Goal: Task Accomplishment & Management: Manage account settings

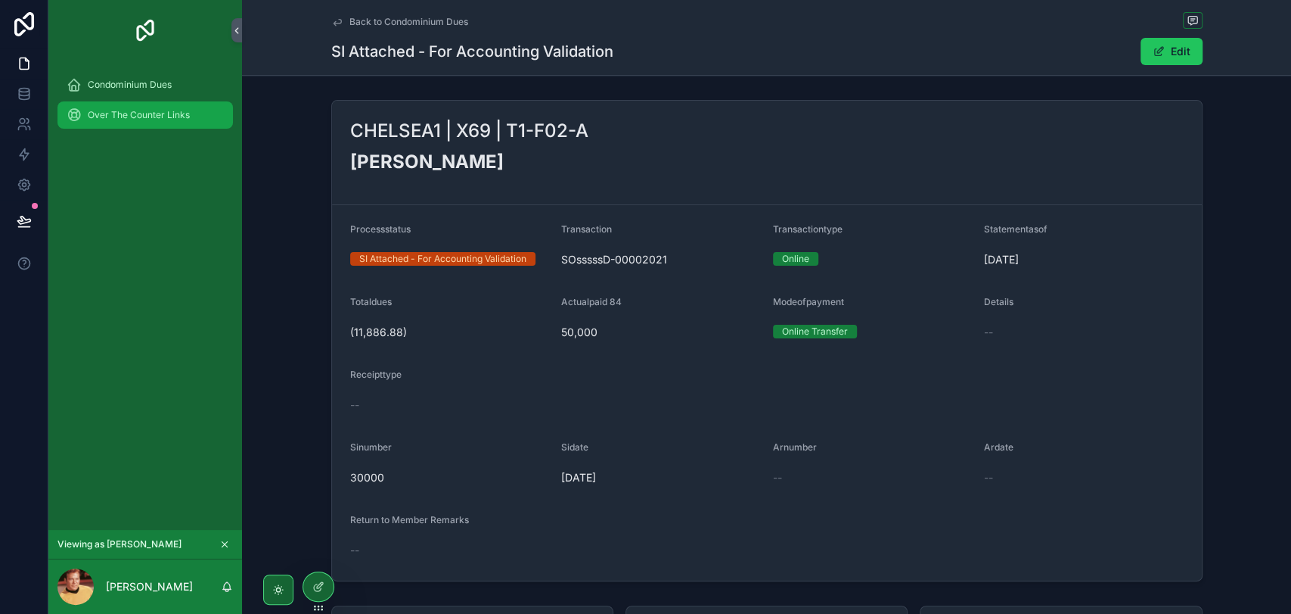
click at [158, 119] on span "Over The Counter Links" at bounding box center [139, 115] width 102 height 12
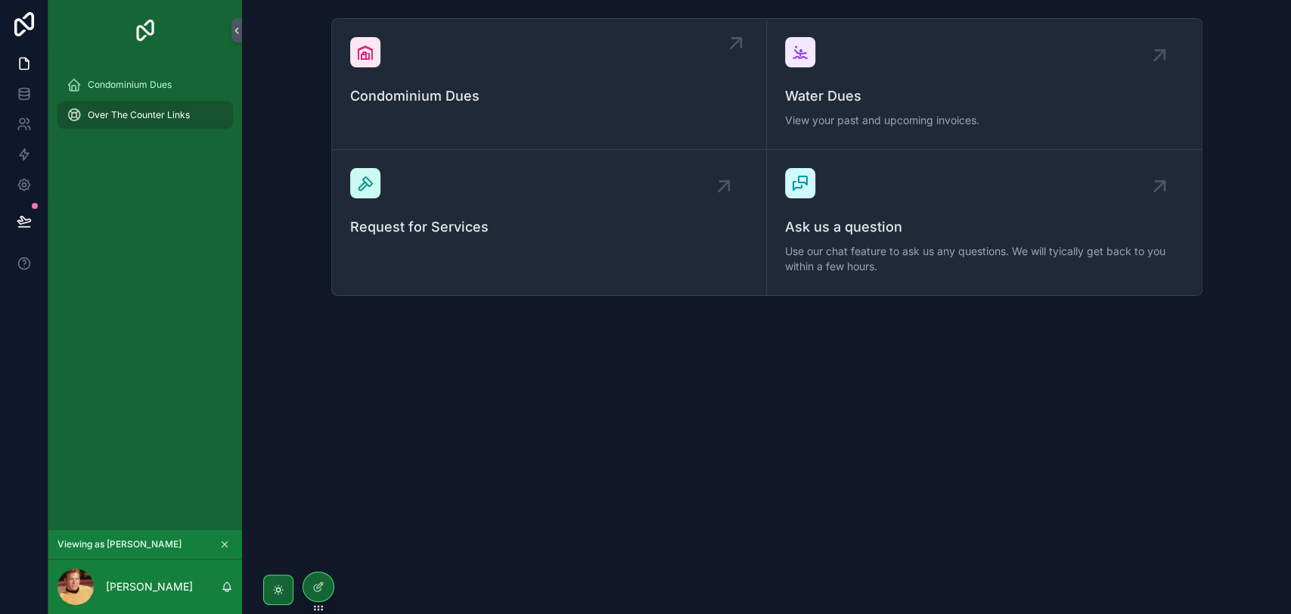
click at [464, 88] on span "Condominium Dues" at bounding box center [549, 95] width 398 height 21
click at [31, 100] on link at bounding box center [24, 94] width 48 height 30
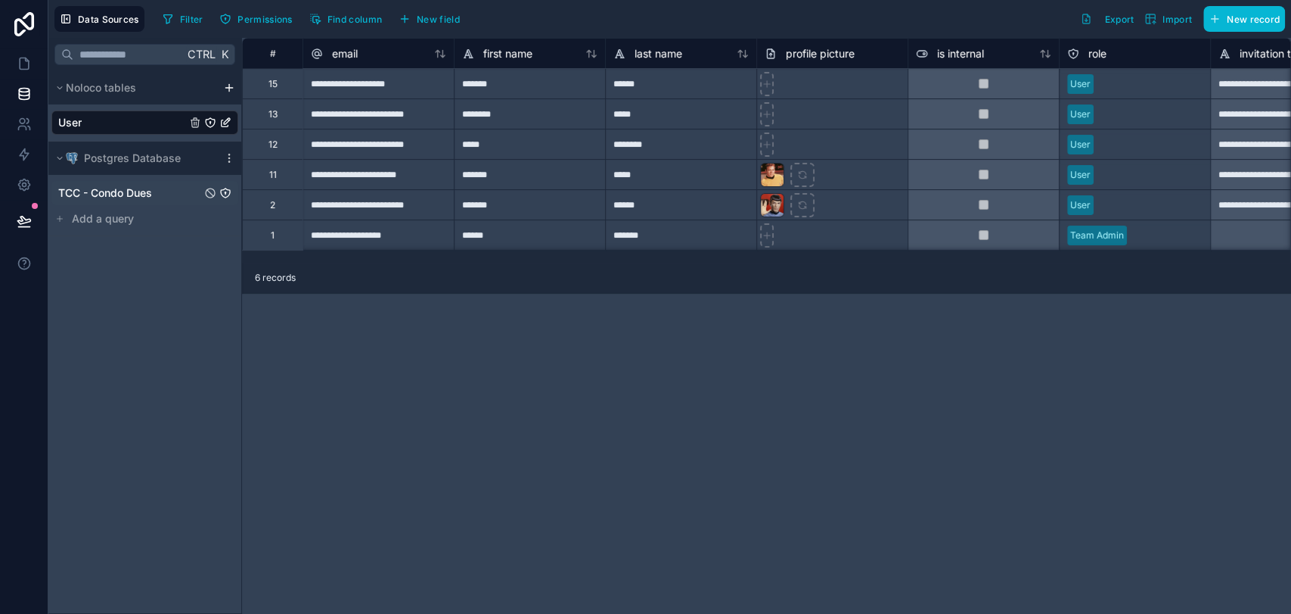
click at [139, 190] on span "TCC - Condo Dues" at bounding box center [105, 192] width 94 height 15
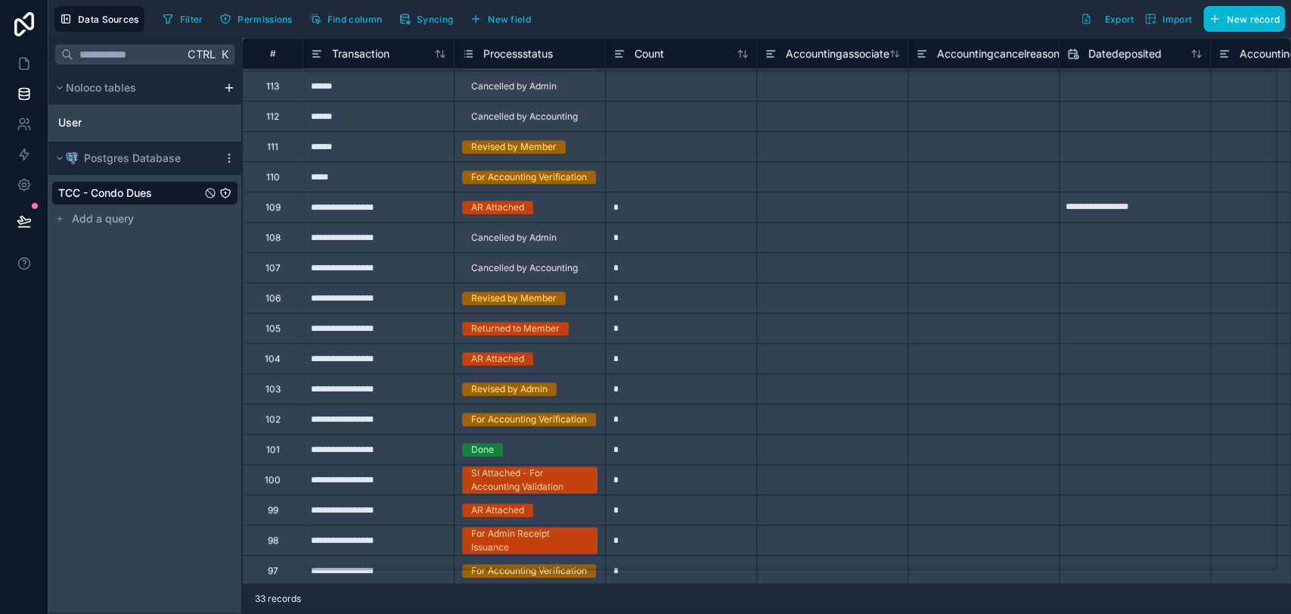
scroll to position [496, 0]
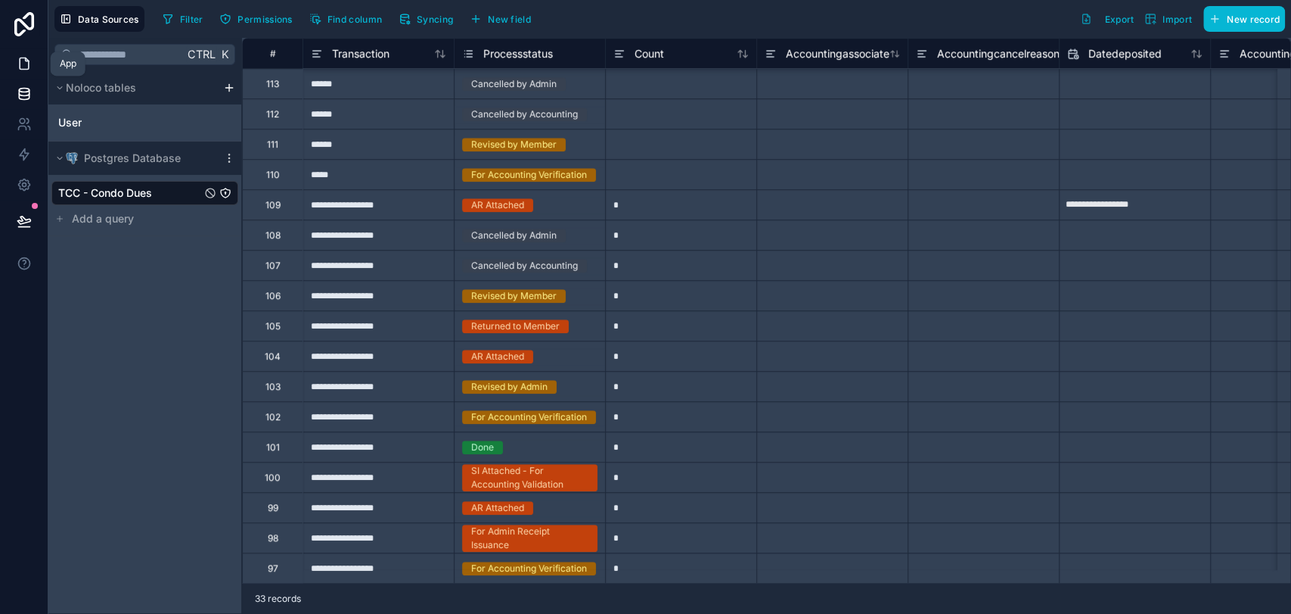
click at [24, 63] on icon at bounding box center [24, 63] width 15 height 15
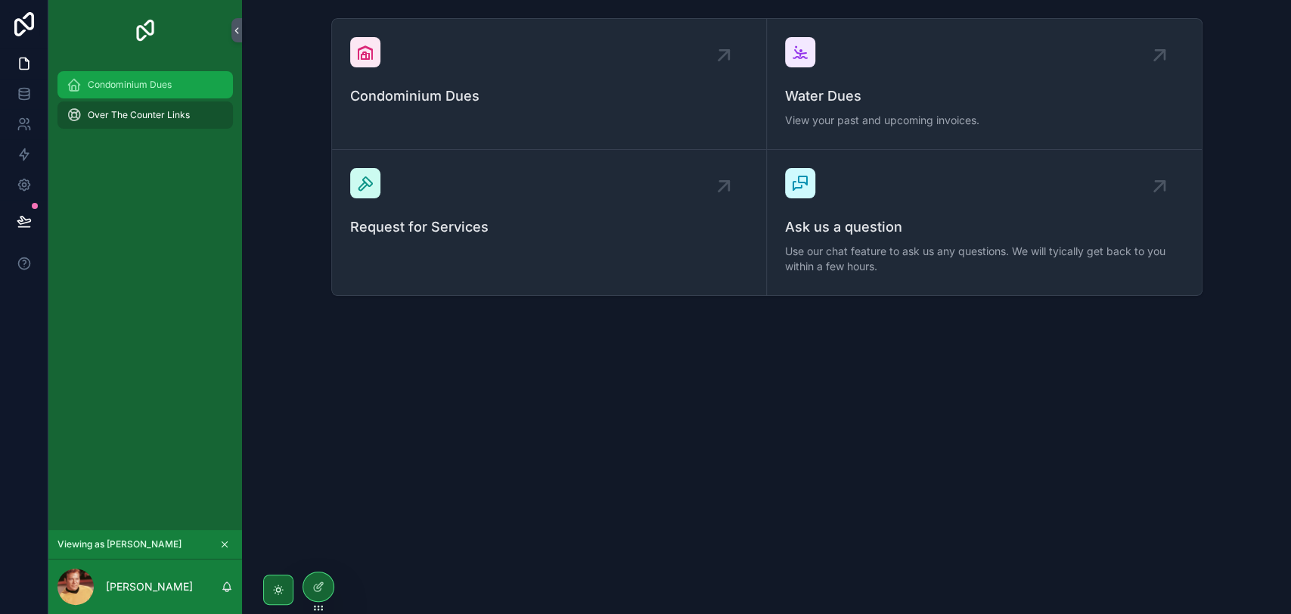
click at [151, 85] on span "Condominium Dues" at bounding box center [130, 85] width 84 height 12
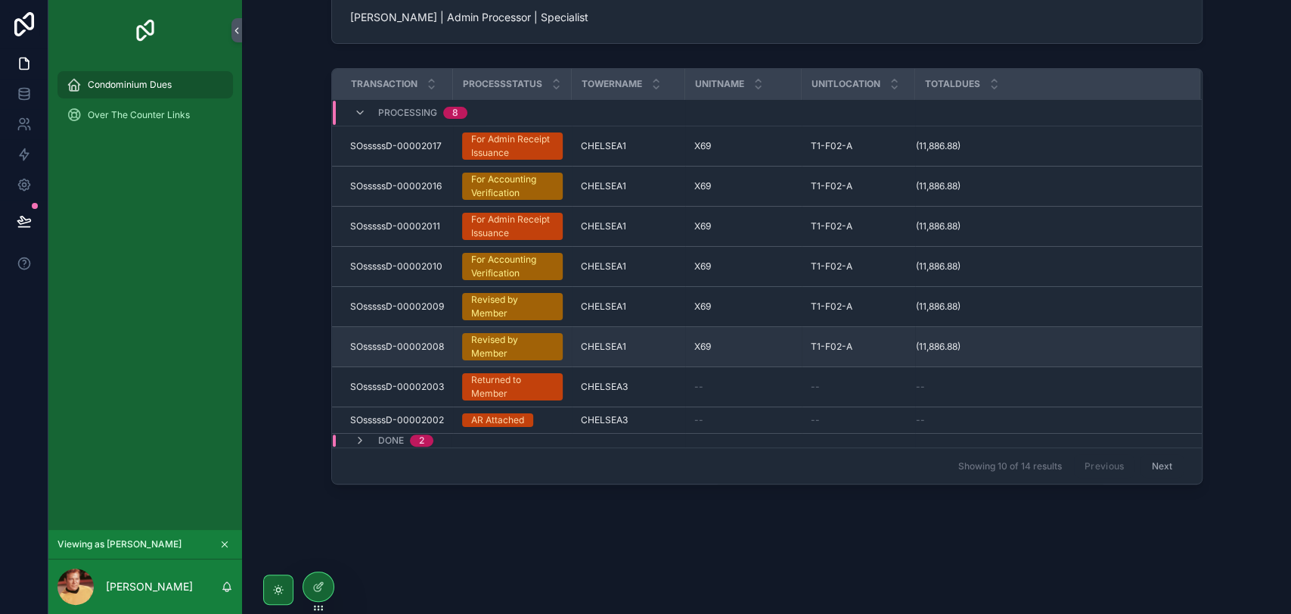
scroll to position [199, 0]
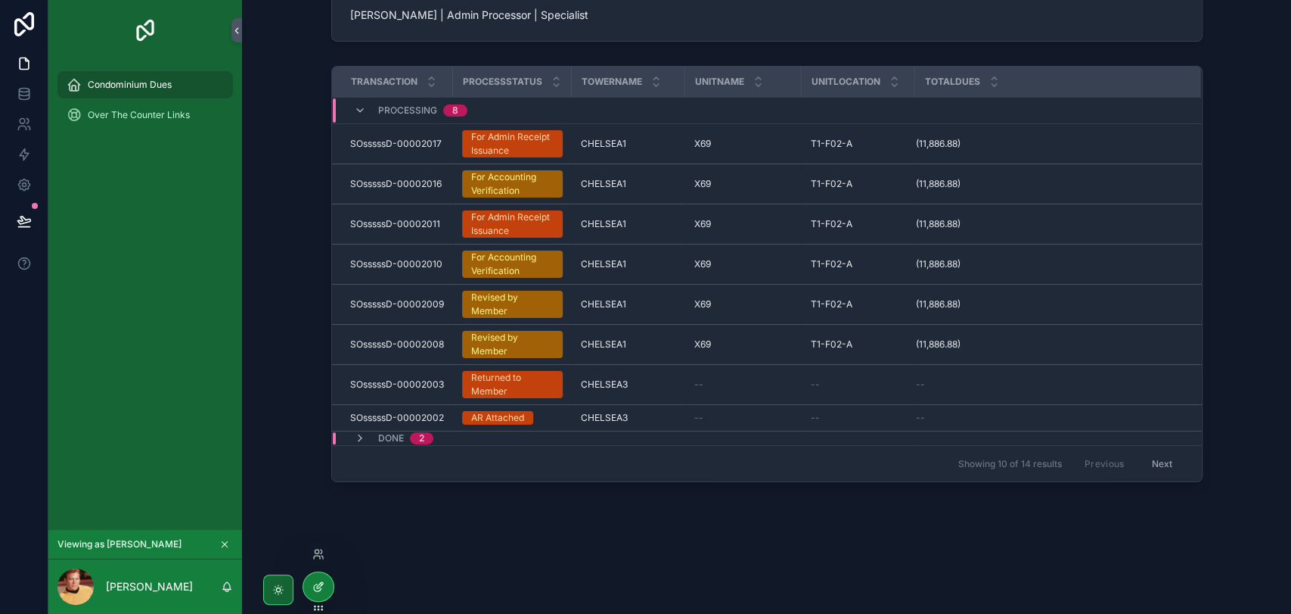
click at [322, 583] on icon at bounding box center [318, 586] width 12 height 12
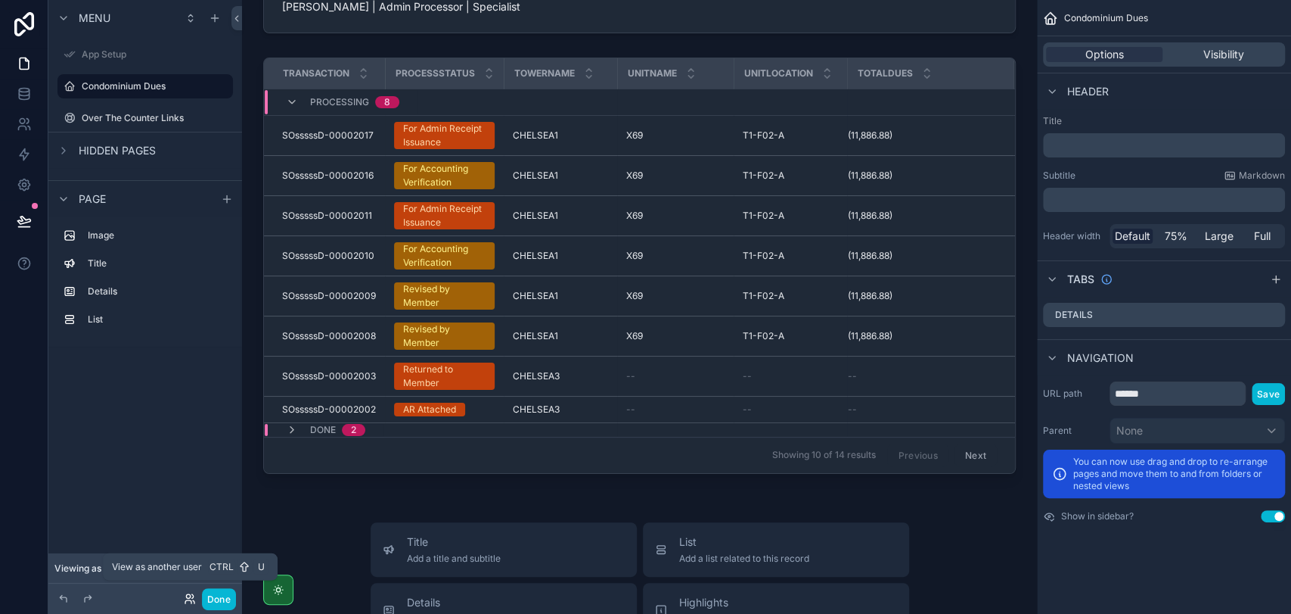
click at [194, 601] on icon at bounding box center [194, 601] width 2 height 3
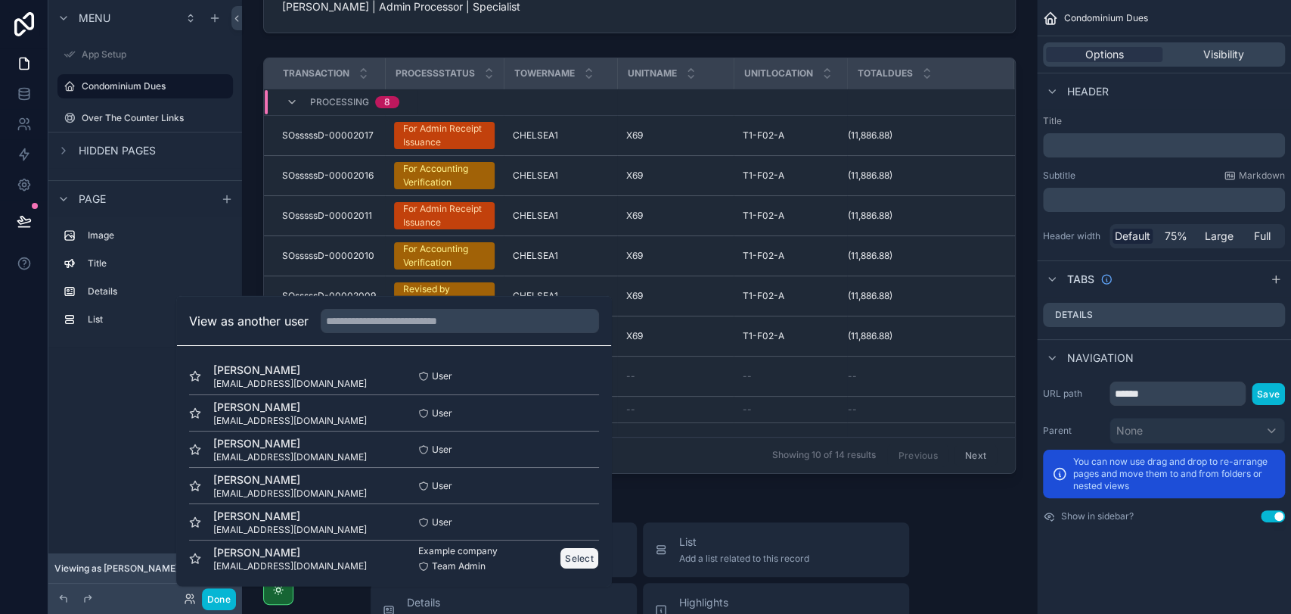
click at [576, 557] on button "Select" at bounding box center [579, 558] width 39 height 22
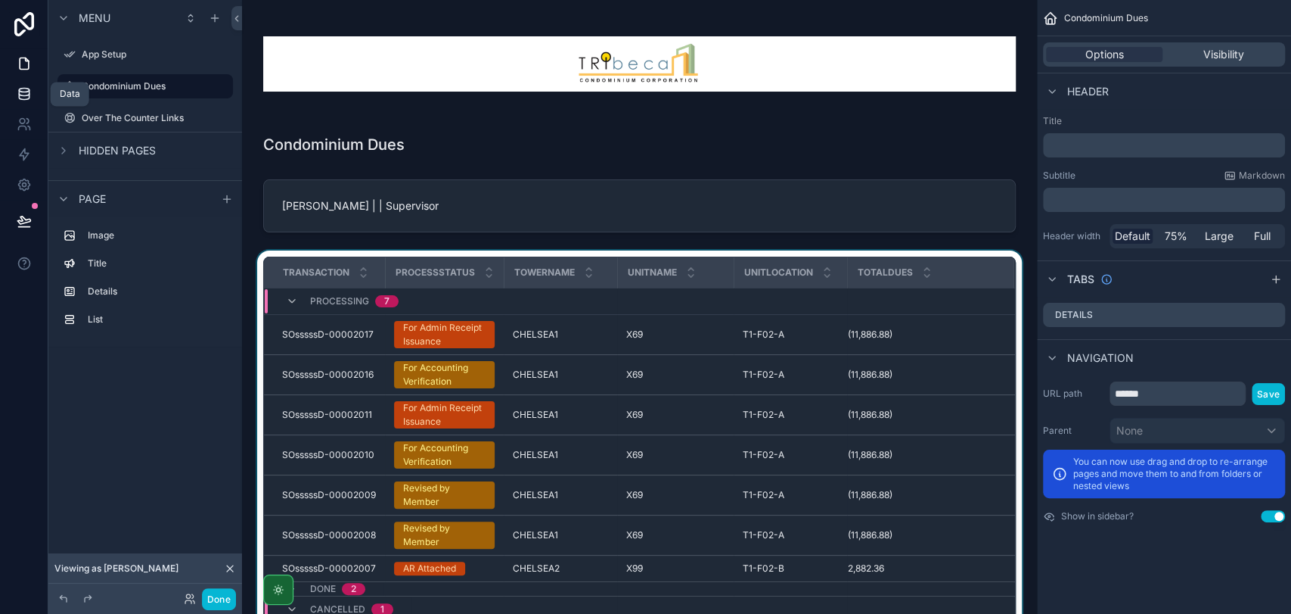
click at [28, 93] on icon at bounding box center [24, 93] width 15 height 15
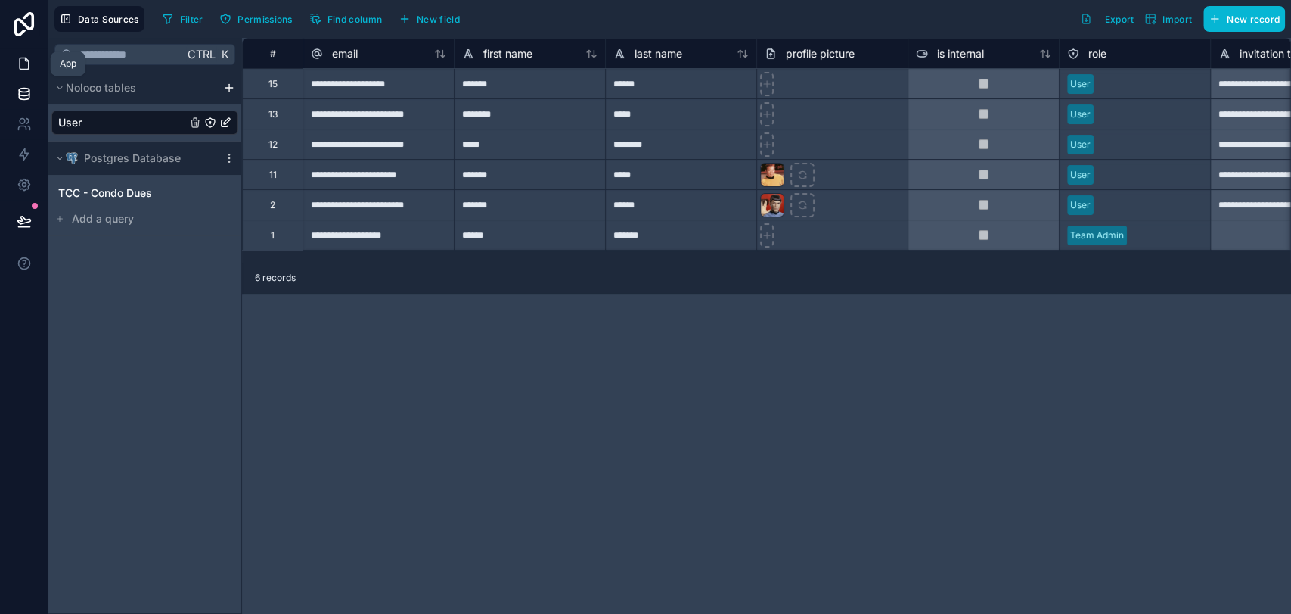
click at [11, 64] on link at bounding box center [24, 63] width 48 height 30
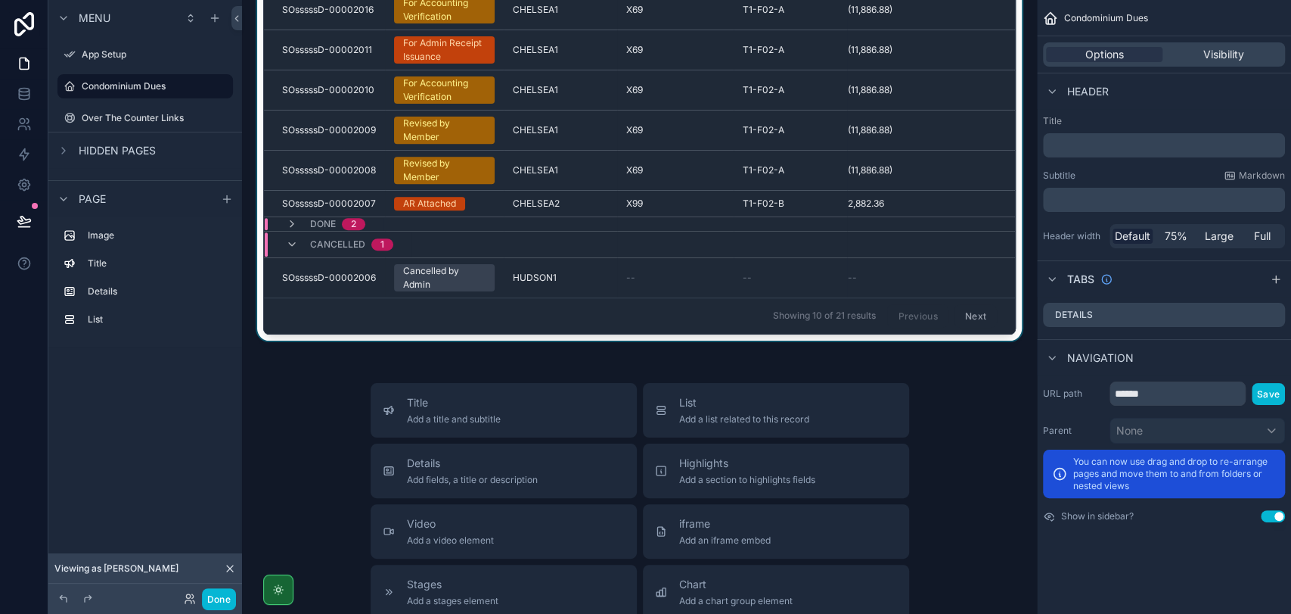
scroll to position [336, 0]
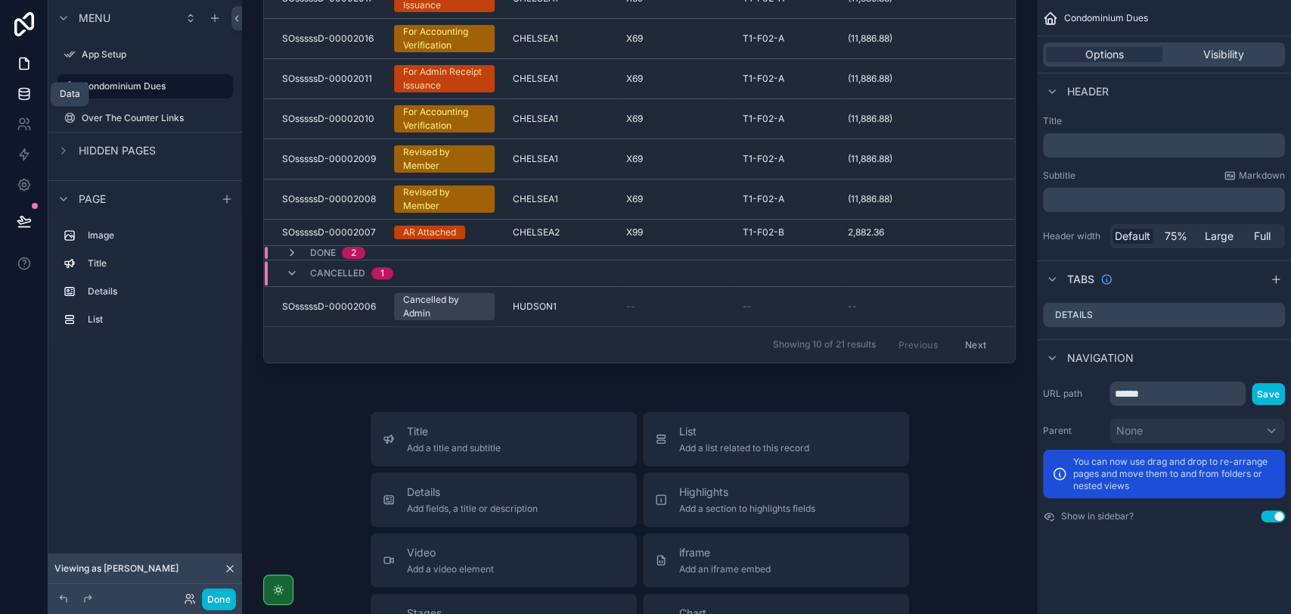
click at [20, 95] on icon at bounding box center [24, 93] width 10 height 6
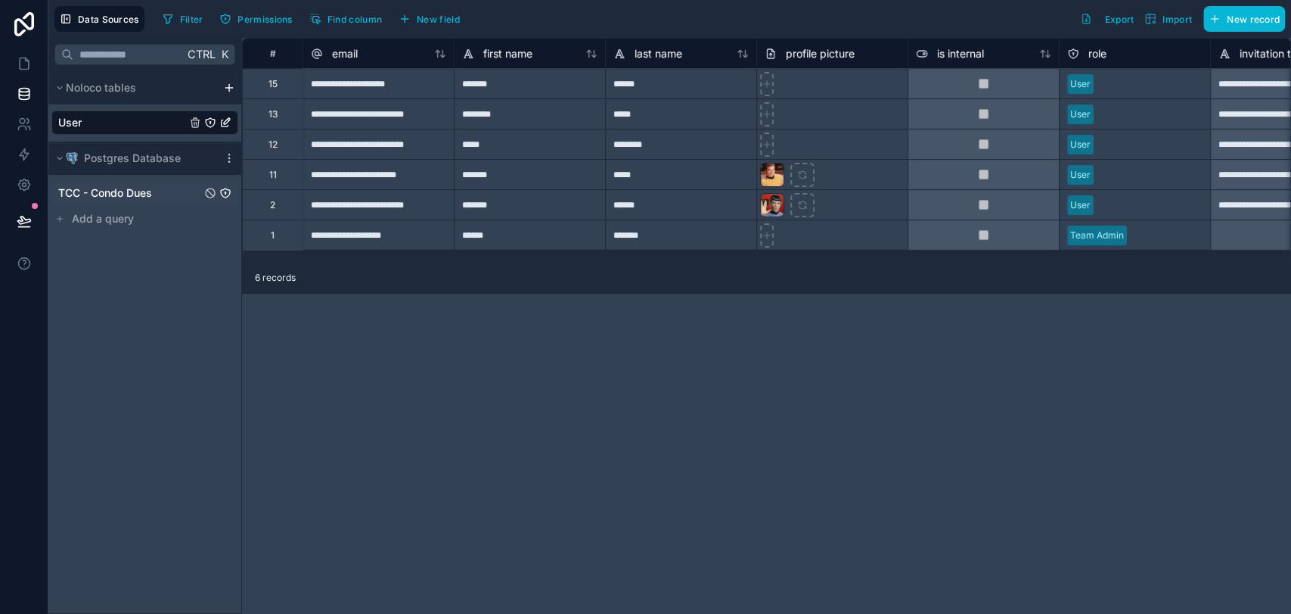
click at [144, 191] on span "TCC - Condo Dues" at bounding box center [105, 192] width 94 height 15
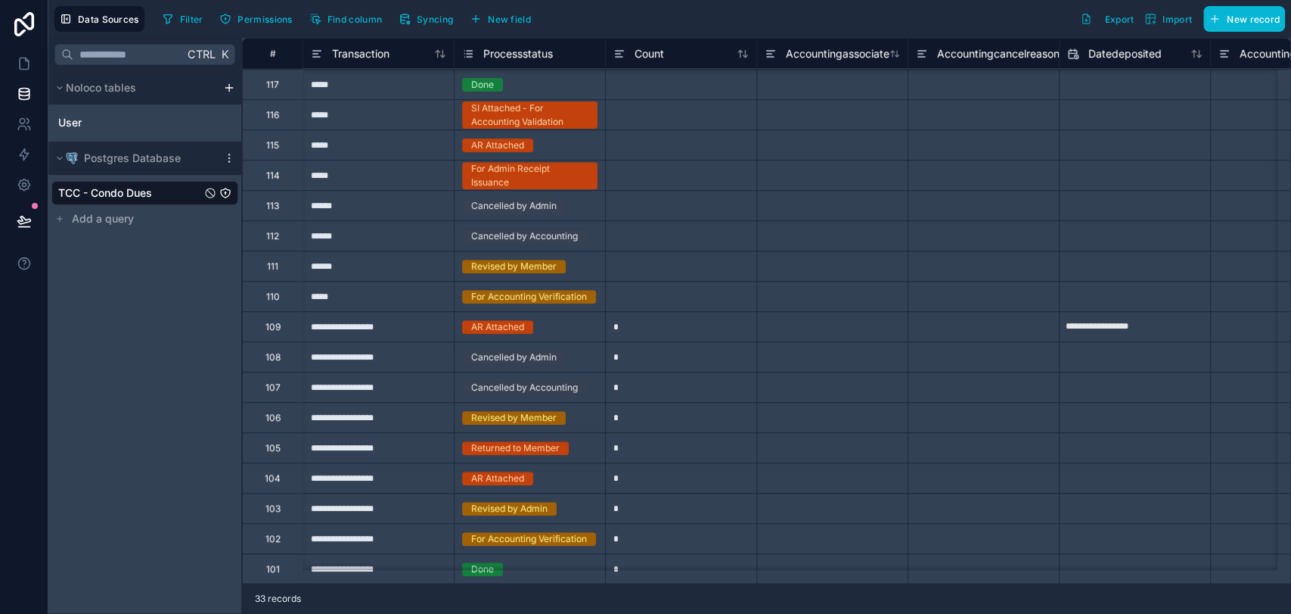
scroll to position [336, 0]
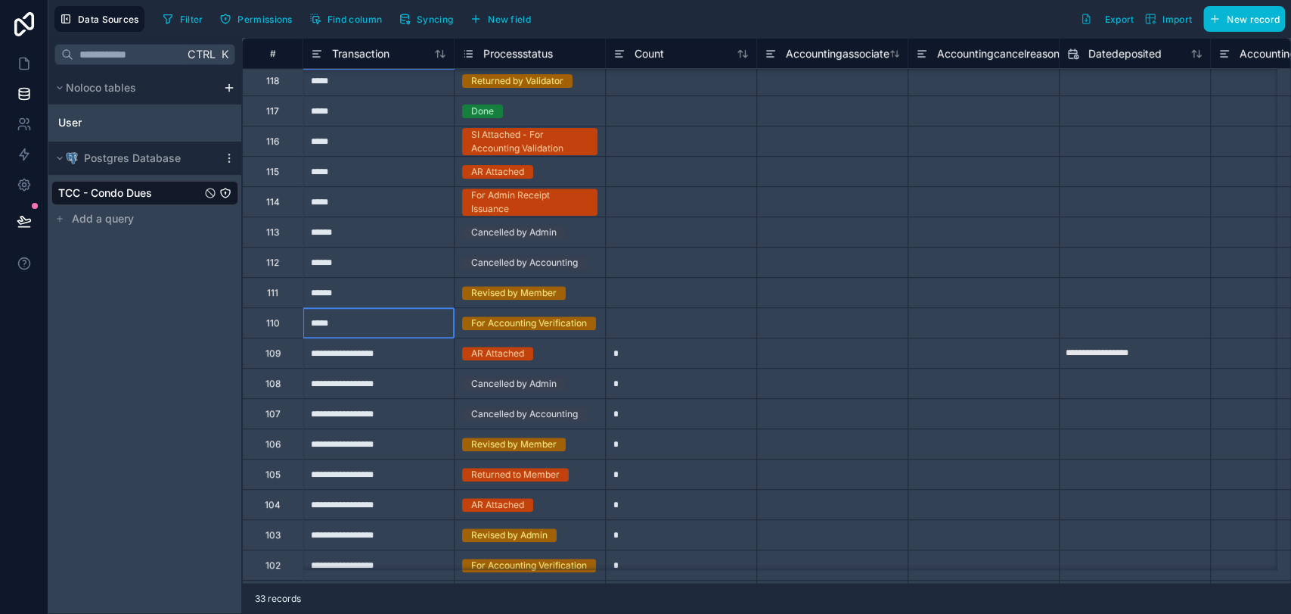
click at [378, 313] on div "*****" at bounding box center [378, 322] width 151 height 30
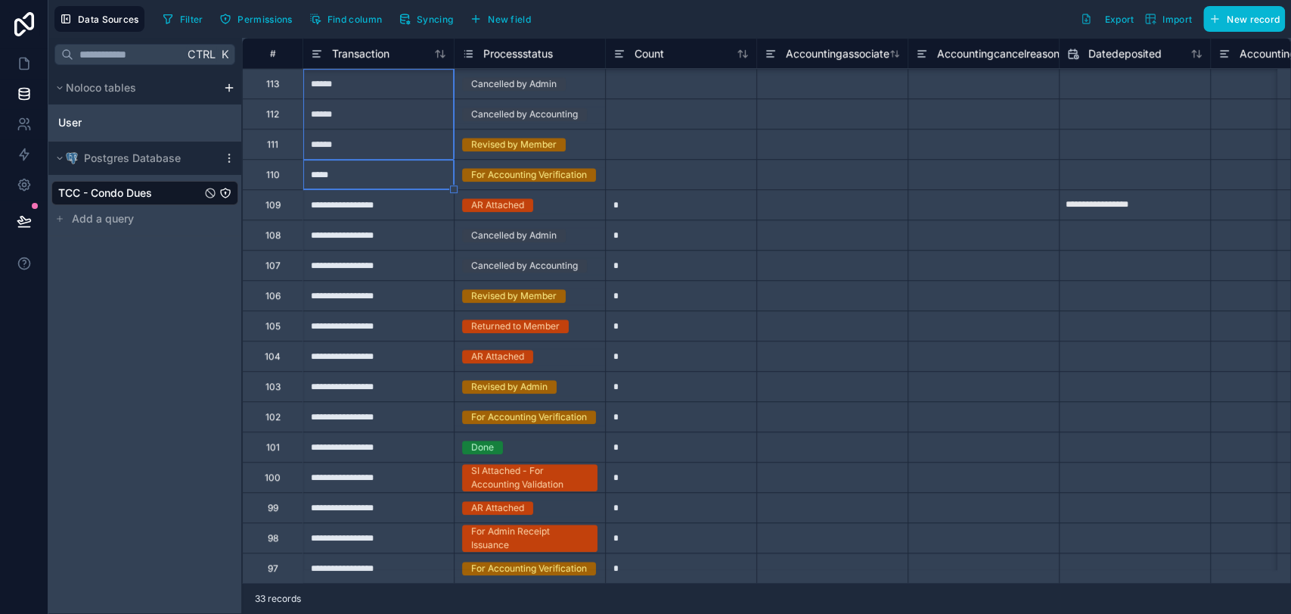
scroll to position [0, 0]
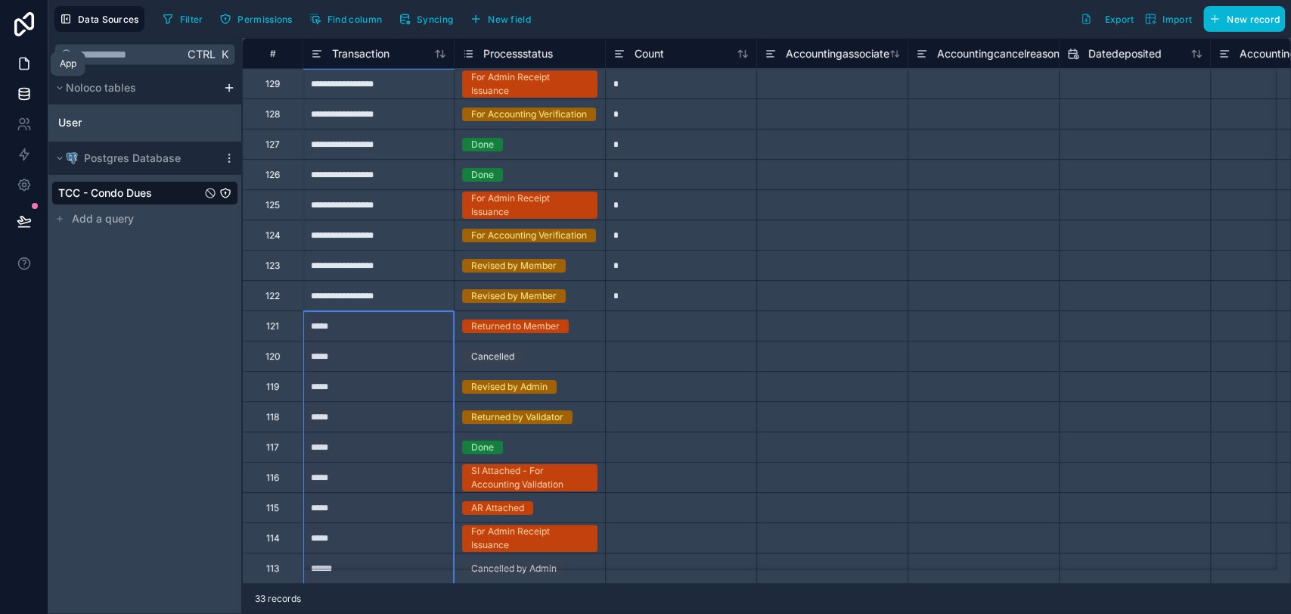
click at [22, 70] on icon at bounding box center [24, 63] width 15 height 15
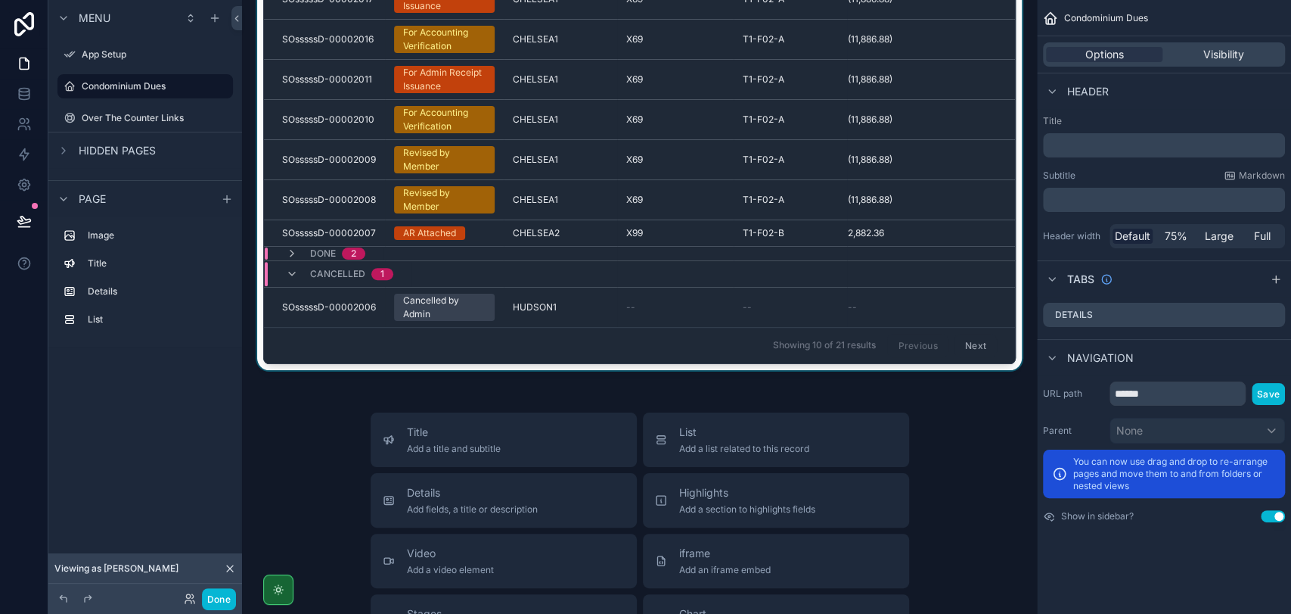
scroll to position [336, 0]
click at [297, 269] on icon "scrollable content" at bounding box center [292, 273] width 12 height 12
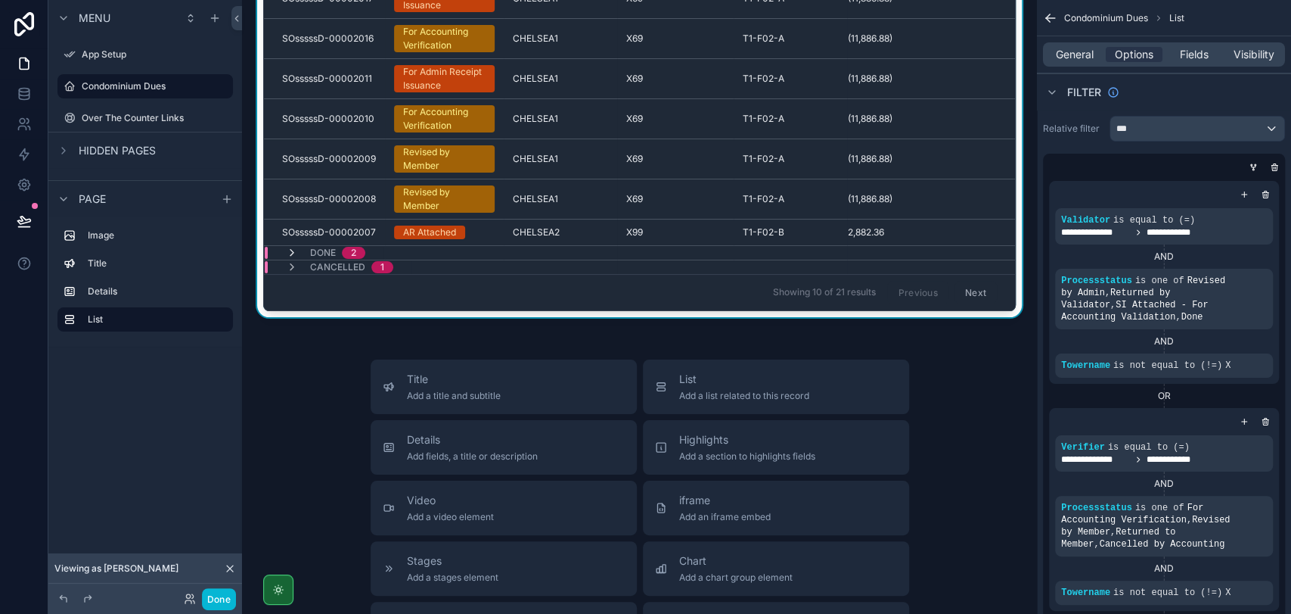
click at [293, 253] on icon "scrollable content" at bounding box center [292, 253] width 12 height 12
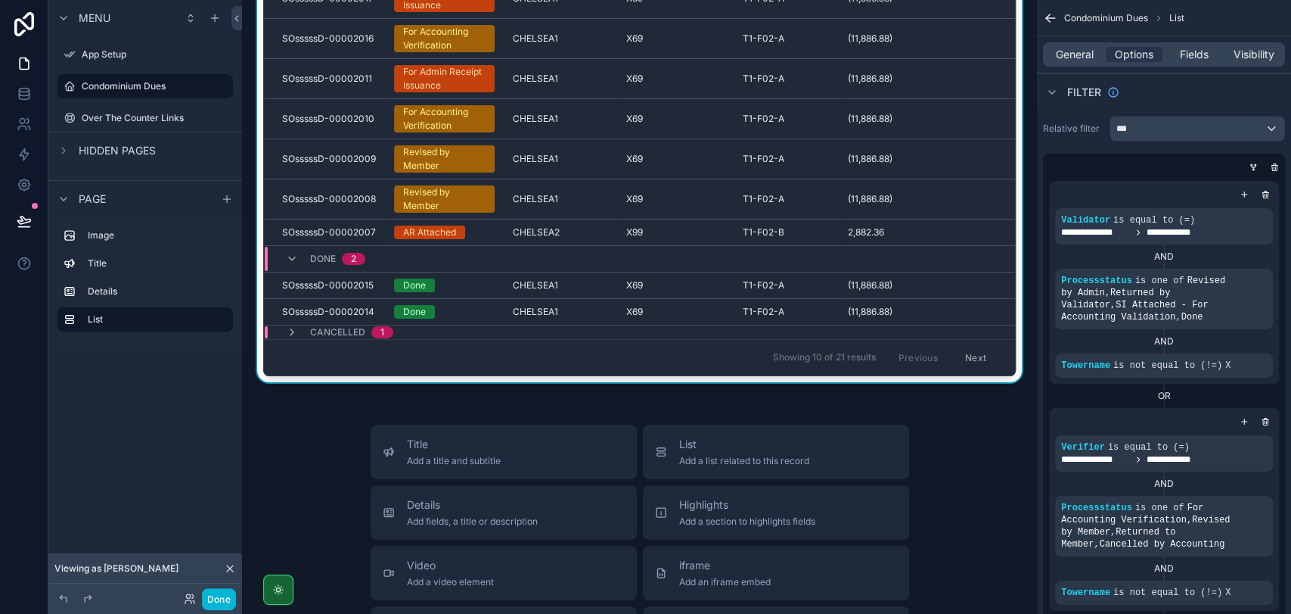
click at [293, 253] on icon "scrollable content" at bounding box center [292, 259] width 12 height 12
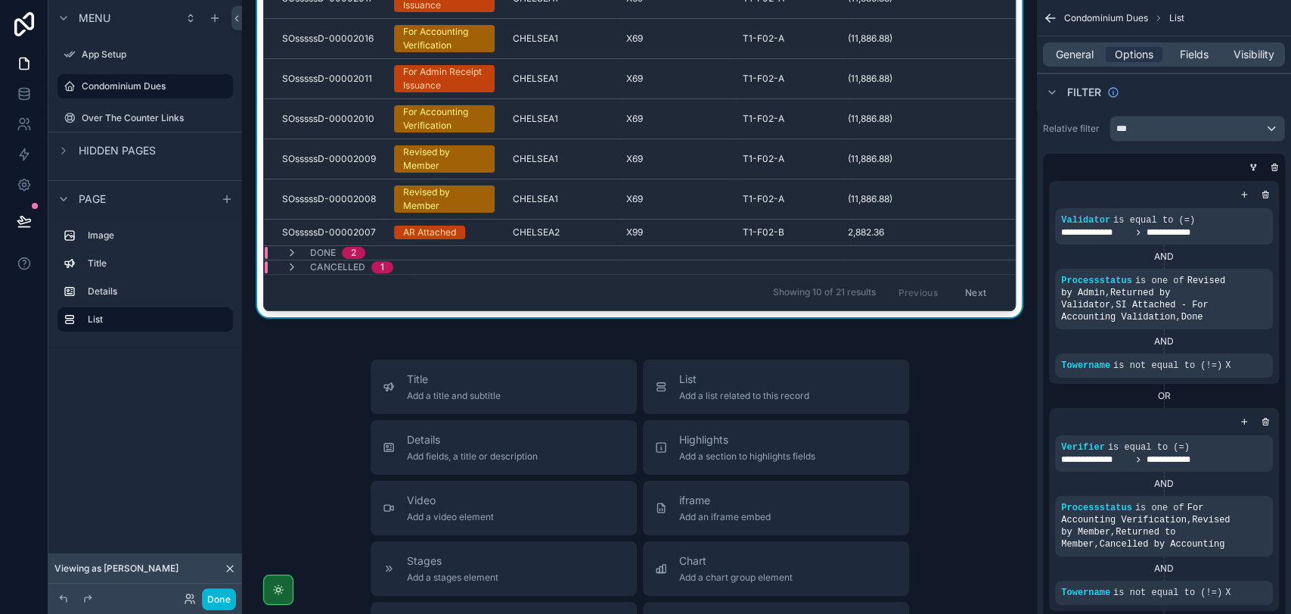
scroll to position [43, 0]
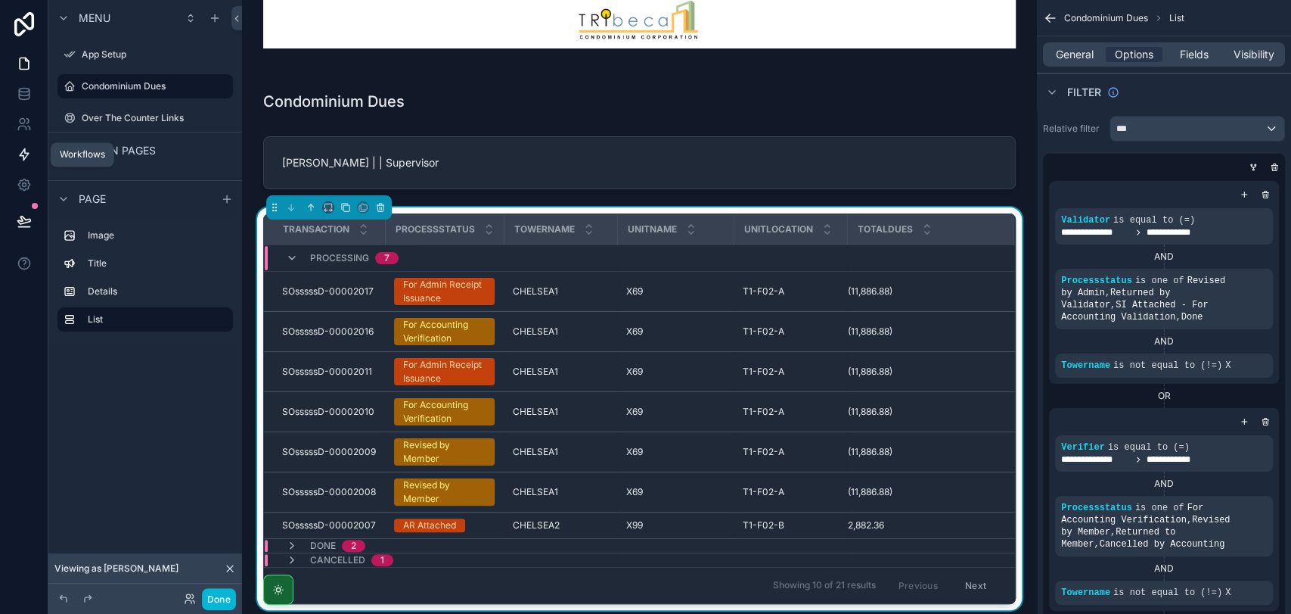
click at [38, 151] on link at bounding box center [24, 154] width 48 height 30
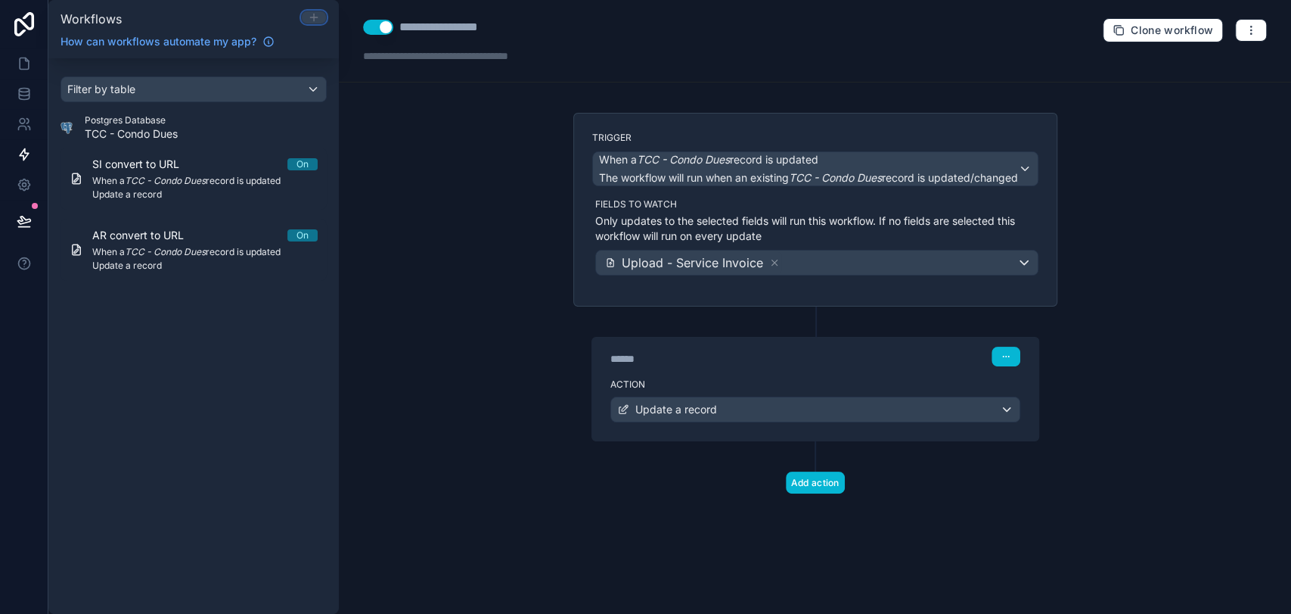
click at [309, 20] on icon at bounding box center [314, 17] width 12 height 12
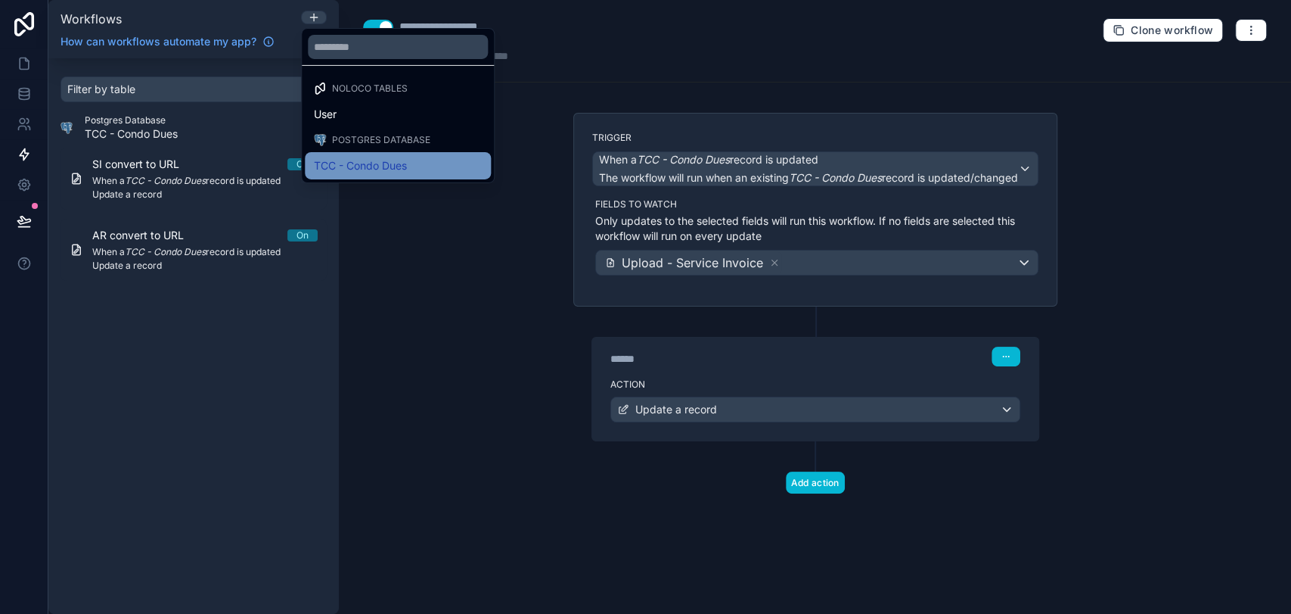
click at [385, 157] on span "TCC - Condo Dues" at bounding box center [360, 166] width 93 height 18
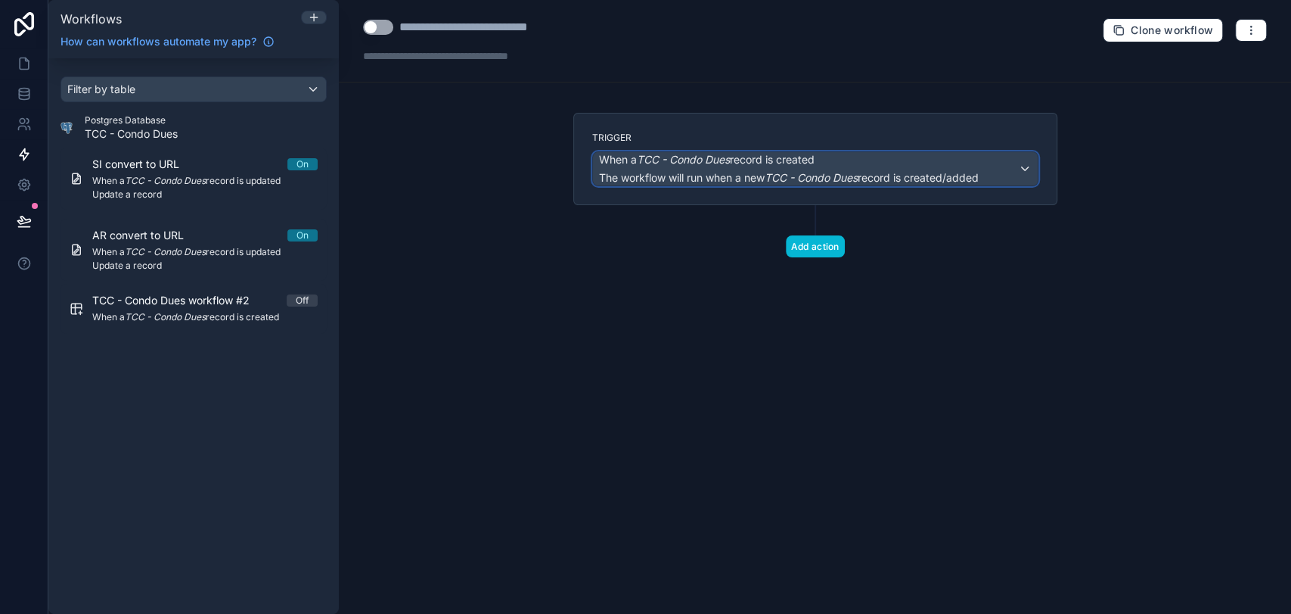
click at [1021, 169] on div "When a TCC - Condo Dues record is created The workflow will run when a new TCC …" at bounding box center [815, 168] width 445 height 33
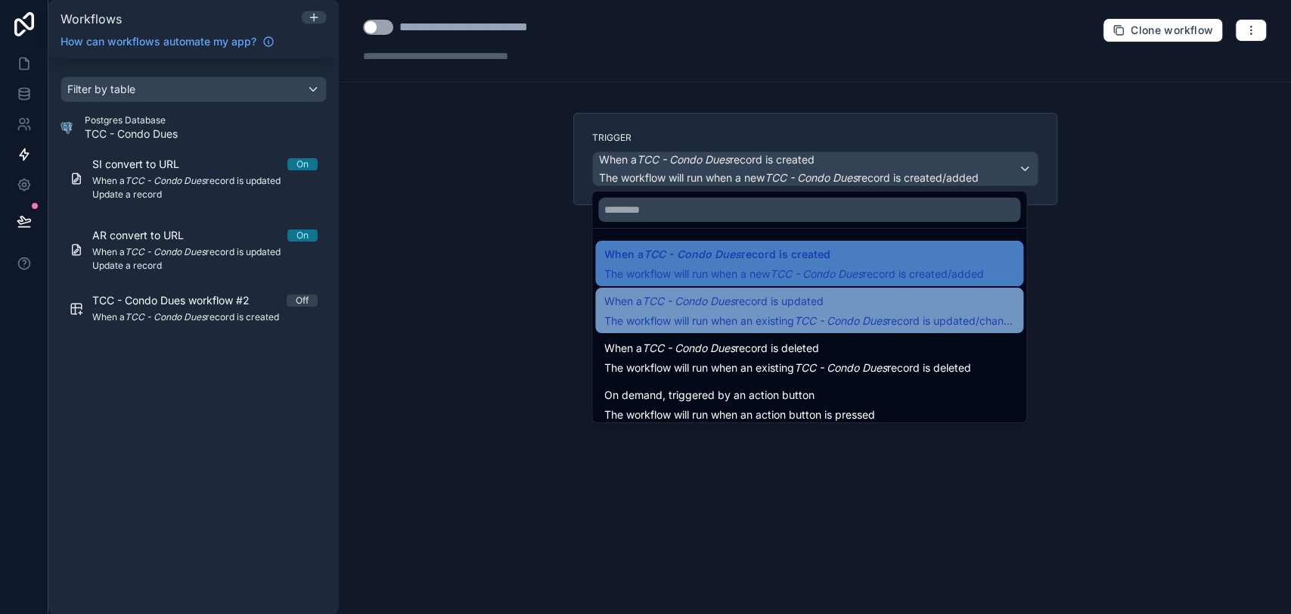
click at [757, 314] on span "The workflow will run when an existing TCC - Condo Dues record is updated/chang…" at bounding box center [813, 320] width 419 height 13
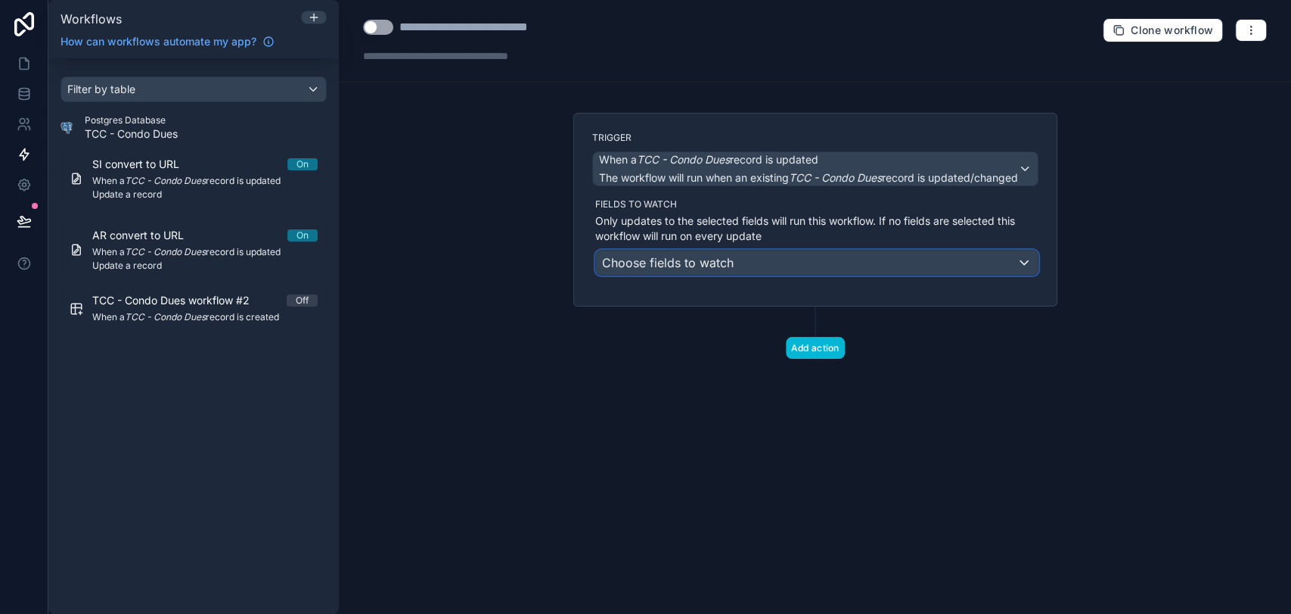
click at [732, 262] on span "Choose fields to watch" at bounding box center [668, 262] width 132 height 15
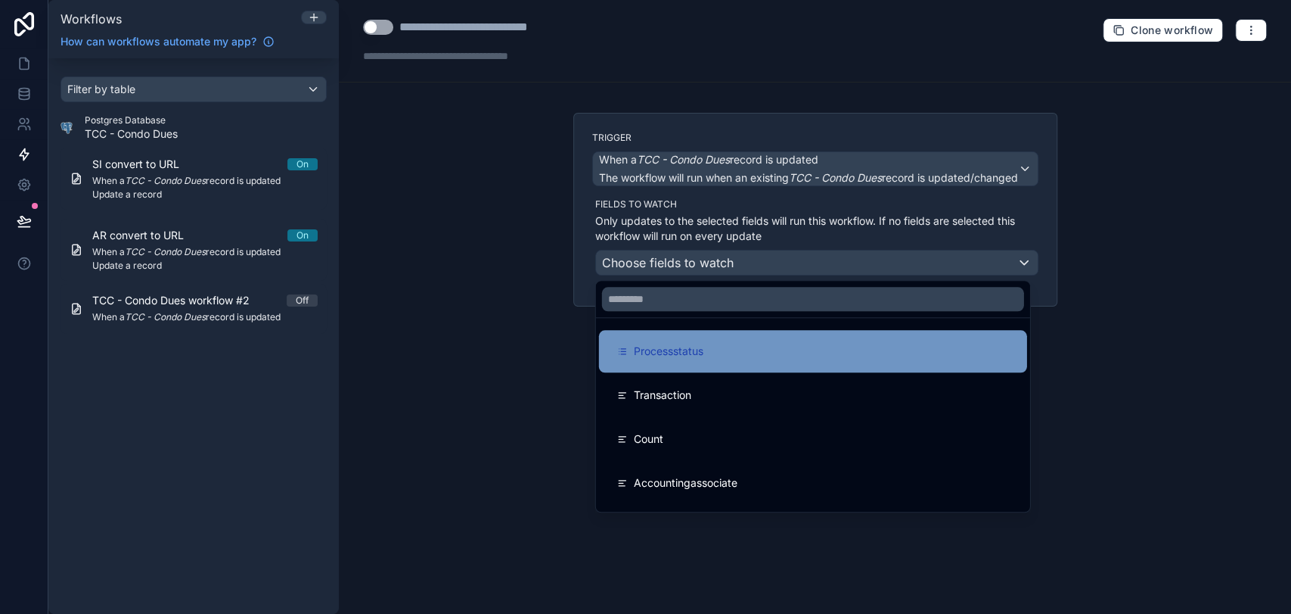
click at [748, 349] on div "Processstatus" at bounding box center [813, 351] width 392 height 18
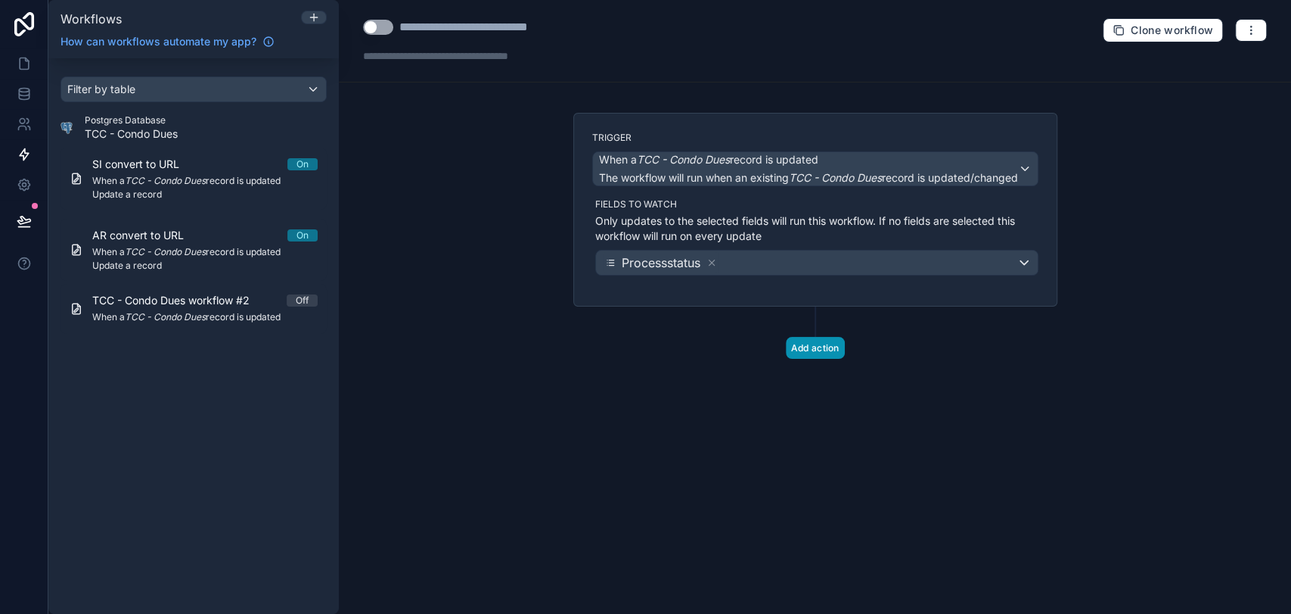
click at [810, 341] on button "Add action" at bounding box center [815, 348] width 59 height 22
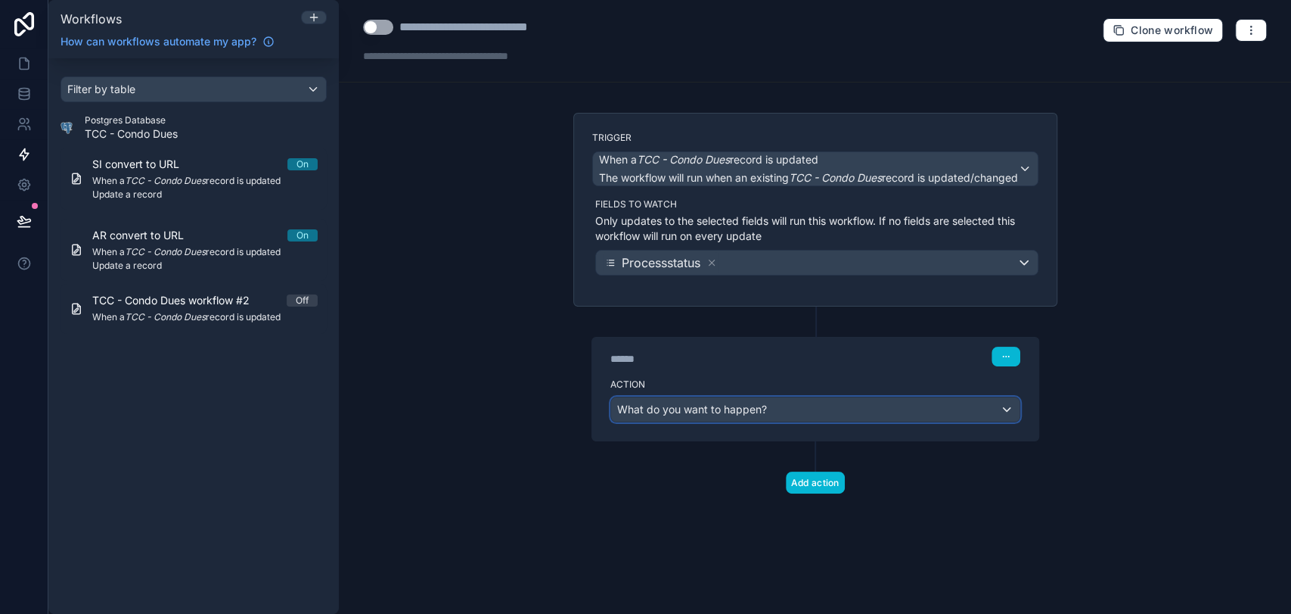
click at [762, 404] on span "What do you want to happen?" at bounding box center [692, 408] width 150 height 13
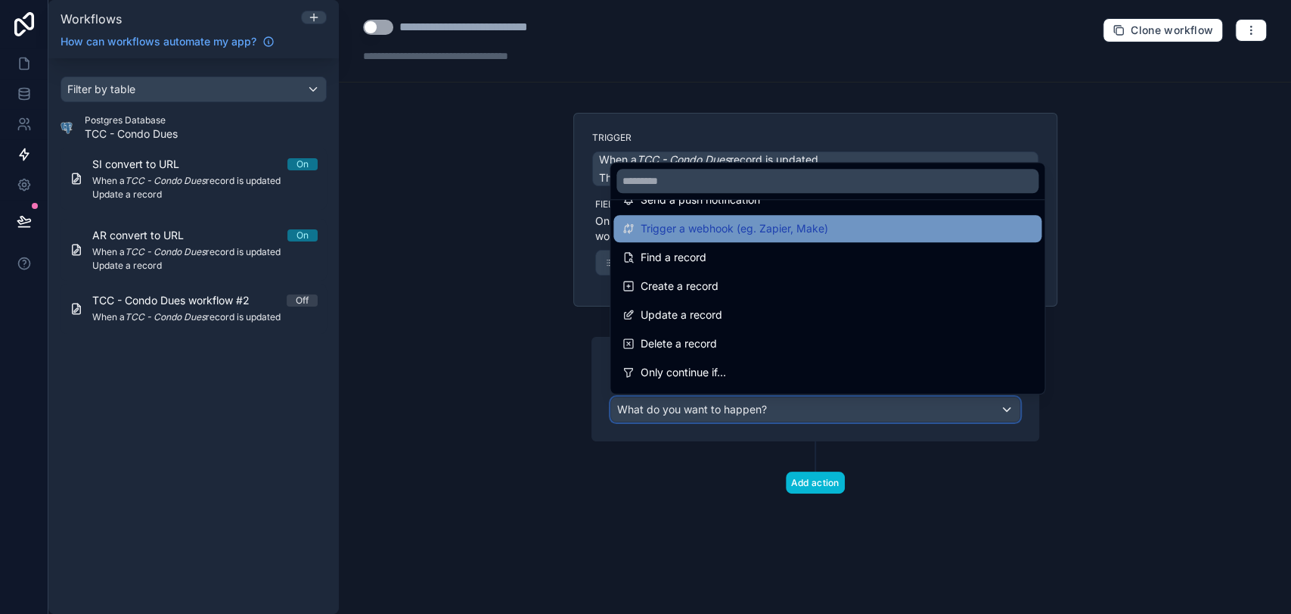
scroll to position [84, 0]
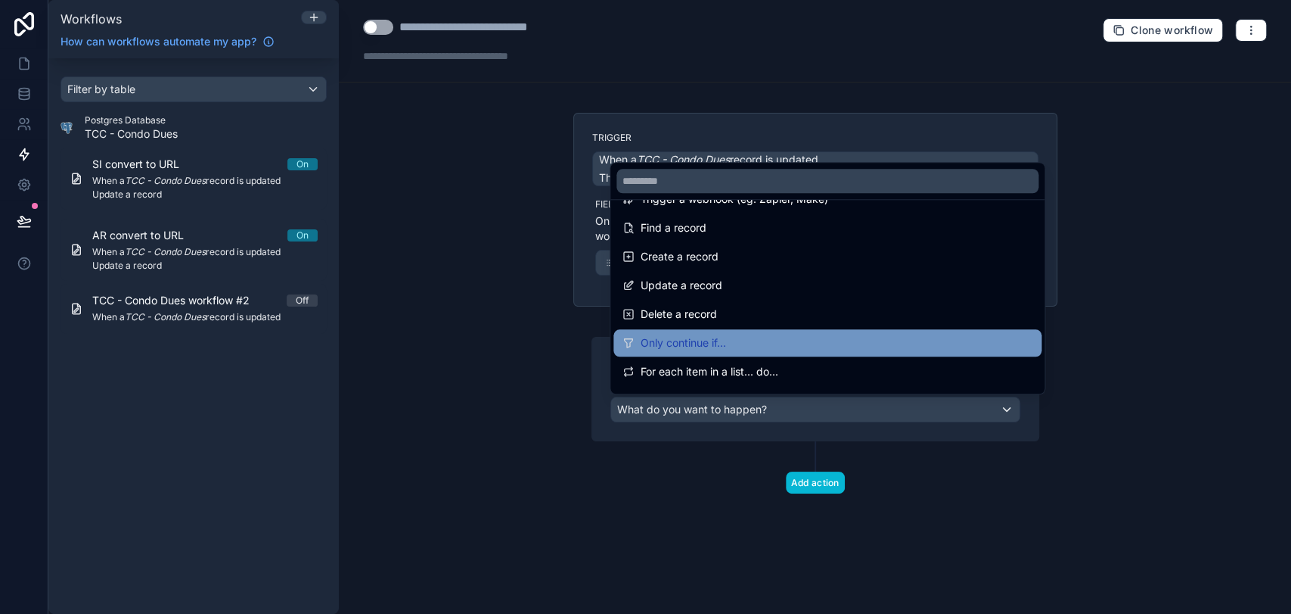
click at [728, 338] on div "Only continue if..." at bounding box center [828, 343] width 410 height 18
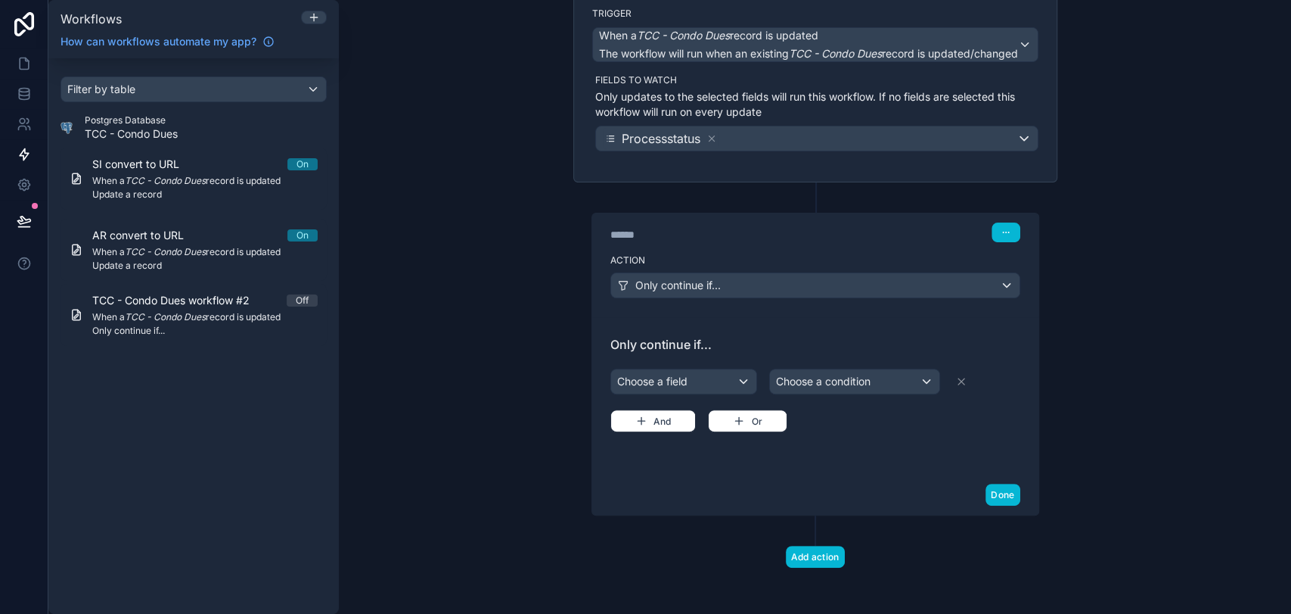
scroll to position [125, 0]
click at [702, 376] on div "Choose a field" at bounding box center [683, 380] width 145 height 24
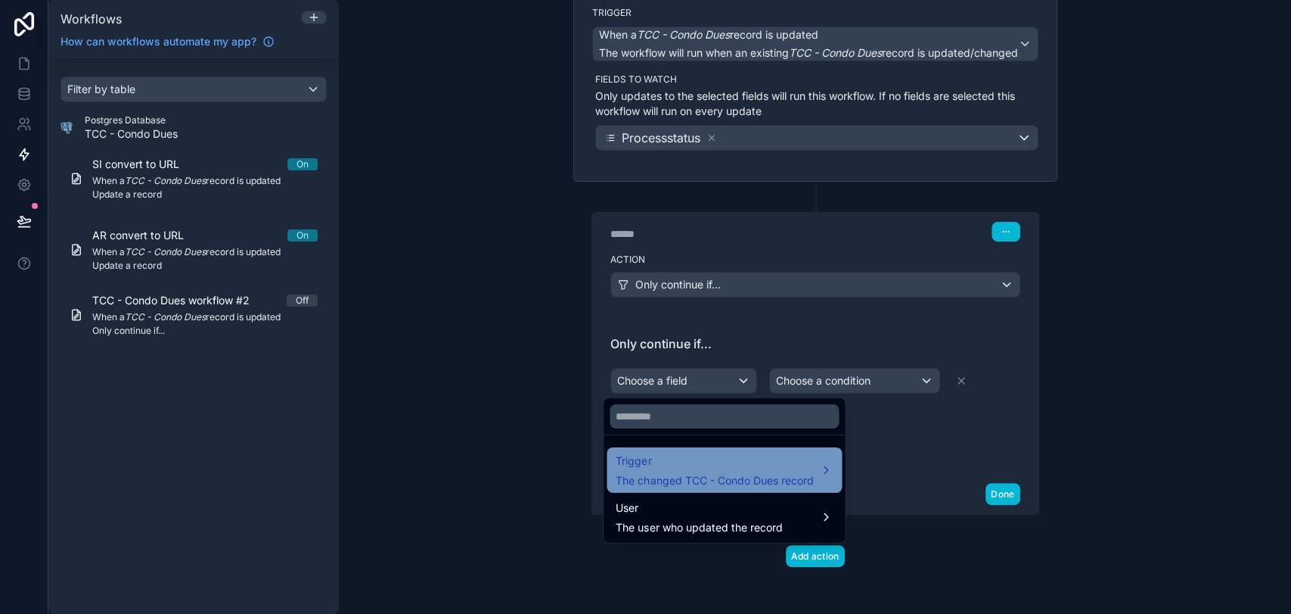
click at [722, 486] on span "The changed TCC - Condo Dues record" at bounding box center [714, 480] width 197 height 15
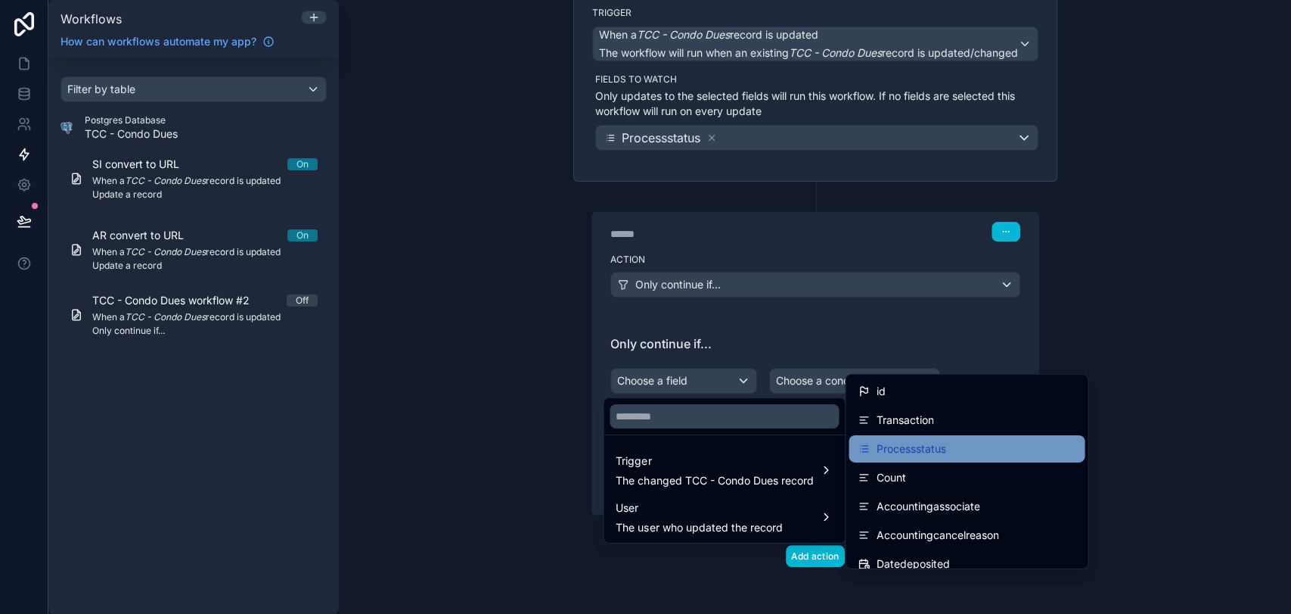
click at [886, 441] on span "Processstatus" at bounding box center [911, 449] width 70 height 18
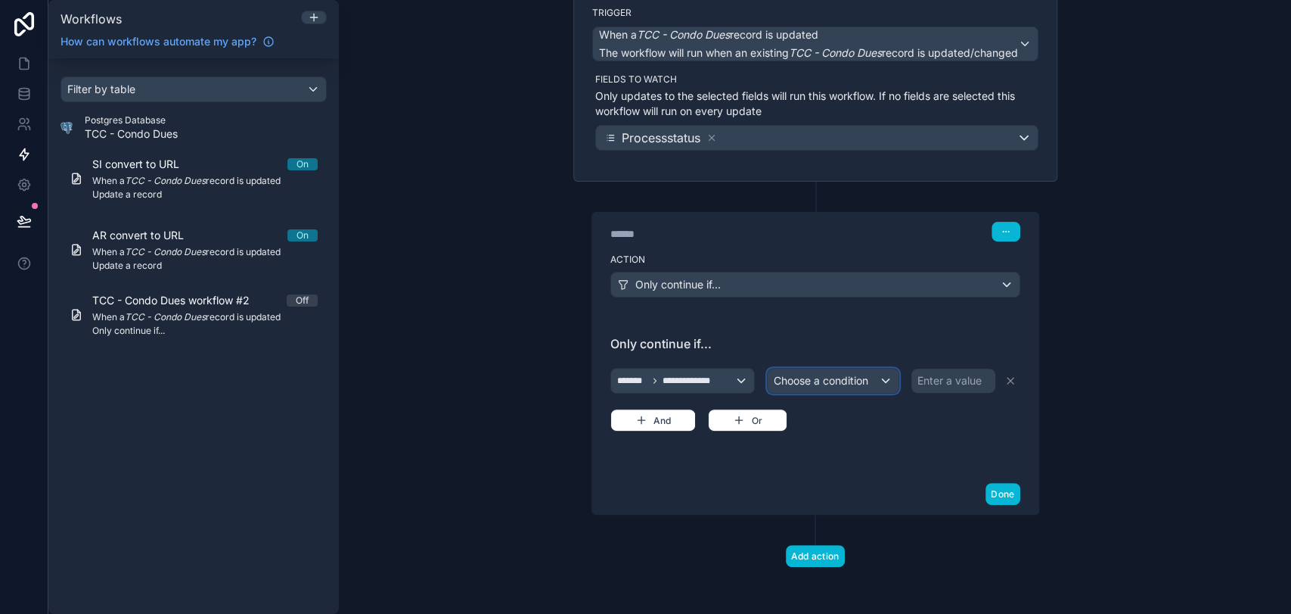
click at [844, 378] on span "Choose a condition" at bounding box center [821, 380] width 95 height 13
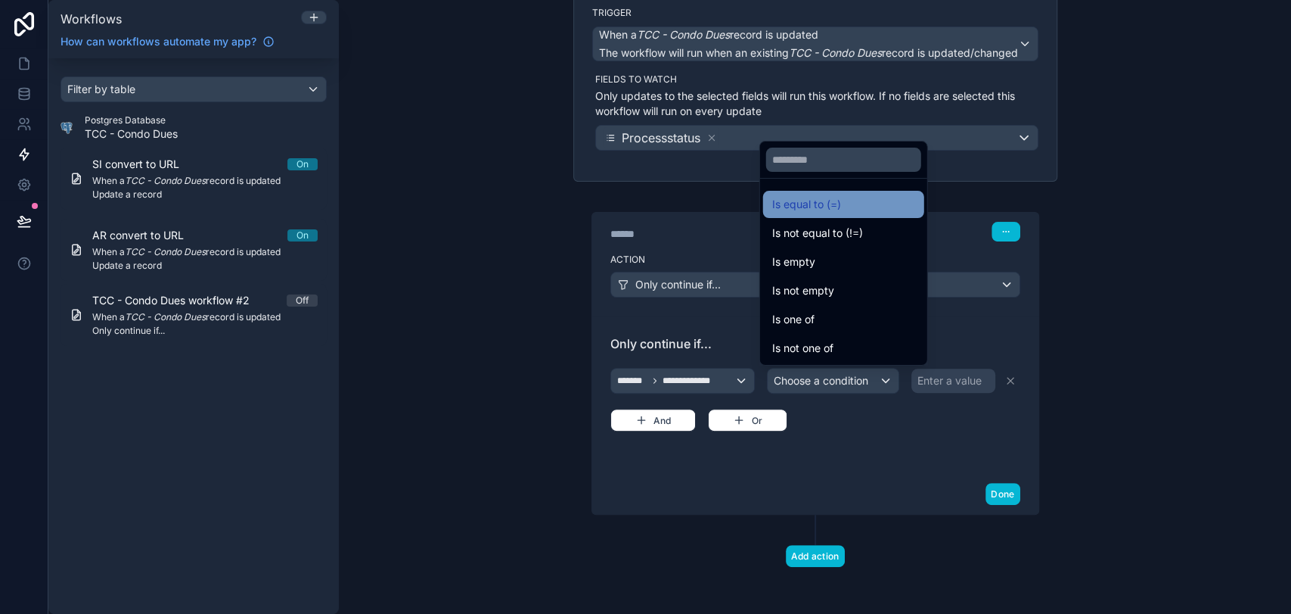
click at [830, 200] on span "Is equal to (=)" at bounding box center [806, 204] width 69 height 18
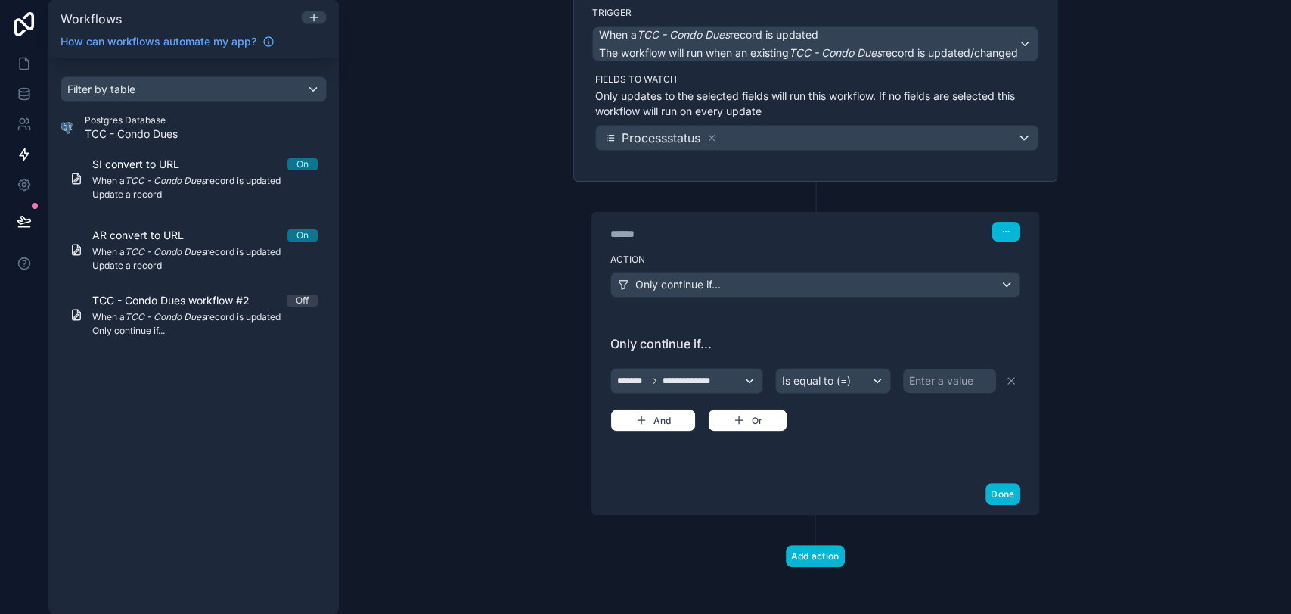
click at [922, 373] on div "Enter a value" at bounding box center [941, 380] width 64 height 15
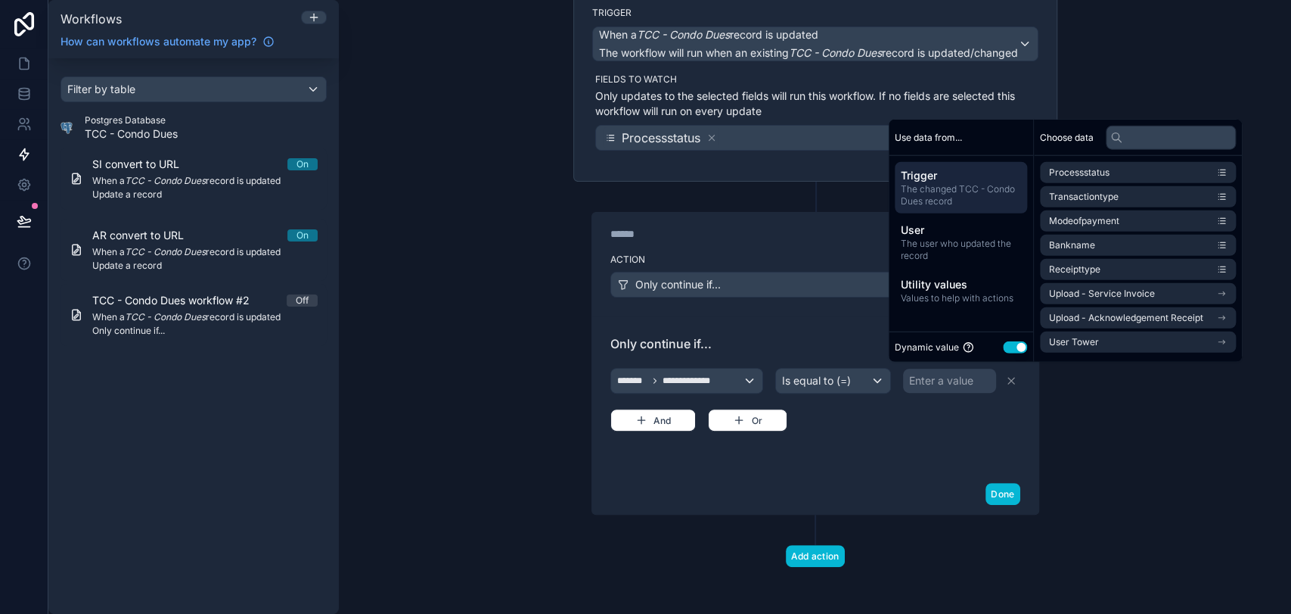
click at [1020, 346] on button "Use setting" at bounding box center [1015, 346] width 24 height 12
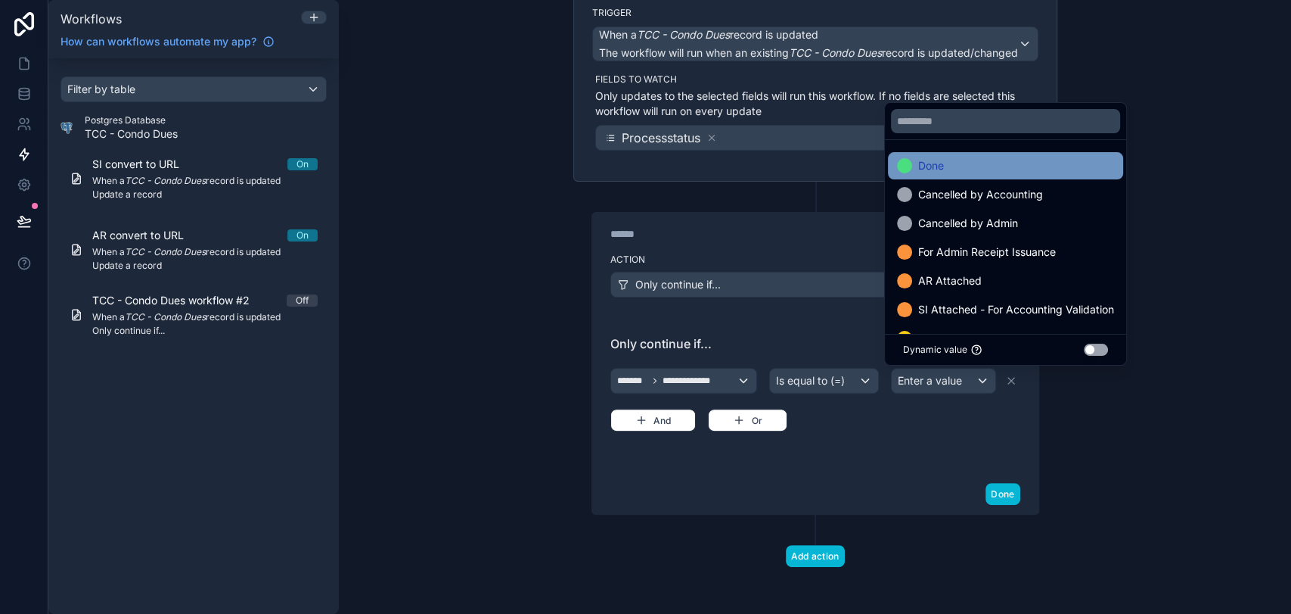
click at [993, 175] on div "Done" at bounding box center [1005, 165] width 235 height 27
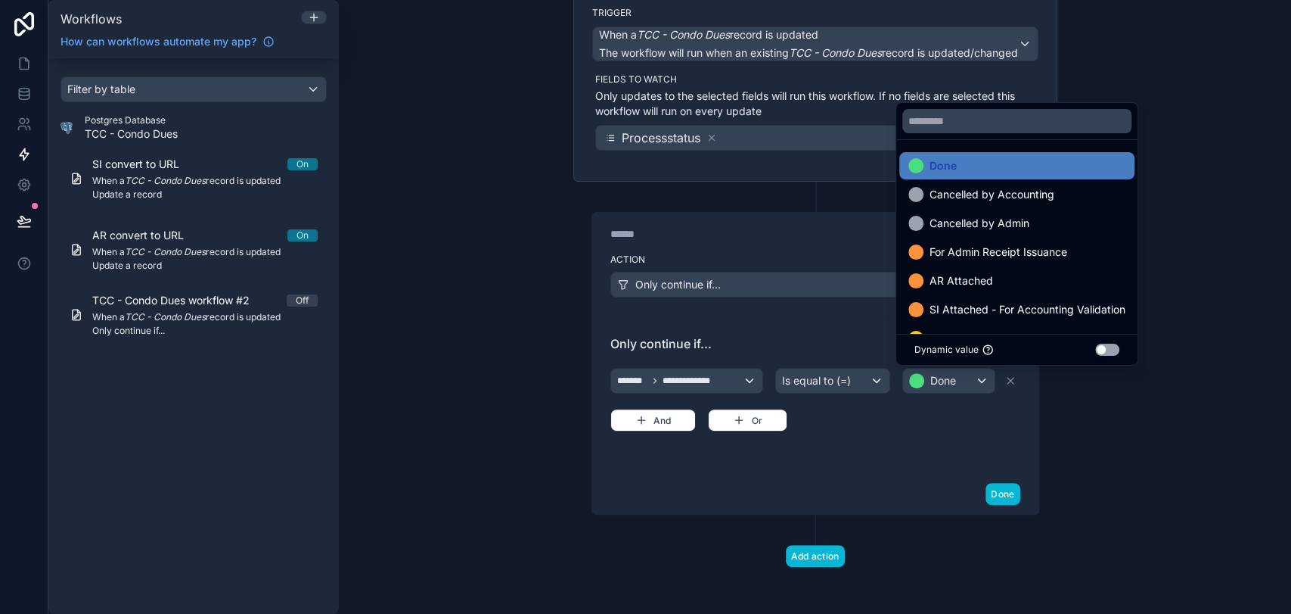
click at [1045, 408] on div "**********" at bounding box center [815, 348] width 484 height 333
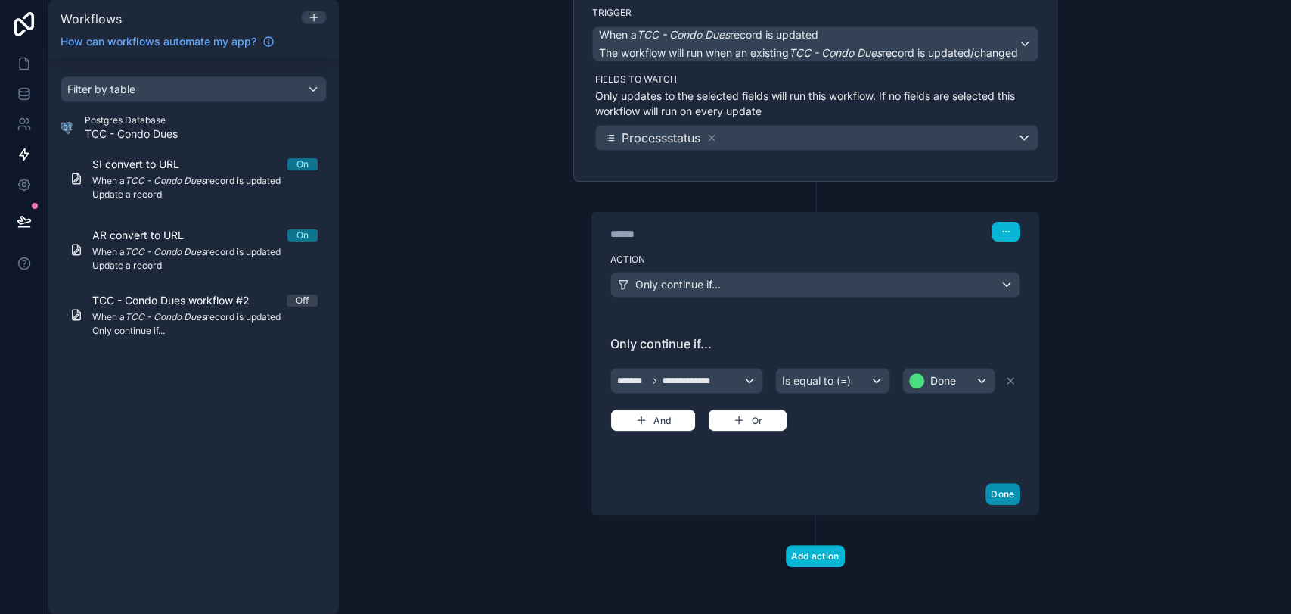
click at [990, 489] on button "Done" at bounding box center [1003, 494] width 34 height 22
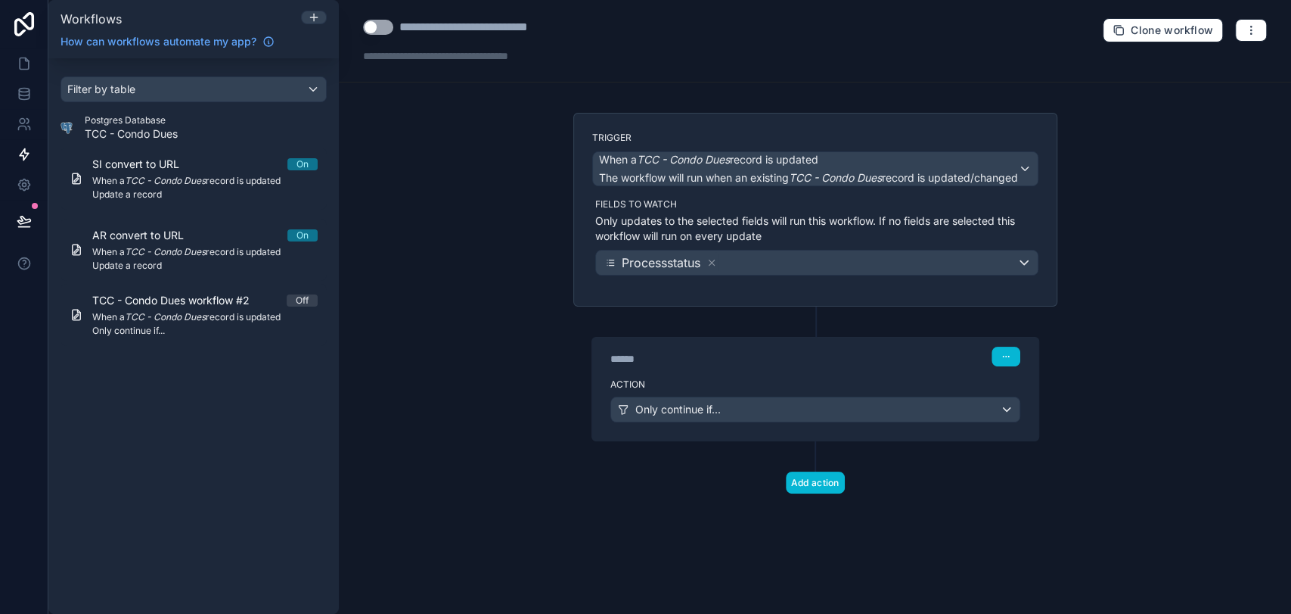
scroll to position [0, 0]
click at [831, 481] on button "Add action" at bounding box center [815, 482] width 59 height 22
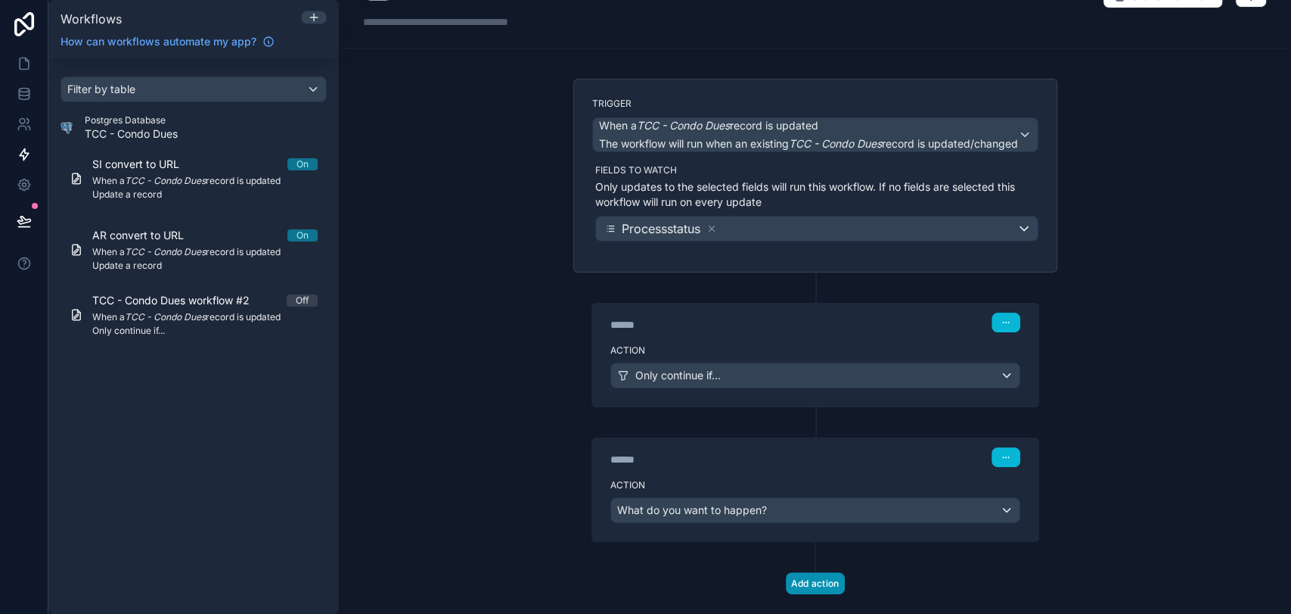
scroll to position [61, 0]
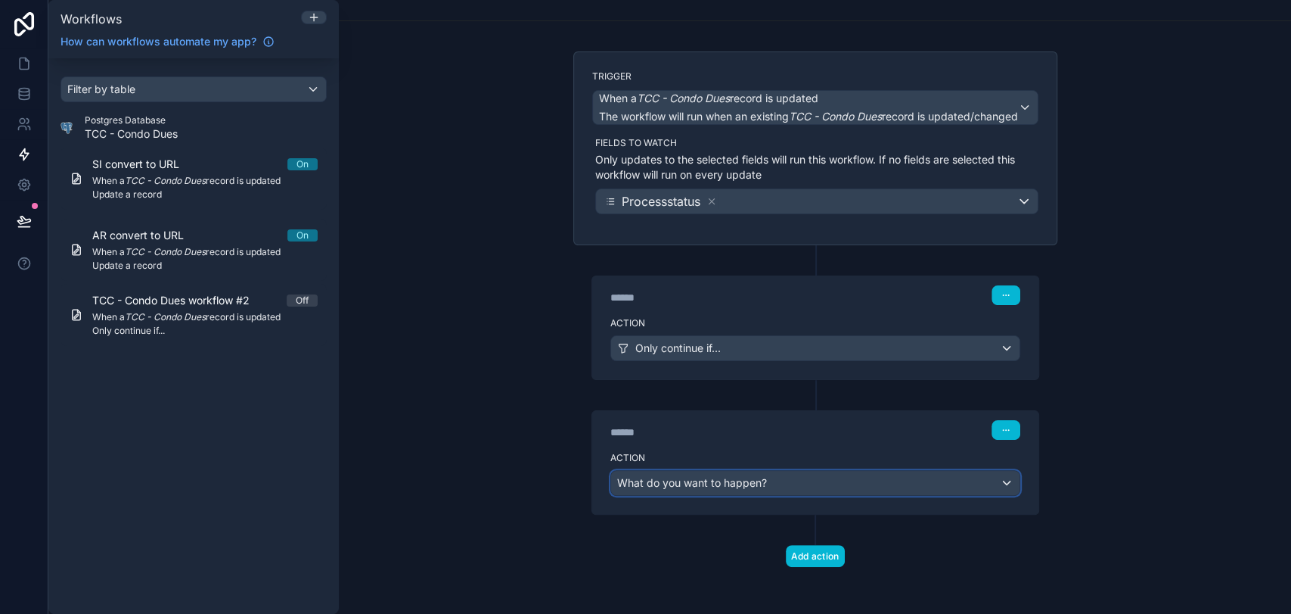
click at [940, 483] on div "What do you want to happen?" at bounding box center [815, 483] width 409 height 24
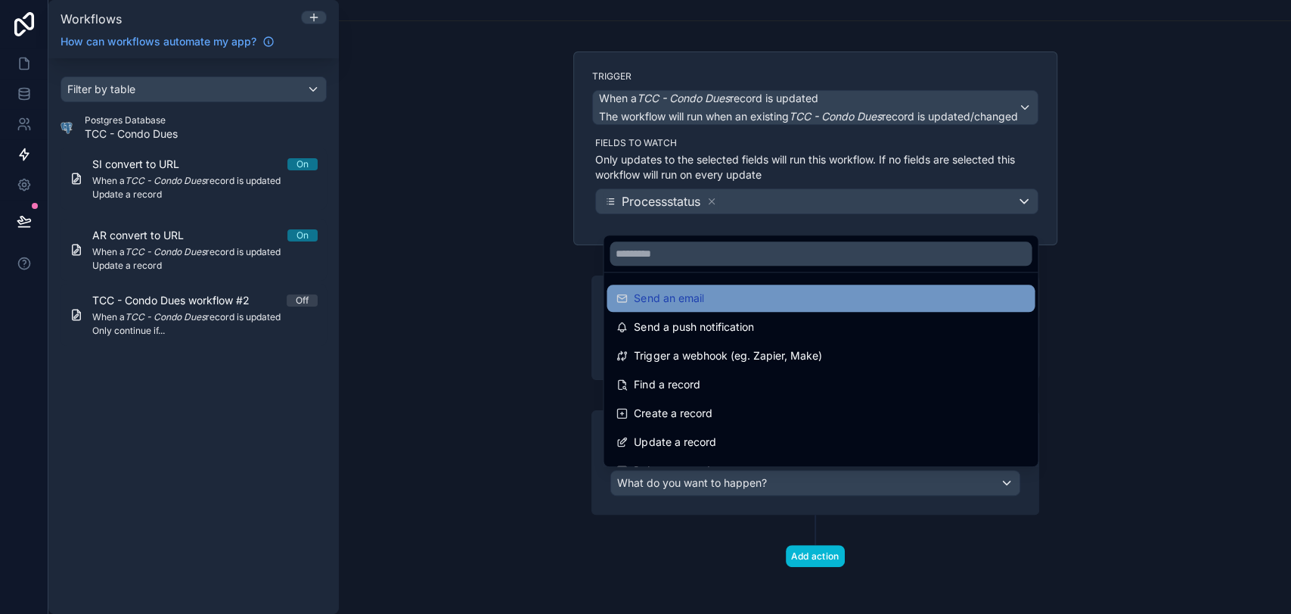
click at [818, 306] on div "Send an email" at bounding box center [821, 298] width 410 height 18
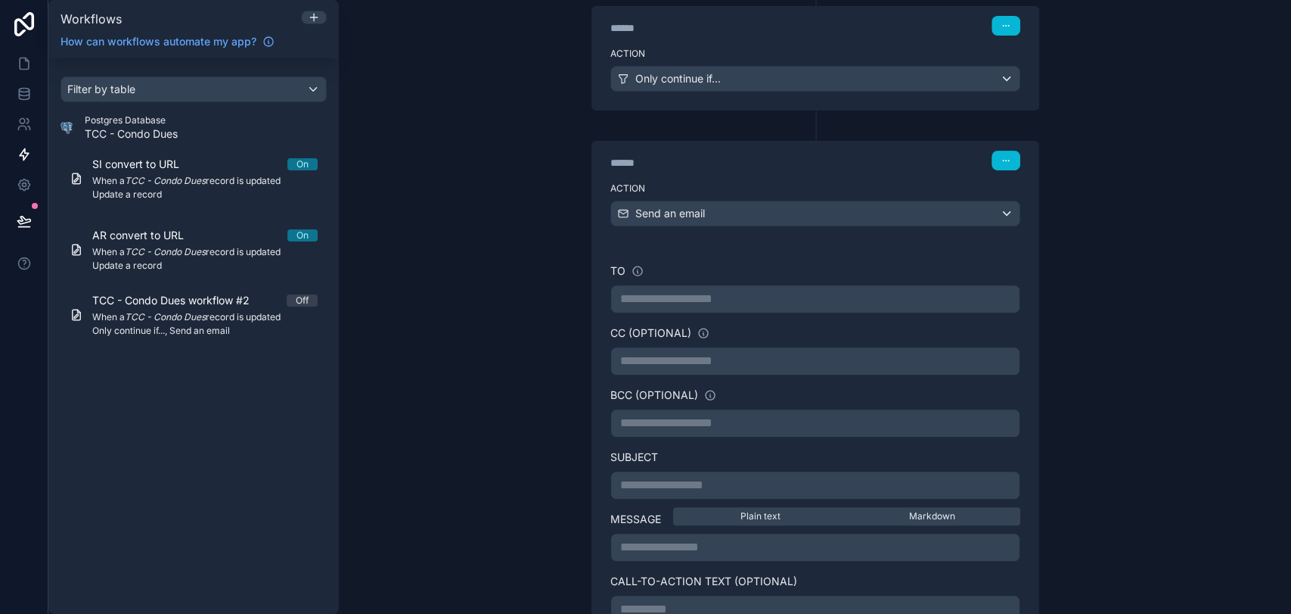
scroll to position [398, 0]
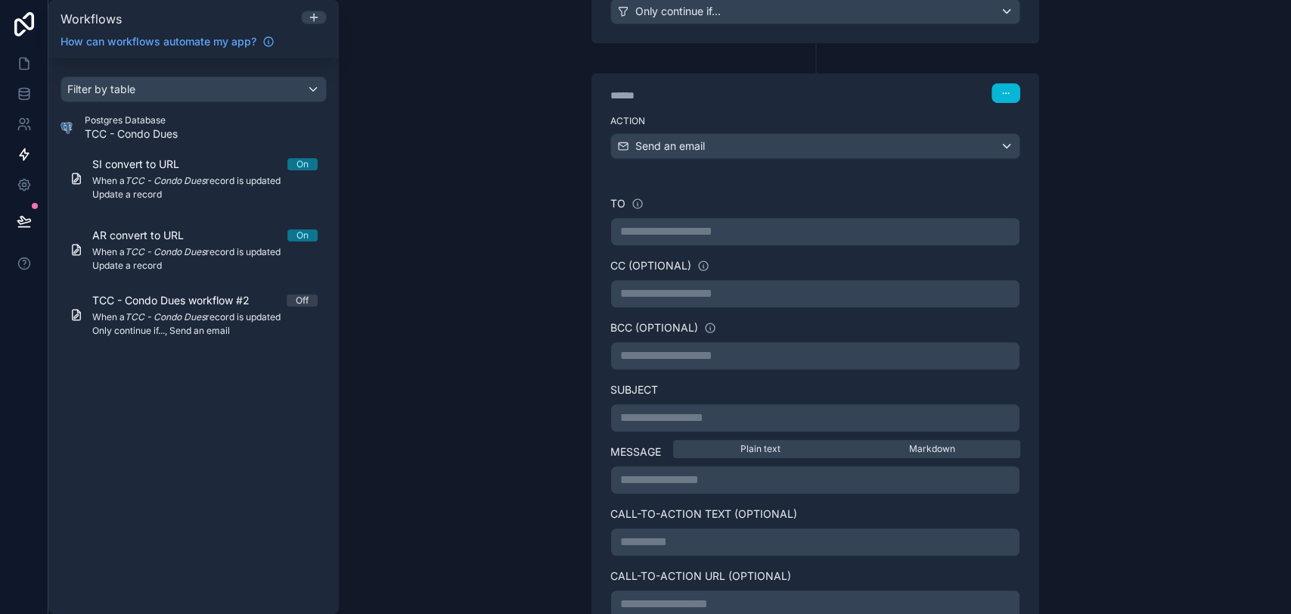
click at [697, 234] on p "**********" at bounding box center [815, 231] width 390 height 18
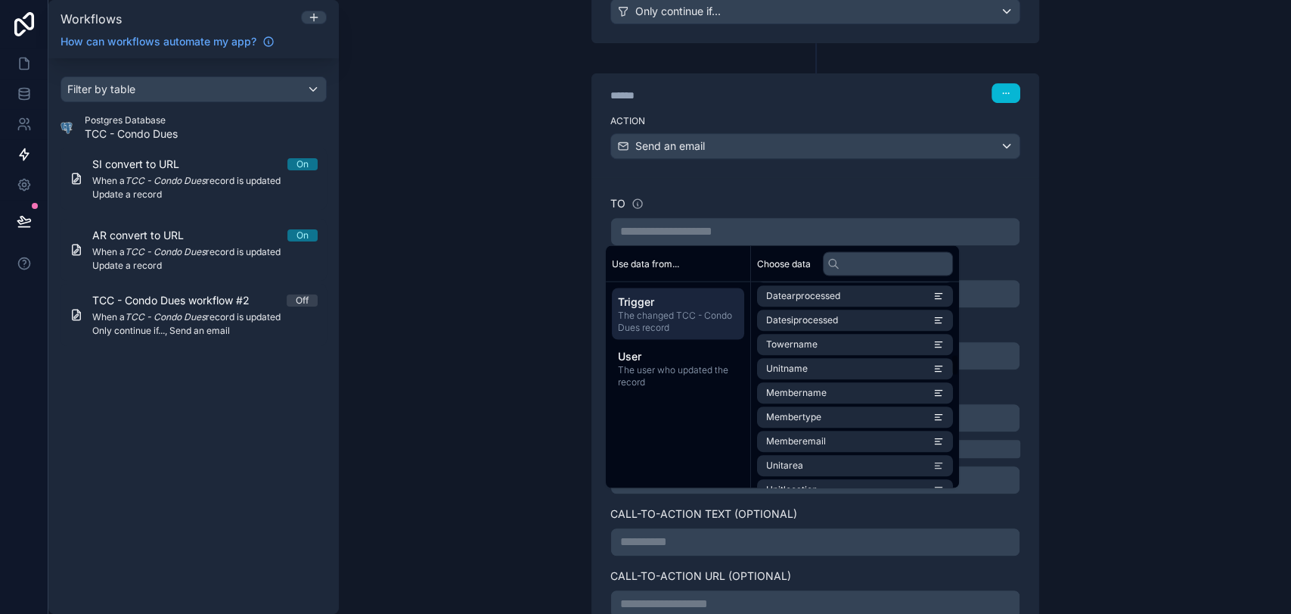
scroll to position [672, 0]
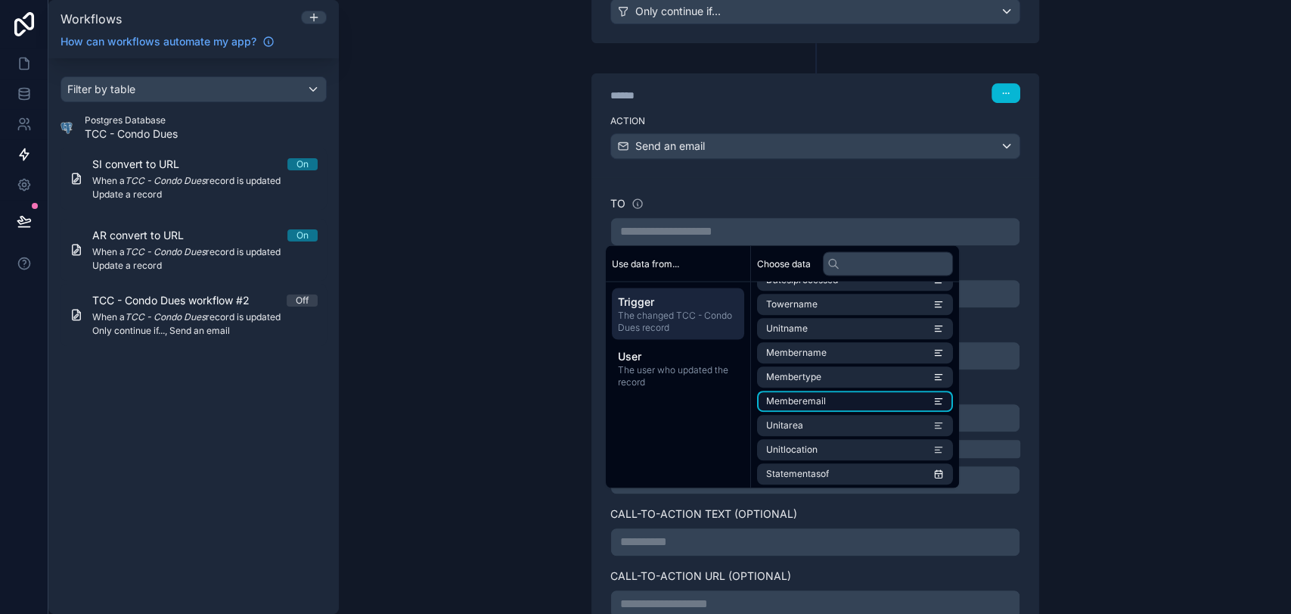
click at [871, 394] on li "Memberemail" at bounding box center [855, 400] width 196 height 21
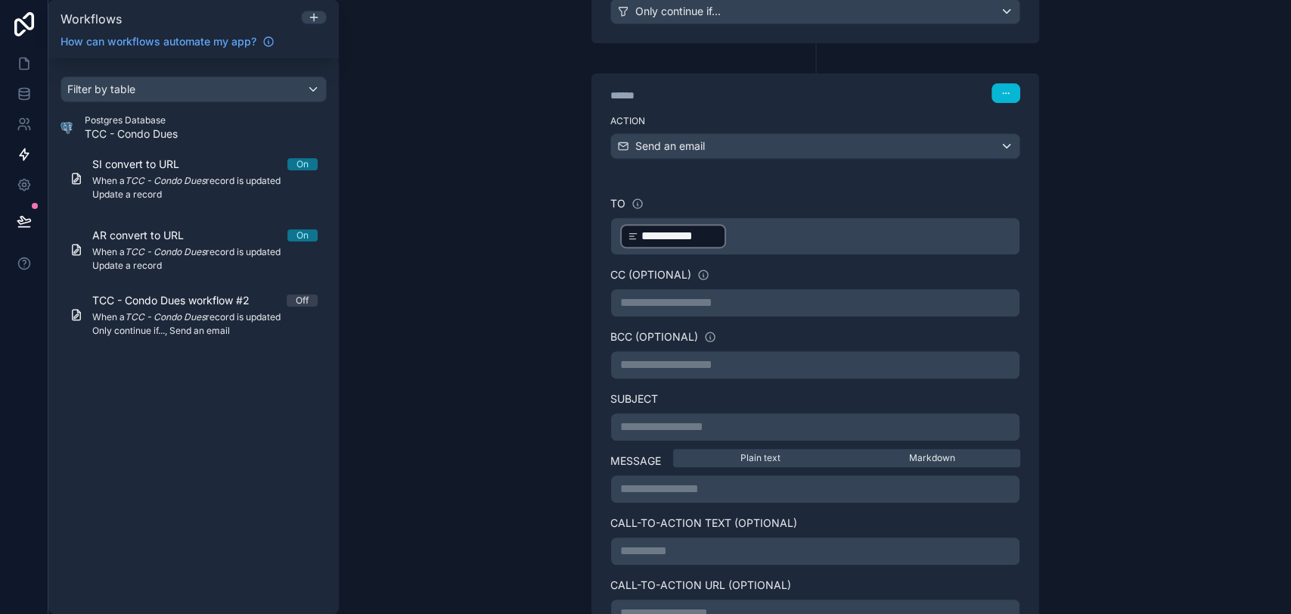
click at [1043, 365] on div "**********" at bounding box center [815, 395] width 484 height 705
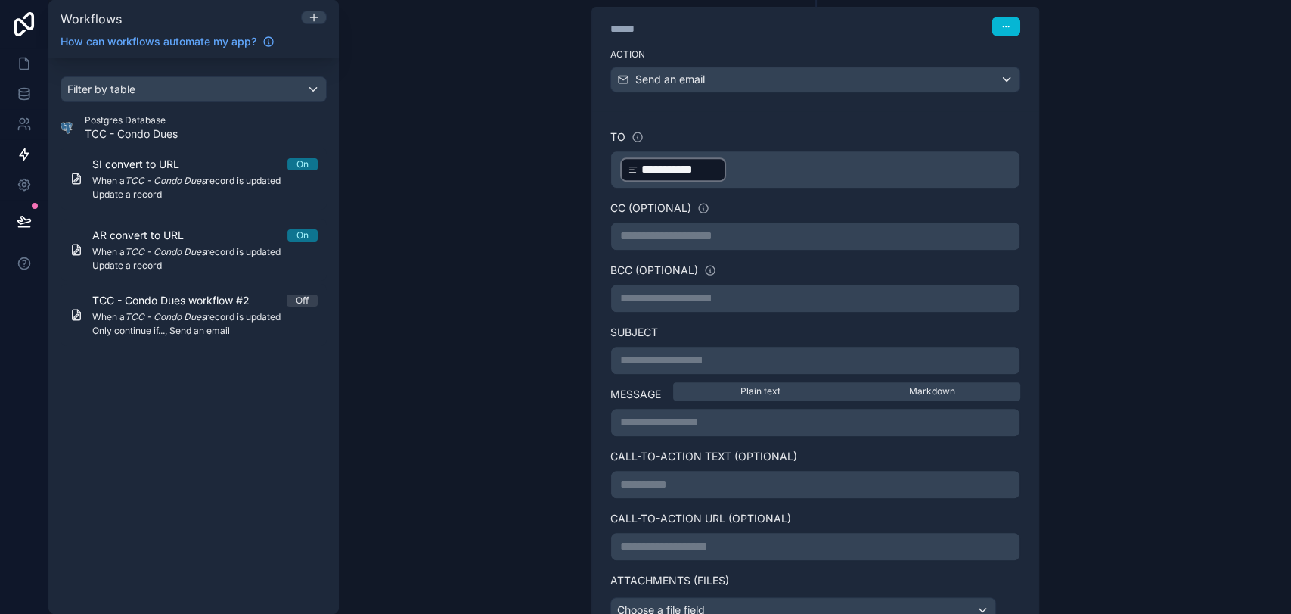
scroll to position [482, 0]
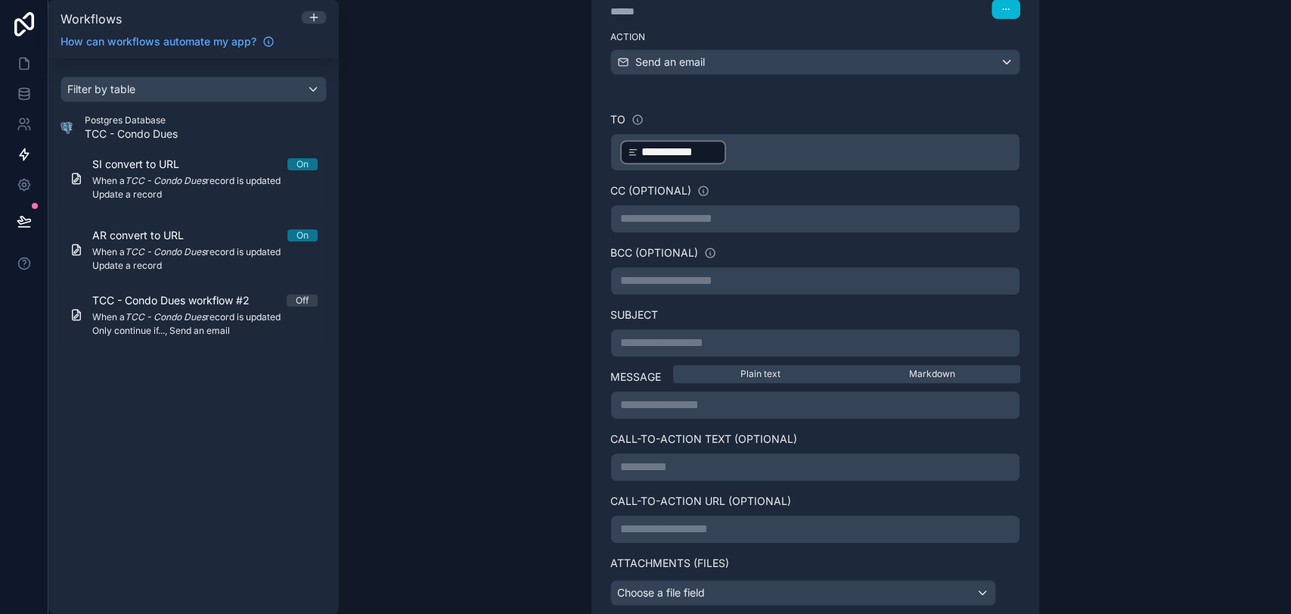
click at [690, 222] on p "**********" at bounding box center [815, 219] width 390 height 18
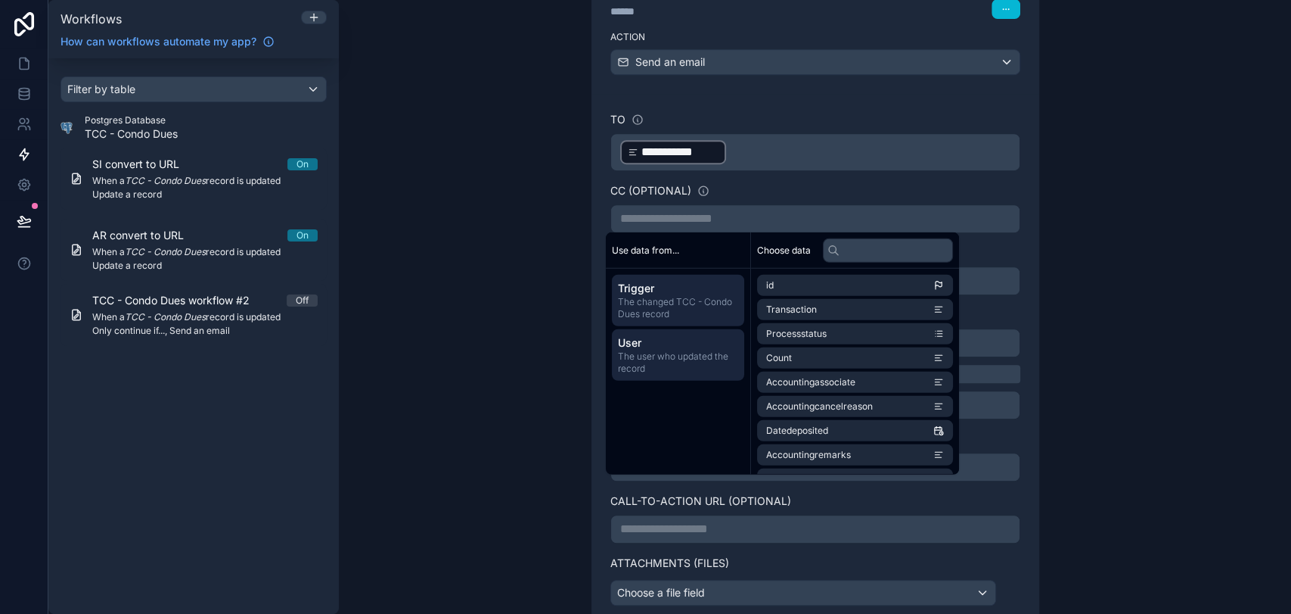
click at [678, 355] on span "The user who updated the record" at bounding box center [678, 362] width 120 height 24
click at [678, 313] on span "The changed TCC - Condo Dues record" at bounding box center [678, 308] width 120 height 24
click at [483, 294] on div "**********" at bounding box center [815, 307] width 952 height 614
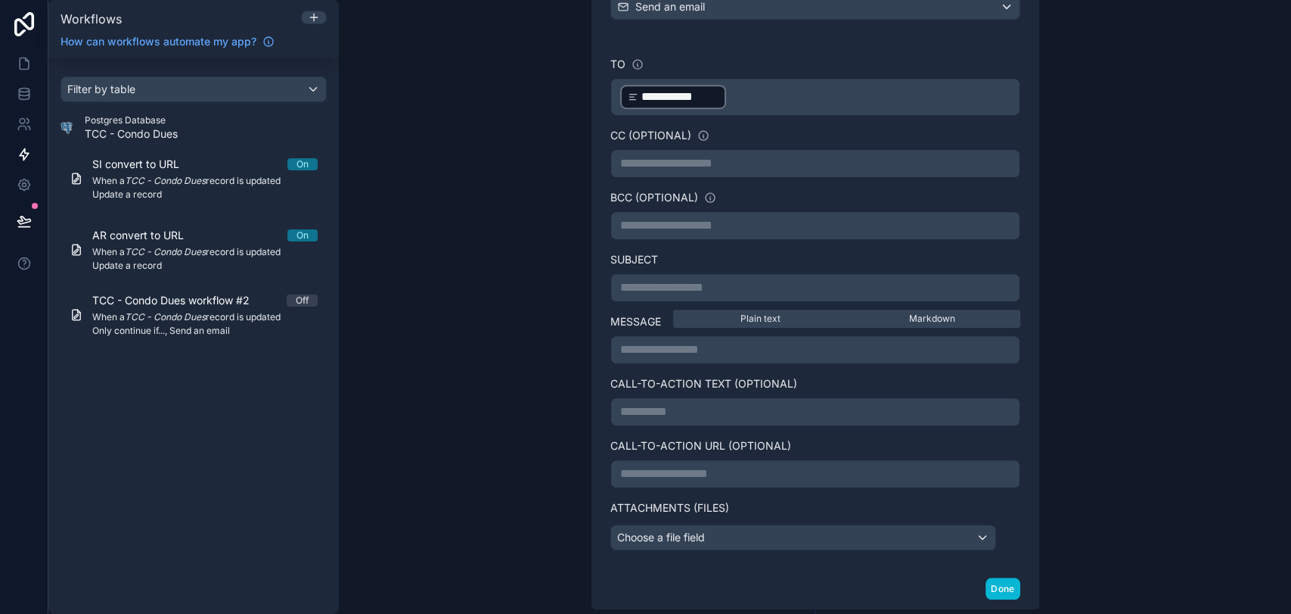
scroll to position [566, 0]
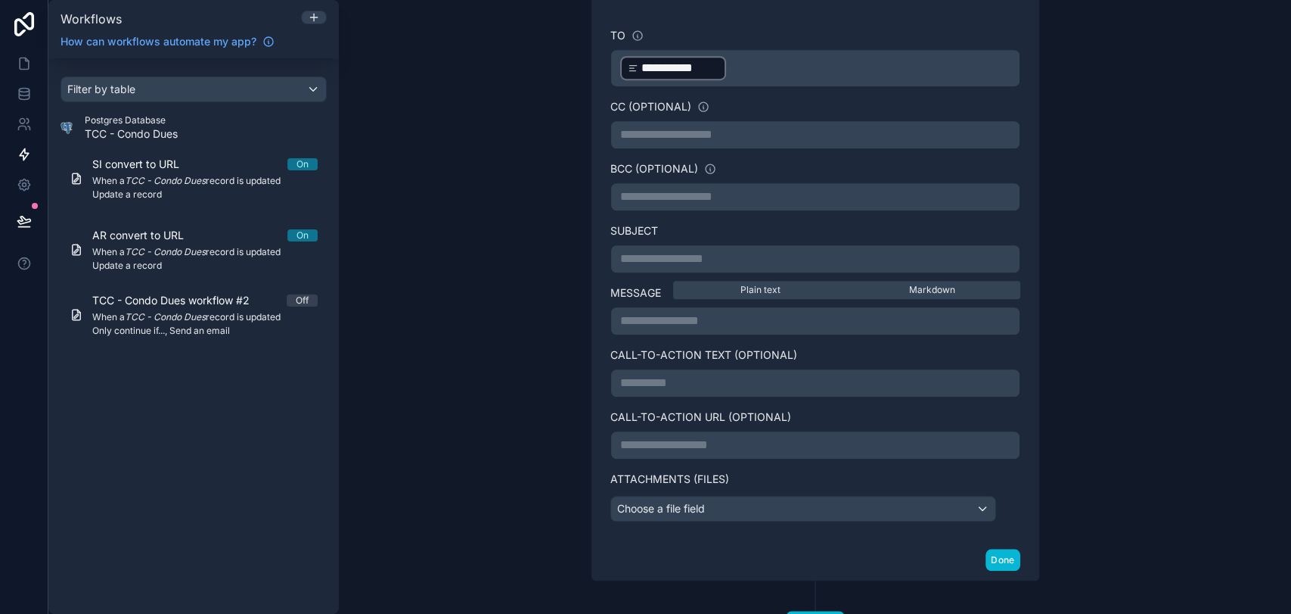
click at [679, 263] on p "**********" at bounding box center [815, 259] width 390 height 18
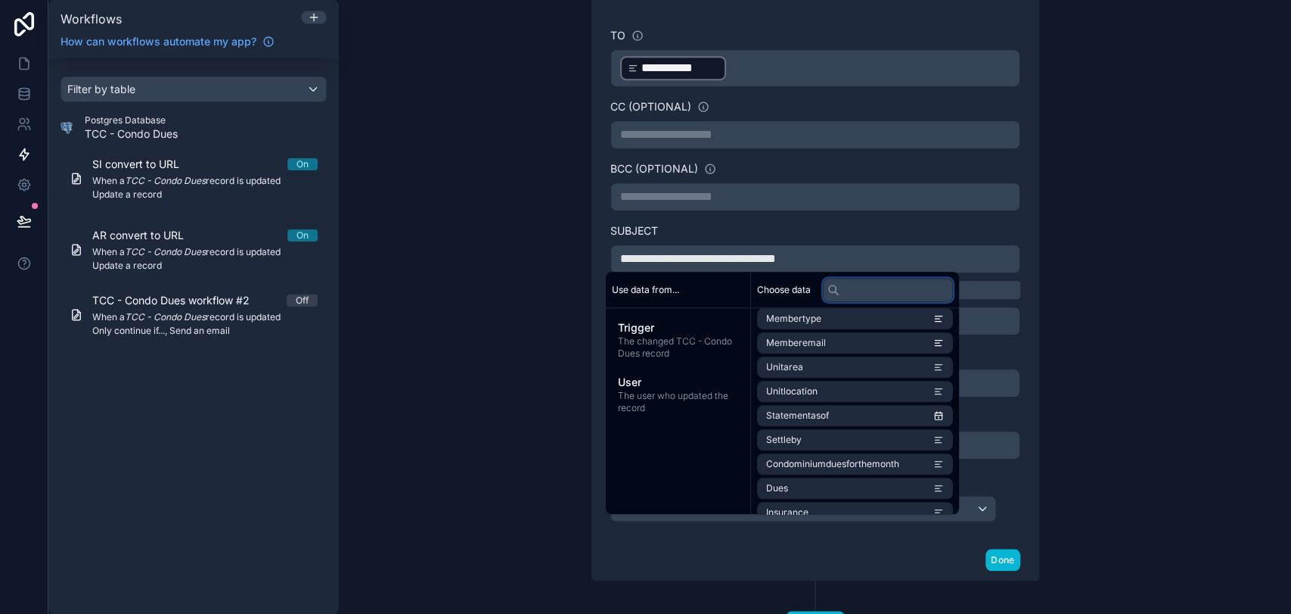
click at [878, 292] on input "text" at bounding box center [888, 290] width 130 height 24
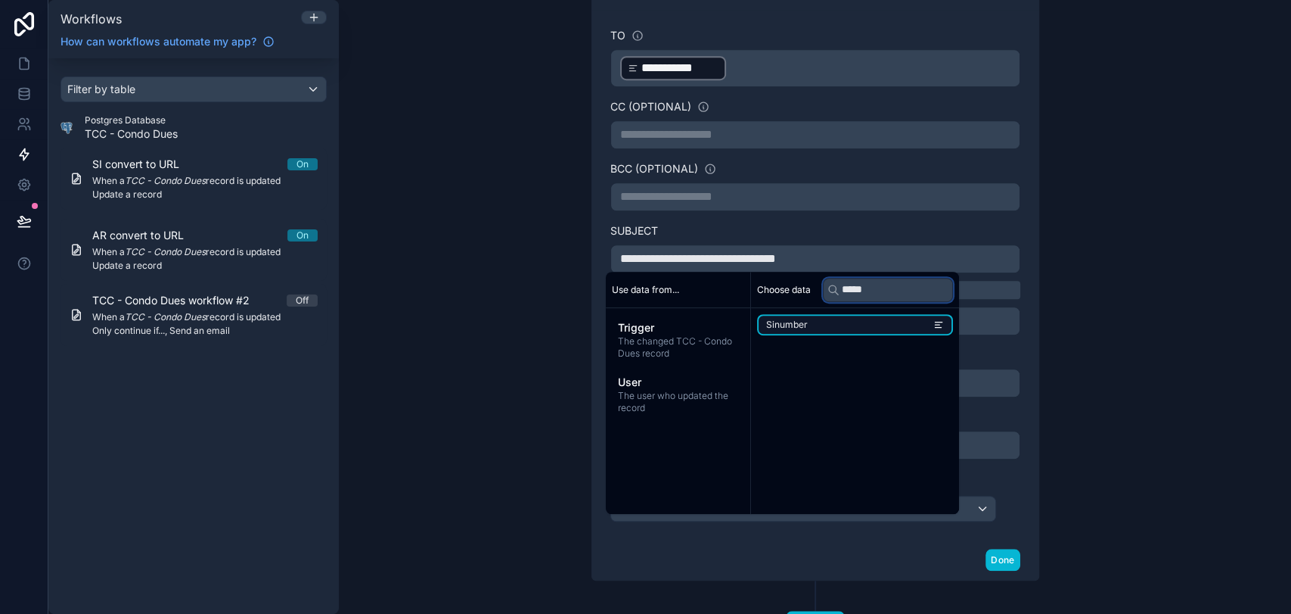
type input "*****"
click at [875, 323] on li "Sinumber" at bounding box center [855, 324] width 196 height 21
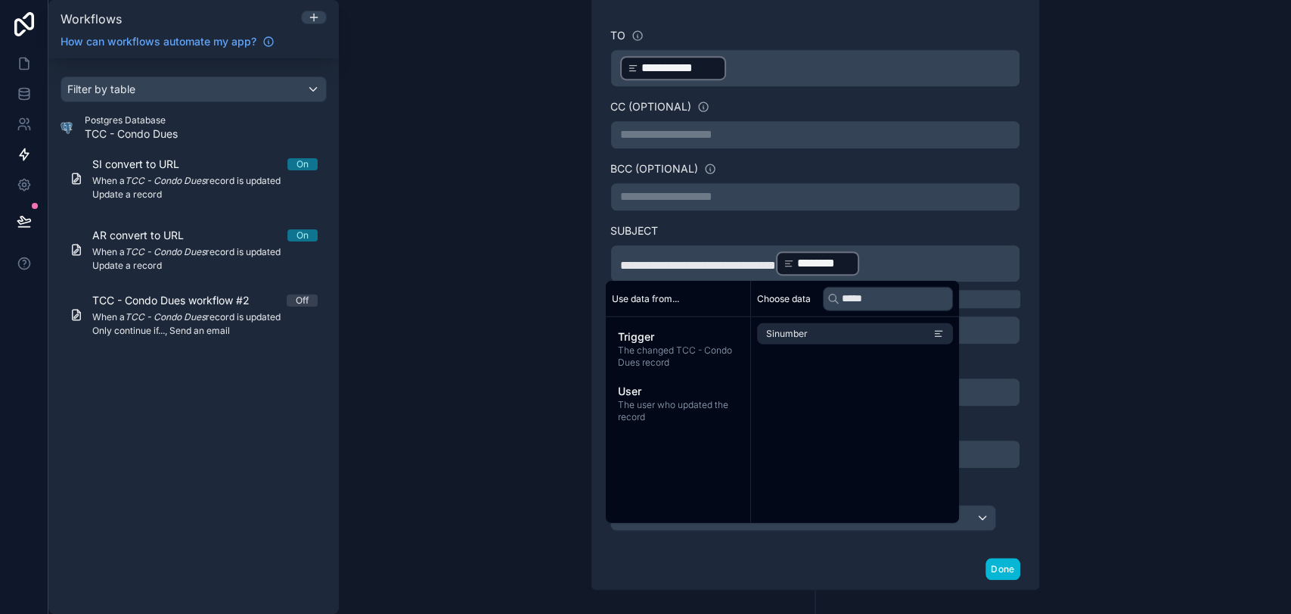
click at [1076, 316] on div "**********" at bounding box center [815, 307] width 952 height 614
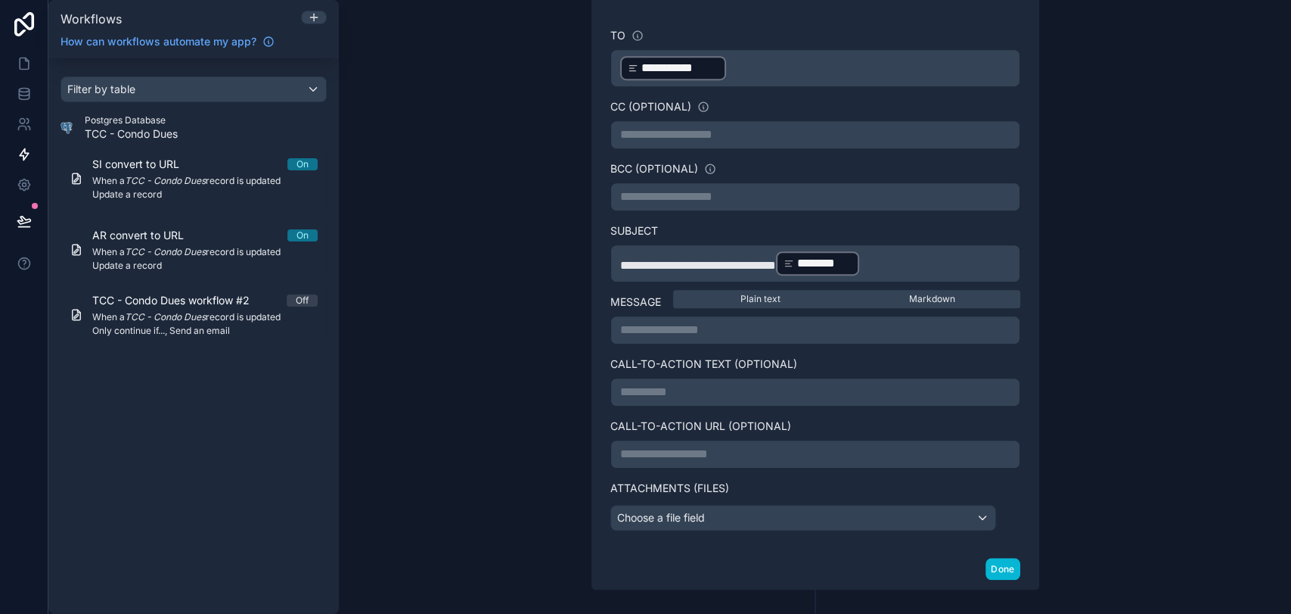
click at [699, 330] on p "**********" at bounding box center [815, 330] width 390 height 18
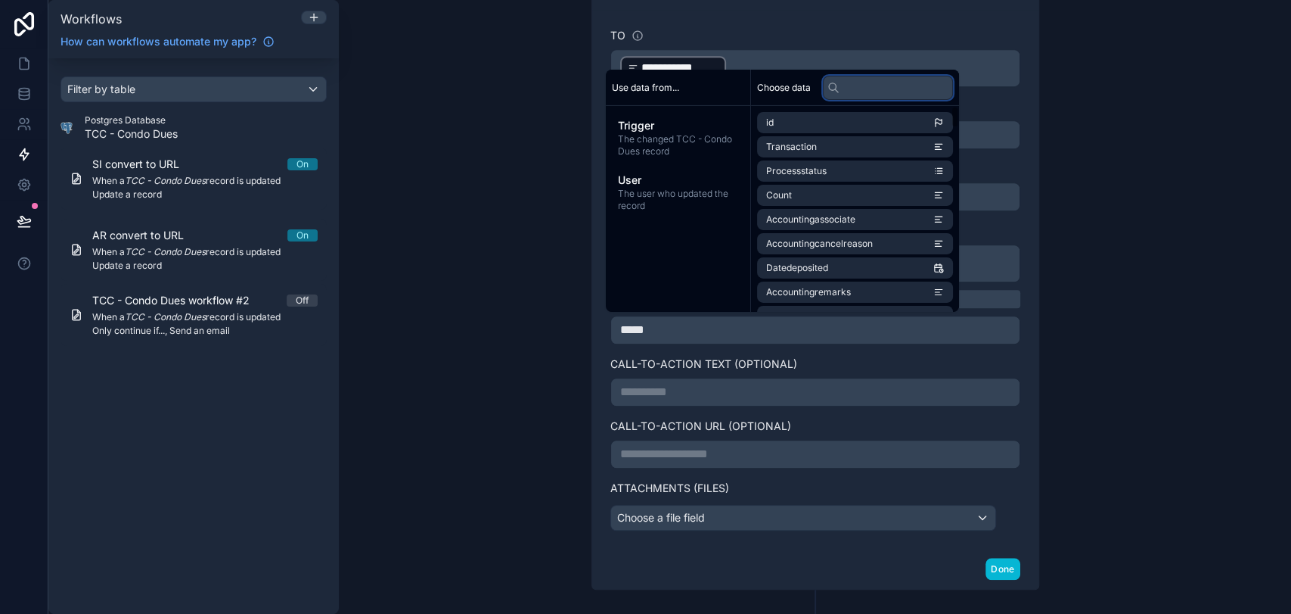
click at [868, 92] on input "text" at bounding box center [888, 87] width 130 height 24
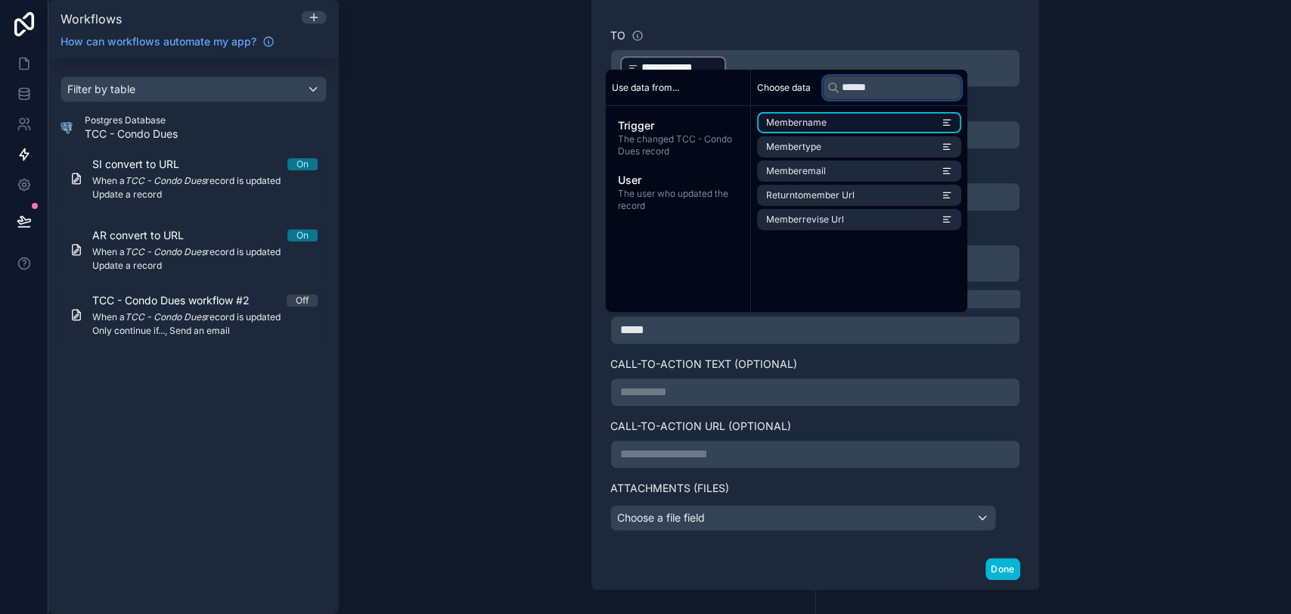
type input "******"
click at [868, 124] on li "Membername" at bounding box center [859, 122] width 204 height 21
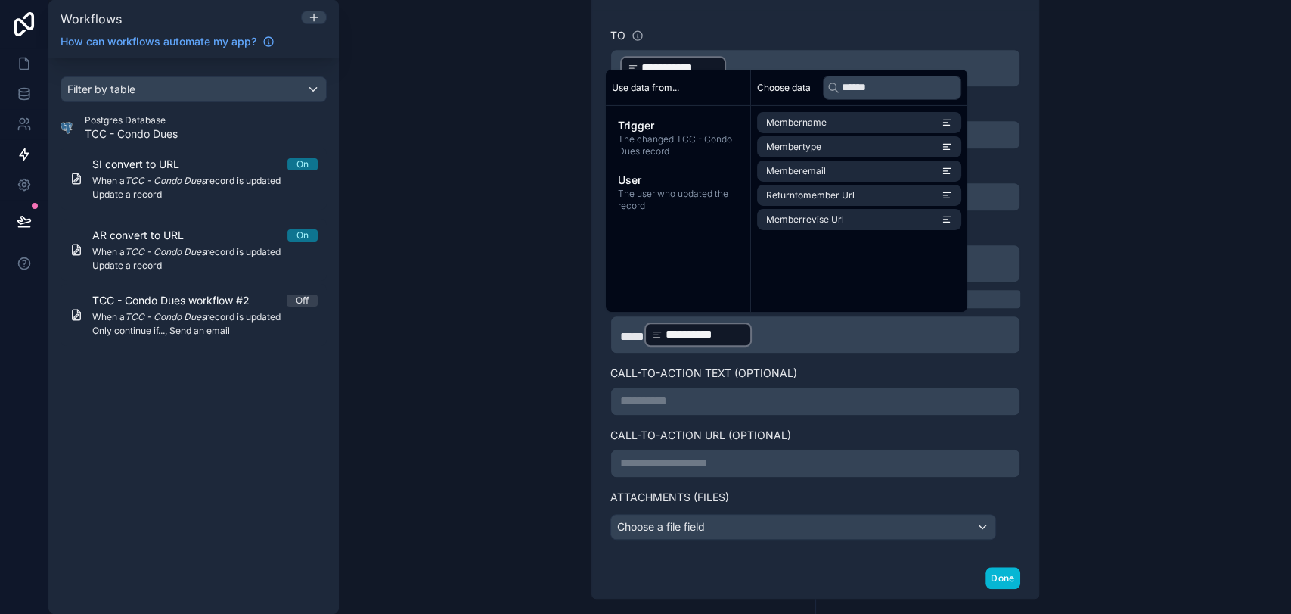
click at [853, 337] on p "**********" at bounding box center [815, 334] width 390 height 27
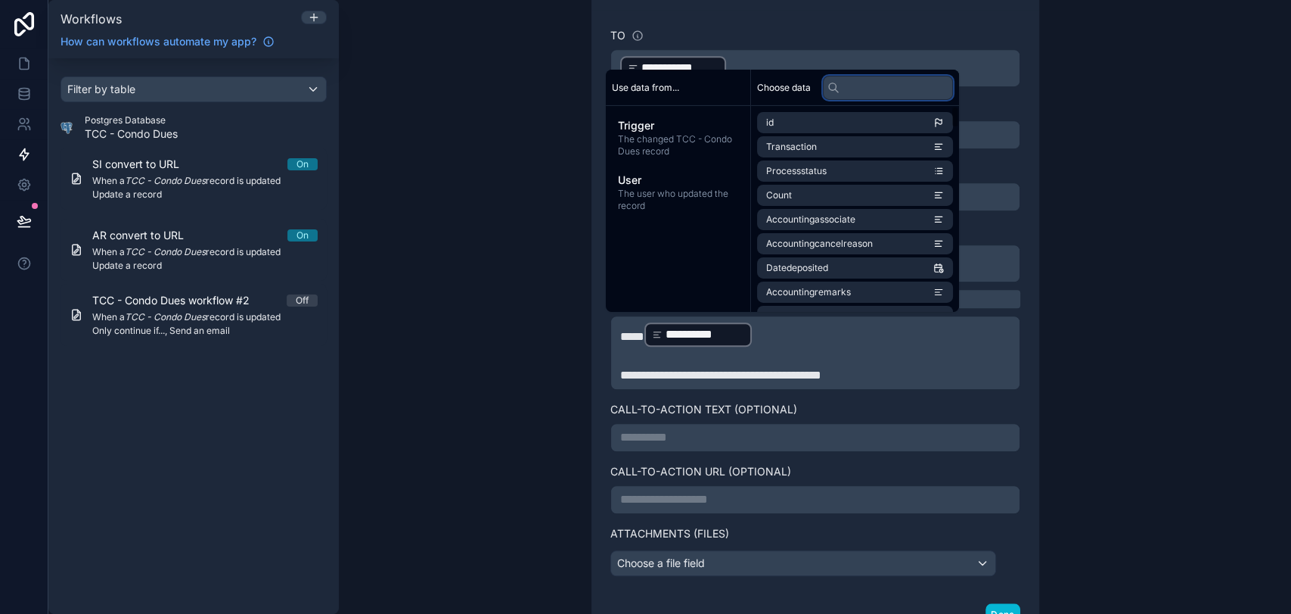
click at [906, 92] on input "text" at bounding box center [888, 87] width 130 height 24
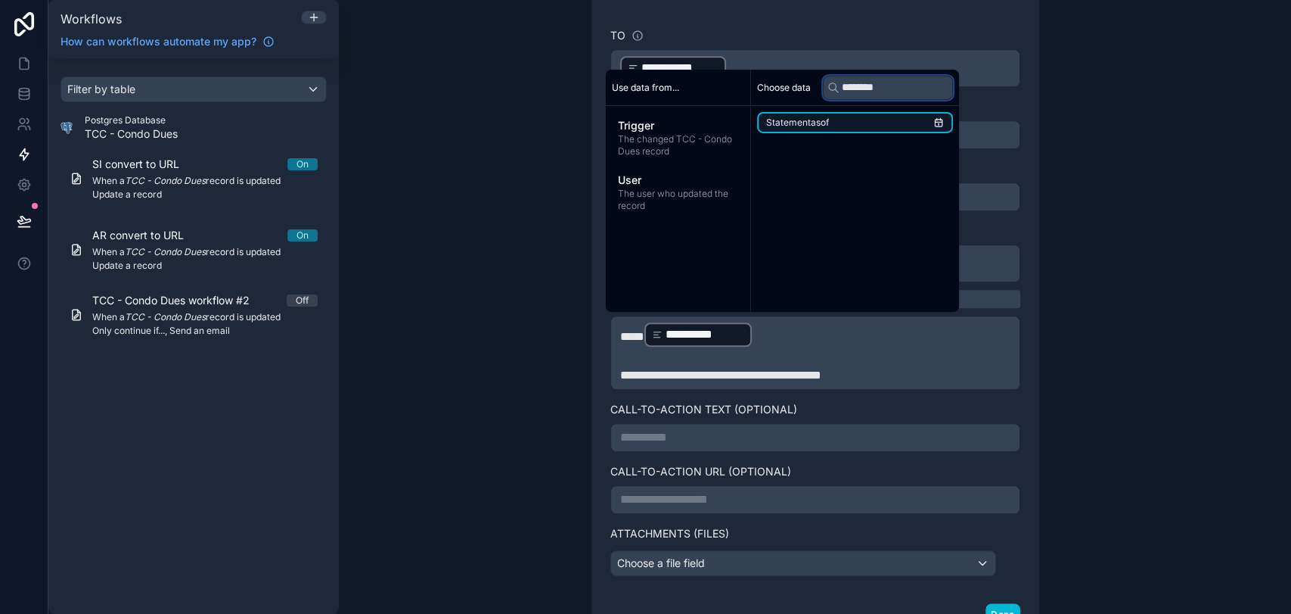
type input "********"
click at [860, 124] on li "Statementasof" at bounding box center [855, 122] width 196 height 21
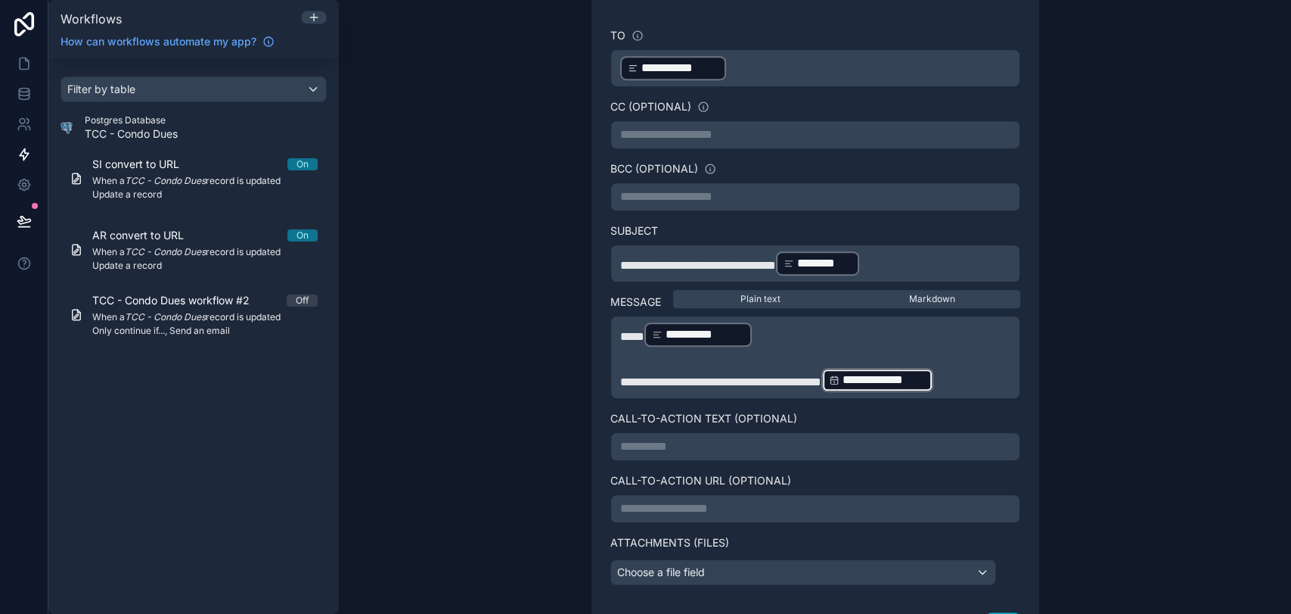
click at [872, 393] on p "**********" at bounding box center [815, 379] width 390 height 27
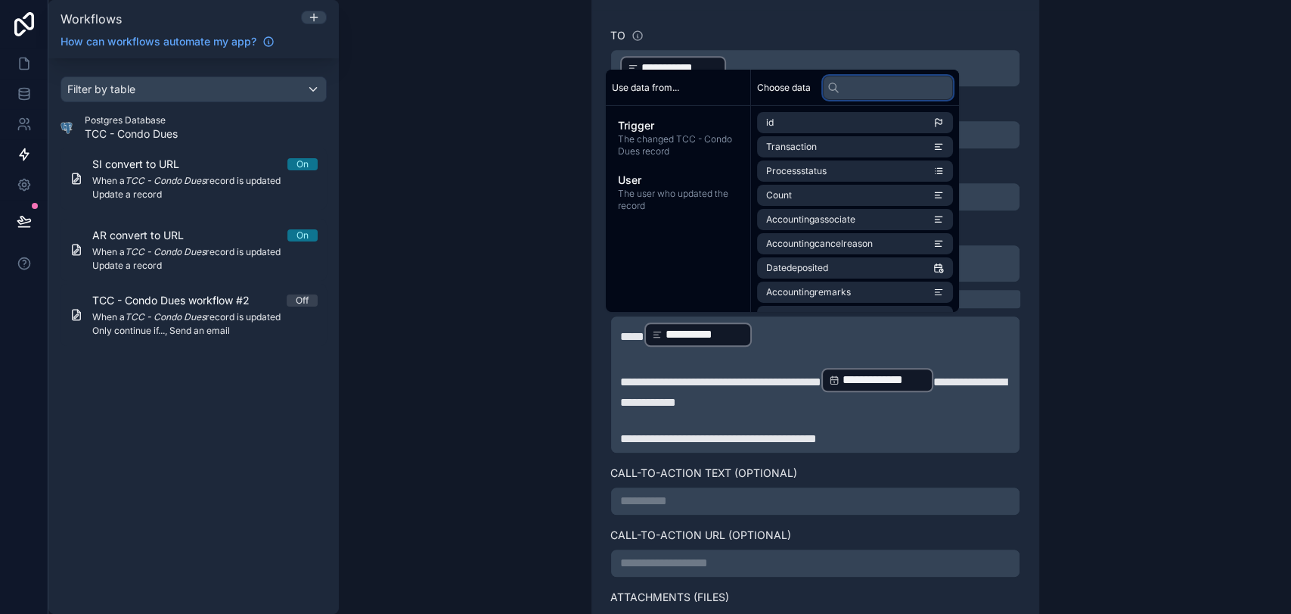
click at [930, 95] on input "text" at bounding box center [888, 87] width 130 height 24
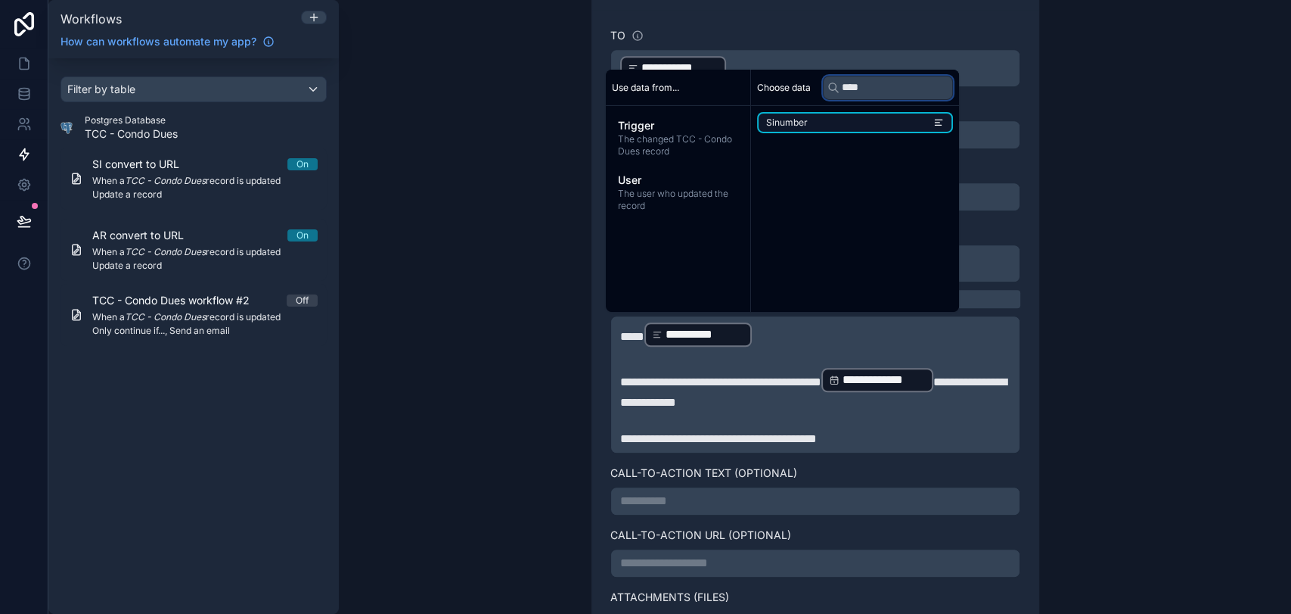
type input "****"
click at [912, 117] on li "Sinumber" at bounding box center [855, 122] width 196 height 21
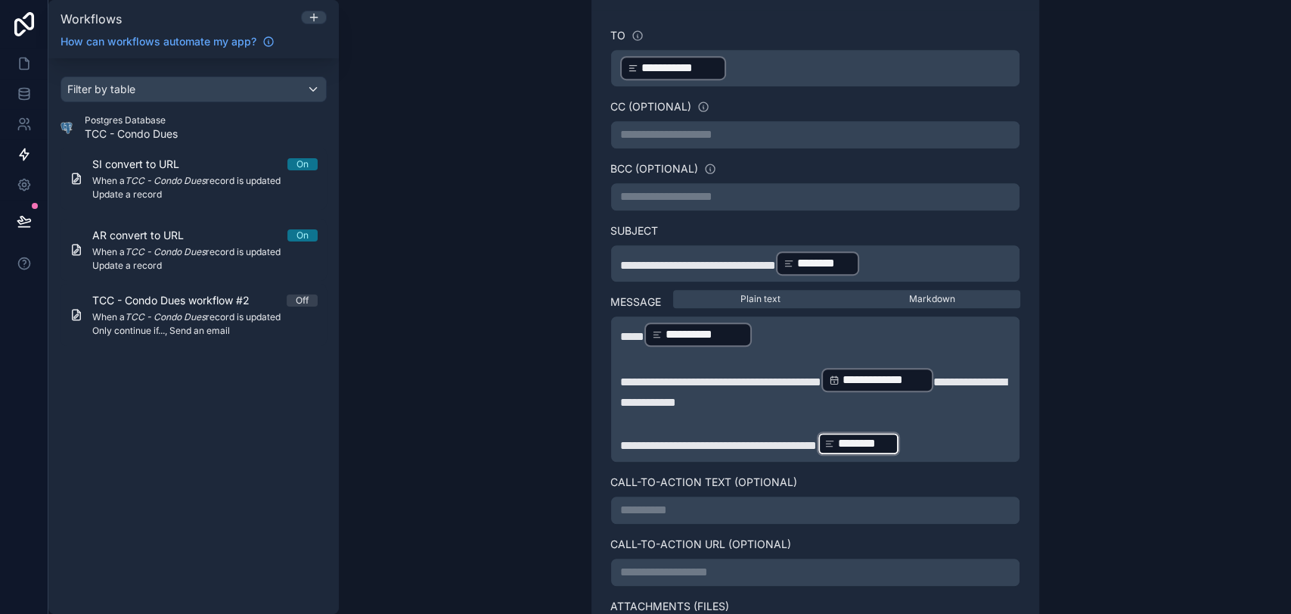
click at [968, 437] on p "**********" at bounding box center [815, 443] width 390 height 27
click at [685, 440] on span "**********" at bounding box center [718, 445] width 197 height 11
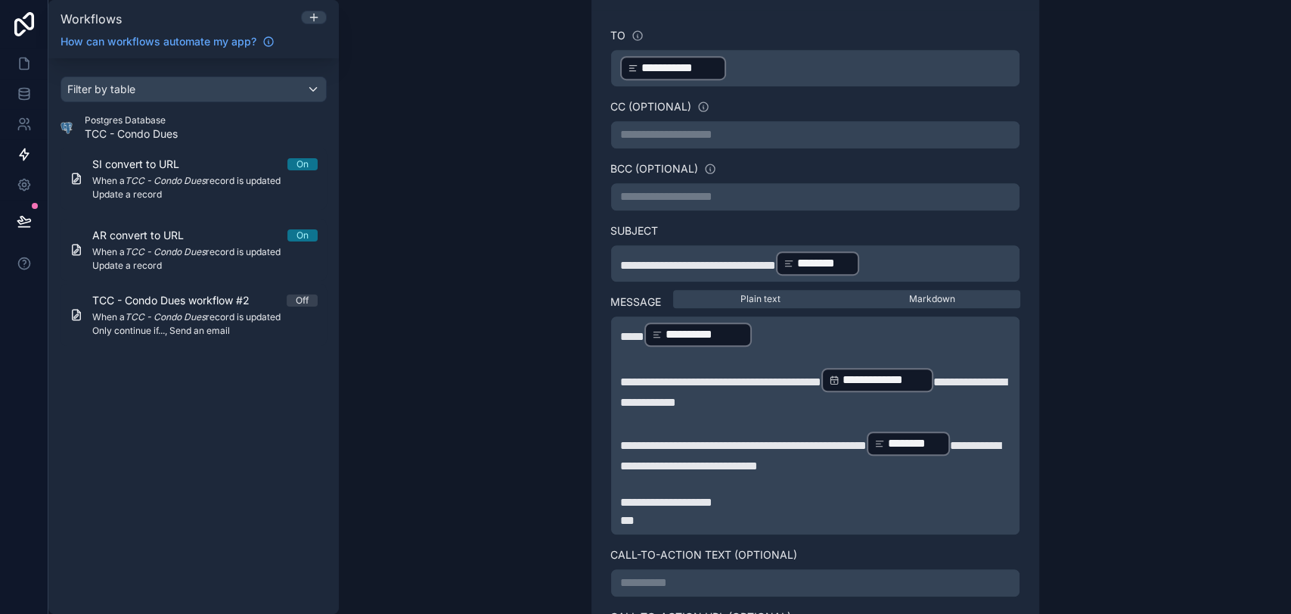
click at [1179, 447] on div "**********" at bounding box center [815, 307] width 952 height 614
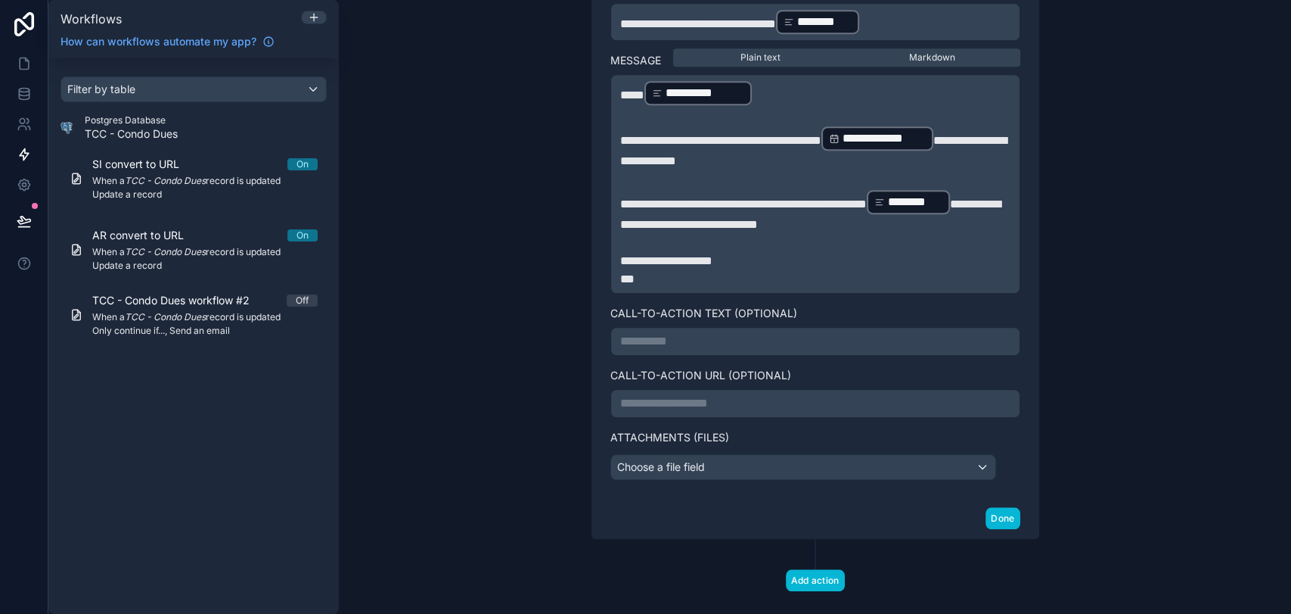
scroll to position [828, 0]
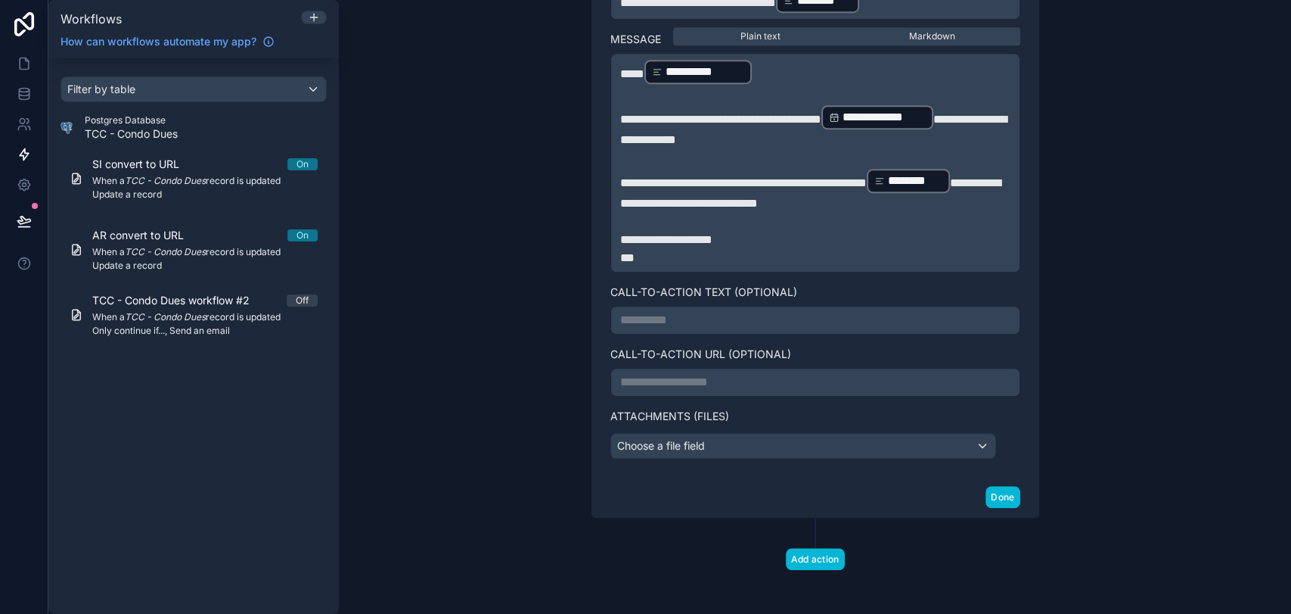
drag, startPoint x: 922, startPoint y: 30, endPoint x: 867, endPoint y: 42, distance: 56.7
click at [867, 42] on div "Plain text Markdown" at bounding box center [846, 36] width 347 height 18
click at [750, 443] on div "Choose a file field" at bounding box center [803, 445] width 384 height 24
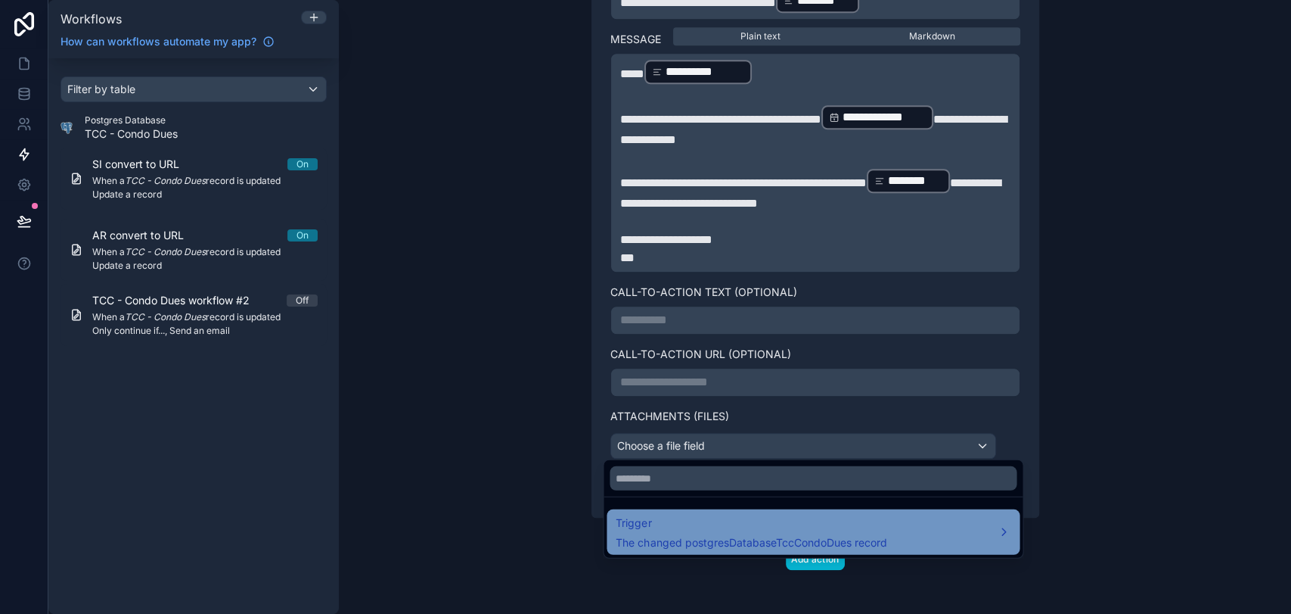
click at [780, 526] on span "Trigger" at bounding box center [751, 523] width 271 height 18
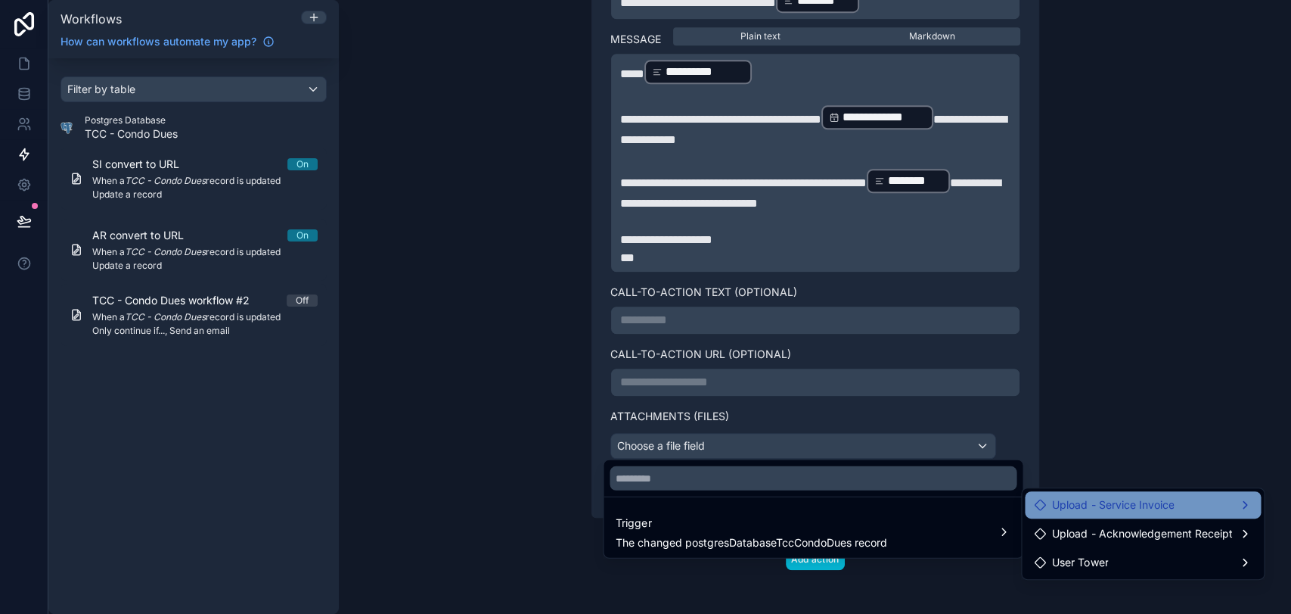
click at [1047, 507] on div "Upload - Service Invoice" at bounding box center [1104, 505] width 140 height 18
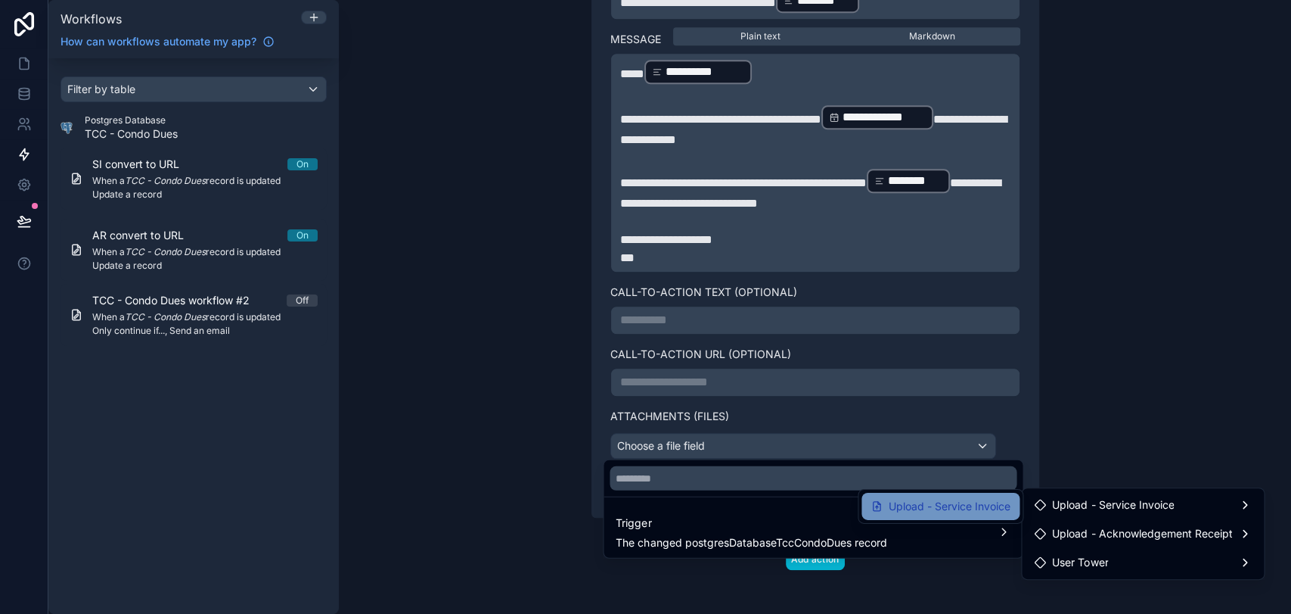
click at [974, 506] on span "Upload - Service Invoice" at bounding box center [950, 506] width 122 height 18
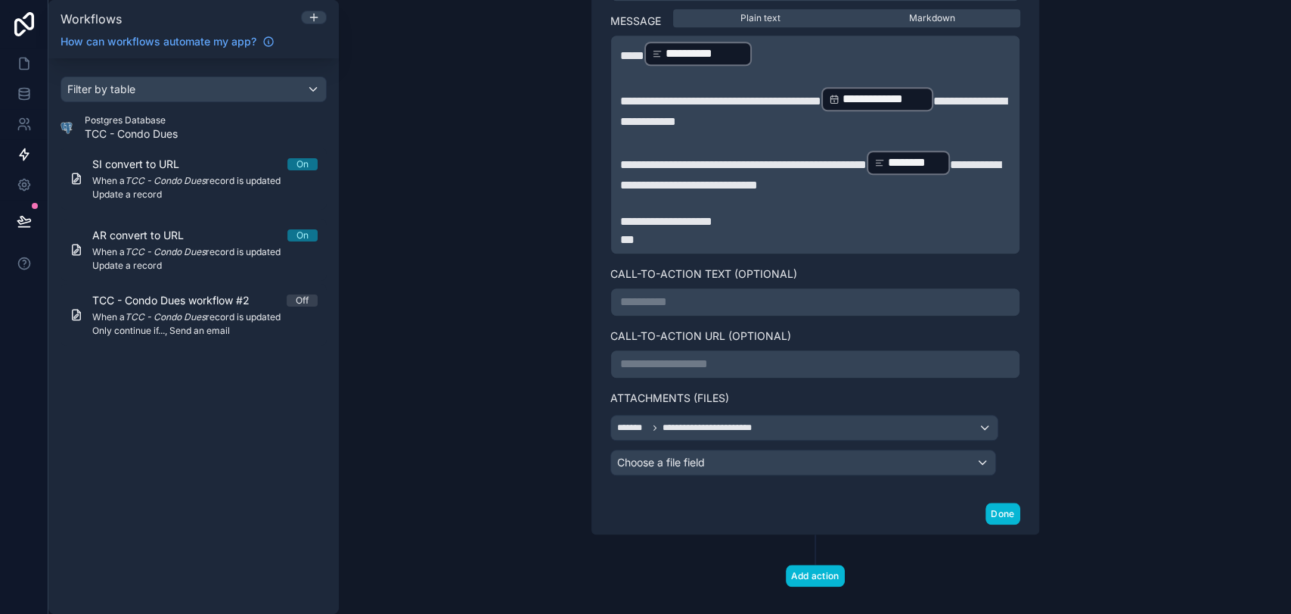
scroll to position [863, 0]
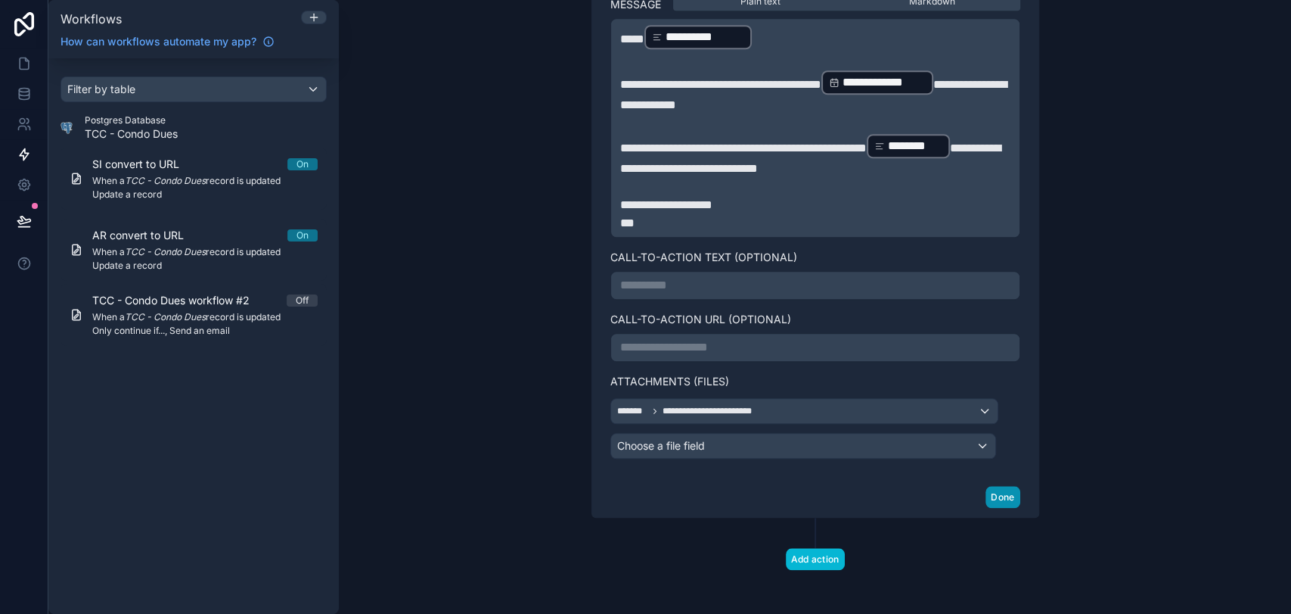
click at [999, 489] on button "Done" at bounding box center [1003, 497] width 34 height 22
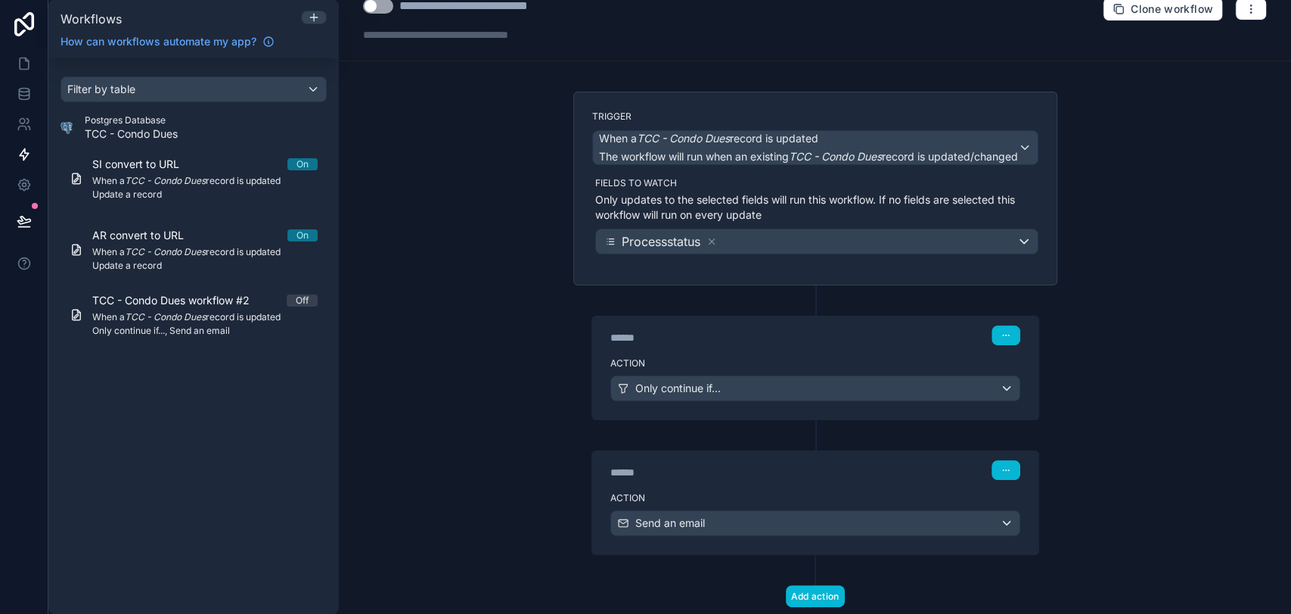
scroll to position [0, 0]
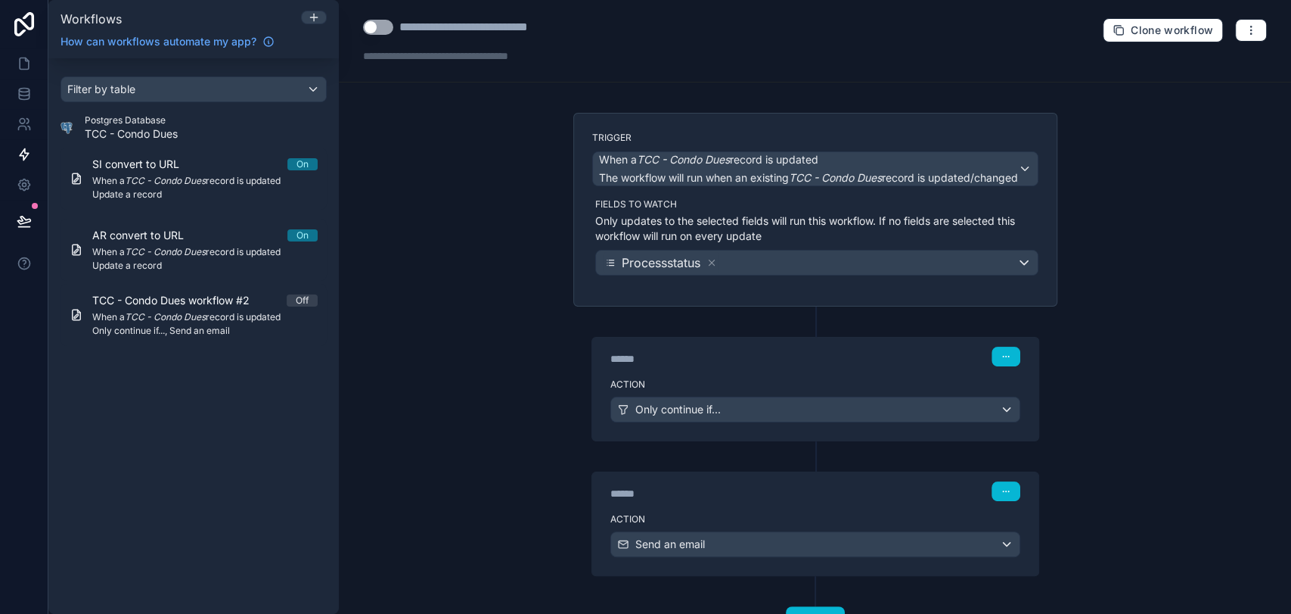
click at [371, 30] on button "Use setting" at bounding box center [378, 27] width 30 height 15
click at [436, 30] on div "**********" at bounding box center [496, 27] width 195 height 18
type div "**********"
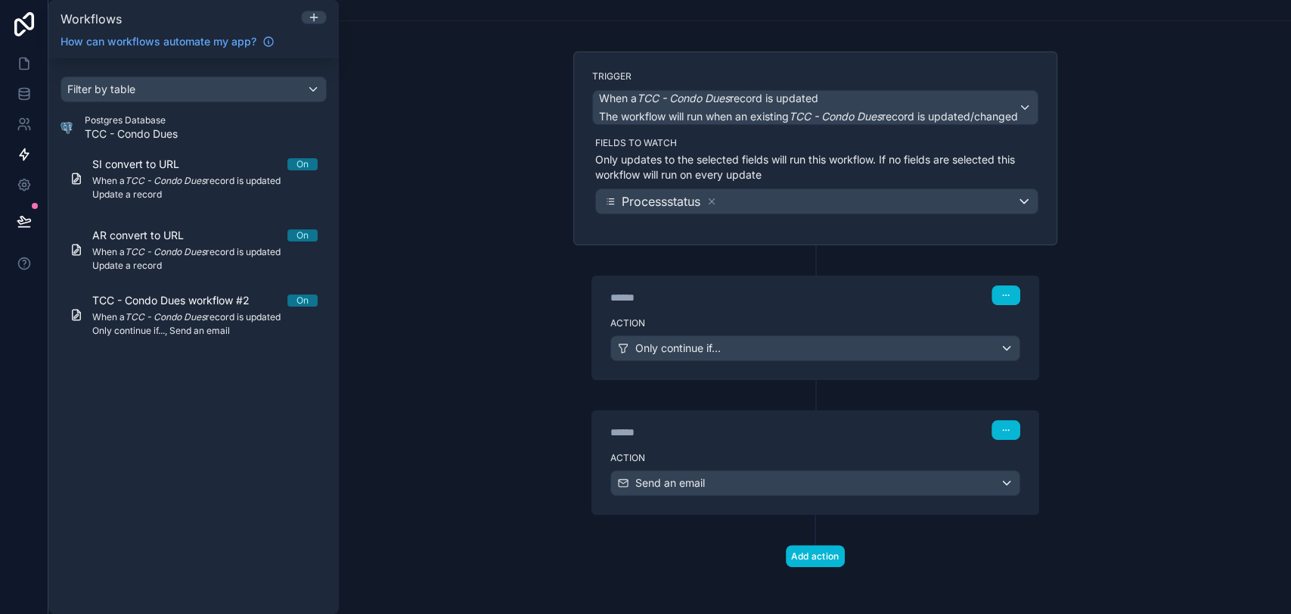
click at [1216, 411] on div "Use setting ******** Email SI Add a description for your workflow... Clone work…" at bounding box center [815, 307] width 952 height 614
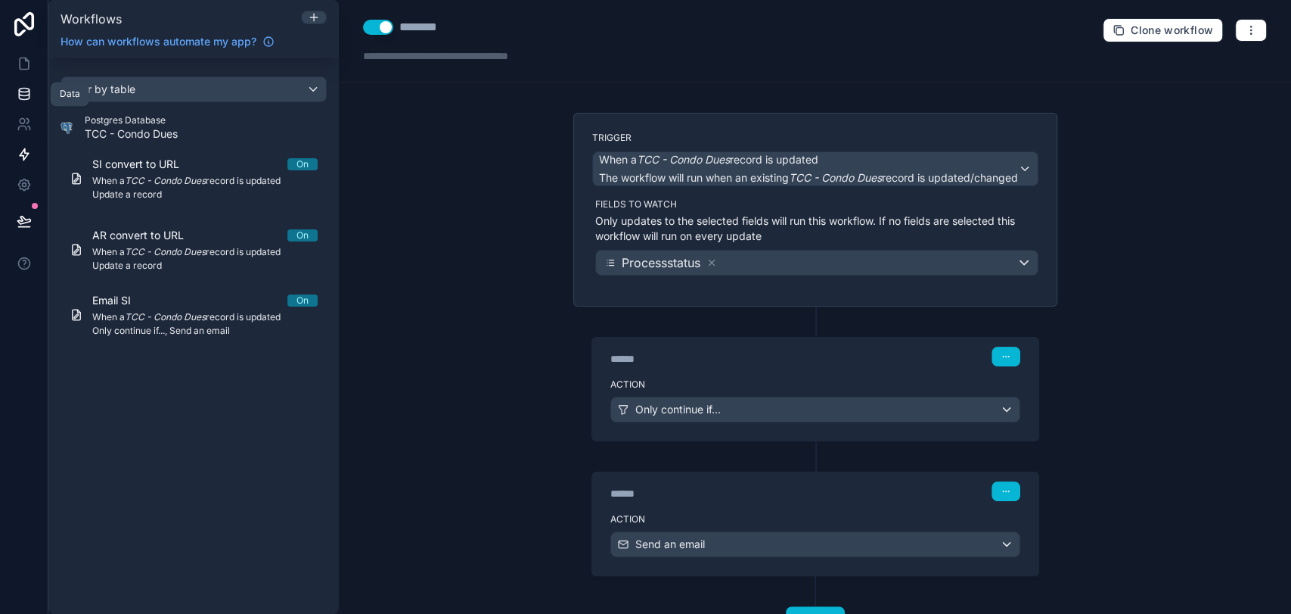
click at [26, 100] on icon at bounding box center [24, 93] width 15 height 15
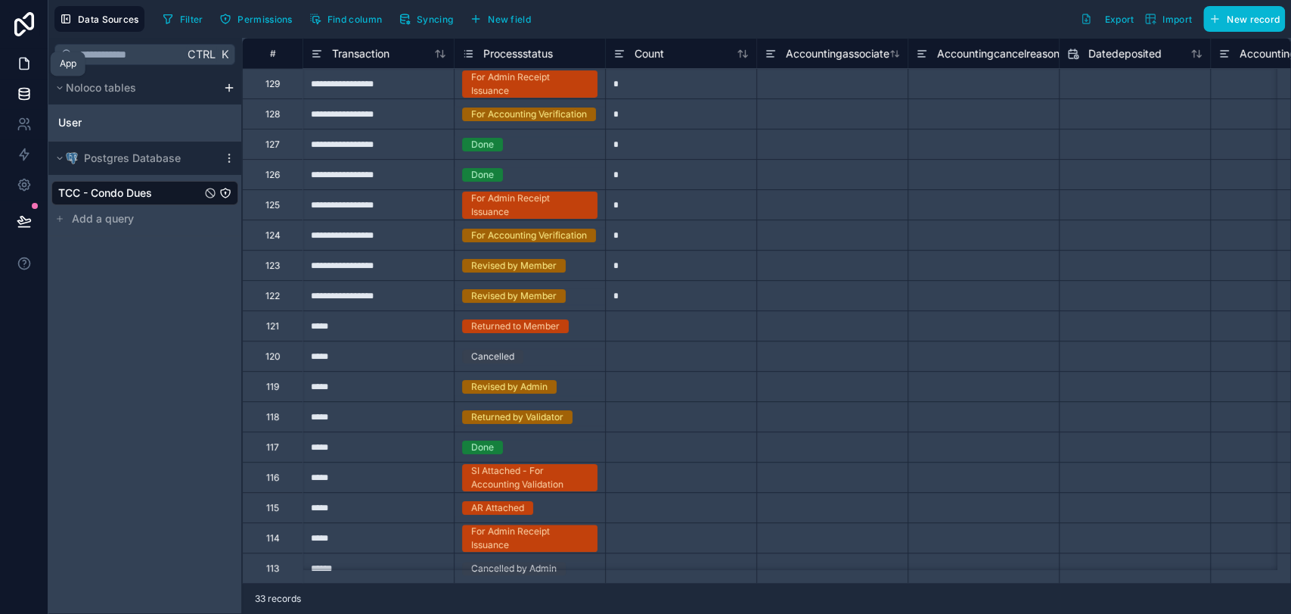
click at [20, 67] on icon at bounding box center [24, 63] width 15 height 15
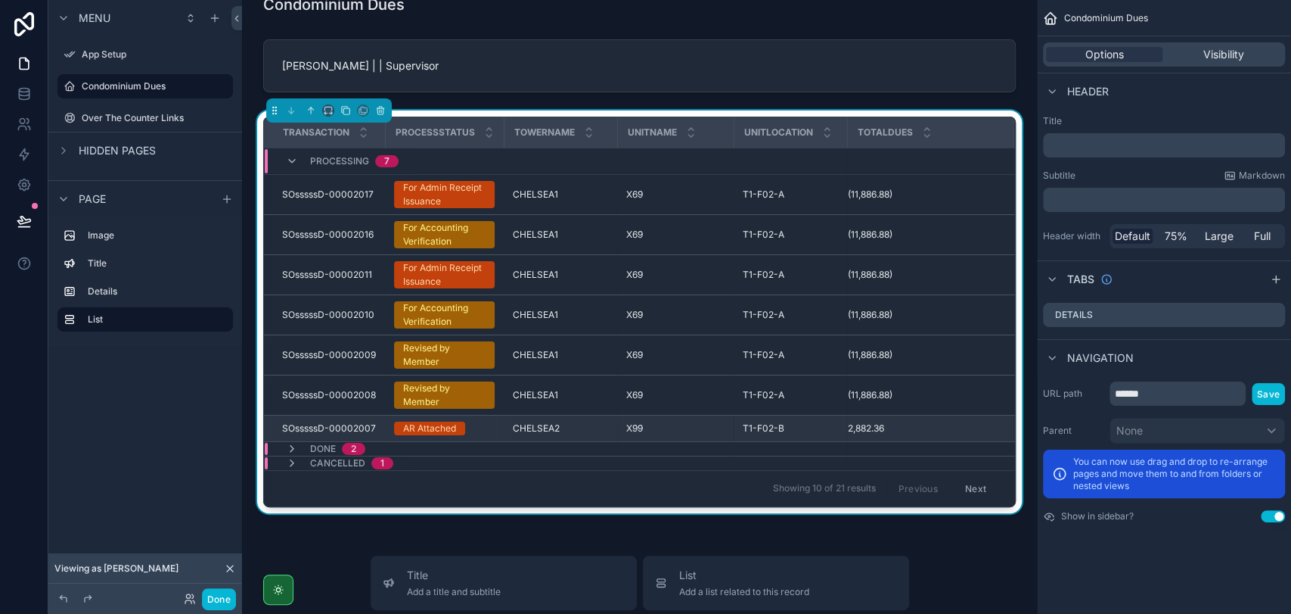
scroll to position [84, 0]
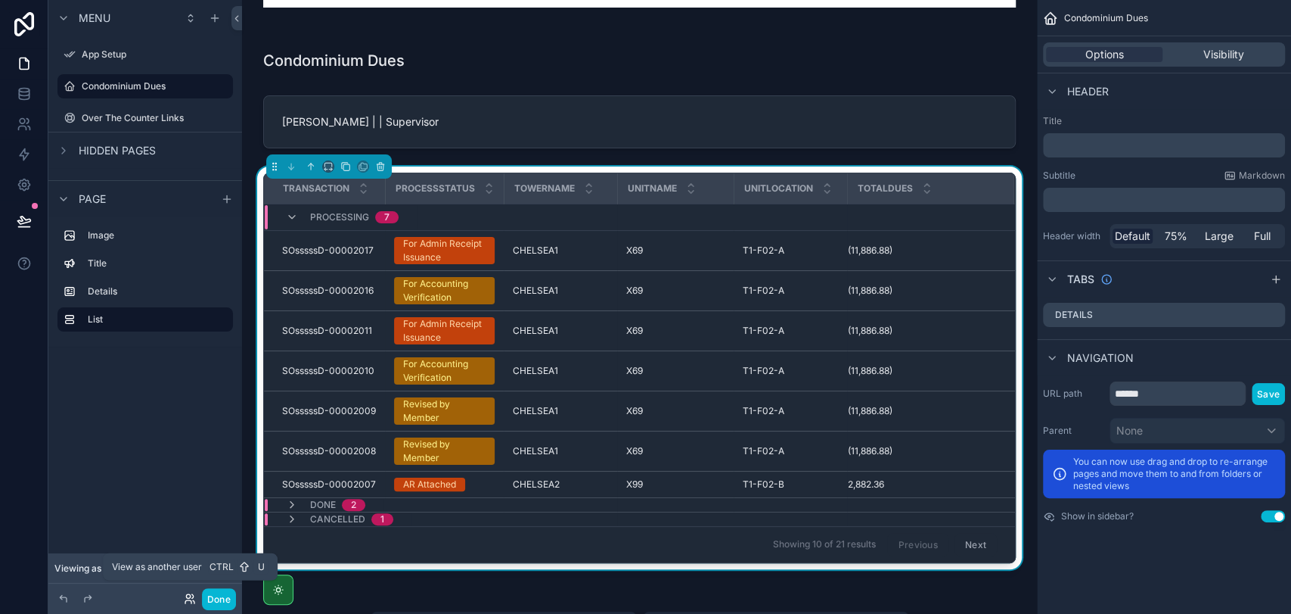
click at [192, 595] on icon at bounding box center [190, 598] width 12 height 12
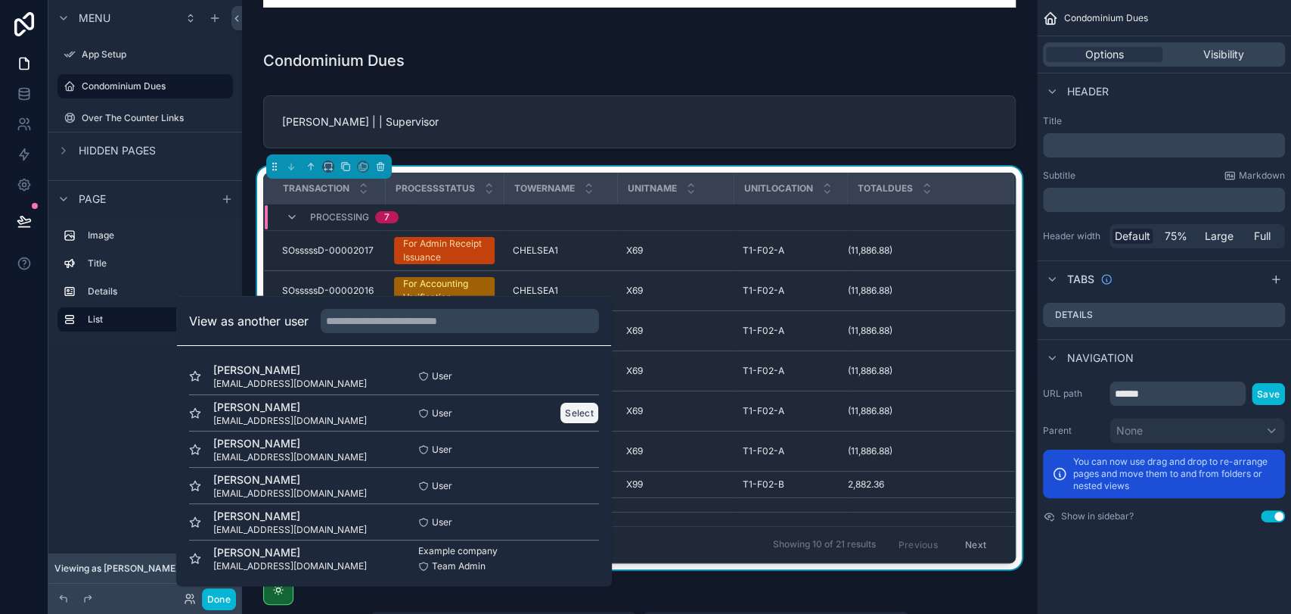
click at [577, 413] on button "Select" at bounding box center [579, 413] width 39 height 22
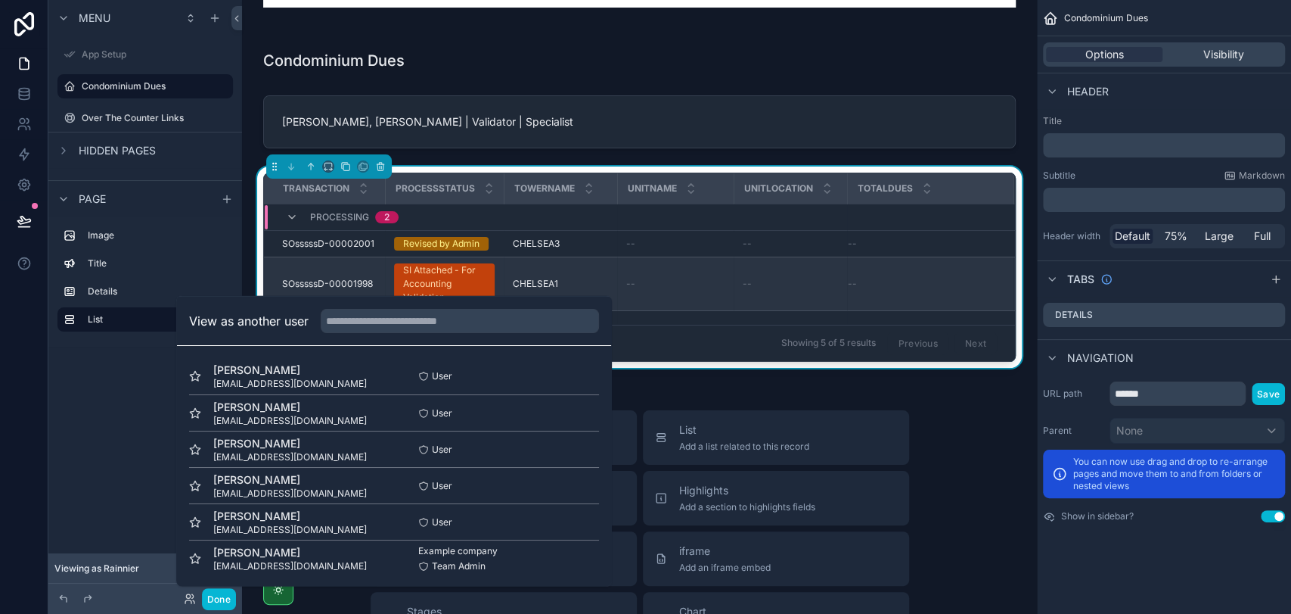
click at [615, 272] on td "CHELSEA1 CHELSEA1" at bounding box center [560, 283] width 113 height 54
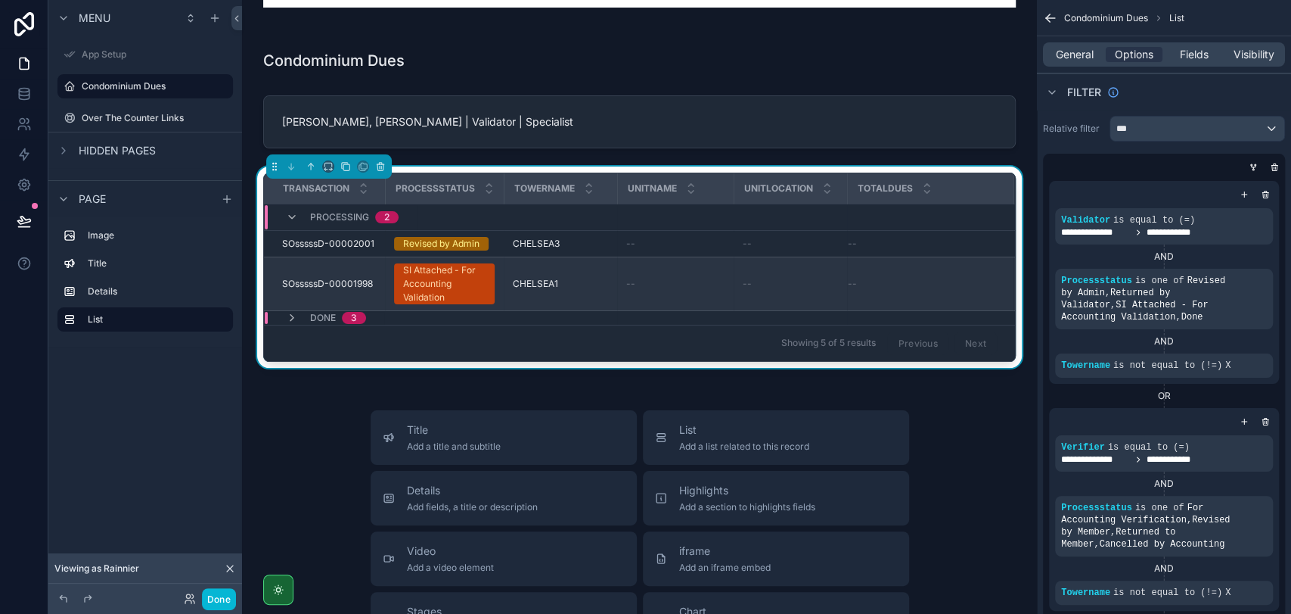
click at [437, 281] on div "SI Attached - For Accounting Validation" at bounding box center [444, 283] width 82 height 41
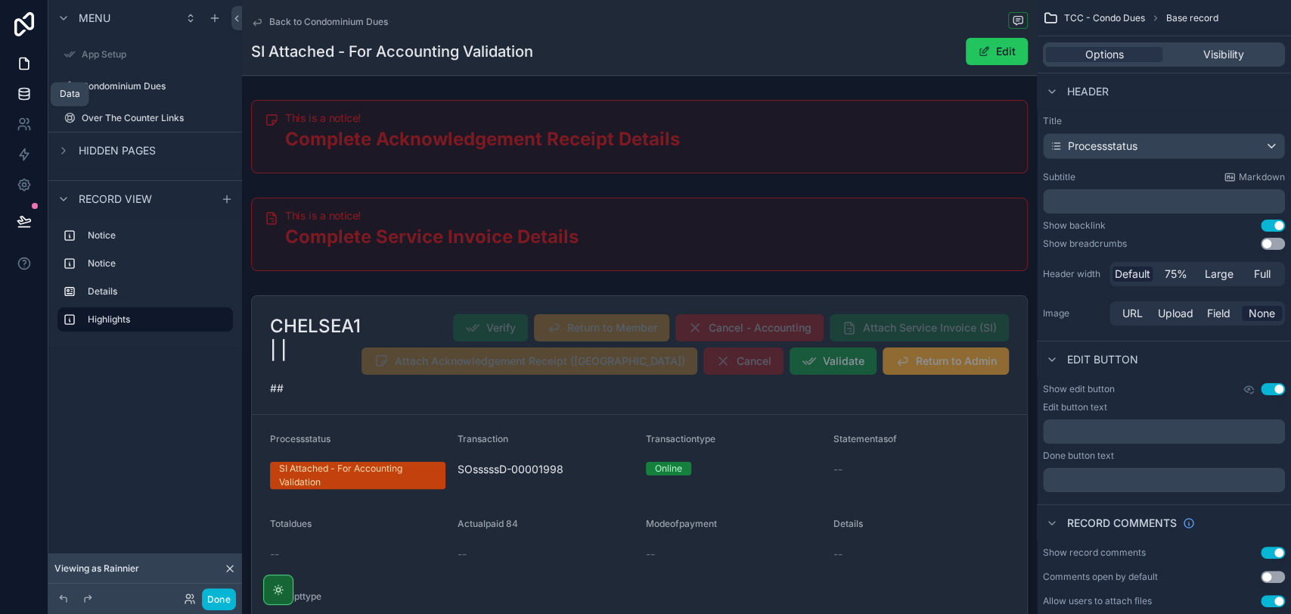
click at [24, 95] on icon at bounding box center [24, 93] width 15 height 15
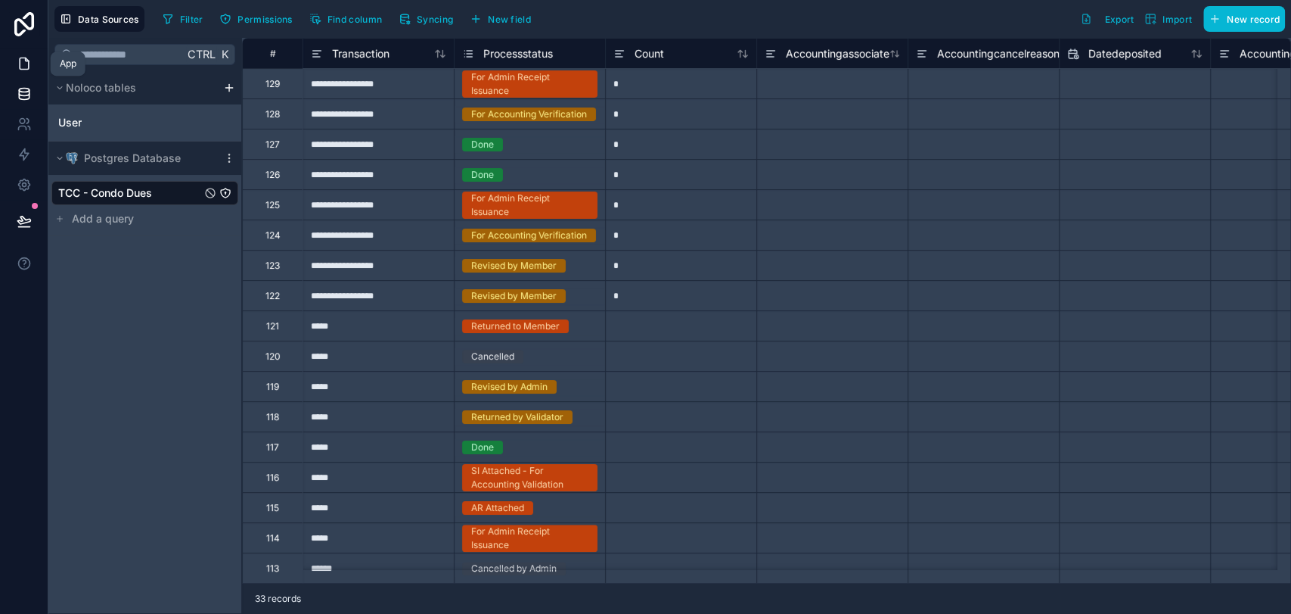
click at [29, 58] on icon at bounding box center [24, 63] width 15 height 15
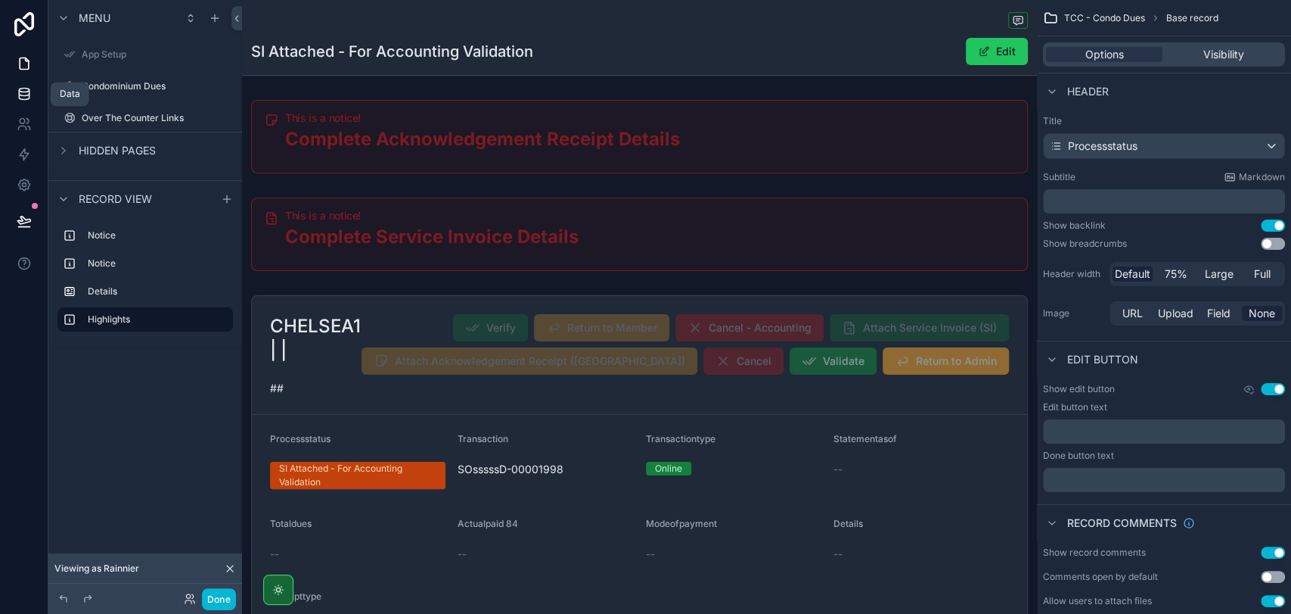
click at [28, 92] on icon at bounding box center [24, 91] width 10 height 4
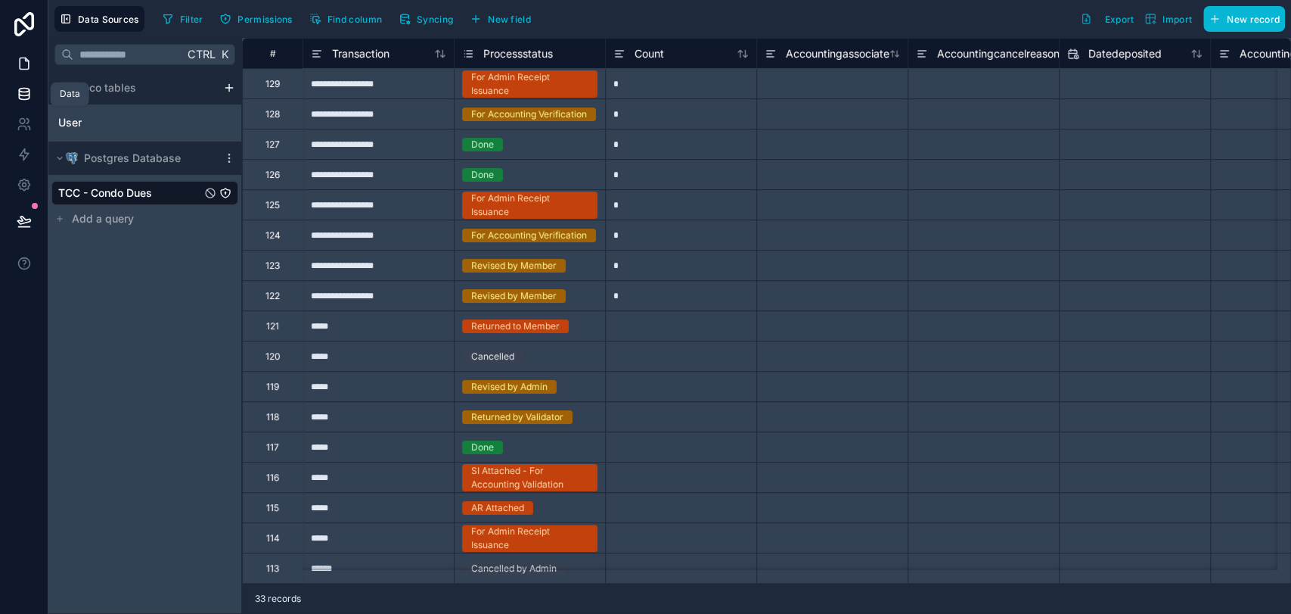
click at [22, 65] on icon at bounding box center [24, 63] width 15 height 15
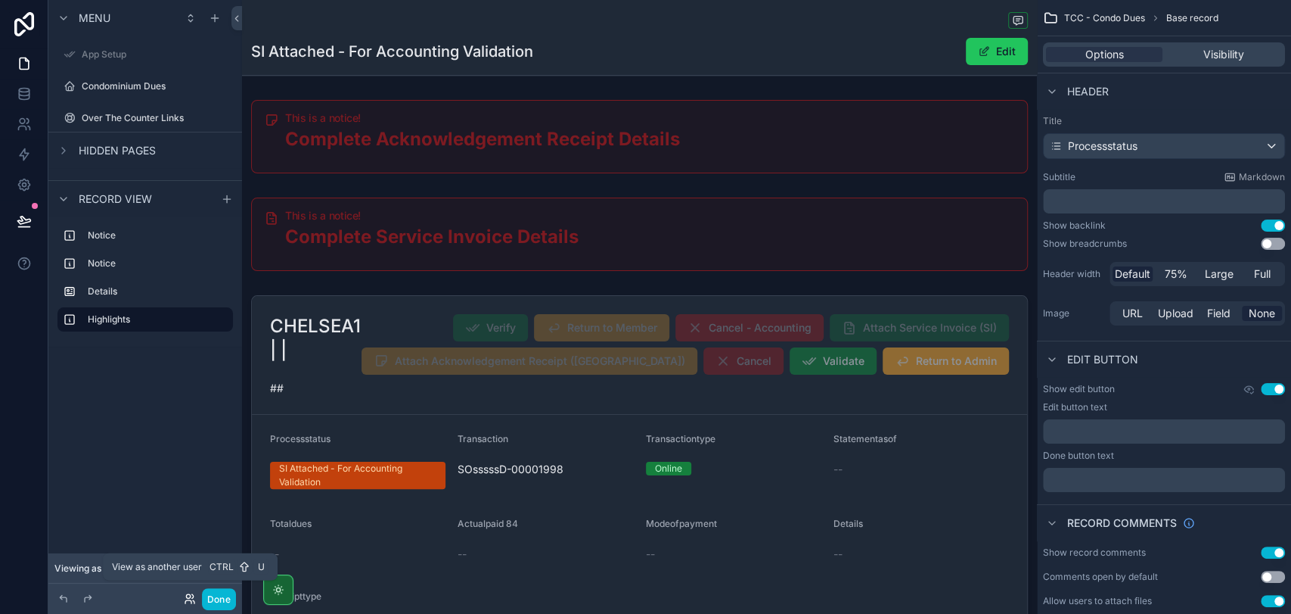
click at [189, 594] on icon at bounding box center [188, 596] width 4 height 4
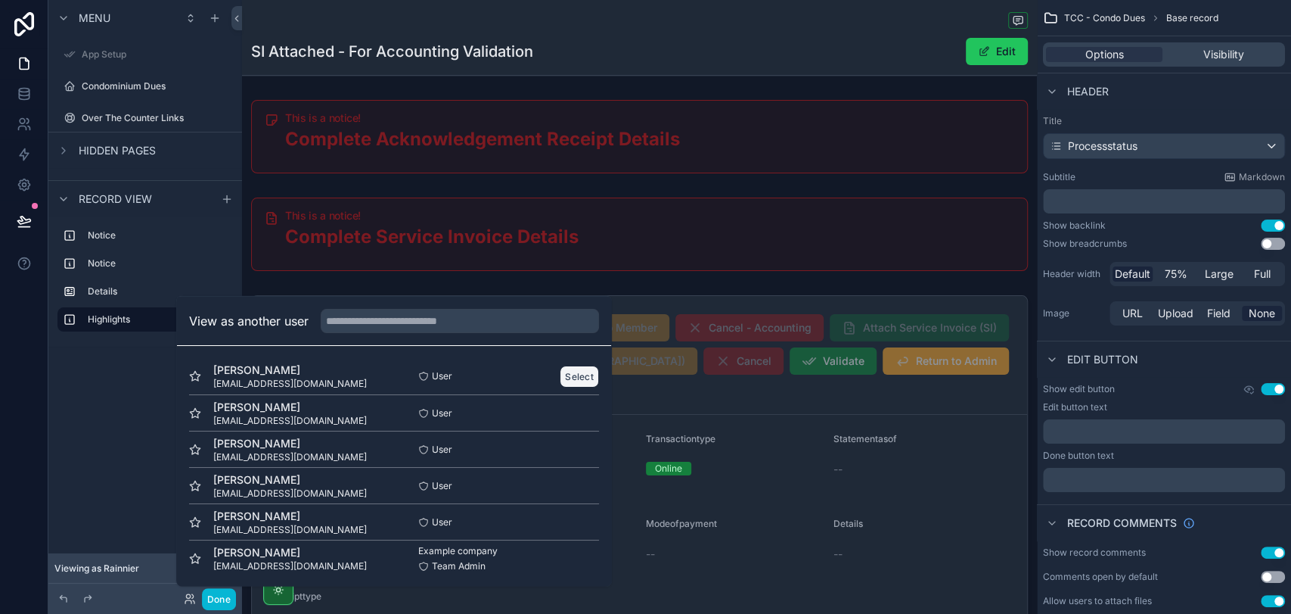
click at [560, 372] on button "Select" at bounding box center [579, 376] width 39 height 22
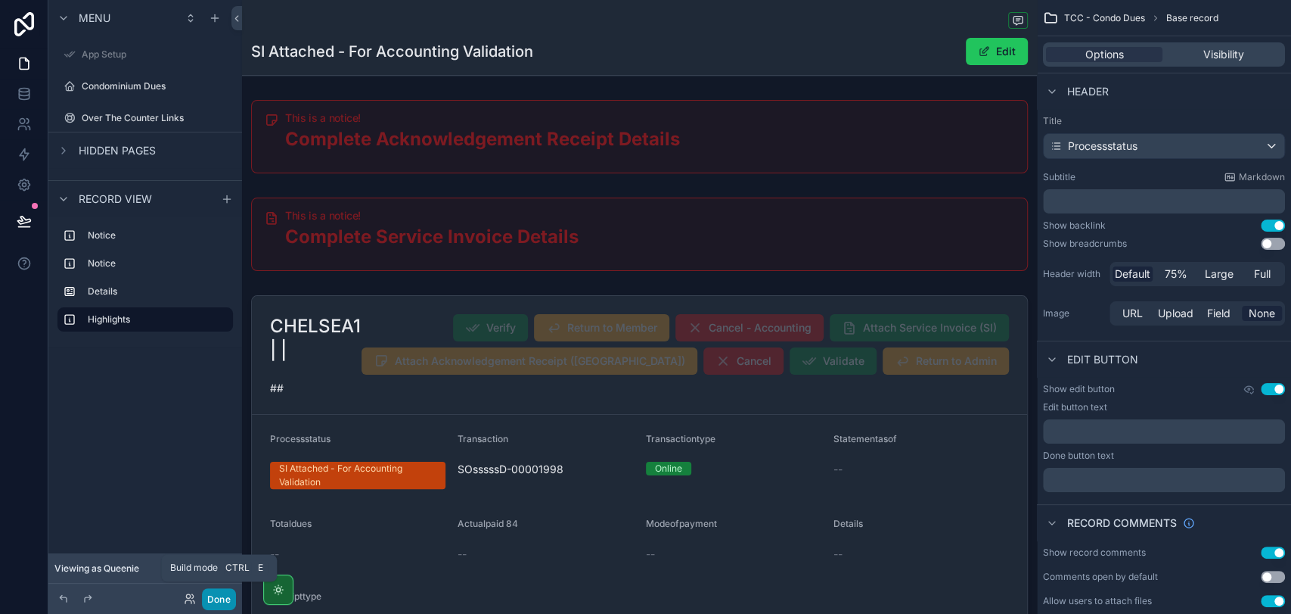
click at [216, 595] on button "Done" at bounding box center [219, 599] width 34 height 22
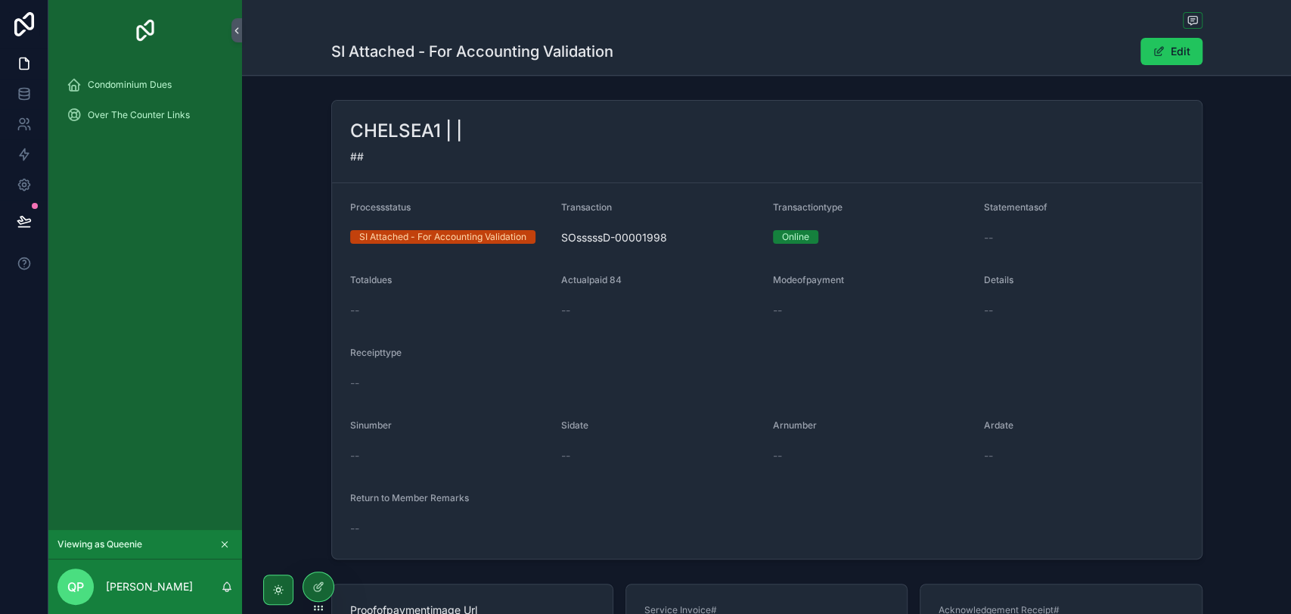
click at [216, 595] on div "QP Queenie Pineda" at bounding box center [145, 586] width 194 height 54
click at [173, 87] on div "Condominium Dues" at bounding box center [145, 85] width 157 height 24
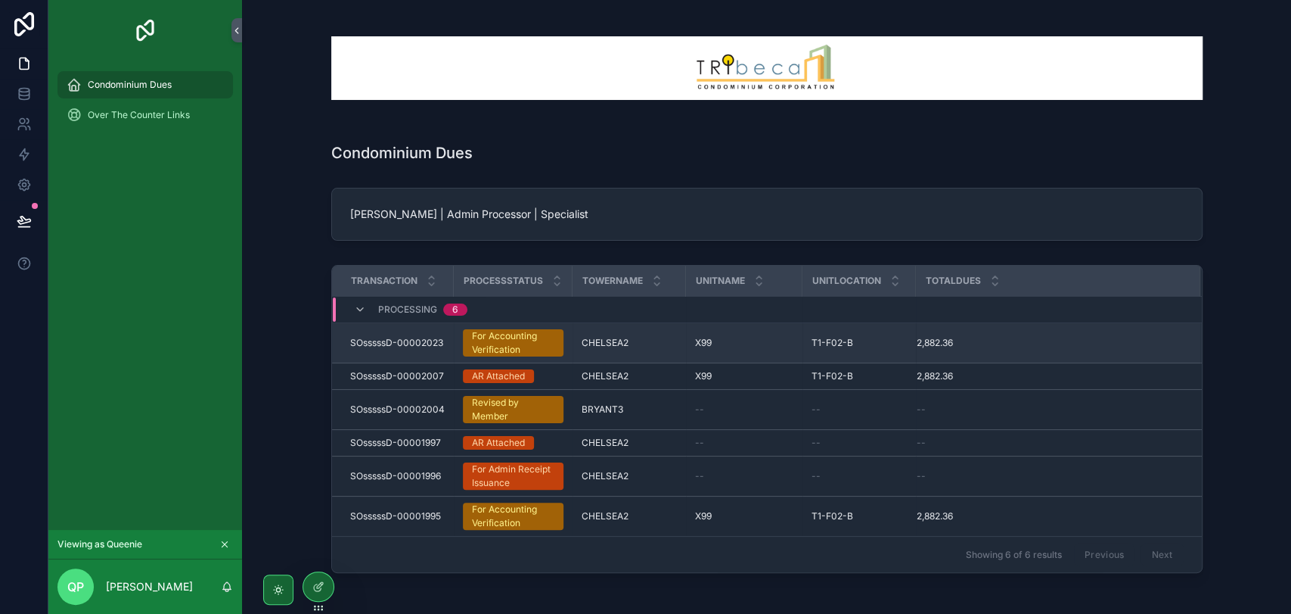
click at [545, 346] on div "For Accounting Verification" at bounding box center [513, 342] width 82 height 27
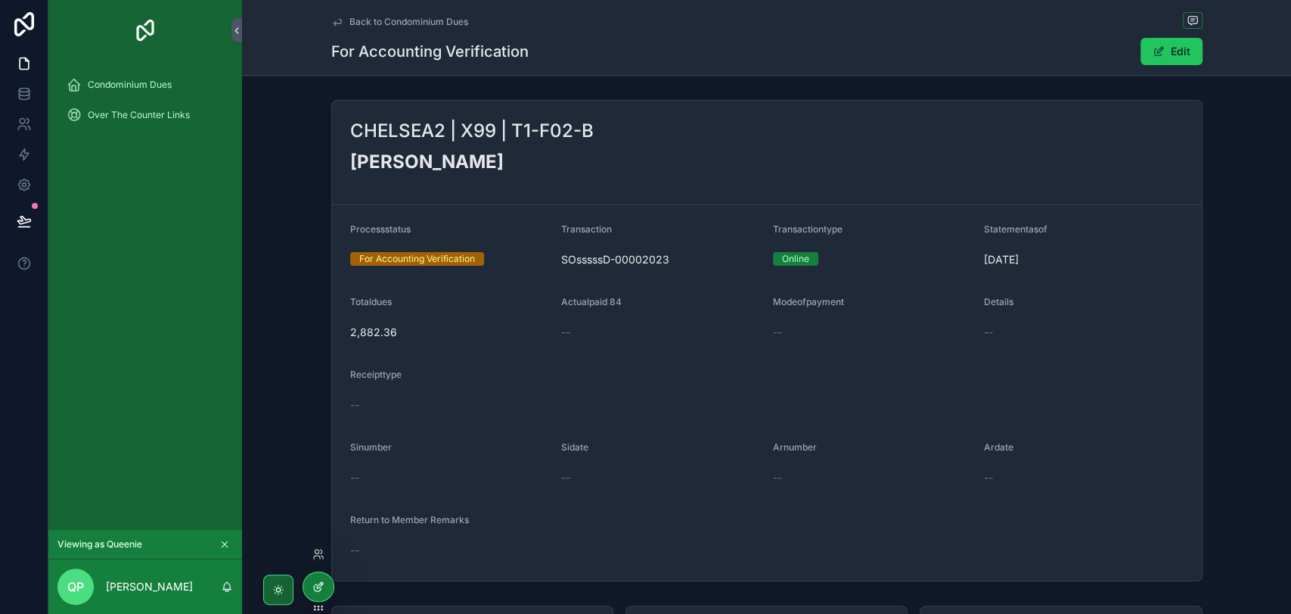
click at [322, 586] on icon at bounding box center [318, 586] width 12 height 12
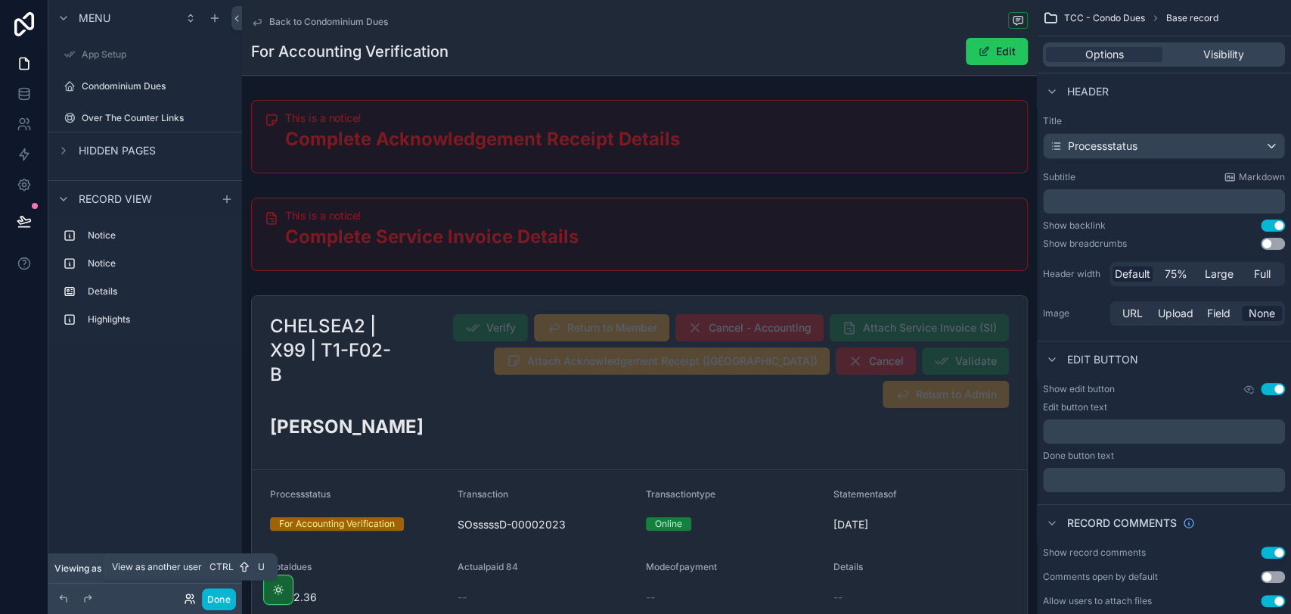
click at [191, 598] on icon at bounding box center [190, 598] width 12 height 12
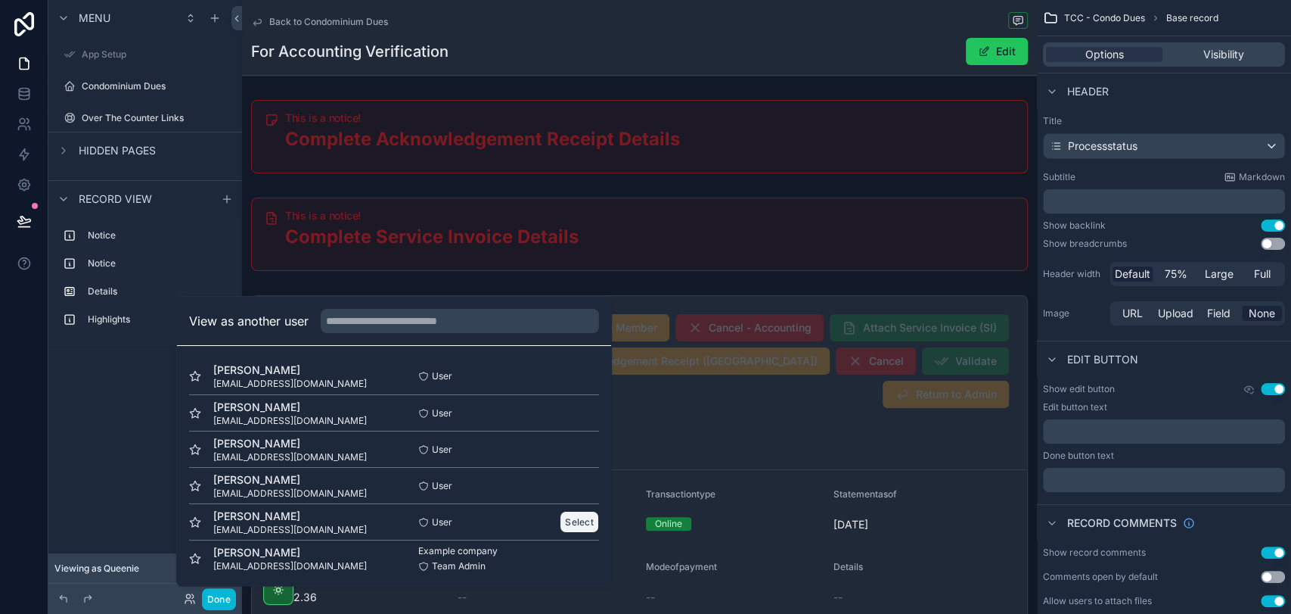
click at [566, 520] on button "Select" at bounding box center [579, 522] width 39 height 22
click at [219, 598] on button "Done" at bounding box center [219, 599] width 34 height 22
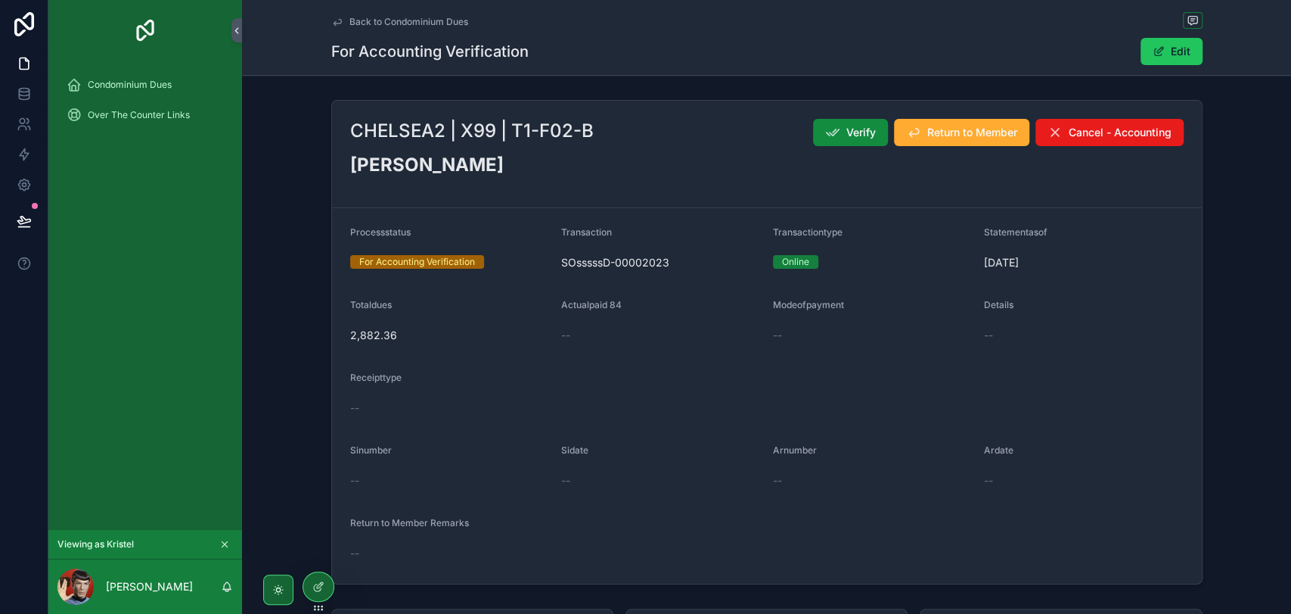
click at [316, 206] on div "CHELSEA2 | X99 | T1-F02-B Verify Return to Member Cancel - Accounting Bryson De…" at bounding box center [766, 342] width 1049 height 496
click at [847, 138] on span "Verify" at bounding box center [862, 132] width 30 height 15
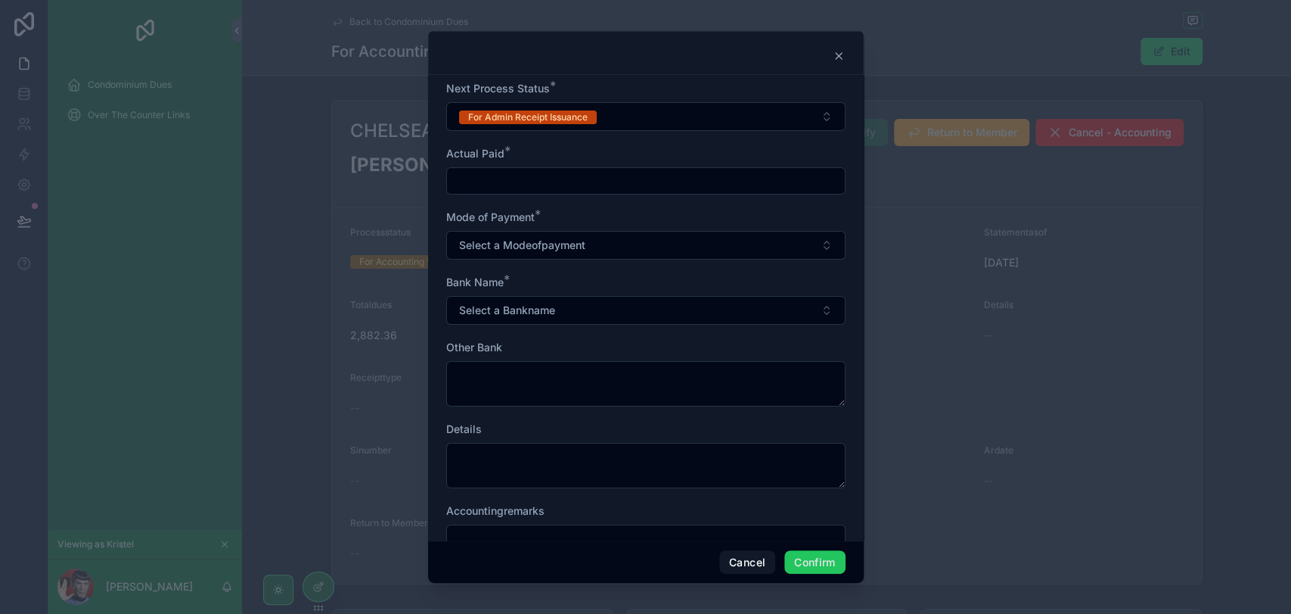
click at [553, 179] on input "text" at bounding box center [646, 180] width 398 height 21
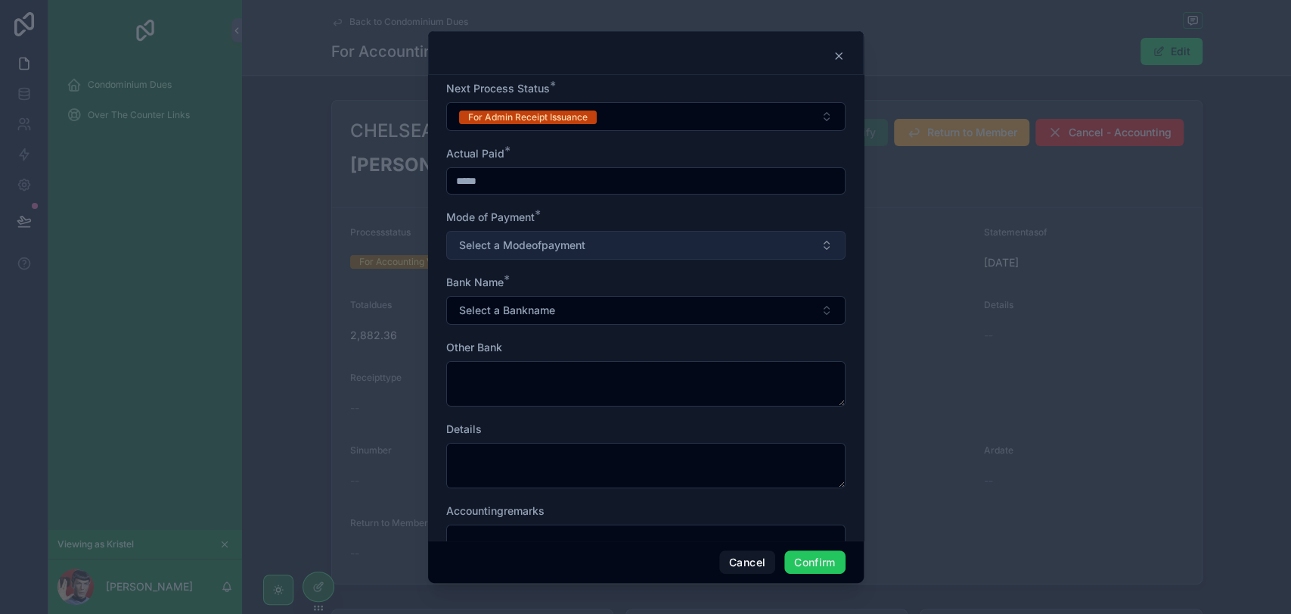
type input "*****"
click at [539, 244] on span "Select a Modeofpayment" at bounding box center [522, 245] width 126 height 15
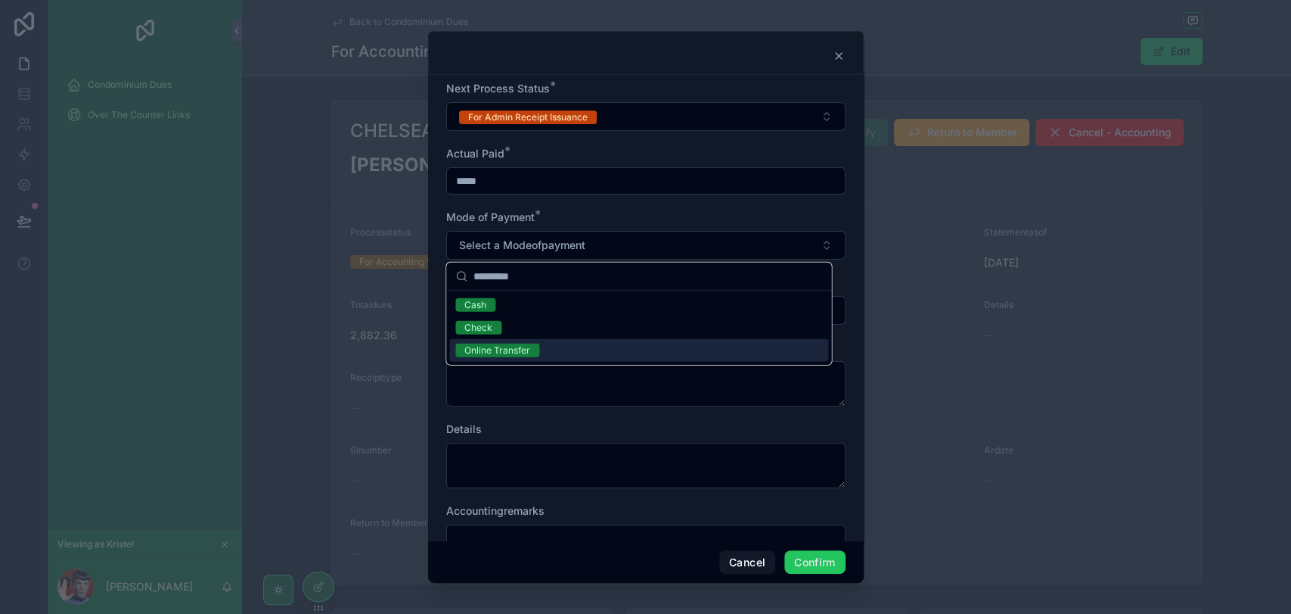
click at [520, 346] on div "Online Transfer" at bounding box center [497, 350] width 66 height 14
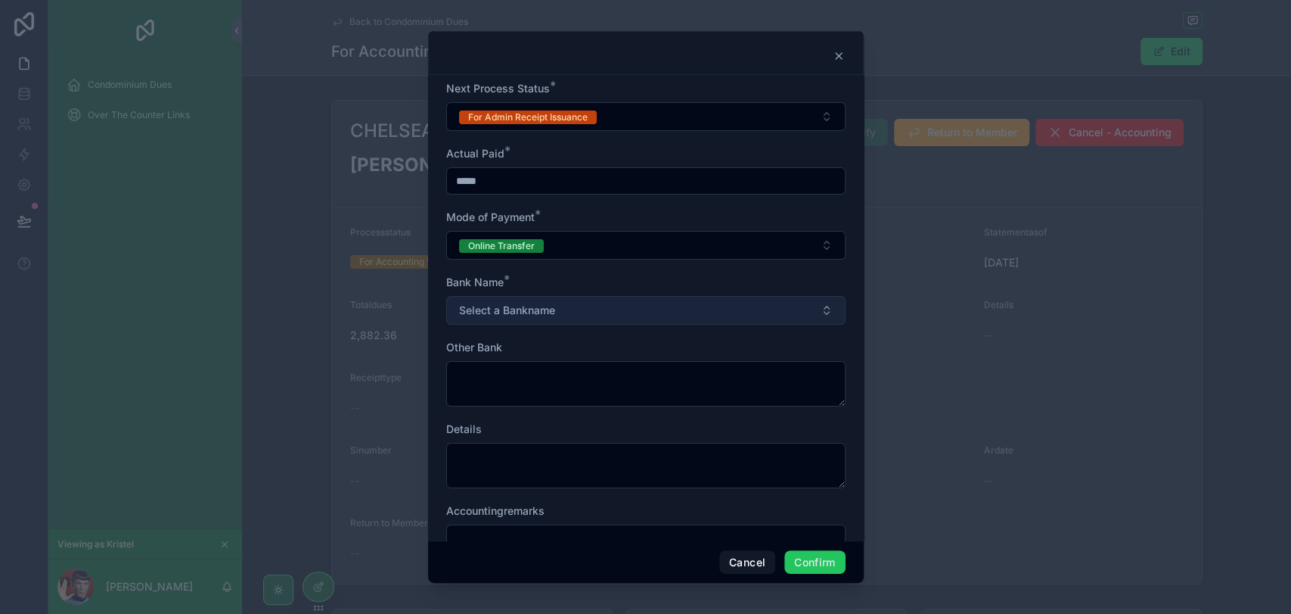
click at [523, 313] on span "Select a Bankname" at bounding box center [507, 310] width 96 height 15
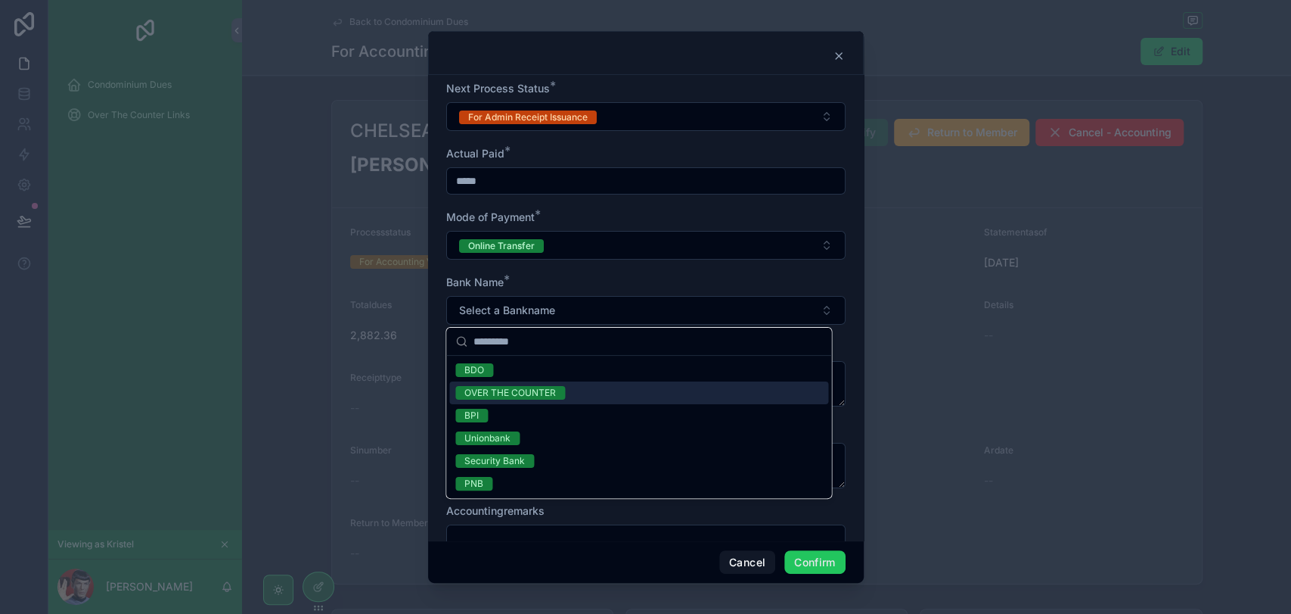
click at [524, 386] on div "OVER THE COUNTER" at bounding box center [510, 393] width 92 height 14
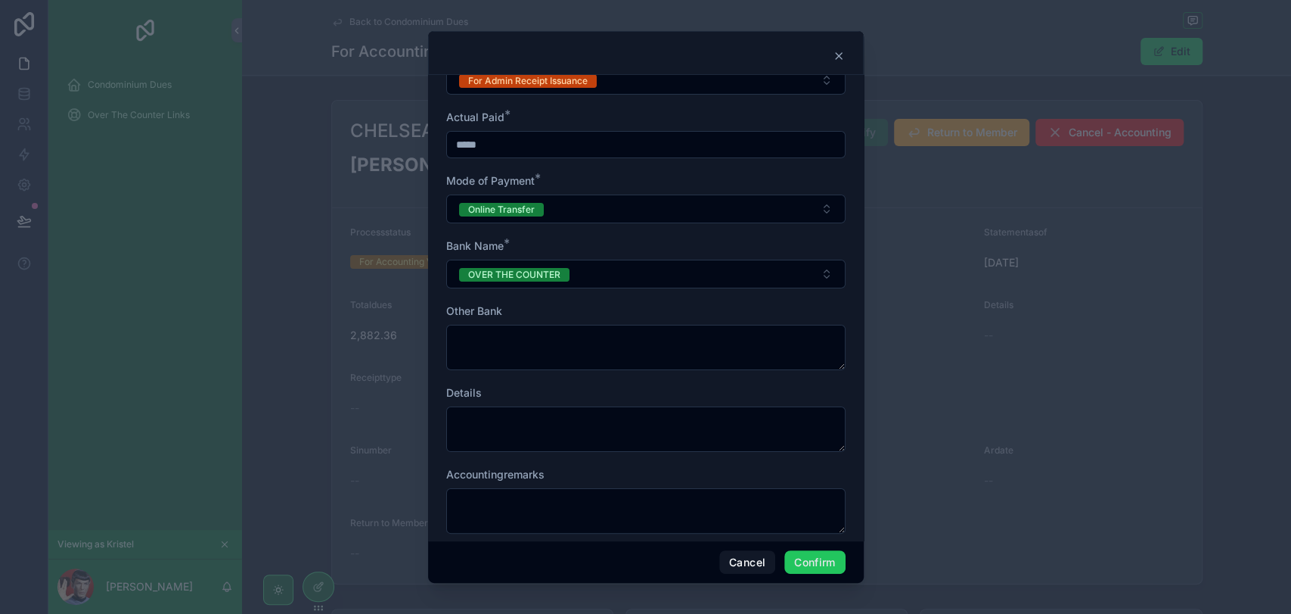
scroll to position [55, 0]
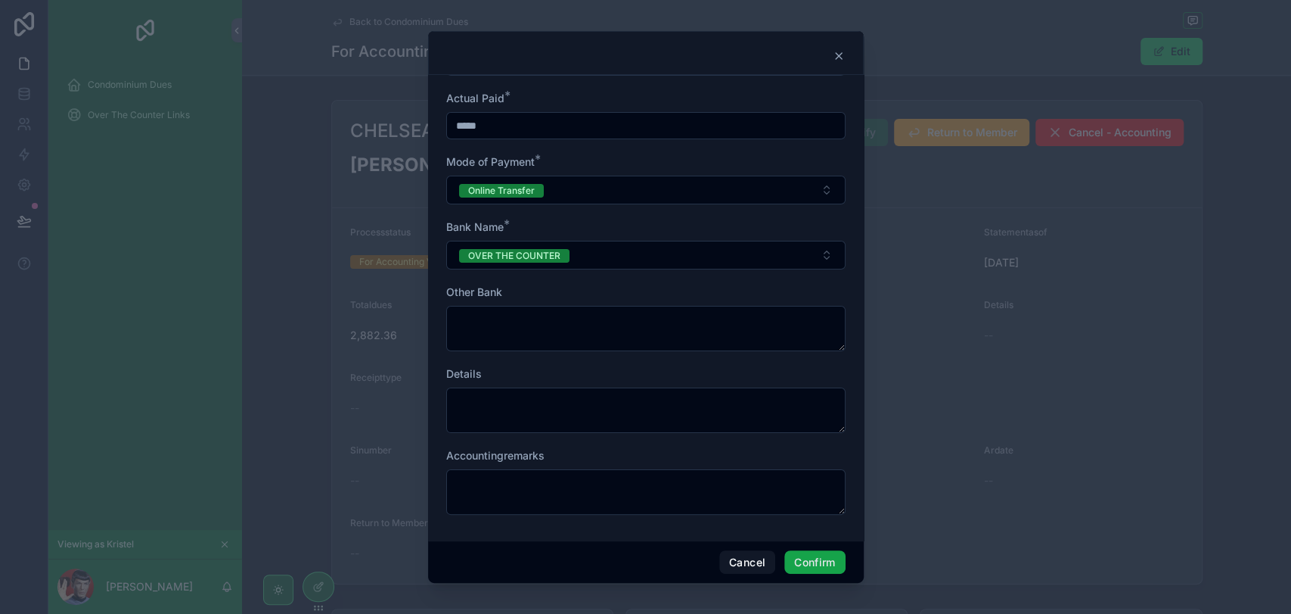
click at [825, 558] on button "Confirm" at bounding box center [814, 562] width 61 height 24
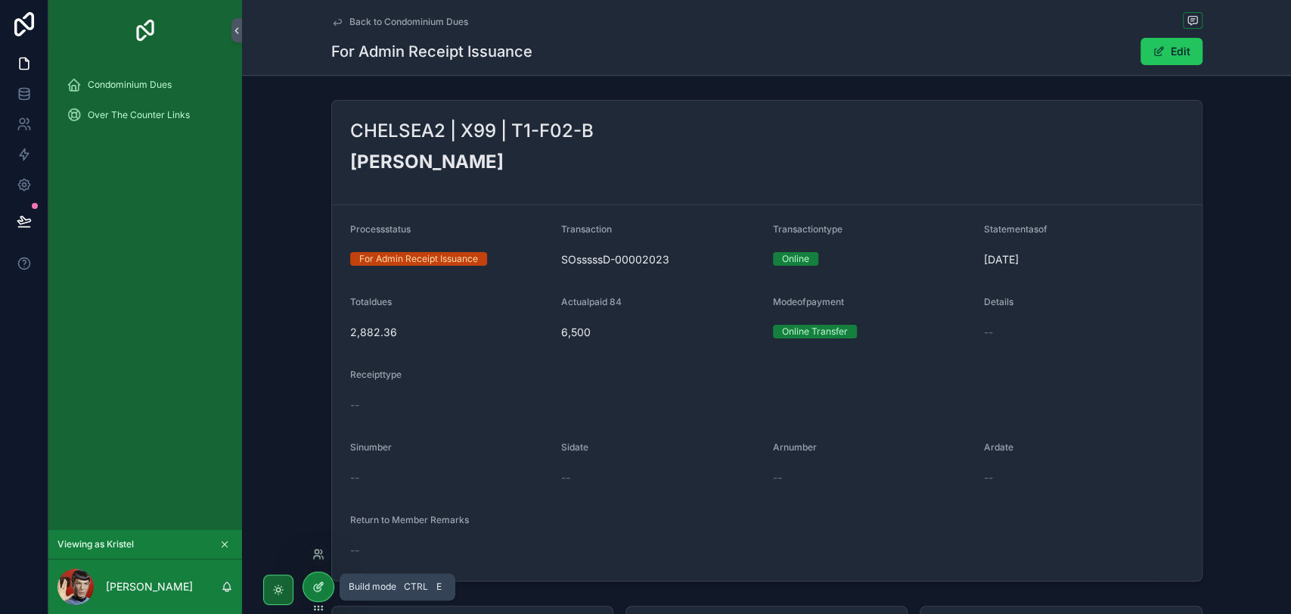
click at [318, 595] on div at bounding box center [318, 586] width 30 height 29
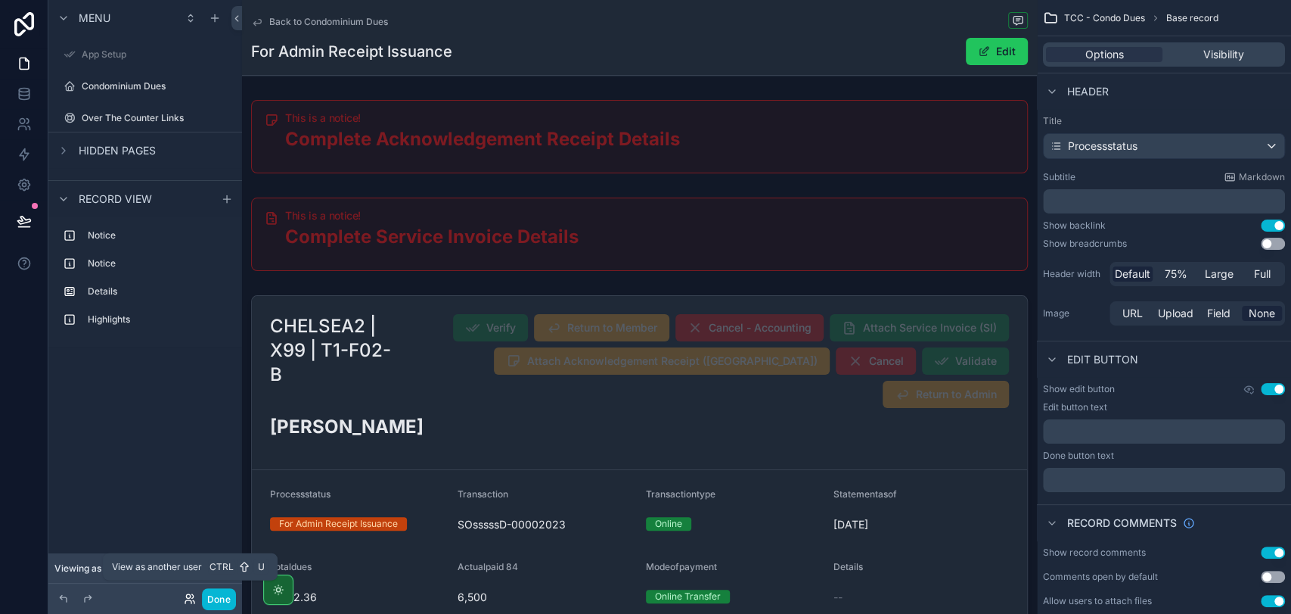
click at [188, 597] on icon at bounding box center [188, 596] width 4 height 4
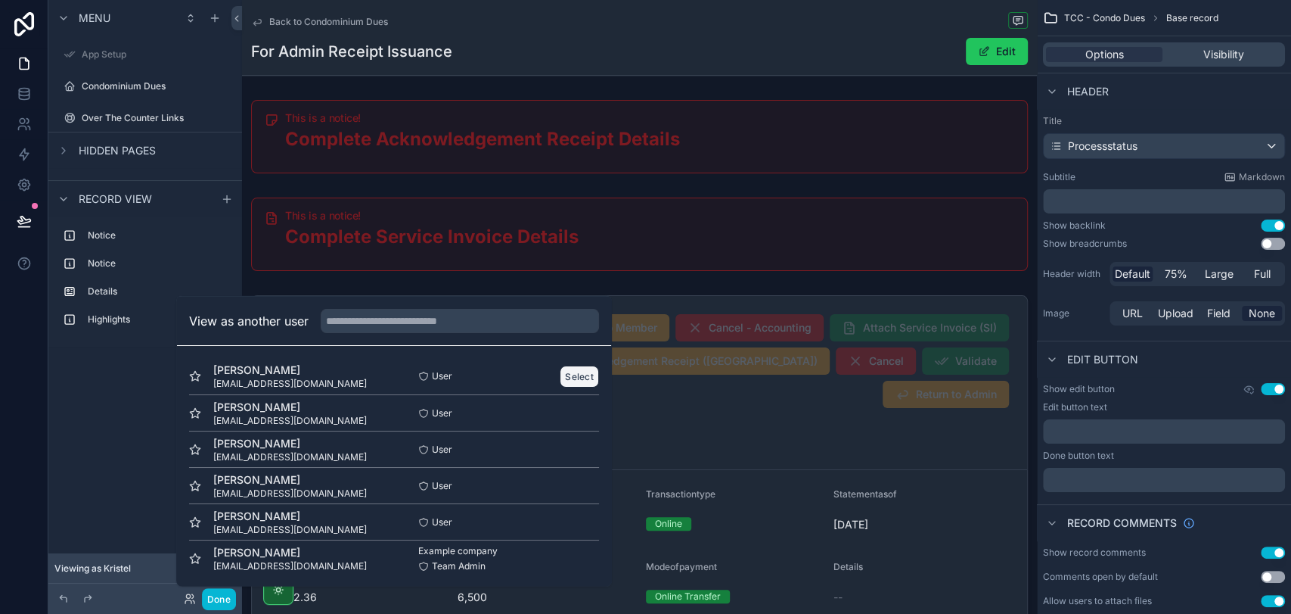
click at [560, 379] on button "Select" at bounding box center [579, 376] width 39 height 22
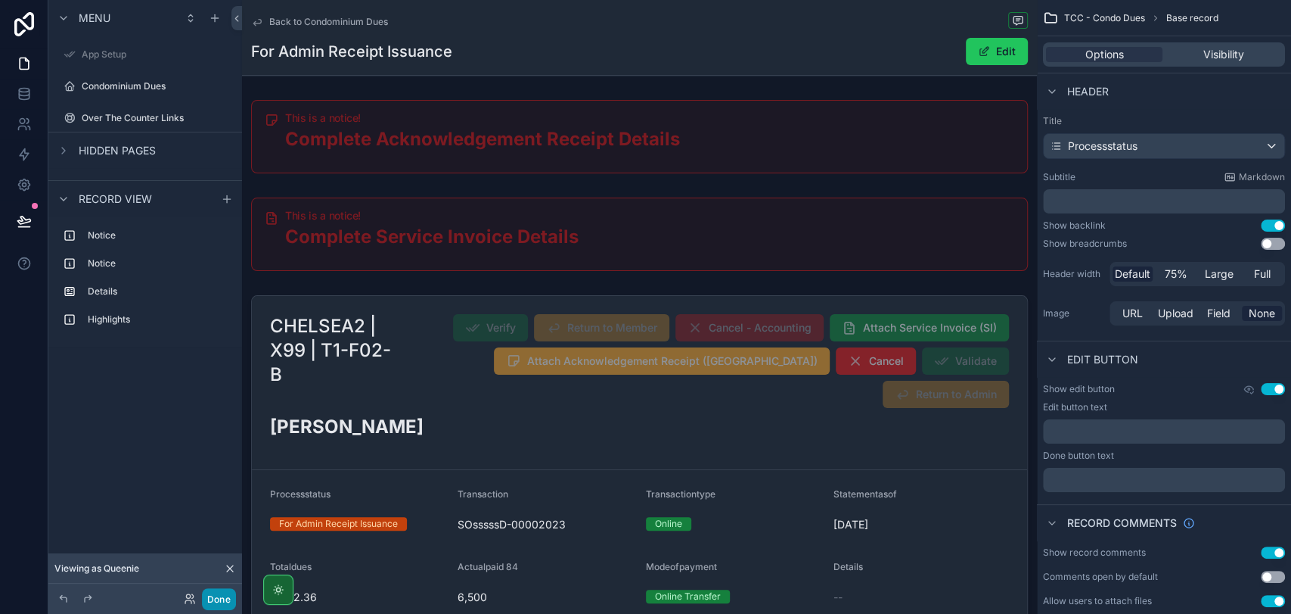
click at [210, 596] on button "Done" at bounding box center [219, 599] width 34 height 22
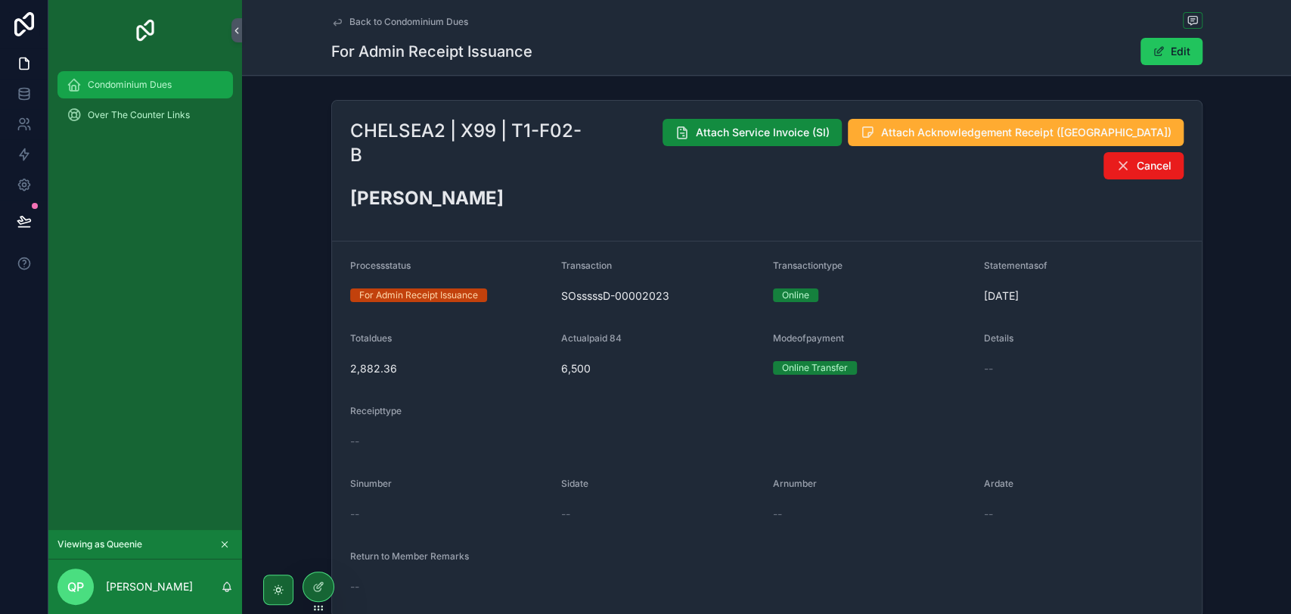
click at [162, 90] on span "Condominium Dues" at bounding box center [130, 85] width 84 height 12
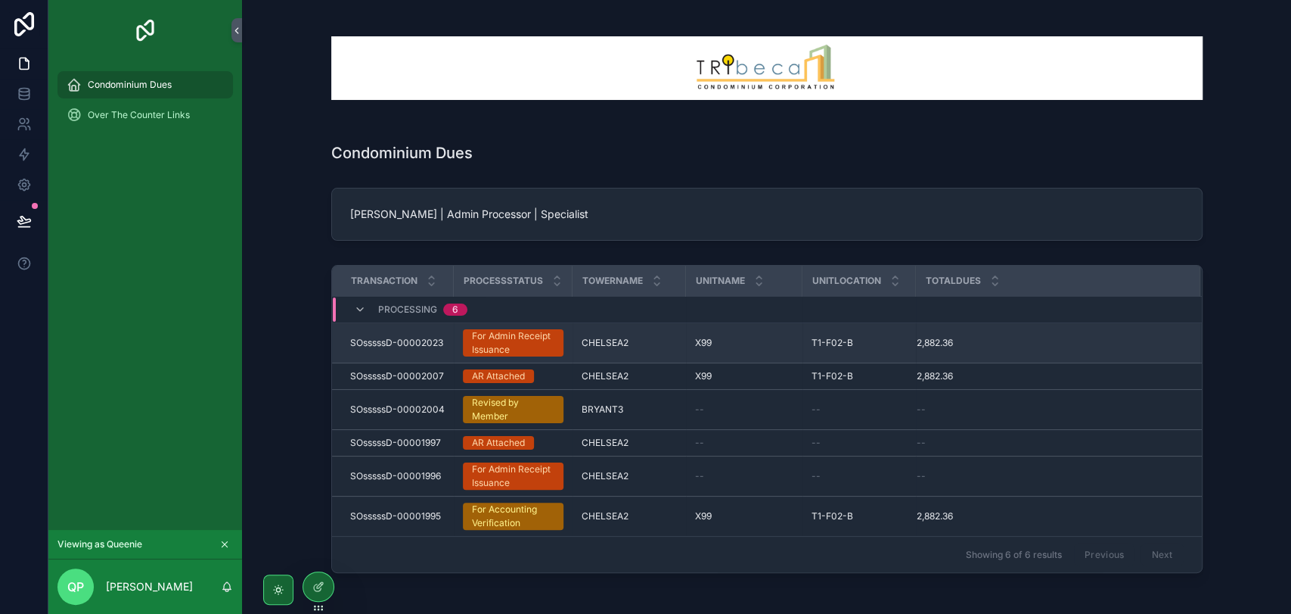
click at [472, 340] on div "For Admin Receipt Issuance" at bounding box center [513, 342] width 82 height 27
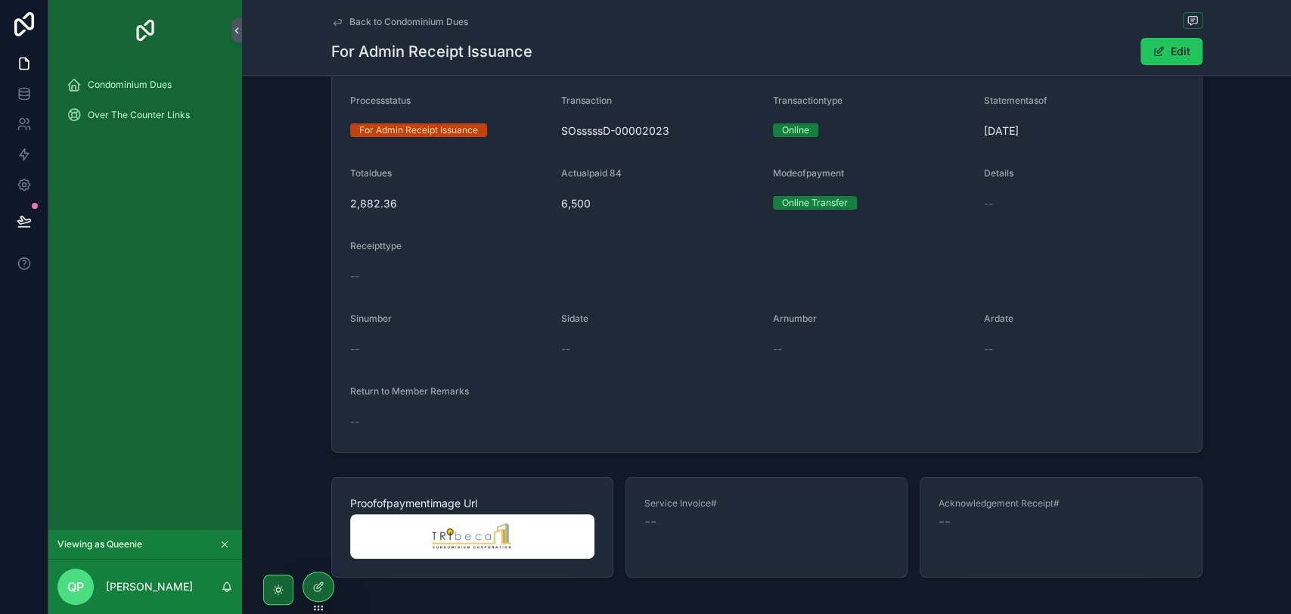
scroll to position [198, 0]
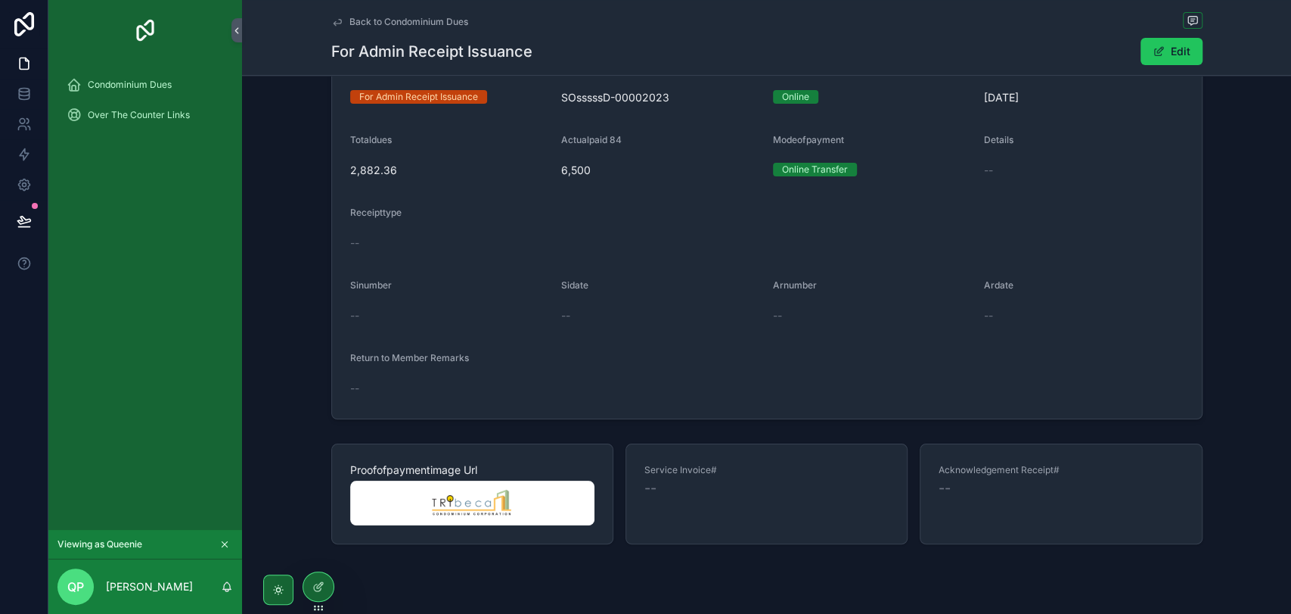
click at [526, 480] on img "scrollable content" at bounding box center [472, 502] width 244 height 45
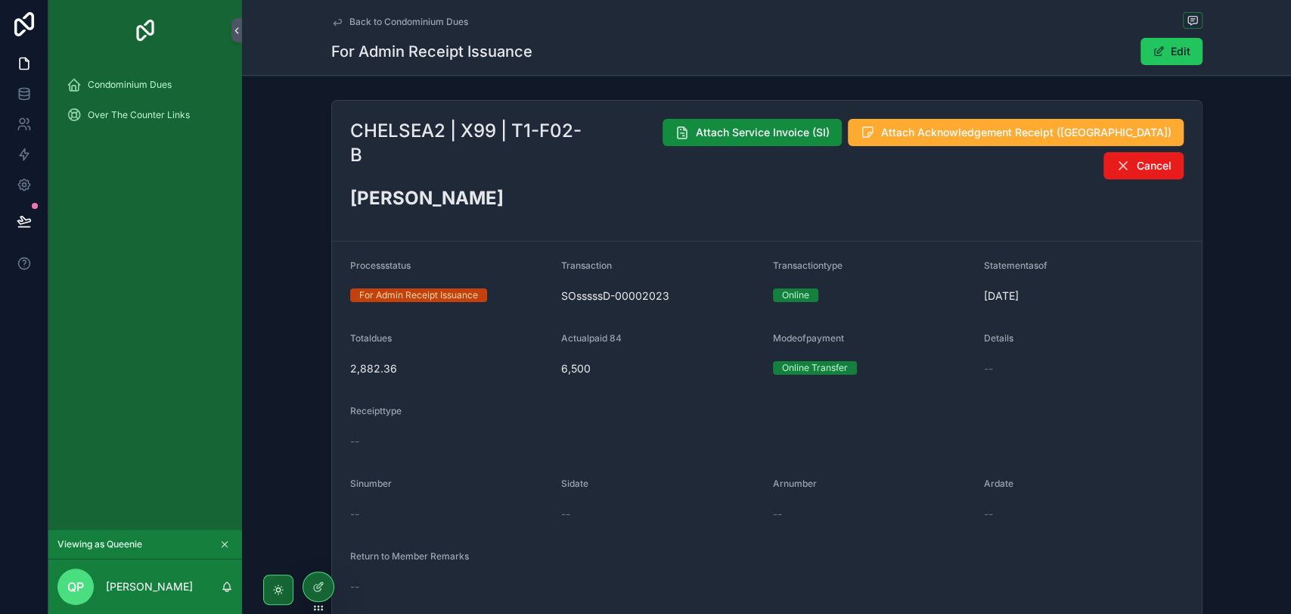
scroll to position [0, 0]
click at [775, 131] on span "Attach Service Invoice (SI)" at bounding box center [763, 132] width 134 height 15
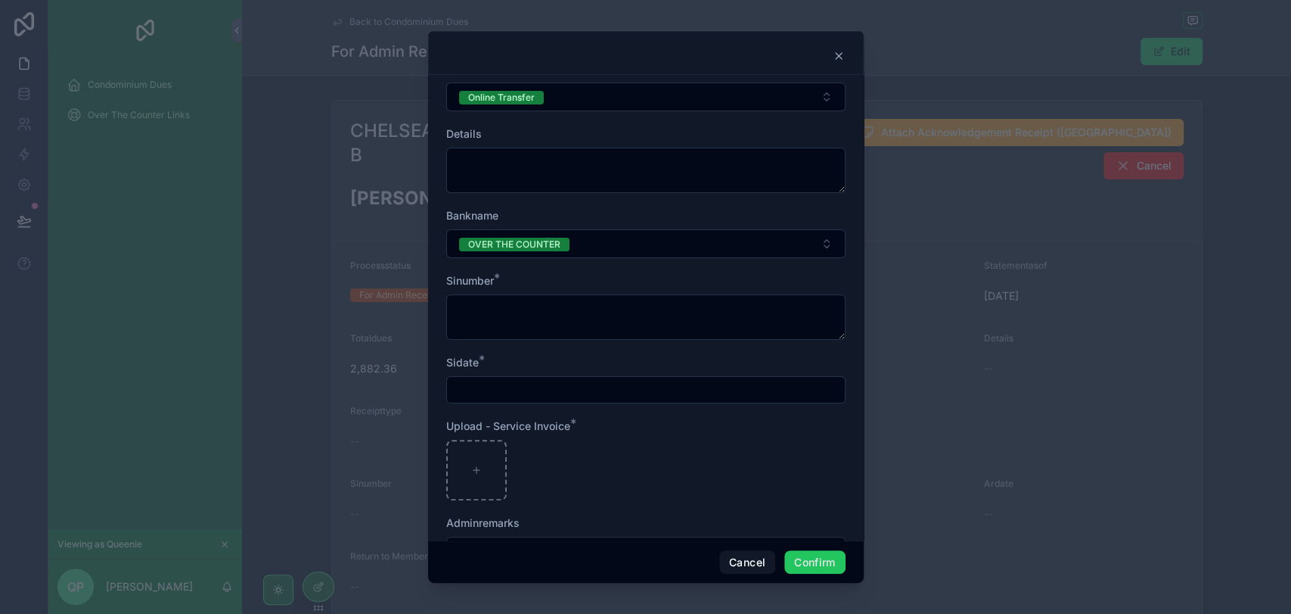
scroll to position [168, 0]
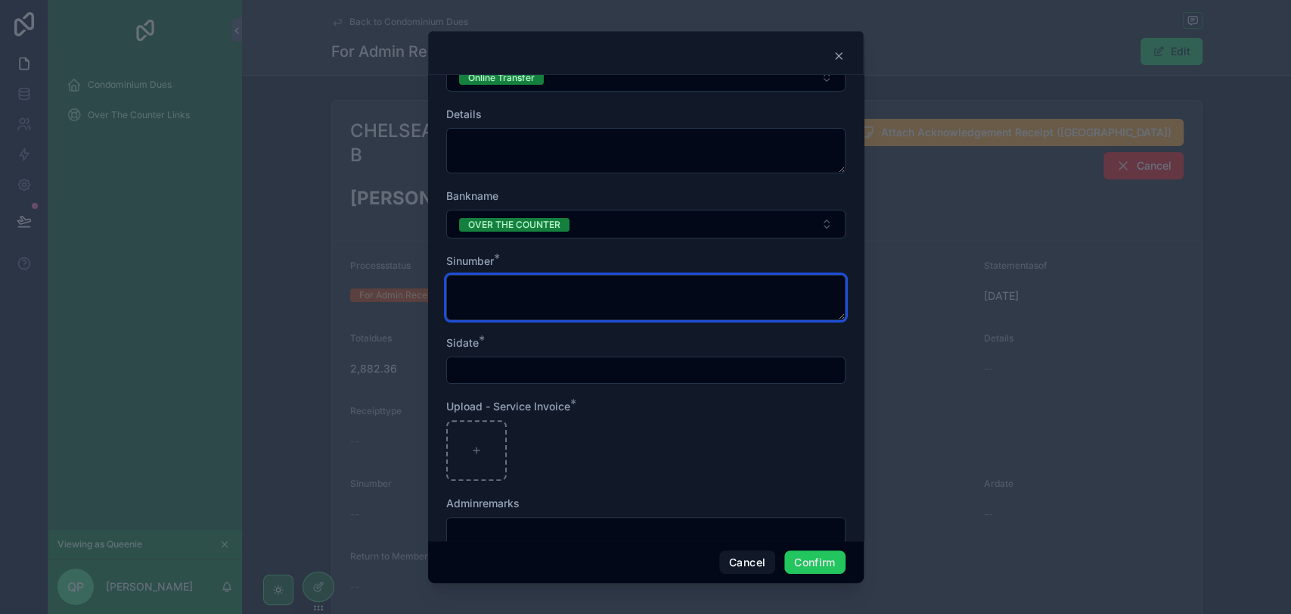
click at [554, 280] on textarea at bounding box center [645, 297] width 399 height 45
type textarea "*********"
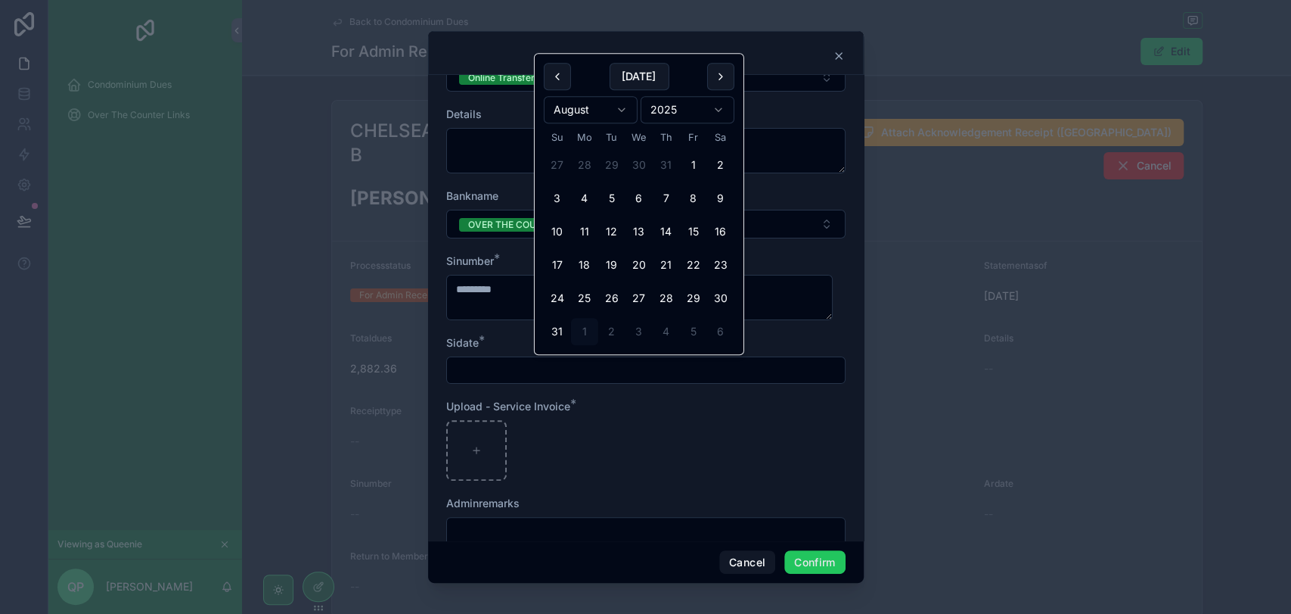
click at [548, 364] on input "text" at bounding box center [646, 369] width 398 height 21
click at [629, 298] on button "27" at bounding box center [639, 297] width 27 height 27
type input "*********"
click at [477, 450] on icon at bounding box center [476, 450] width 11 height 11
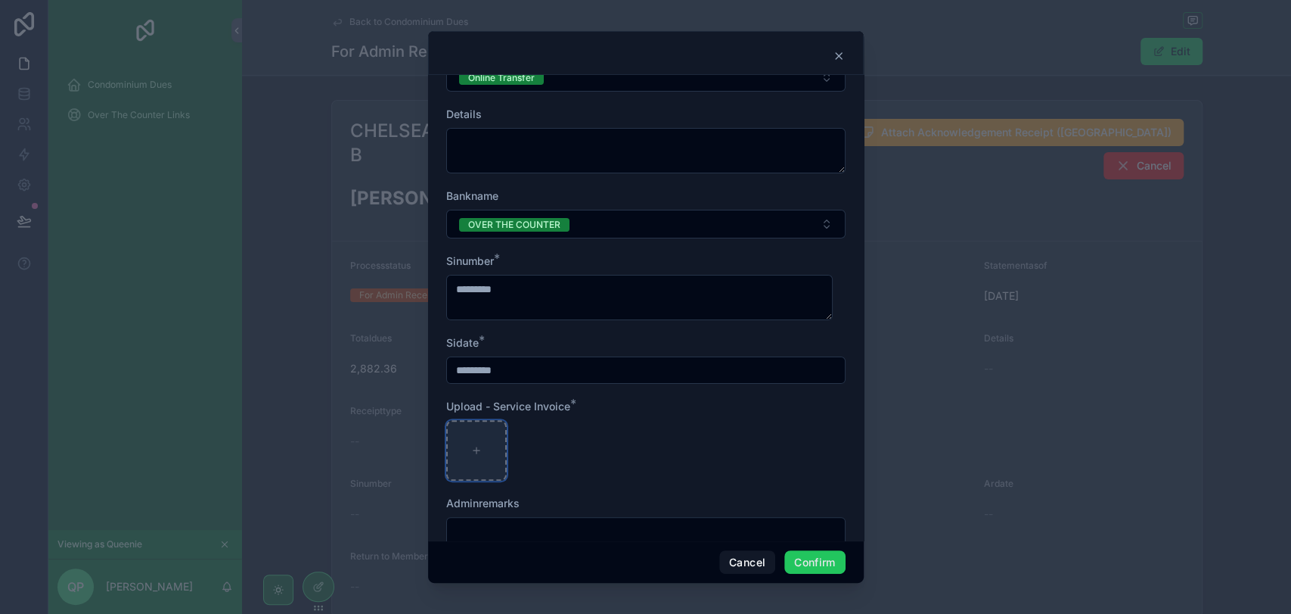
type input "**********"
click at [473, 429] on icon "button" at bounding box center [479, 433] width 12 height 12
click at [507, 405] on icon "button" at bounding box center [510, 405] width 7 height 7
click at [564, 449] on div "Untitled design (2) .png" at bounding box center [645, 450] width 399 height 61
click at [524, 452] on icon at bounding box center [524, 451] width 7 height 3
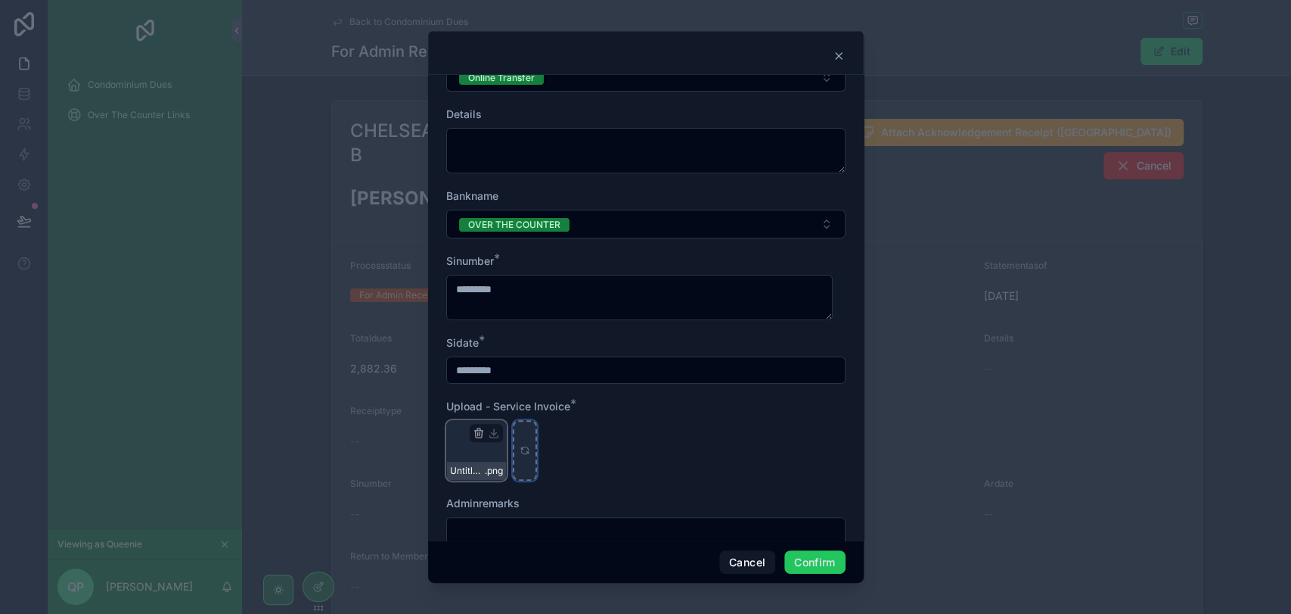
type input "**********"
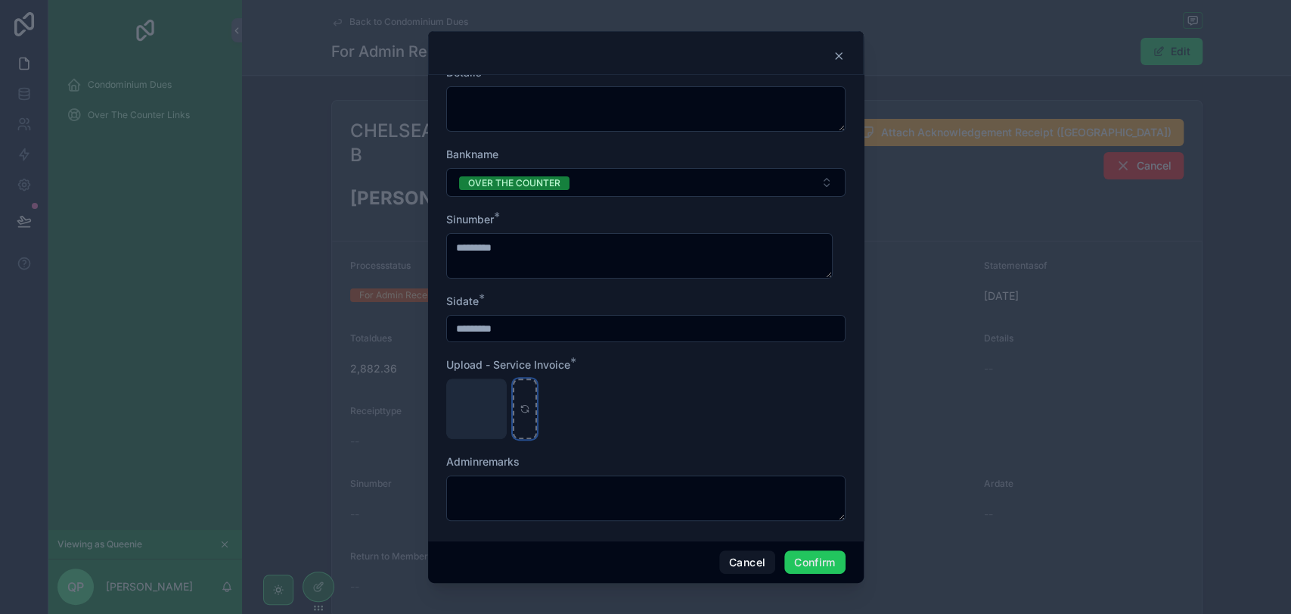
scroll to position [216, 0]
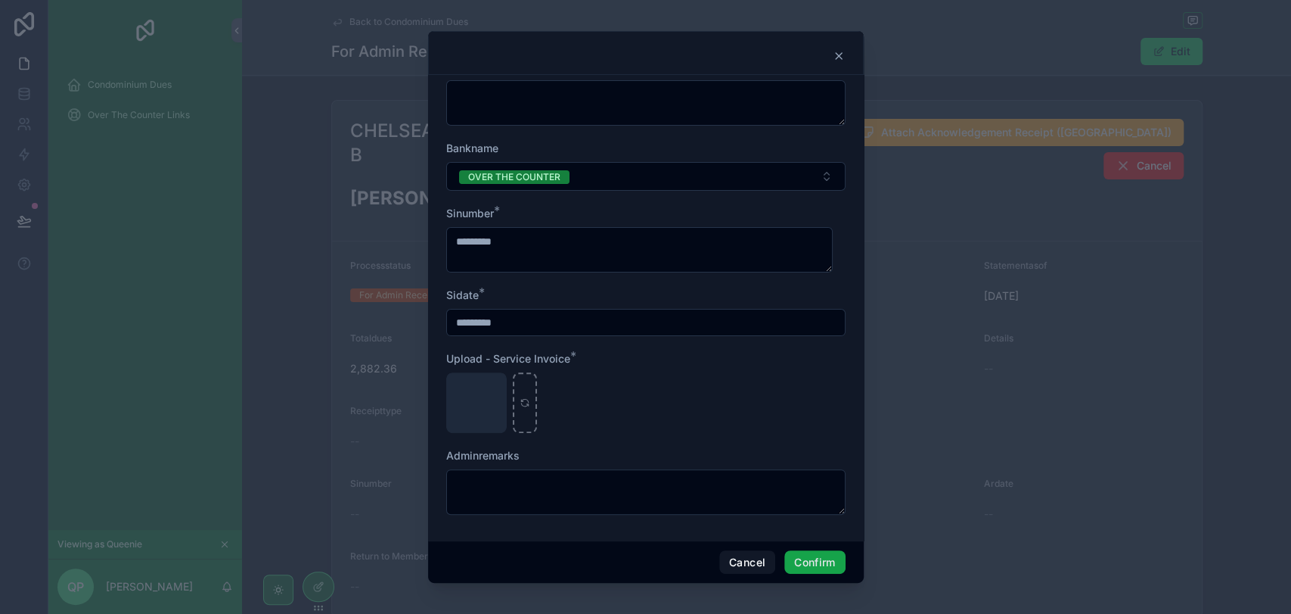
click at [820, 557] on button "Confirm" at bounding box center [814, 562] width 61 height 24
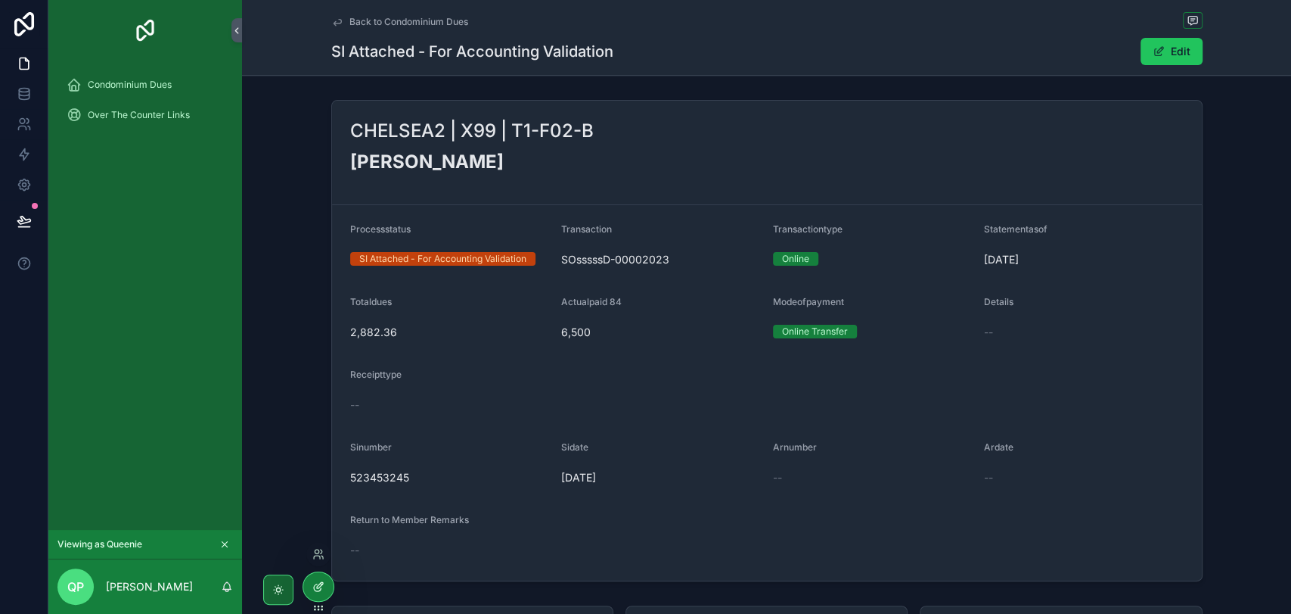
click at [315, 584] on icon at bounding box center [317, 587] width 7 height 7
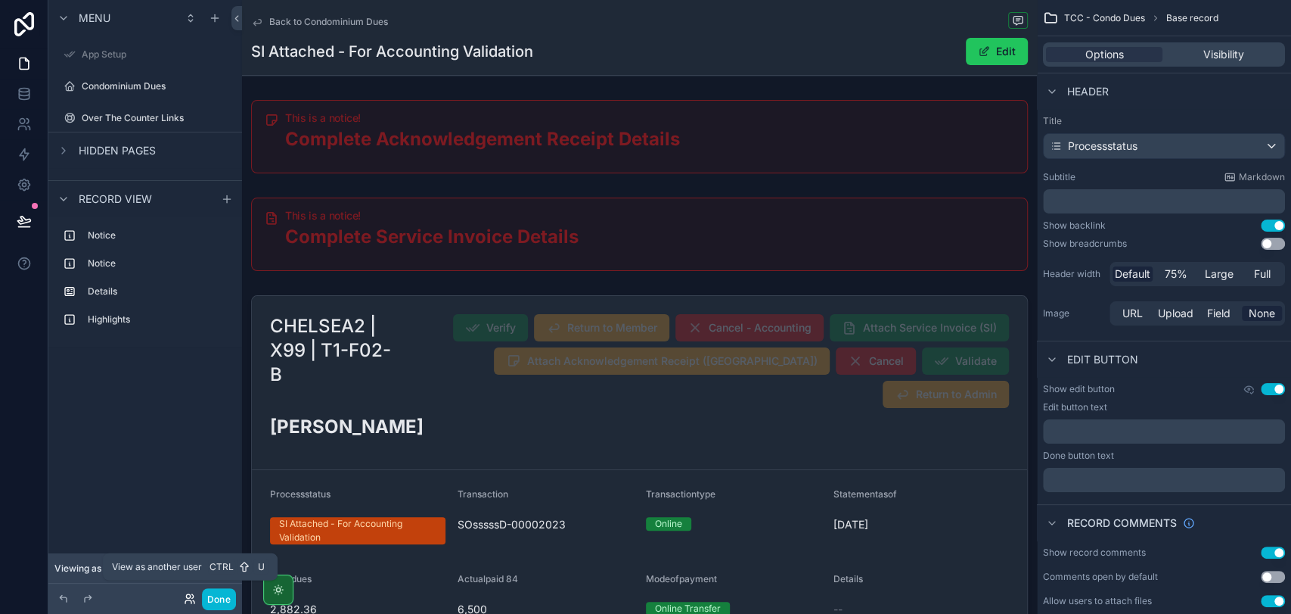
click at [194, 598] on icon at bounding box center [190, 598] width 12 height 12
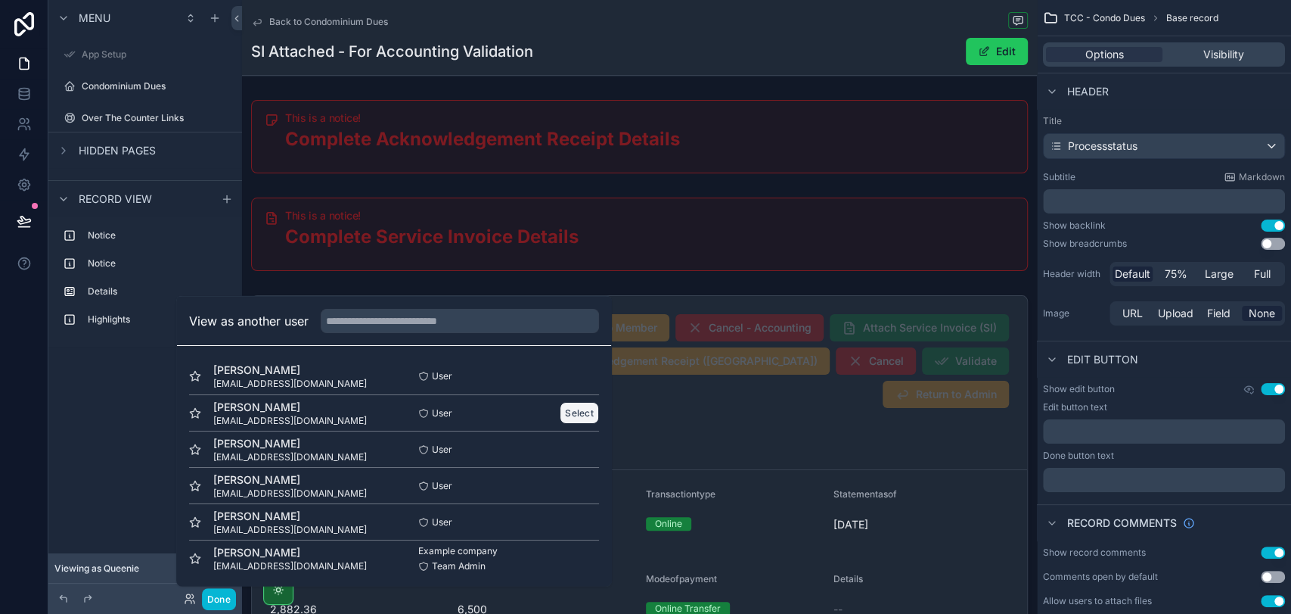
click at [561, 415] on button "Select" at bounding box center [579, 413] width 39 height 22
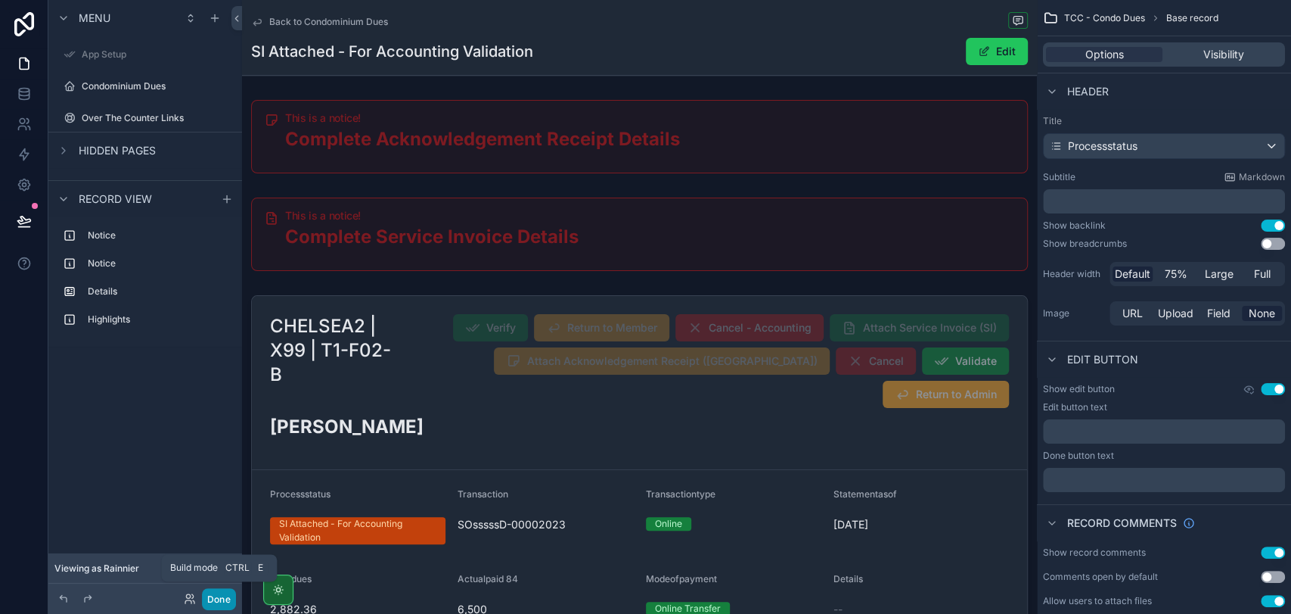
click at [219, 595] on button "Done" at bounding box center [219, 599] width 34 height 22
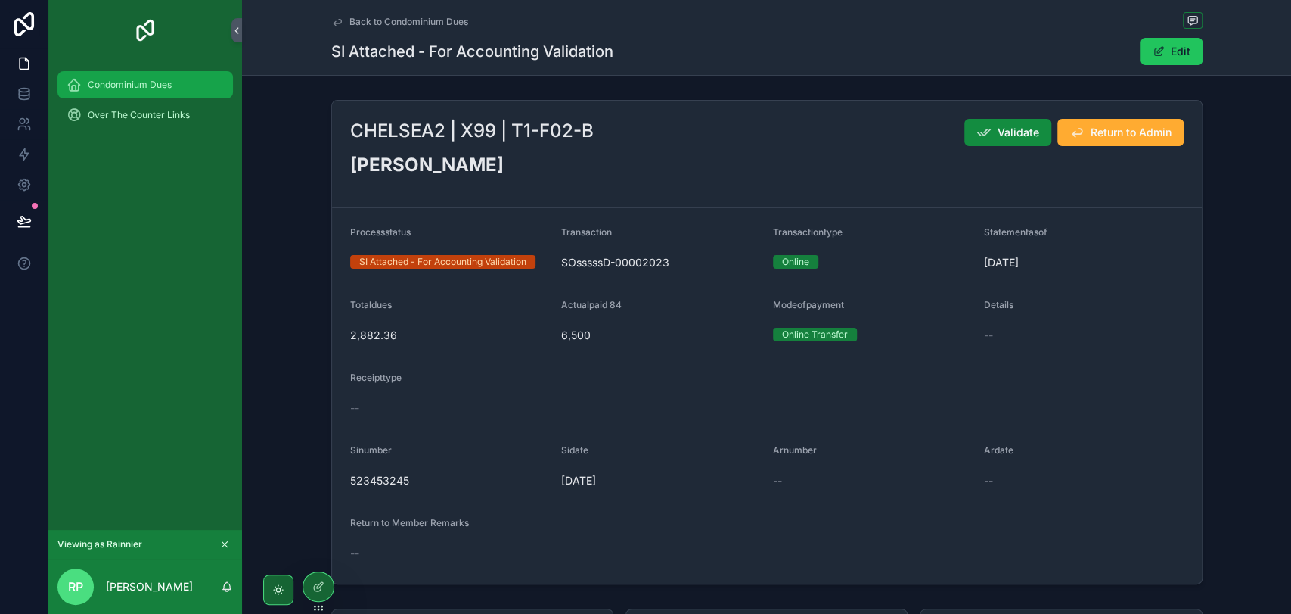
click at [160, 75] on div "Condominium Dues" at bounding box center [145, 85] width 157 height 24
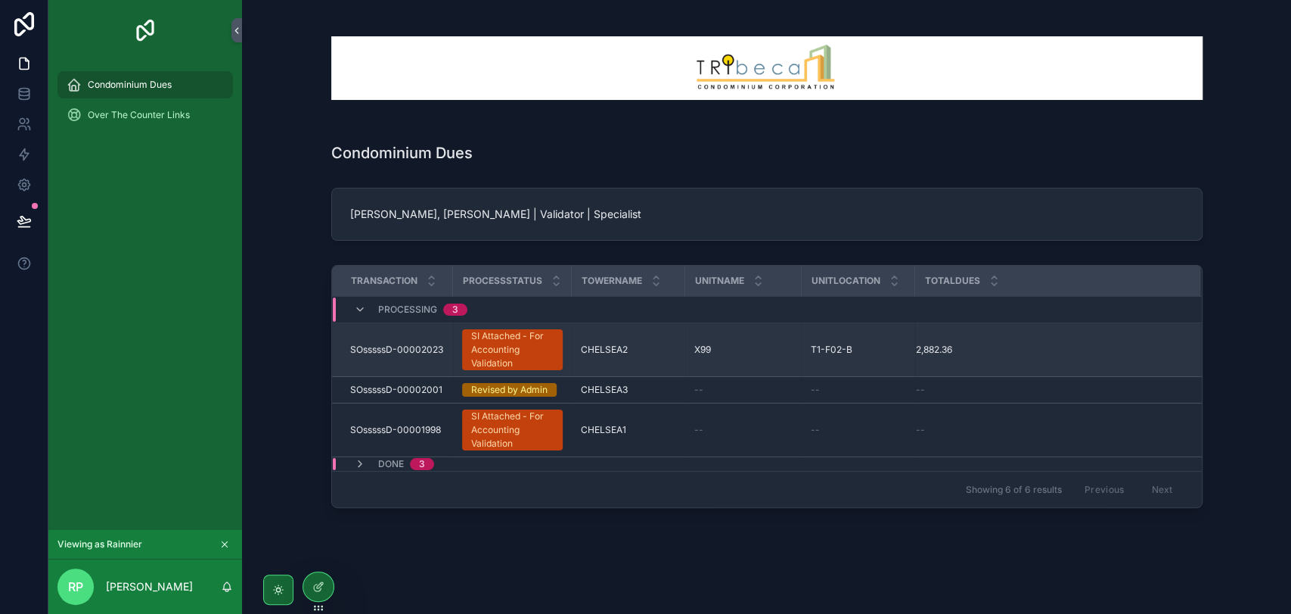
click at [523, 348] on div "SI Attached - For Accounting Validation" at bounding box center [512, 349] width 82 height 41
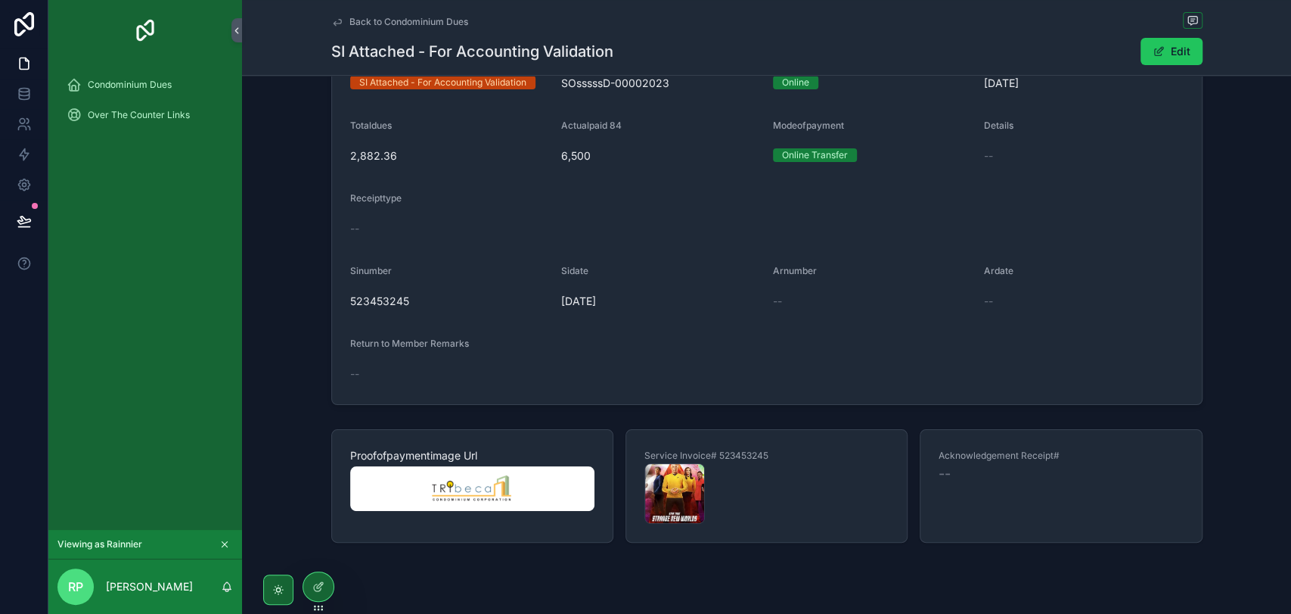
scroll to position [211, 0]
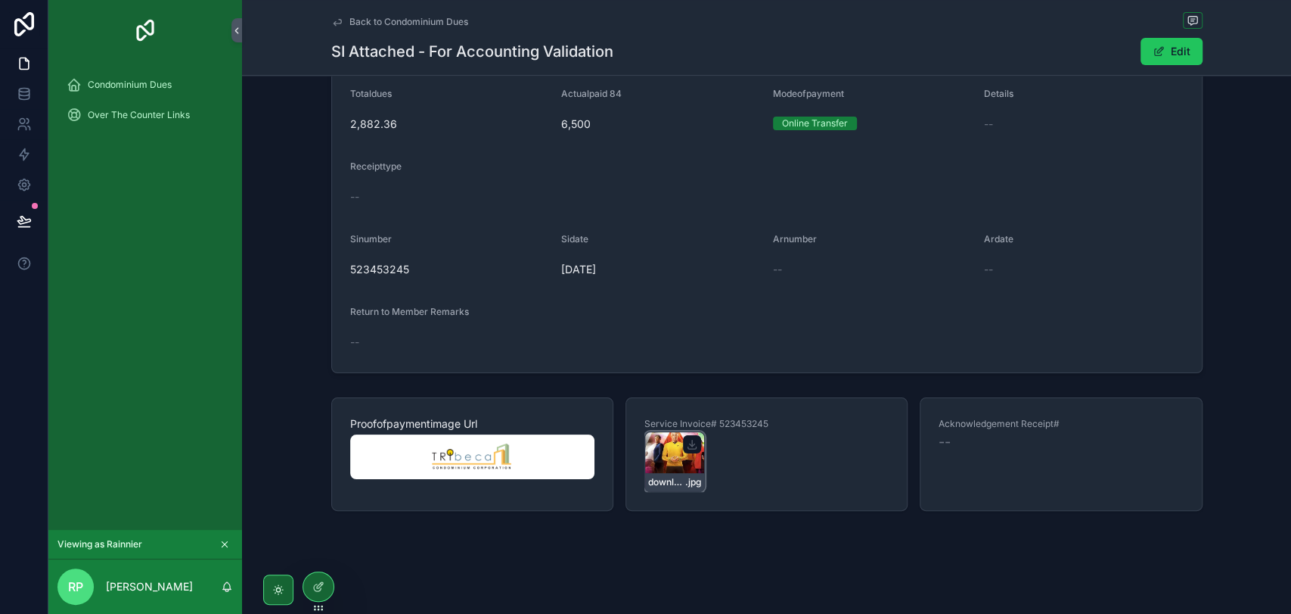
click at [669, 454] on div "download .jpg" at bounding box center [675, 461] width 61 height 61
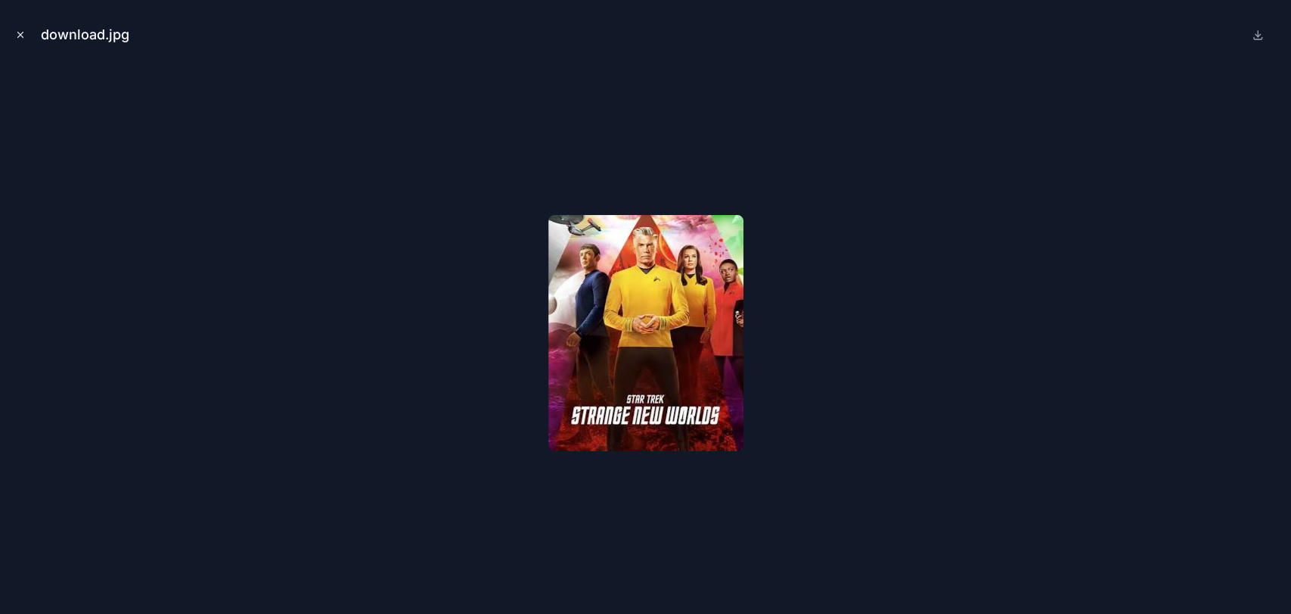
click at [27, 39] on button "Close modal" at bounding box center [20, 34] width 17 height 17
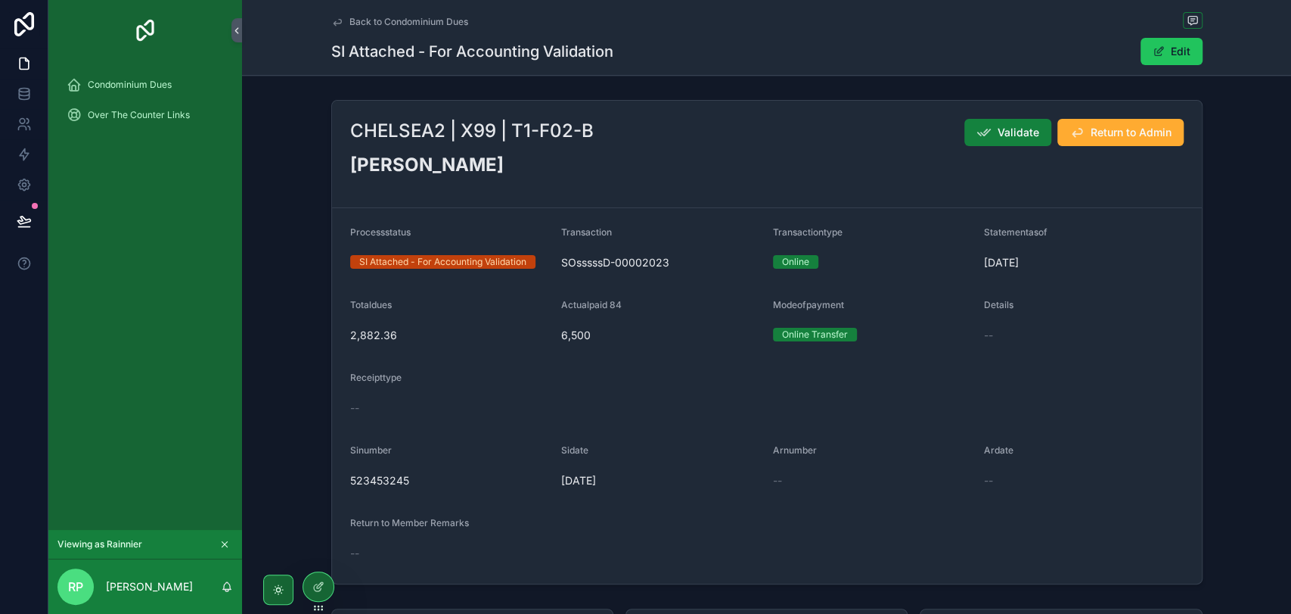
click at [986, 135] on icon "scrollable content" at bounding box center [984, 132] width 15 height 15
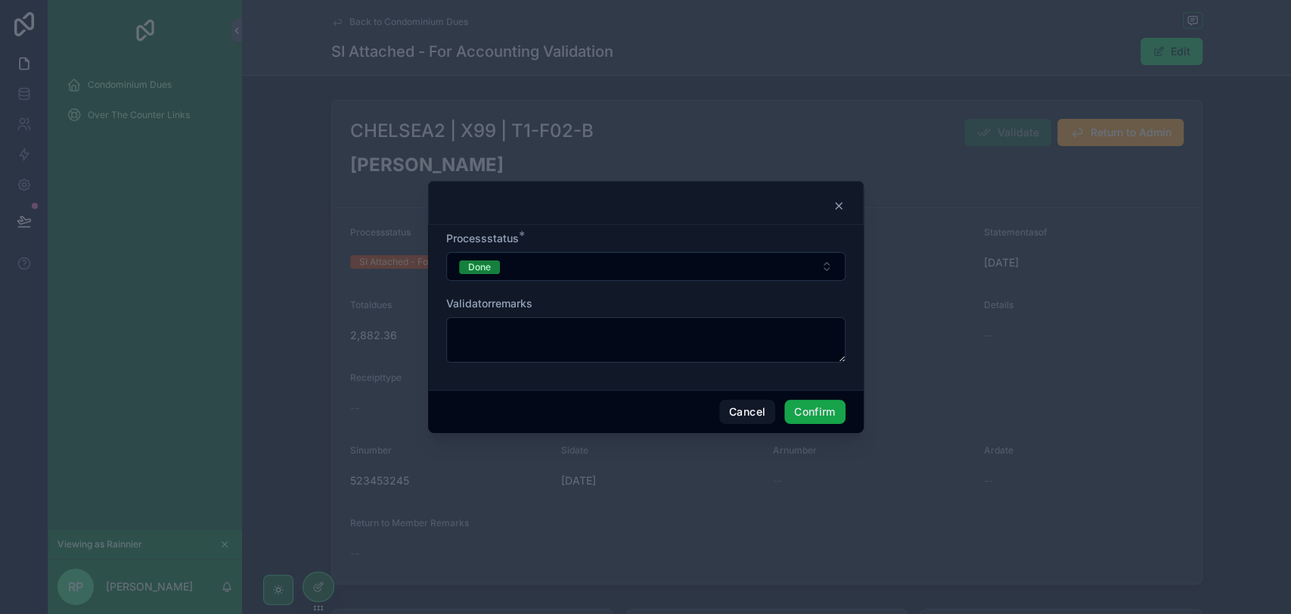
click at [821, 413] on button "Confirm" at bounding box center [814, 411] width 61 height 24
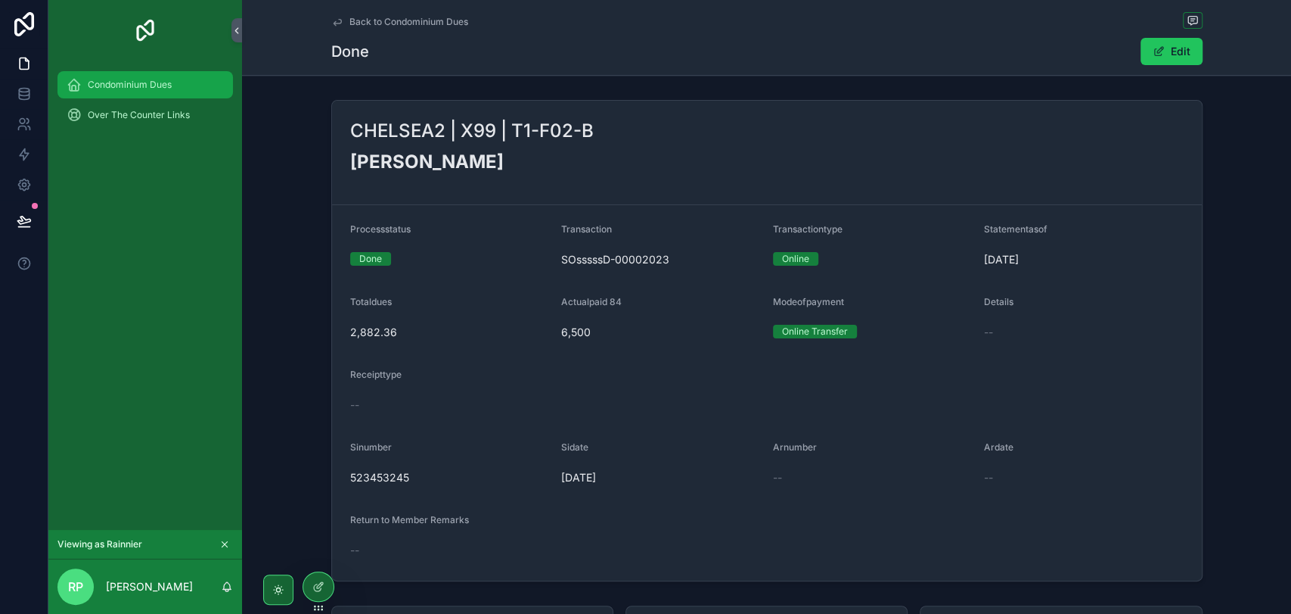
click at [105, 85] on span "Condominium Dues" at bounding box center [130, 85] width 84 height 12
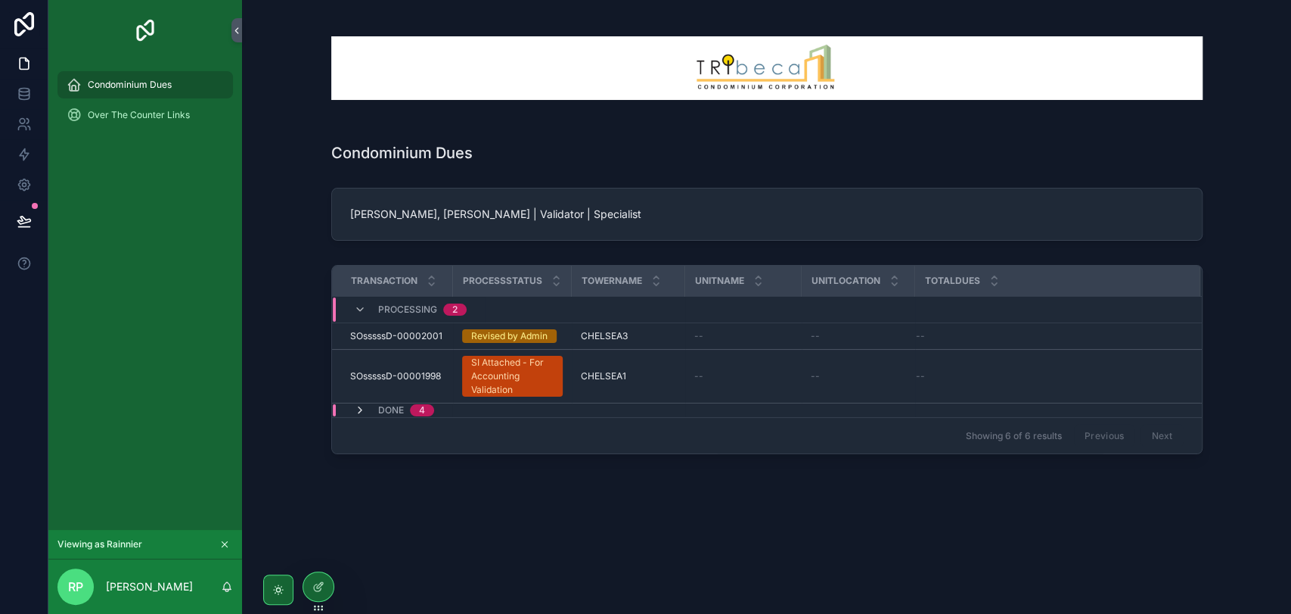
click at [362, 410] on icon "scrollable content" at bounding box center [360, 410] width 12 height 12
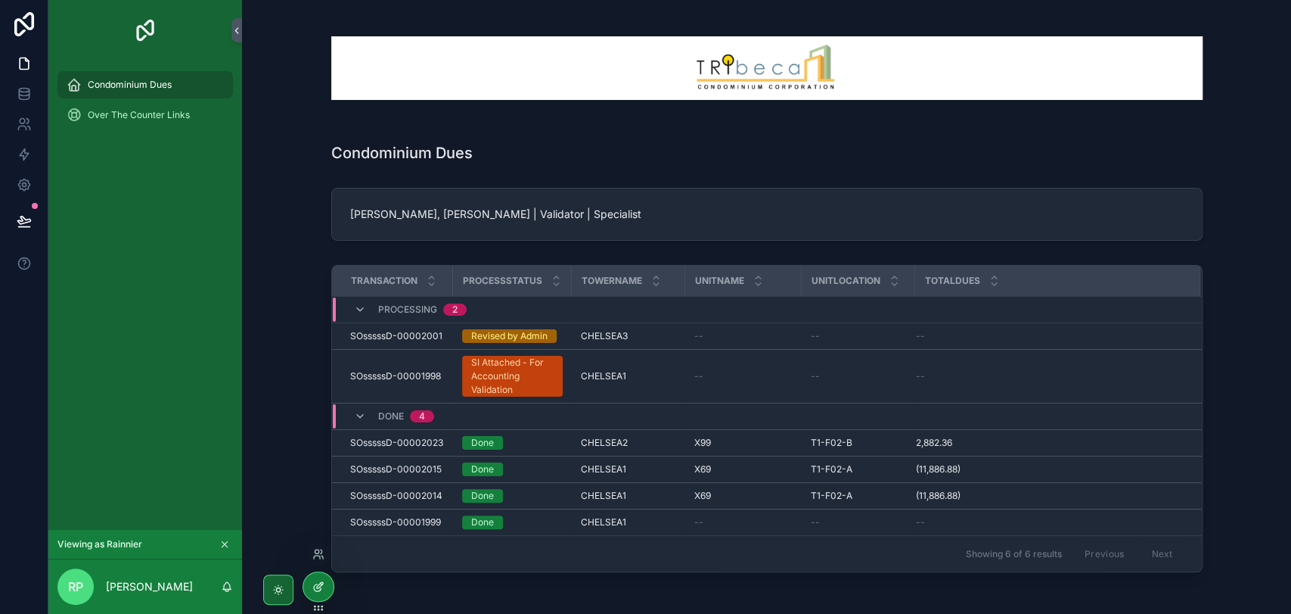
click at [322, 589] on icon at bounding box center [318, 586] width 12 height 12
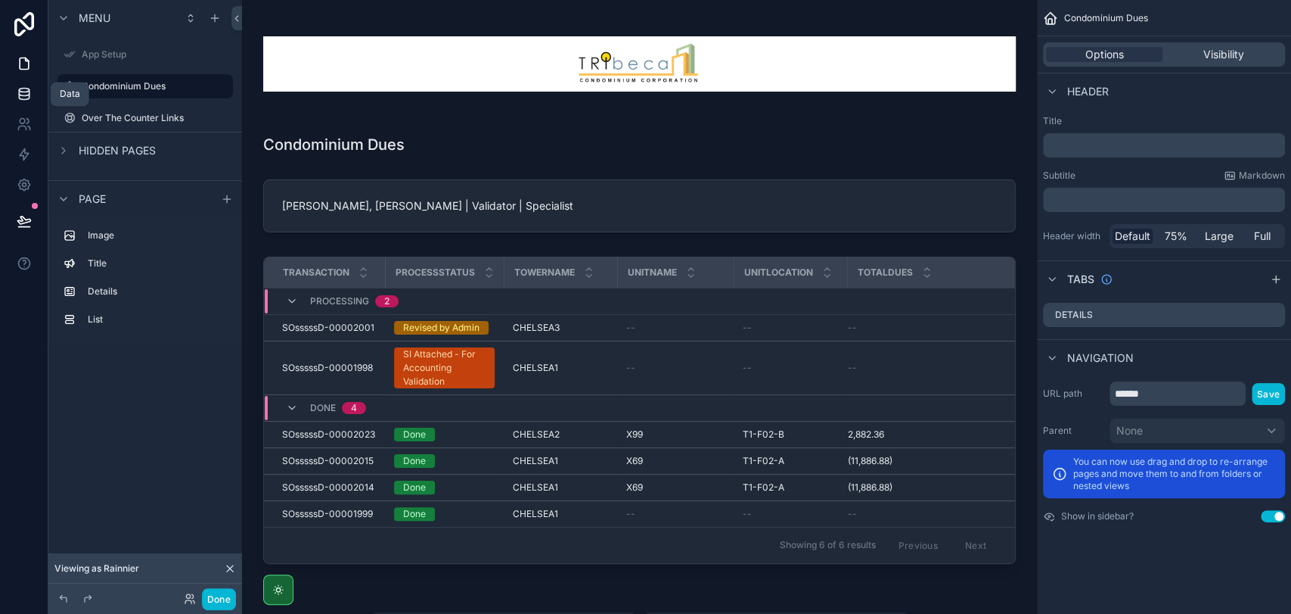
click at [19, 90] on icon at bounding box center [24, 93] width 10 height 6
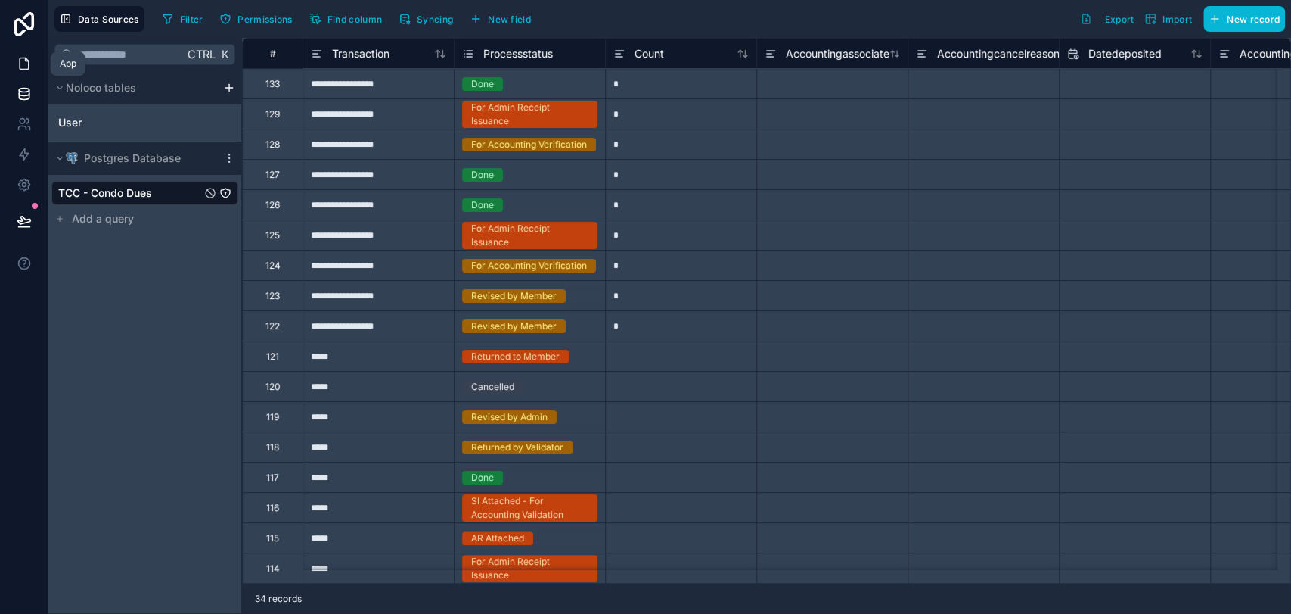
click at [30, 66] on icon at bounding box center [24, 63] width 15 height 15
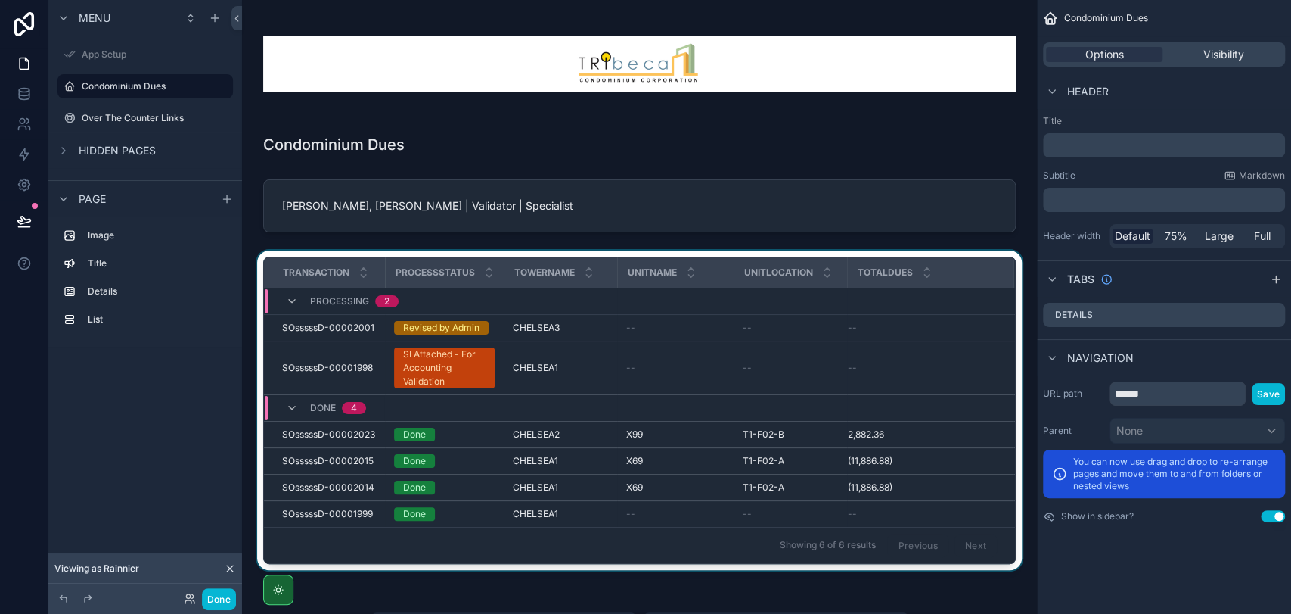
click at [460, 323] on div "scrollable content" at bounding box center [639, 412] width 771 height 325
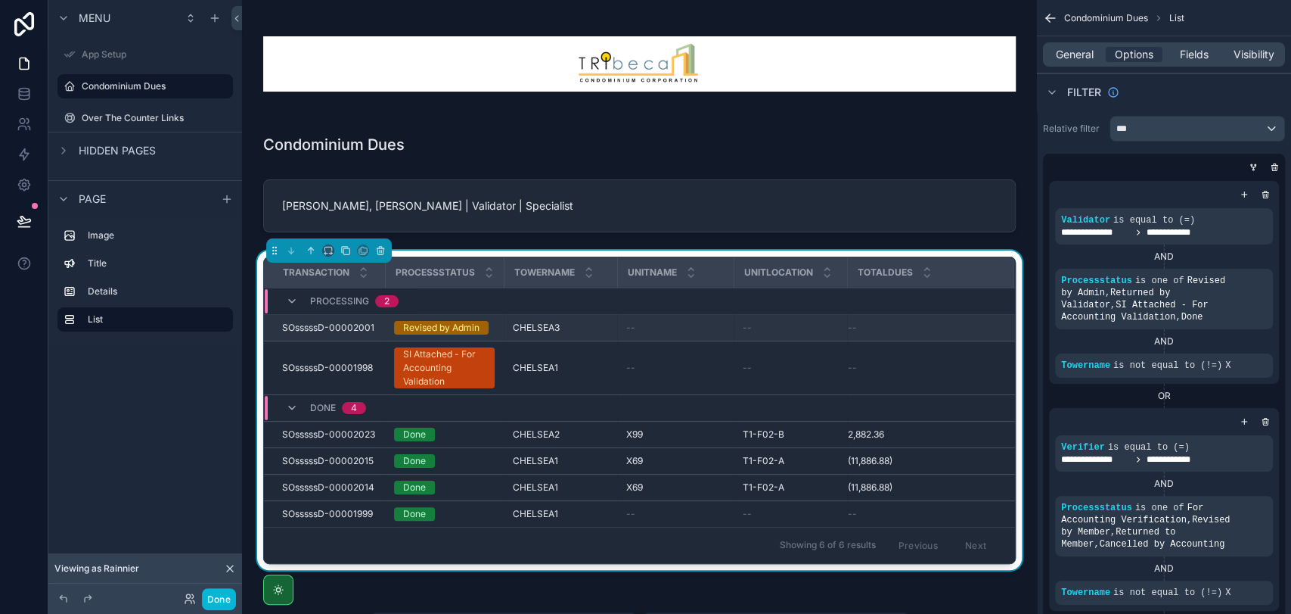
click at [436, 326] on div "Revised by Admin" at bounding box center [441, 328] width 76 height 14
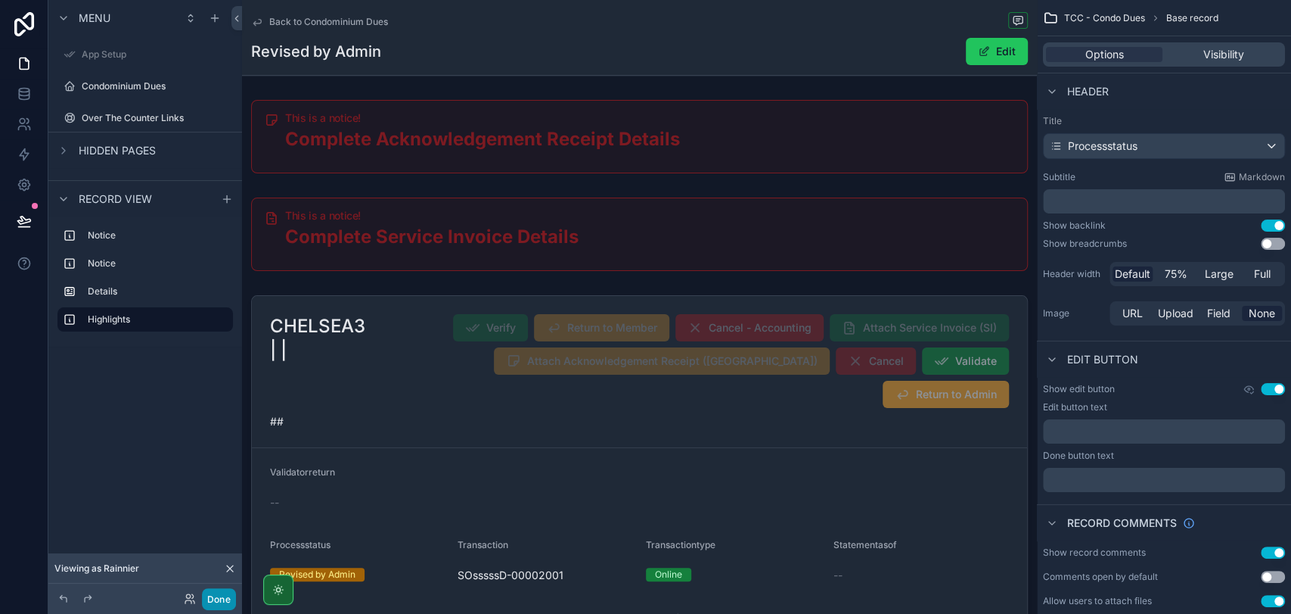
click at [210, 598] on button "Done" at bounding box center [219, 599] width 34 height 22
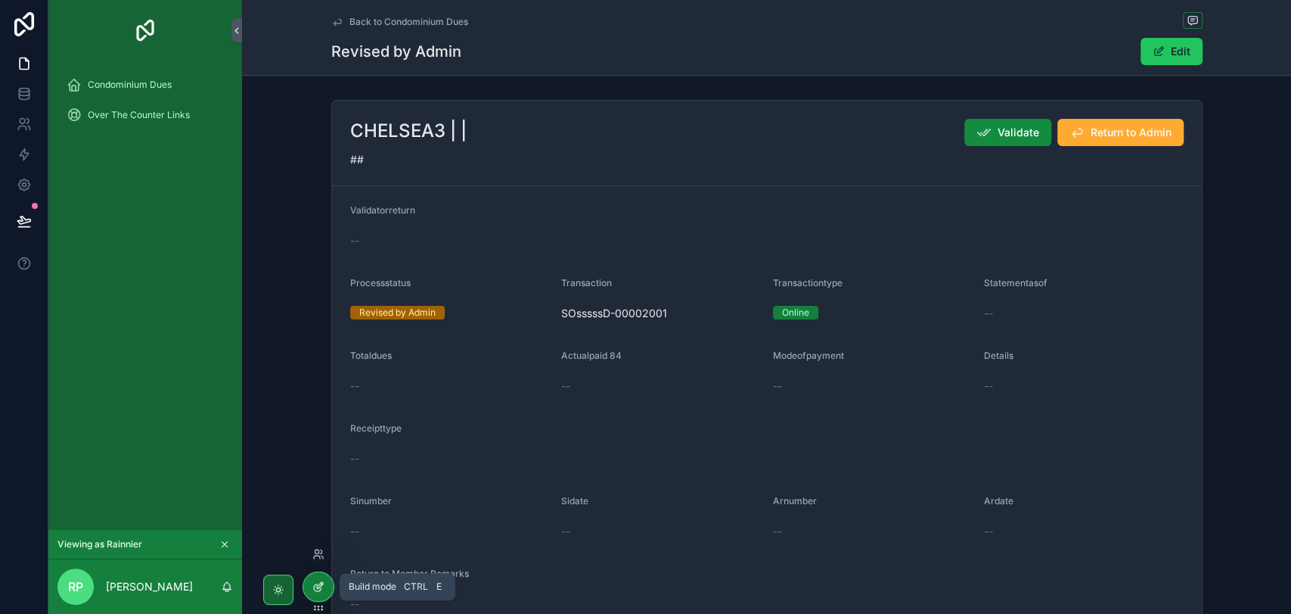
click at [321, 597] on div at bounding box center [318, 586] width 30 height 29
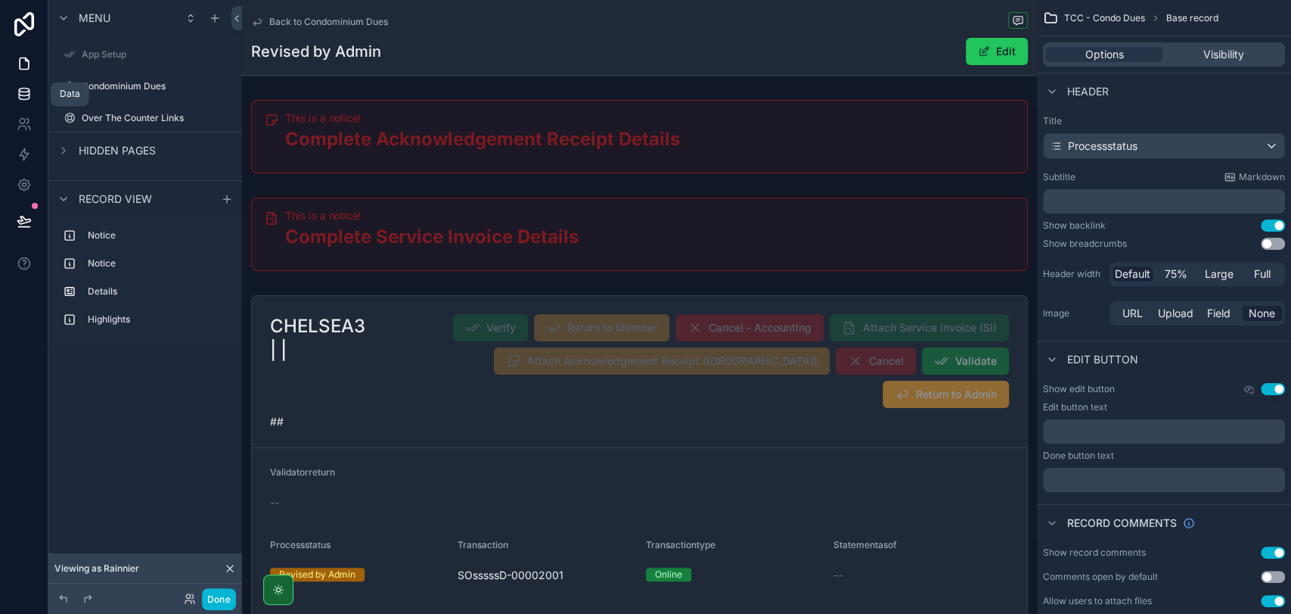
click at [26, 90] on icon at bounding box center [24, 93] width 15 height 15
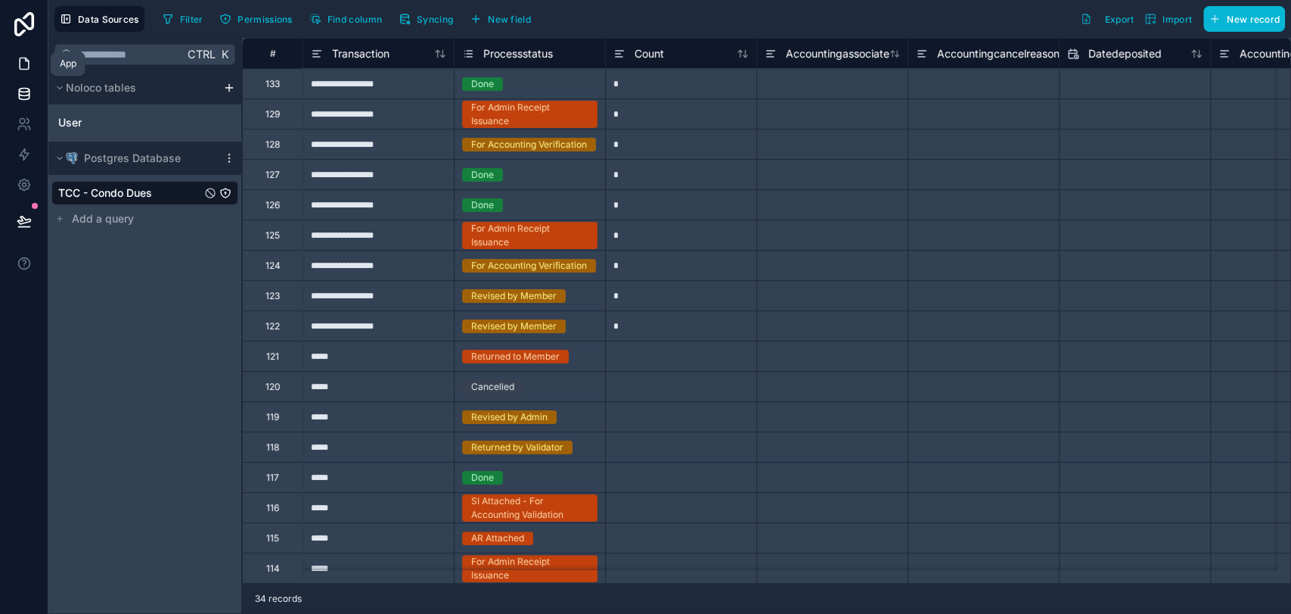
click at [17, 58] on icon at bounding box center [24, 63] width 15 height 15
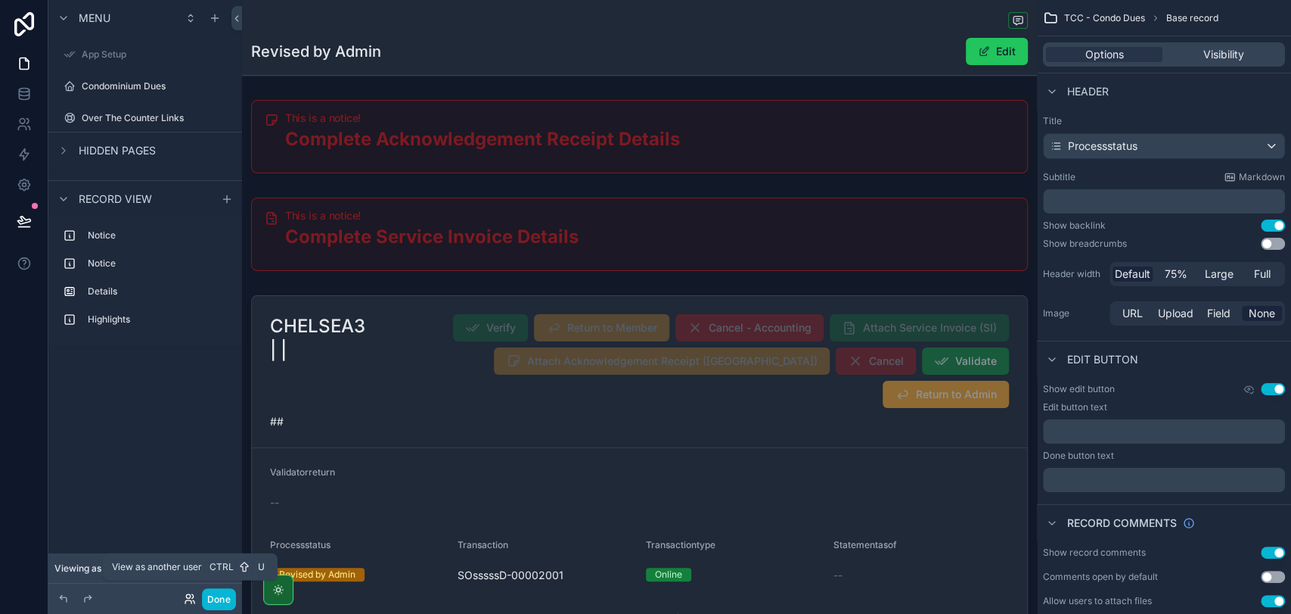
click at [187, 597] on icon at bounding box center [188, 596] width 4 height 4
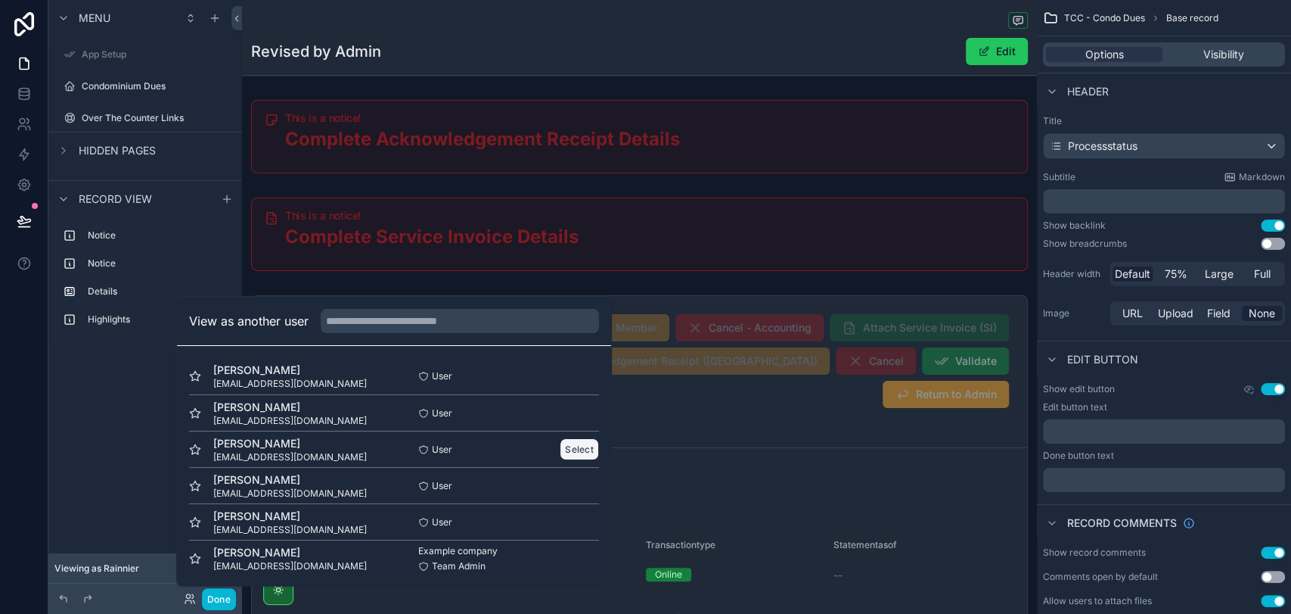
click at [568, 449] on button "Select" at bounding box center [579, 449] width 39 height 22
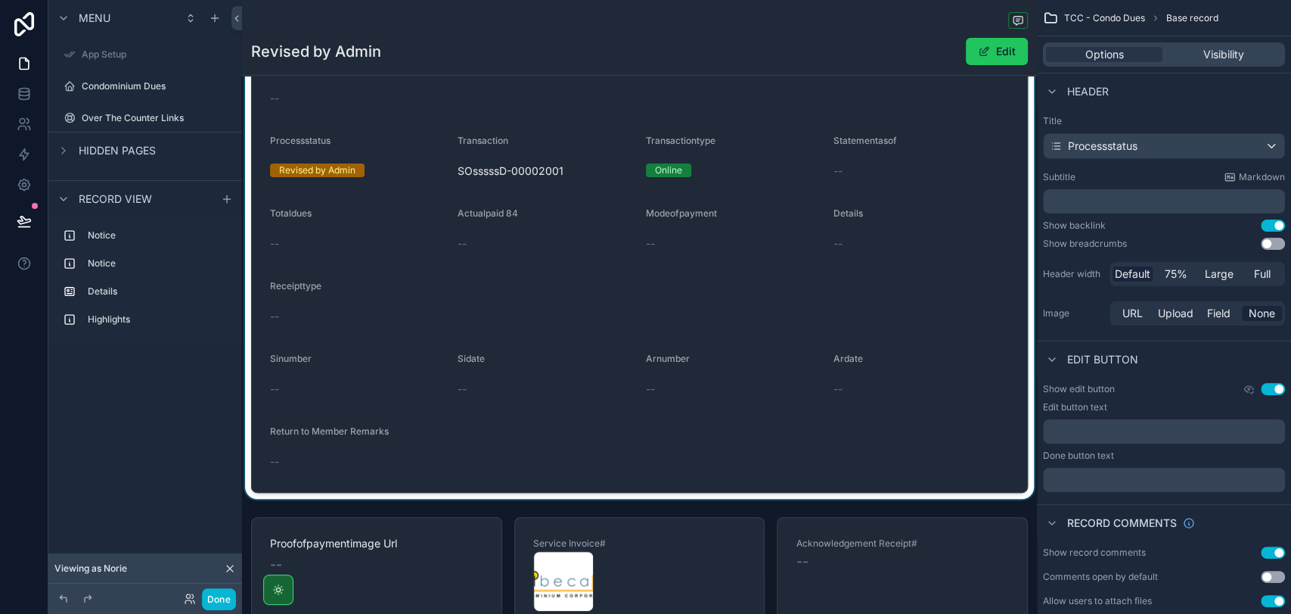
scroll to position [740, 0]
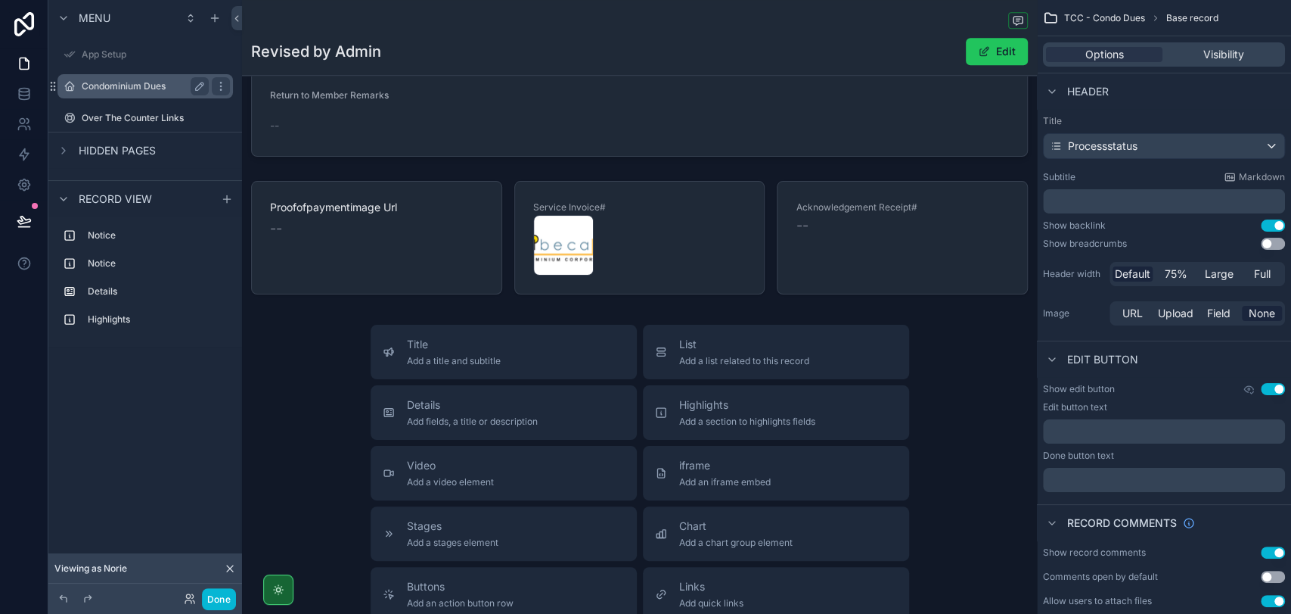
click at [105, 90] on label "Condominium Dues" at bounding box center [142, 86] width 121 height 12
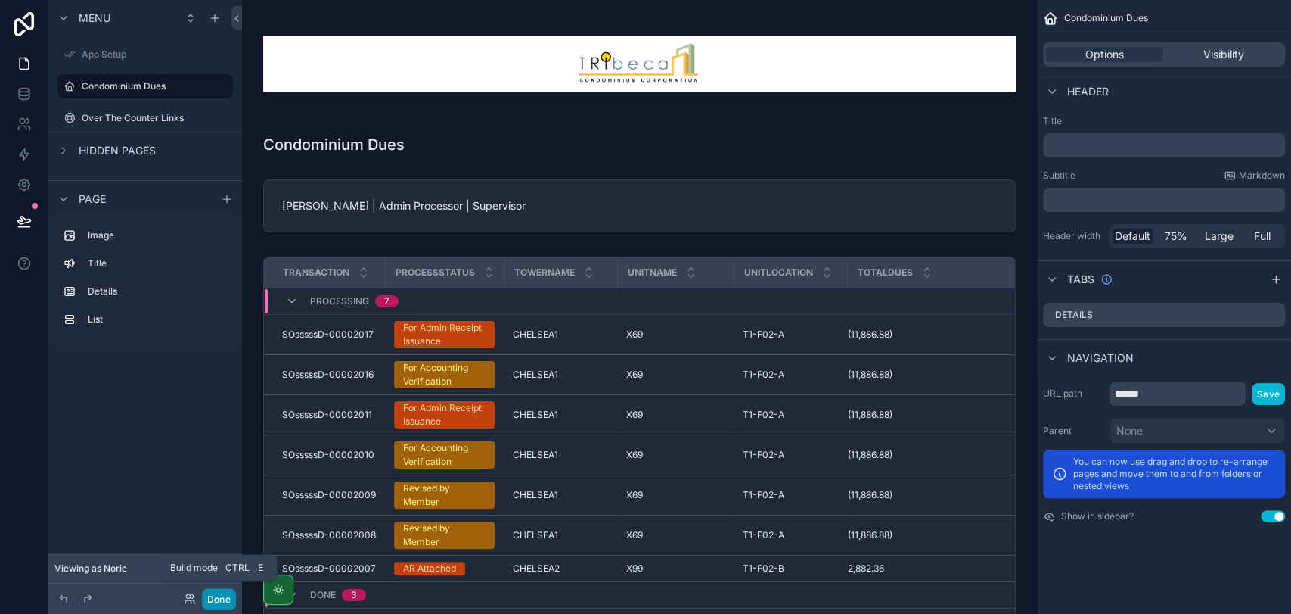
click at [211, 594] on button "Done" at bounding box center [219, 599] width 34 height 22
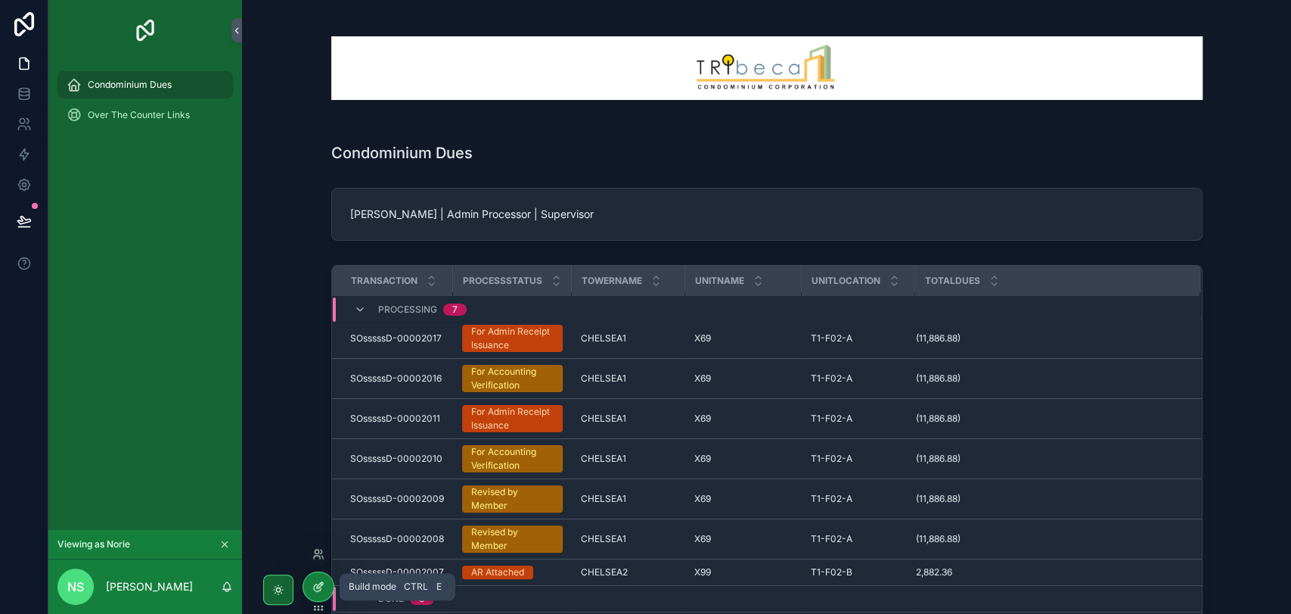
click at [309, 589] on div at bounding box center [318, 586] width 30 height 29
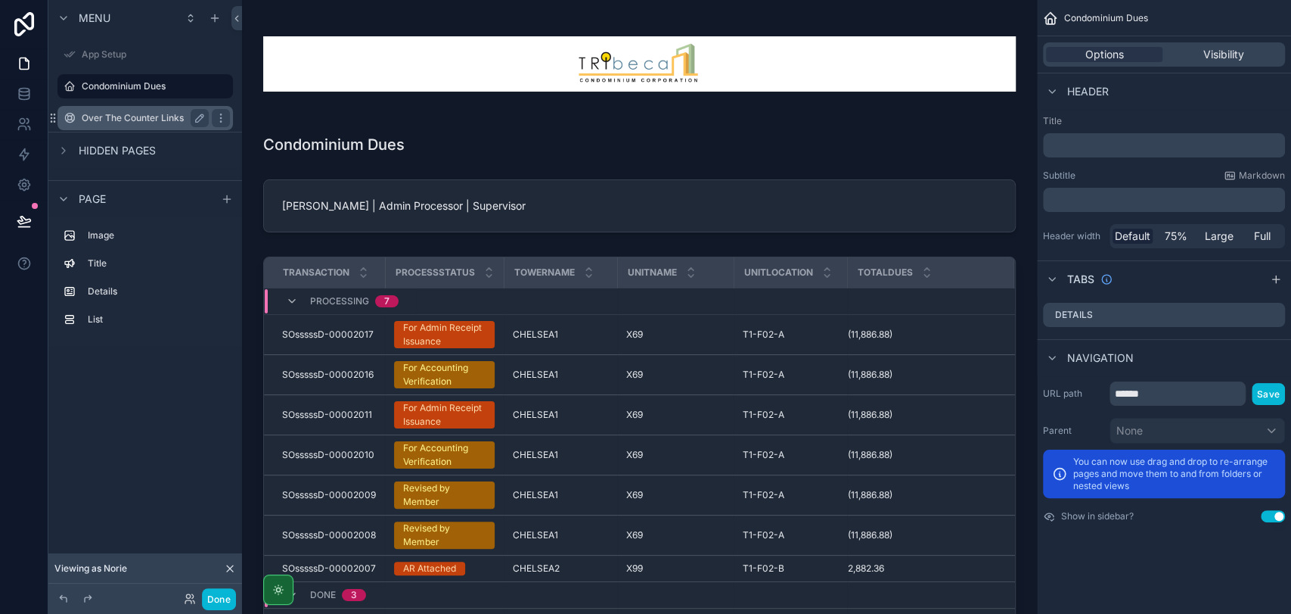
click at [148, 116] on label "Over The Counter Links" at bounding box center [142, 118] width 121 height 12
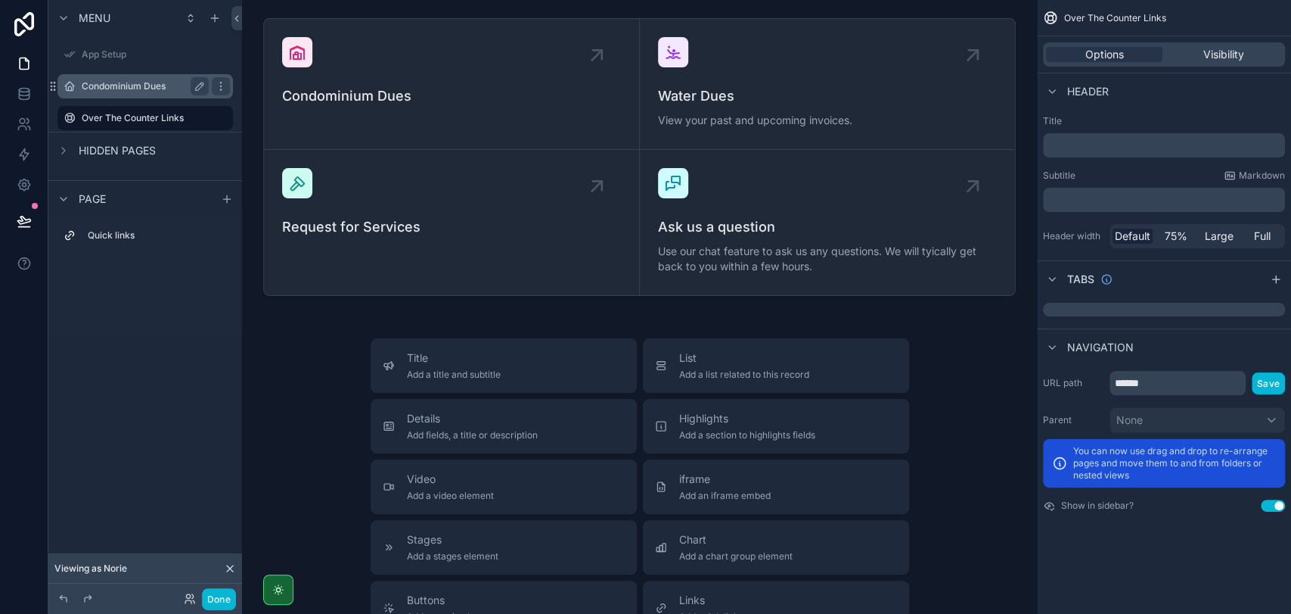
click at [144, 80] on label "Condominium Dues" at bounding box center [142, 86] width 121 height 12
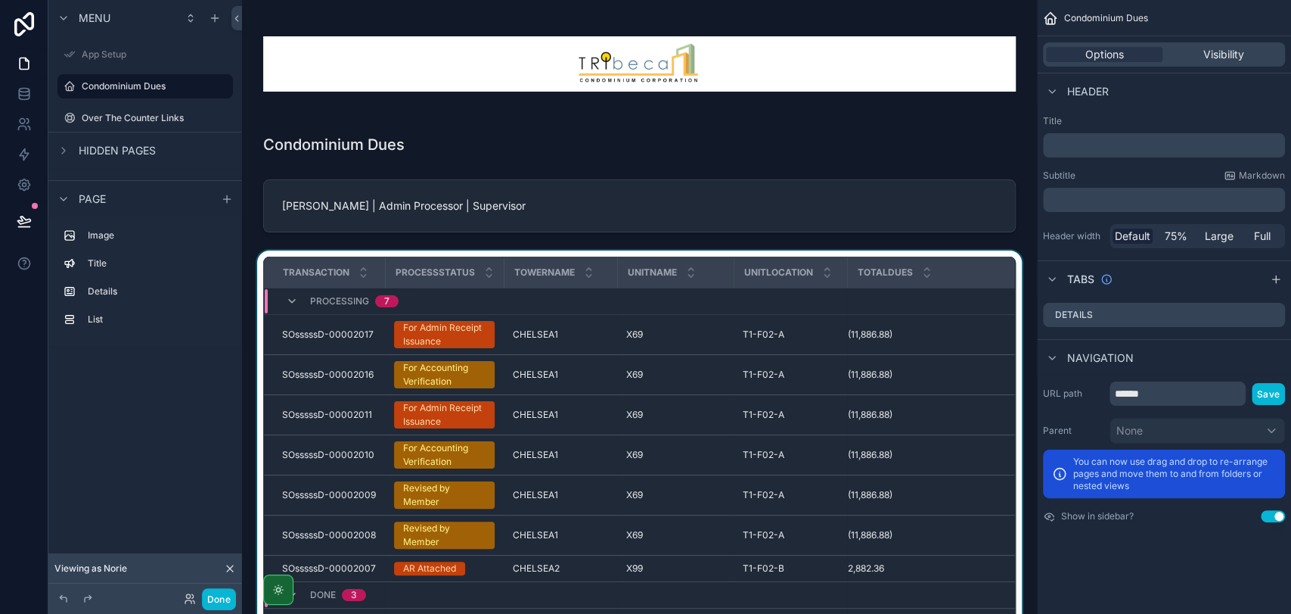
click at [461, 359] on div "scrollable content" at bounding box center [639, 490] width 771 height 480
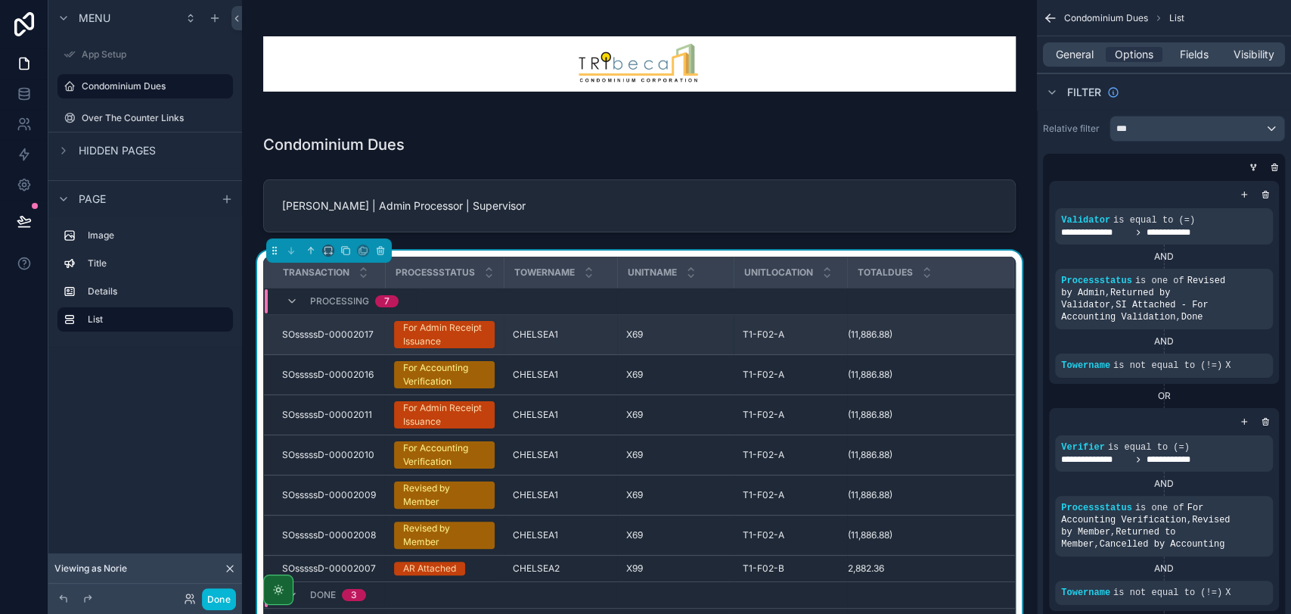
click at [455, 332] on div "For Admin Receipt Issuance" at bounding box center [444, 334] width 82 height 27
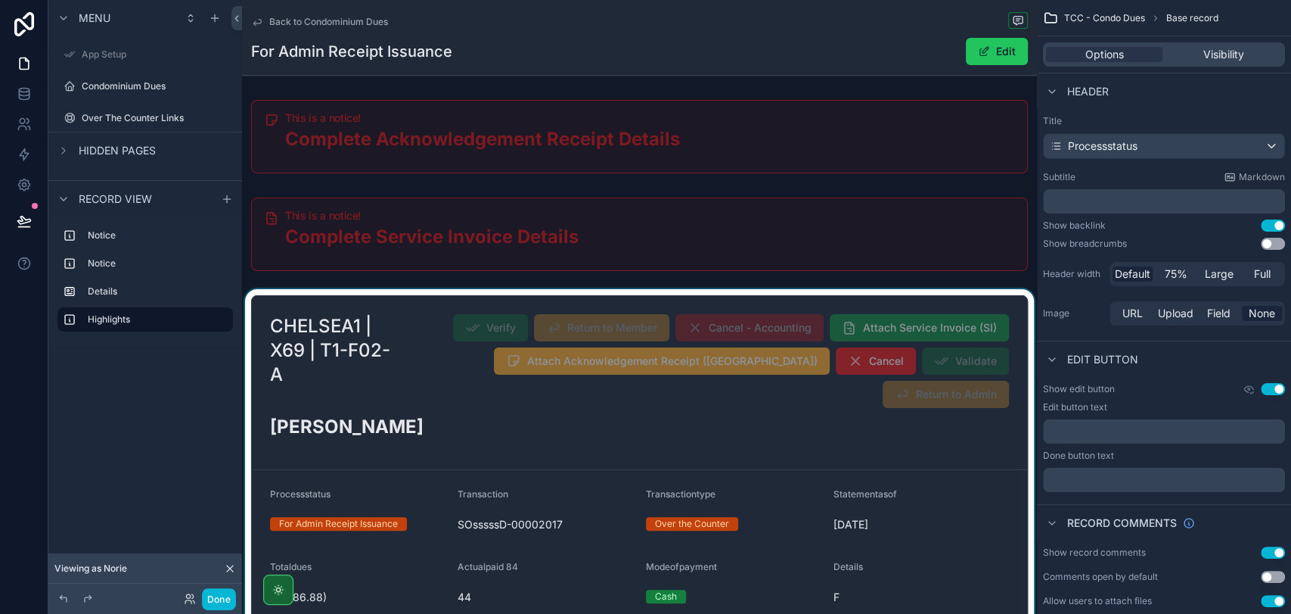
click at [433, 419] on div "scrollable content" at bounding box center [639, 570] width 795 height 563
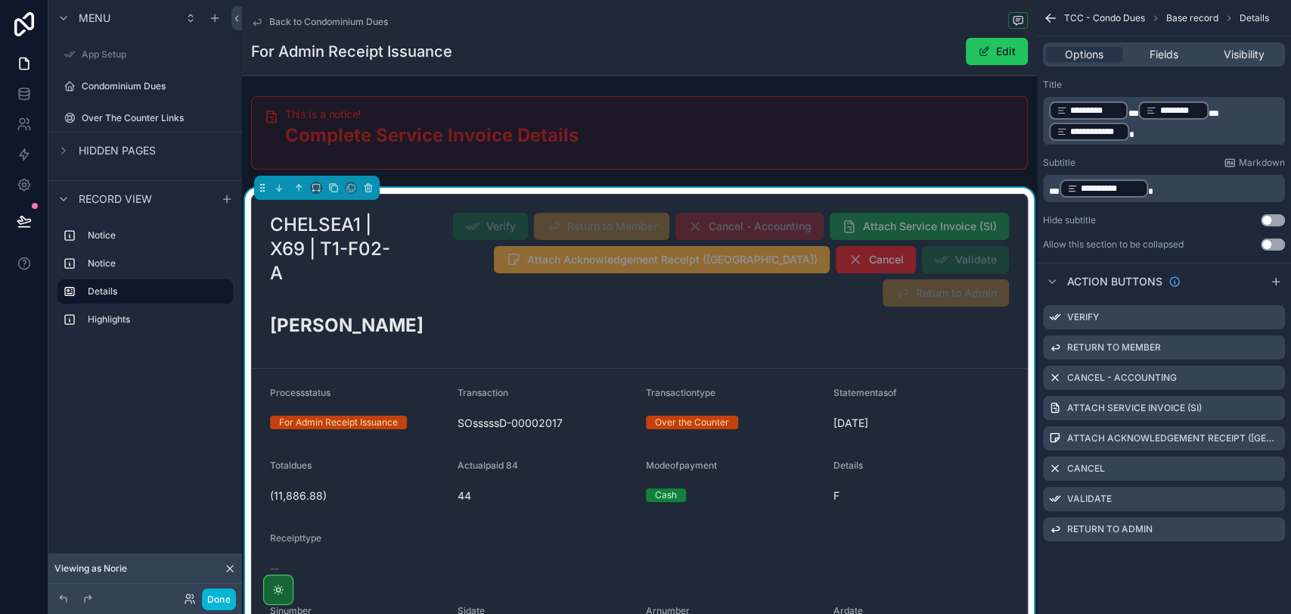
scroll to position [84, 0]
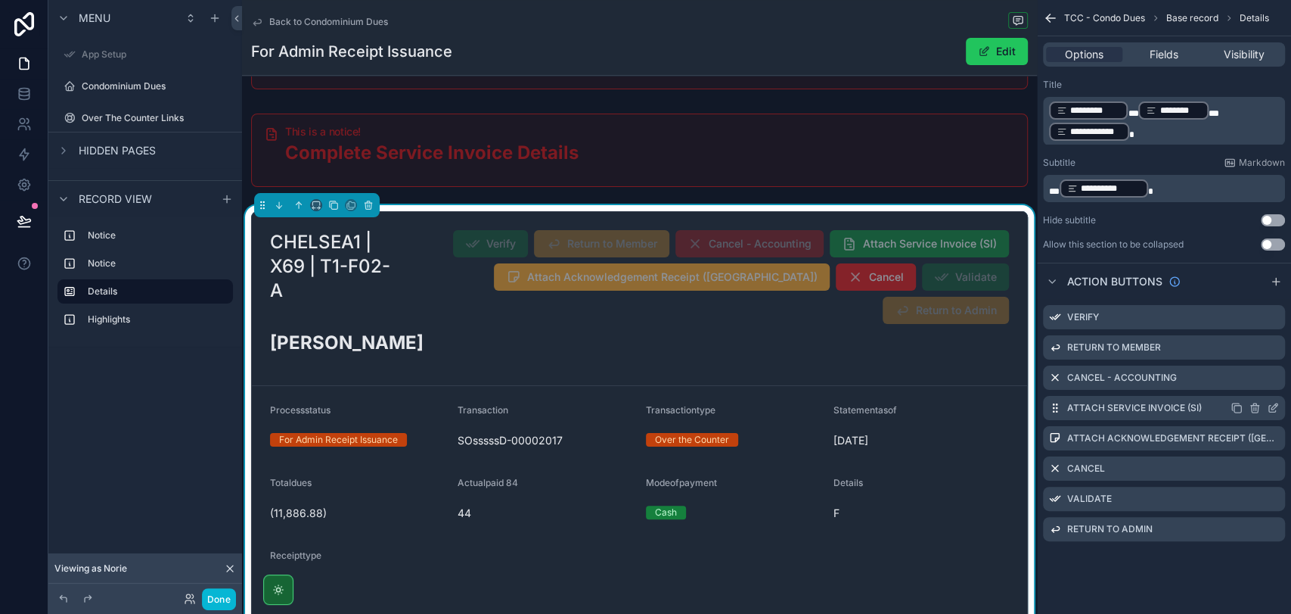
click at [1273, 407] on icon "scrollable content" at bounding box center [1273, 408] width 12 height 12
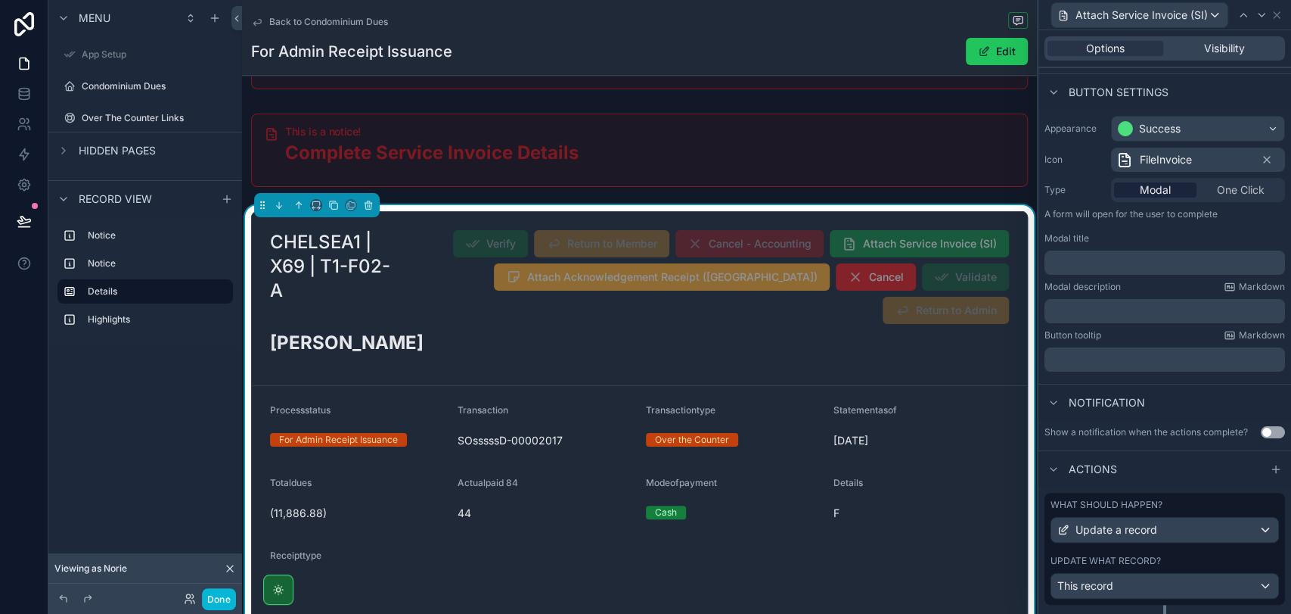
scroll to position [126, 0]
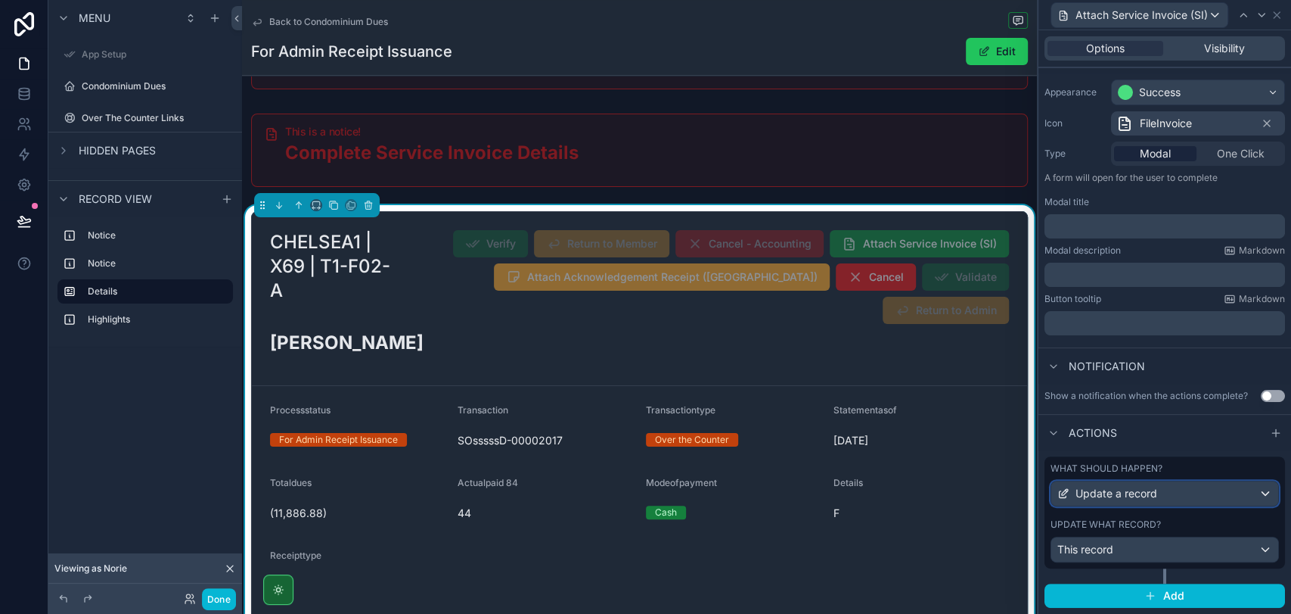
click at [1199, 494] on div "Update a record" at bounding box center [1165, 493] width 227 height 24
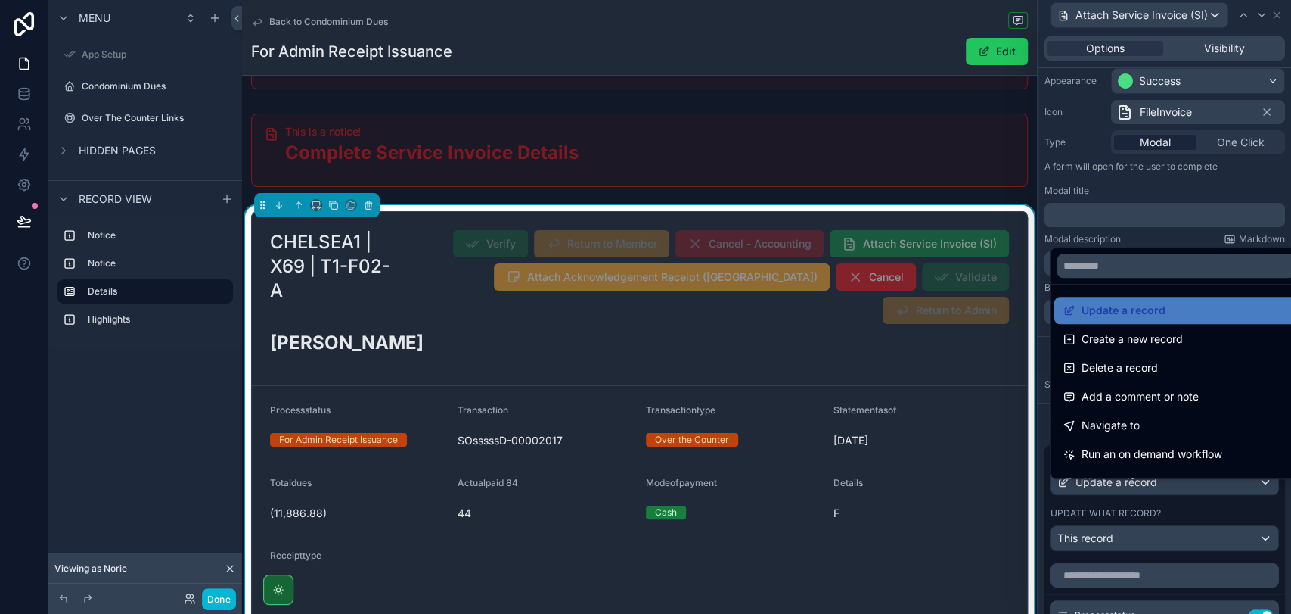
click at [1199, 494] on div at bounding box center [1165, 307] width 253 height 614
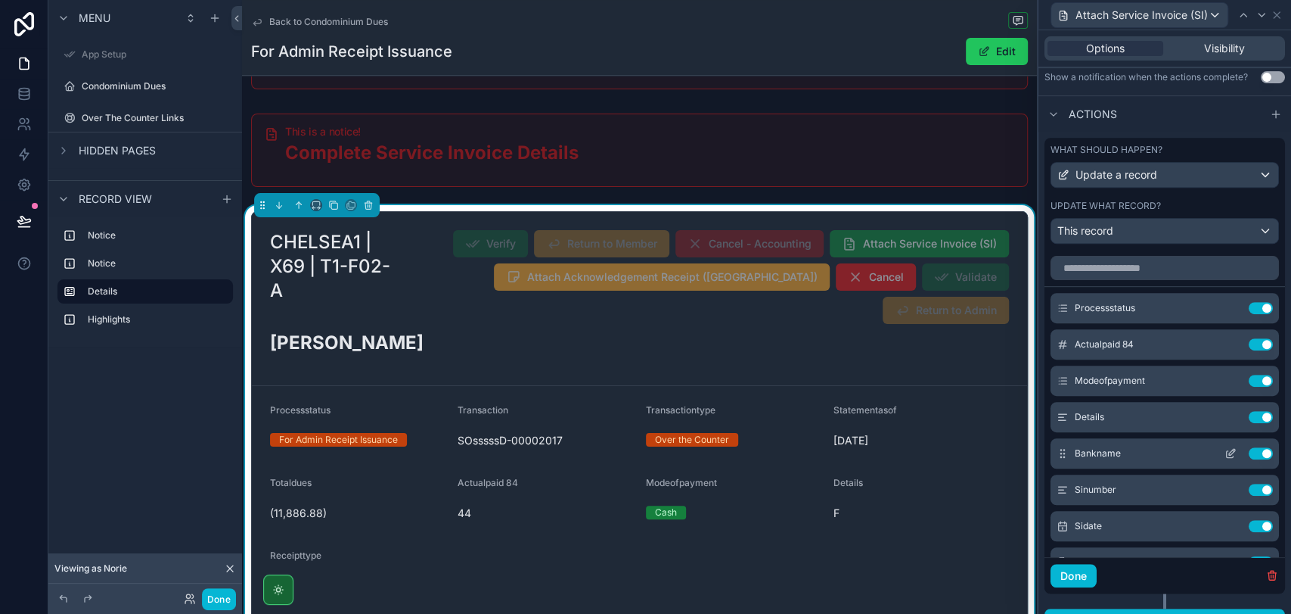
scroll to position [462, 0]
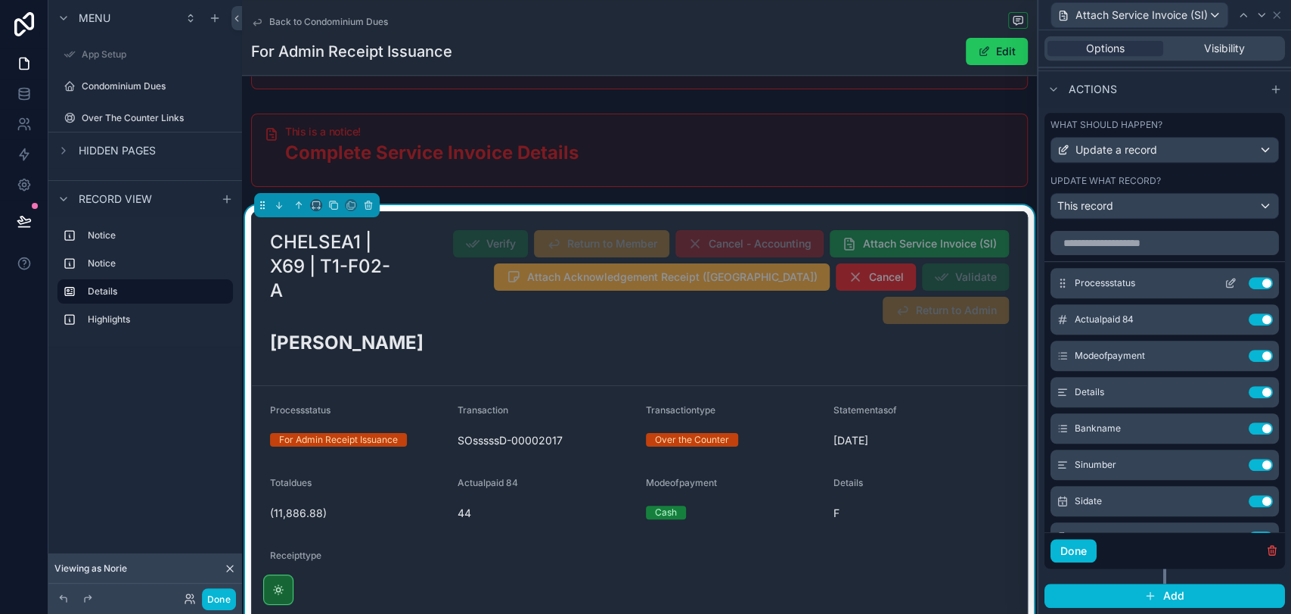
click at [1225, 289] on icon at bounding box center [1231, 283] width 12 height 12
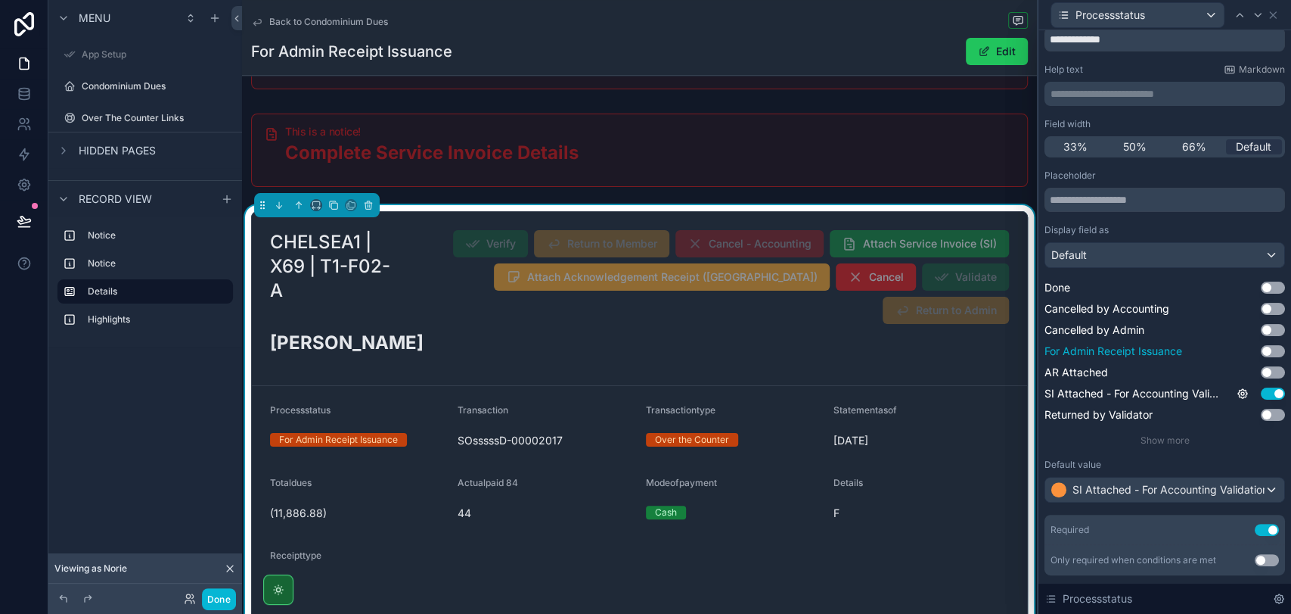
scroll to position [95, 0]
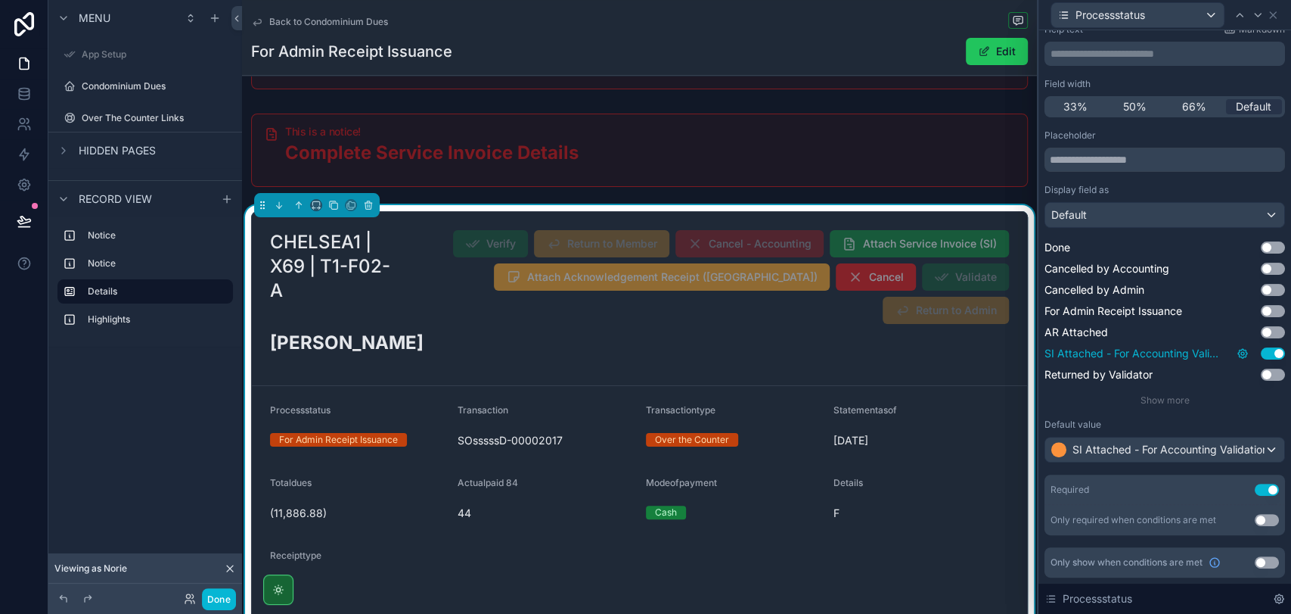
click at [1237, 354] on icon at bounding box center [1243, 353] width 12 height 12
click at [1192, 342] on button "Use setting" at bounding box center [1190, 346] width 24 height 12
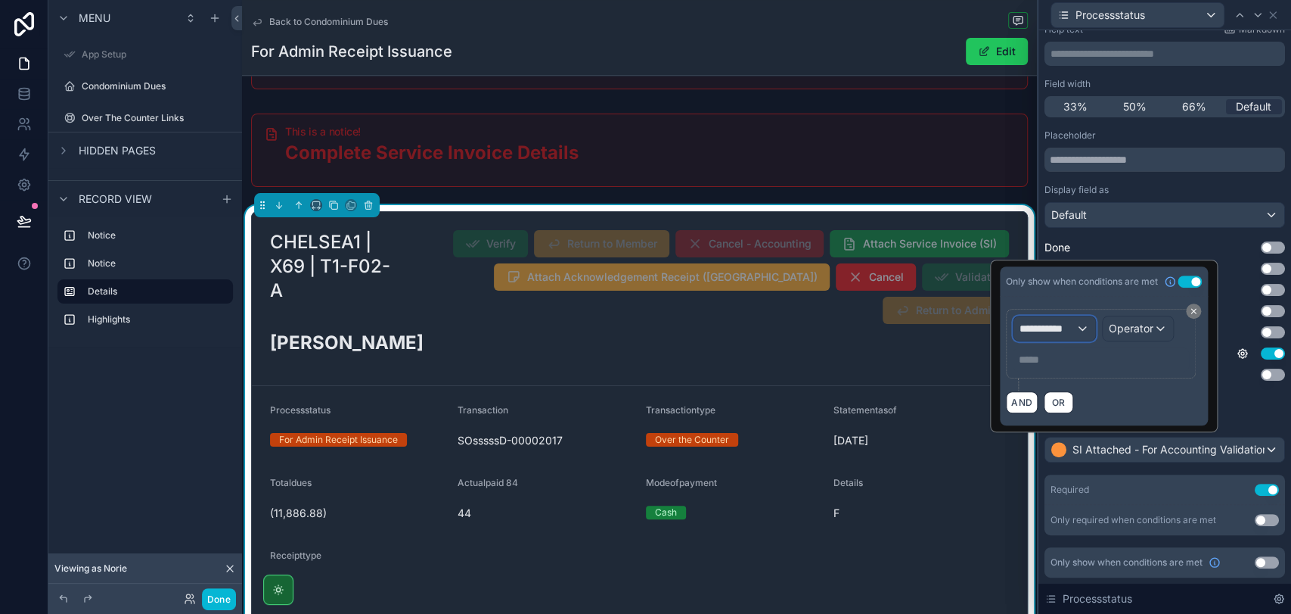
click at [1065, 334] on span "**********" at bounding box center [1048, 328] width 56 height 15
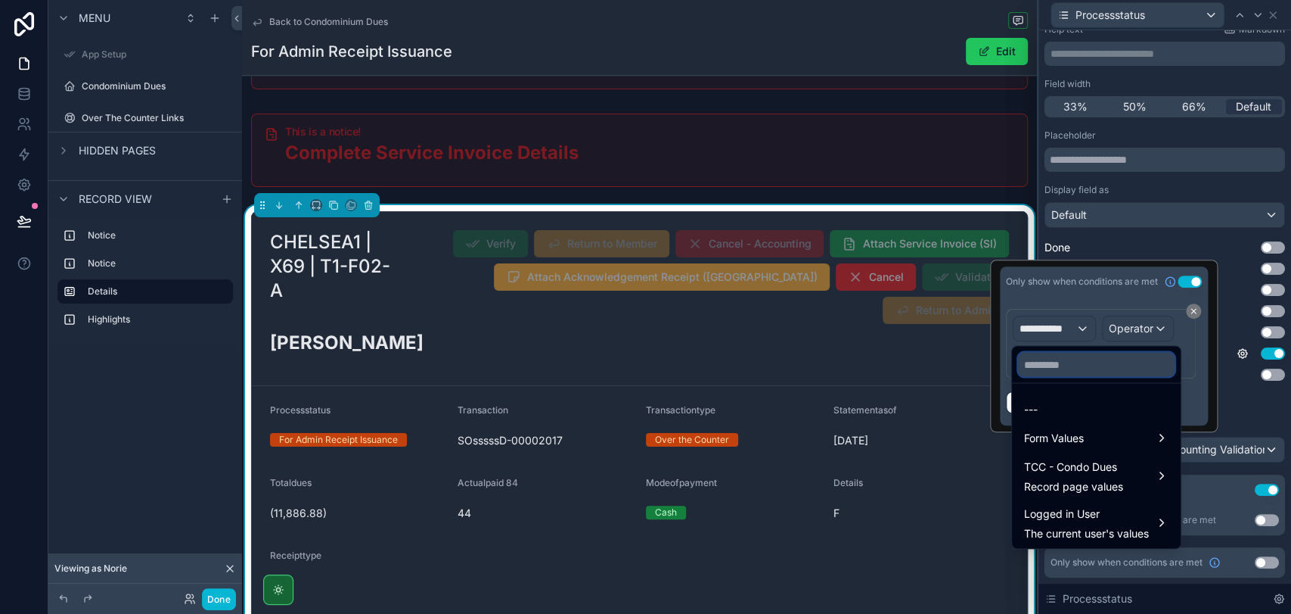
click at [1087, 369] on input "text" at bounding box center [1096, 364] width 157 height 24
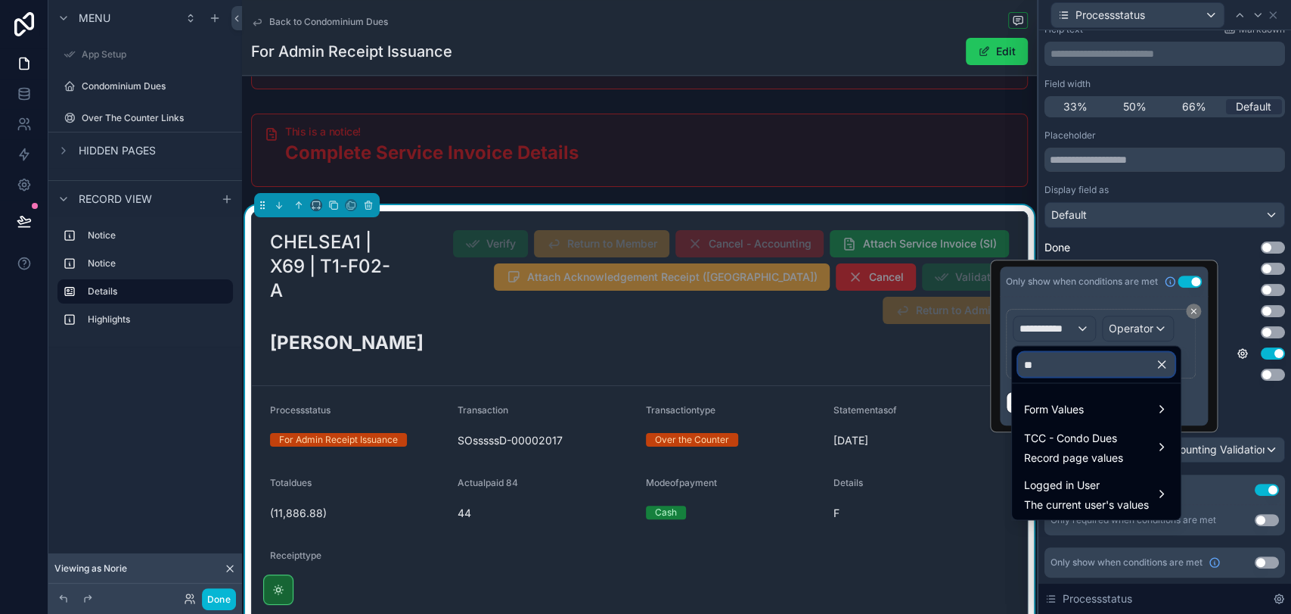
type input "*"
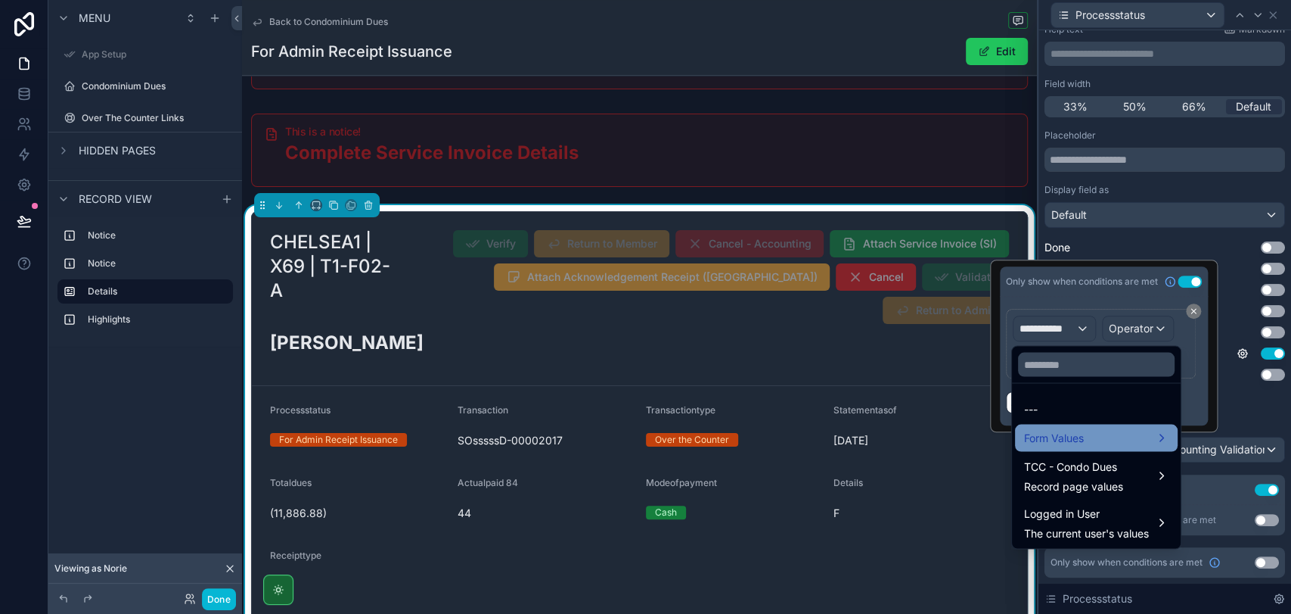
click at [1061, 431] on span "Form Values" at bounding box center [1054, 437] width 60 height 18
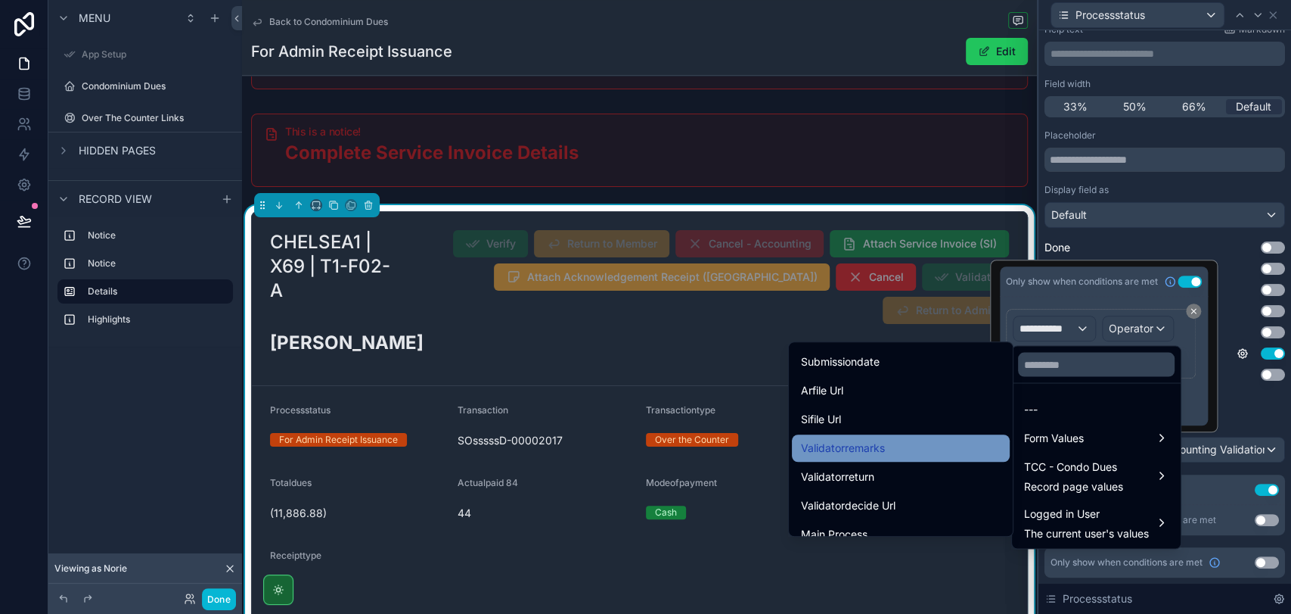
scroll to position [1661, 0]
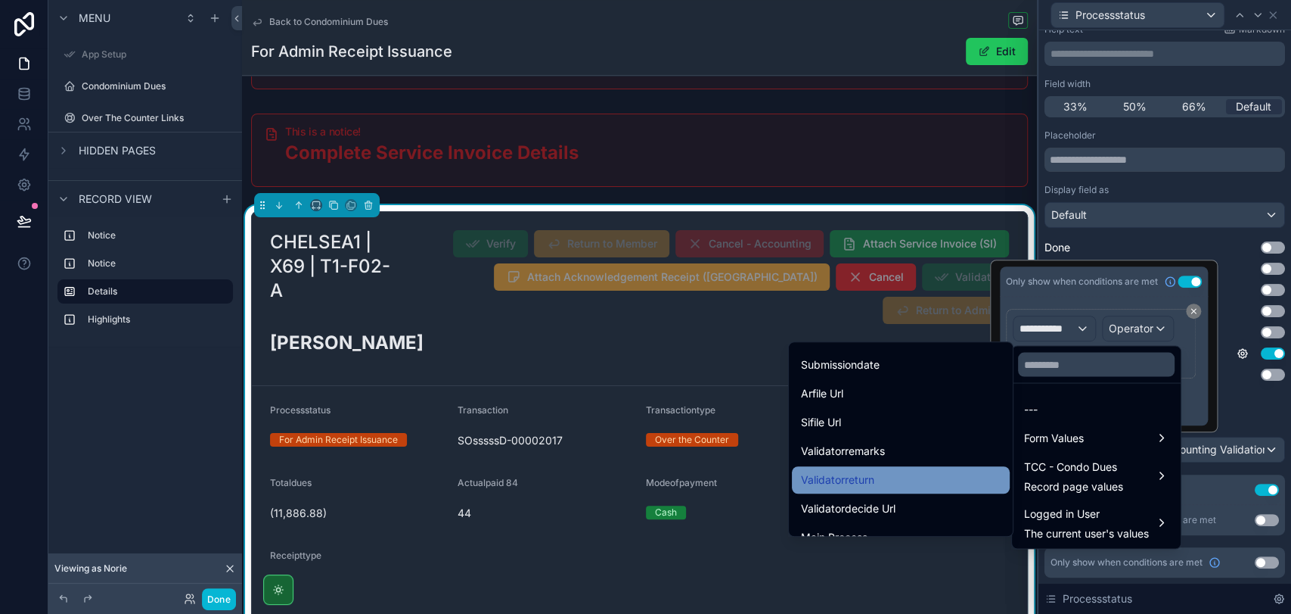
click at [890, 483] on div "Validatorreturn" at bounding box center [901, 480] width 200 height 18
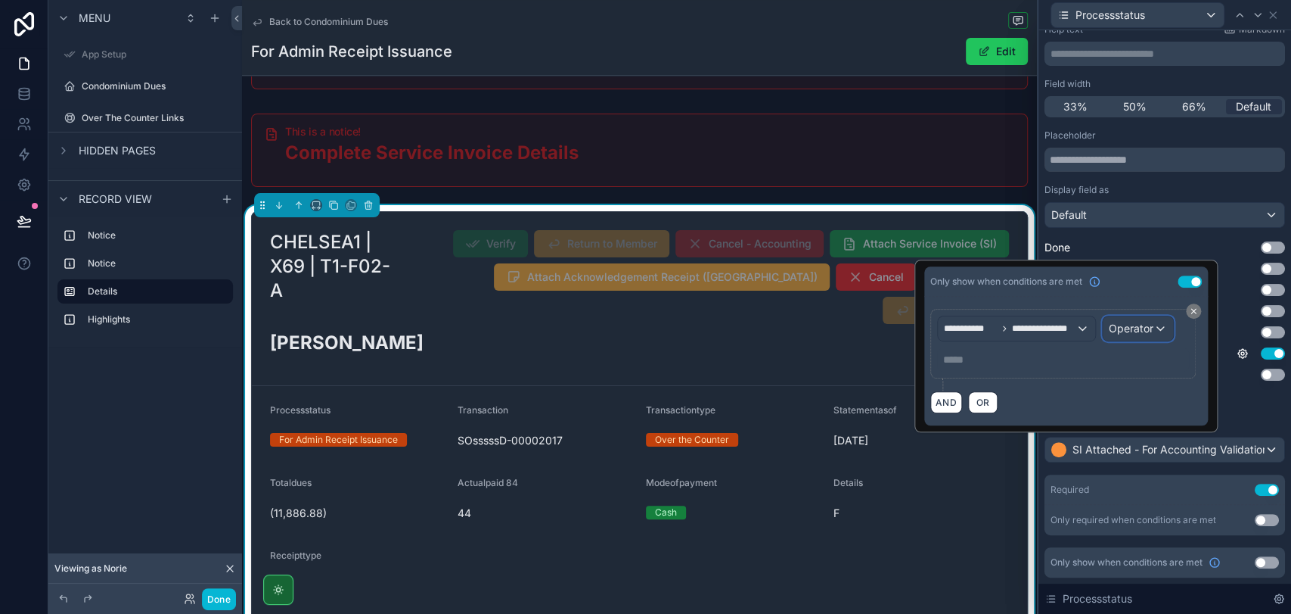
click at [1124, 327] on span "Operator" at bounding box center [1131, 328] width 45 height 13
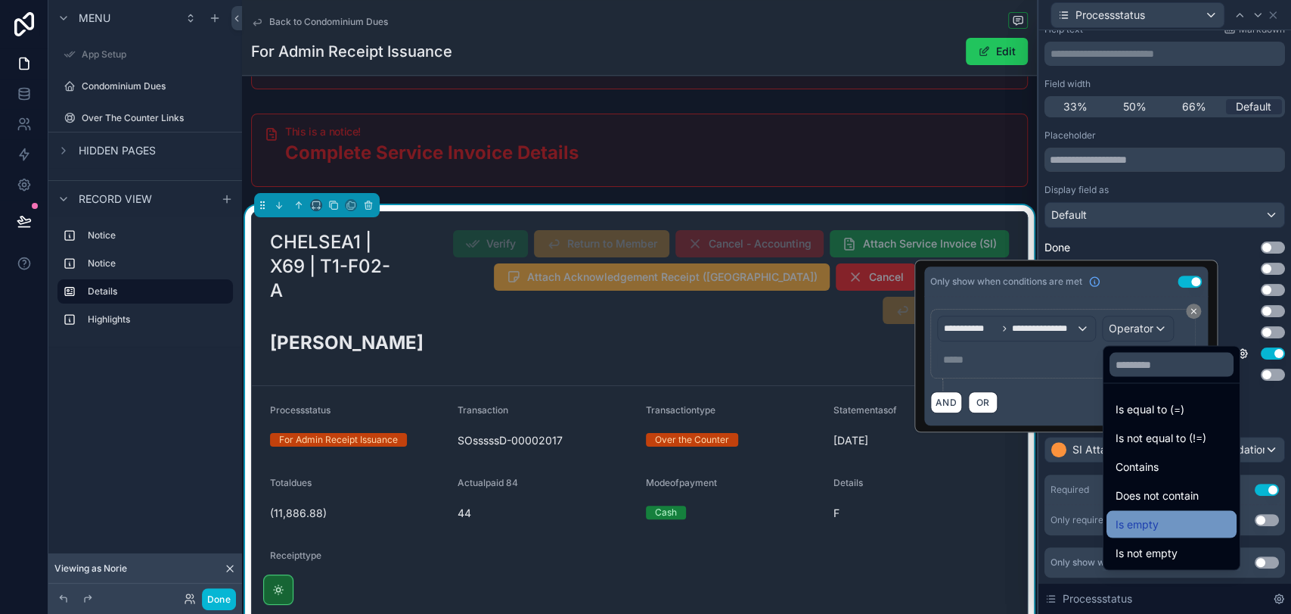
click at [1172, 528] on div "Is empty" at bounding box center [1172, 523] width 112 height 18
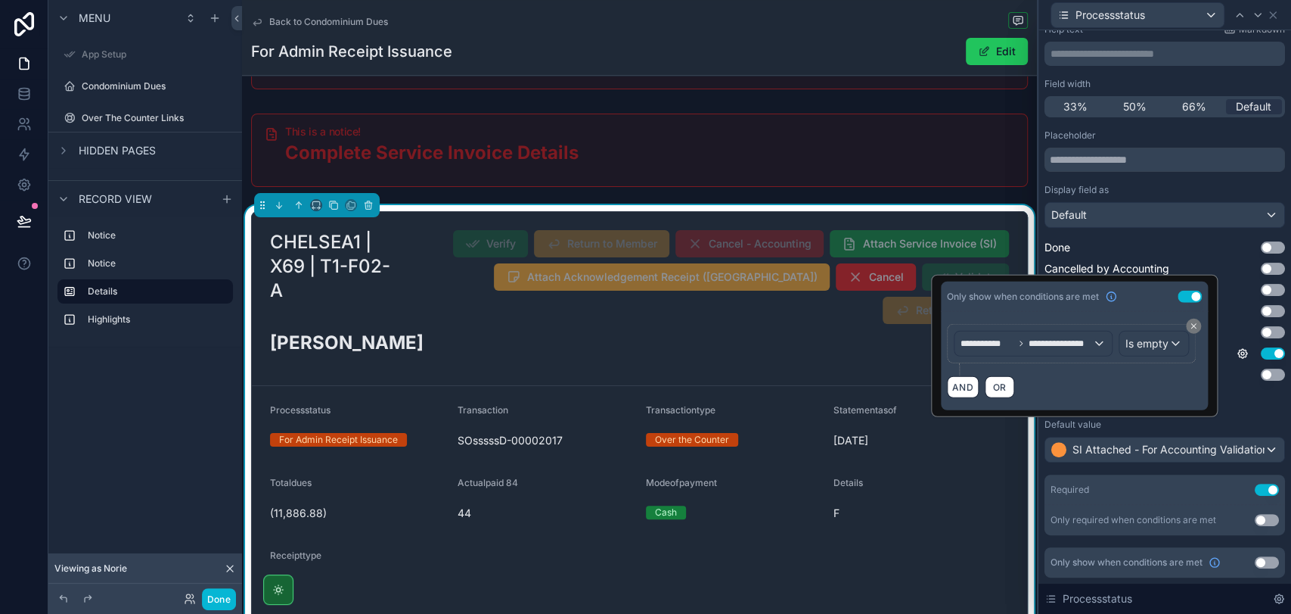
click at [1210, 420] on div "Default value" at bounding box center [1165, 424] width 241 height 12
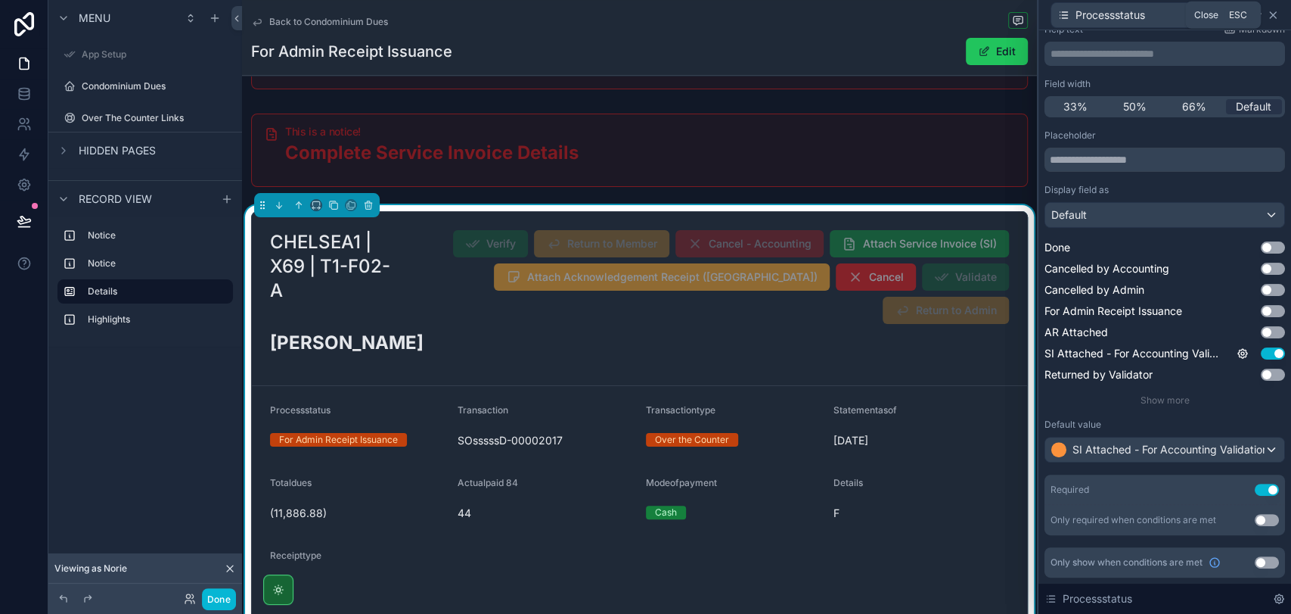
click at [1271, 13] on icon at bounding box center [1273, 15] width 6 height 6
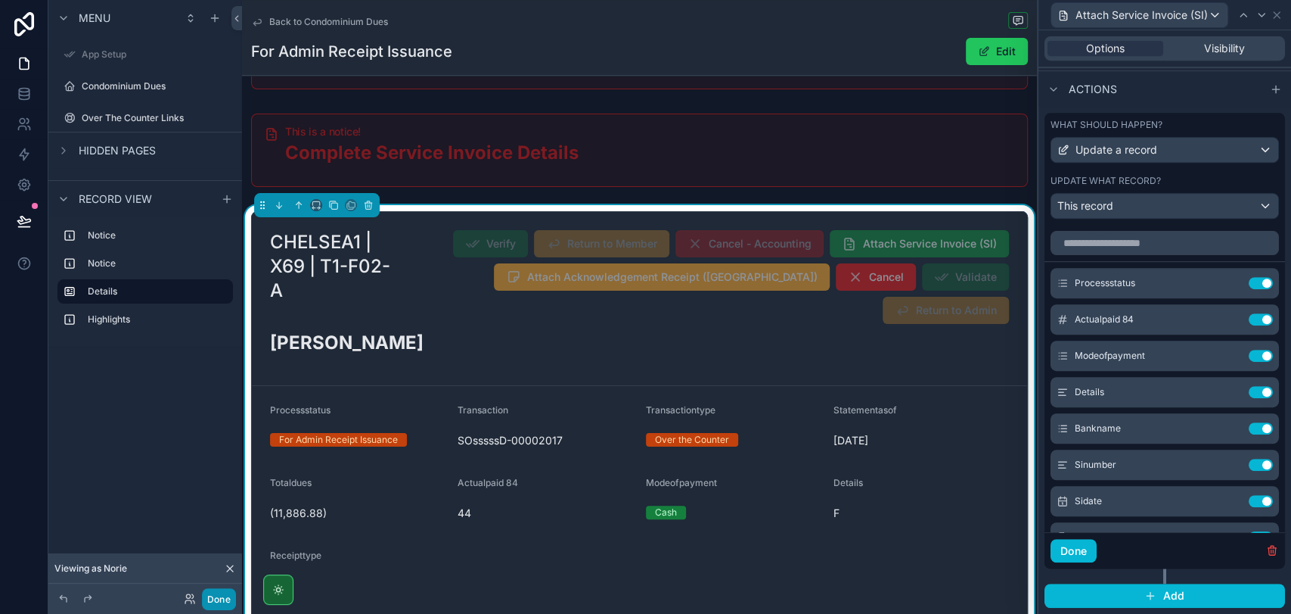
click at [228, 591] on button "Done" at bounding box center [219, 599] width 34 height 22
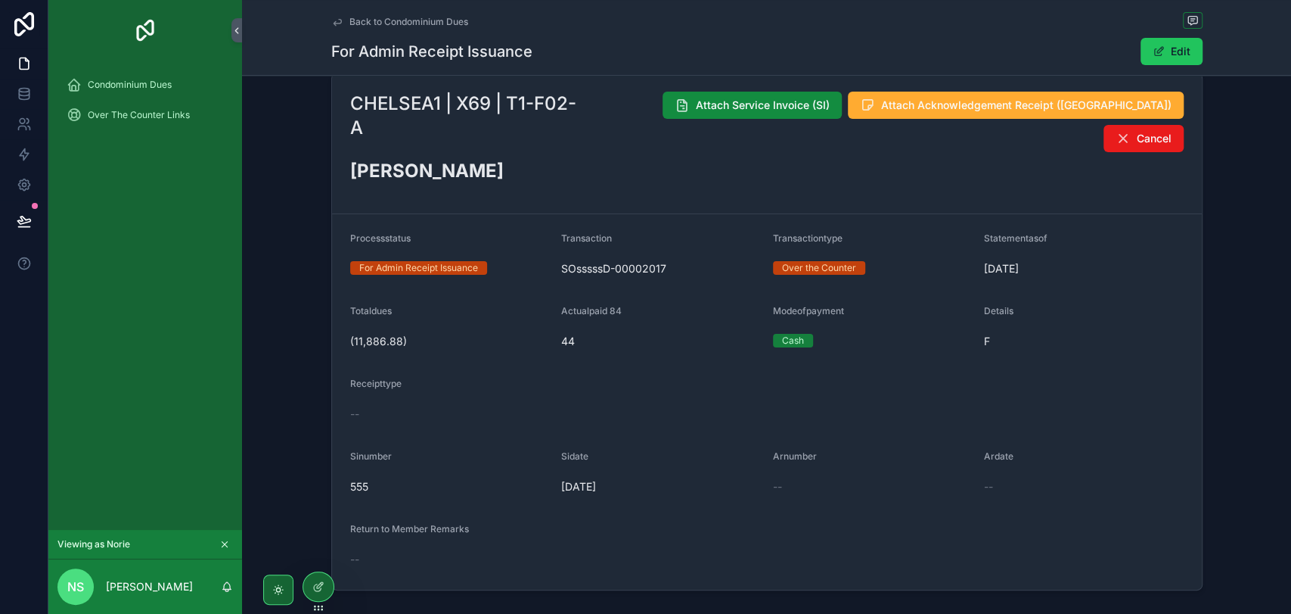
scroll to position [0, 0]
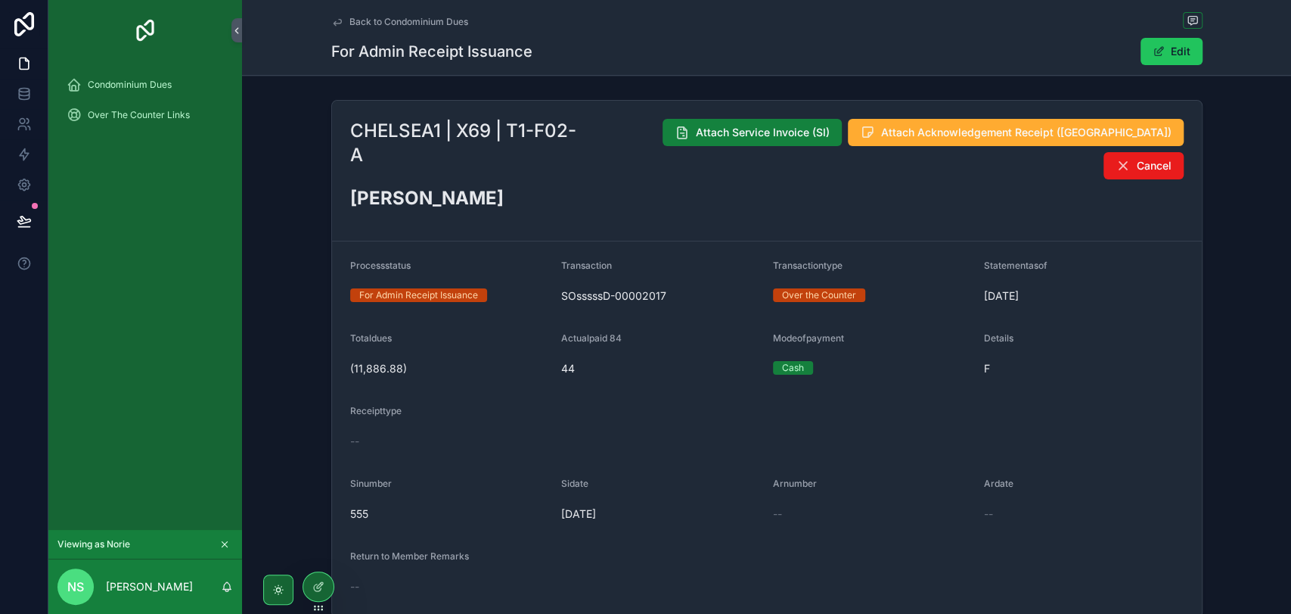
click at [769, 135] on span "Attach Service Invoice (SI)" at bounding box center [763, 132] width 134 height 15
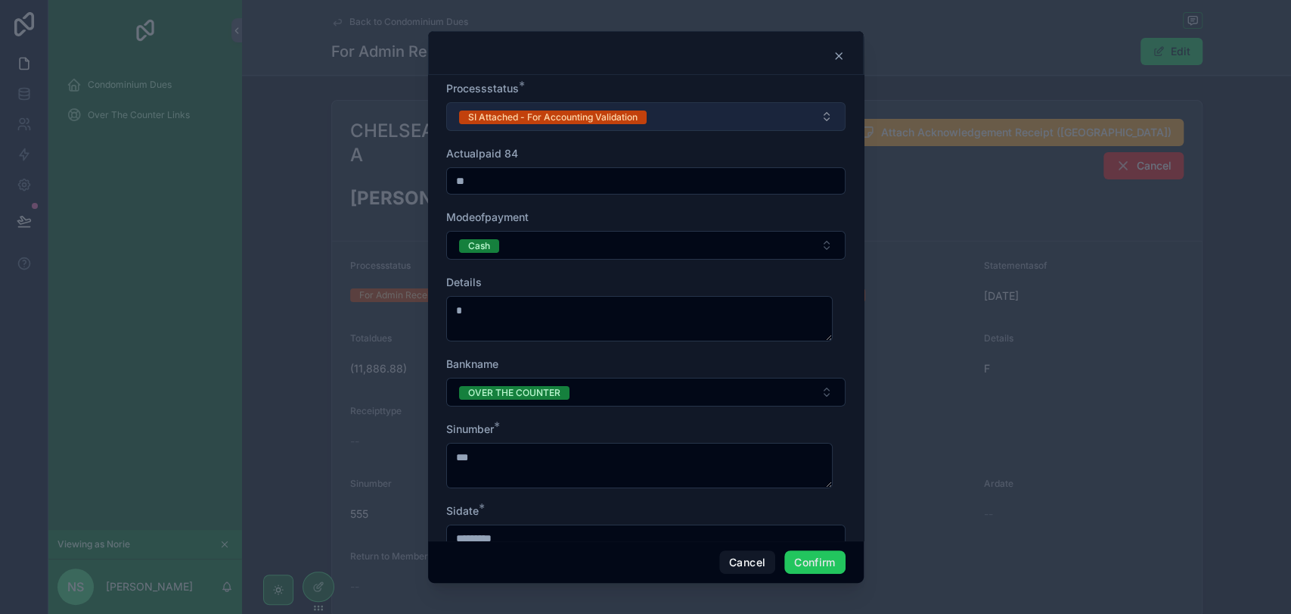
click at [700, 117] on button "SI Attached - For Accounting Validation" at bounding box center [645, 116] width 399 height 29
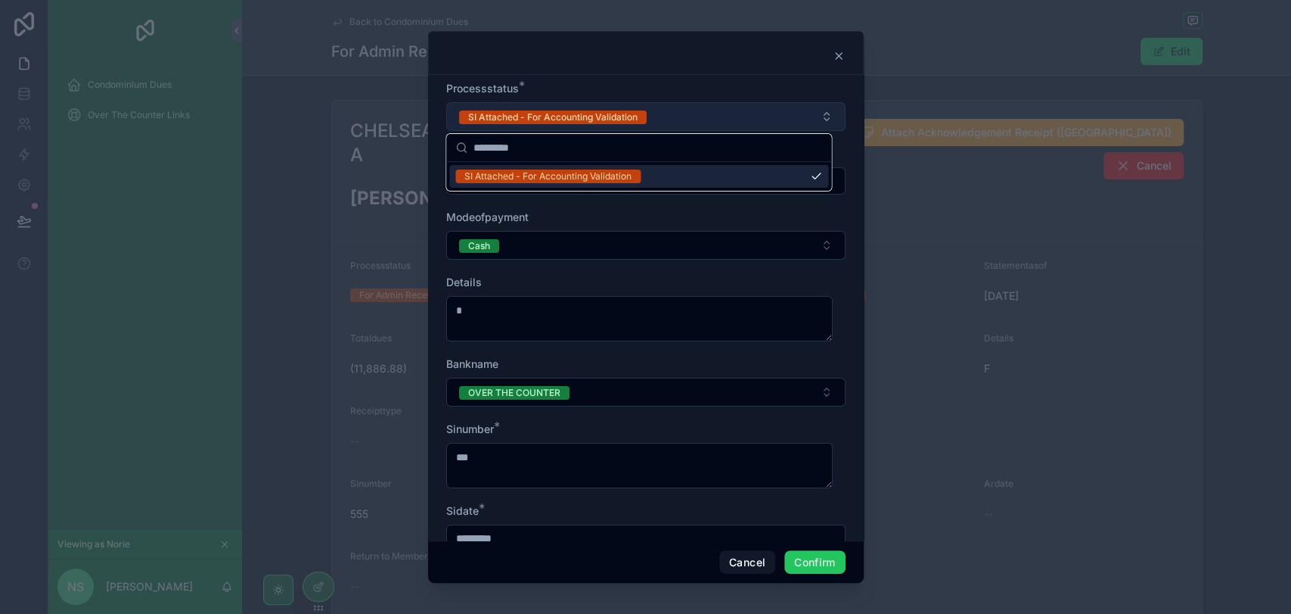
click at [700, 117] on button "SI Attached - For Accounting Validation" at bounding box center [645, 116] width 399 height 29
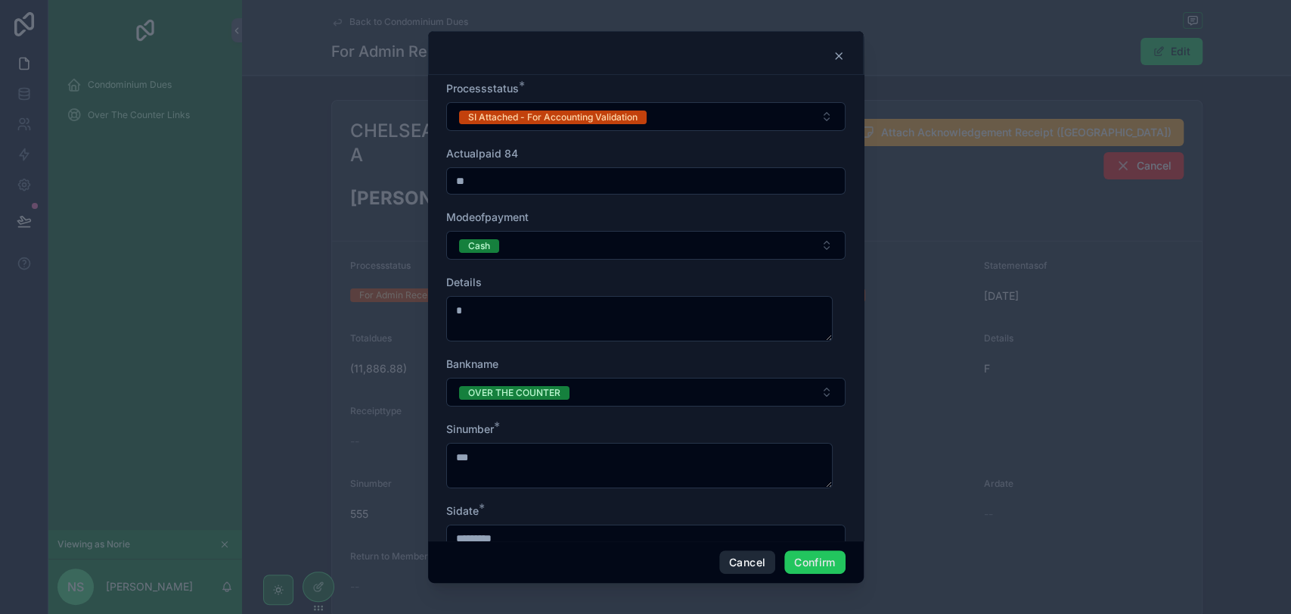
click at [746, 552] on button "Cancel" at bounding box center [747, 562] width 56 height 24
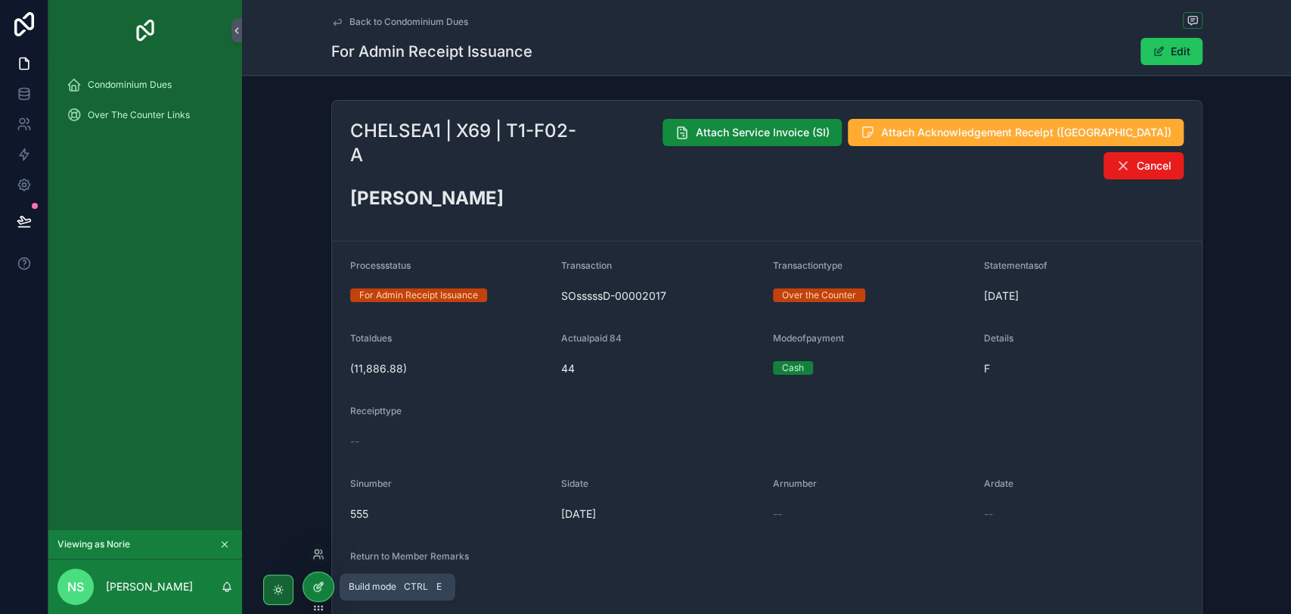
click at [312, 587] on icon at bounding box center [318, 586] width 12 height 12
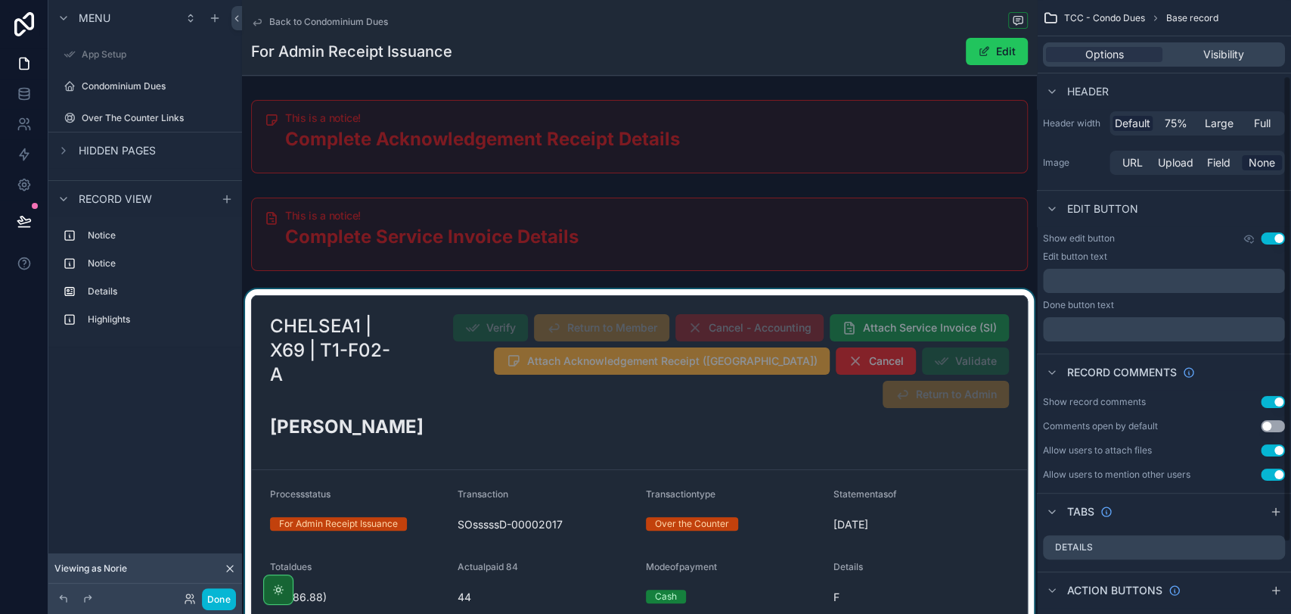
scroll to position [168, 0]
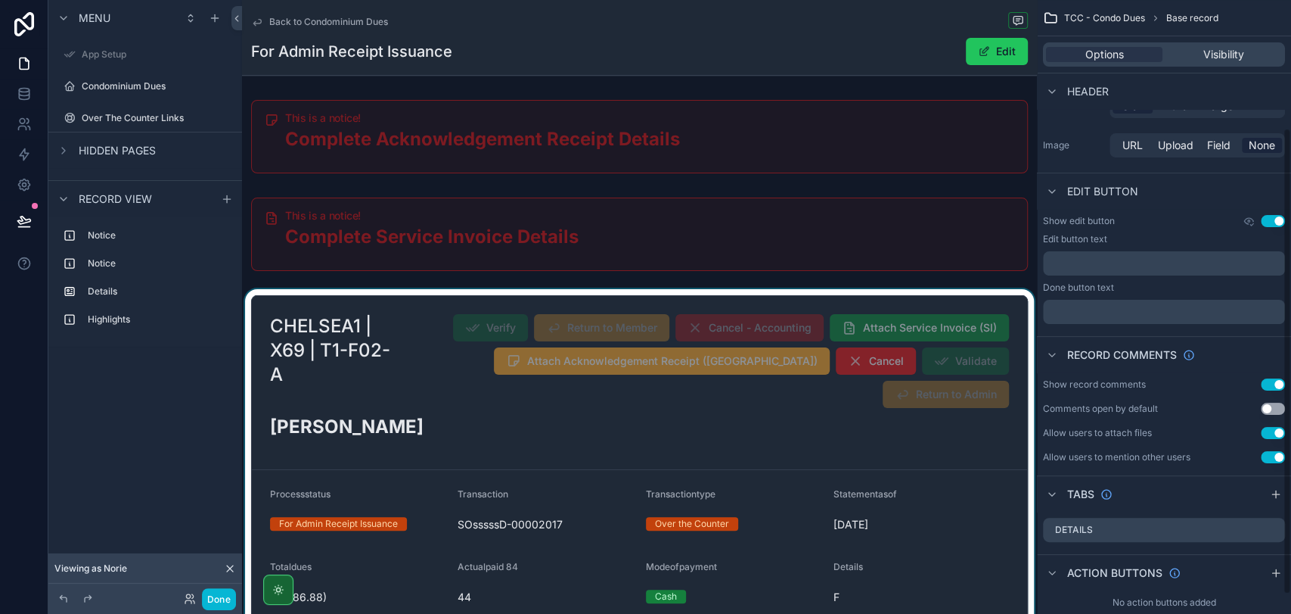
click at [901, 434] on div "scrollable content" at bounding box center [639, 570] width 795 height 563
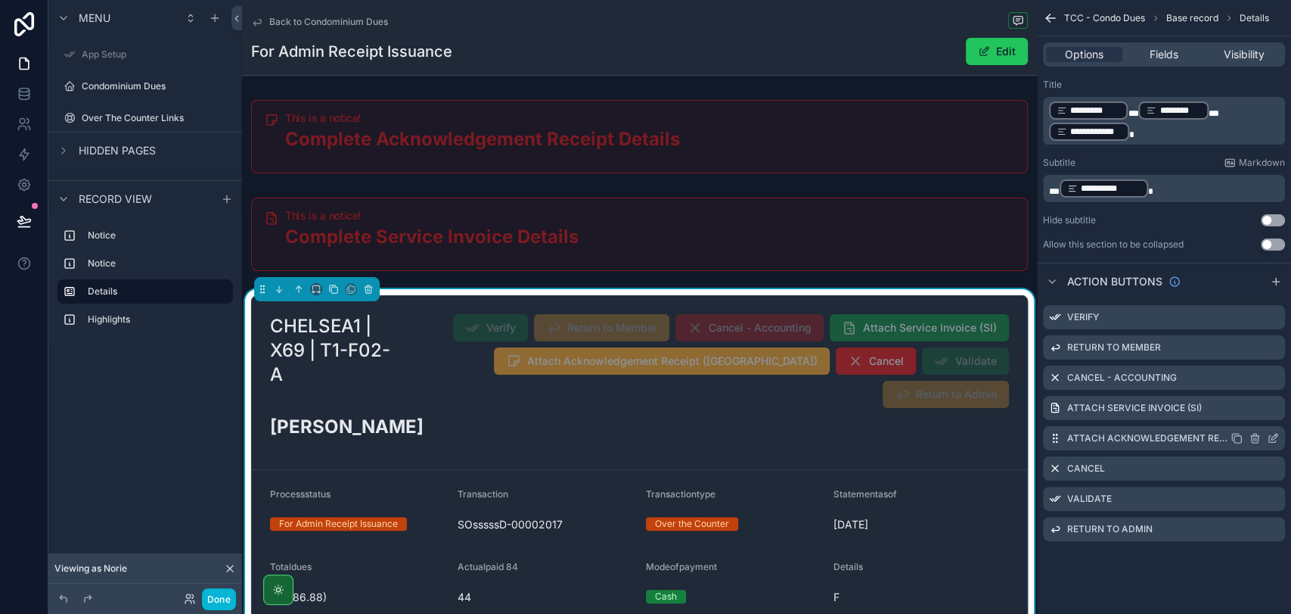
scroll to position [0, 0]
click at [1275, 405] on icon "scrollable content" at bounding box center [1273, 408] width 12 height 12
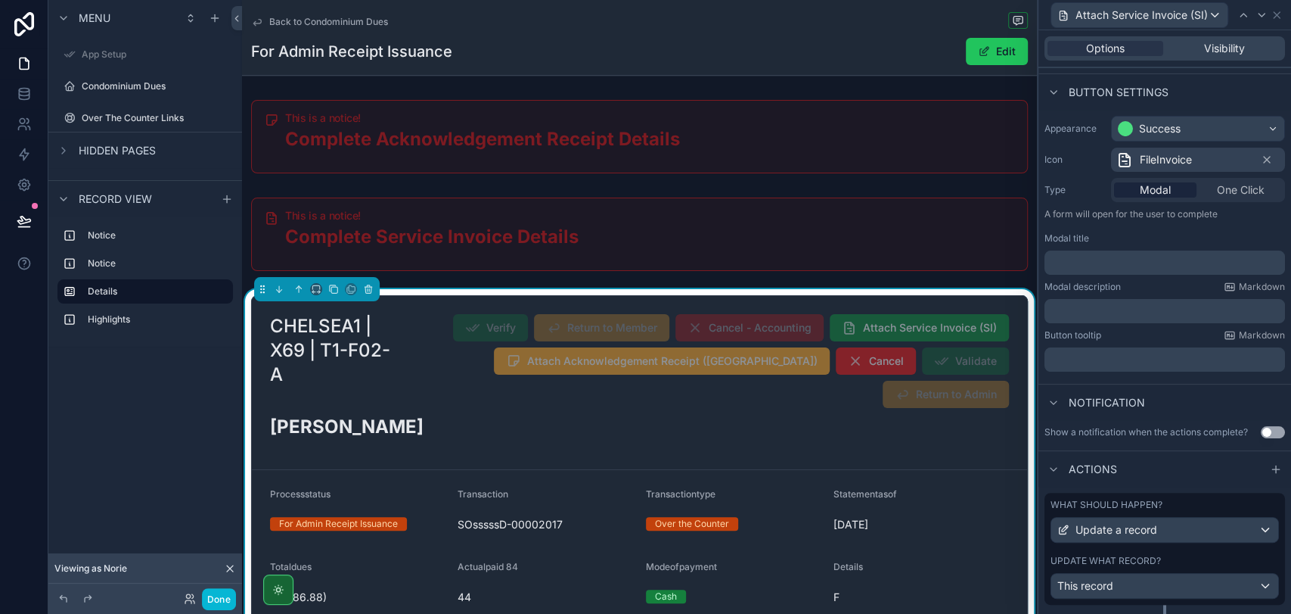
scroll to position [126, 0]
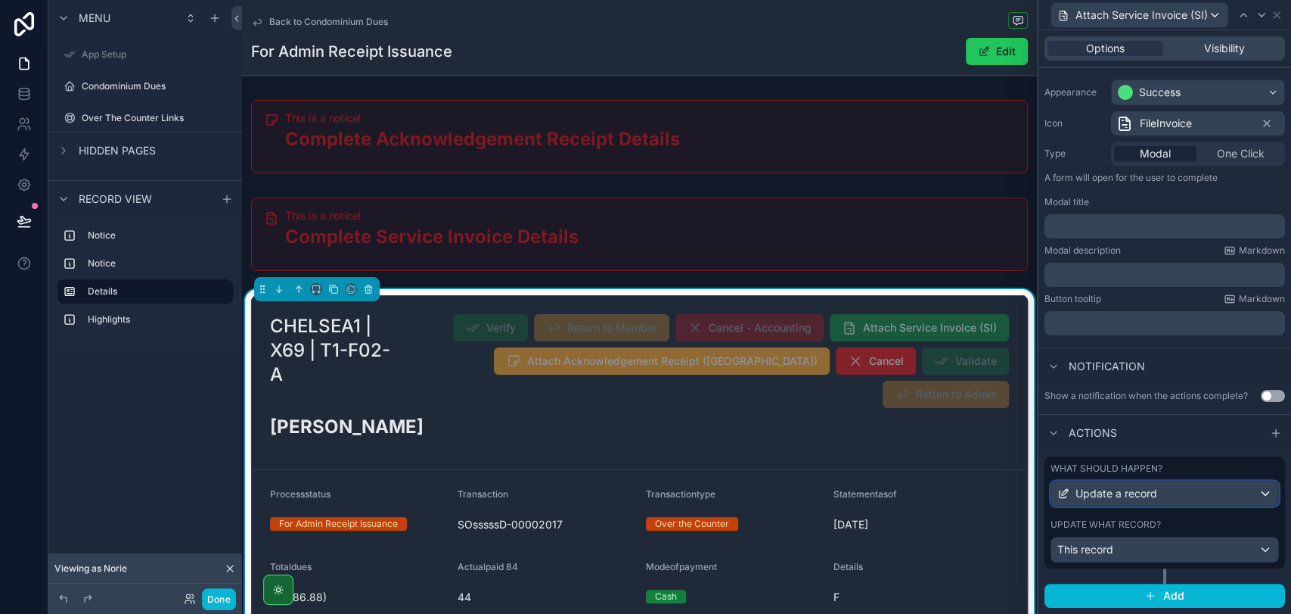
click at [1184, 496] on div "Update a record" at bounding box center [1165, 493] width 227 height 24
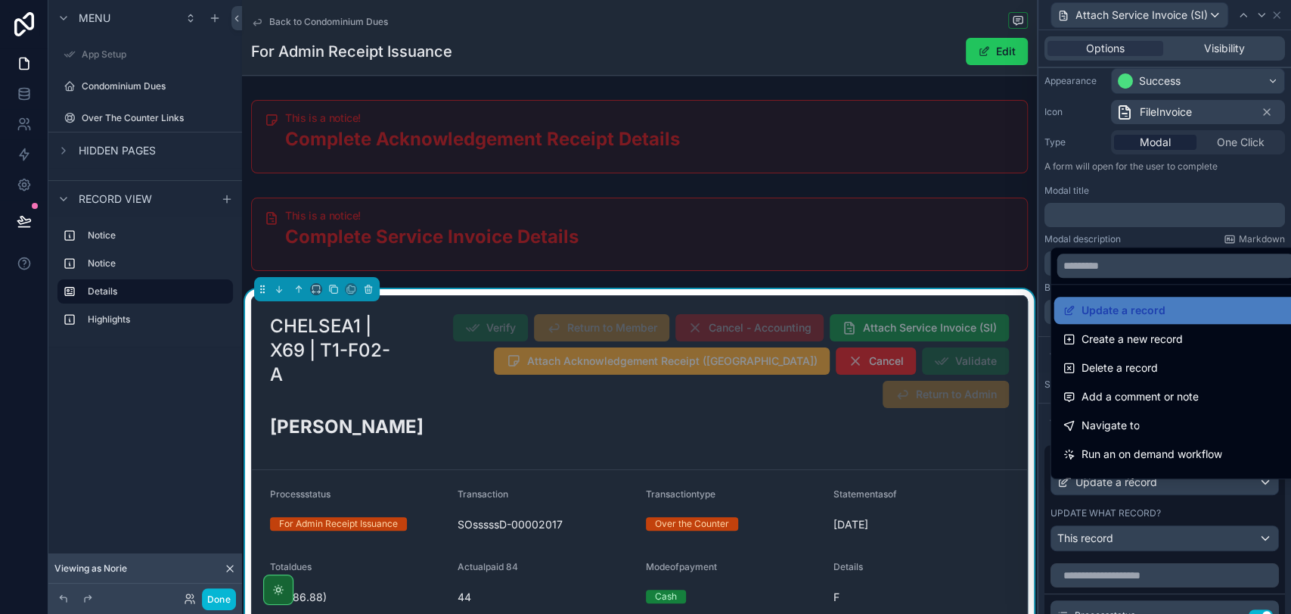
click at [1184, 496] on div at bounding box center [1165, 307] width 253 height 614
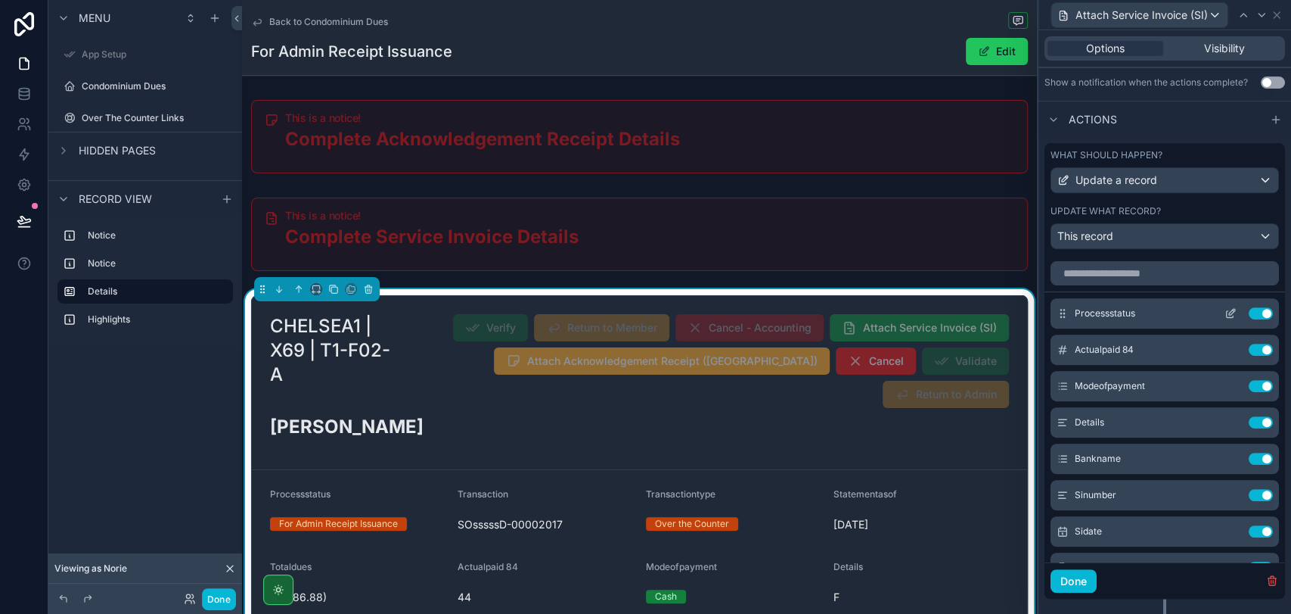
scroll to position [378, 0]
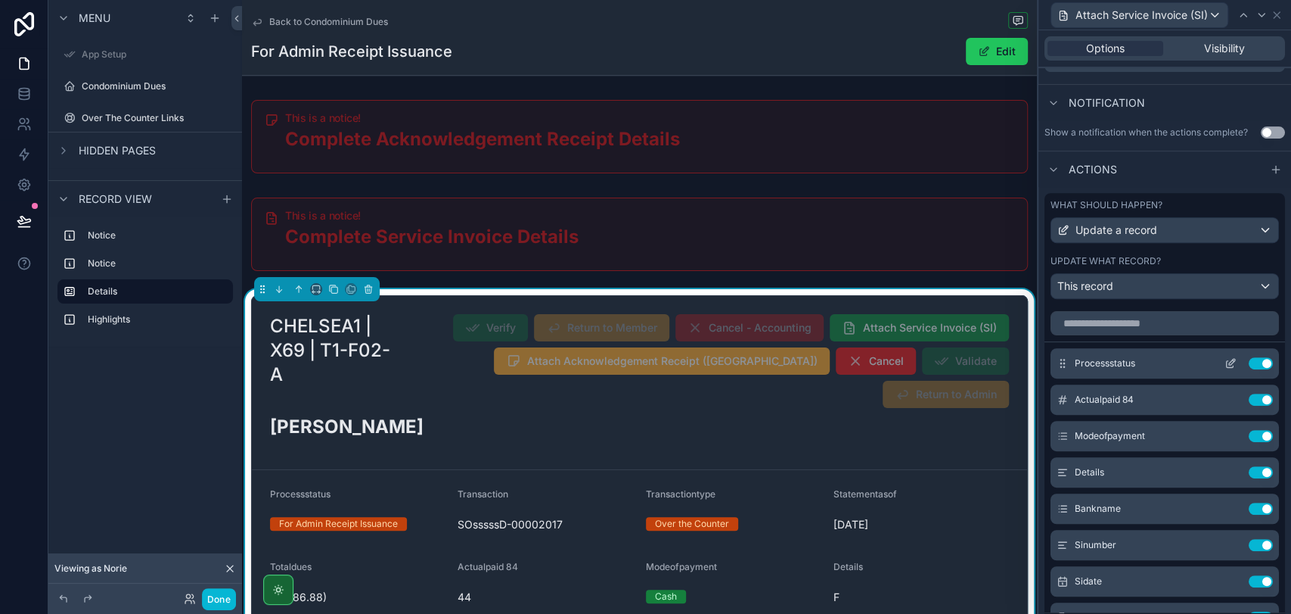
click at [1225, 369] on icon at bounding box center [1231, 363] width 12 height 12
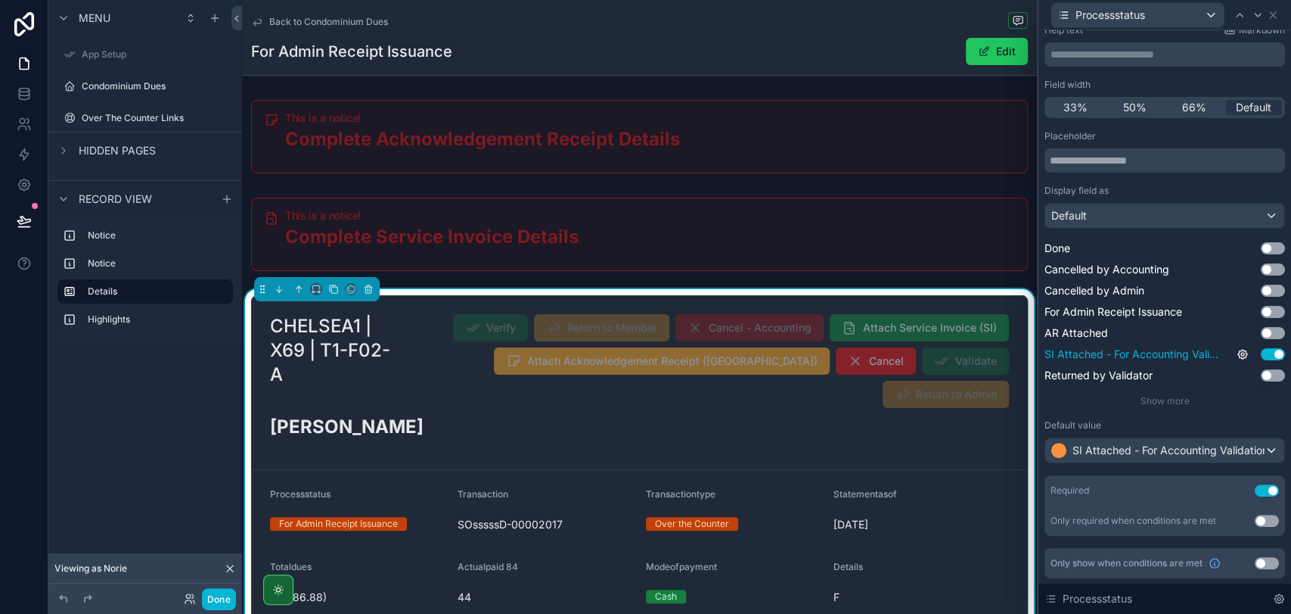
scroll to position [95, 0]
click at [1180, 397] on span "Show more" at bounding box center [1165, 399] width 49 height 11
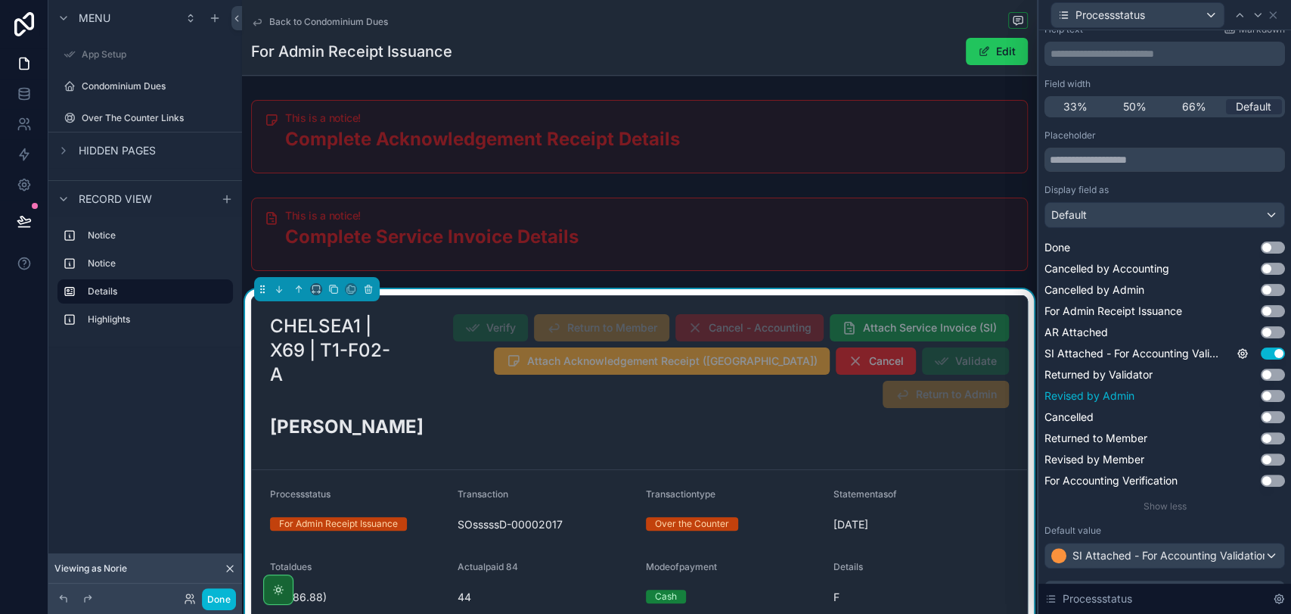
click at [1261, 399] on button "Use setting" at bounding box center [1273, 396] width 24 height 12
click at [1237, 395] on icon at bounding box center [1243, 396] width 12 height 12
click at [1195, 388] on button "Use setting" at bounding box center [1190, 388] width 24 height 12
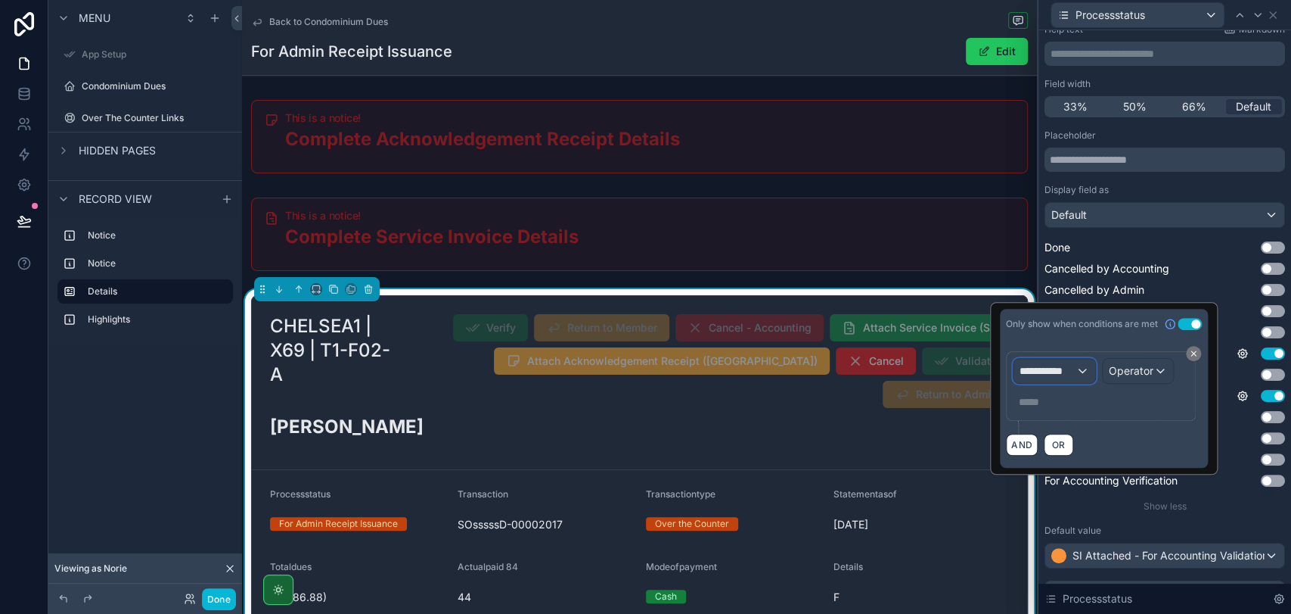
click at [1079, 371] on div "**********" at bounding box center [1055, 371] width 82 height 24
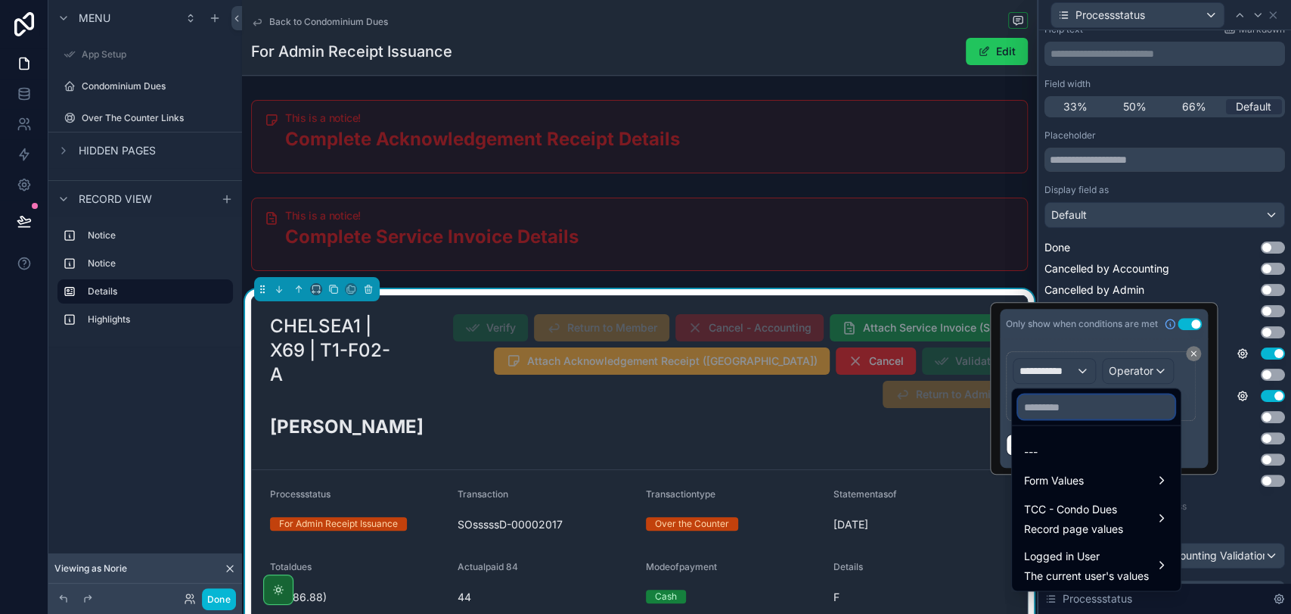
click at [1082, 408] on input "text" at bounding box center [1096, 406] width 157 height 24
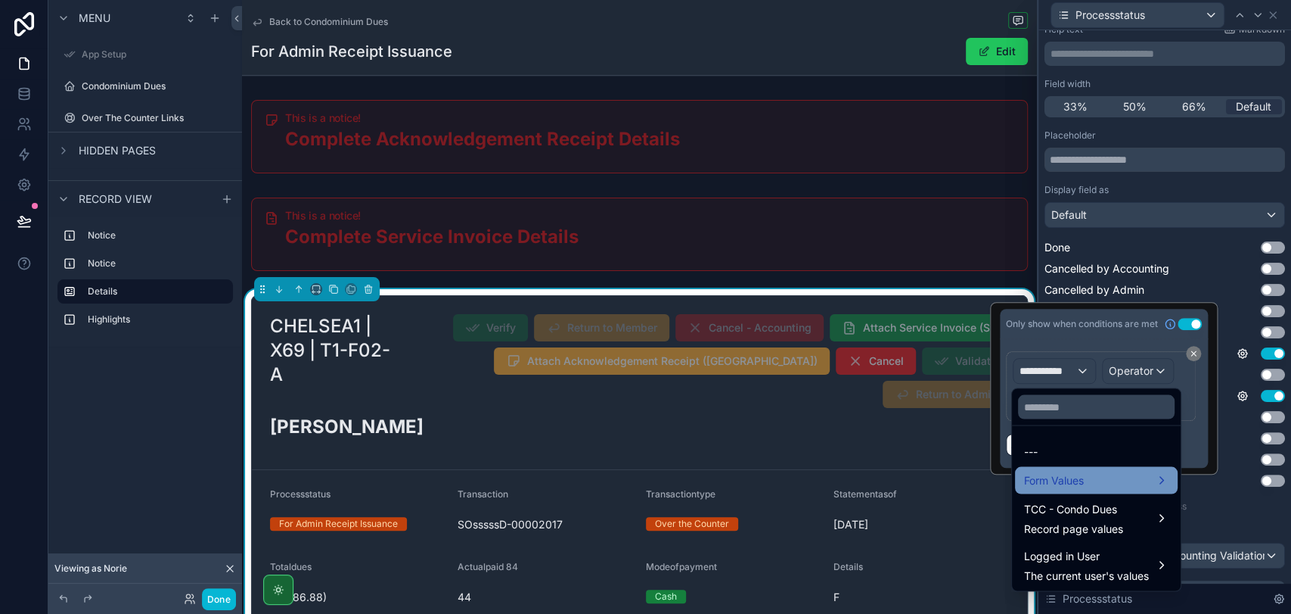
click at [1095, 479] on div "Form Values" at bounding box center [1096, 480] width 144 height 18
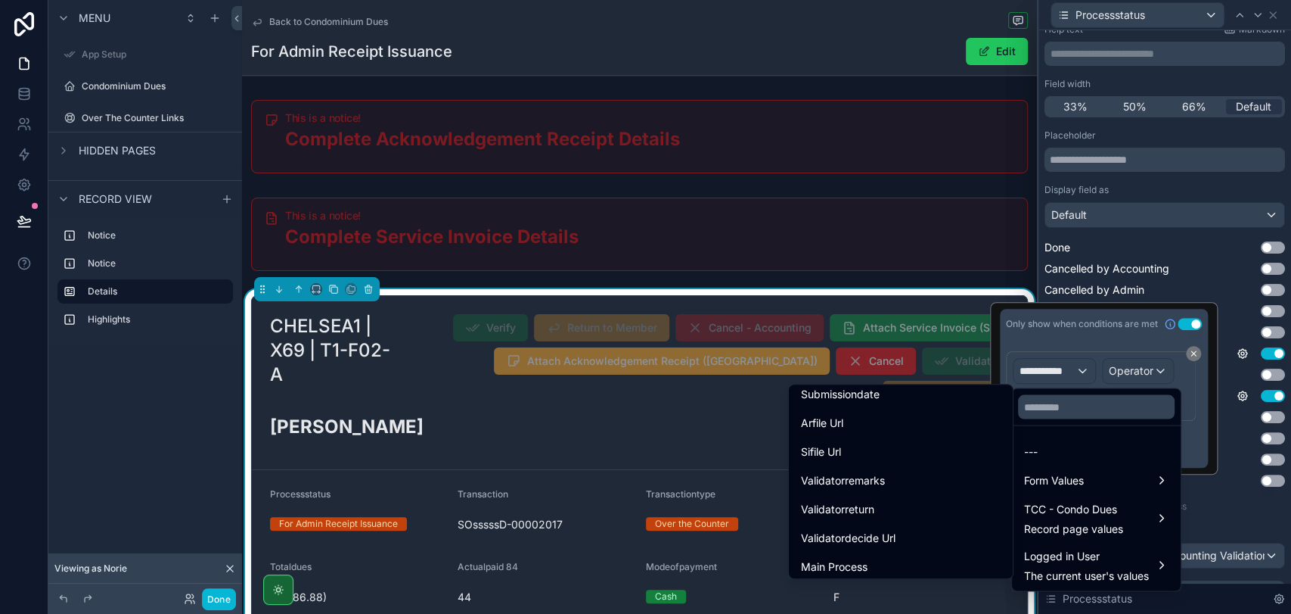
scroll to position [1681, 0]
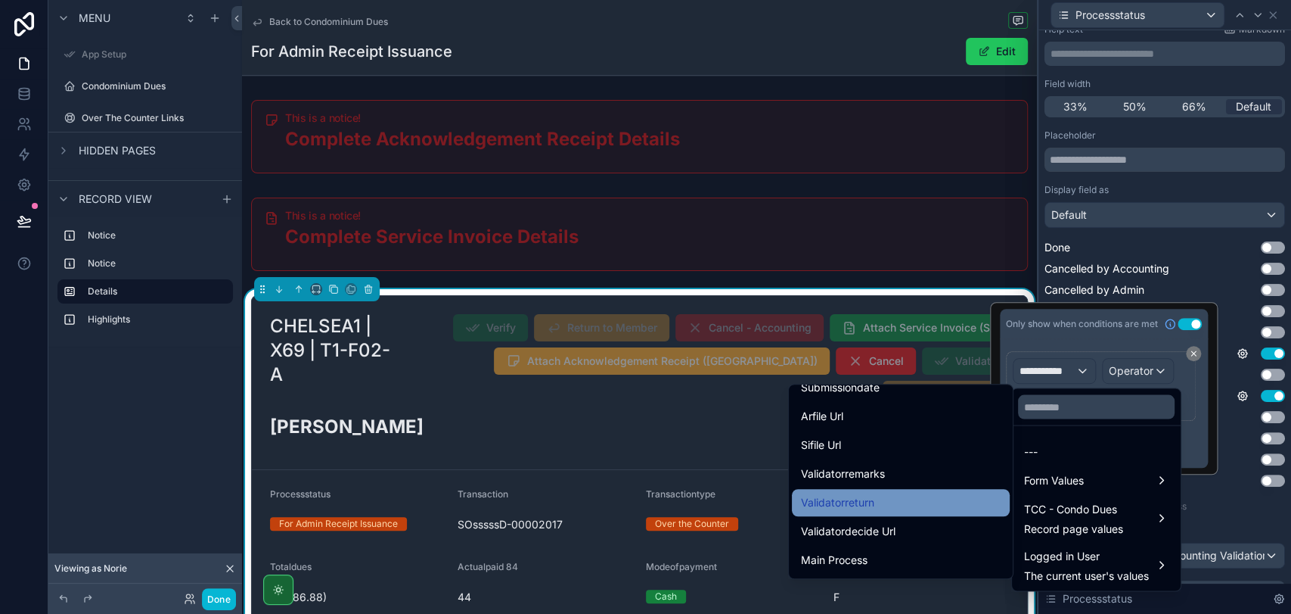
click at [925, 492] on div "Validatorreturn" at bounding box center [901, 502] width 218 height 27
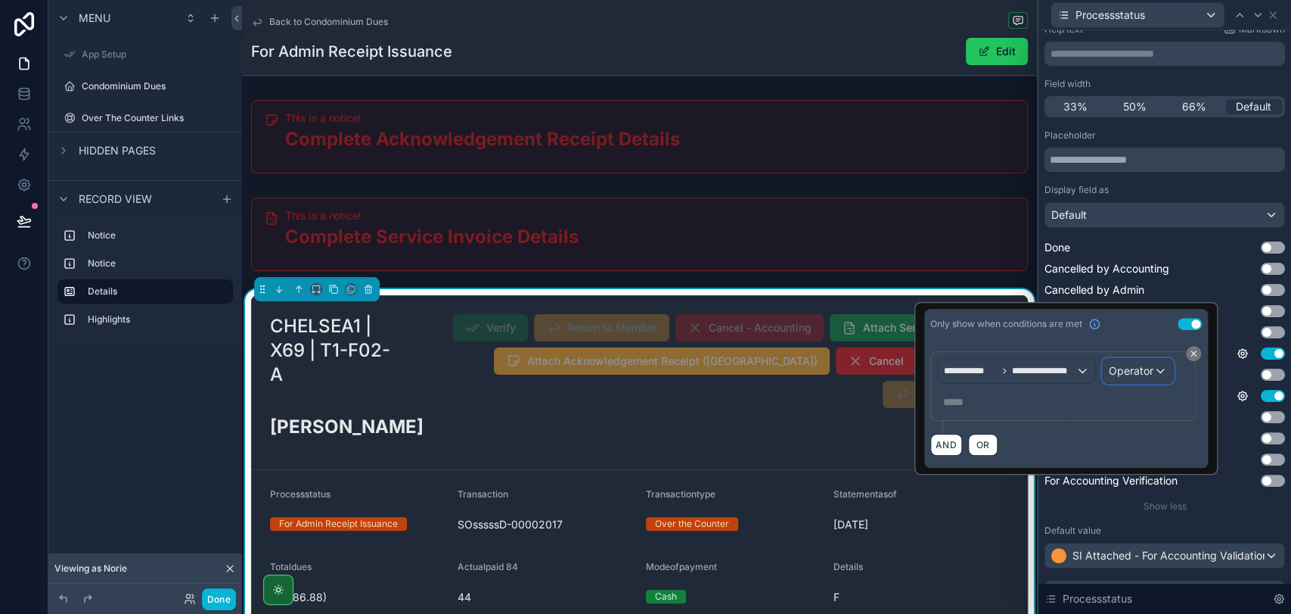
click at [1148, 371] on span "Operator" at bounding box center [1131, 370] width 45 height 13
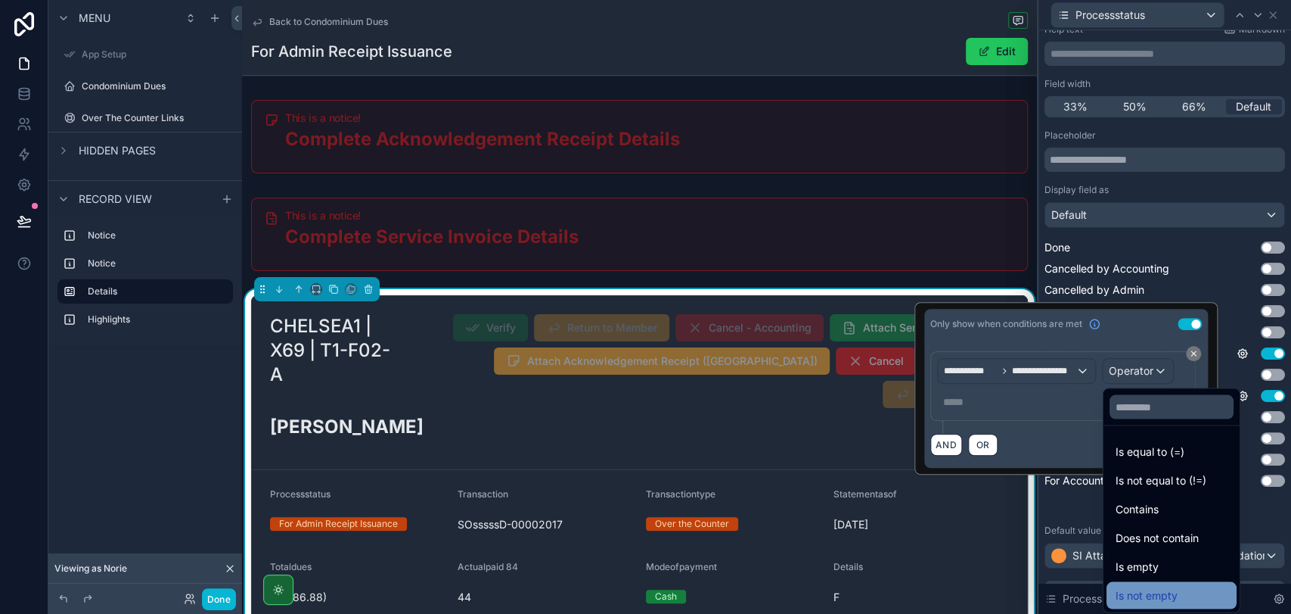
click at [1185, 592] on div "Is not empty" at bounding box center [1172, 595] width 112 height 18
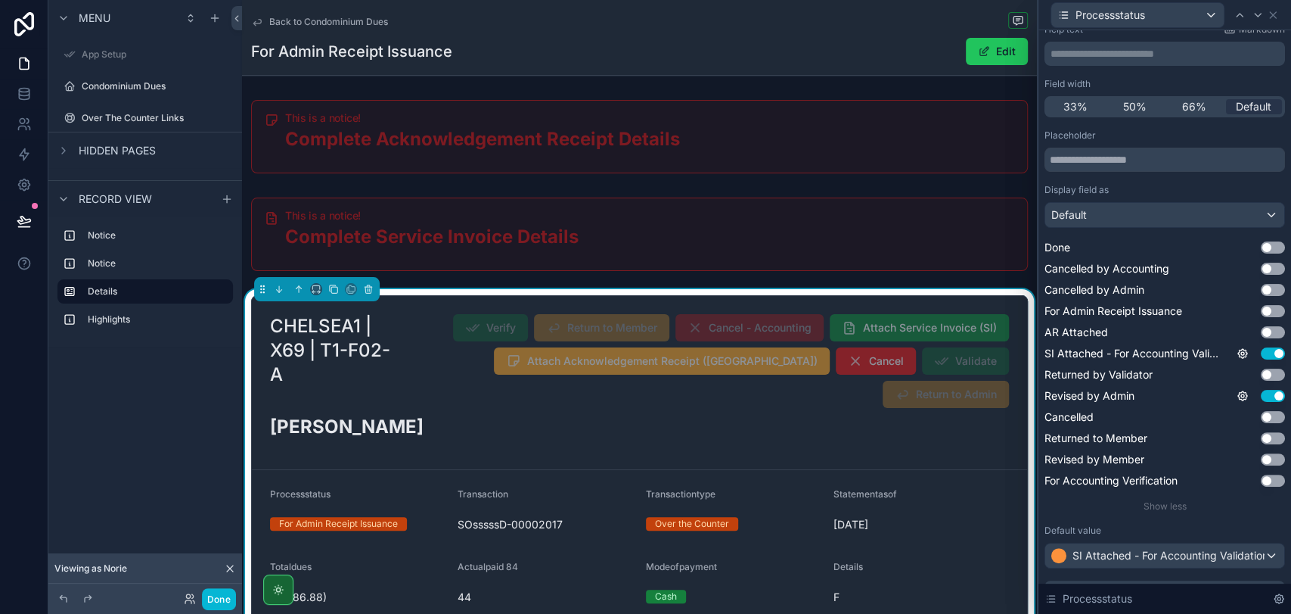
click at [1228, 497] on div "Placeholder Display field as Default Done Use setting Cancelled by Accounting U…" at bounding box center [1165, 320] width 241 height 383
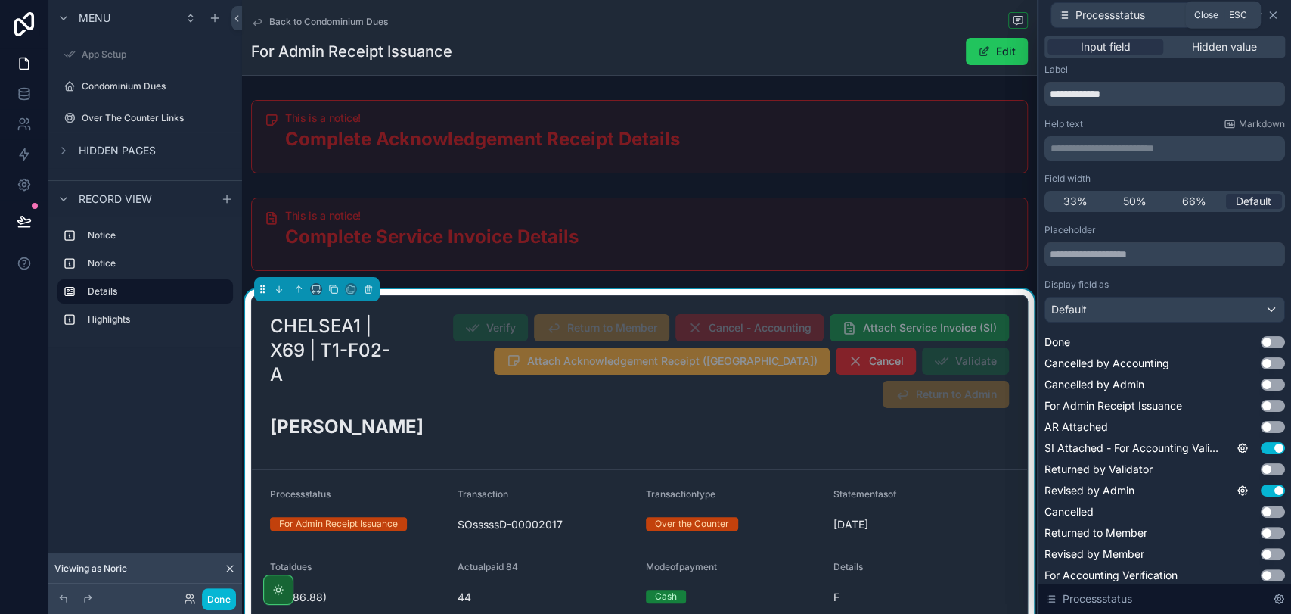
click at [1272, 17] on icon at bounding box center [1273, 15] width 12 height 12
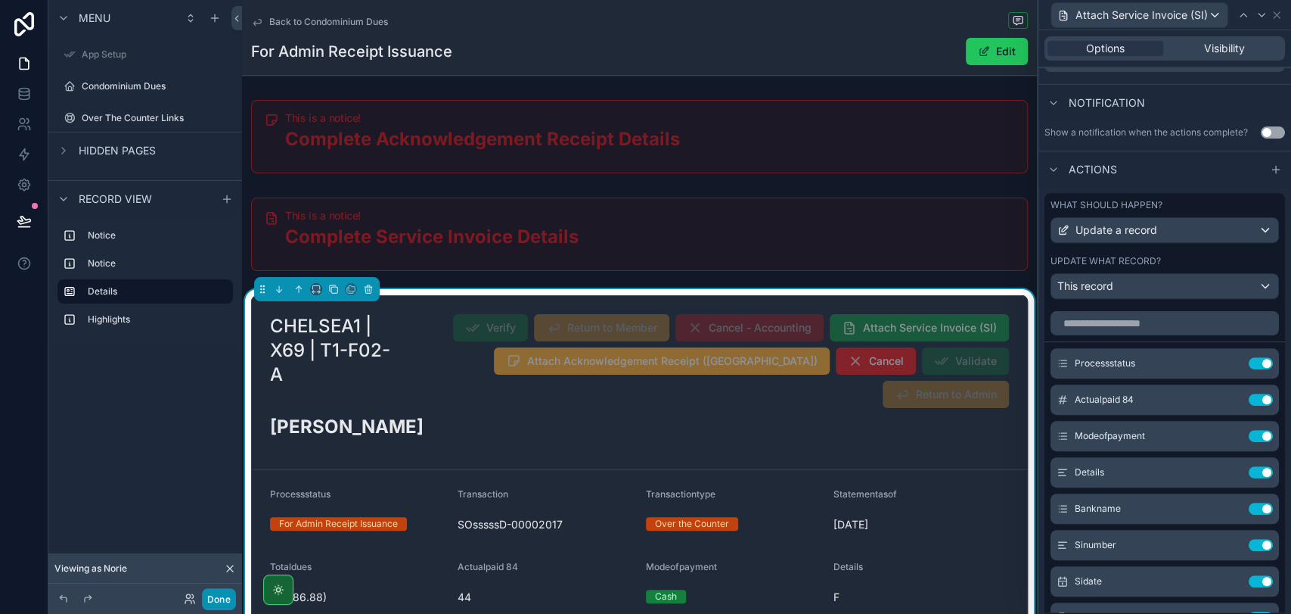
click at [223, 595] on button "Done" at bounding box center [219, 599] width 34 height 22
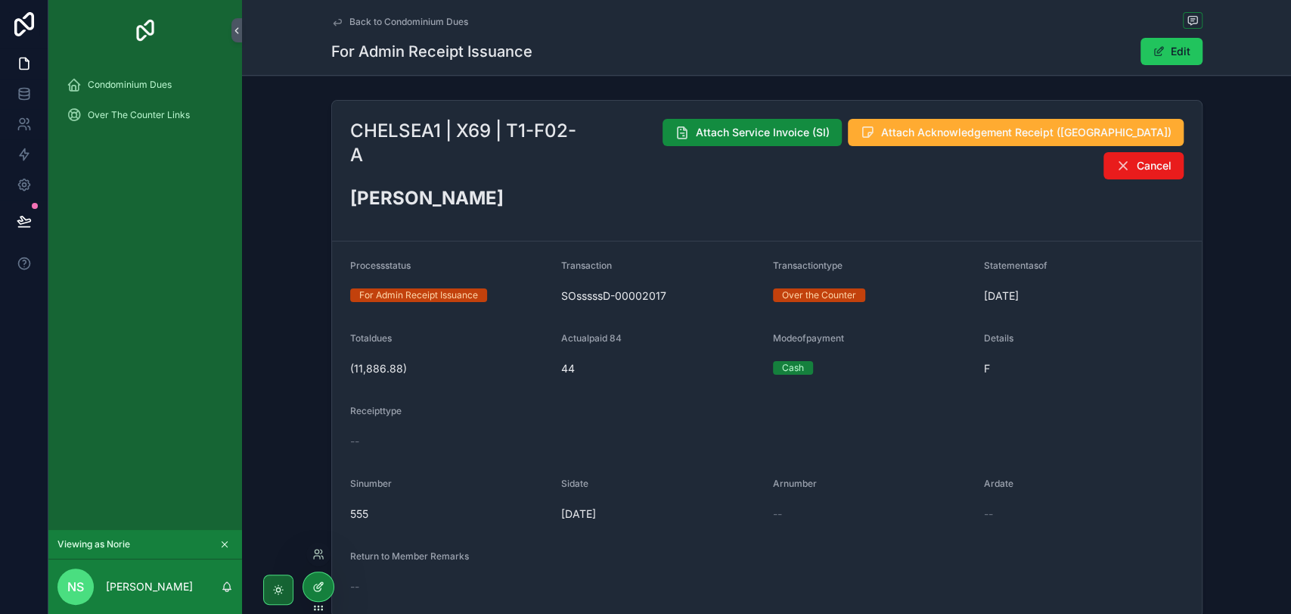
click at [307, 589] on div at bounding box center [318, 586] width 30 height 29
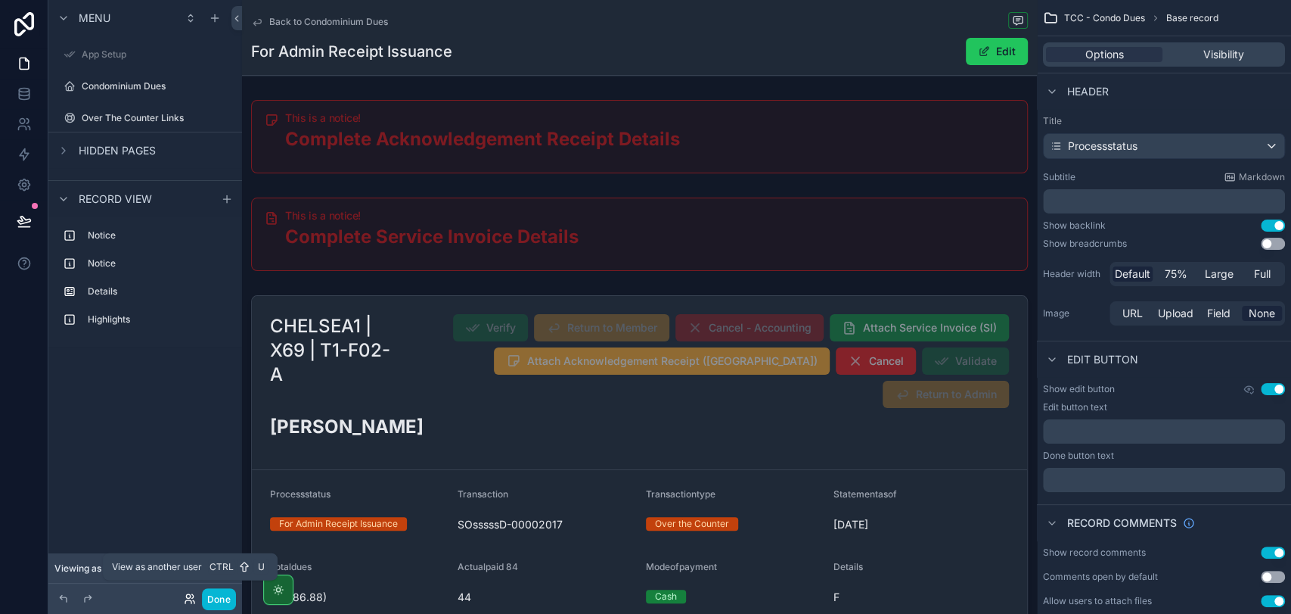
click at [186, 597] on icon at bounding box center [188, 596] width 4 height 4
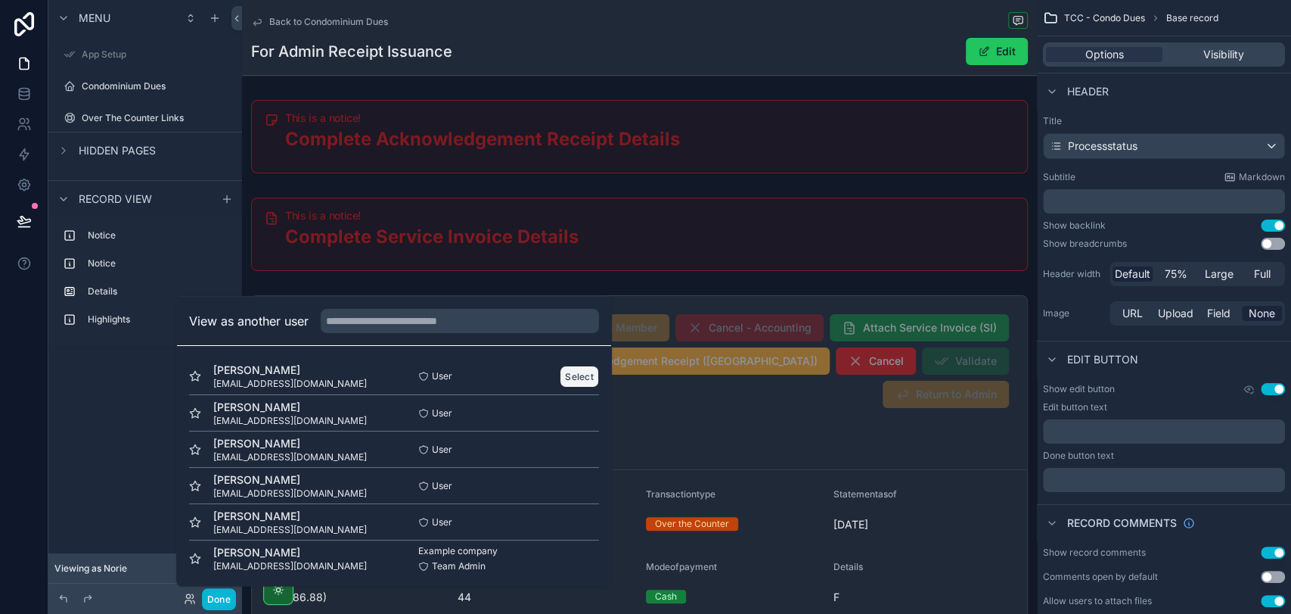
click at [575, 368] on button "Select" at bounding box center [579, 376] width 39 height 22
click at [30, 86] on icon at bounding box center [24, 93] width 15 height 15
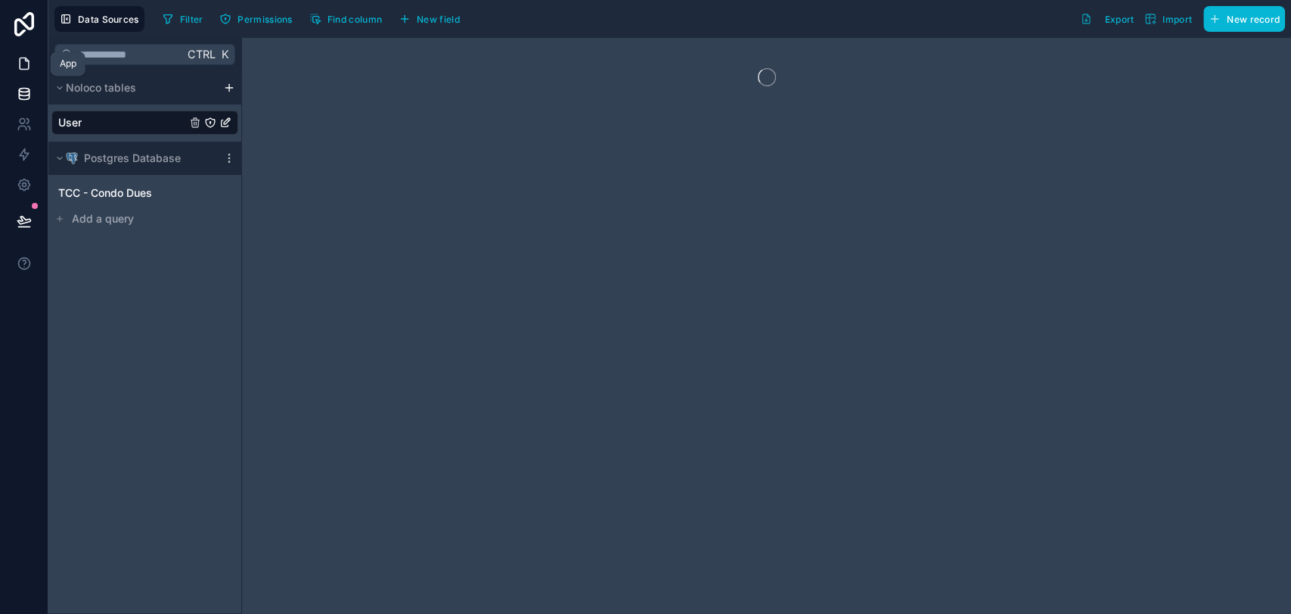
click at [30, 56] on icon at bounding box center [24, 63] width 15 height 15
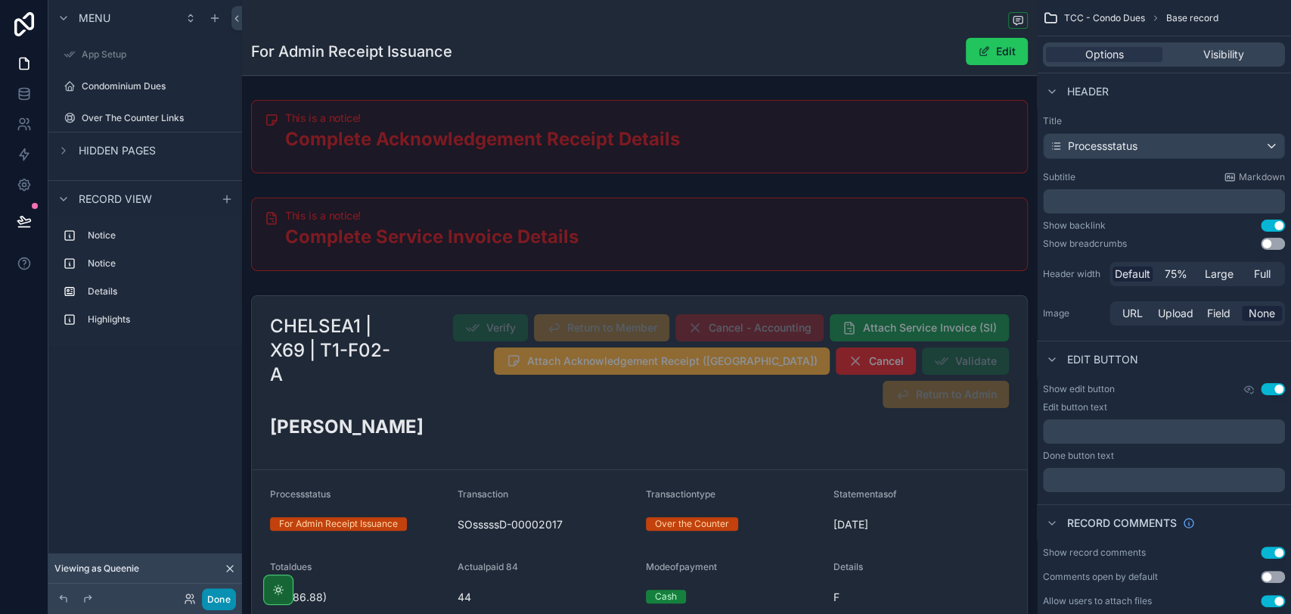
click at [210, 599] on button "Done" at bounding box center [219, 599] width 34 height 22
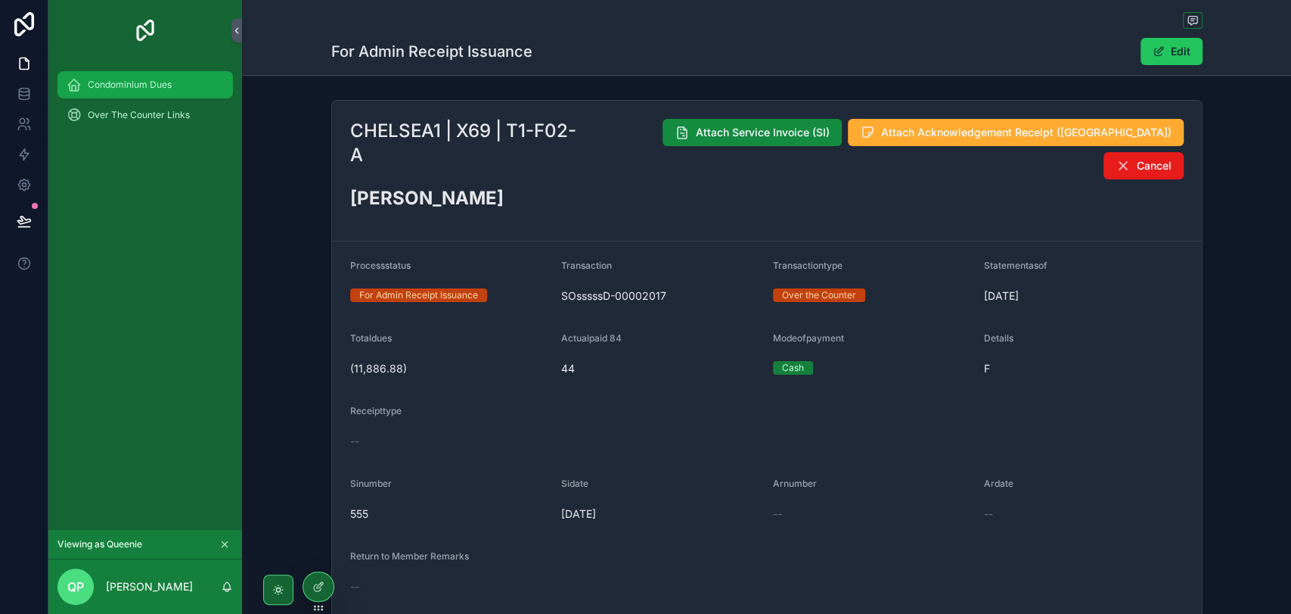
click at [163, 89] on span "Condominium Dues" at bounding box center [130, 85] width 84 height 12
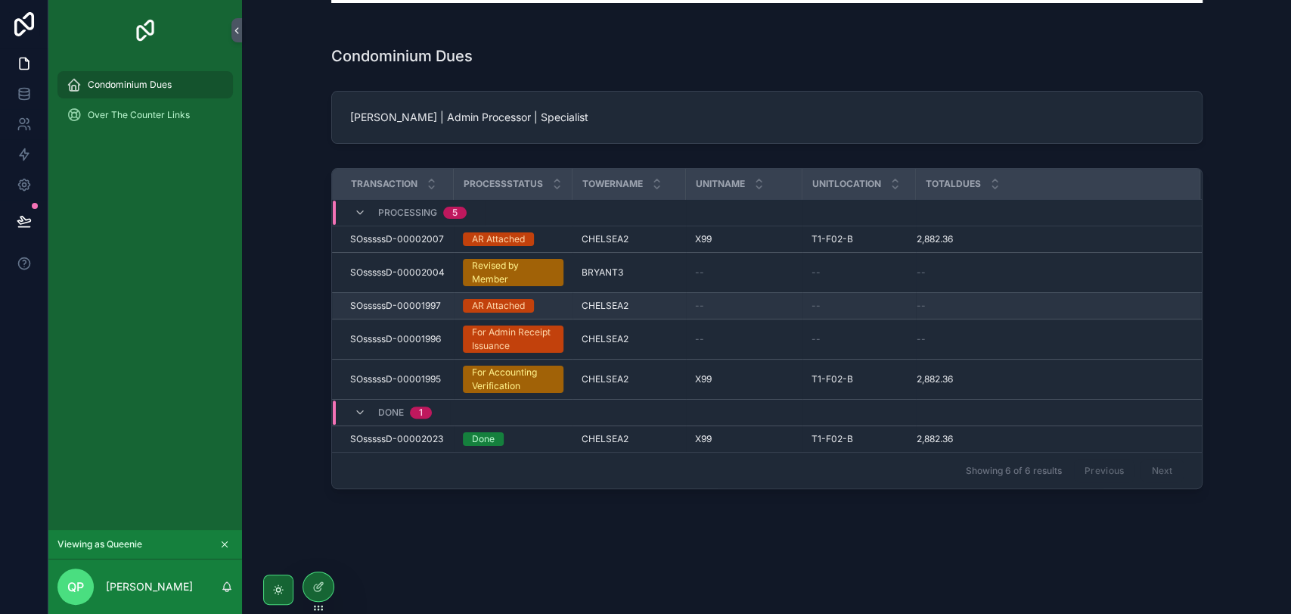
scroll to position [104, 0]
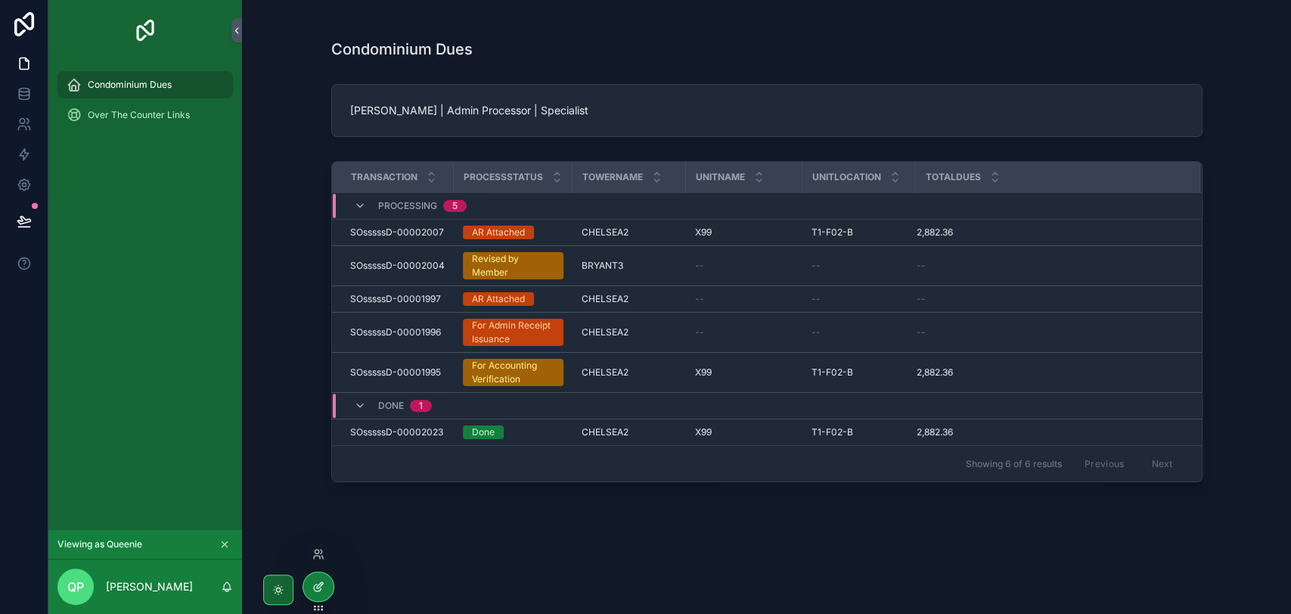
click at [325, 587] on div at bounding box center [318, 586] width 30 height 29
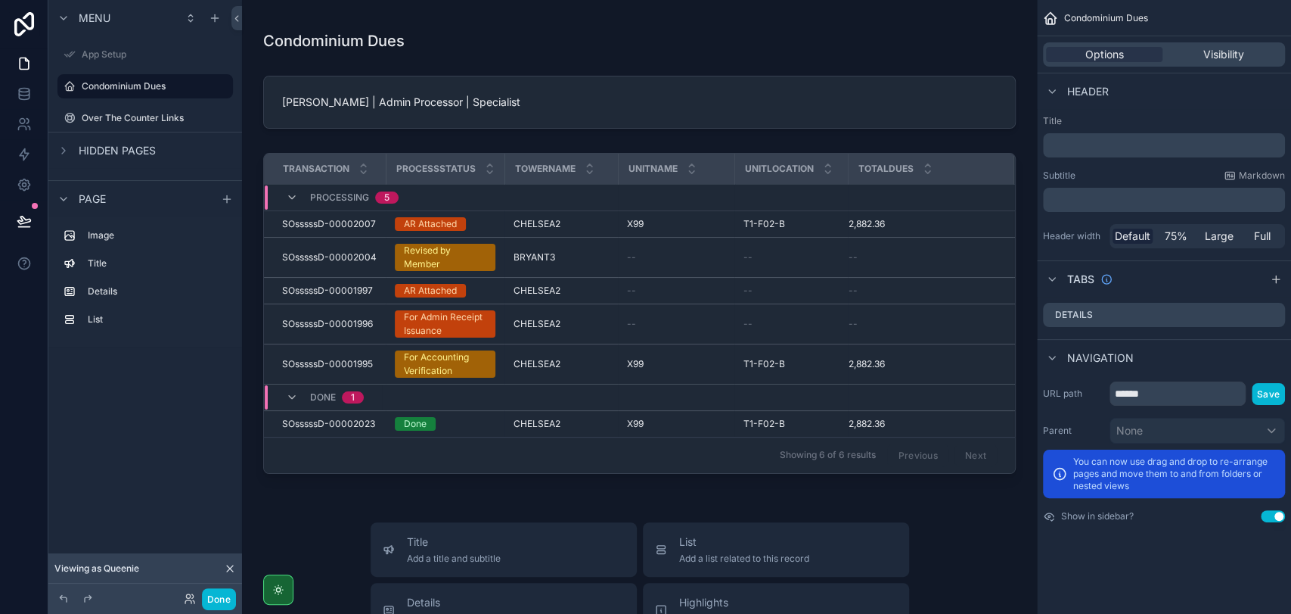
click at [196, 600] on div "Done" at bounding box center [206, 599] width 61 height 22
click at [190, 600] on icon at bounding box center [188, 601] width 6 height 3
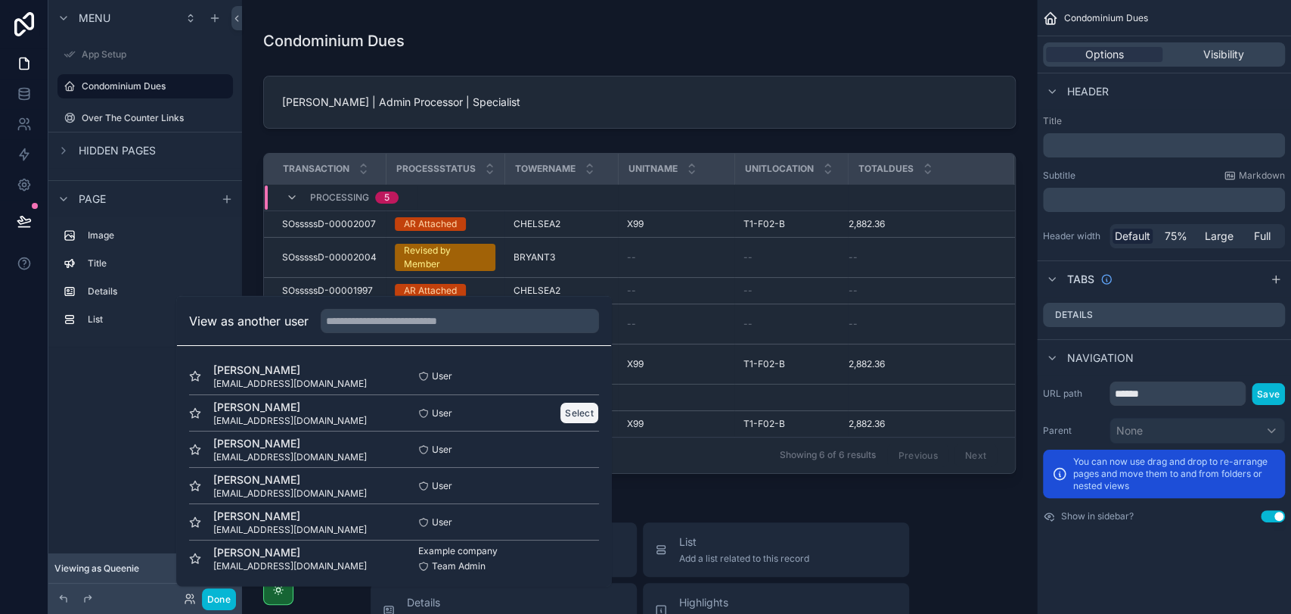
click at [560, 407] on button "Select" at bounding box center [579, 413] width 39 height 22
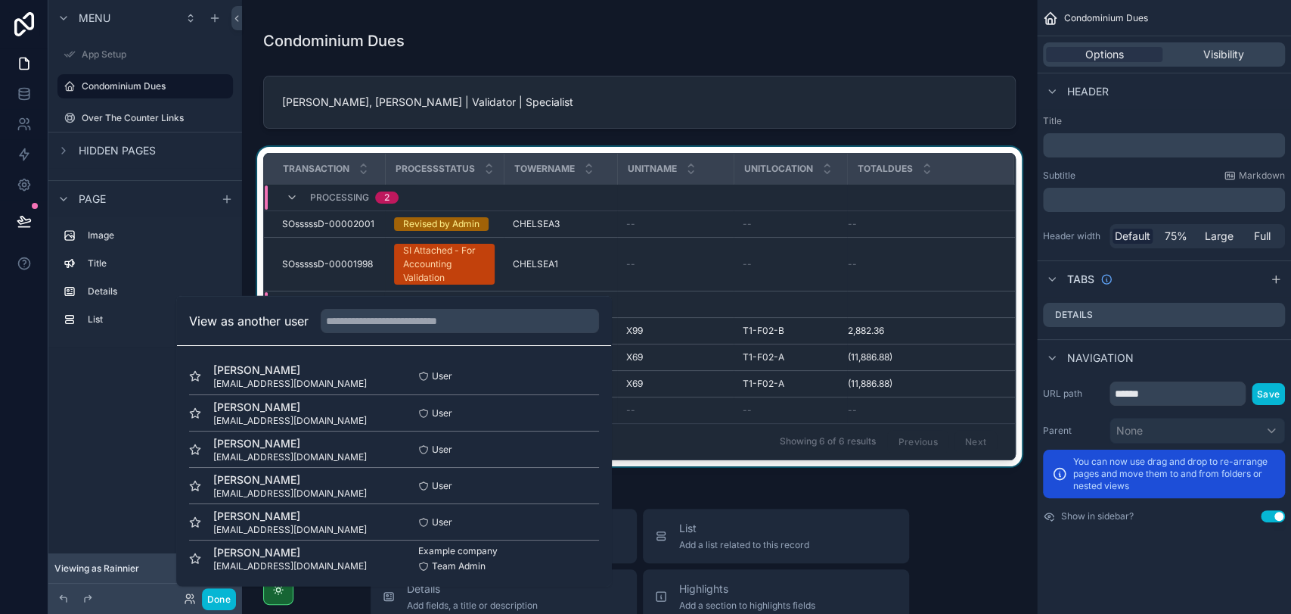
click at [563, 256] on div "scrollable content" at bounding box center [639, 309] width 771 height 325
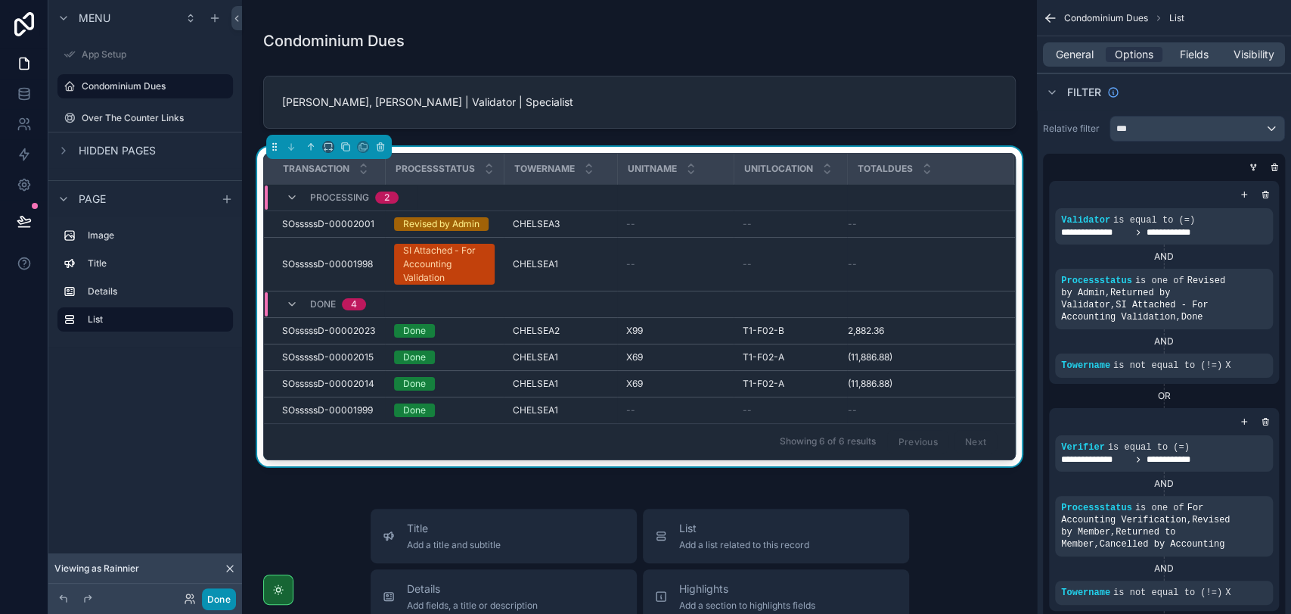
click at [224, 589] on button "Done" at bounding box center [219, 599] width 34 height 22
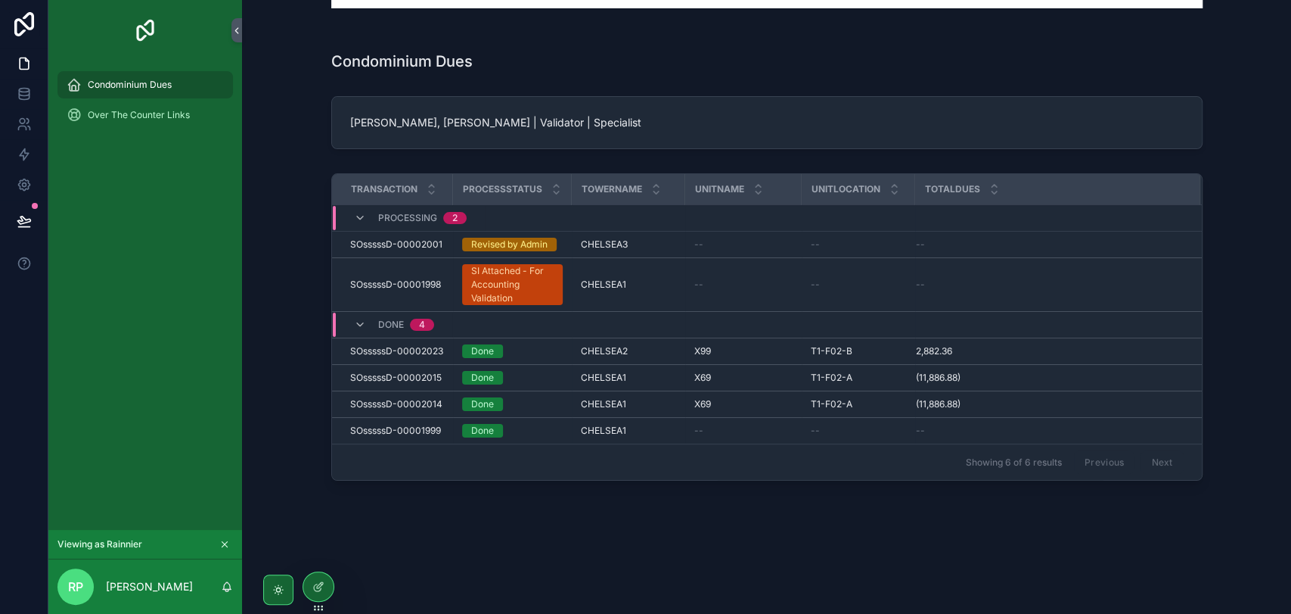
scroll to position [91, 0]
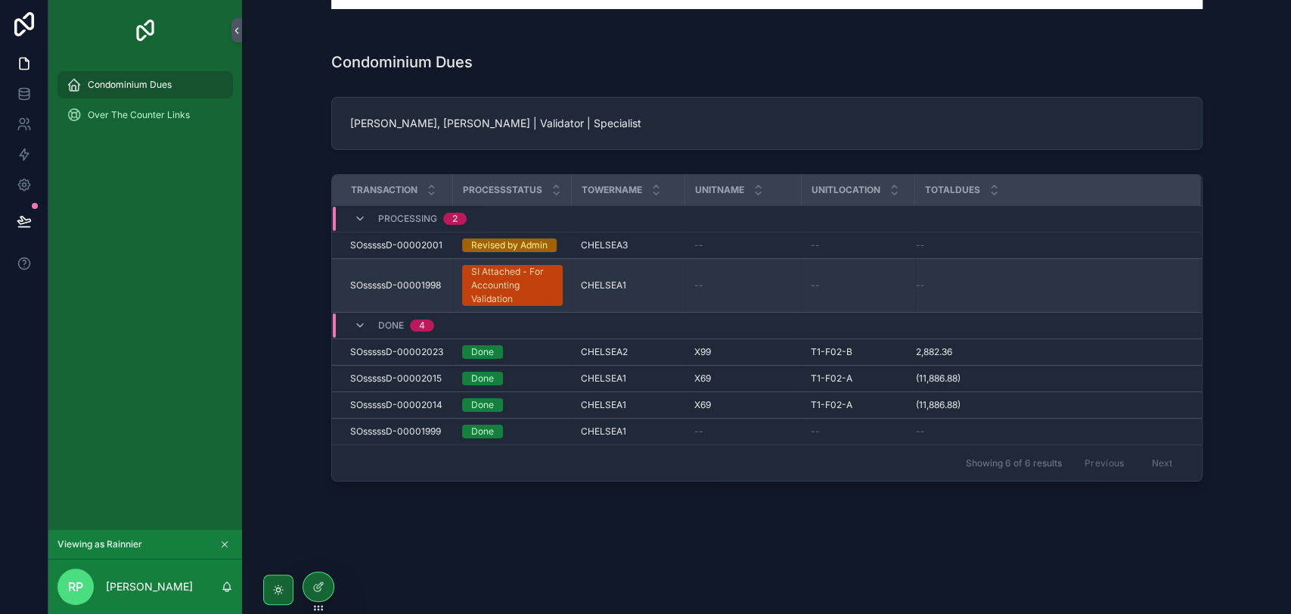
click at [490, 282] on div "SI Attached - For Accounting Validation" at bounding box center [512, 285] width 82 height 41
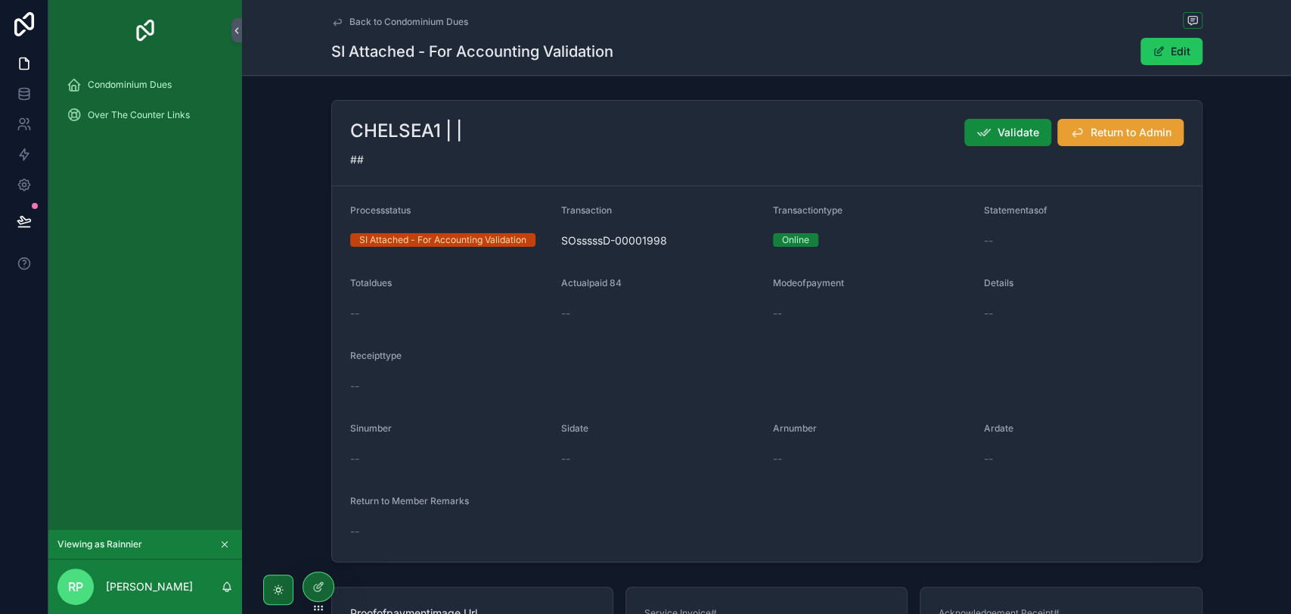
click at [1123, 135] on span "Return to Admin" at bounding box center [1131, 132] width 81 height 15
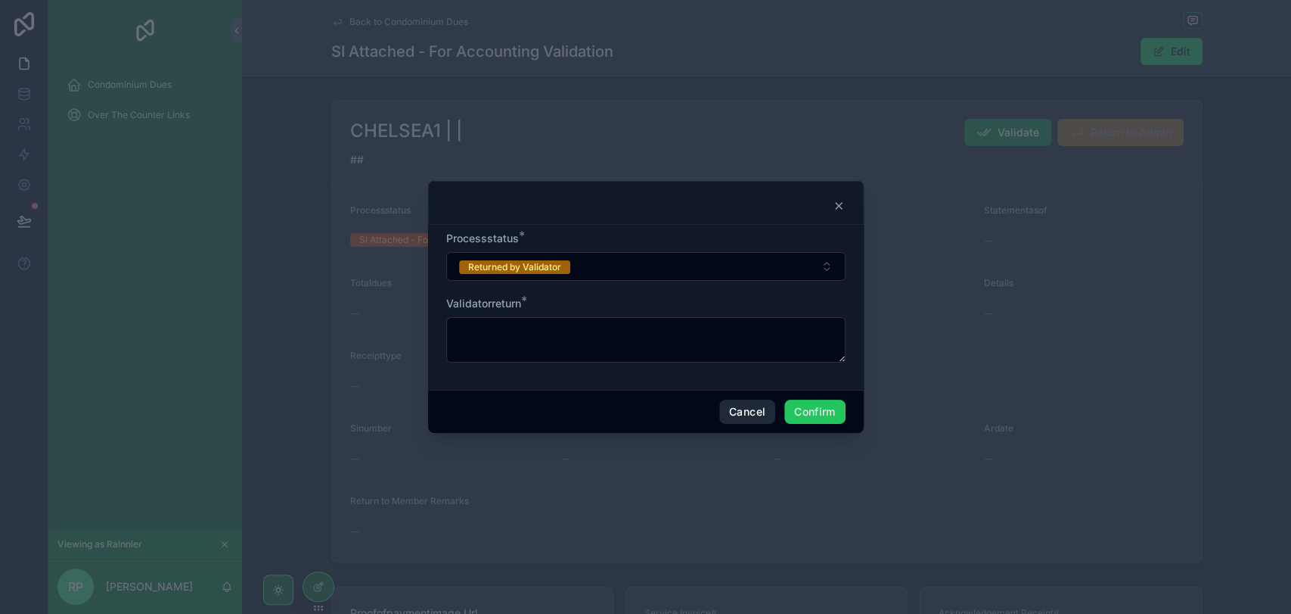
click at [739, 405] on button "Cancel" at bounding box center [747, 411] width 56 height 24
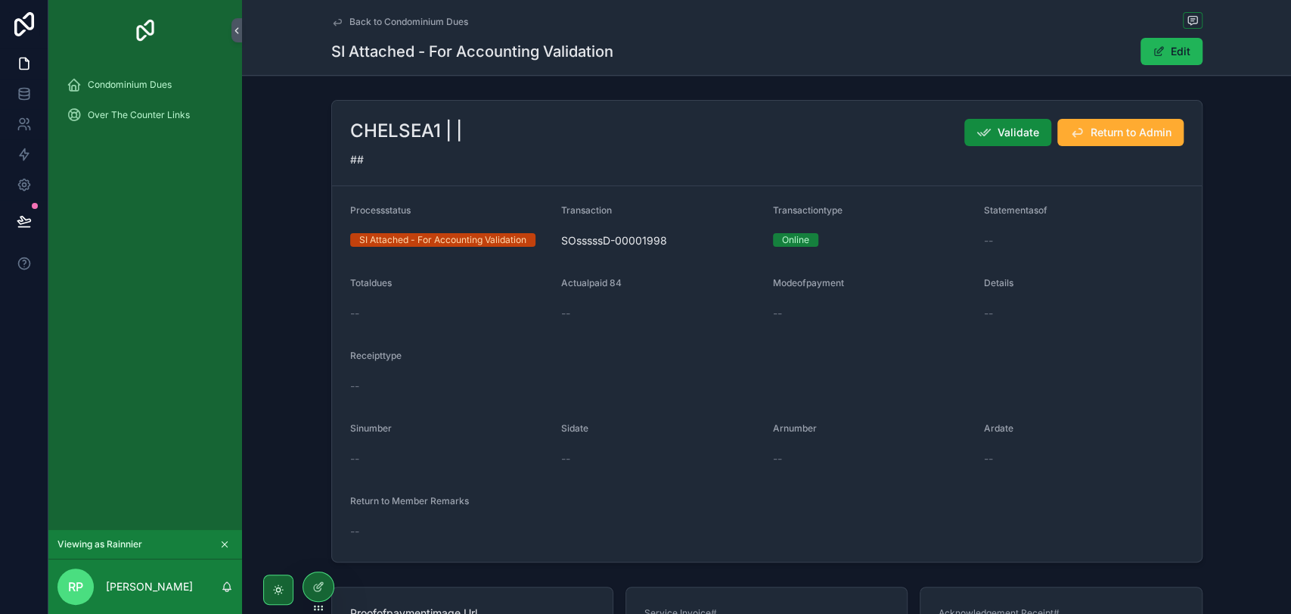
click at [1155, 62] on button "Edit" at bounding box center [1172, 51] width 62 height 27
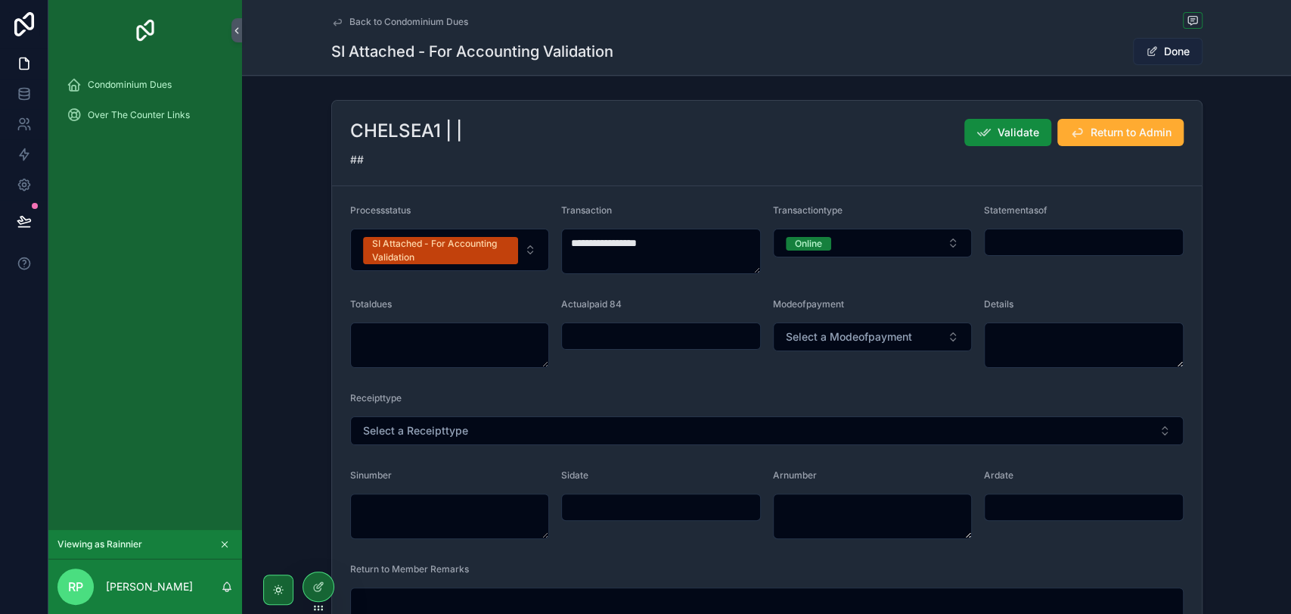
click at [1171, 57] on button "Done" at bounding box center [1168, 51] width 70 height 27
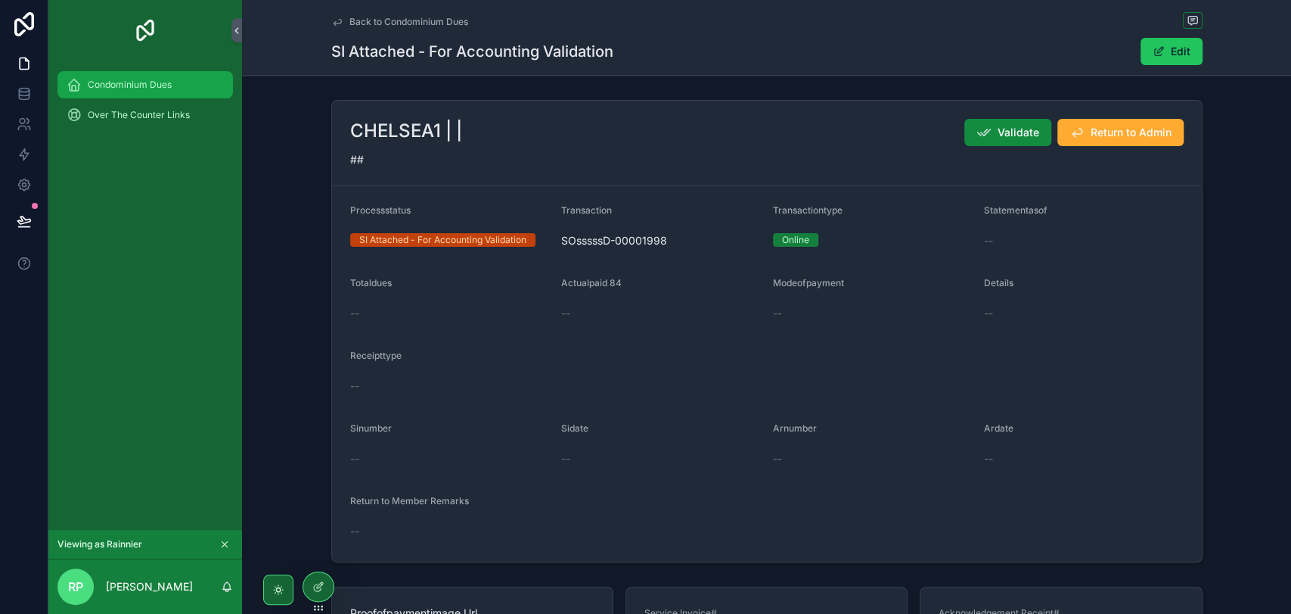
click at [76, 89] on icon "scrollable content" at bounding box center [74, 84] width 15 height 15
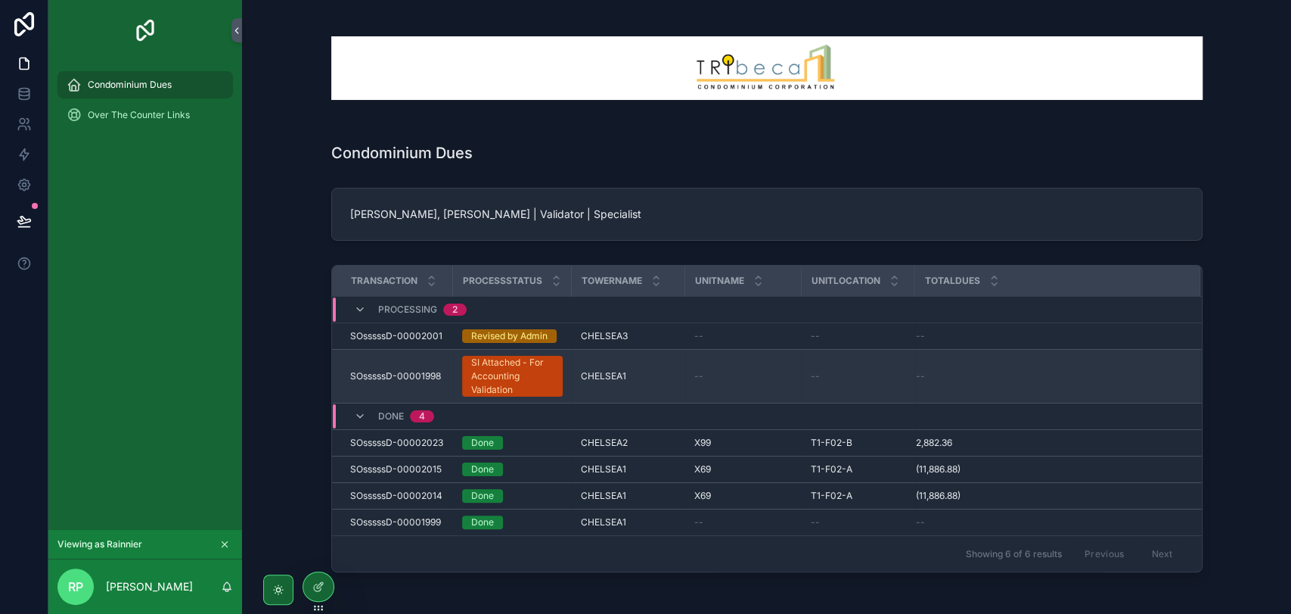
click at [480, 386] on div "SI Attached - For Accounting Validation" at bounding box center [512, 376] width 82 height 41
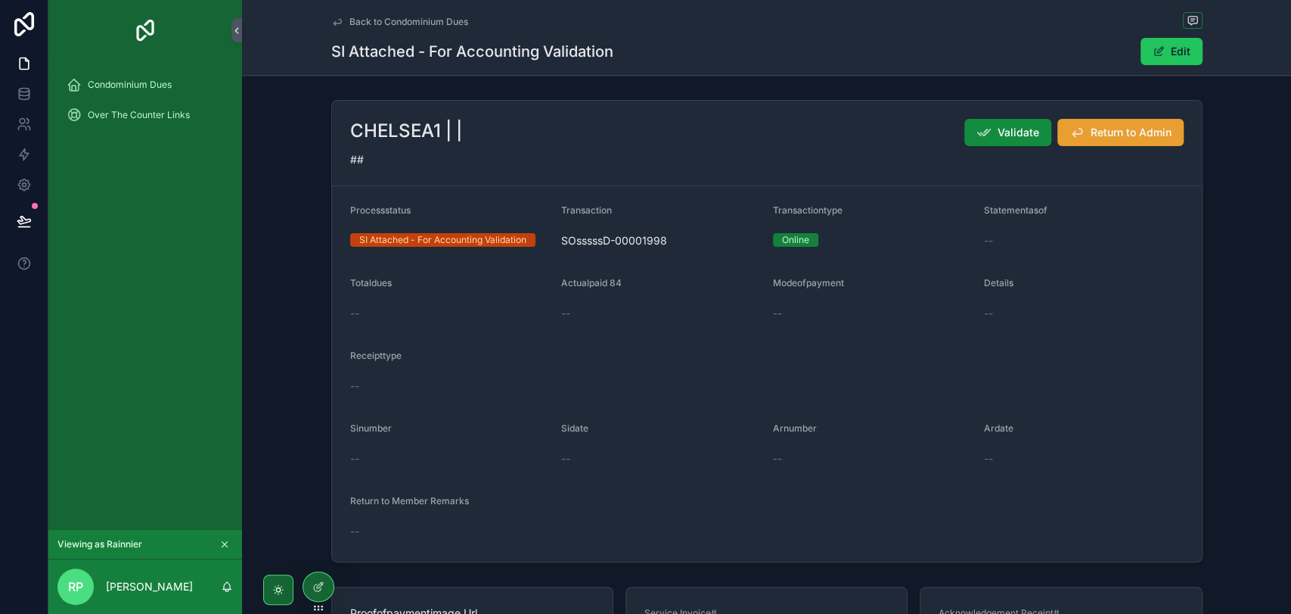
click at [1058, 138] on button "Return to Admin" at bounding box center [1121, 132] width 126 height 27
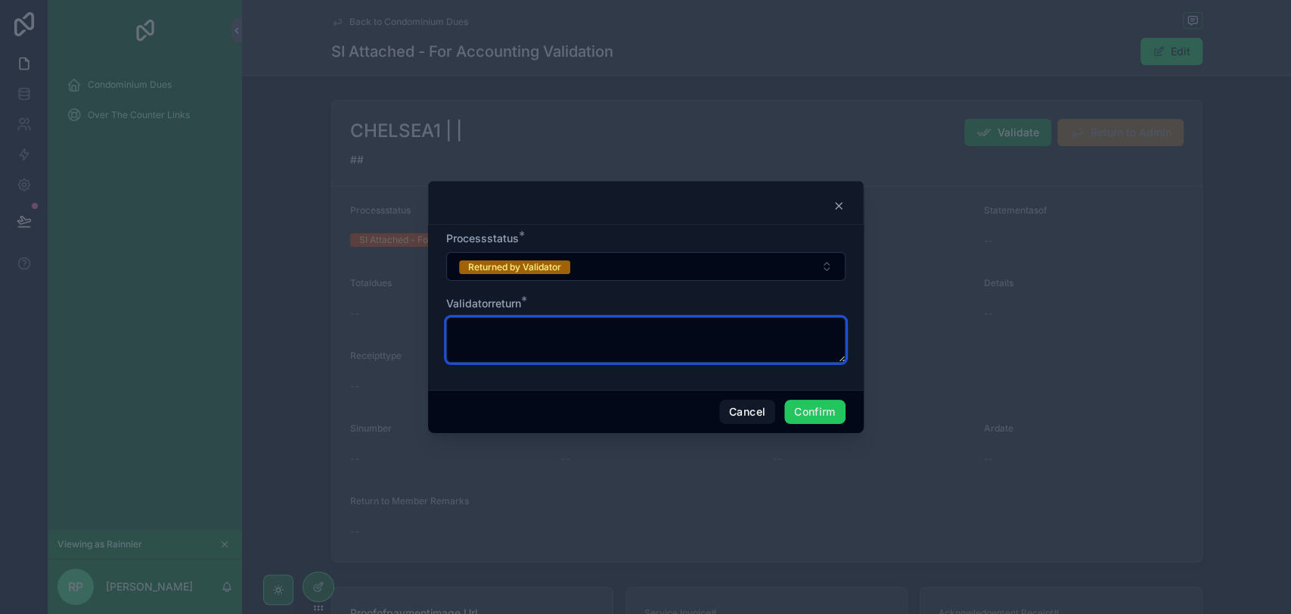
click at [635, 334] on textarea at bounding box center [645, 339] width 399 height 45
type textarea "*"
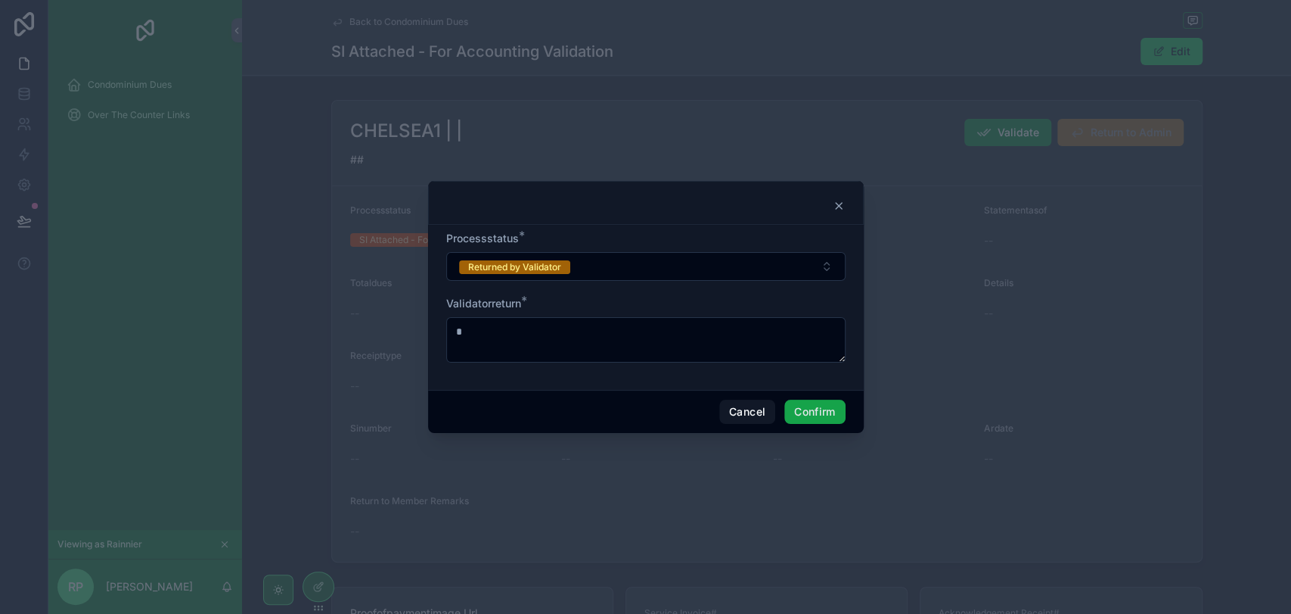
click at [813, 412] on button "Confirm" at bounding box center [814, 411] width 61 height 24
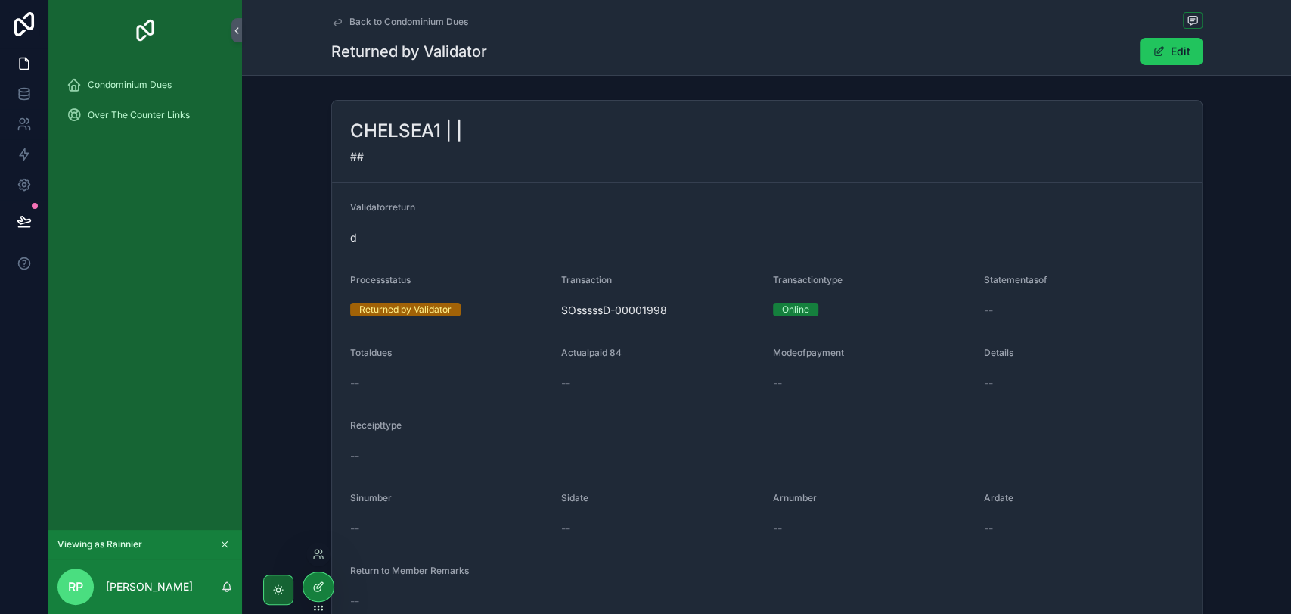
click at [323, 587] on icon at bounding box center [318, 586] width 12 height 12
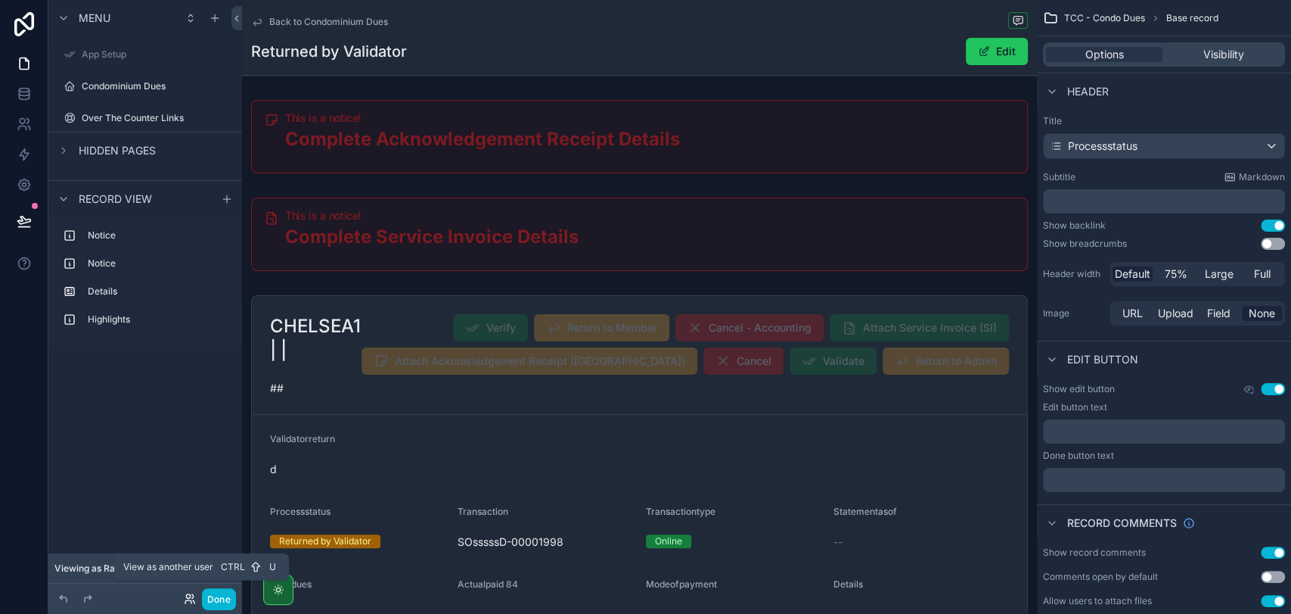
click at [185, 596] on icon at bounding box center [190, 598] width 12 height 12
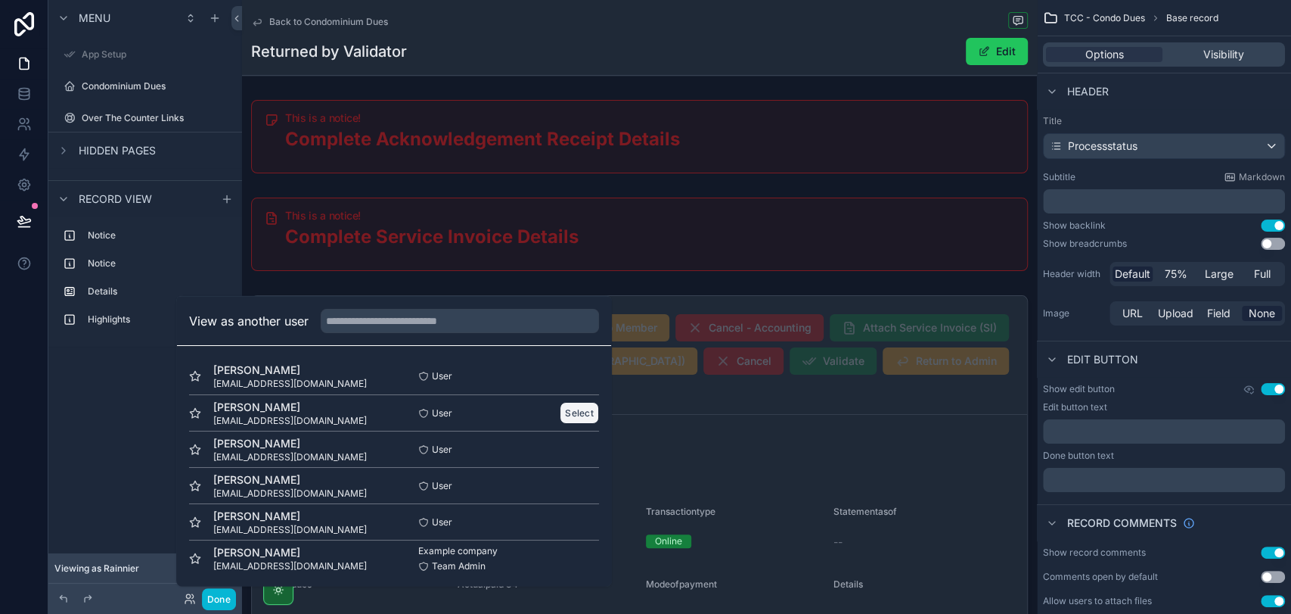
click at [569, 412] on button "Select" at bounding box center [579, 413] width 39 height 22
click at [567, 411] on button "Select" at bounding box center [579, 413] width 39 height 22
click at [569, 480] on button "Select" at bounding box center [579, 485] width 39 height 22
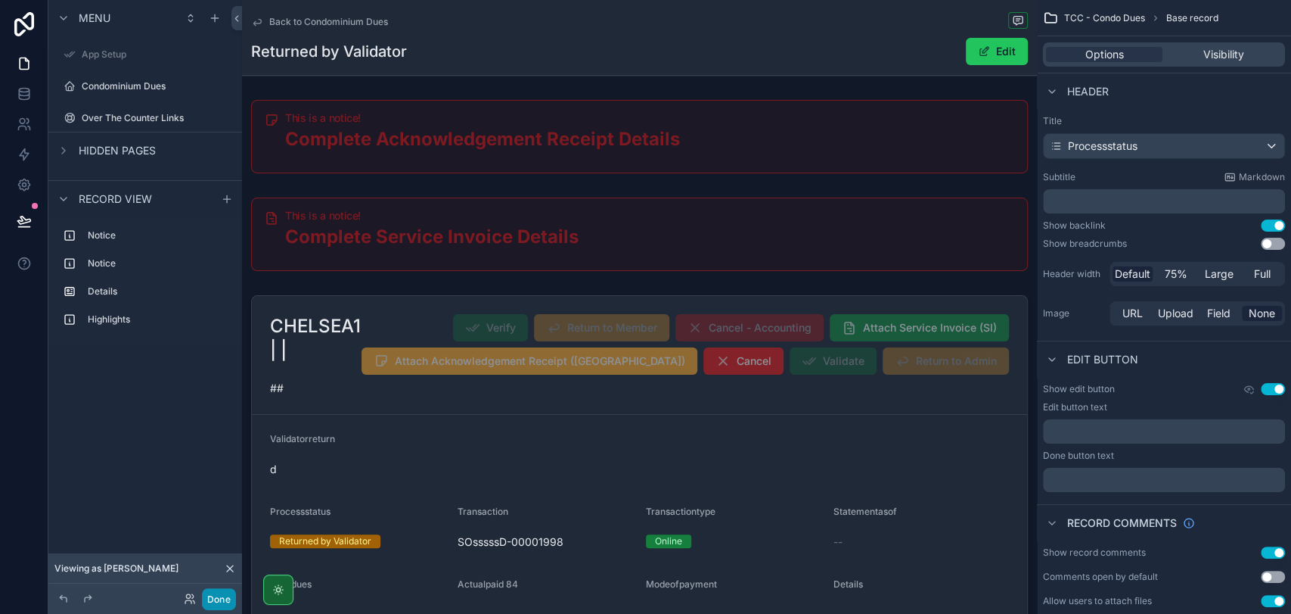
click at [216, 595] on button "Done" at bounding box center [219, 599] width 34 height 22
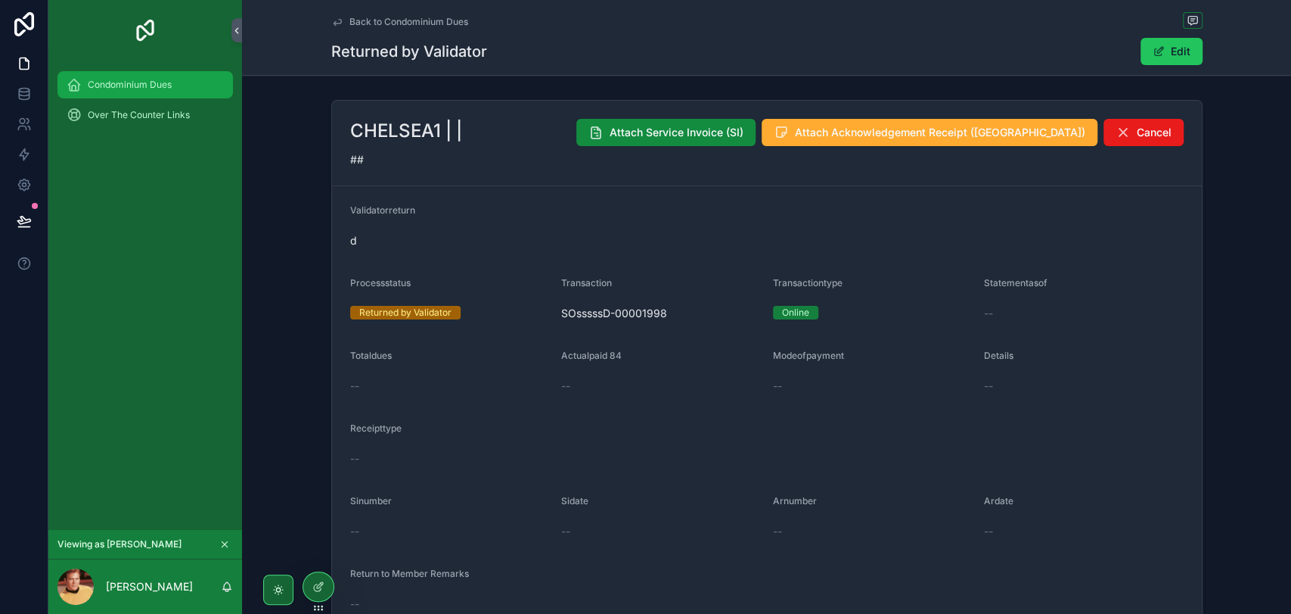
click at [166, 92] on div "Condominium Dues" at bounding box center [145, 85] width 157 height 24
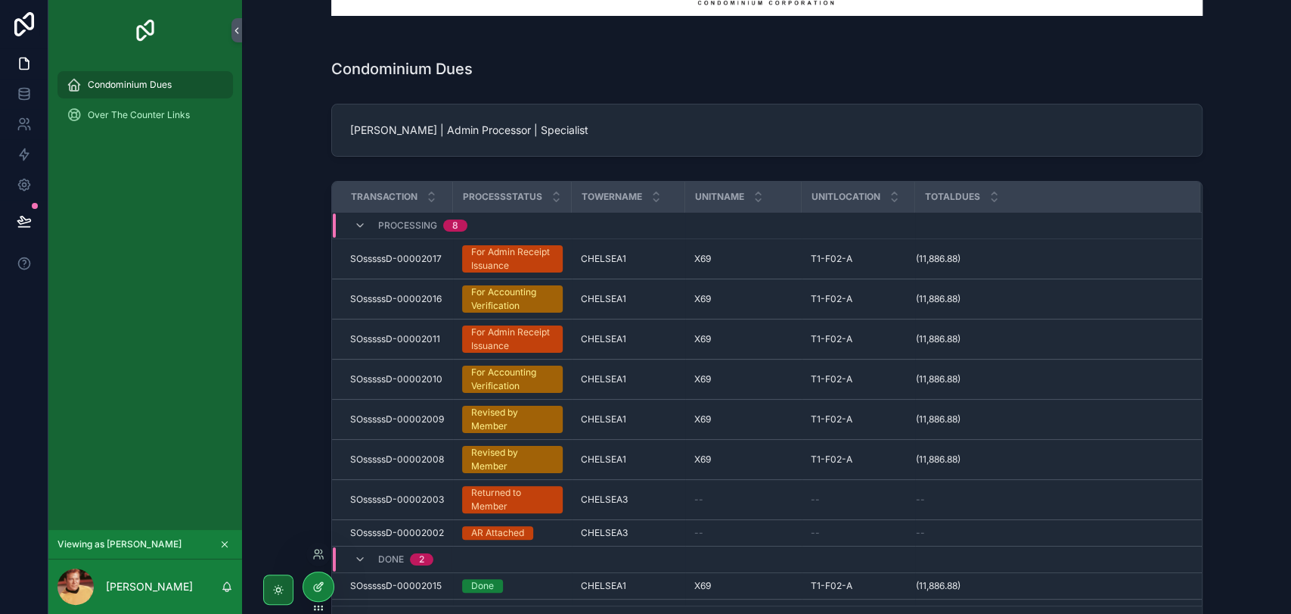
click at [312, 584] on icon at bounding box center [318, 586] width 12 height 12
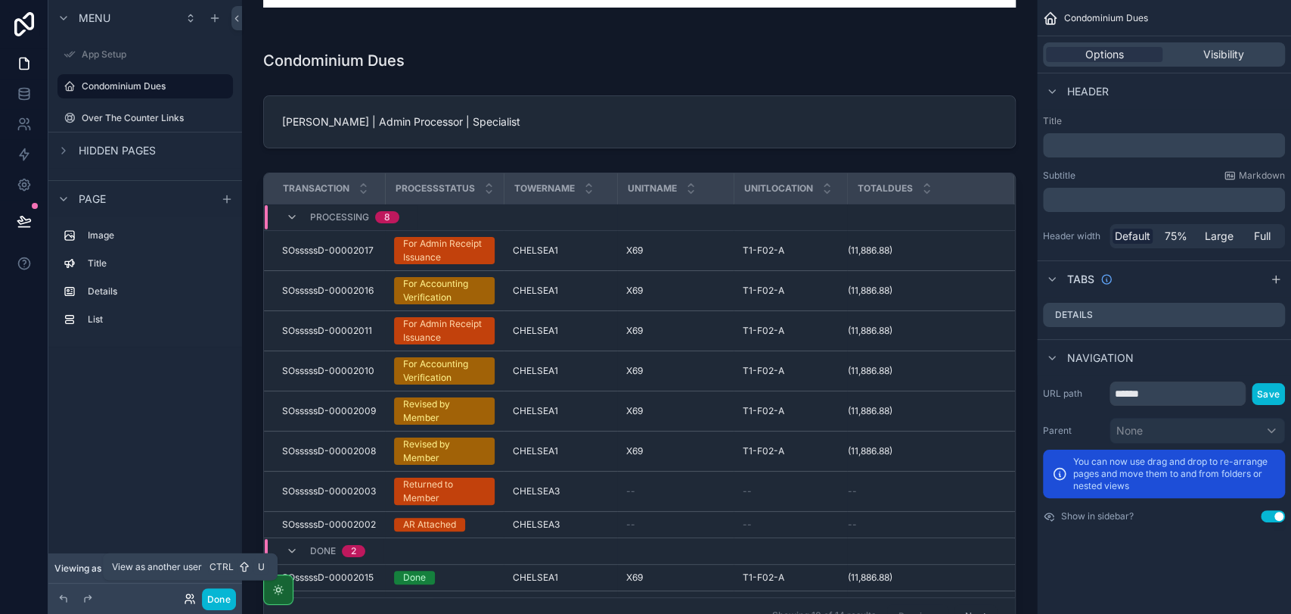
click at [190, 601] on icon at bounding box center [190, 598] width 12 height 12
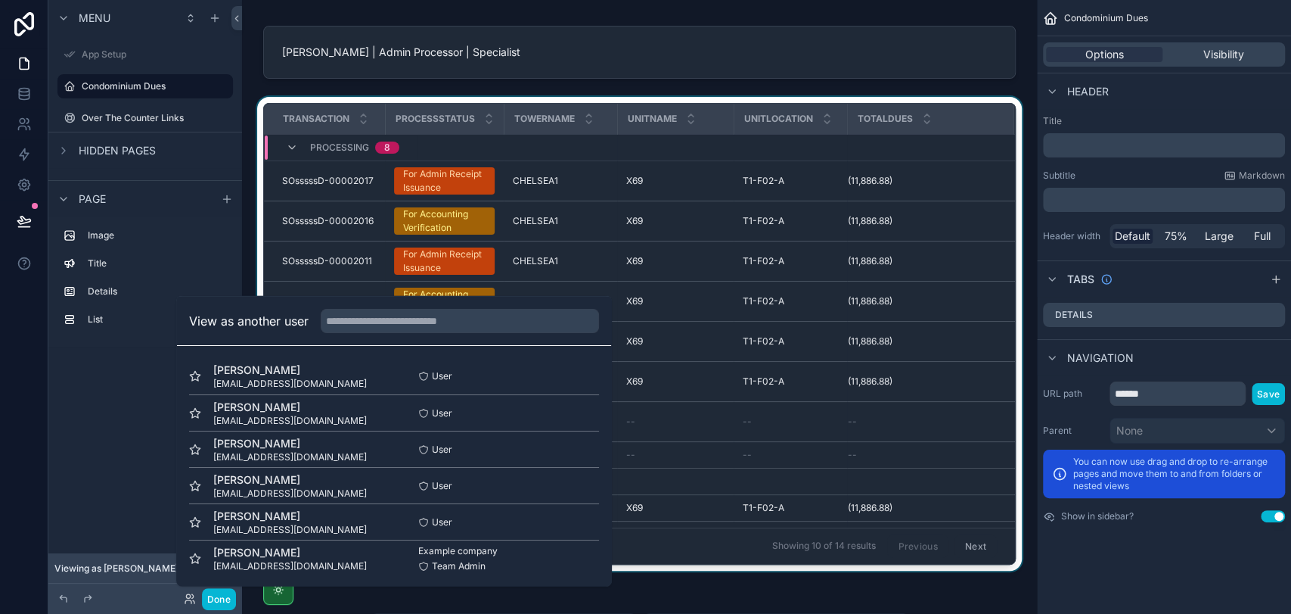
scroll to position [252, 0]
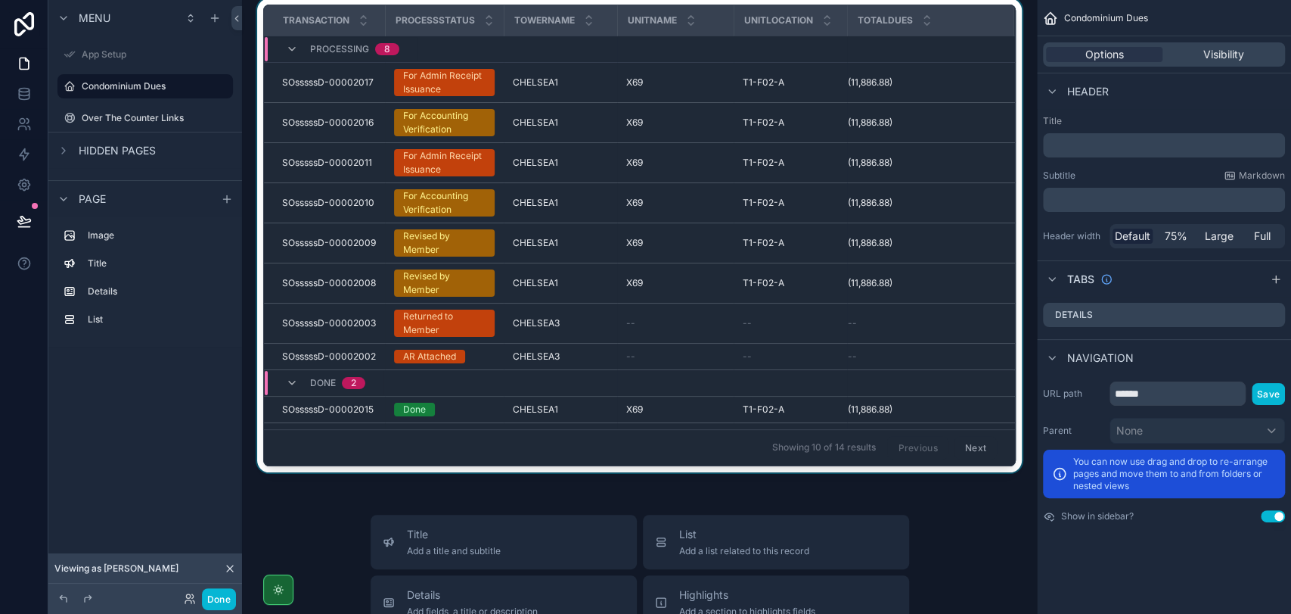
click at [774, 480] on div "Condominium Dues [PERSON_NAME] | Admin Processor | Specialist Transaction Proce…" at bounding box center [639, 461] width 795 height 1426
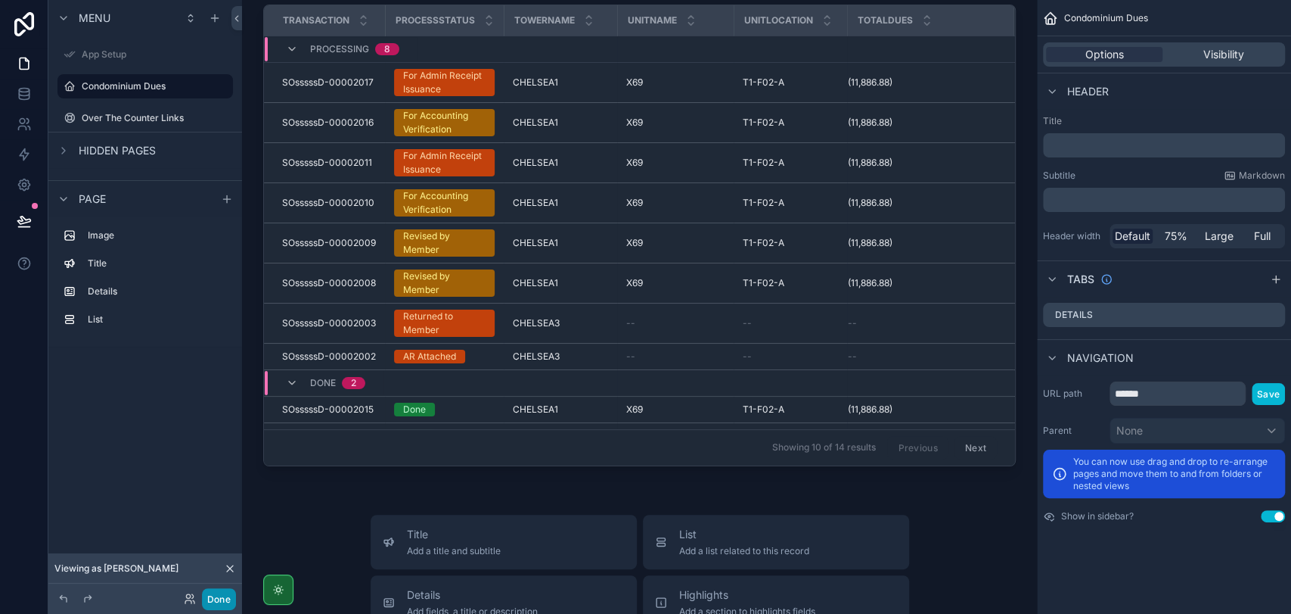
click at [210, 596] on button "Done" at bounding box center [219, 599] width 34 height 22
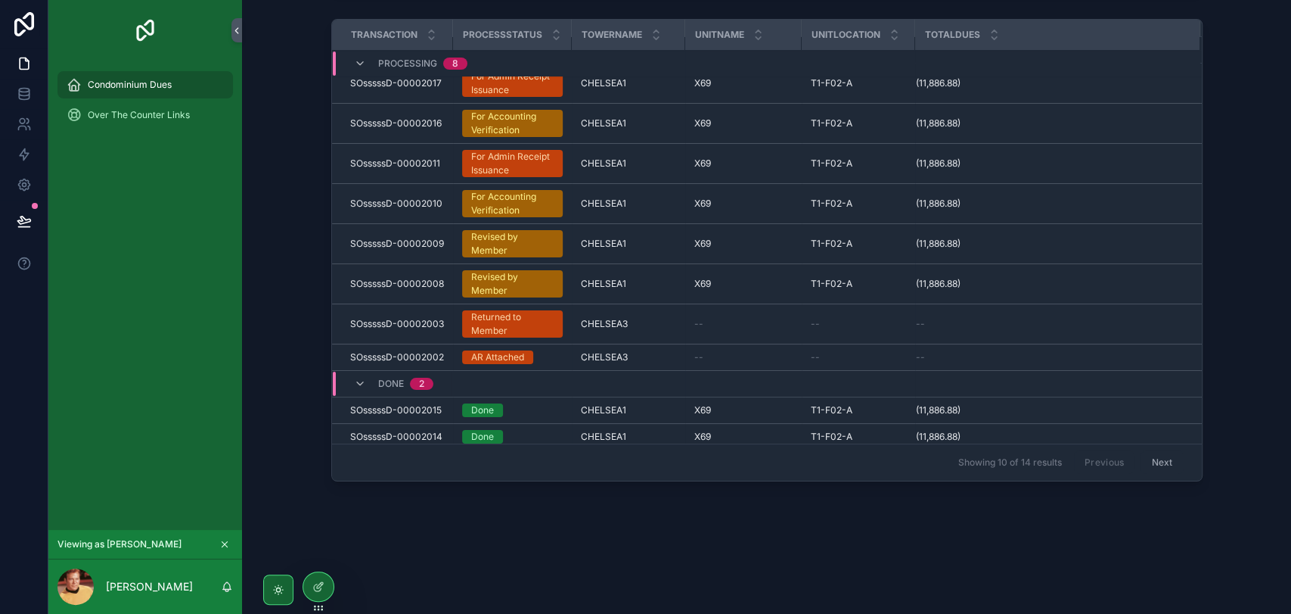
scroll to position [18, 0]
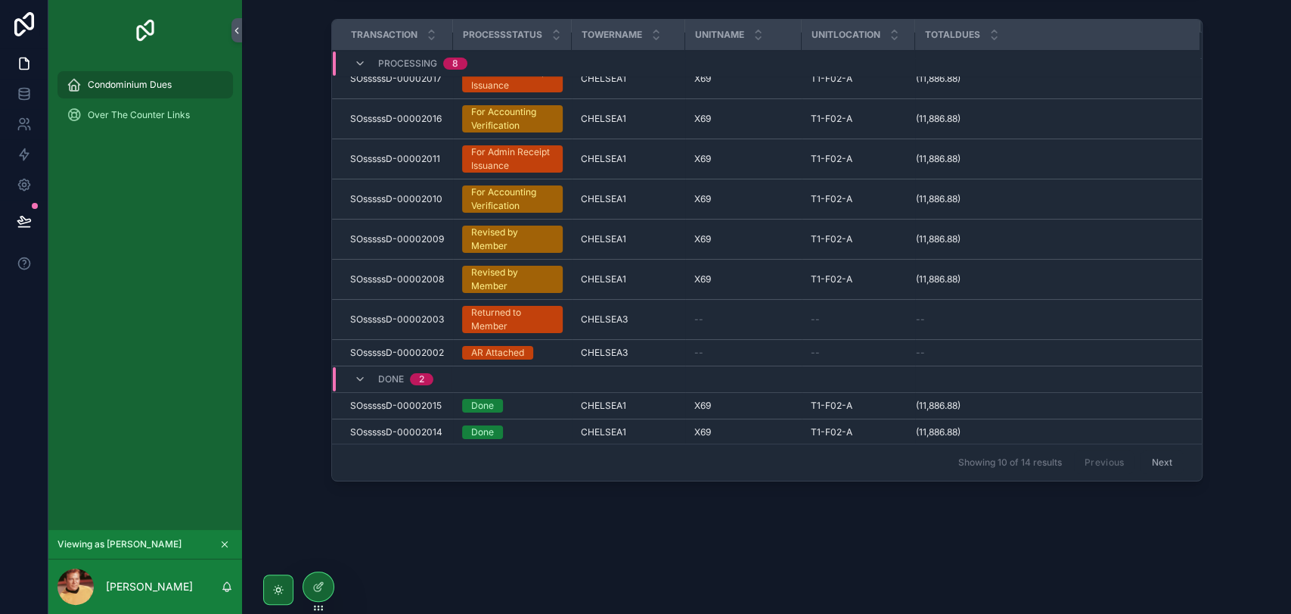
click at [1143, 464] on button "Next" at bounding box center [1162, 462] width 42 height 23
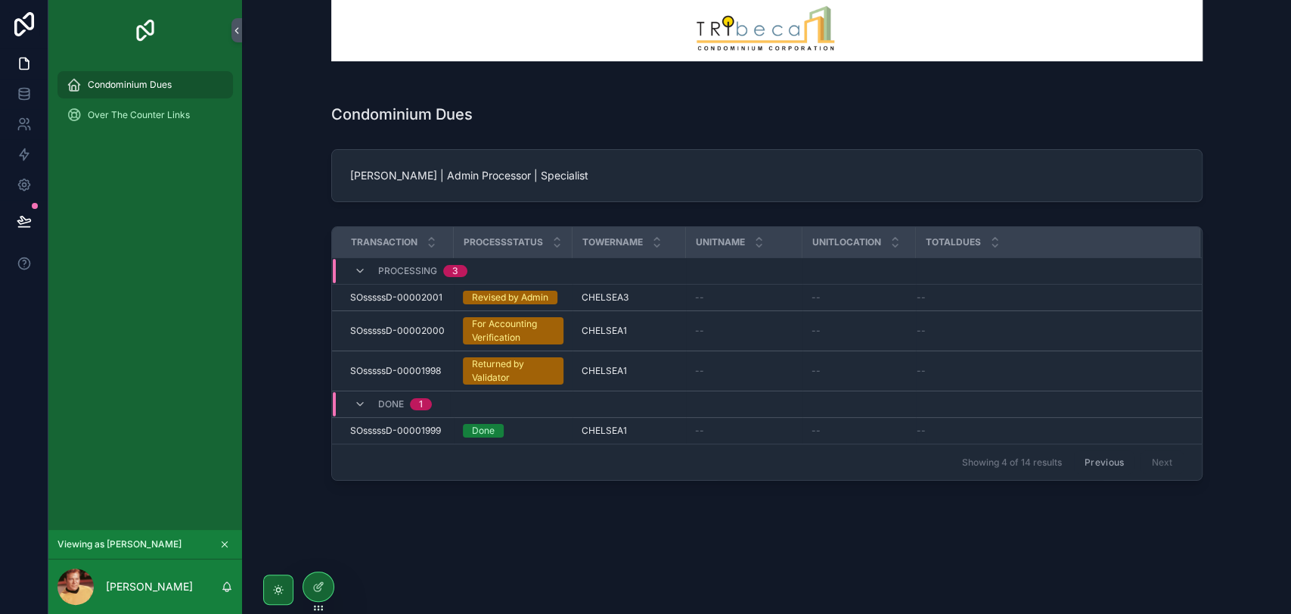
scroll to position [37, 0]
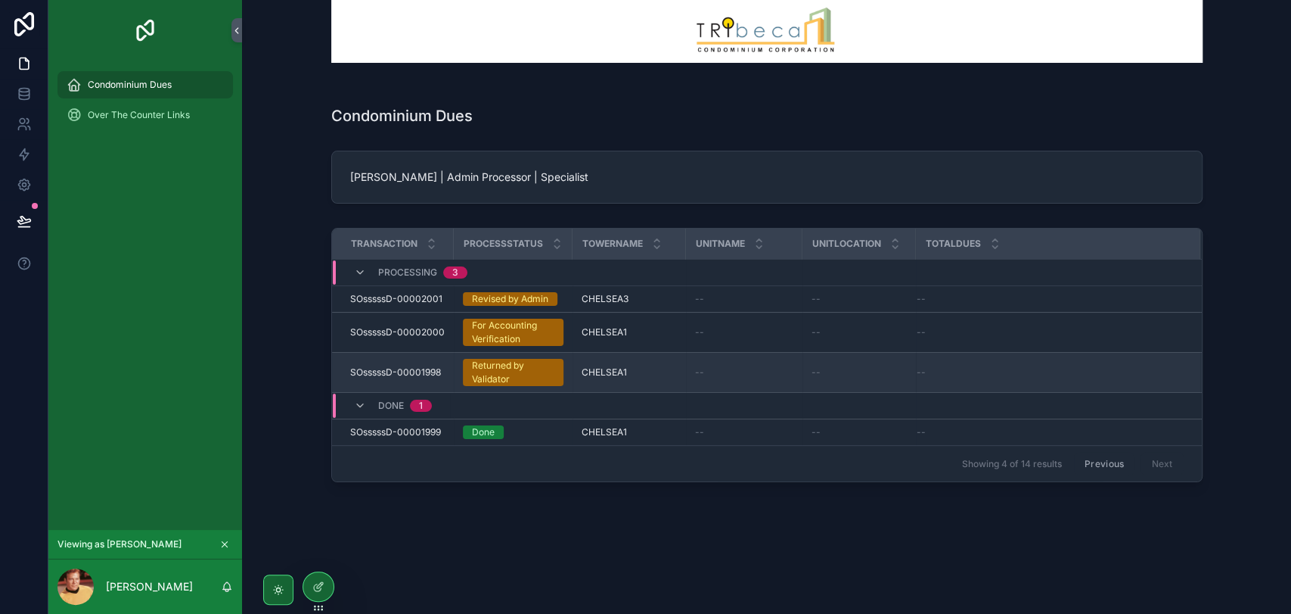
click at [508, 367] on div "Returned by Validator" at bounding box center [513, 372] width 82 height 27
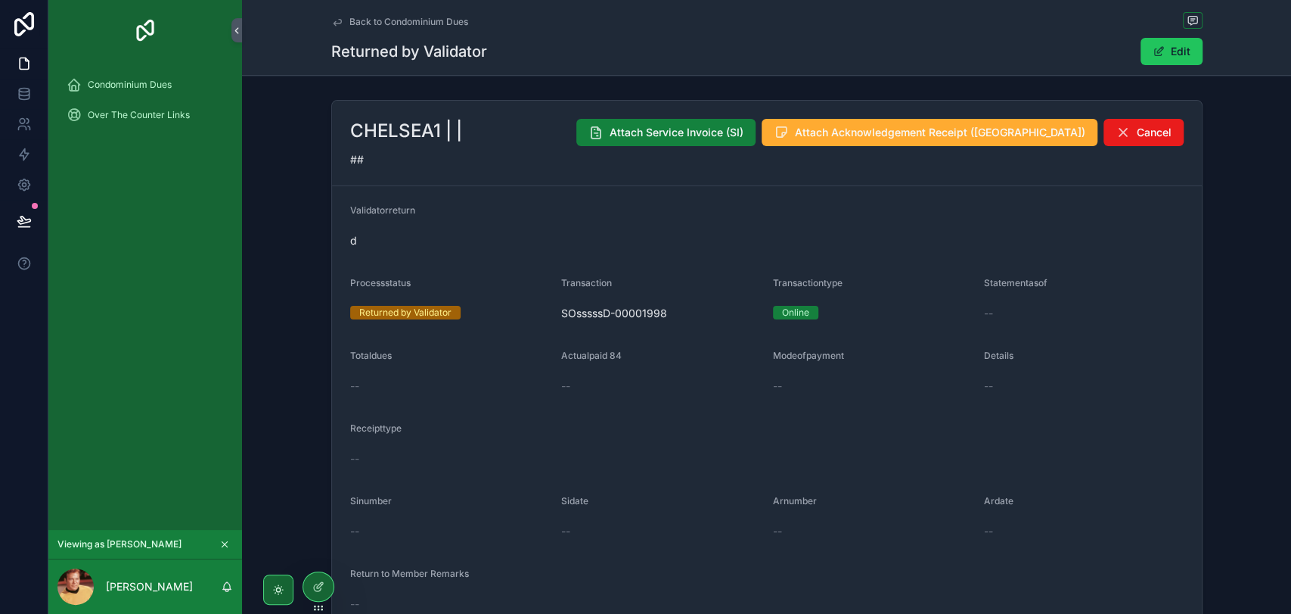
click at [744, 142] on button "Attach Service Invoice (SI)" at bounding box center [665, 132] width 179 height 27
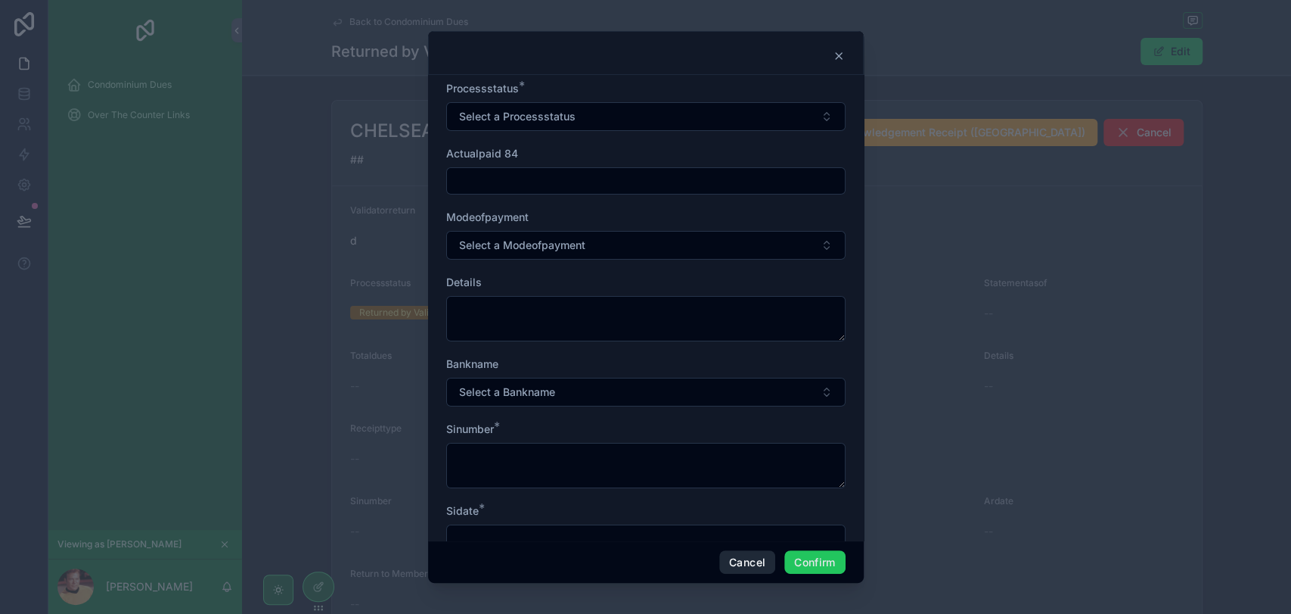
click at [747, 564] on button "Cancel" at bounding box center [747, 562] width 56 height 24
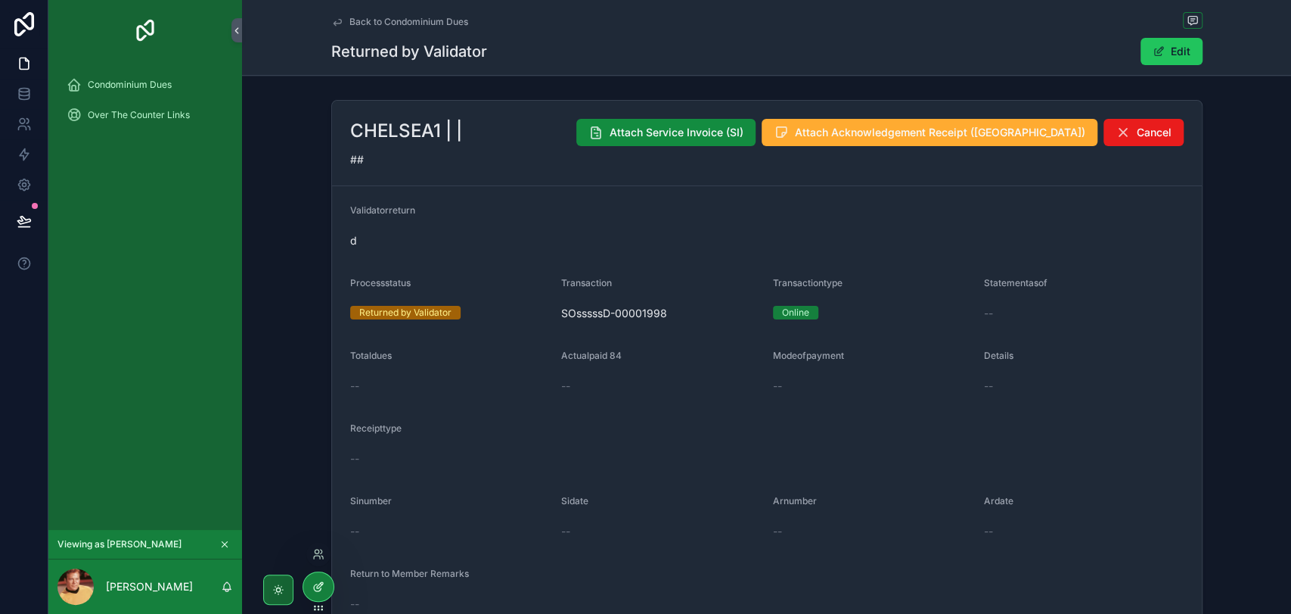
click at [306, 583] on div at bounding box center [318, 586] width 30 height 29
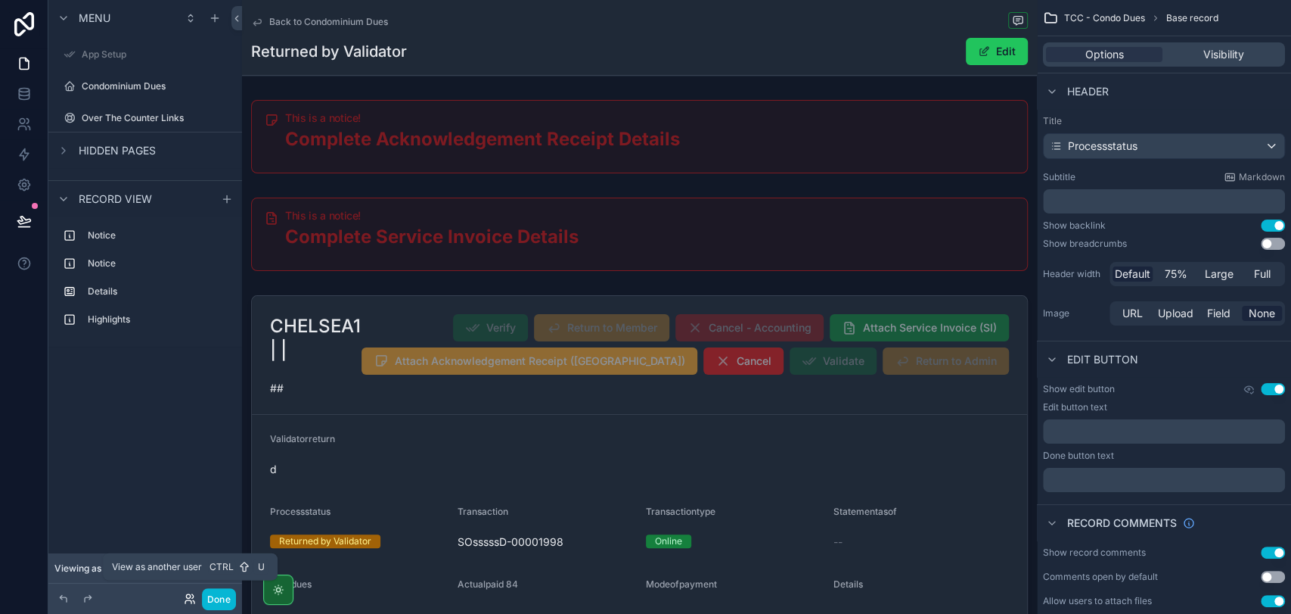
click at [184, 598] on icon at bounding box center [190, 598] width 12 height 12
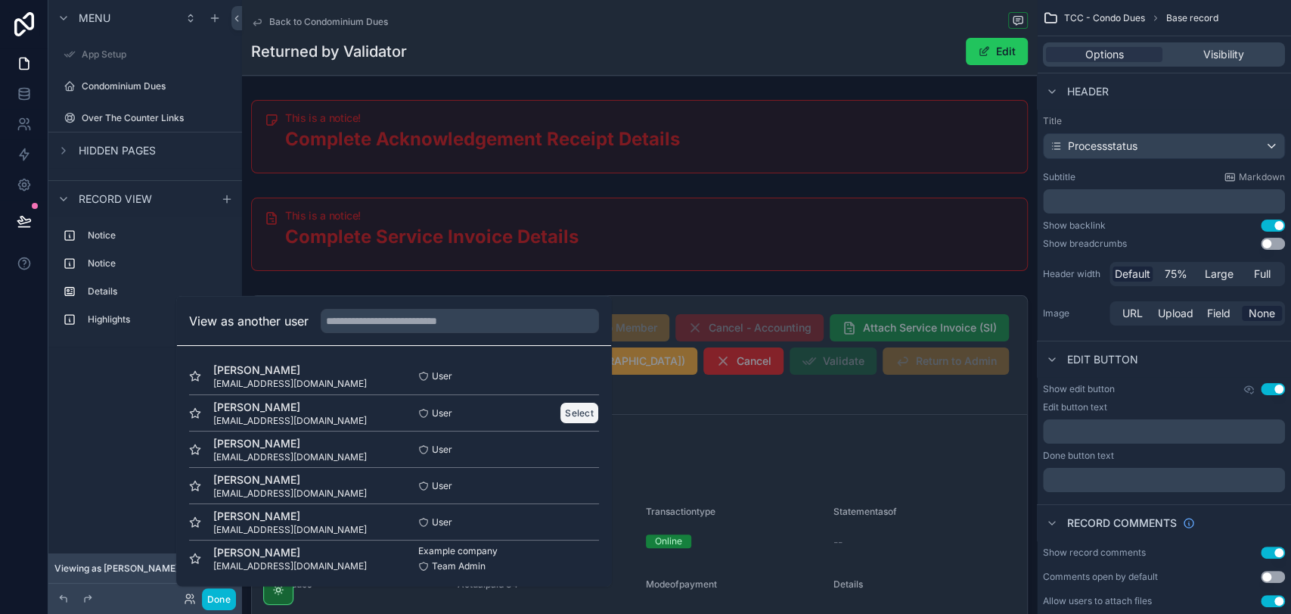
click at [579, 414] on button "Select" at bounding box center [579, 413] width 39 height 22
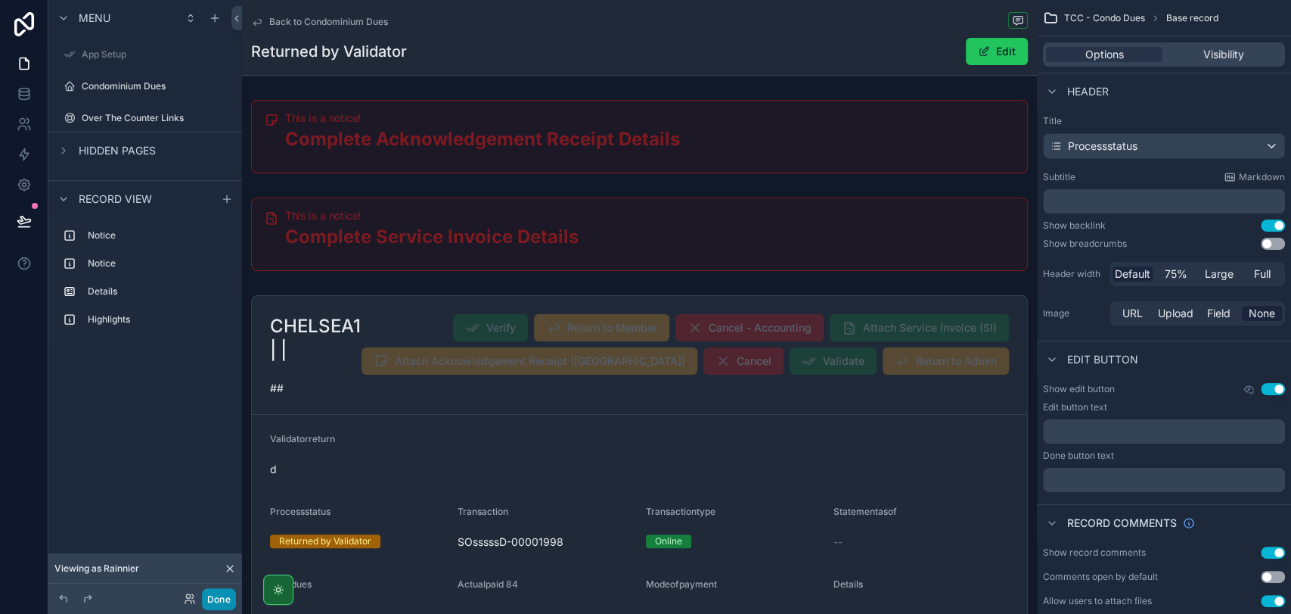
click at [222, 600] on button "Done" at bounding box center [219, 599] width 34 height 22
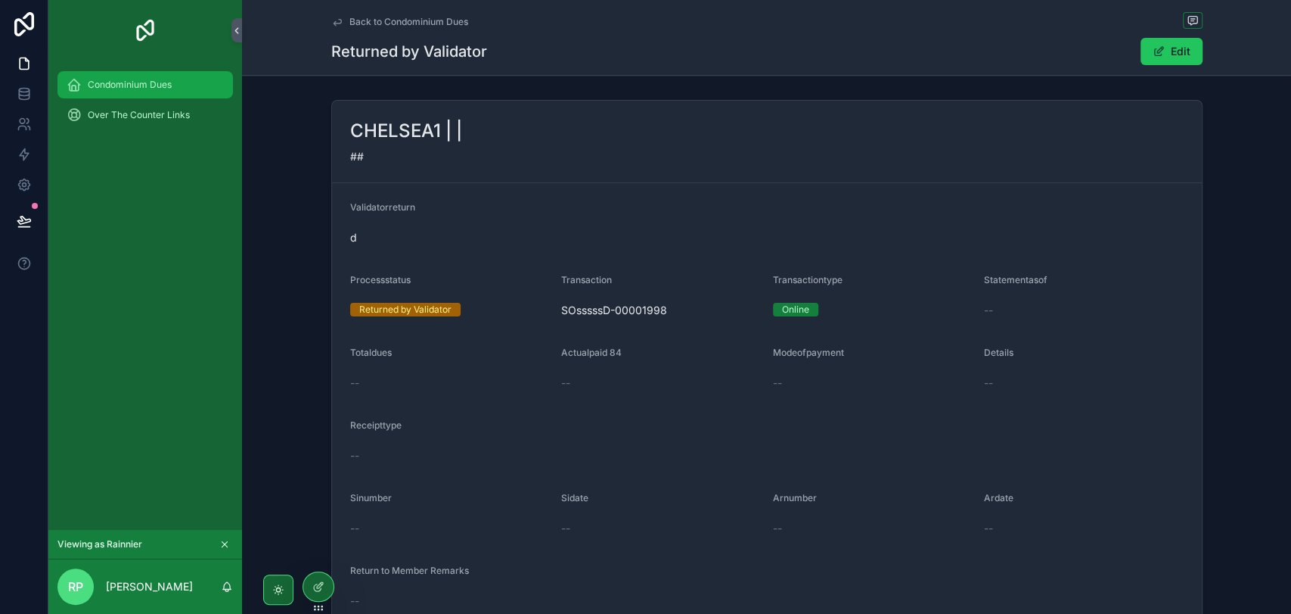
click at [129, 95] on div "Condominium Dues" at bounding box center [145, 85] width 157 height 24
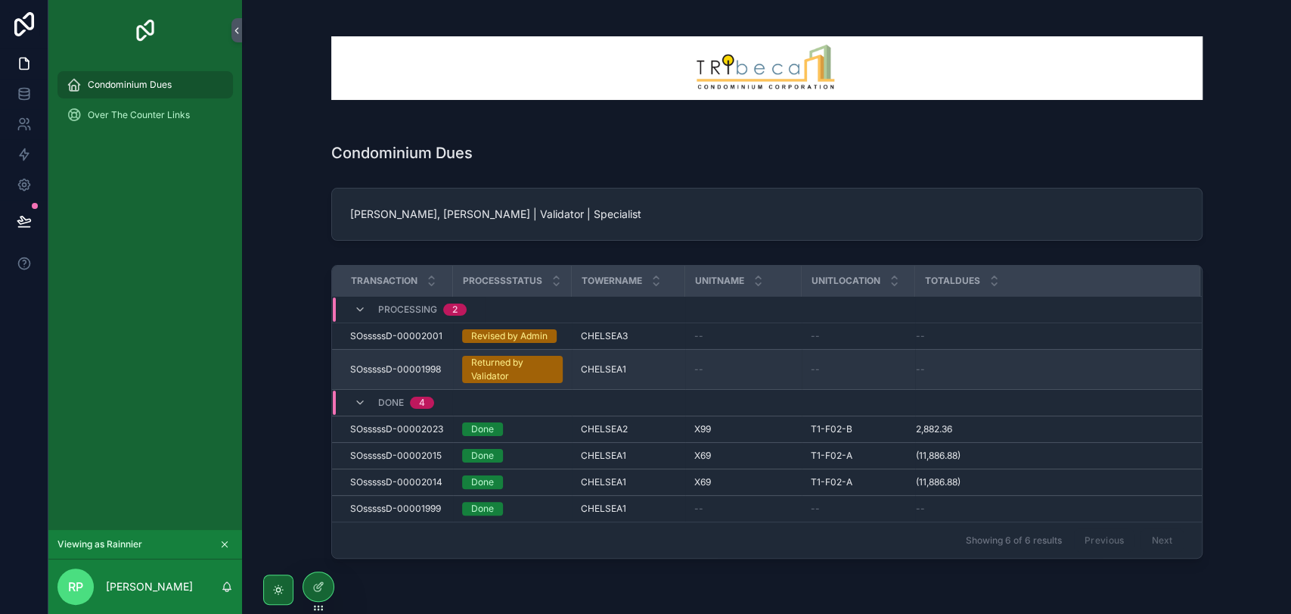
click at [490, 371] on div "Returned by Validator" at bounding box center [512, 369] width 82 height 27
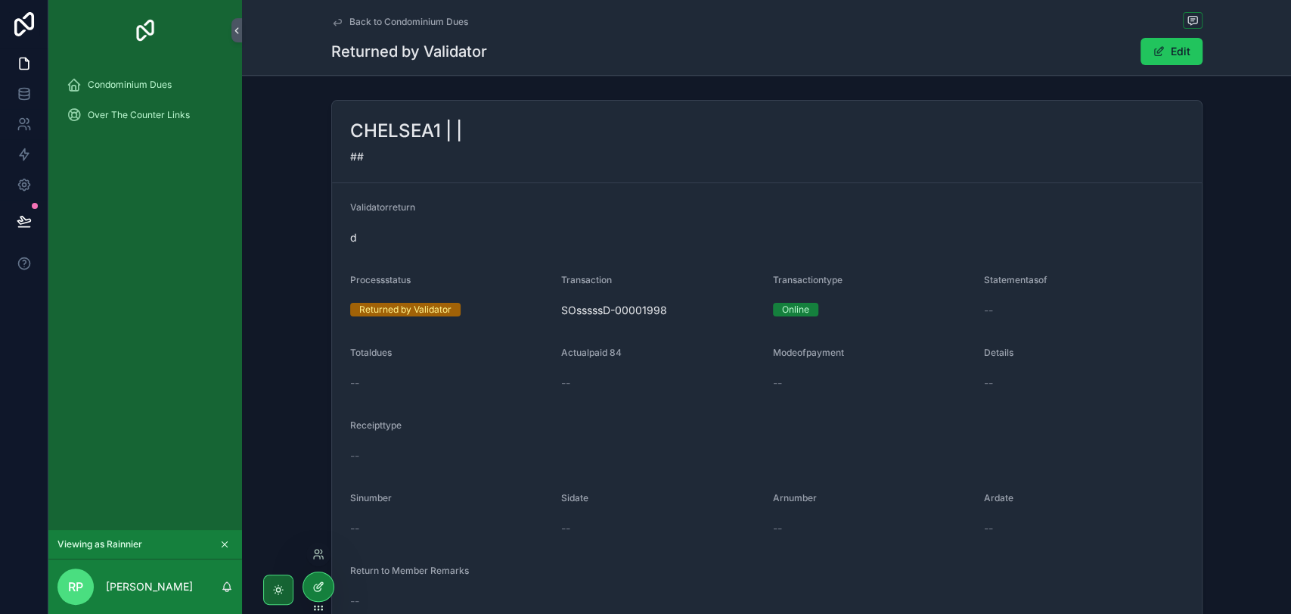
click at [323, 589] on icon at bounding box center [318, 586] width 12 height 12
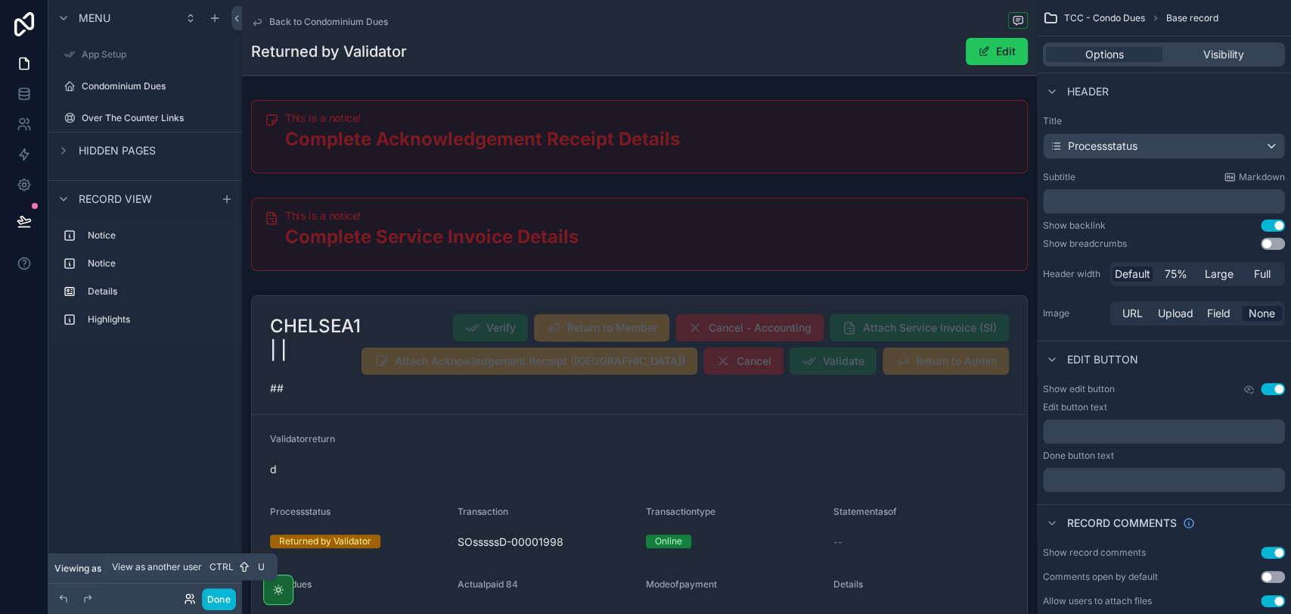
click at [191, 596] on icon at bounding box center [190, 598] width 12 height 12
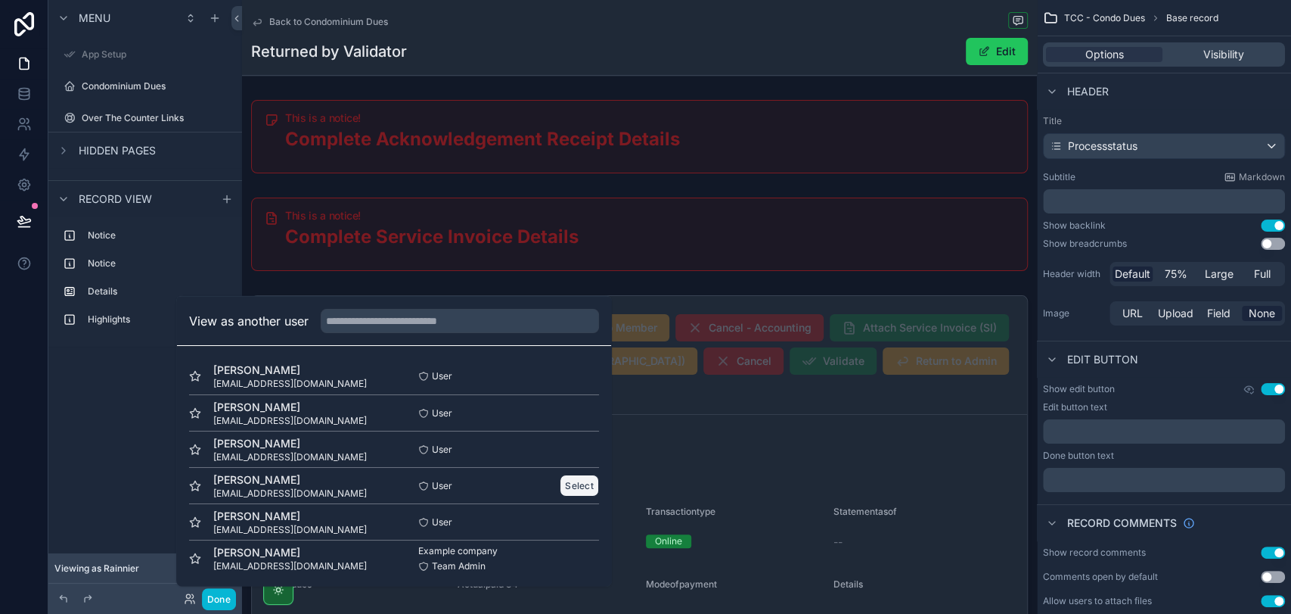
click at [566, 477] on button "Select" at bounding box center [579, 485] width 39 height 22
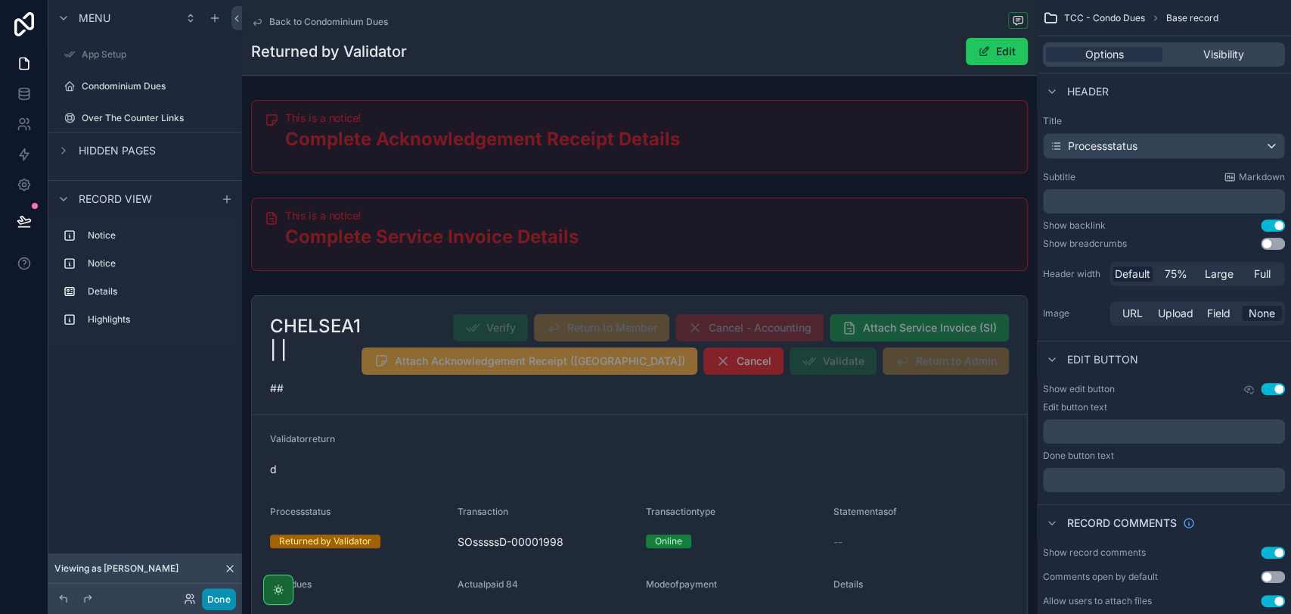
click at [220, 604] on button "Done" at bounding box center [219, 599] width 34 height 22
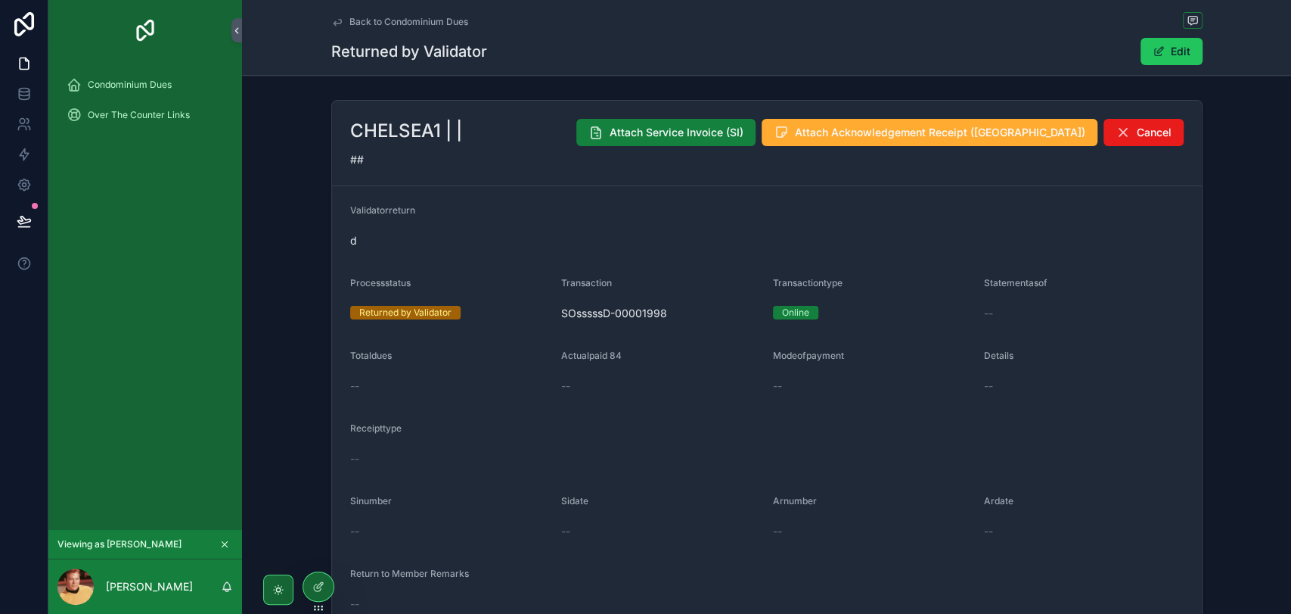
click at [744, 129] on span "Attach Service Invoice (SI)" at bounding box center [677, 132] width 134 height 15
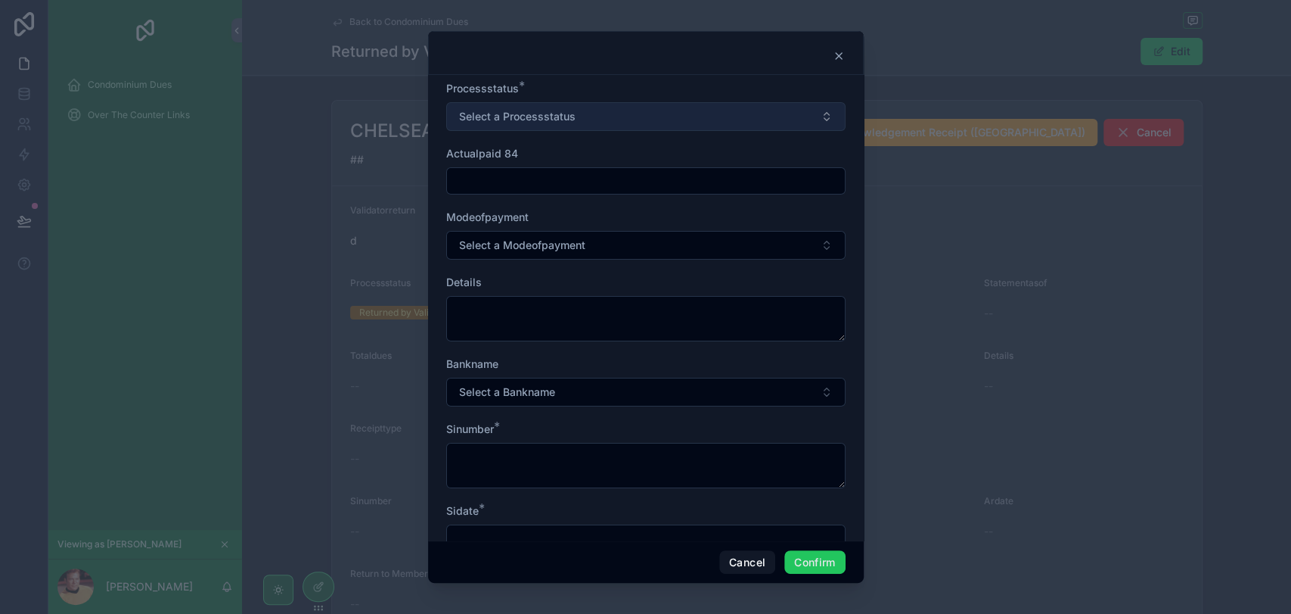
click at [645, 123] on button "Select a Processstatus" at bounding box center [645, 116] width 399 height 29
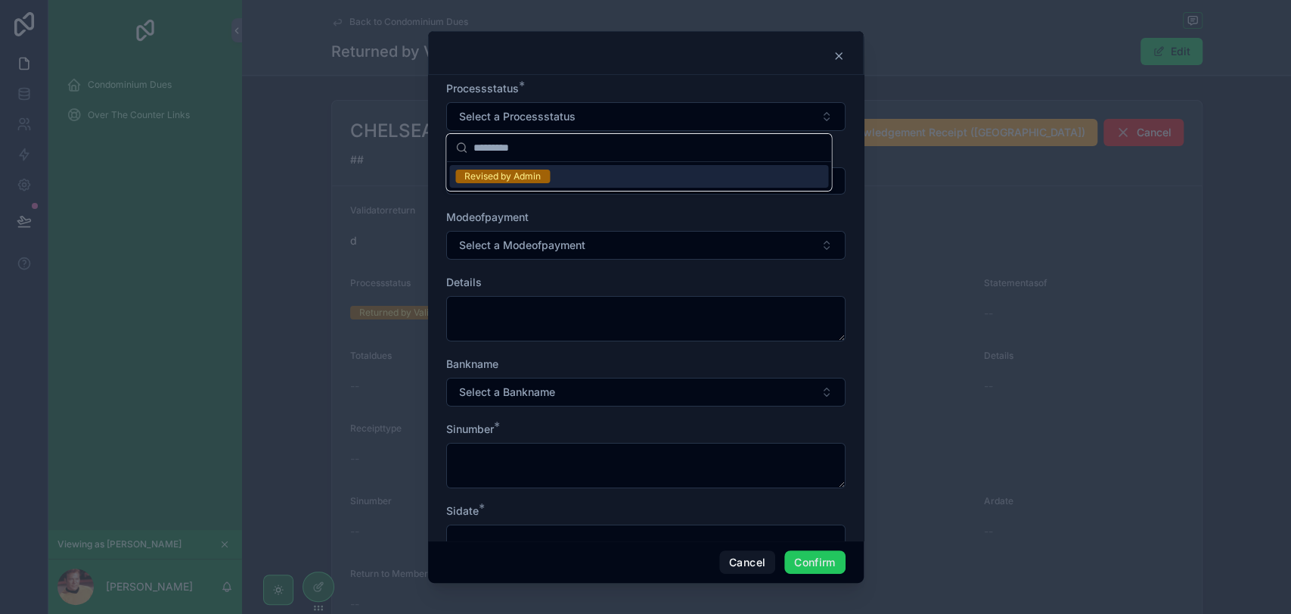
click at [626, 174] on div "Revised by Admin" at bounding box center [638, 176] width 379 height 23
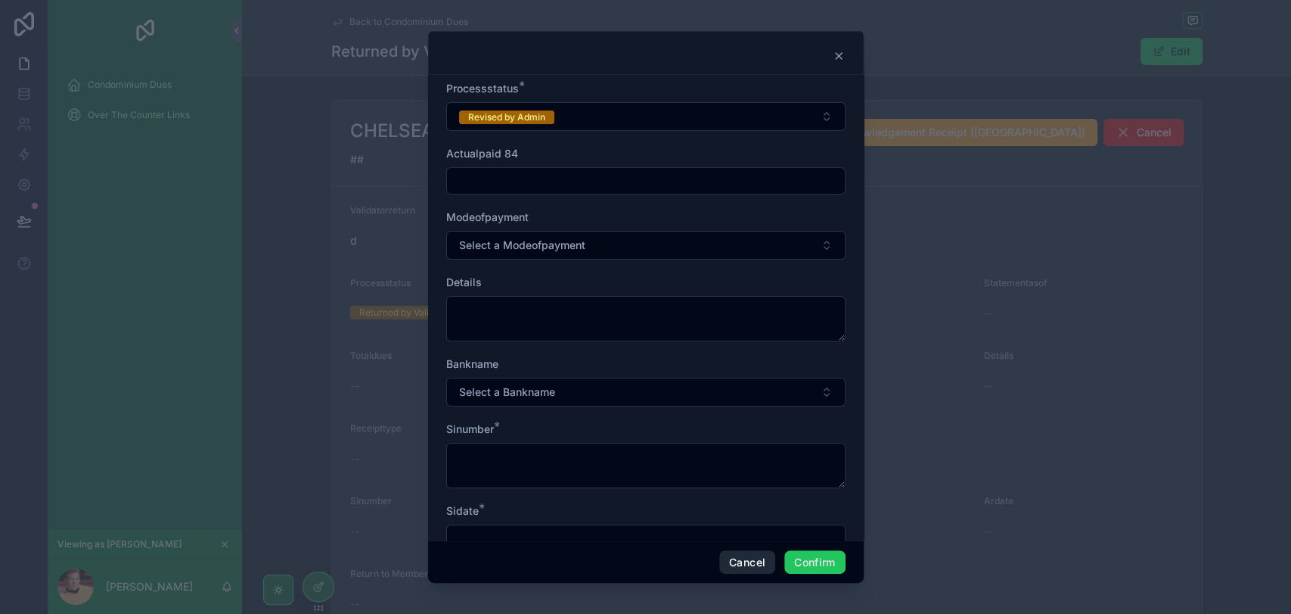
click at [733, 571] on button "Cancel" at bounding box center [747, 562] width 56 height 24
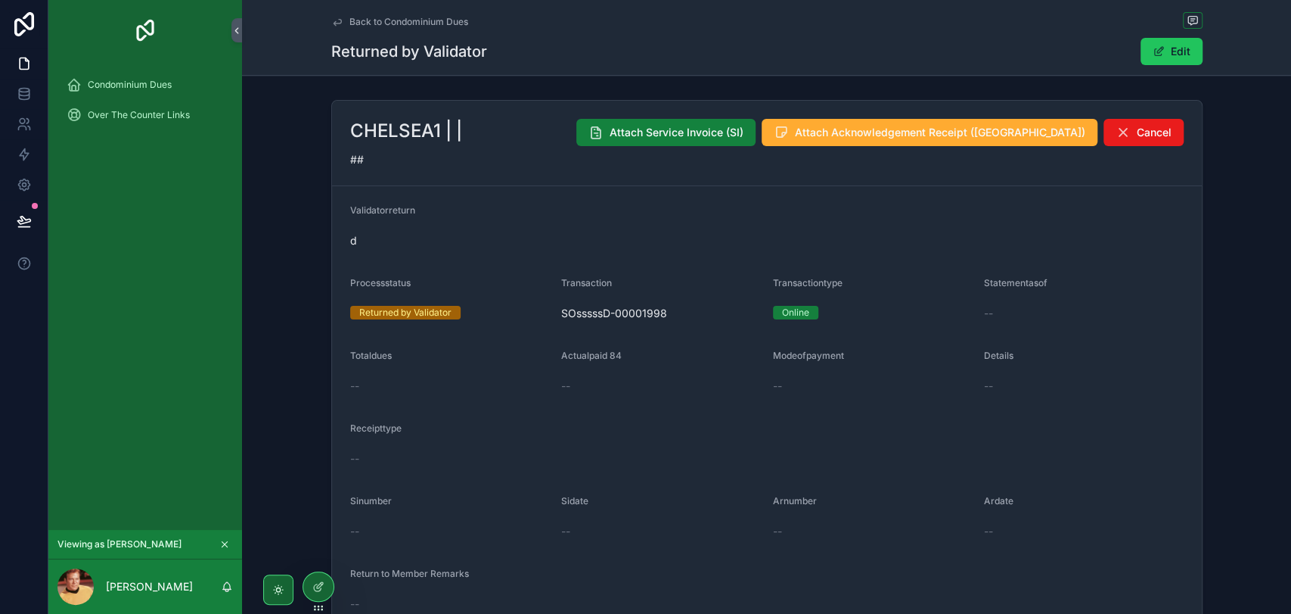
click at [604, 135] on icon "scrollable content" at bounding box center [596, 132] width 15 height 15
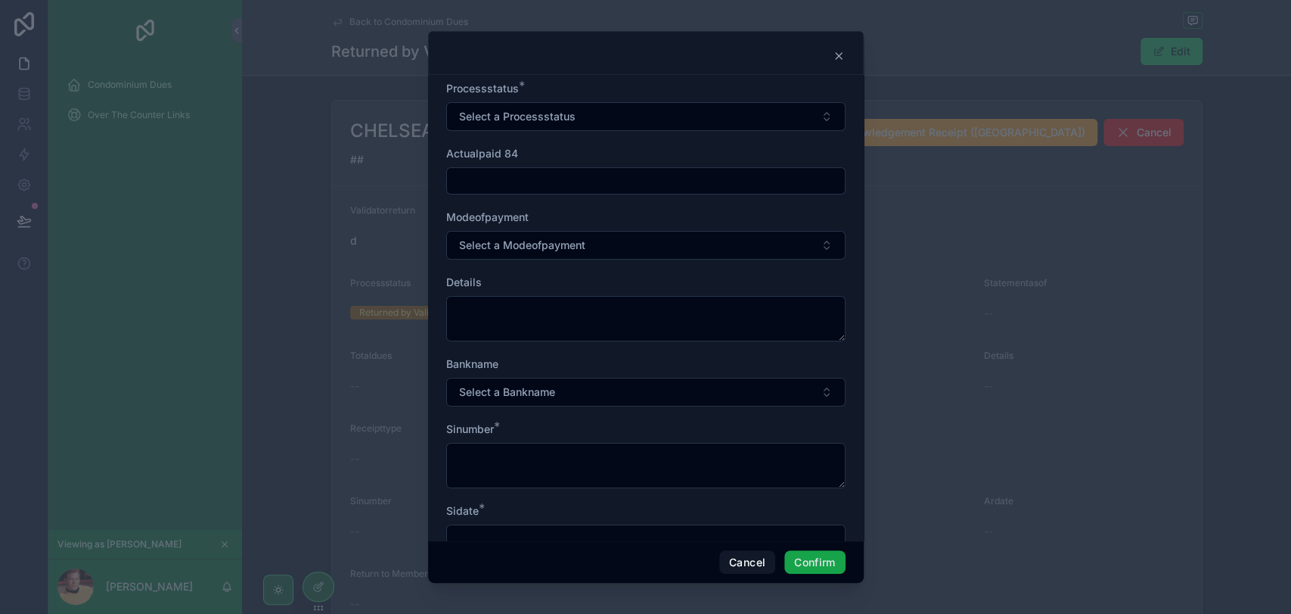
click at [814, 558] on button "Confirm" at bounding box center [814, 562] width 61 height 24
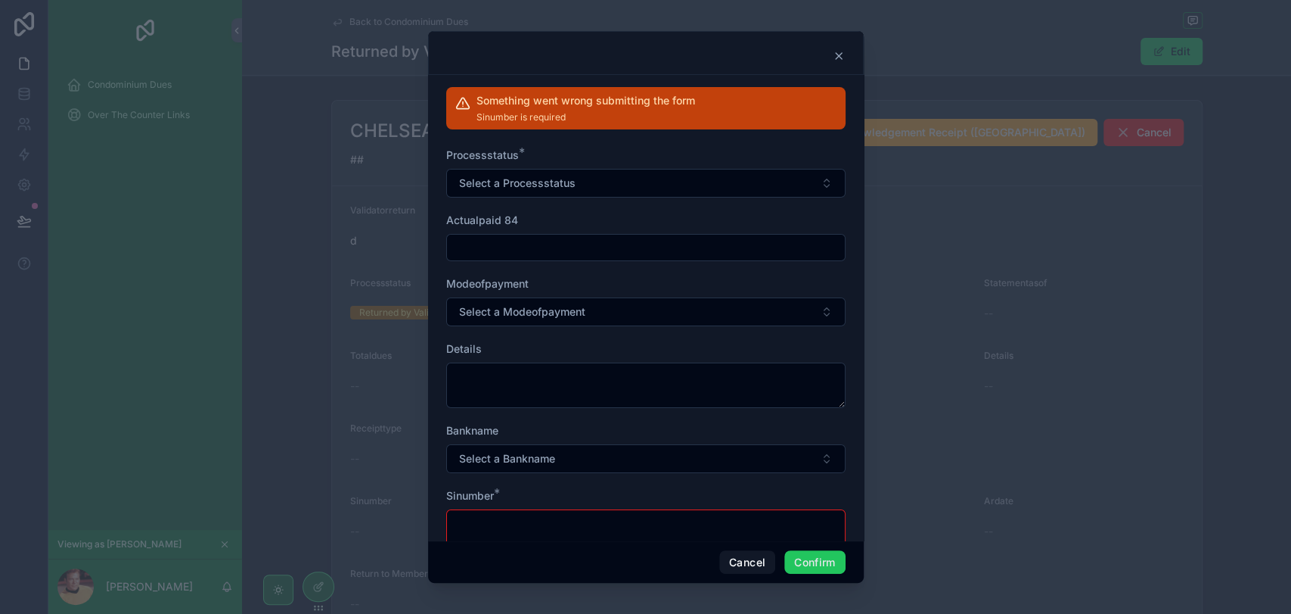
click at [669, 118] on span "Sinumber is required" at bounding box center [586, 117] width 219 height 12
click at [811, 558] on button "Confirm" at bounding box center [814, 562] width 61 height 24
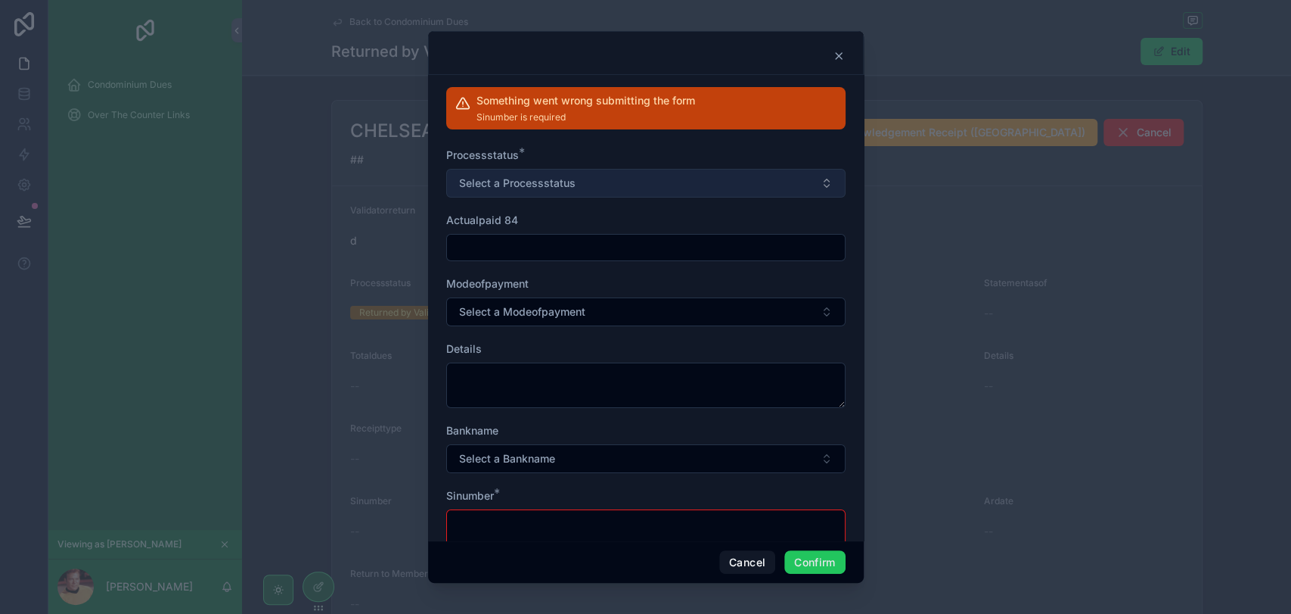
click at [714, 194] on button "Select a Processstatus" at bounding box center [645, 183] width 399 height 29
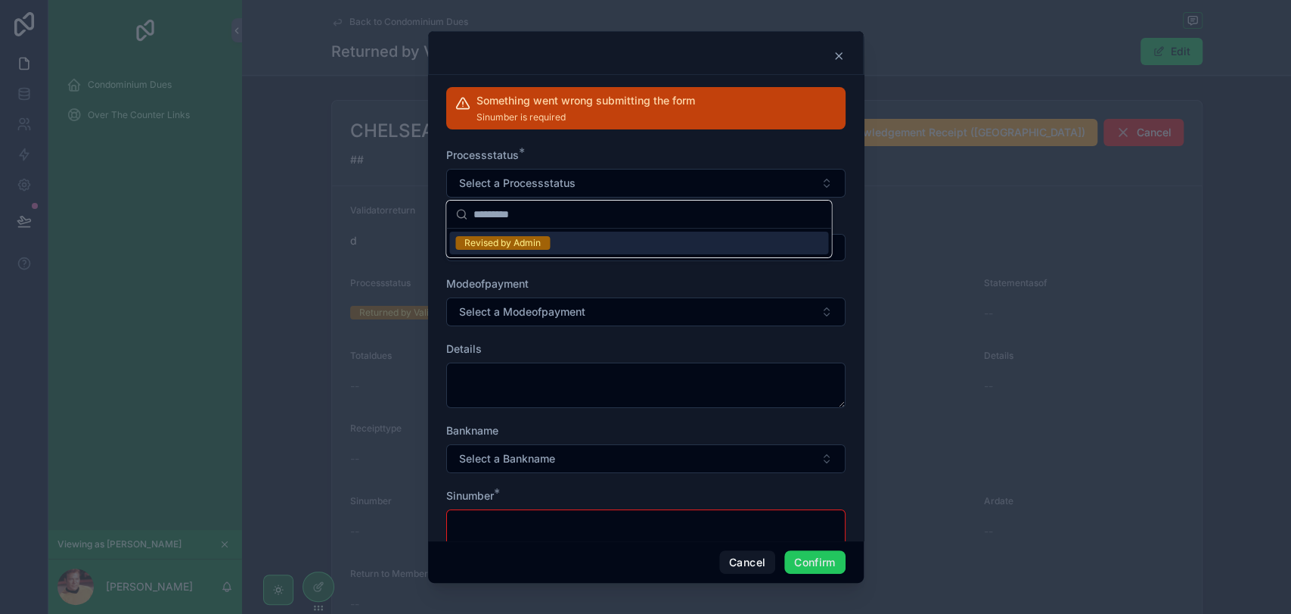
click at [685, 245] on div "Revised by Admin" at bounding box center [638, 242] width 379 height 23
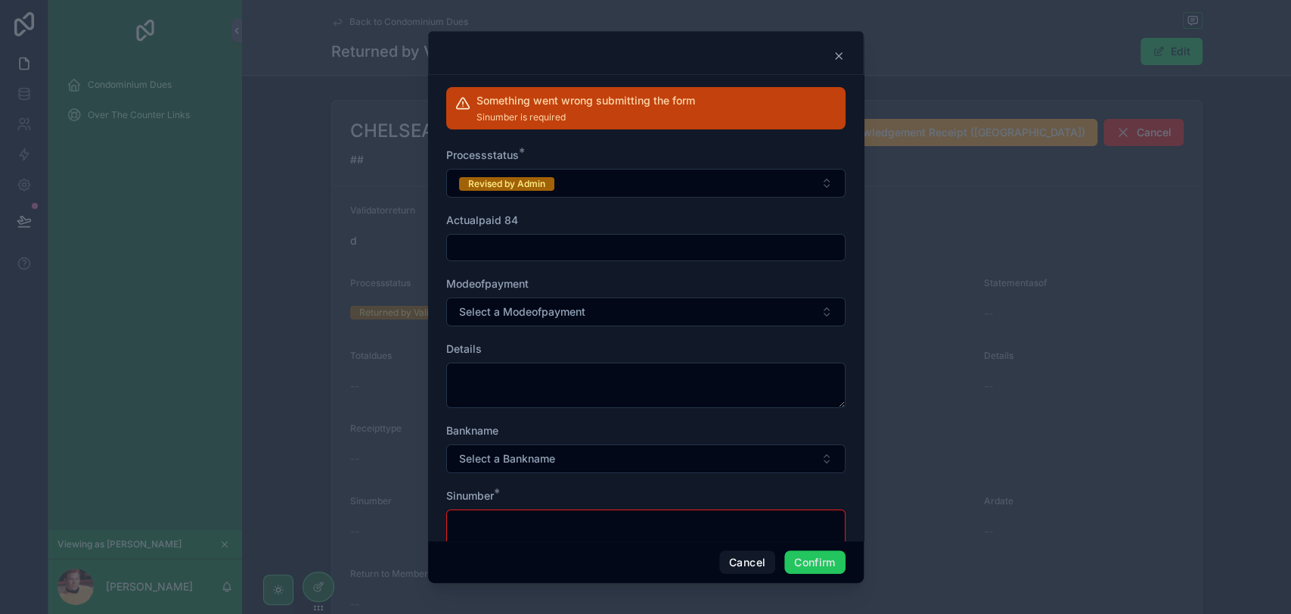
click at [681, 224] on div "Actualpaid 84" at bounding box center [645, 220] width 399 height 15
click at [758, 560] on button "Cancel" at bounding box center [747, 562] width 56 height 24
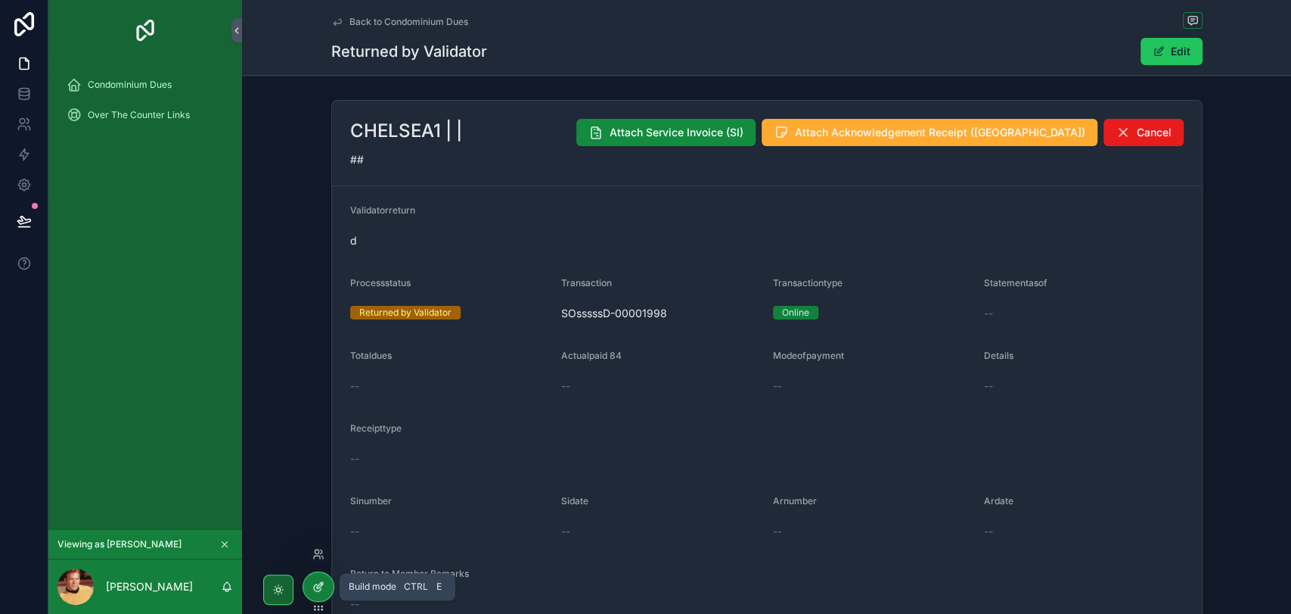
click at [323, 586] on icon at bounding box center [318, 586] width 12 height 12
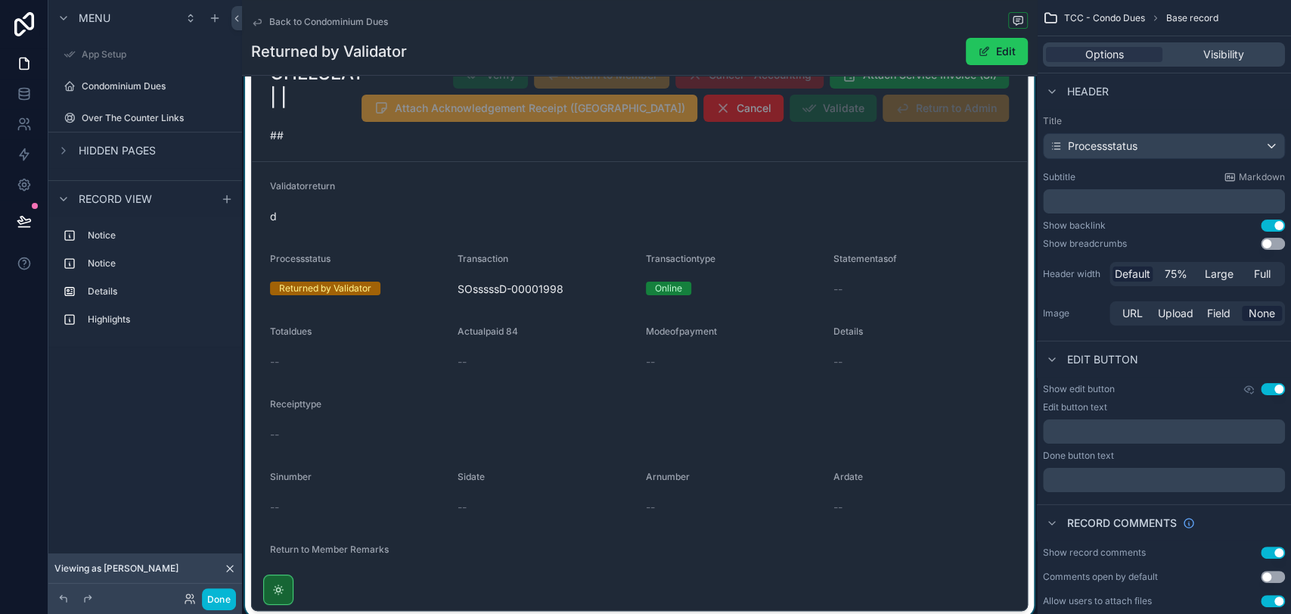
scroll to position [336, 0]
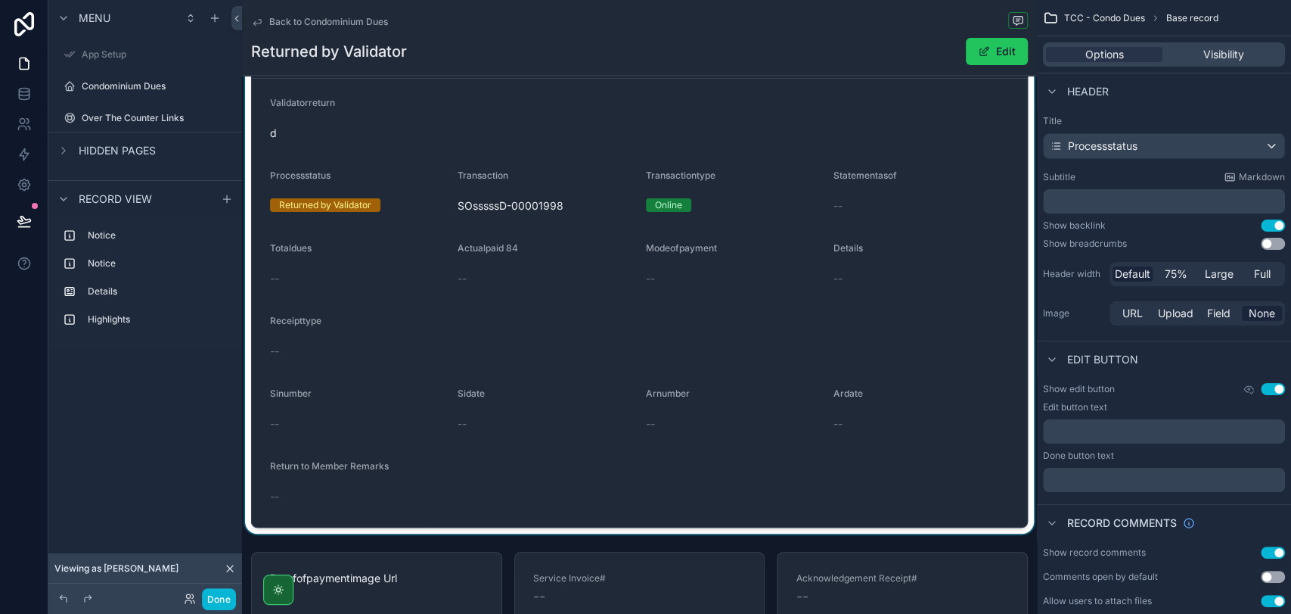
click at [339, 201] on div "scrollable content" at bounding box center [639, 243] width 795 height 580
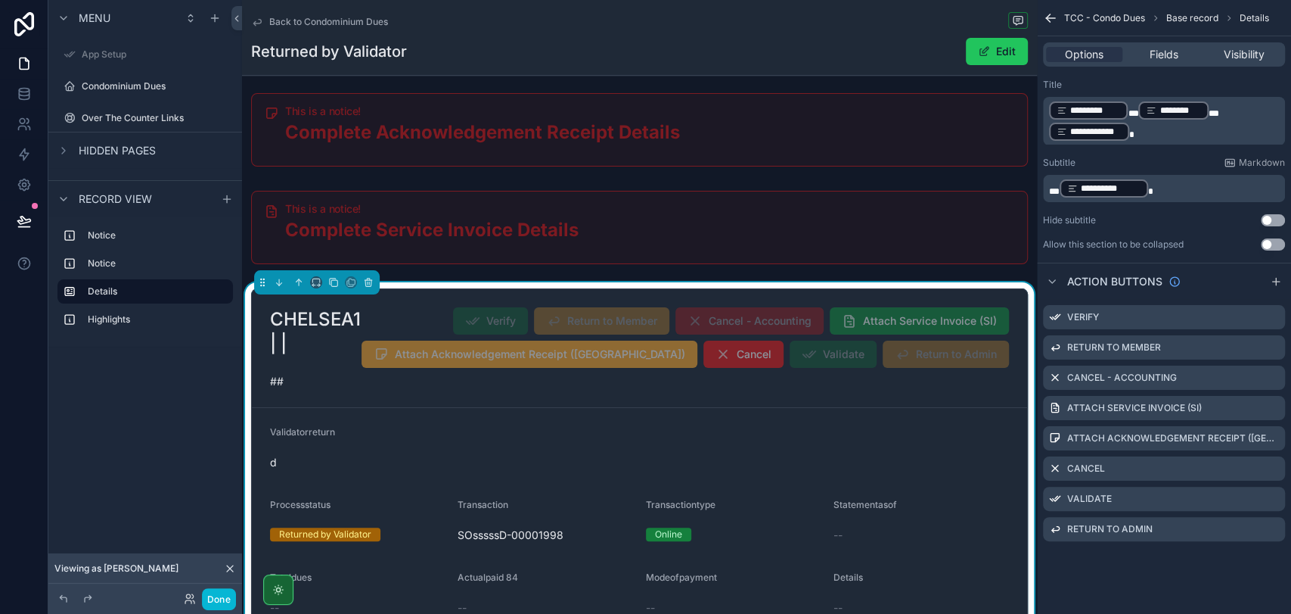
scroll to position [0, 0]
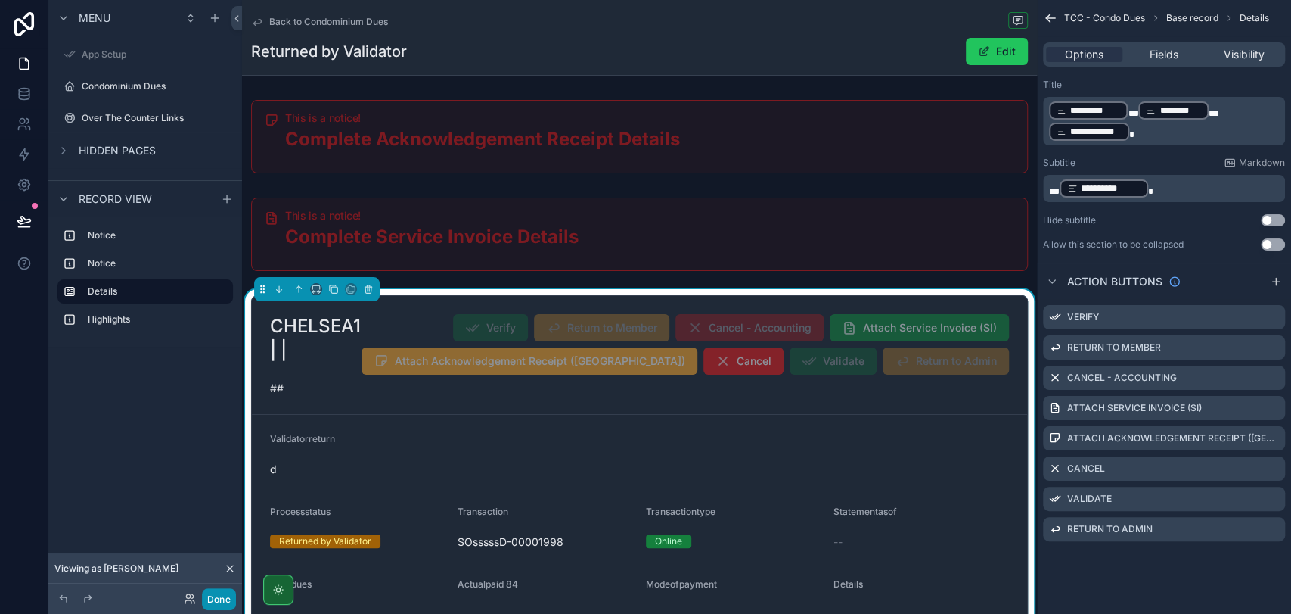
click at [221, 590] on button "Done" at bounding box center [219, 599] width 34 height 22
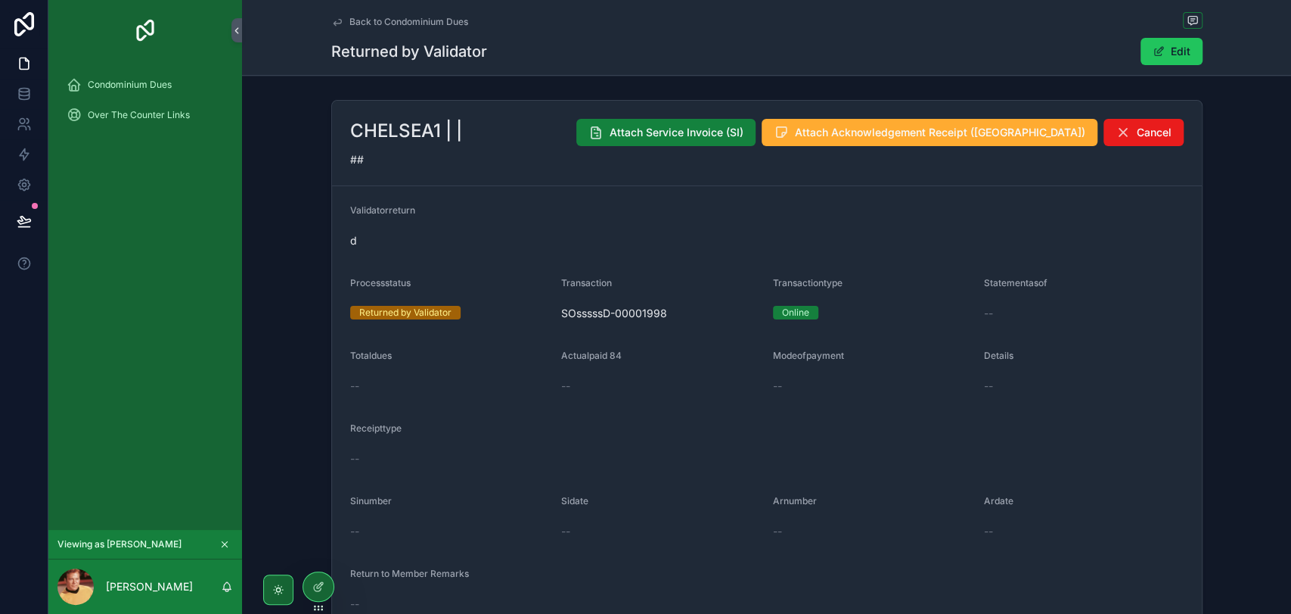
click at [710, 133] on span "Attach Service Invoice (SI)" at bounding box center [677, 132] width 134 height 15
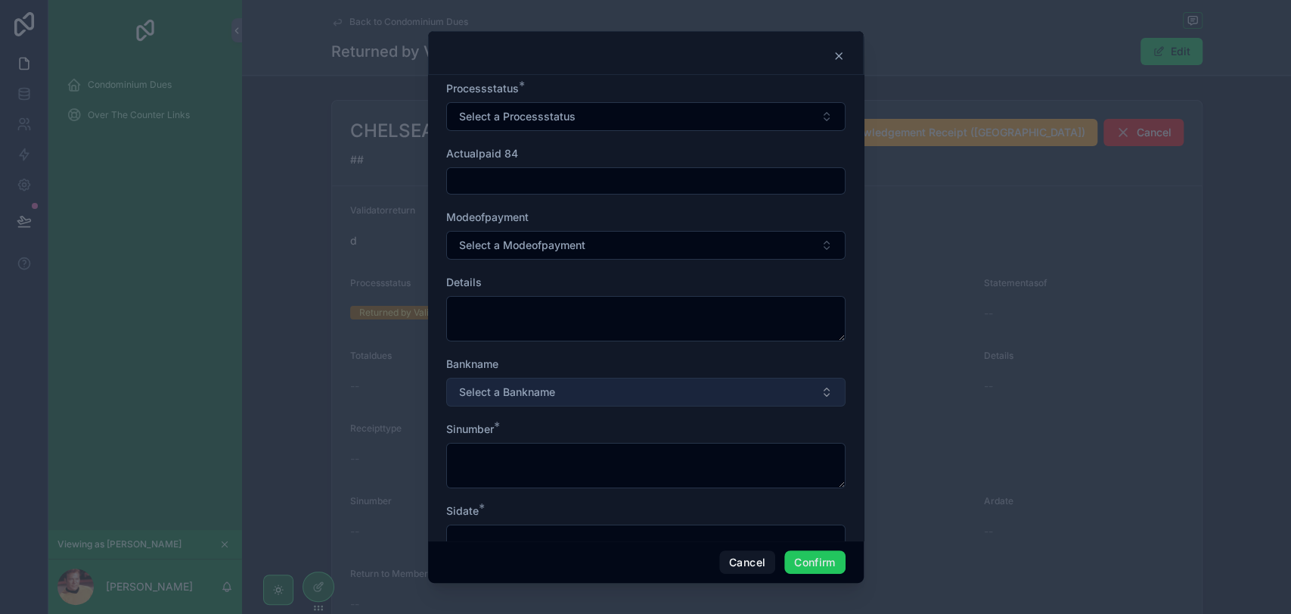
click at [561, 383] on button "Select a Bankname" at bounding box center [645, 391] width 399 height 29
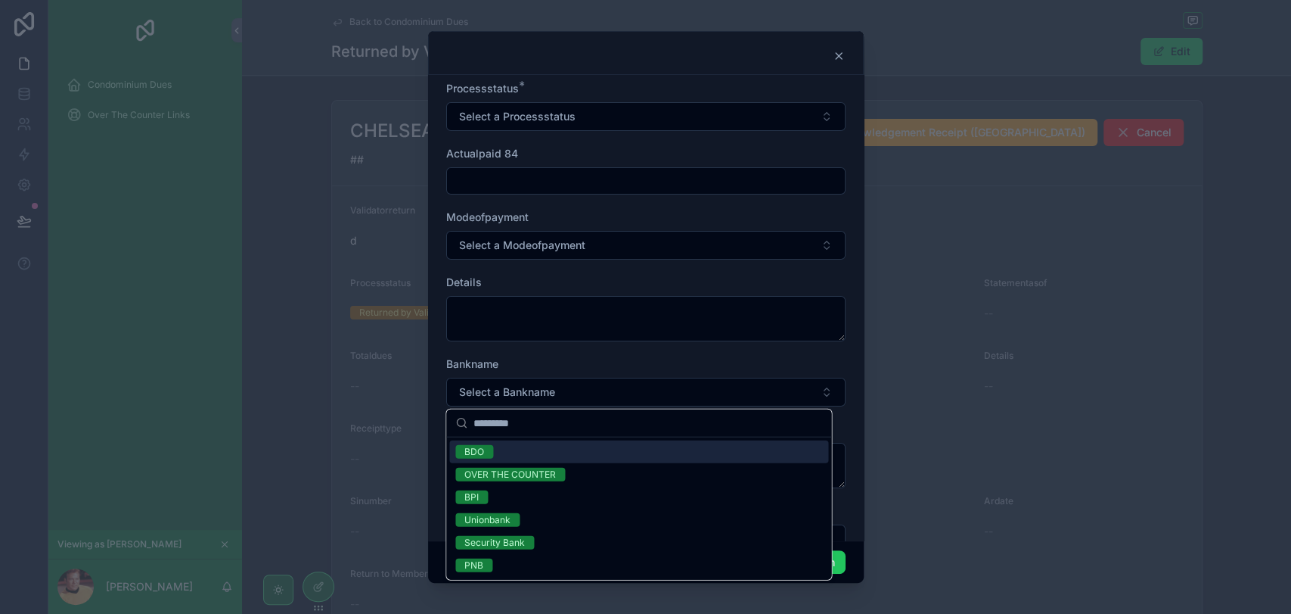
click at [539, 280] on div "Details" at bounding box center [645, 282] width 399 height 15
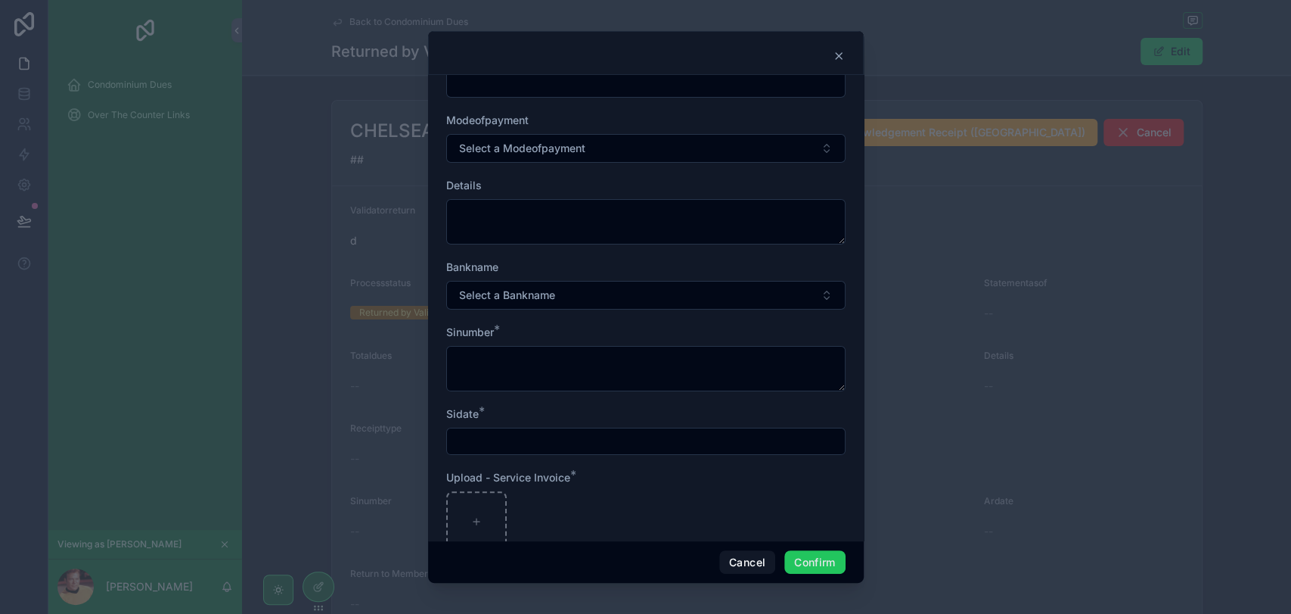
scroll to position [168, 0]
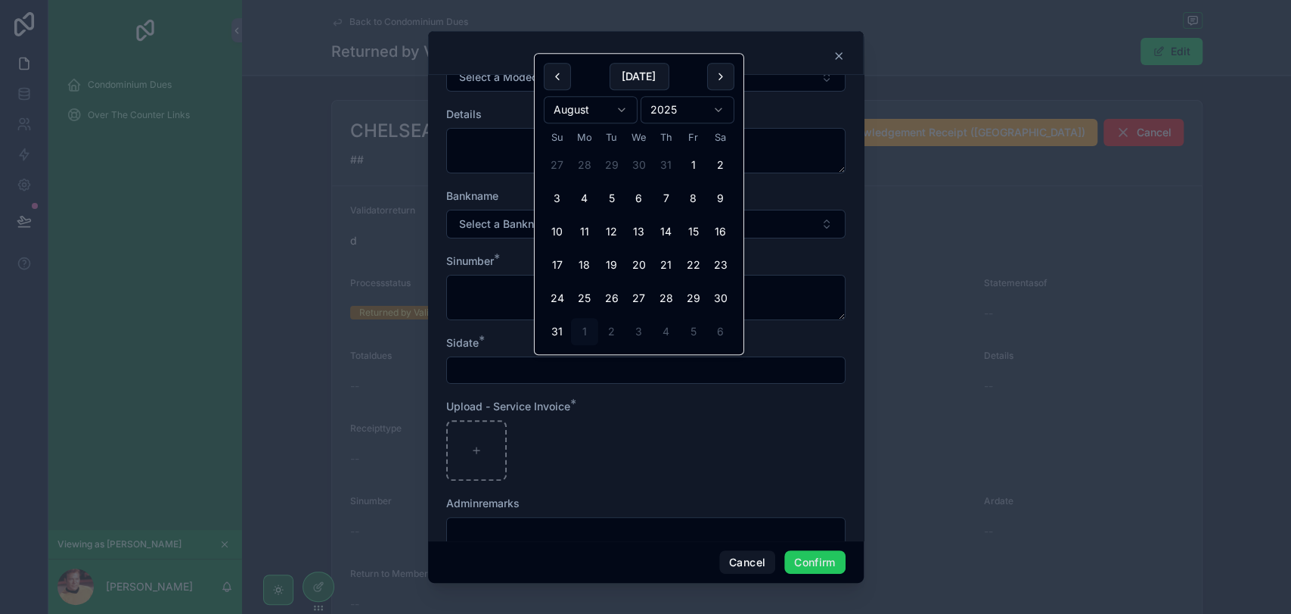
click at [539, 364] on input "text" at bounding box center [646, 369] width 398 height 21
type input "**"
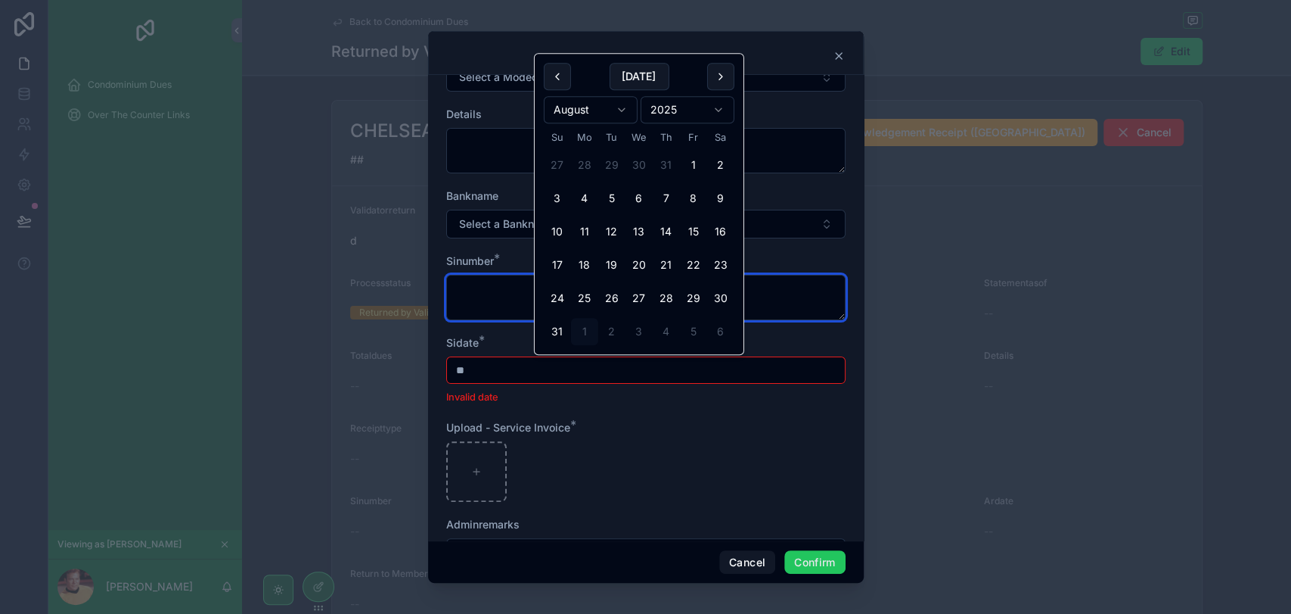
click at [478, 291] on textarea at bounding box center [645, 297] width 399 height 45
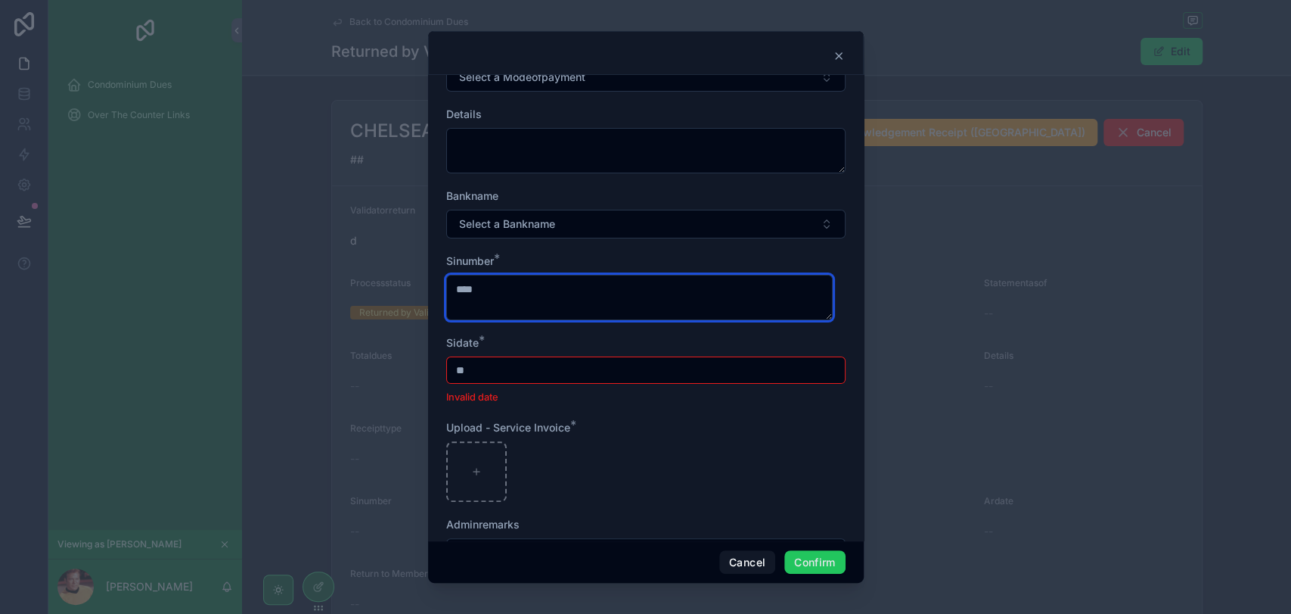
type textarea "****"
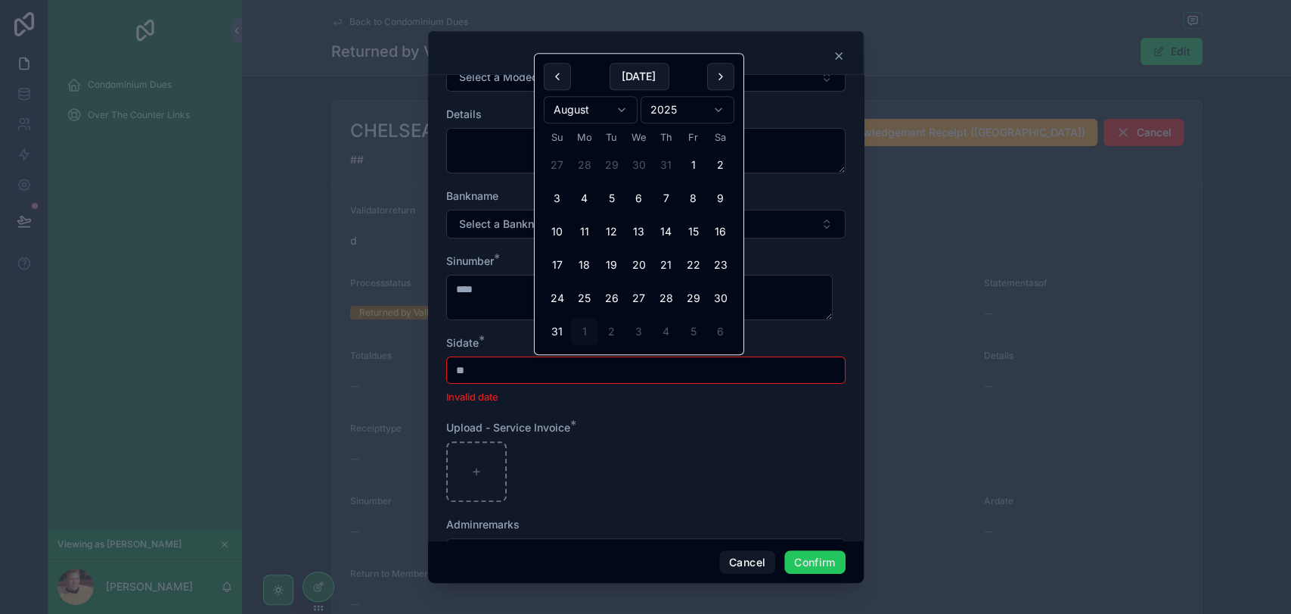
click at [464, 371] on input "**" at bounding box center [646, 369] width 398 height 21
click at [623, 300] on button "26" at bounding box center [611, 297] width 27 height 27
type input "*********"
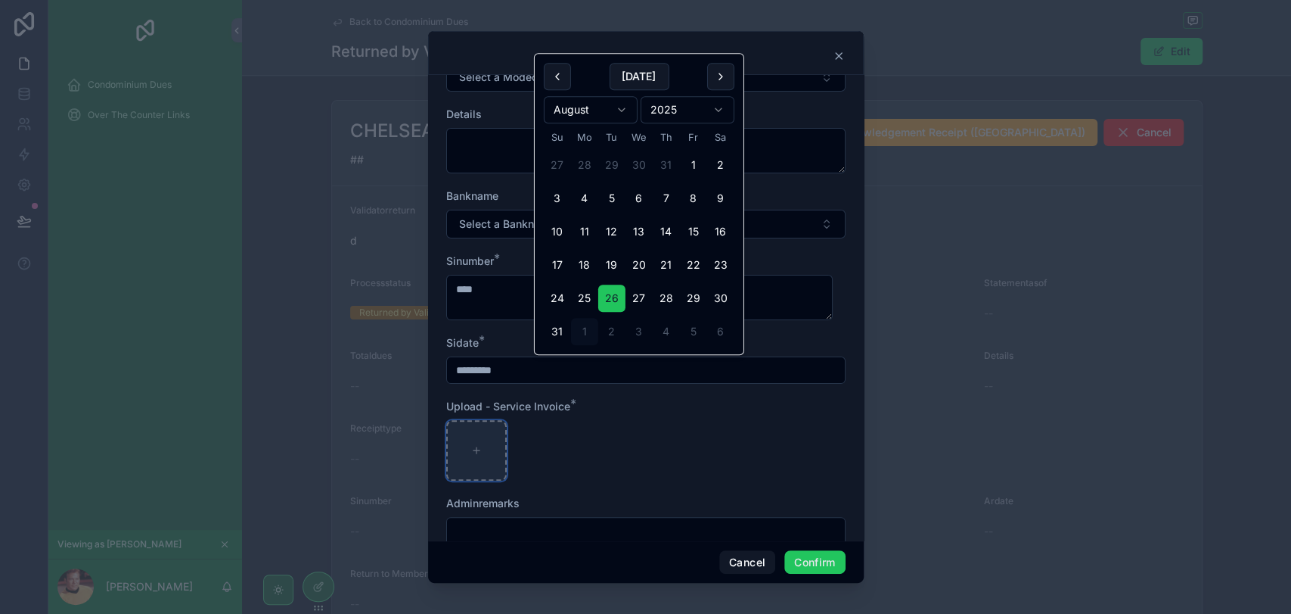
click at [472, 449] on icon at bounding box center [476, 450] width 11 height 11
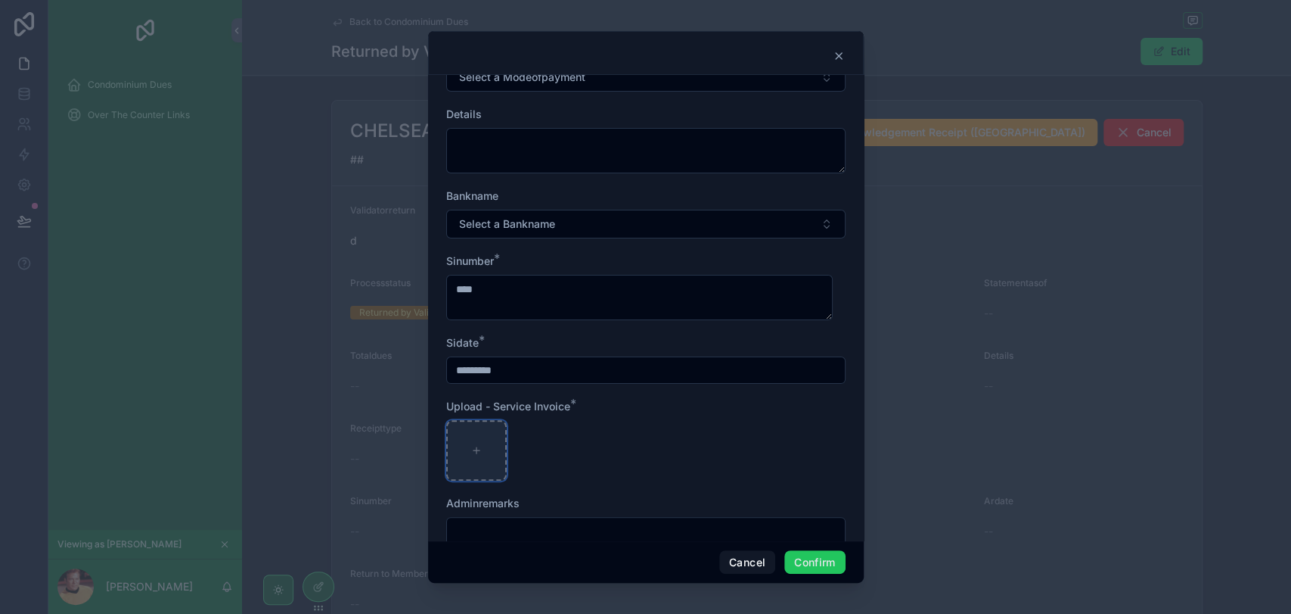
type input "**********"
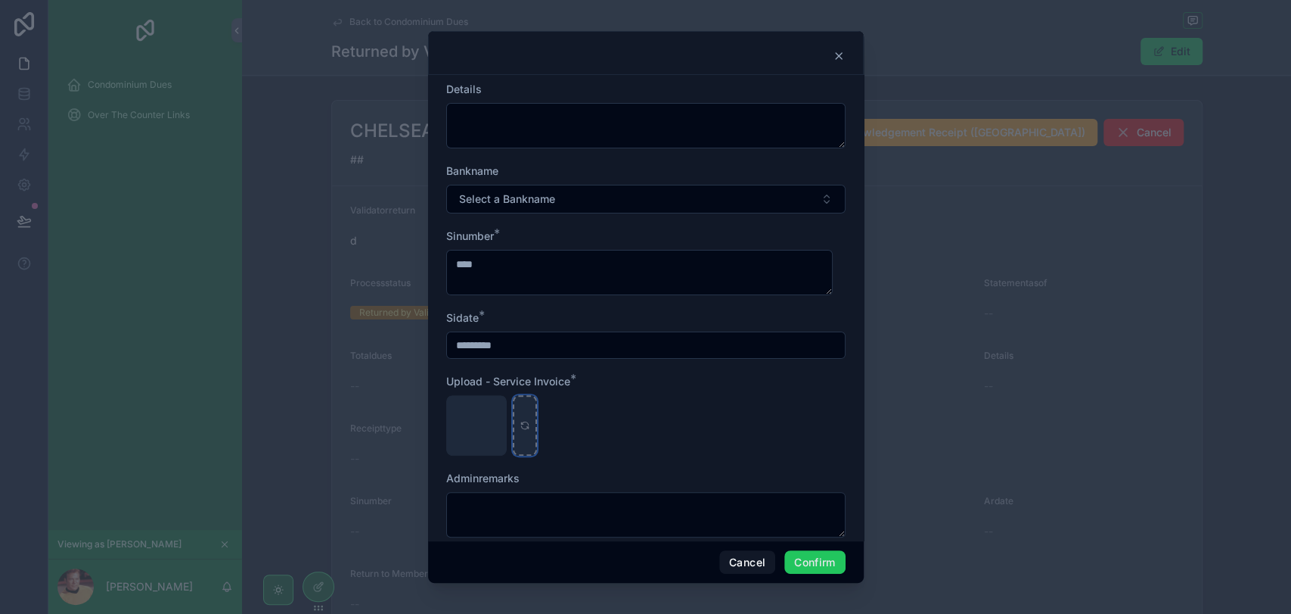
scroll to position [216, 0]
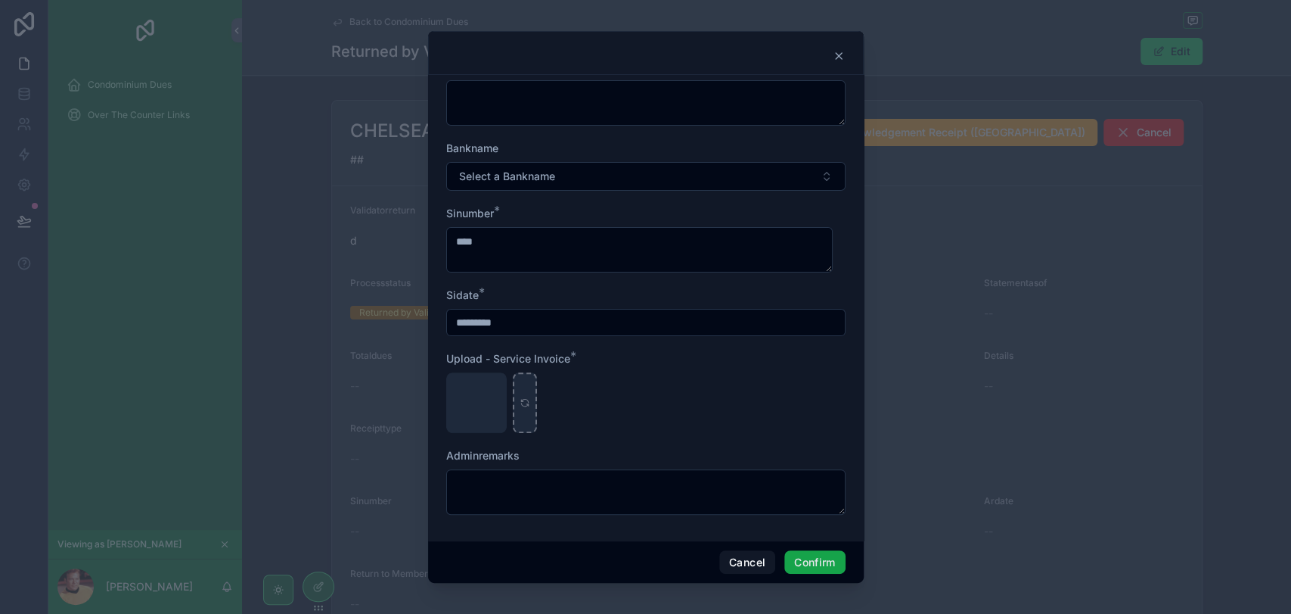
click at [812, 558] on button "Confirm" at bounding box center [814, 562] width 61 height 24
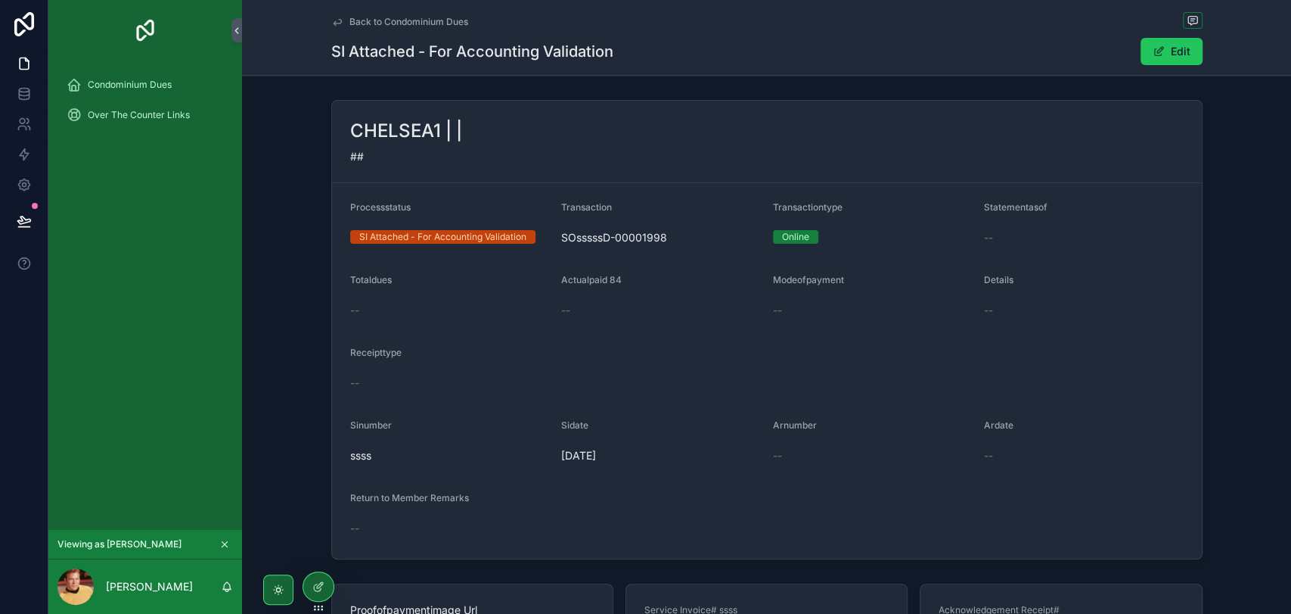
click at [436, 238] on div "SI Attached - For Accounting Validation" at bounding box center [442, 237] width 167 height 14
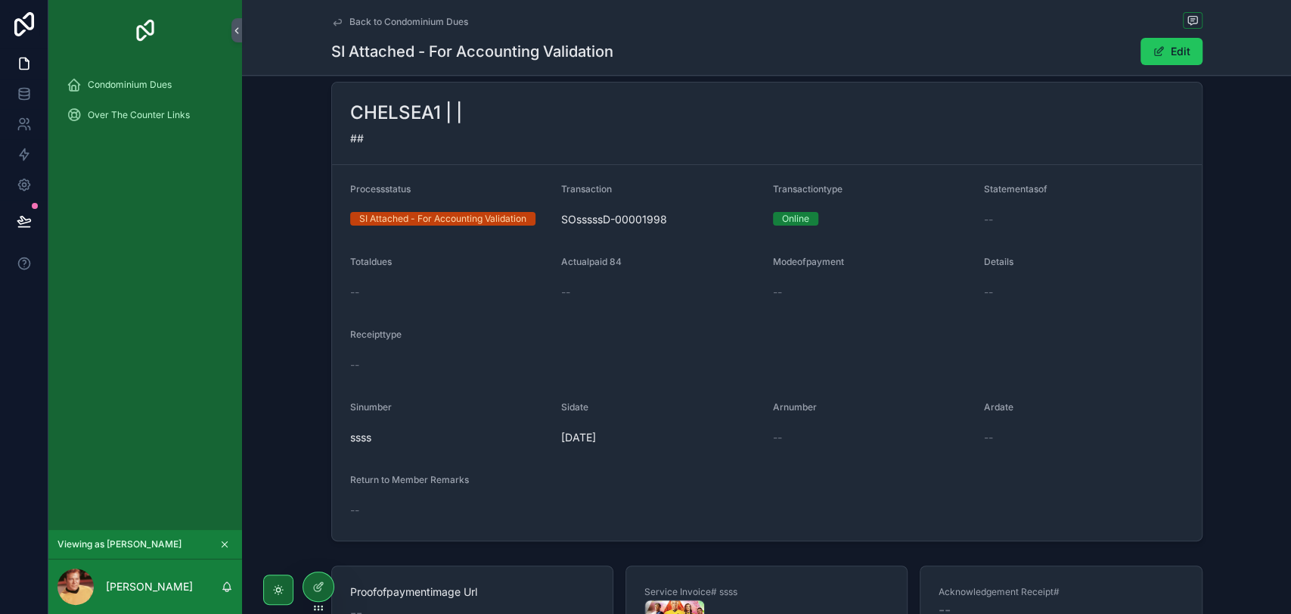
scroll to position [0, 0]
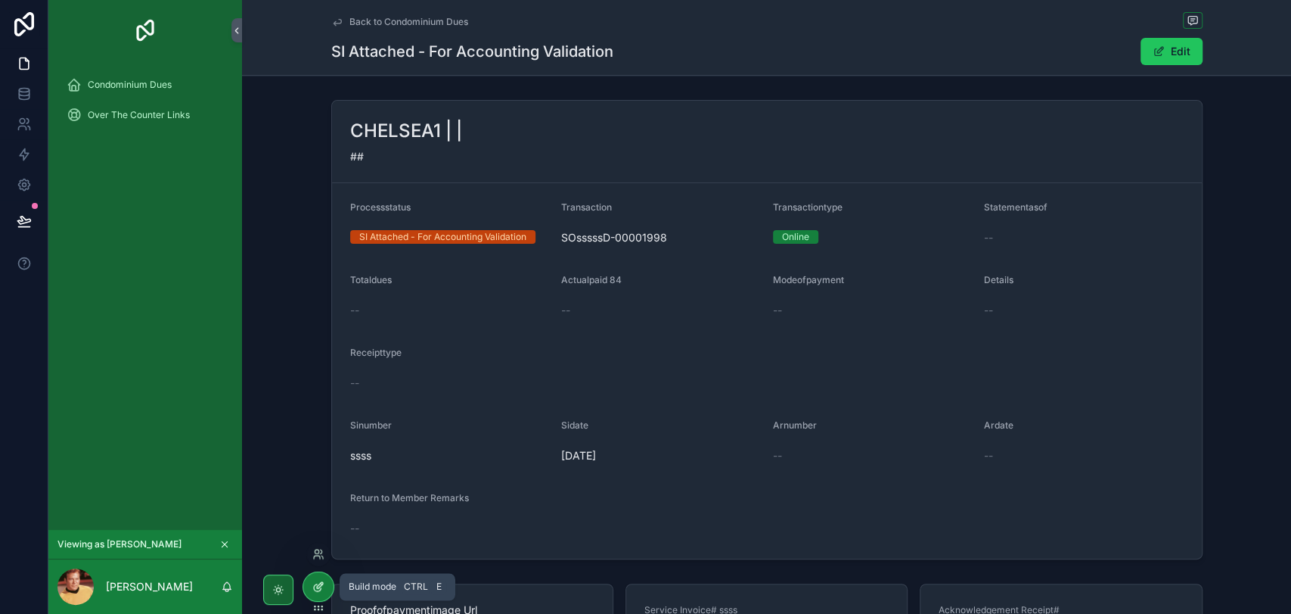
click at [319, 575] on div at bounding box center [318, 586] width 30 height 29
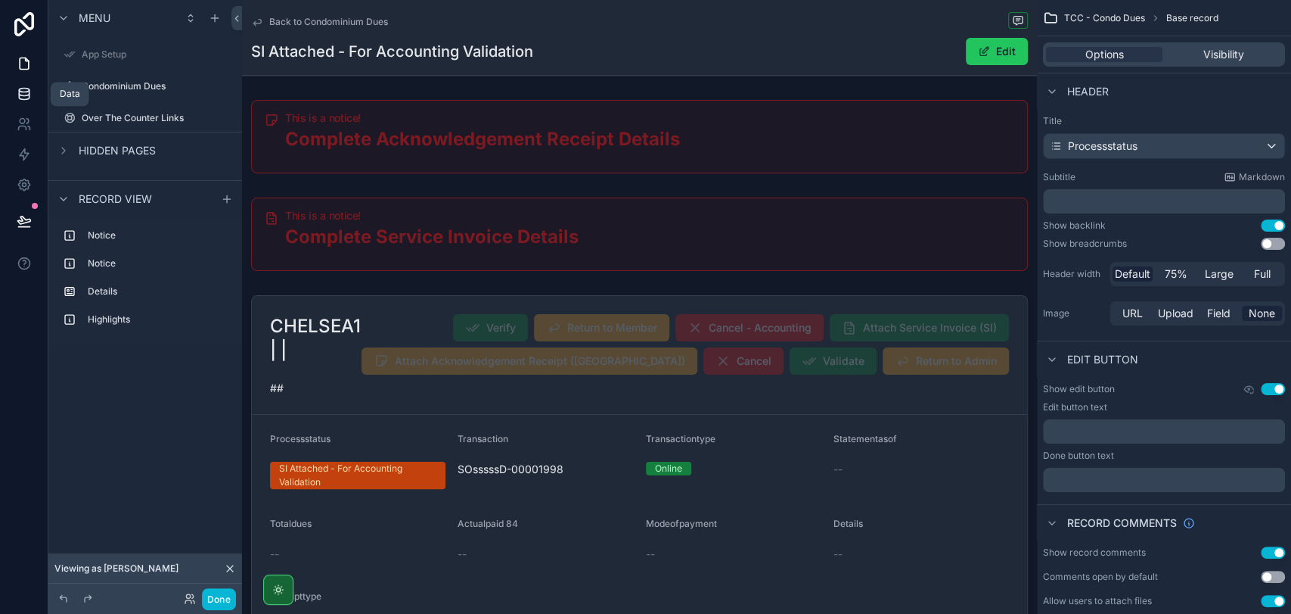
click at [21, 86] on icon at bounding box center [24, 93] width 15 height 15
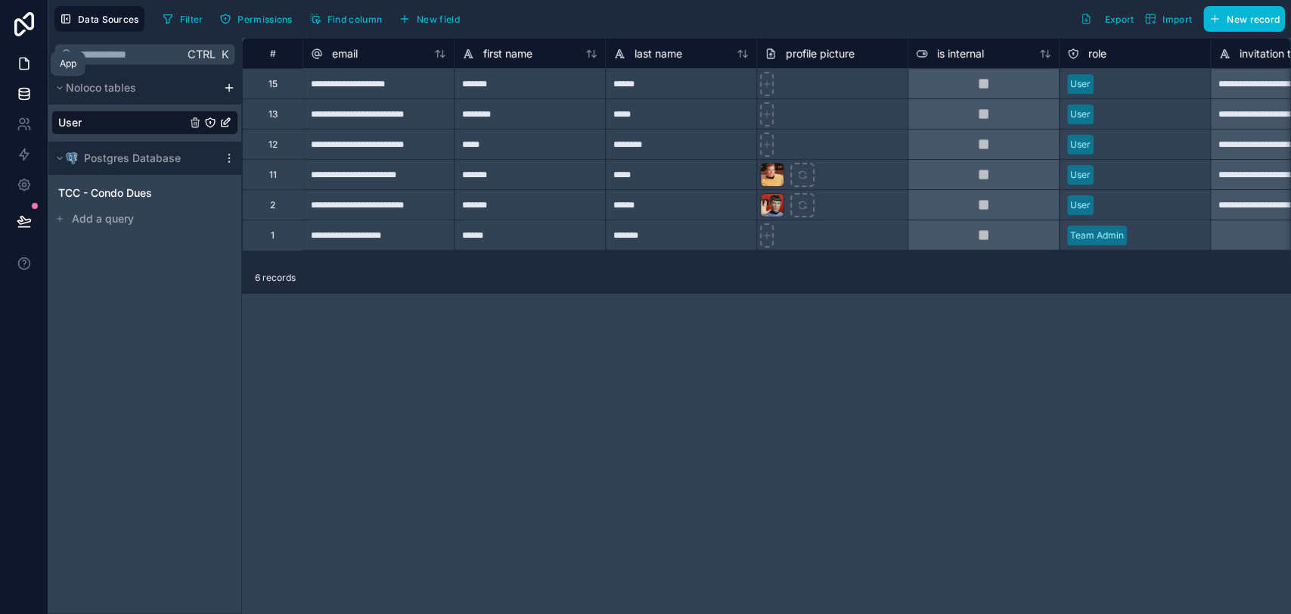
click at [33, 61] on link at bounding box center [24, 63] width 48 height 30
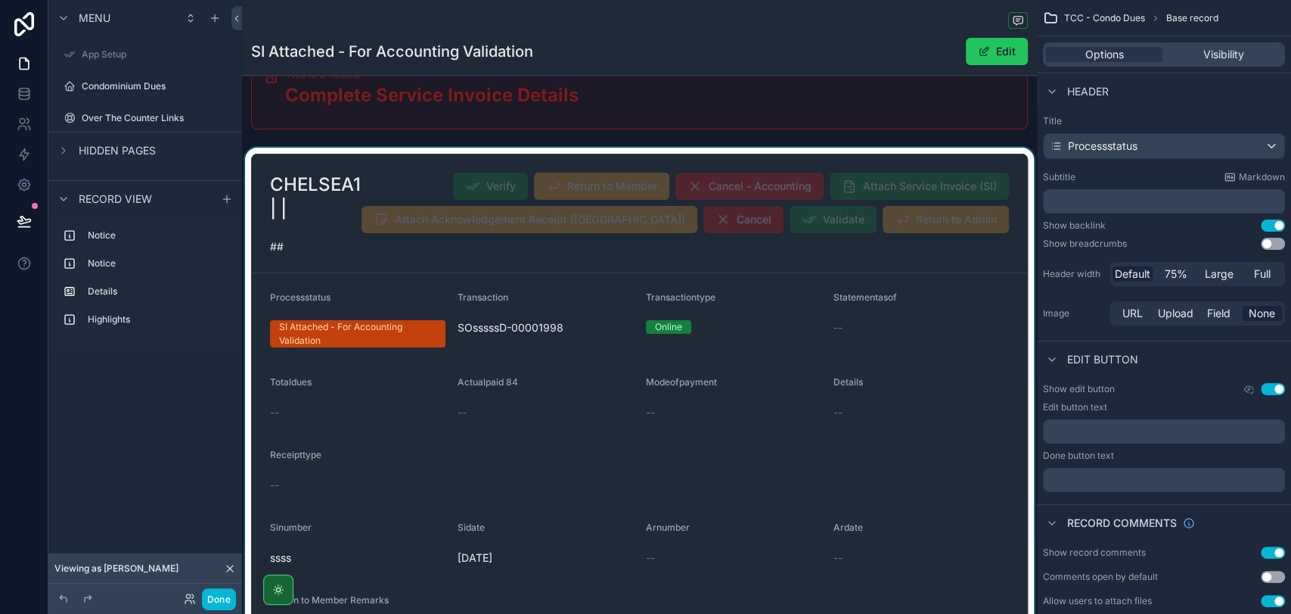
scroll to position [168, 0]
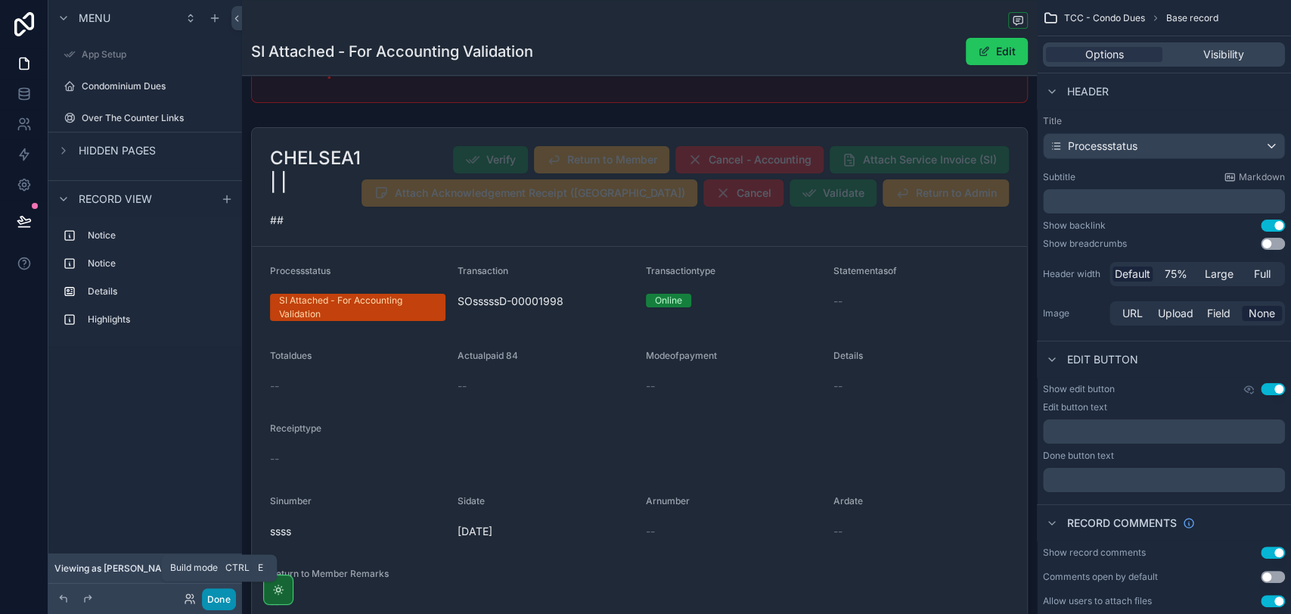
click at [223, 597] on button "Done" at bounding box center [219, 599] width 34 height 22
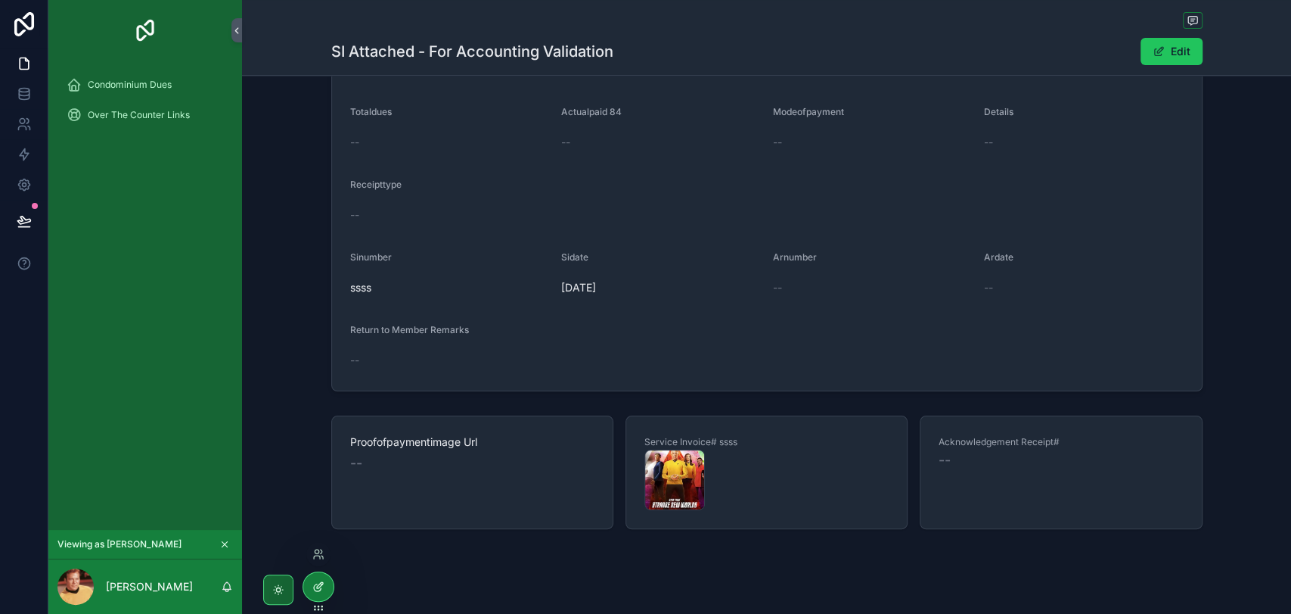
click at [314, 587] on icon at bounding box center [317, 587] width 7 height 7
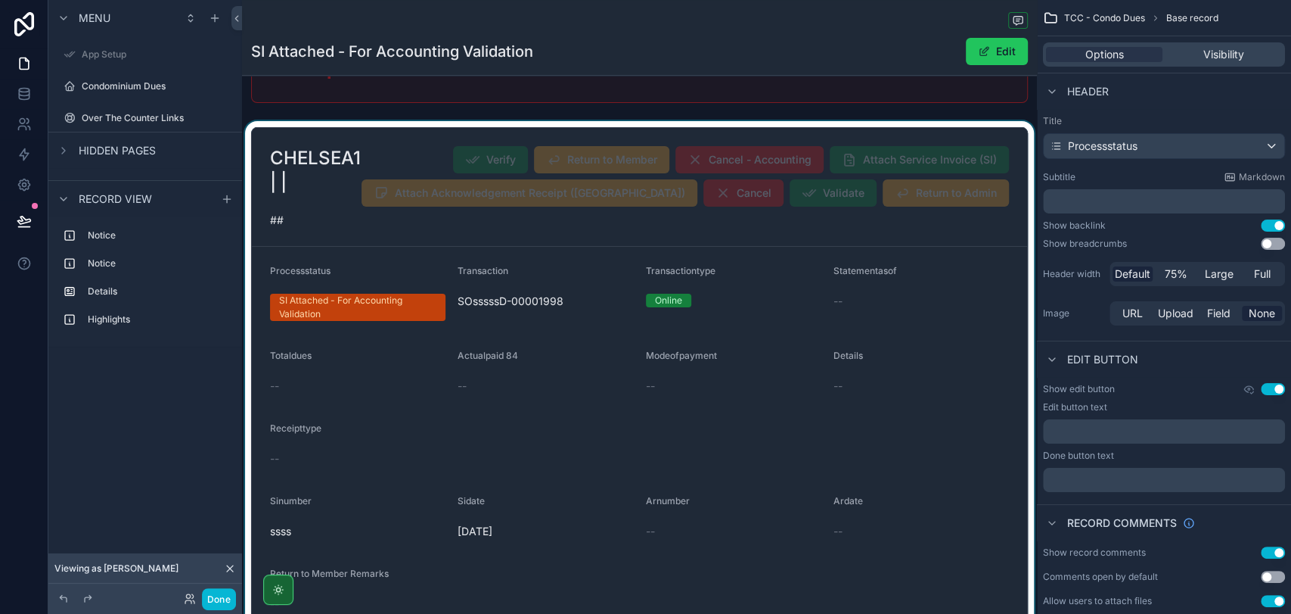
click at [564, 394] on div "scrollable content" at bounding box center [639, 381] width 795 height 520
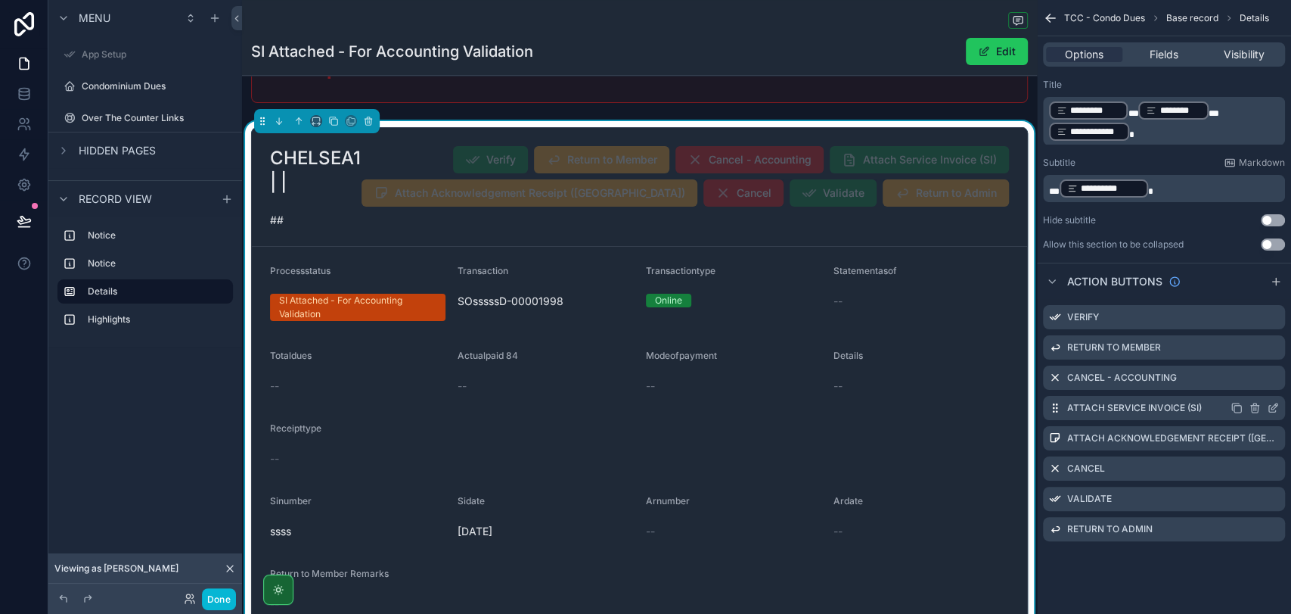
click at [1275, 408] on icon "scrollable content" at bounding box center [1273, 408] width 12 height 12
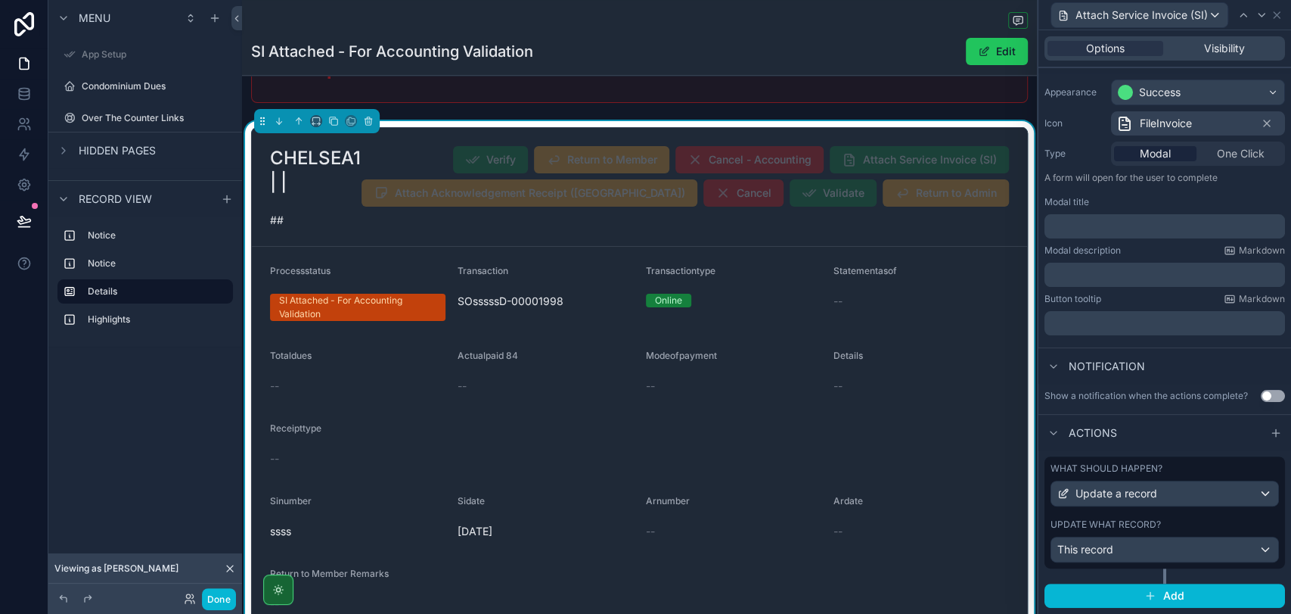
scroll to position [126, 0]
click at [1184, 549] on div "This record" at bounding box center [1165, 549] width 227 height 24
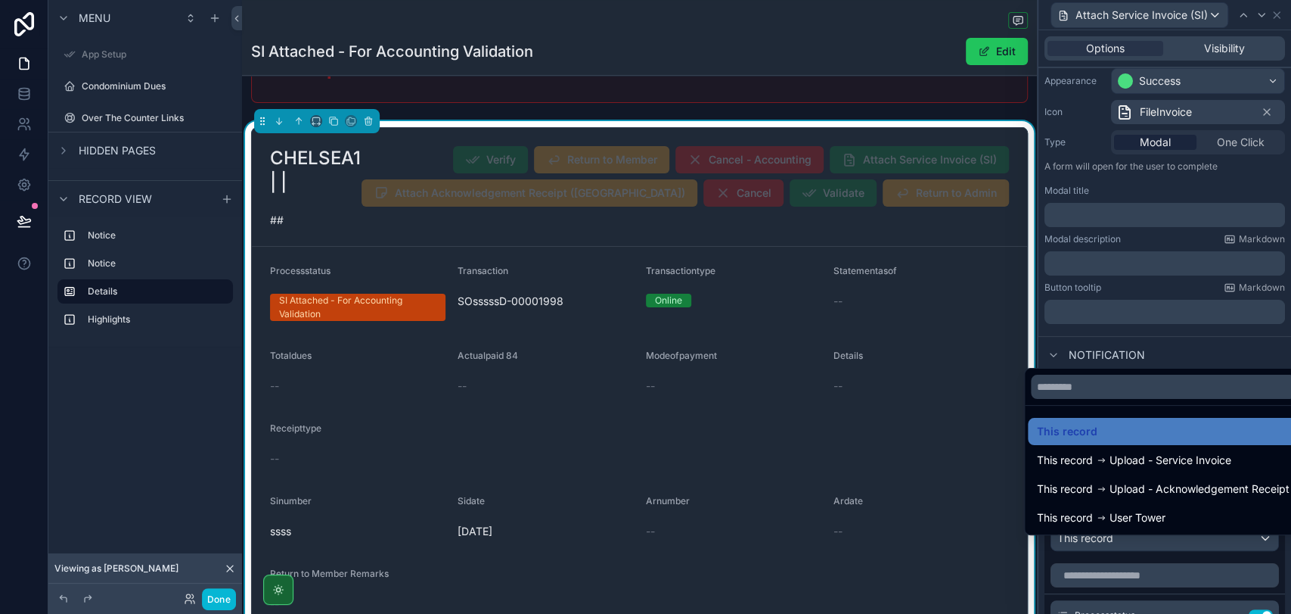
click at [1184, 549] on div at bounding box center [1165, 307] width 253 height 614
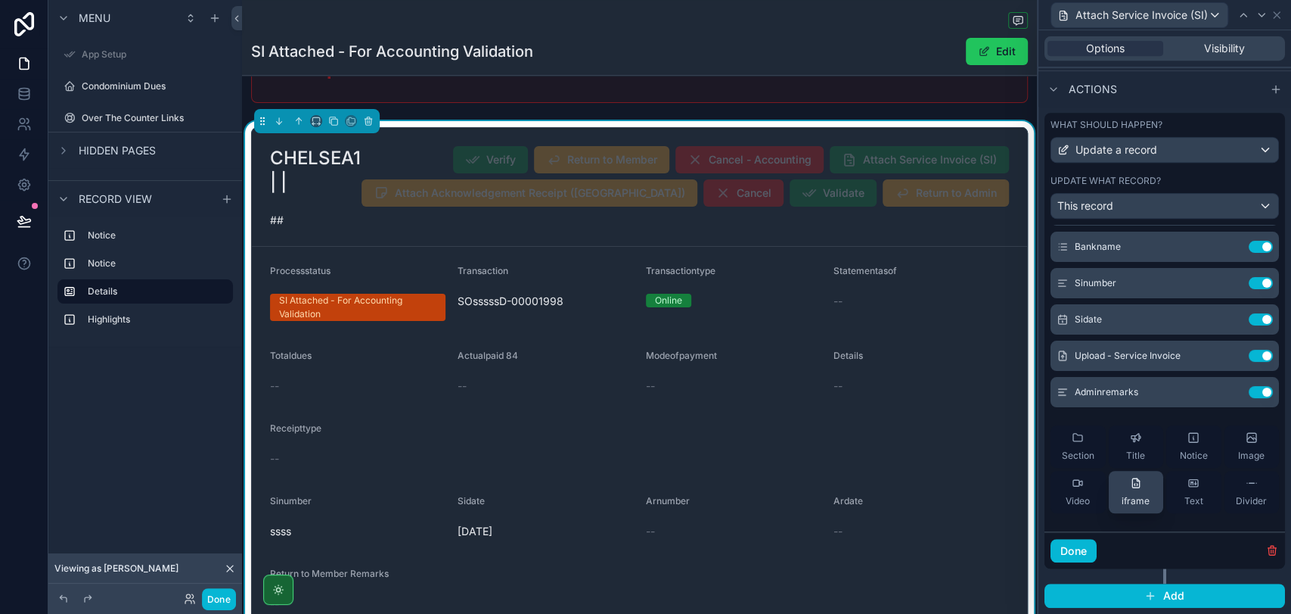
scroll to position [0, 0]
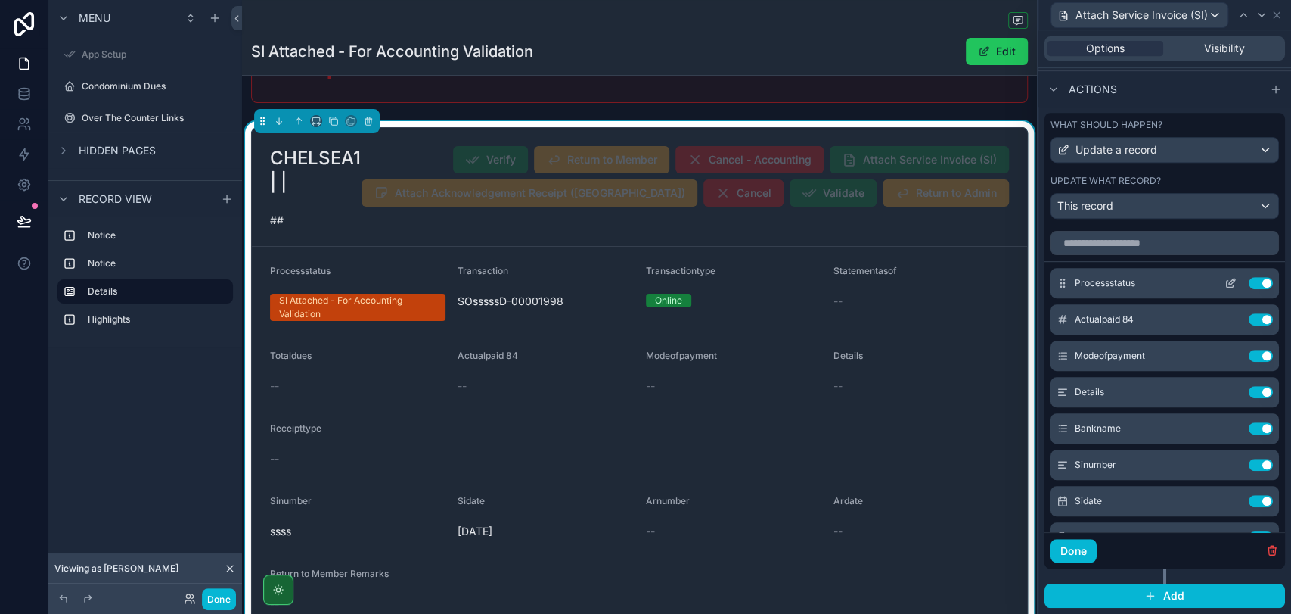
click at [1229, 284] on icon at bounding box center [1232, 281] width 6 height 6
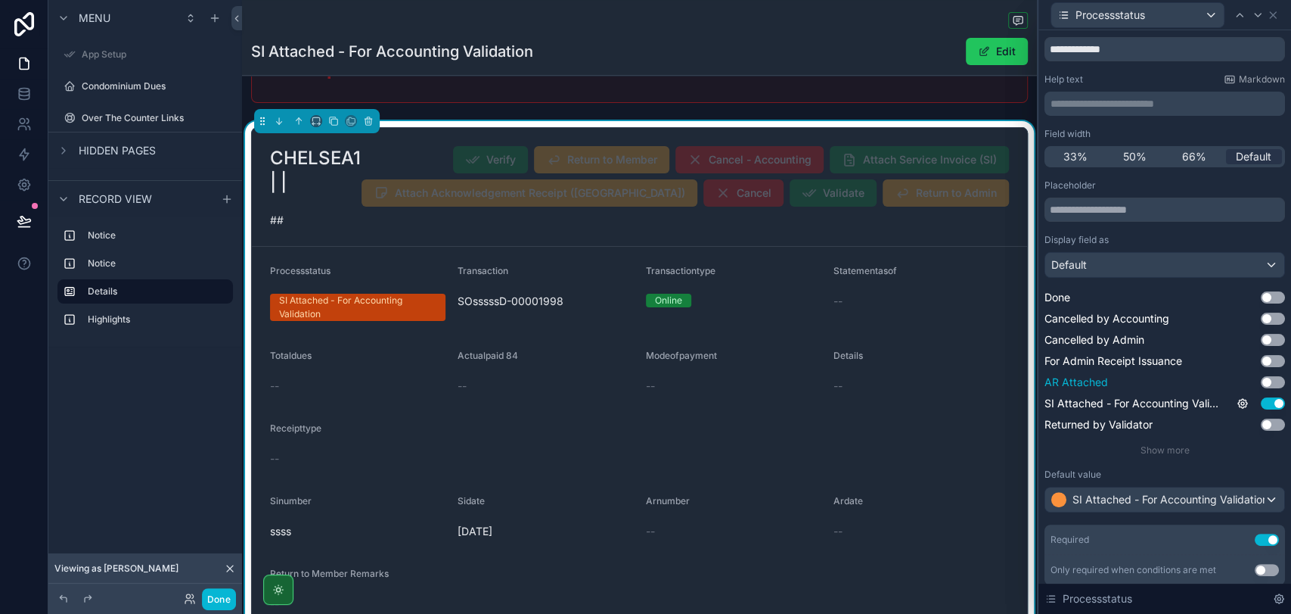
scroll to position [84, 0]
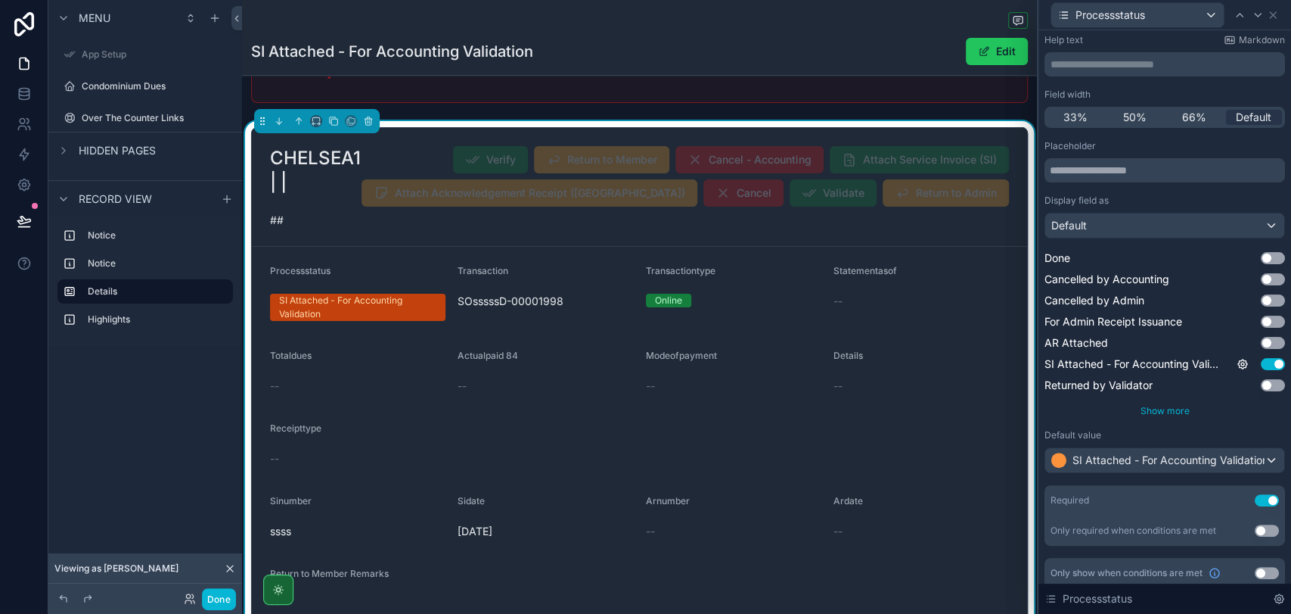
click at [1179, 409] on span "Show more" at bounding box center [1165, 410] width 49 height 11
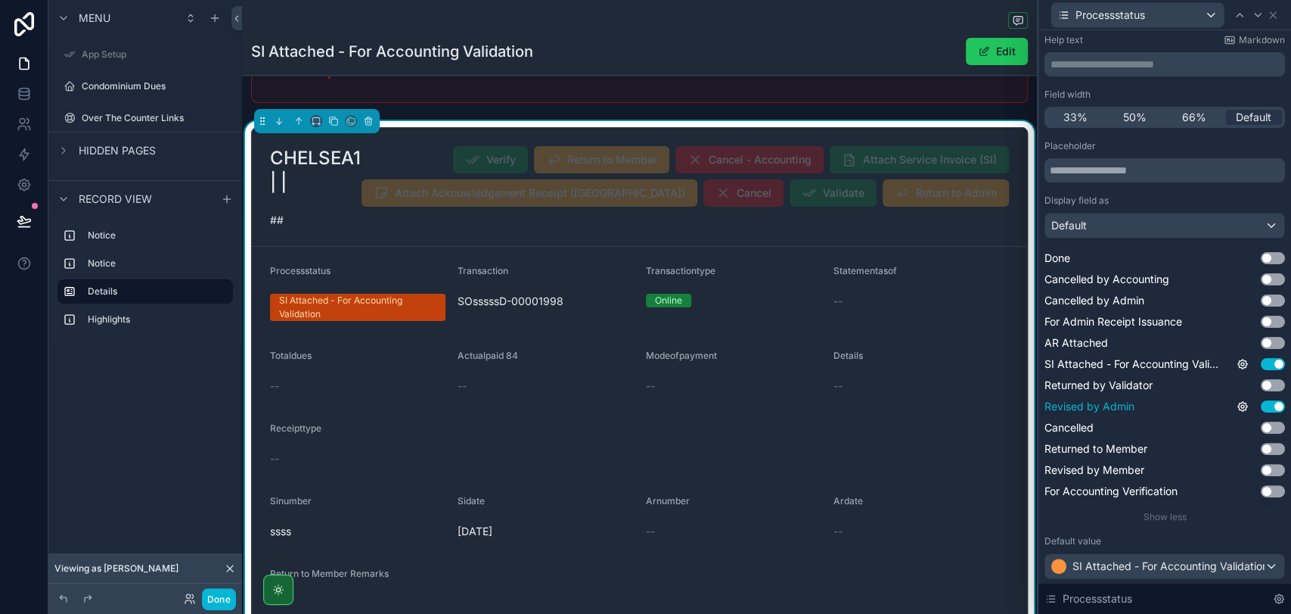
click at [1263, 402] on button "Use setting" at bounding box center [1273, 406] width 24 height 12
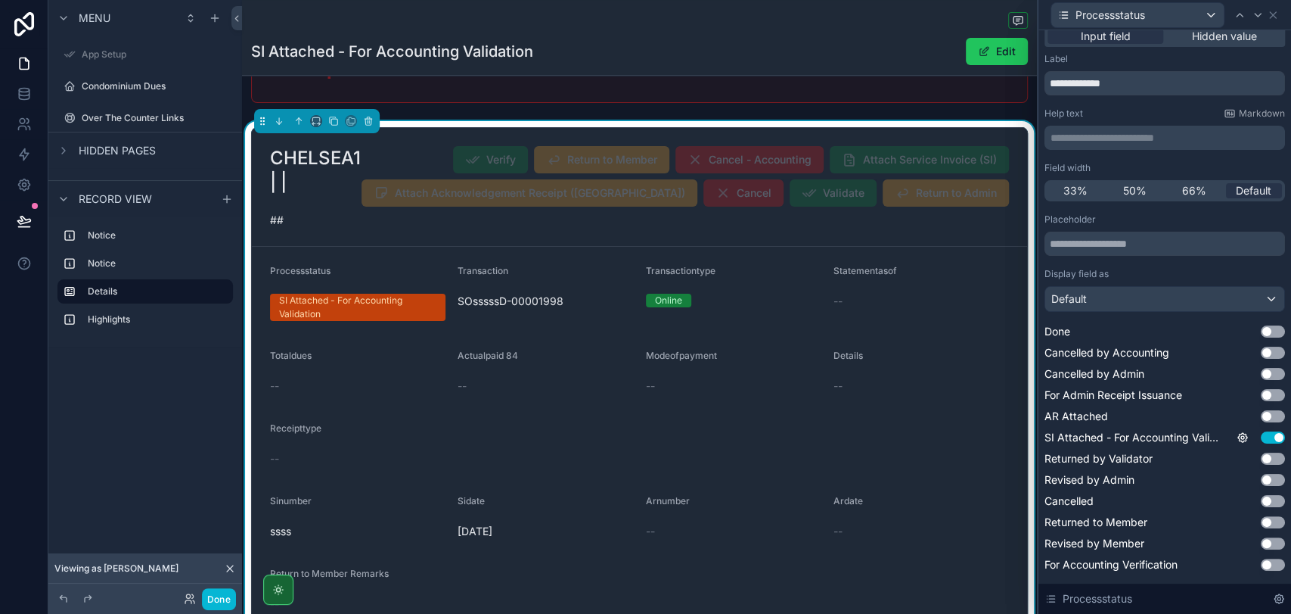
scroll to position [0, 0]
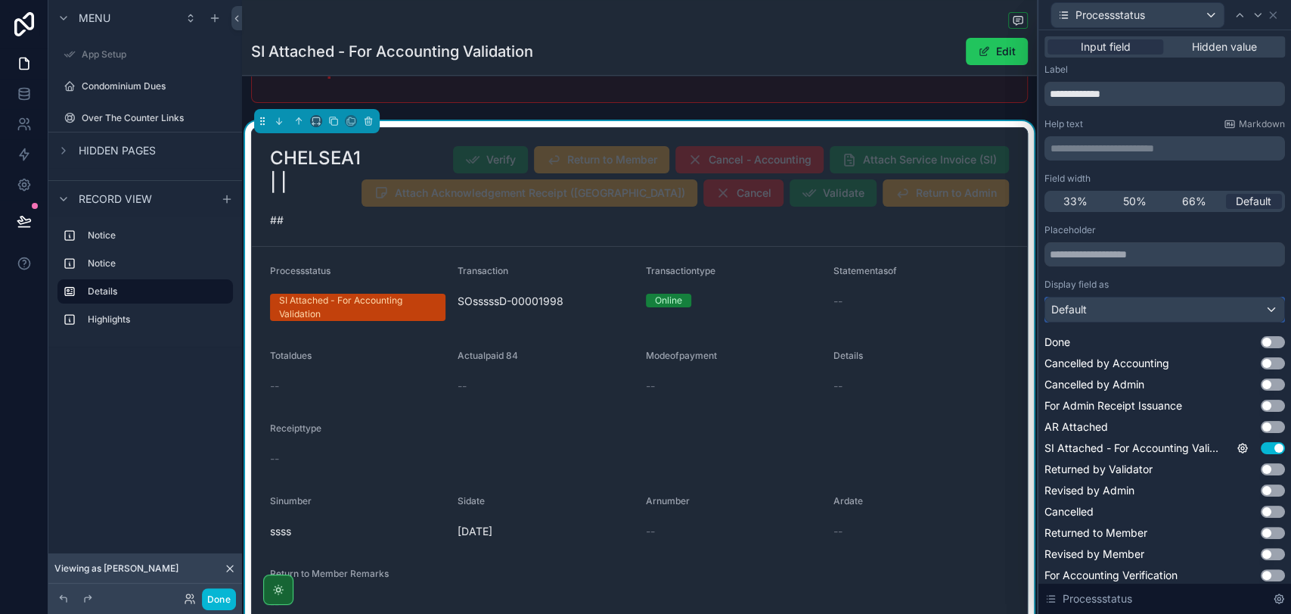
click at [1111, 307] on div "Default" at bounding box center [1164, 309] width 239 height 24
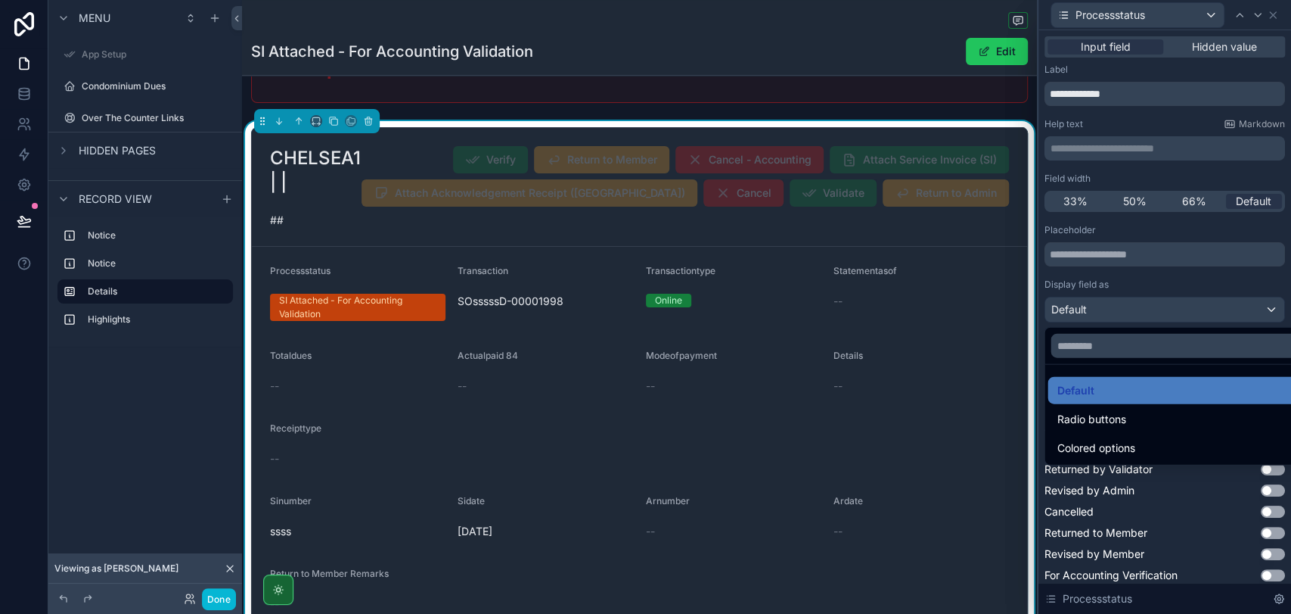
click at [1111, 307] on div at bounding box center [1165, 307] width 253 height 614
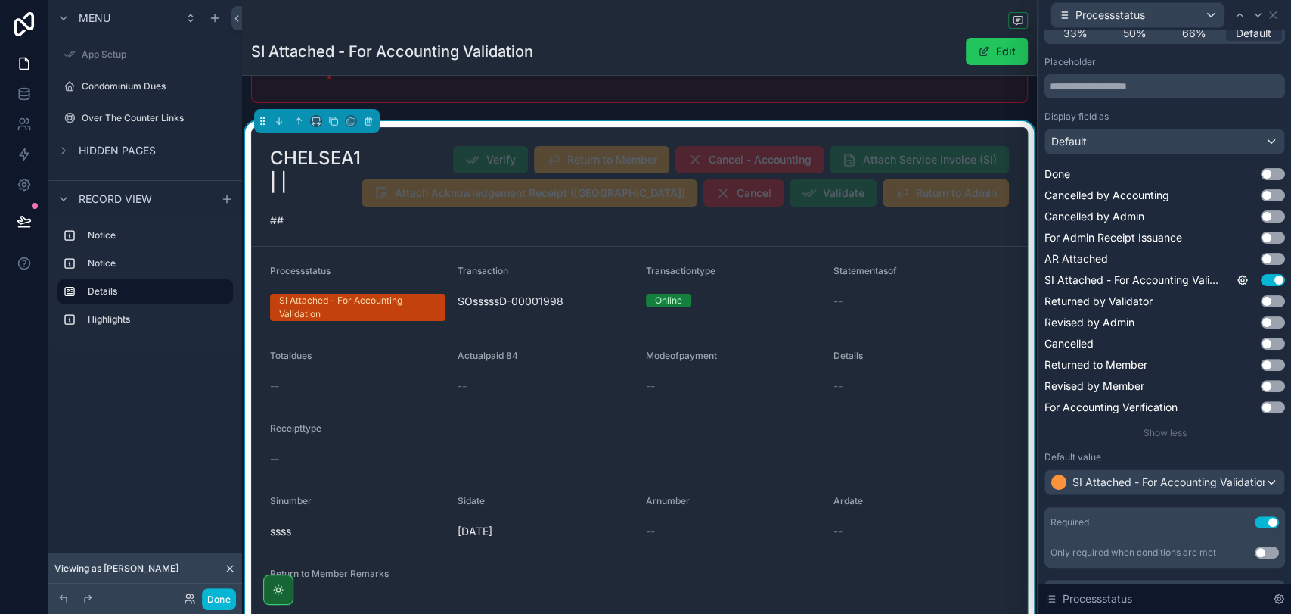
scroll to position [200, 0]
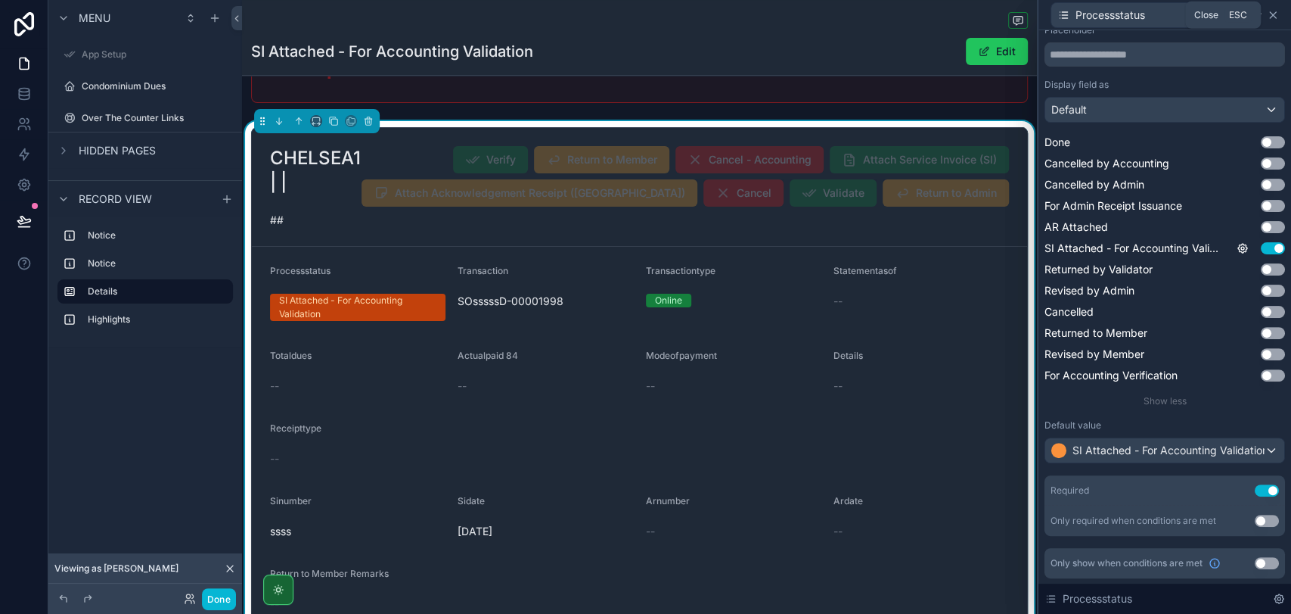
click at [1271, 16] on icon at bounding box center [1273, 15] width 6 height 6
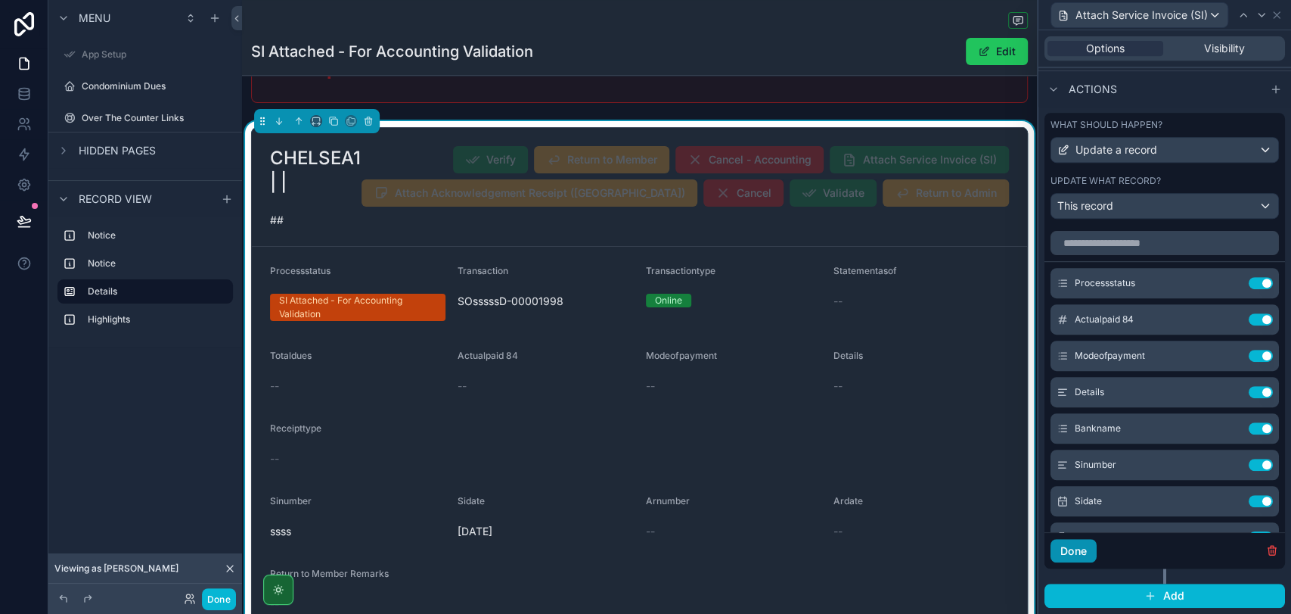
click at [1086, 551] on button "Done" at bounding box center [1074, 551] width 46 height 24
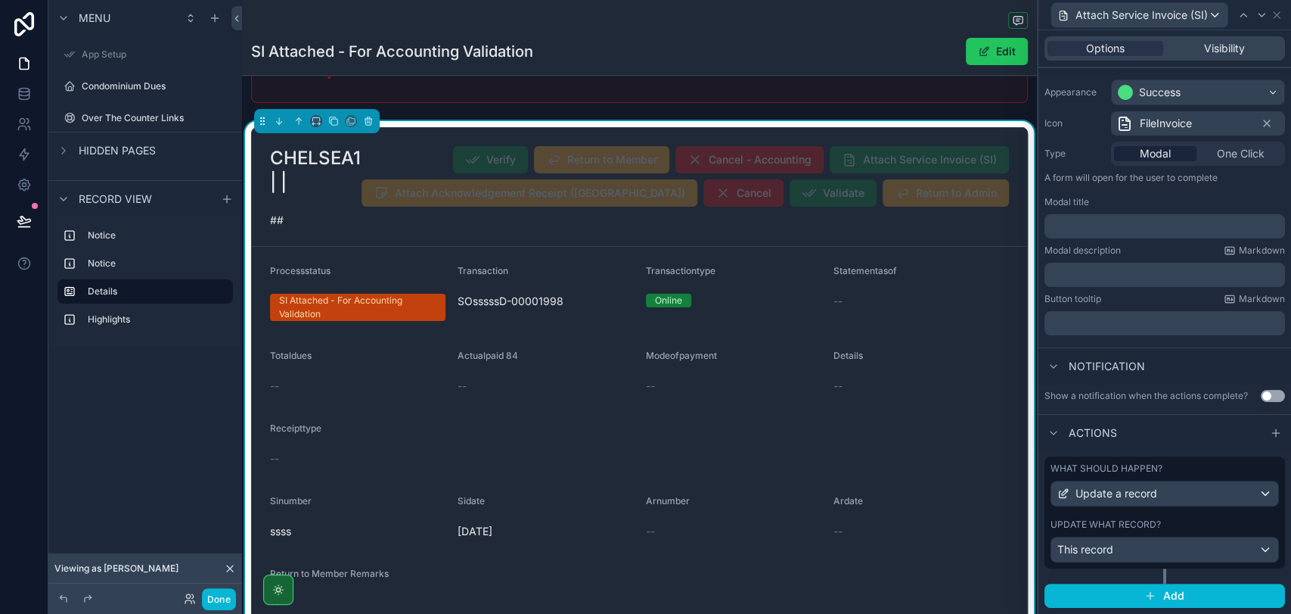
click at [642, 449] on div "--" at bounding box center [639, 458] width 739 height 24
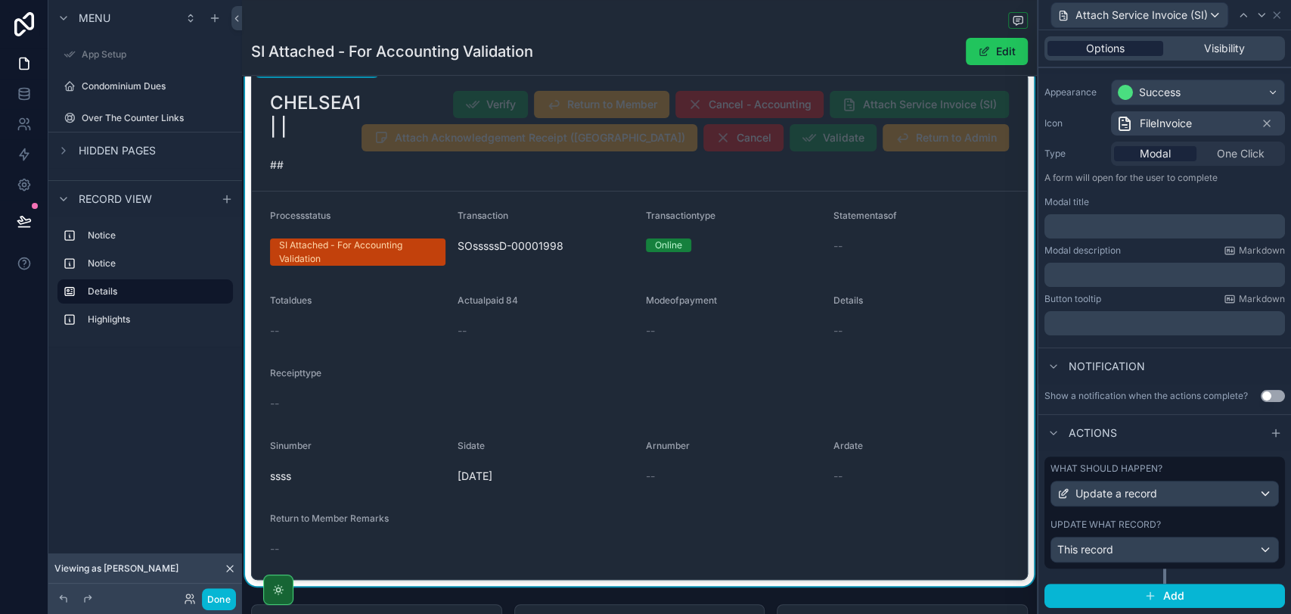
scroll to position [252, 0]
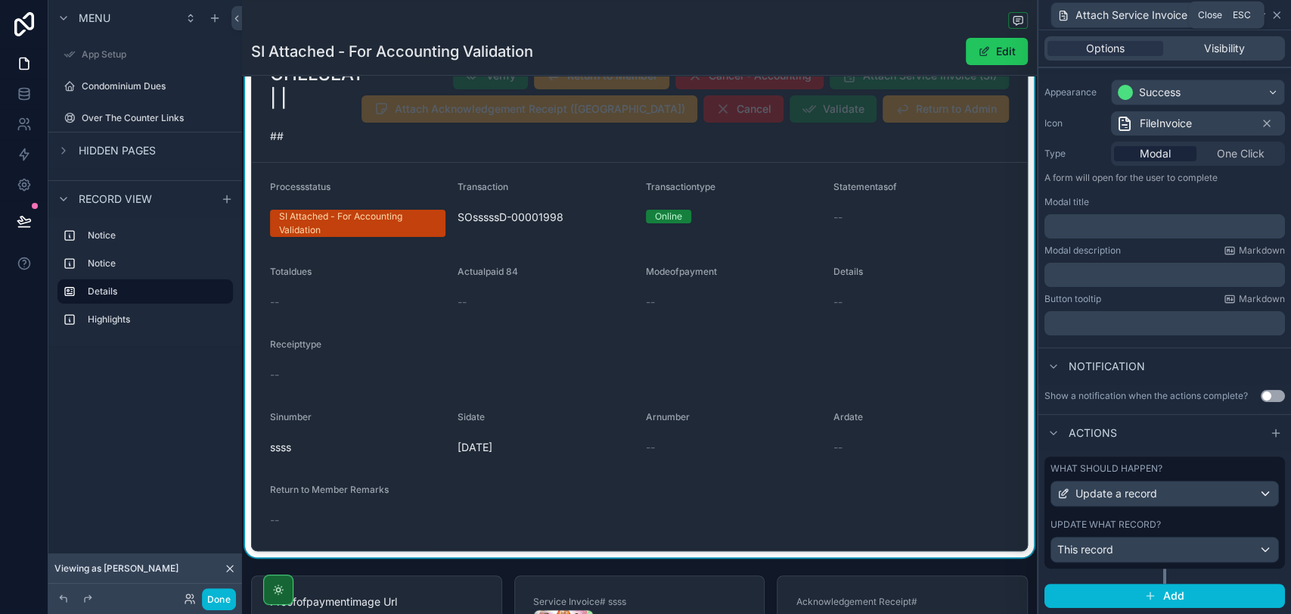
click at [1278, 17] on icon at bounding box center [1277, 15] width 6 height 6
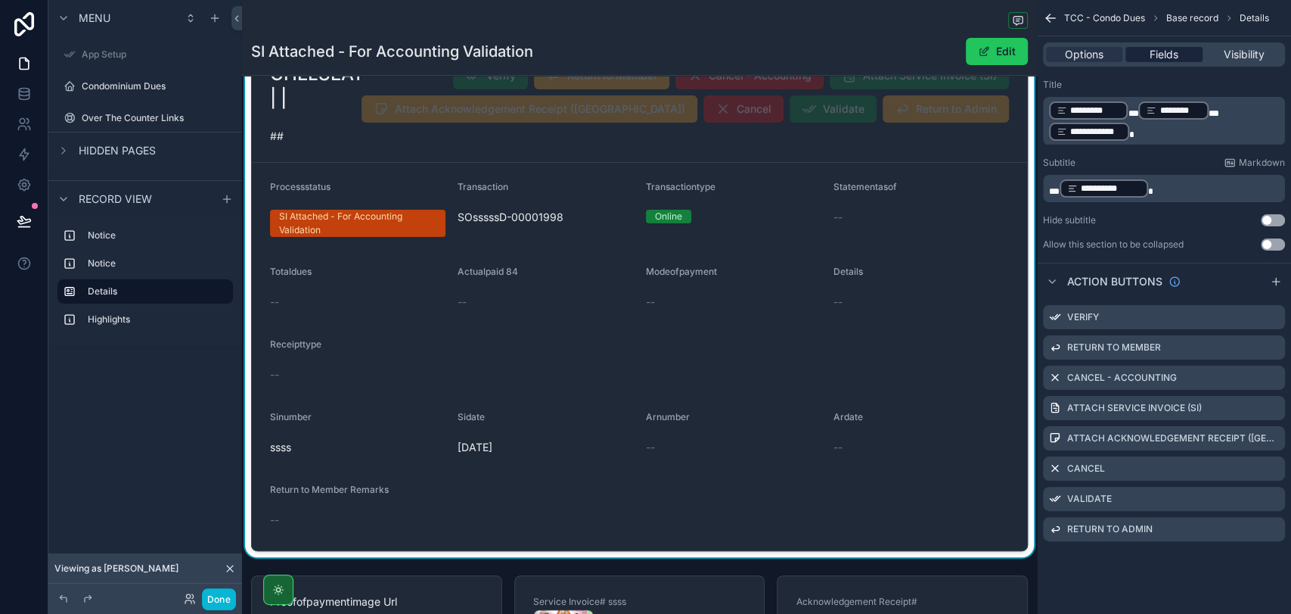
click at [1167, 56] on span "Fields" at bounding box center [1164, 54] width 29 height 15
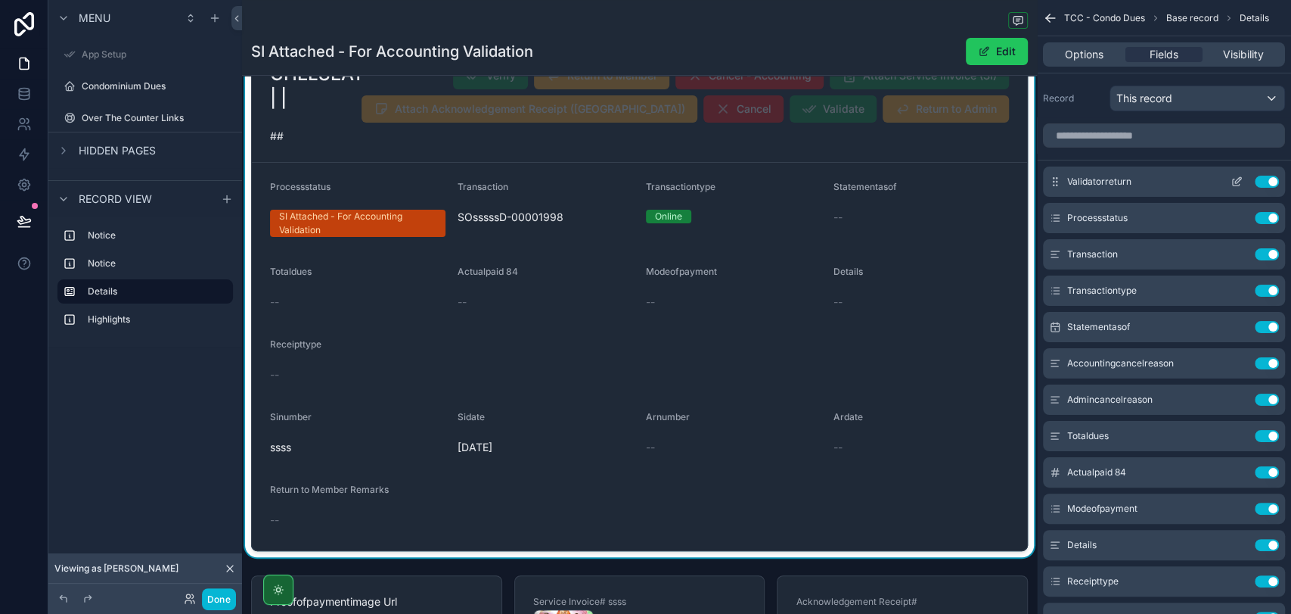
click at [1240, 181] on icon "scrollable content" at bounding box center [1237, 182] width 12 height 12
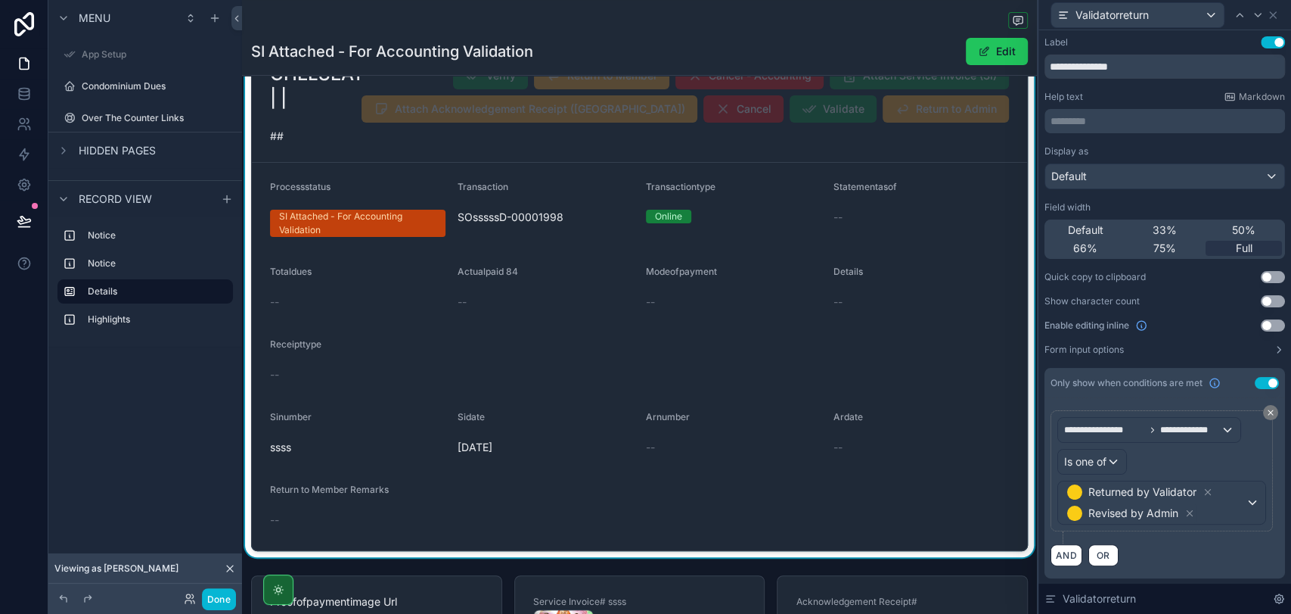
scroll to position [504, 0]
click at [1271, 413] on icon at bounding box center [1270, 412] width 9 height 9
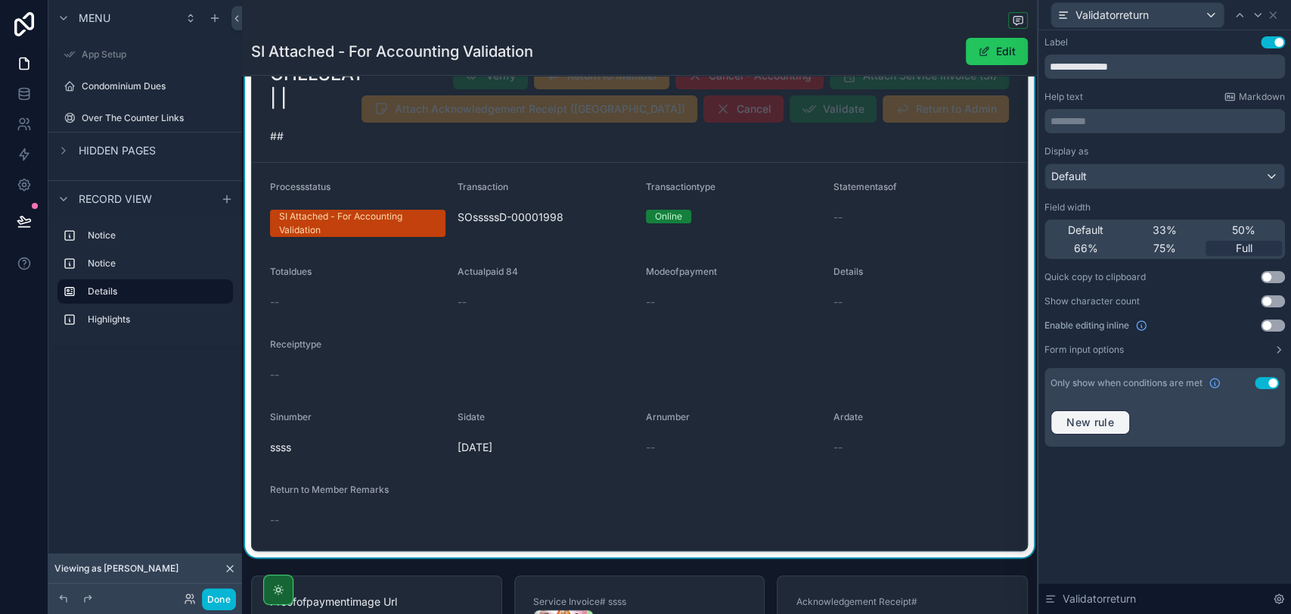
click at [1103, 416] on span "New rule" at bounding box center [1091, 422] width 60 height 14
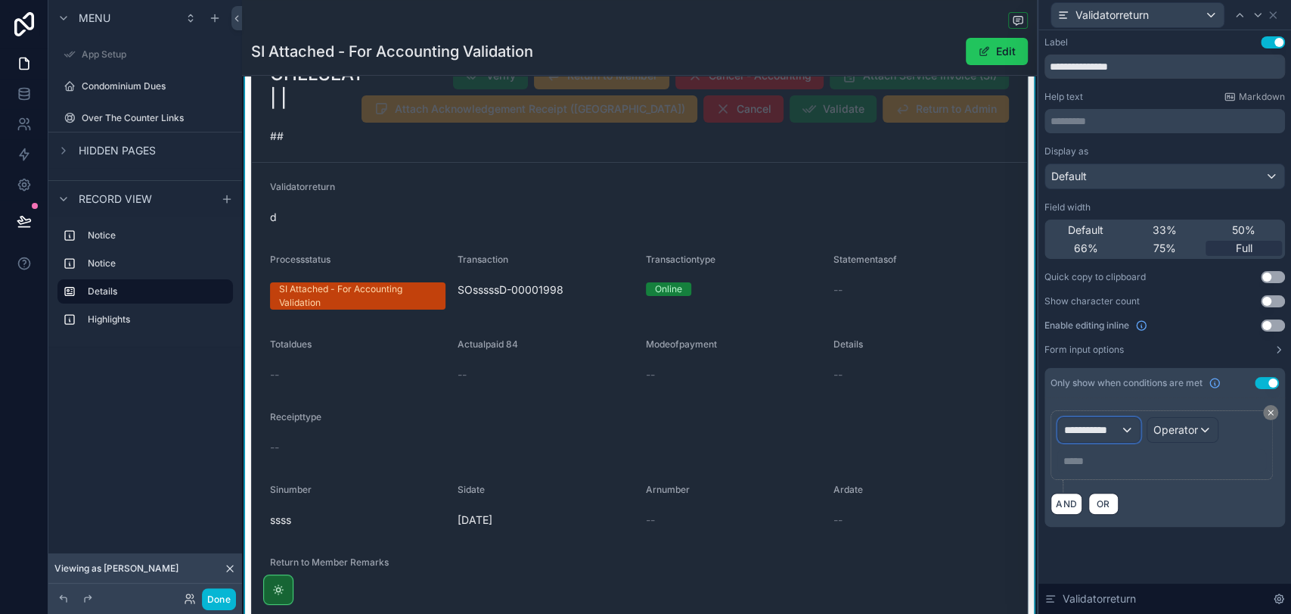
click at [1109, 427] on span "**********" at bounding box center [1092, 429] width 56 height 15
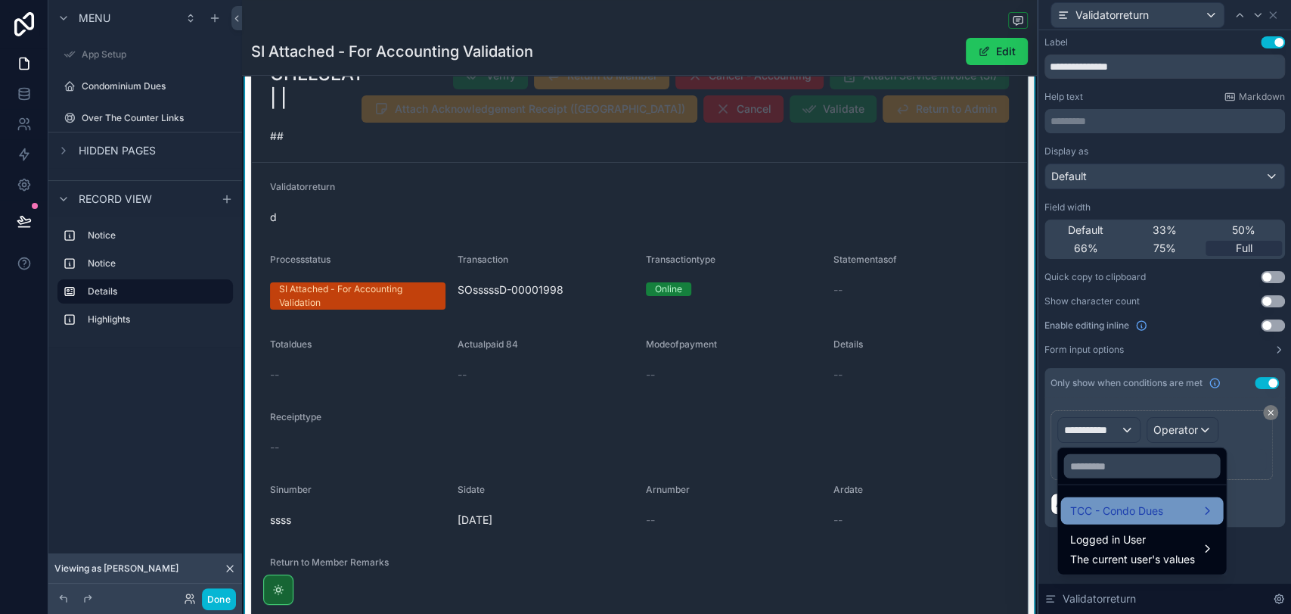
click at [1138, 509] on span "TCC - Condo Dues" at bounding box center [1116, 511] width 93 height 18
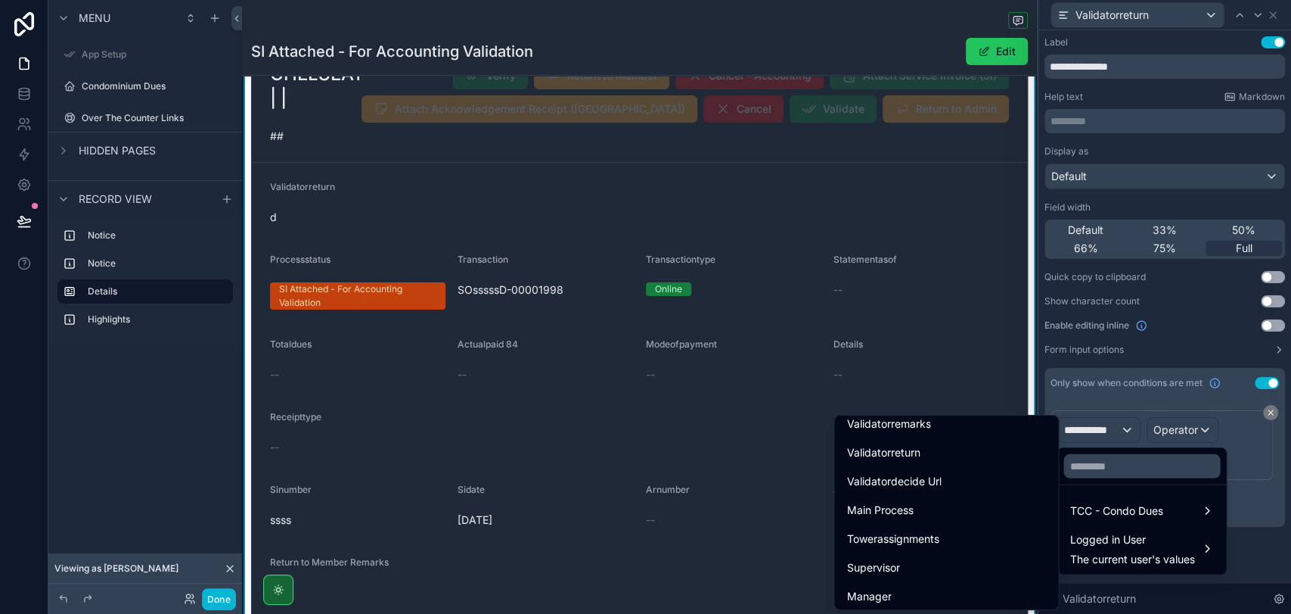
scroll to position [1745, 0]
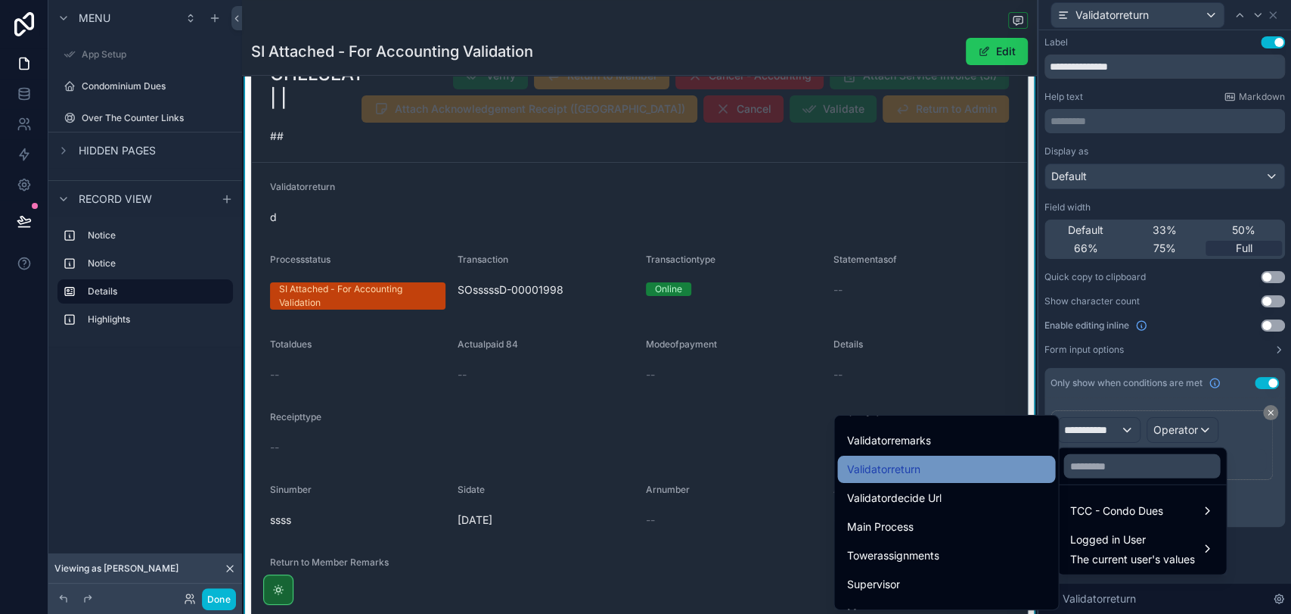
click at [962, 468] on div "Validatorreturn" at bounding box center [947, 469] width 200 height 18
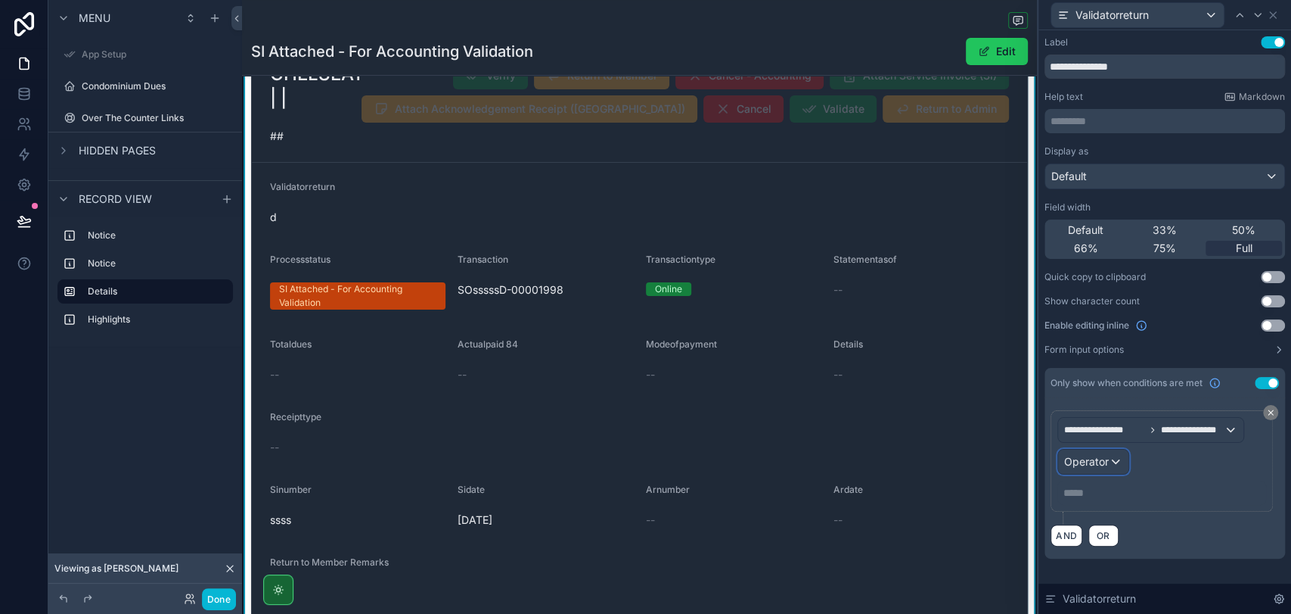
click at [1101, 461] on span "Operator" at bounding box center [1086, 461] width 45 height 13
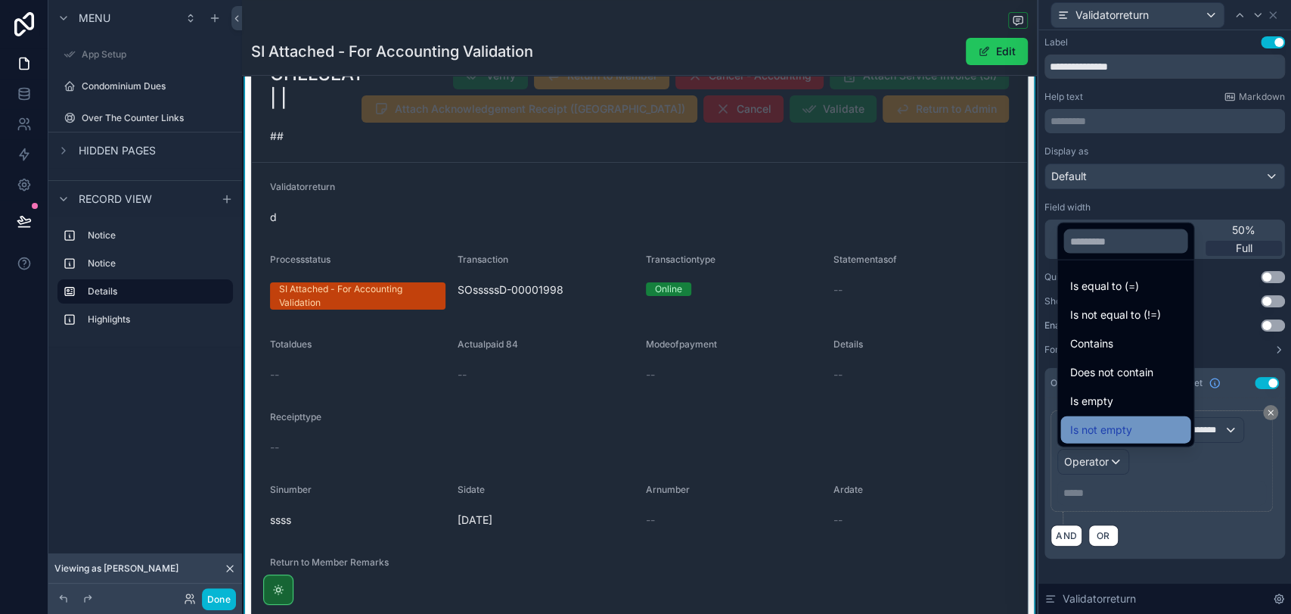
click at [1122, 426] on span "Is not empty" at bounding box center [1101, 430] width 62 height 18
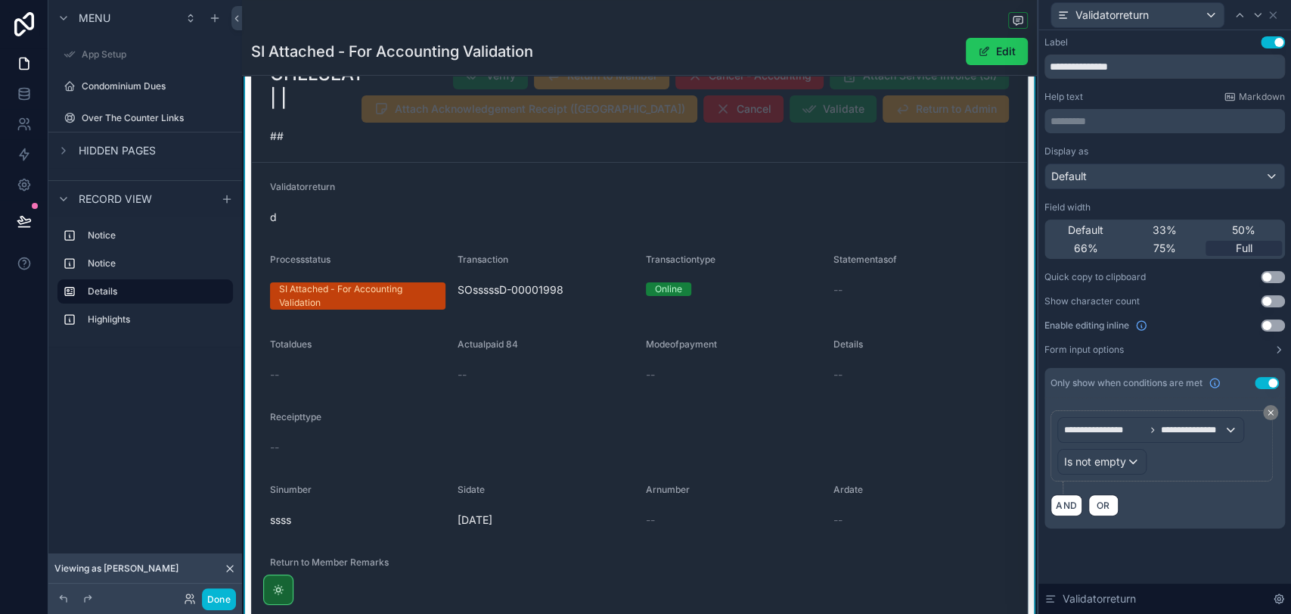
scroll to position [757, 0]
click at [1278, 13] on div "Validatorreturn" at bounding box center [1165, 15] width 241 height 30
click at [1271, 12] on icon at bounding box center [1273, 15] width 6 height 6
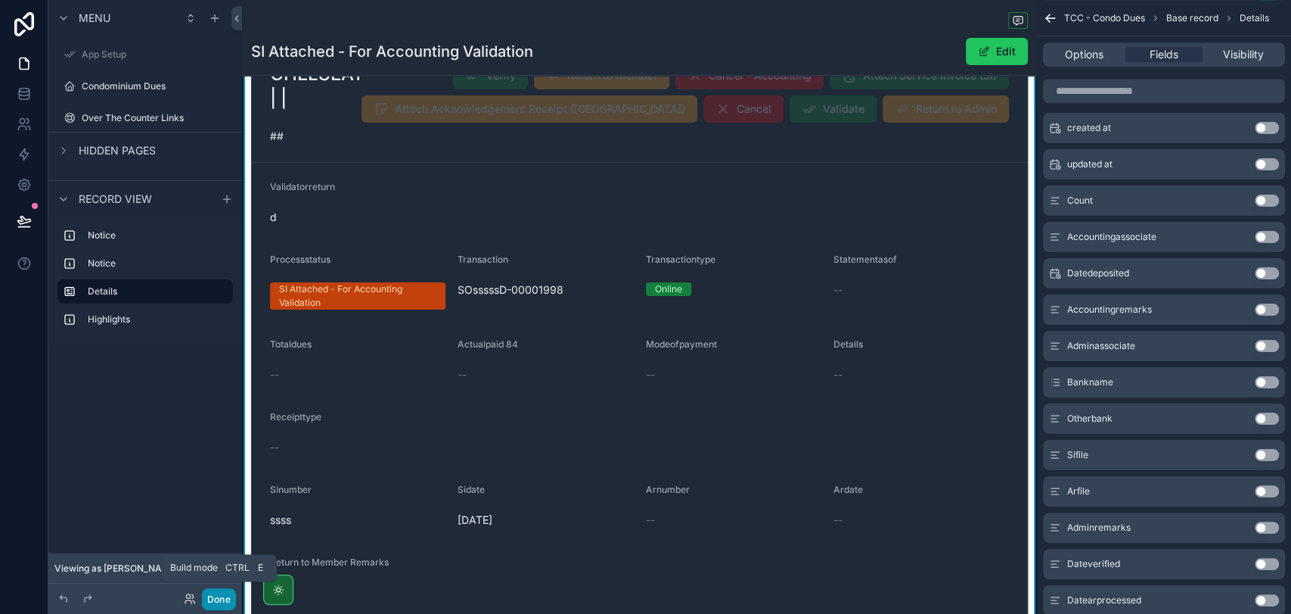
click at [224, 598] on button "Done" at bounding box center [219, 599] width 34 height 22
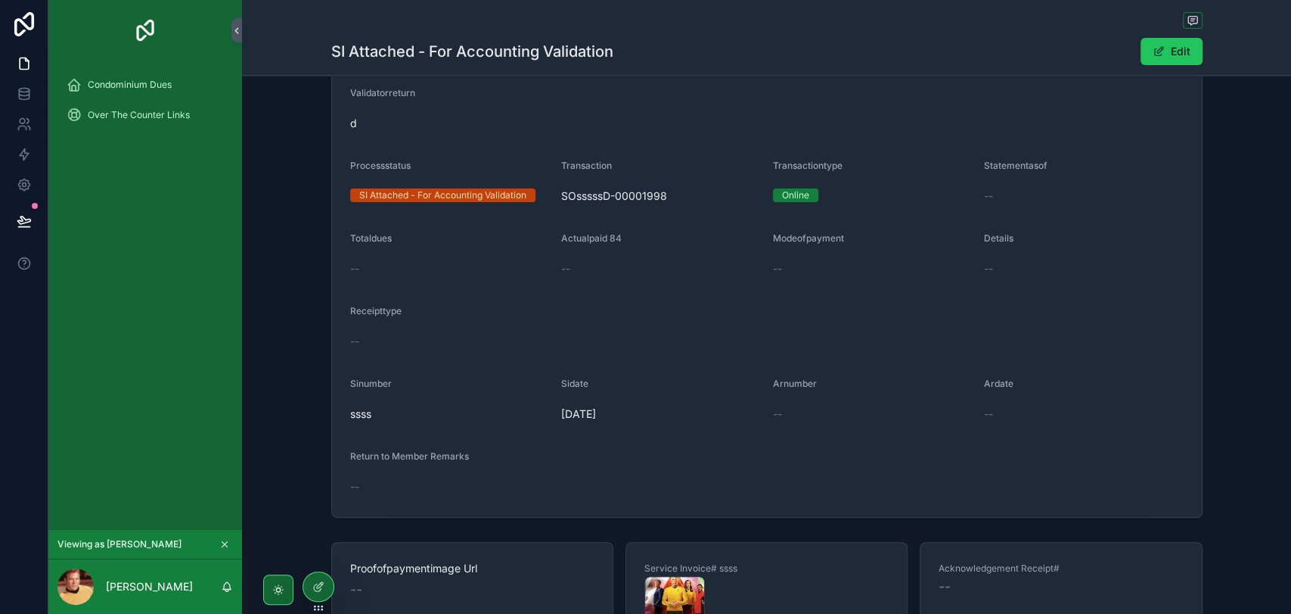
scroll to position [259, 0]
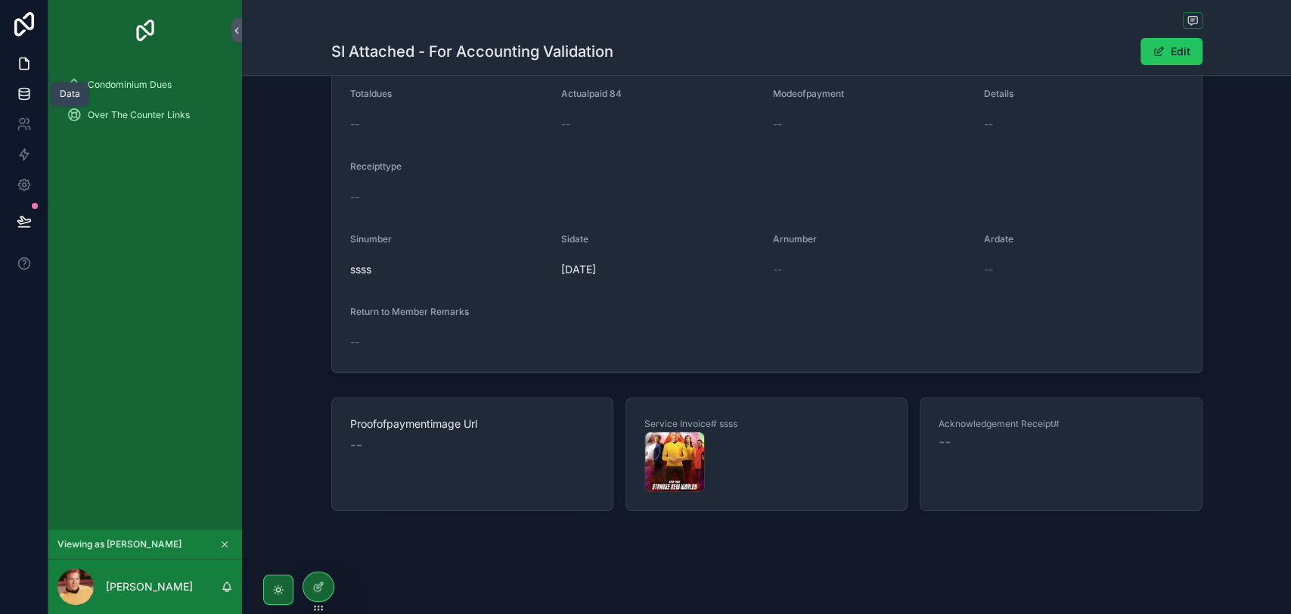
click at [17, 90] on icon at bounding box center [24, 93] width 15 height 15
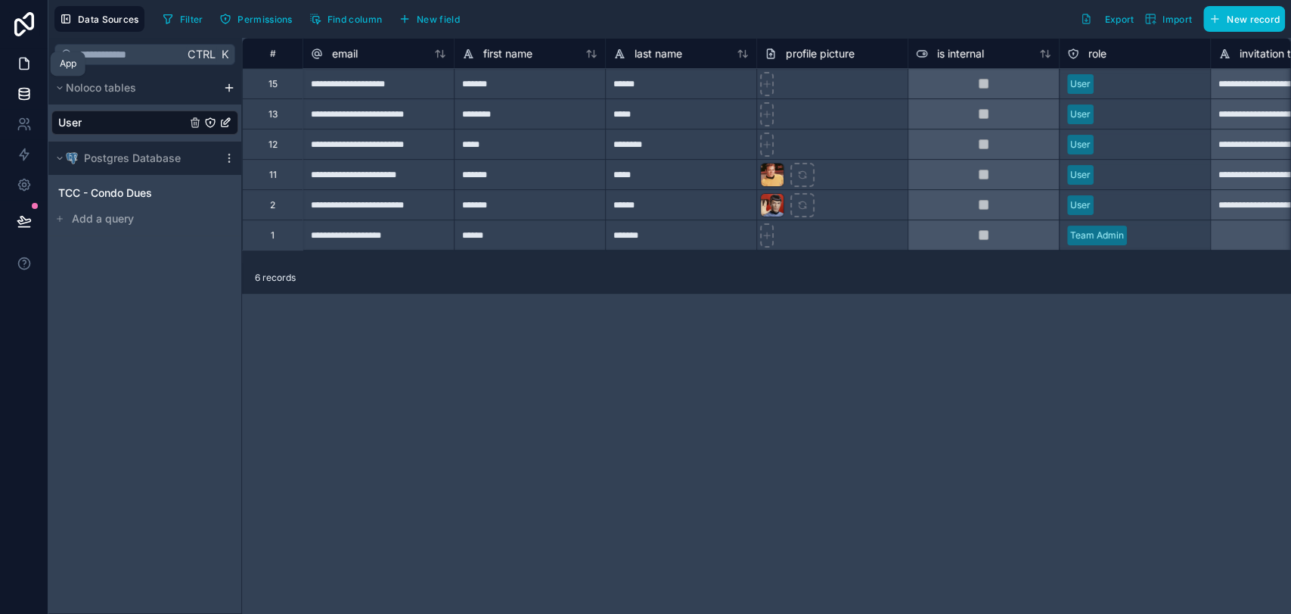
click at [24, 64] on icon at bounding box center [24, 63] width 15 height 15
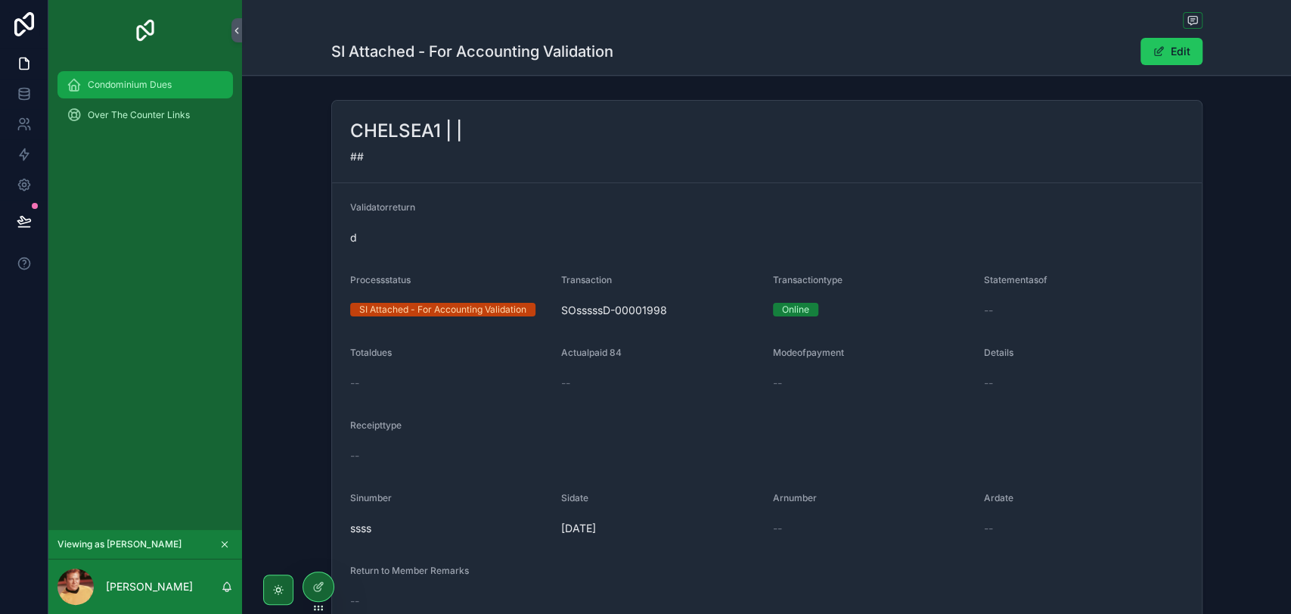
click at [138, 86] on span "Condominium Dues" at bounding box center [130, 85] width 84 height 12
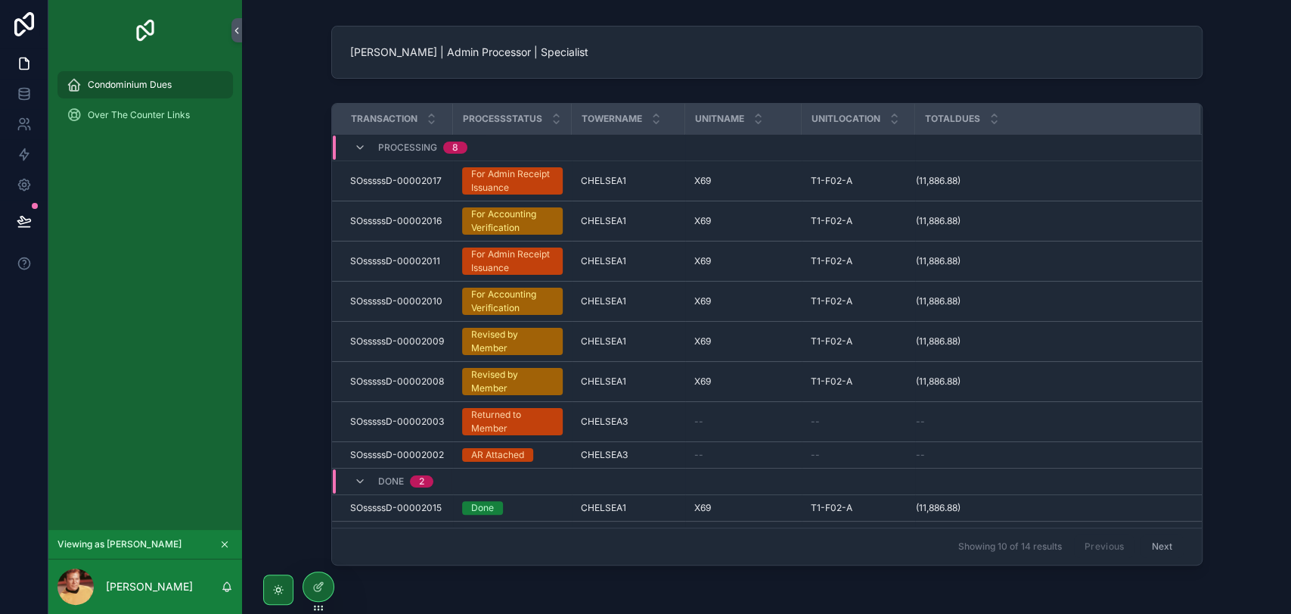
scroll to position [246, 0]
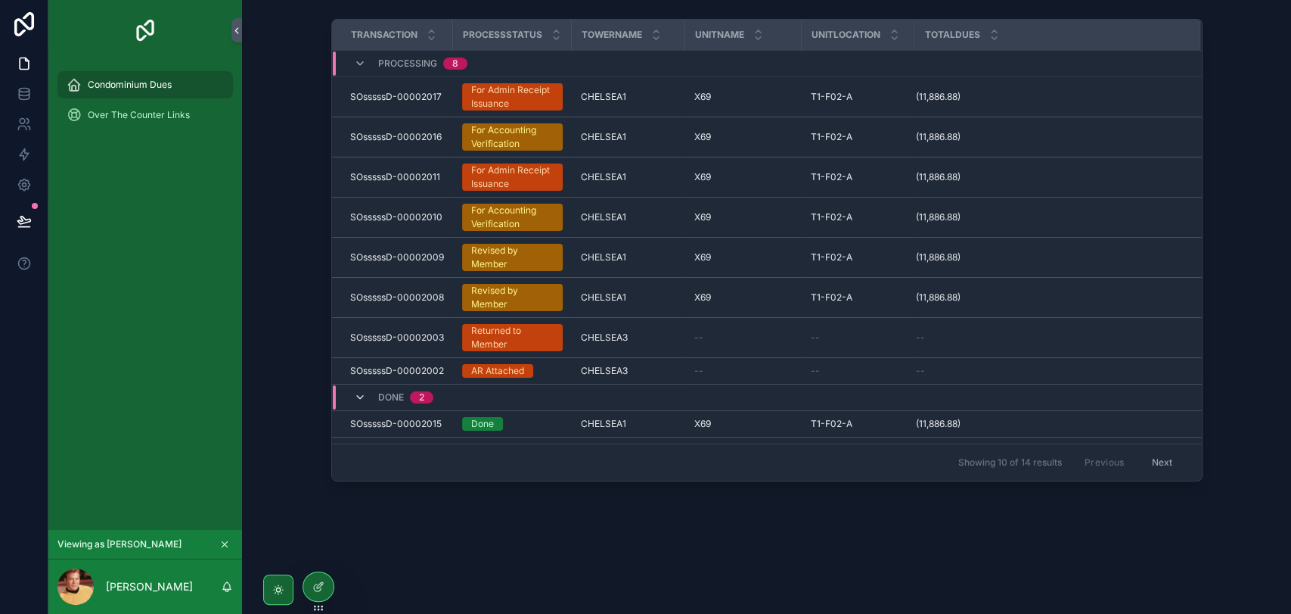
click at [357, 397] on icon "scrollable content" at bounding box center [360, 397] width 12 height 12
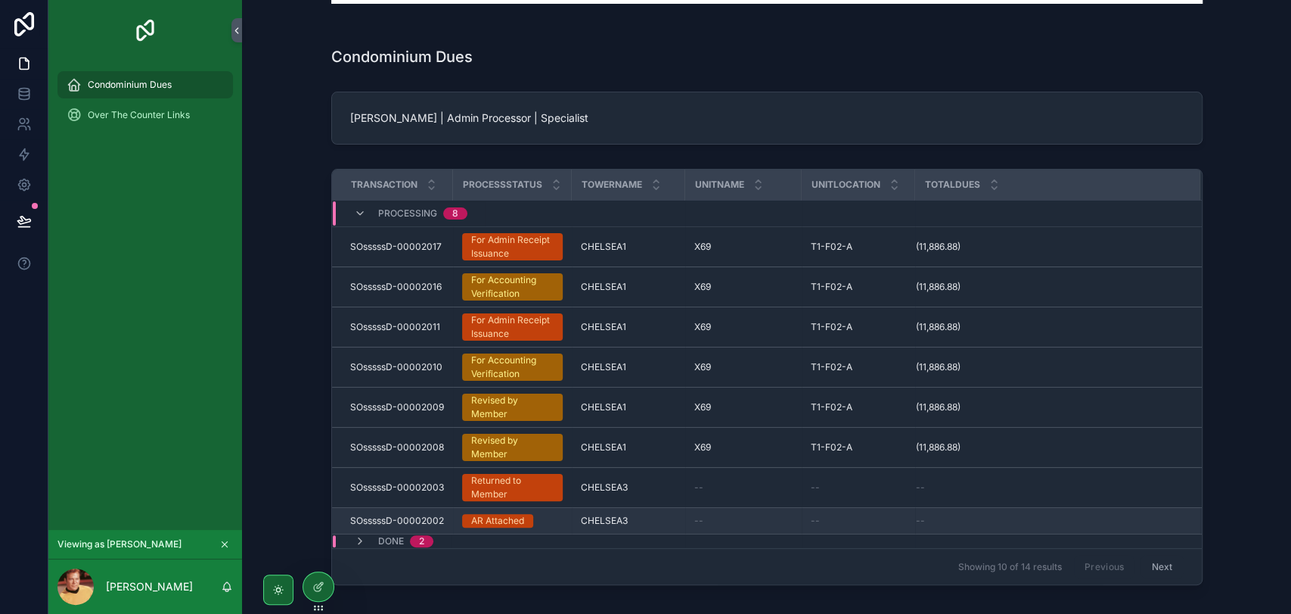
scroll to position [199, 0]
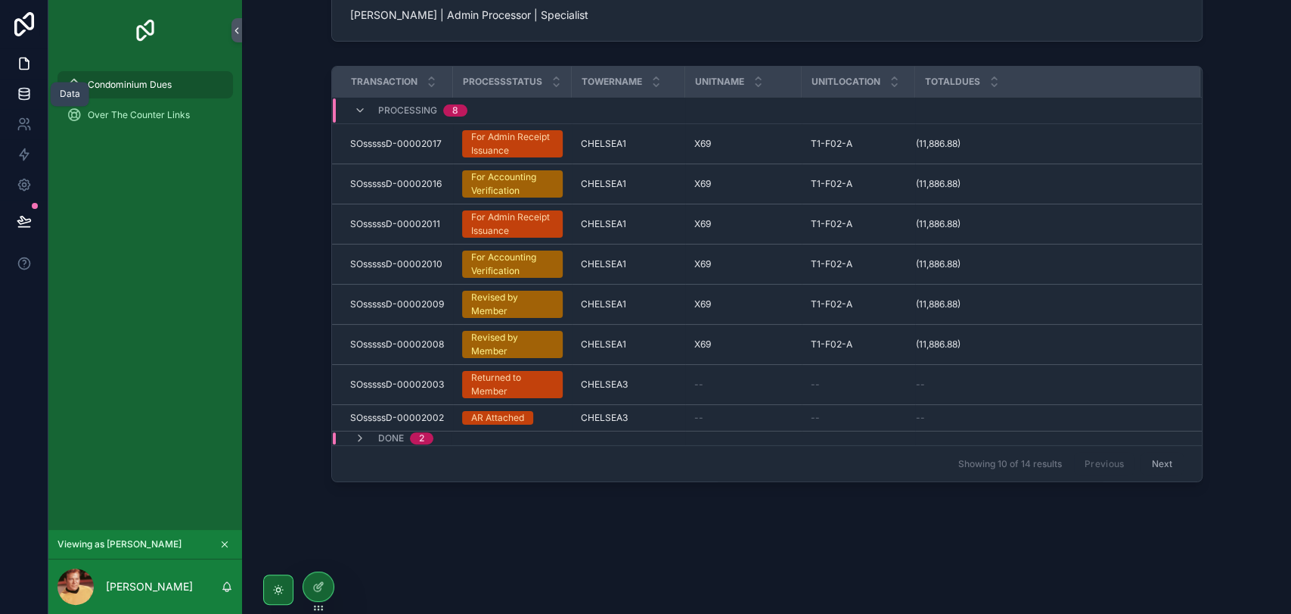
click at [21, 95] on icon at bounding box center [24, 93] width 10 height 6
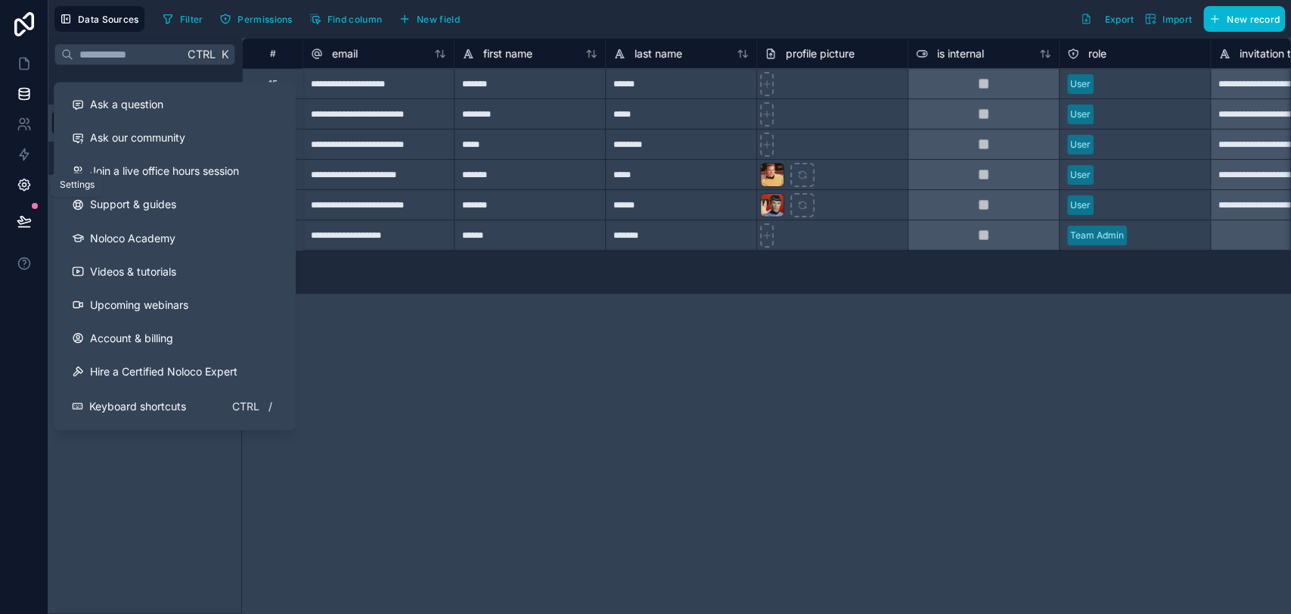
click at [23, 185] on icon at bounding box center [24, 185] width 4 height 4
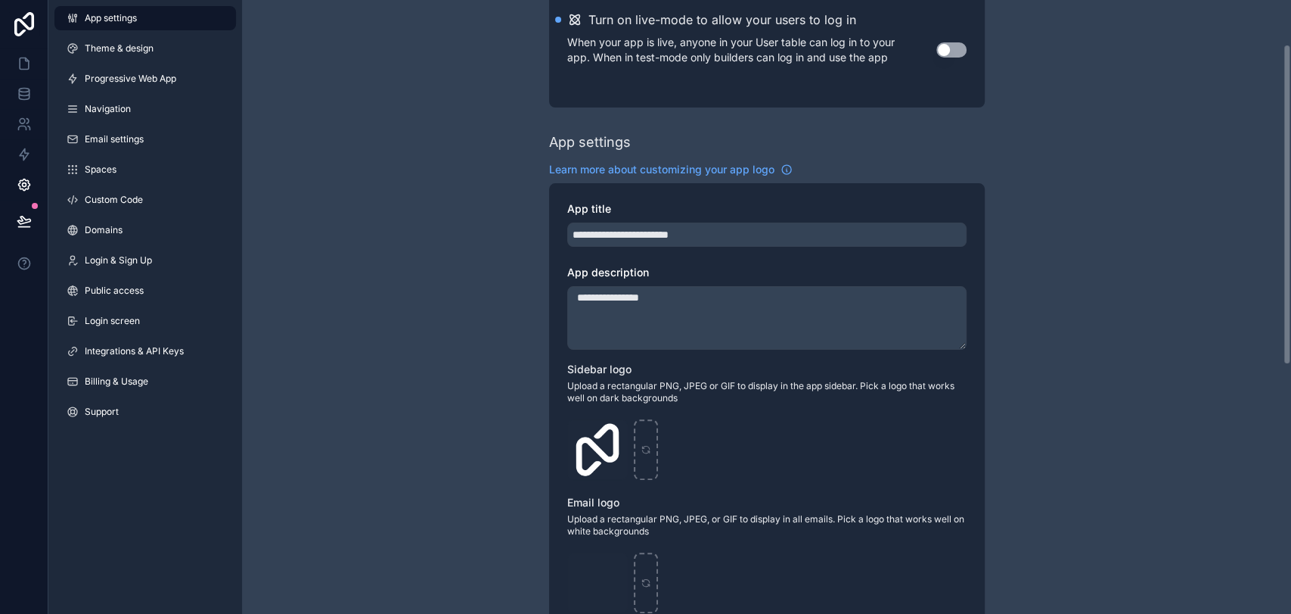
scroll to position [84, 0]
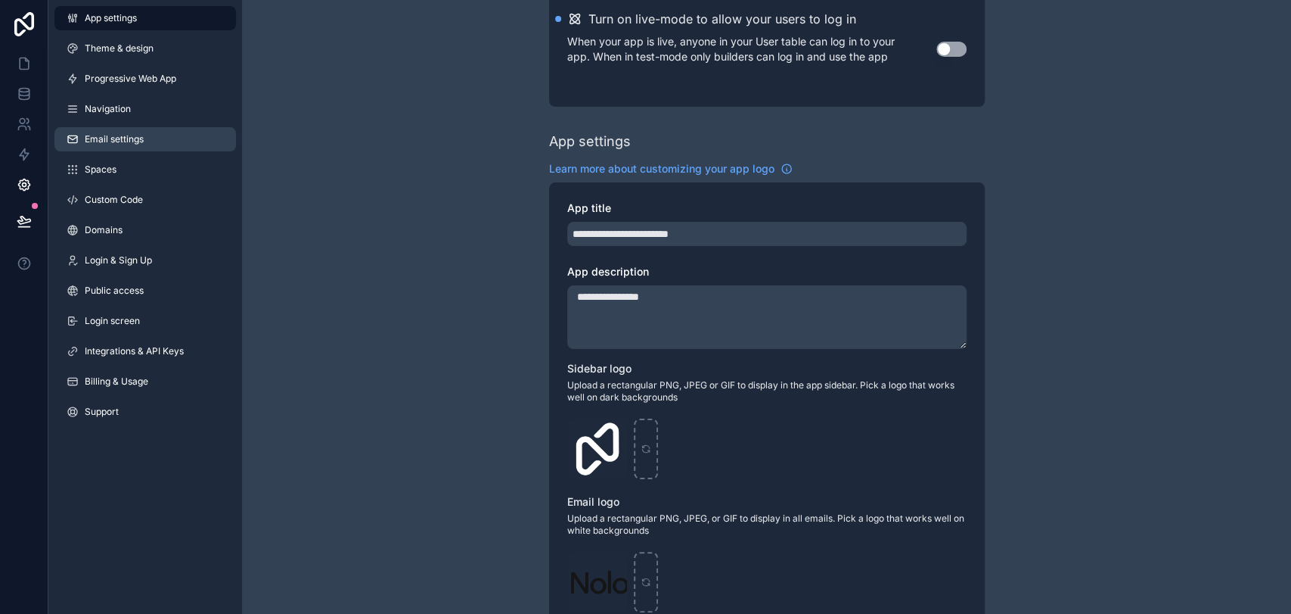
click at [121, 144] on span "Email settings" at bounding box center [114, 139] width 59 height 12
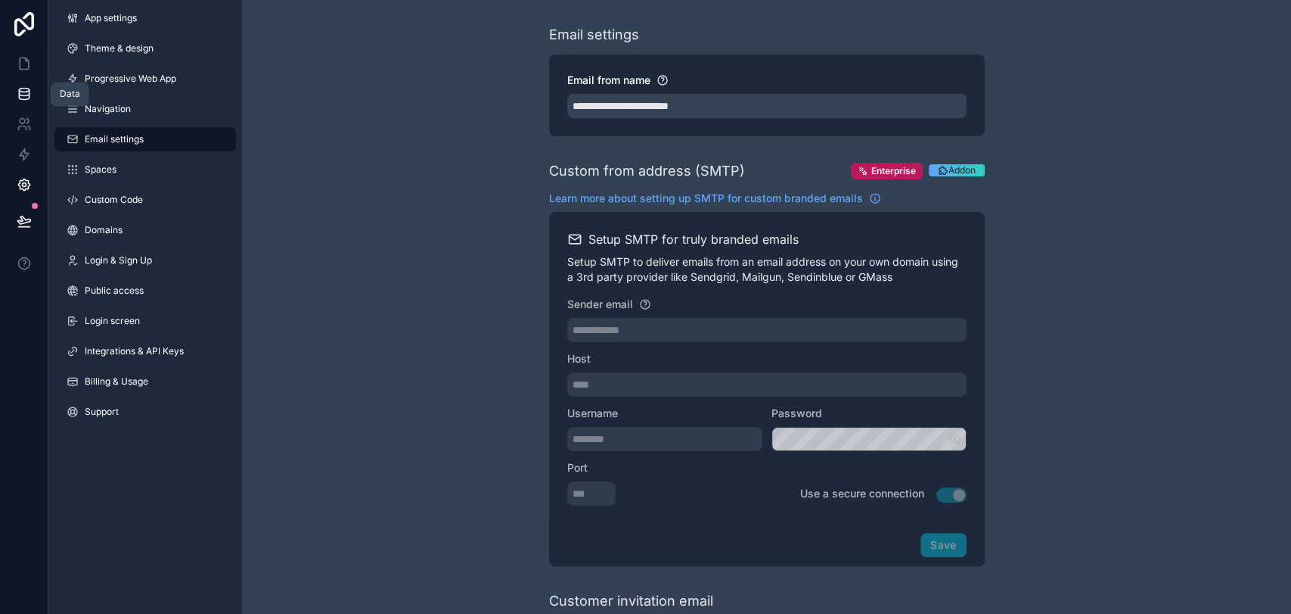
click at [24, 95] on icon at bounding box center [24, 93] width 10 height 6
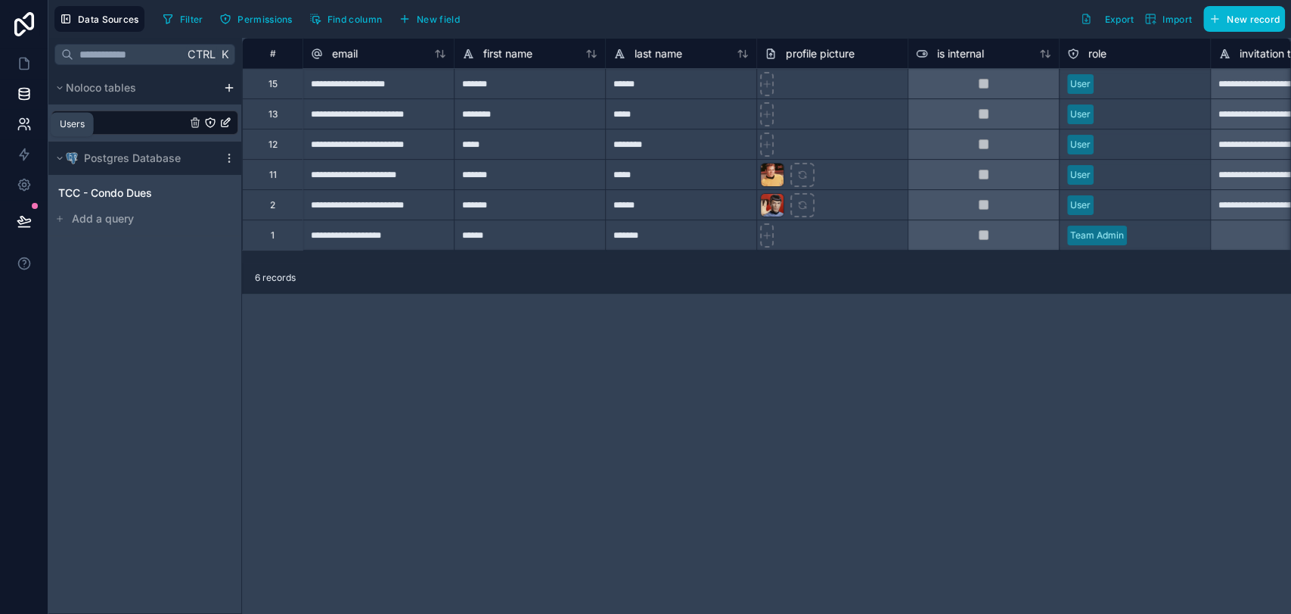
click at [24, 121] on icon at bounding box center [22, 121] width 5 height 5
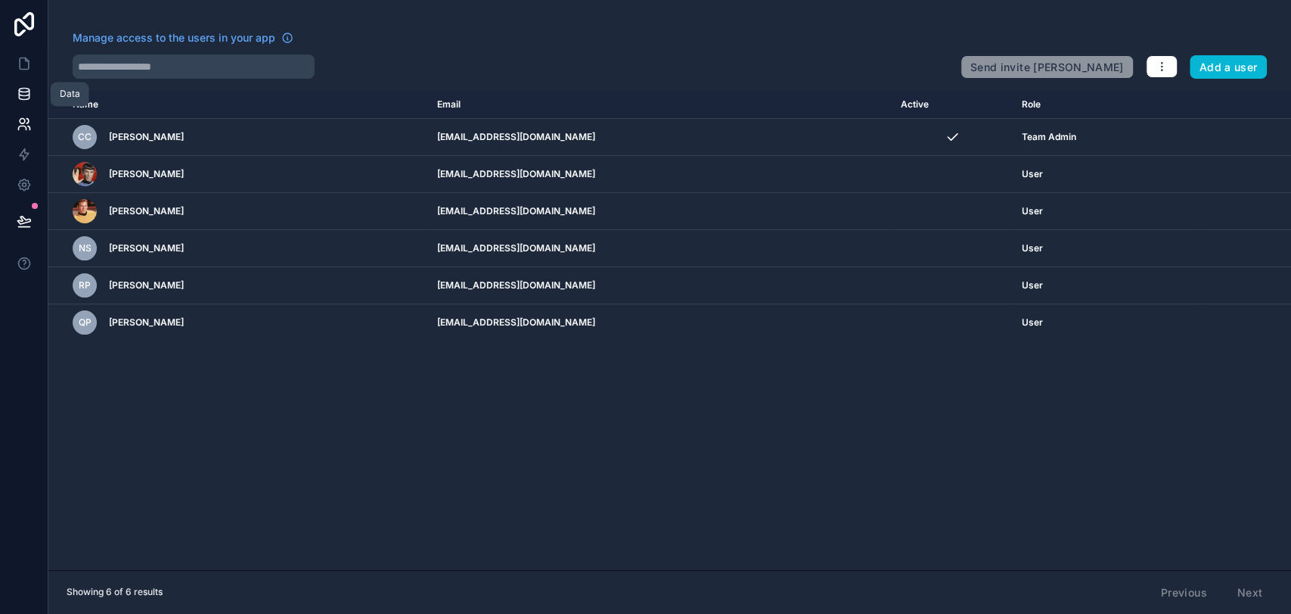
click at [30, 92] on icon at bounding box center [24, 93] width 15 height 15
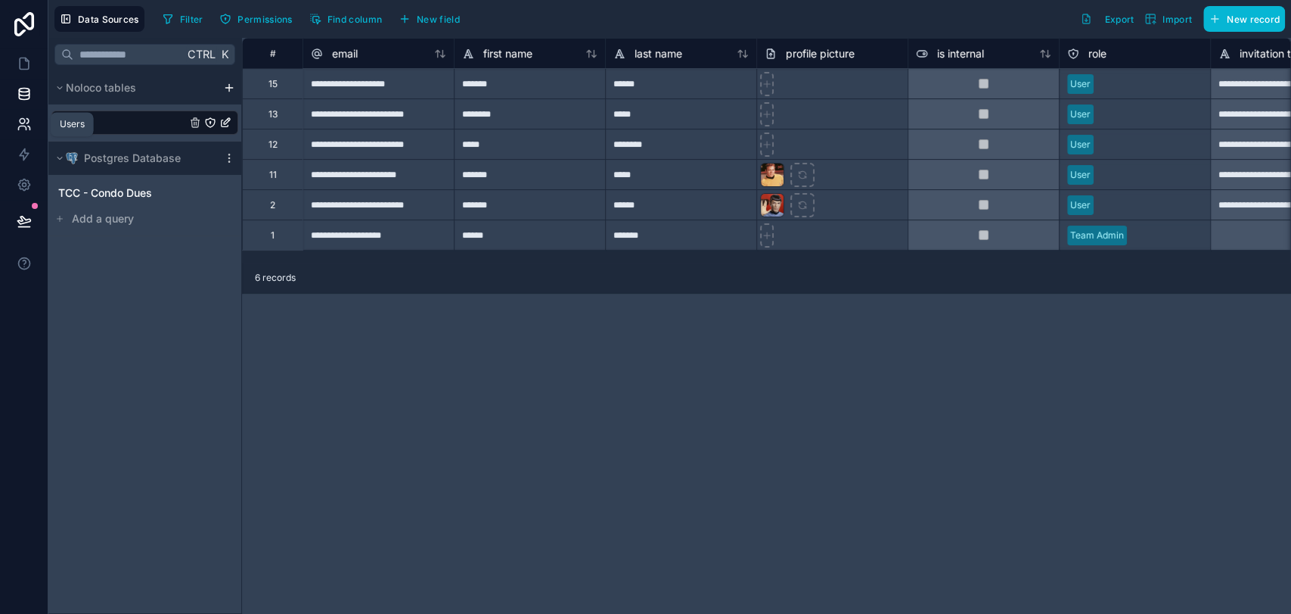
click at [22, 126] on icon at bounding box center [22, 128] width 8 height 4
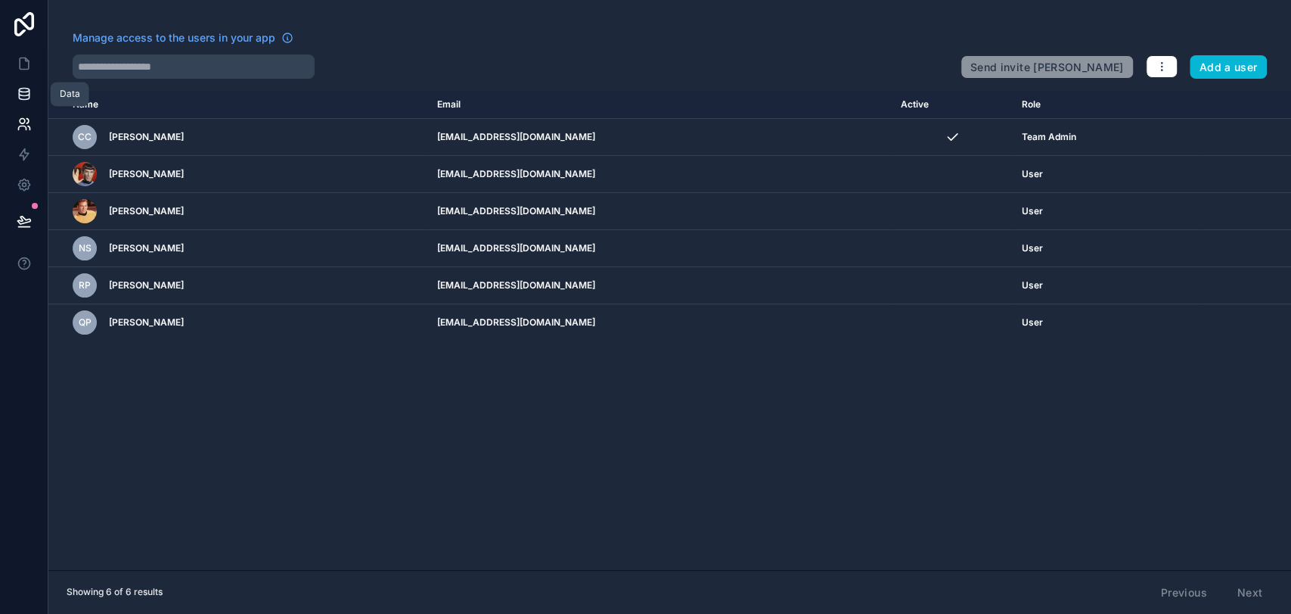
click at [29, 90] on icon at bounding box center [24, 93] width 10 height 6
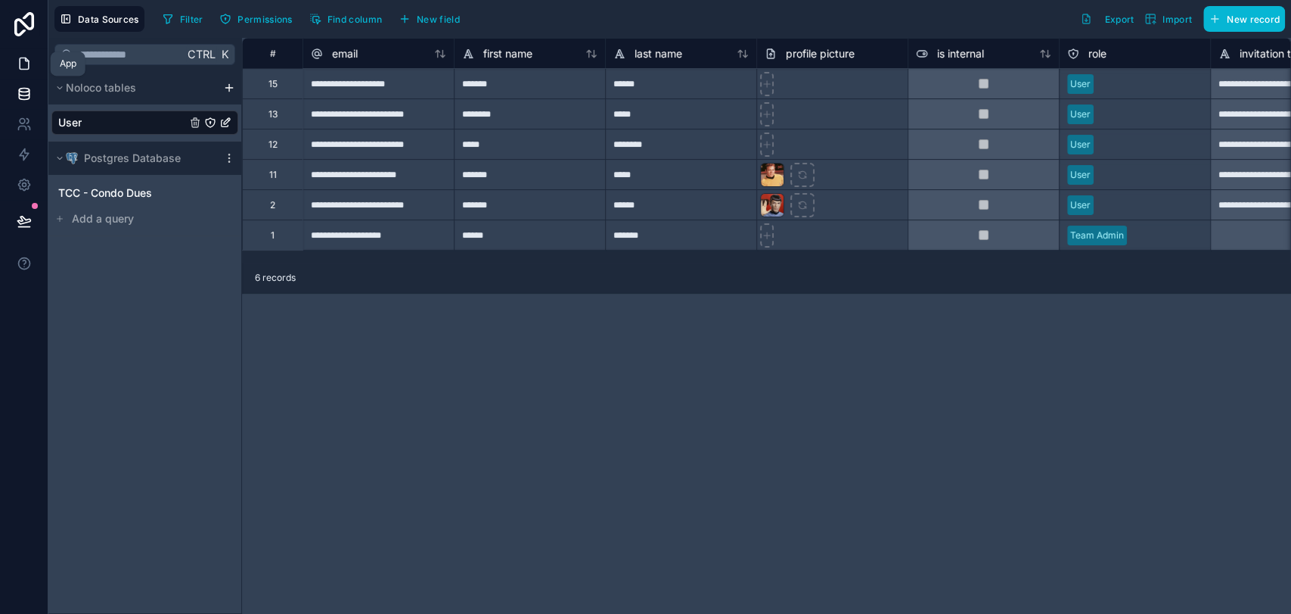
click at [26, 69] on icon at bounding box center [24, 63] width 9 height 11
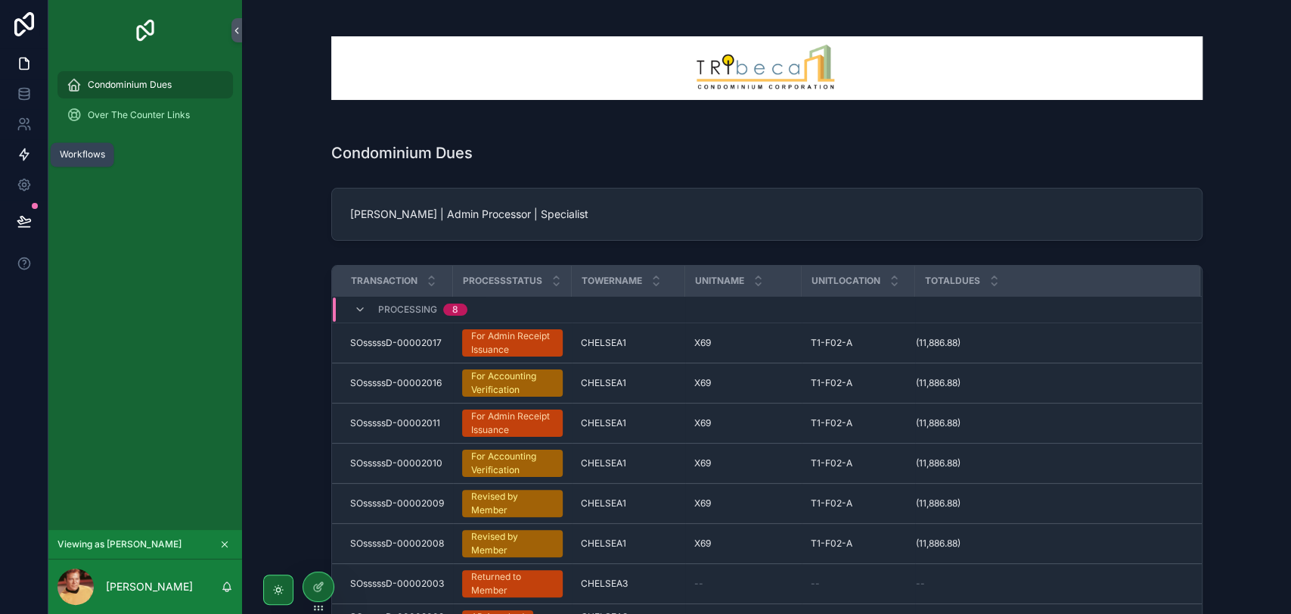
click at [24, 159] on icon at bounding box center [24, 154] width 15 height 15
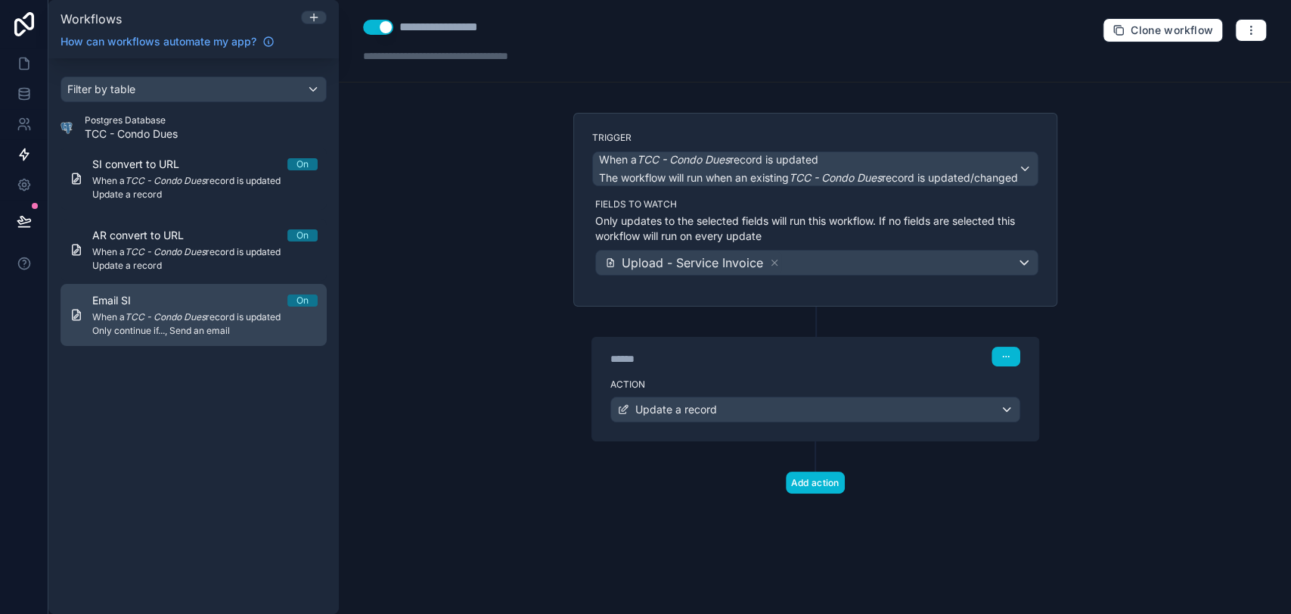
click at [191, 315] on em "TCC - Condo Dues" at bounding box center [165, 316] width 81 height 11
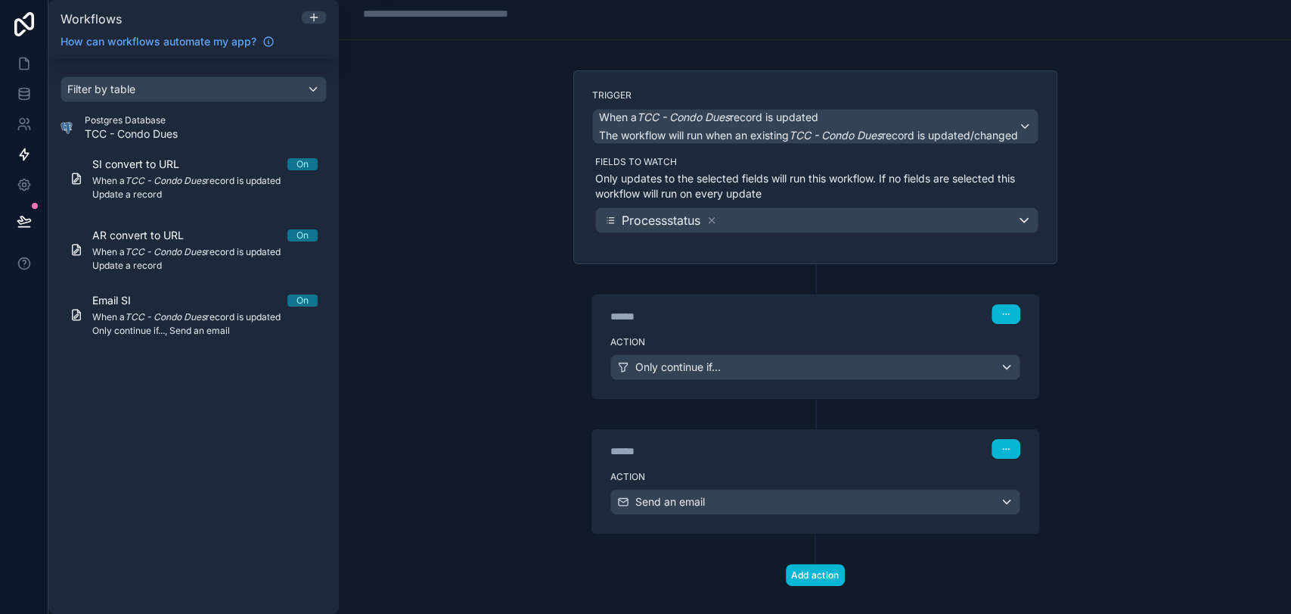
scroll to position [61, 0]
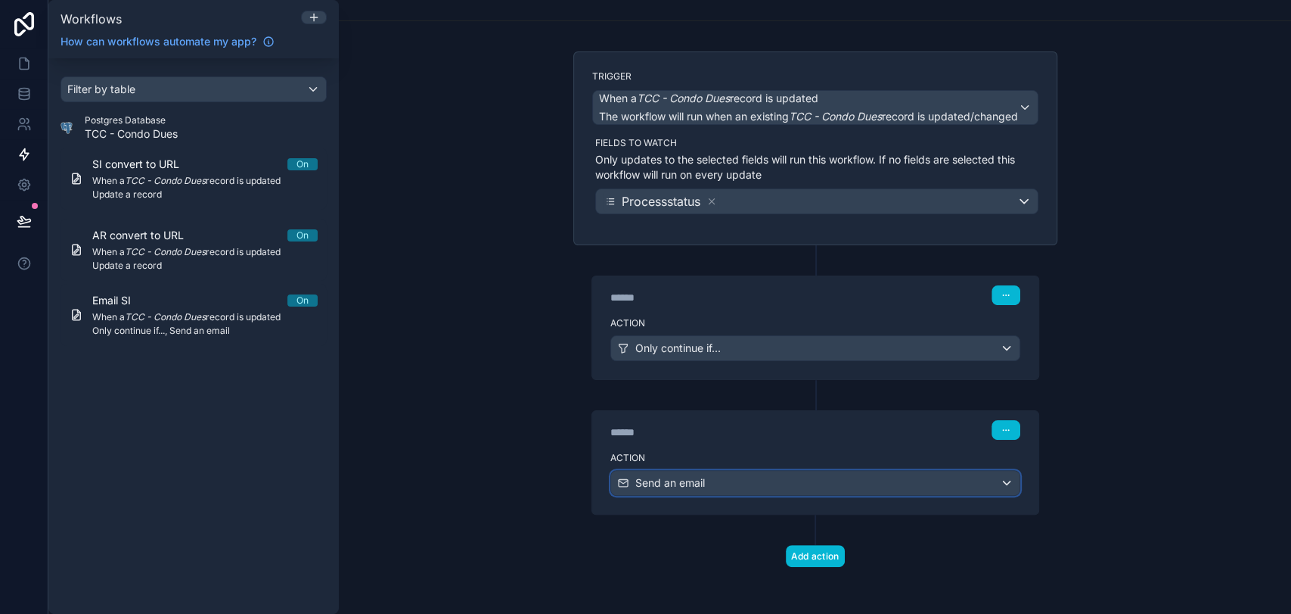
click at [855, 476] on div "Send an email" at bounding box center [815, 483] width 409 height 24
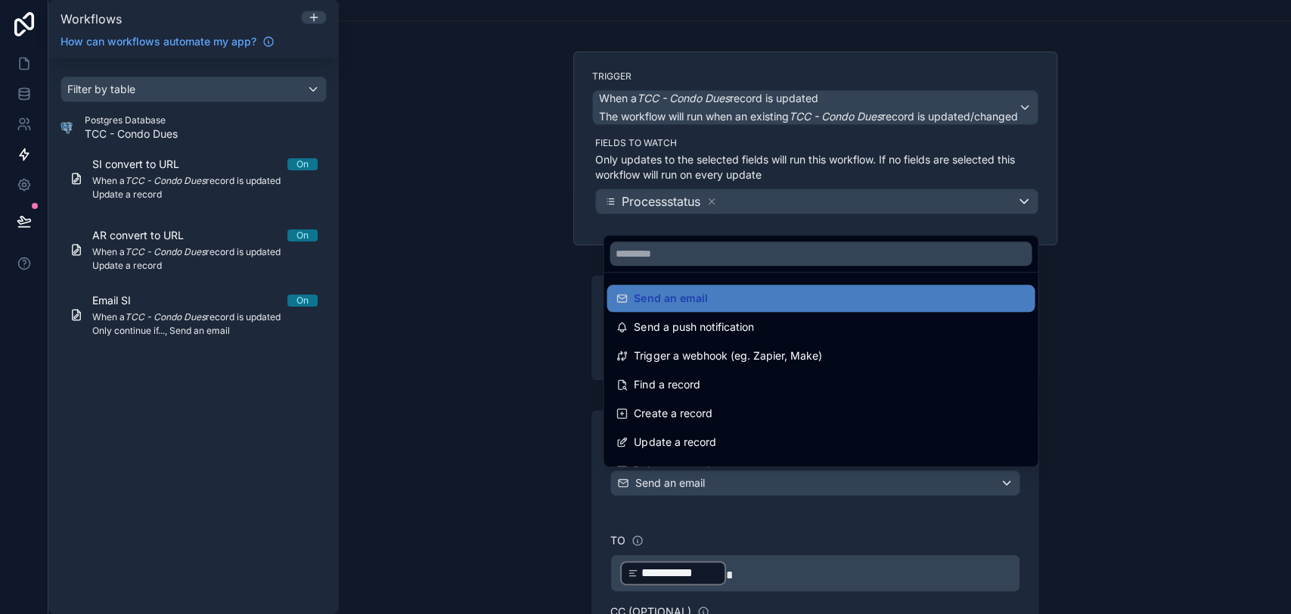
click at [855, 476] on div at bounding box center [645, 307] width 1291 height 614
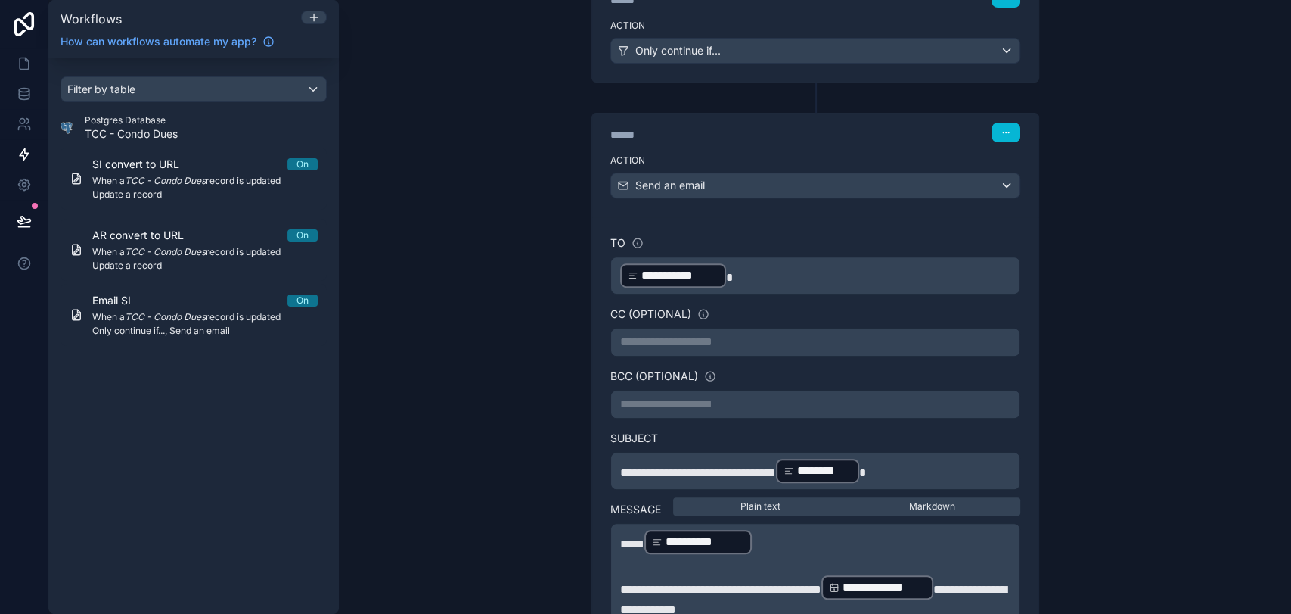
scroll to position [863, 0]
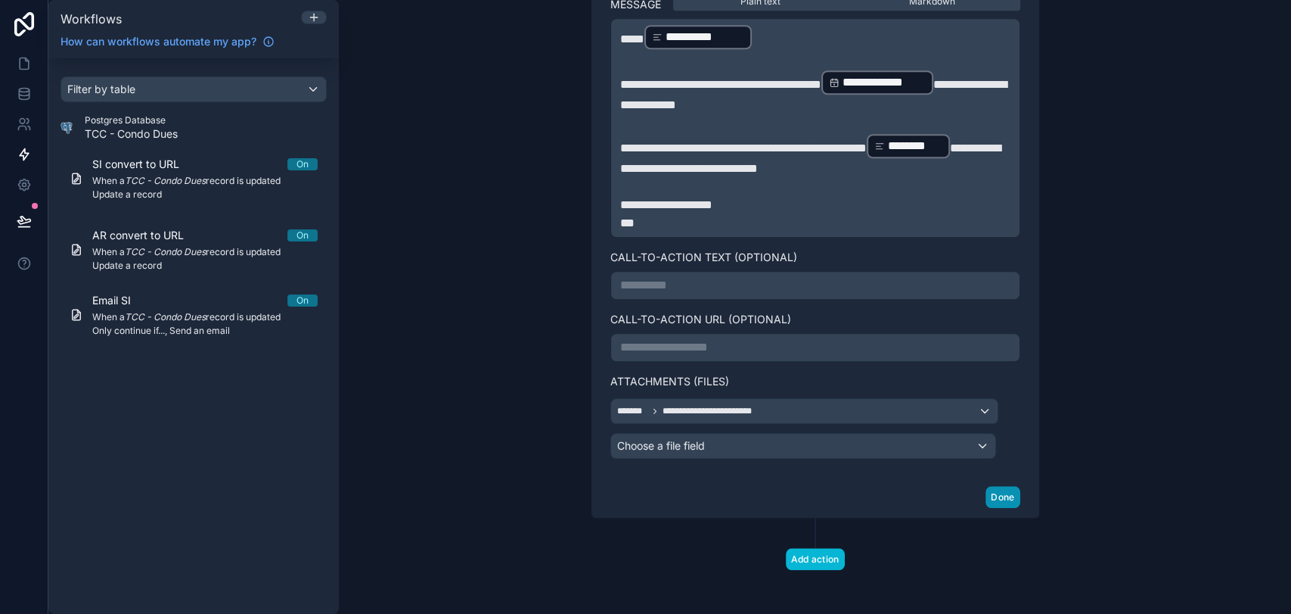
click at [990, 492] on button "Done" at bounding box center [1003, 497] width 34 height 22
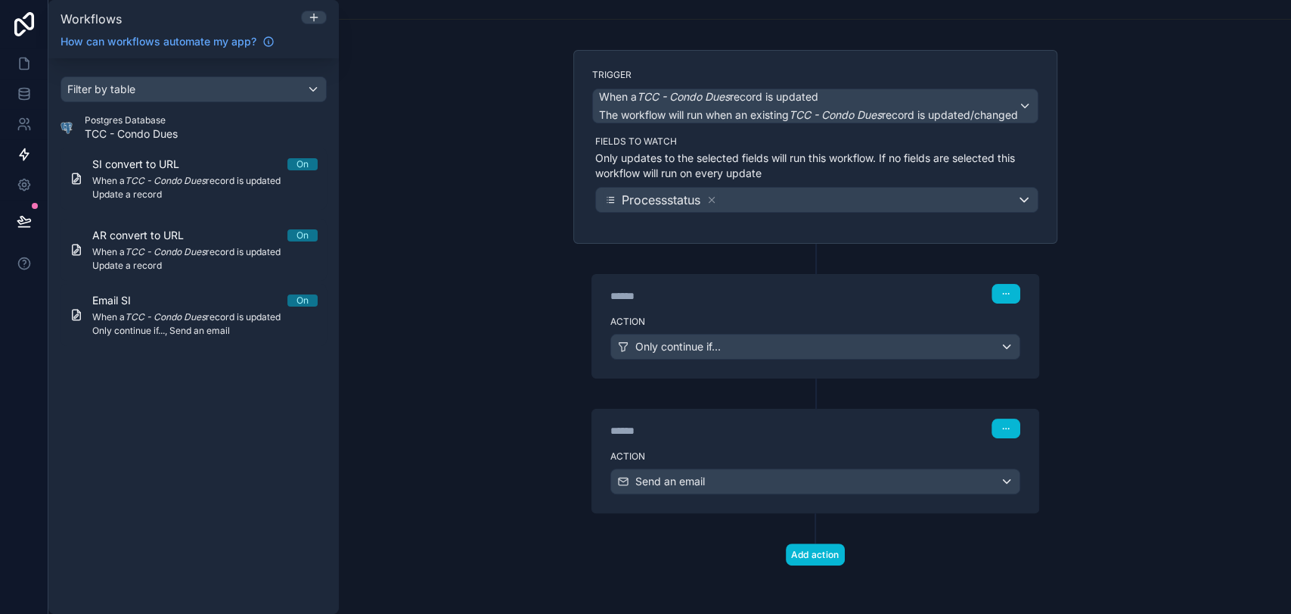
scroll to position [61, 0]
click at [1175, 403] on div "Use setting ******** Email SI Add a description for your workflow... Clone work…" at bounding box center [815, 307] width 952 height 614
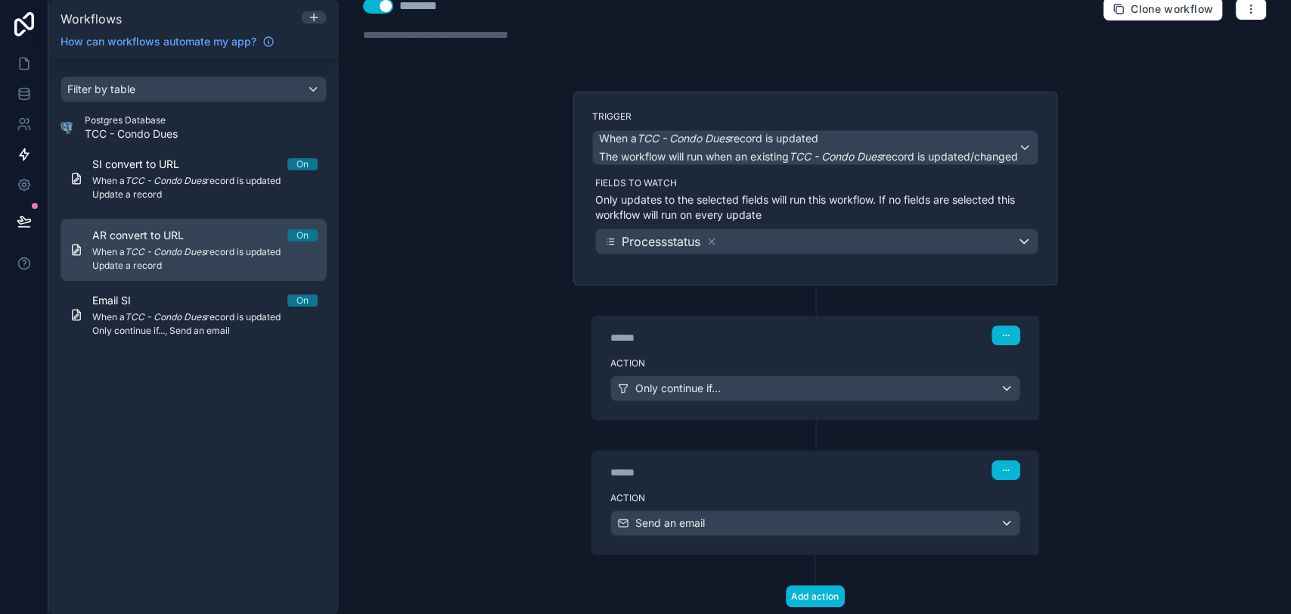
scroll to position [0, 0]
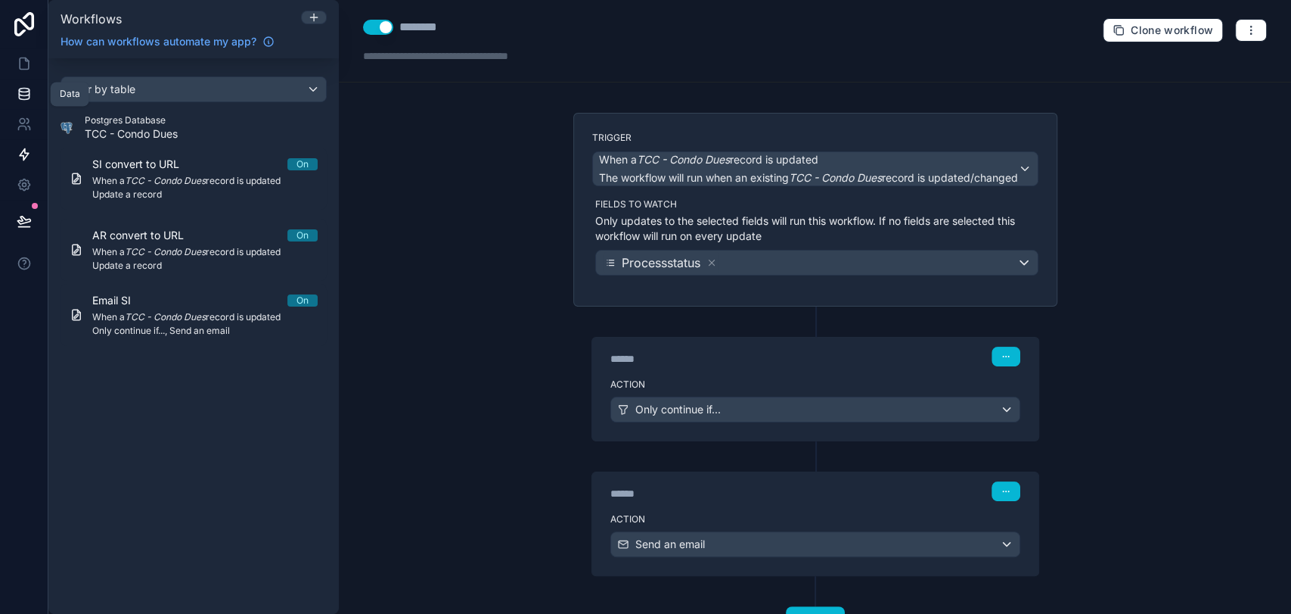
click at [14, 102] on link at bounding box center [24, 94] width 48 height 30
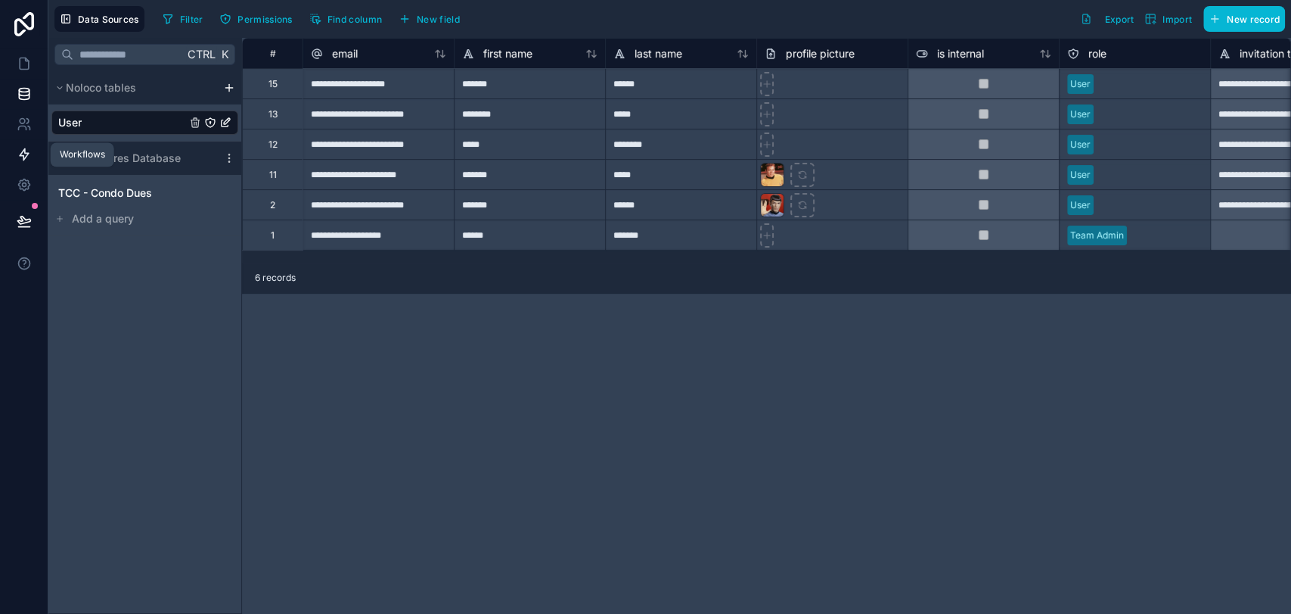
click at [24, 154] on icon at bounding box center [24, 154] width 15 height 15
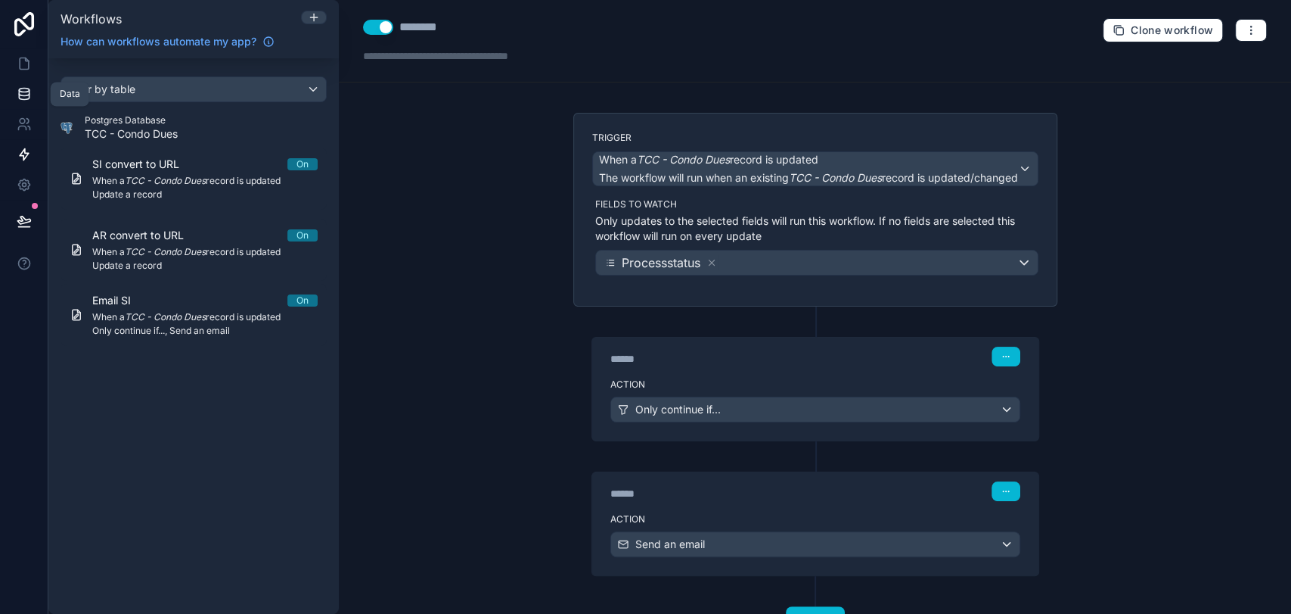
click at [28, 92] on icon at bounding box center [24, 93] width 15 height 15
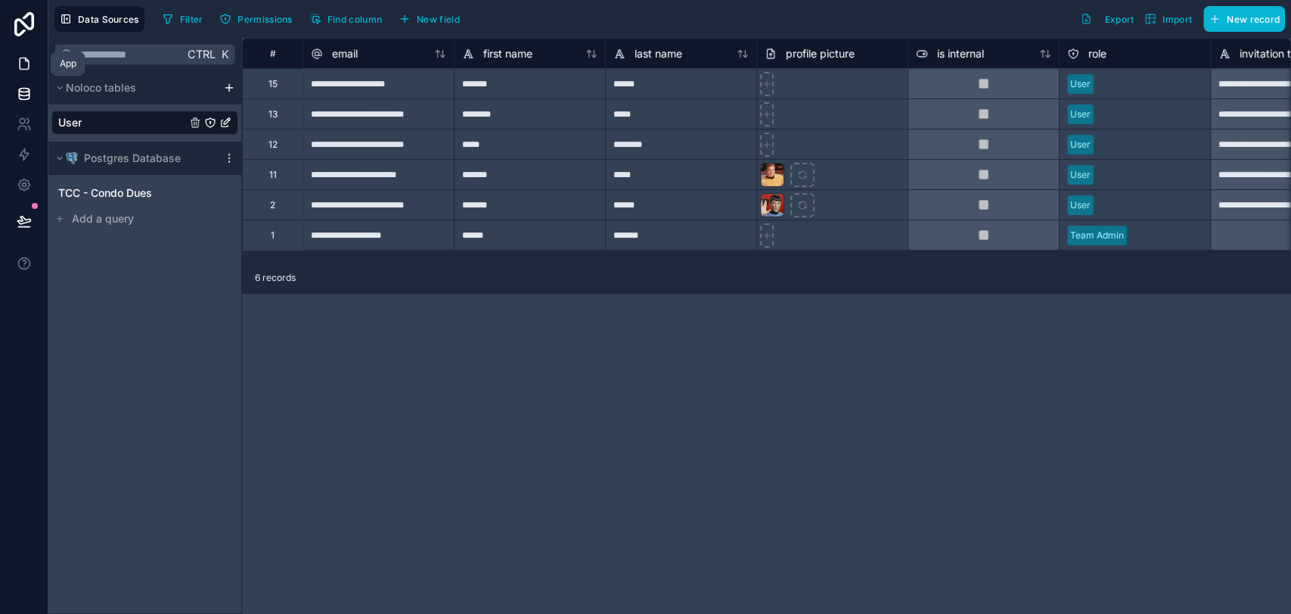
click at [26, 64] on icon at bounding box center [24, 63] width 15 height 15
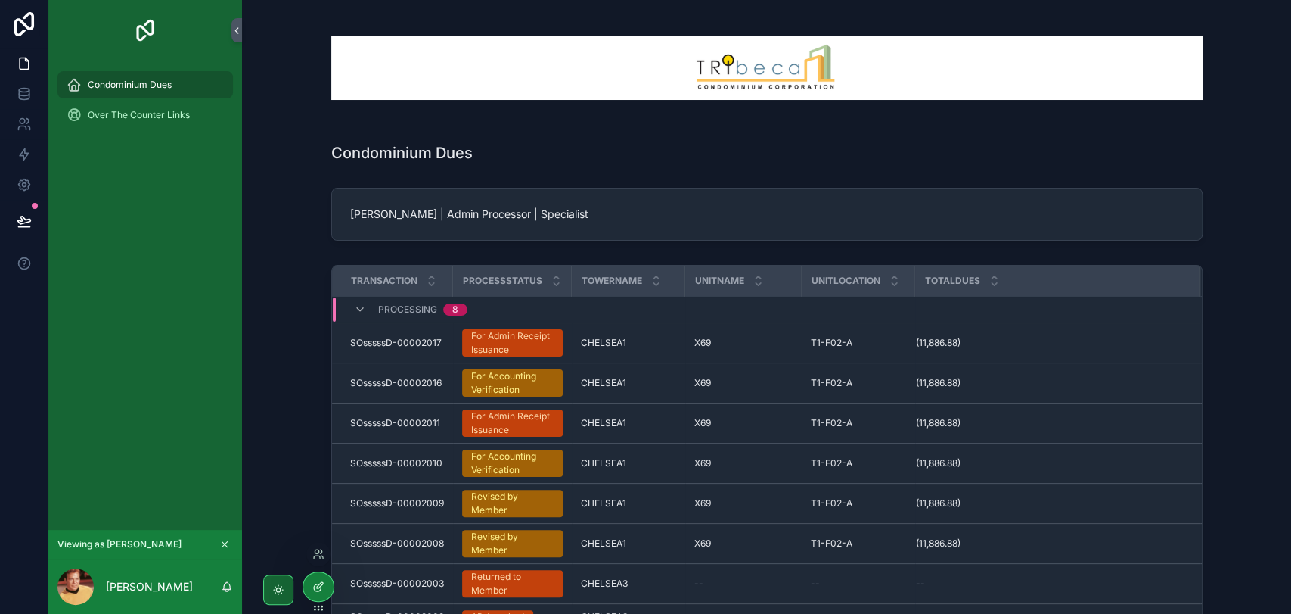
click at [327, 583] on div at bounding box center [318, 586] width 30 height 29
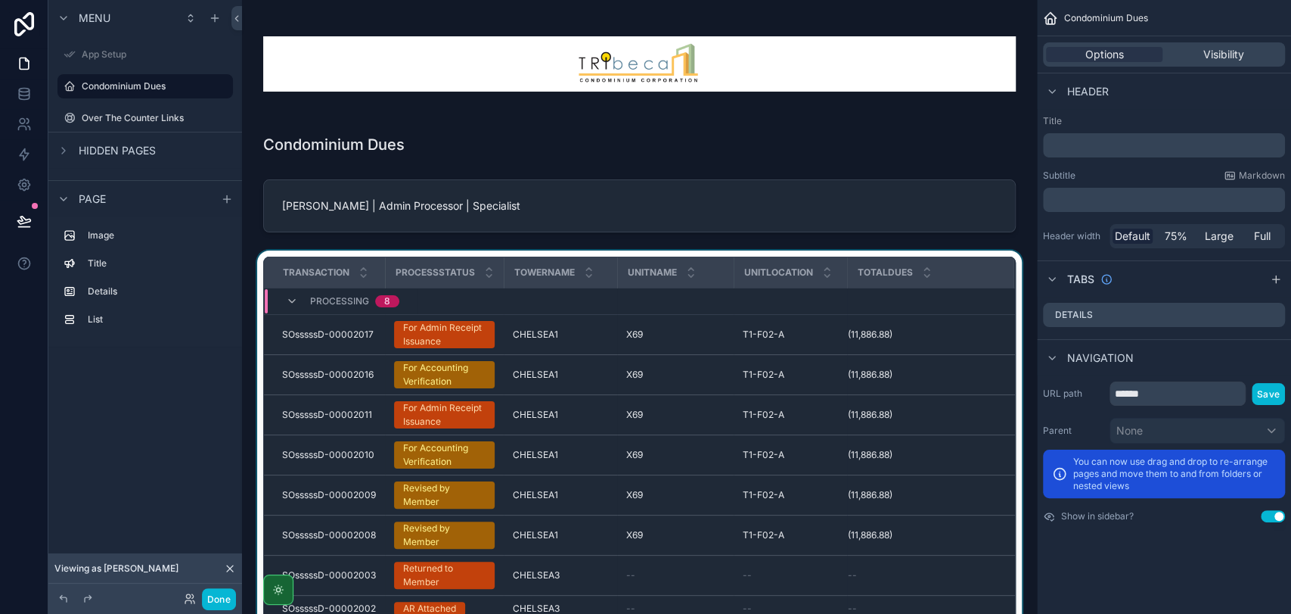
click at [416, 327] on div "scrollable content" at bounding box center [639, 467] width 771 height 434
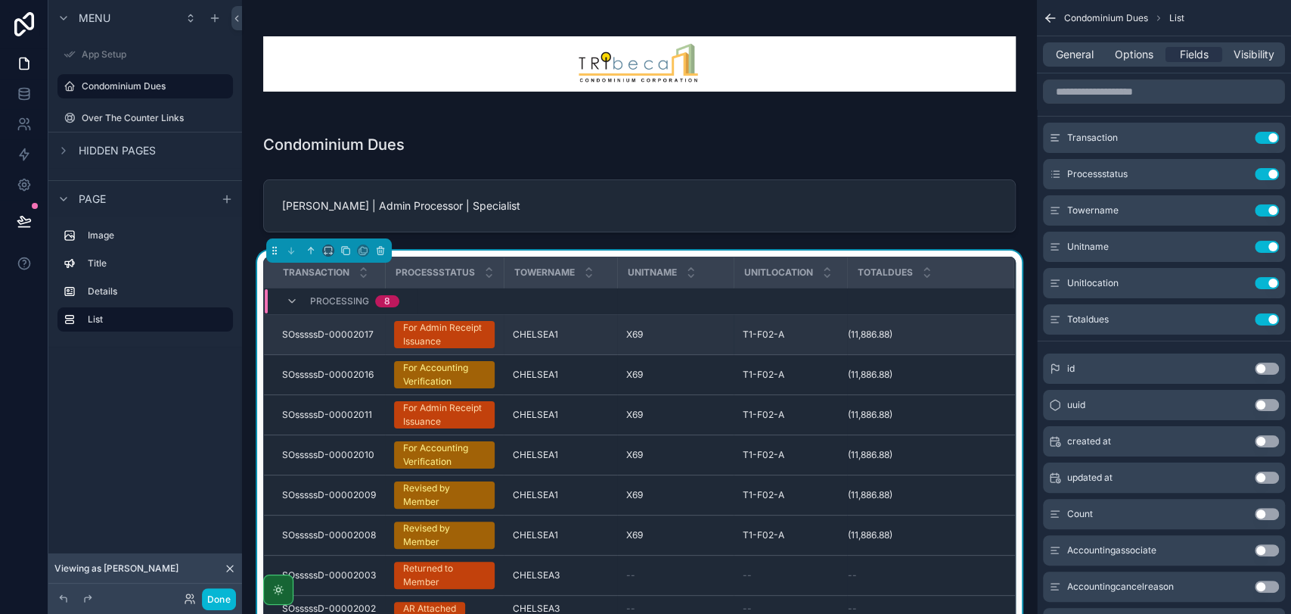
click at [420, 329] on div "For Admin Receipt Issuance" at bounding box center [444, 334] width 82 height 27
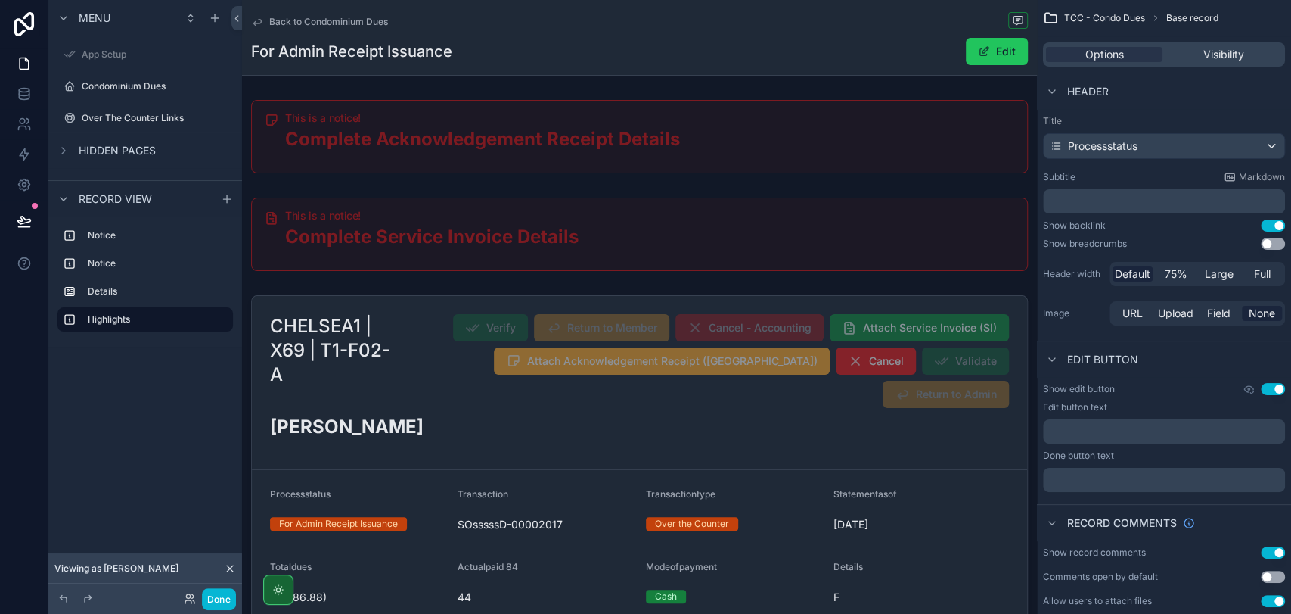
click at [282, 286] on div "This is a notice! Complete Acknowledgement Receipt Details This is a notice! Co…" at bounding box center [639, 542] width 795 height 896
click at [987, 51] on button "Edit" at bounding box center [997, 51] width 62 height 27
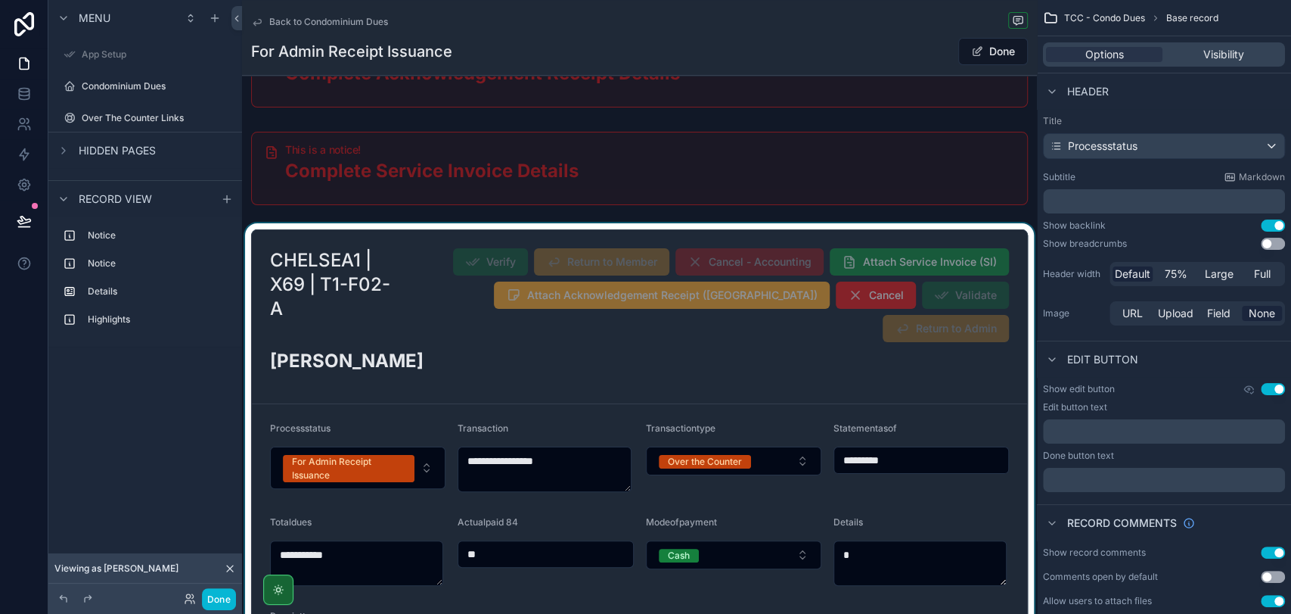
scroll to position [168, 0]
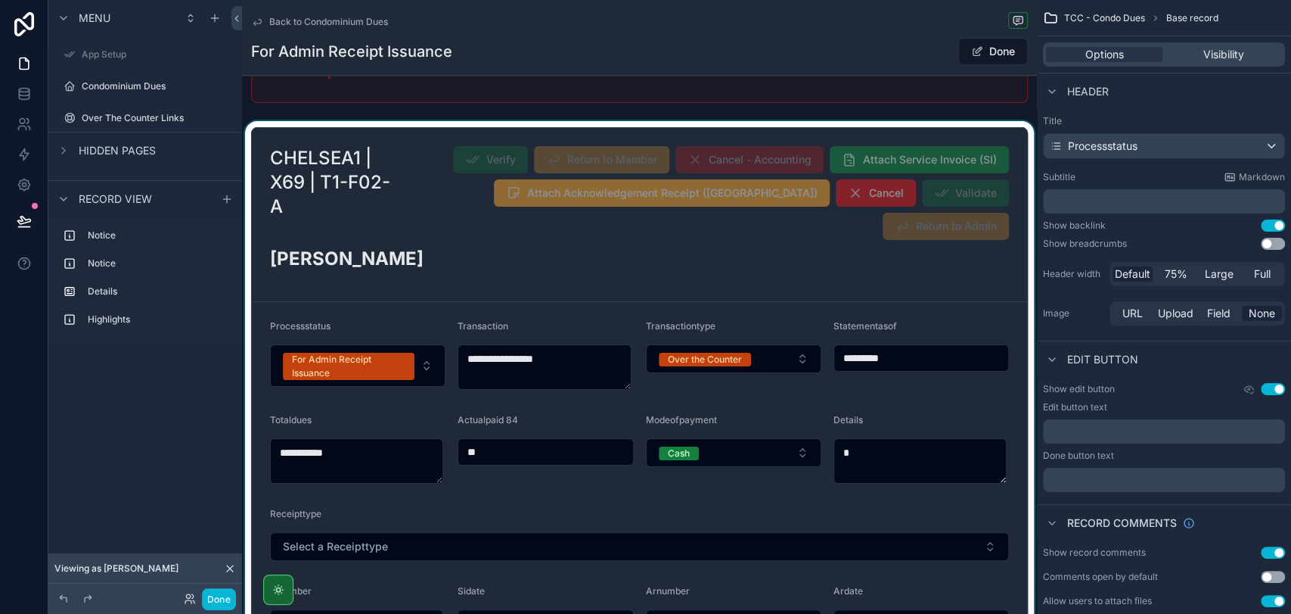
click at [980, 191] on div "scrollable content" at bounding box center [639, 447] width 795 height 652
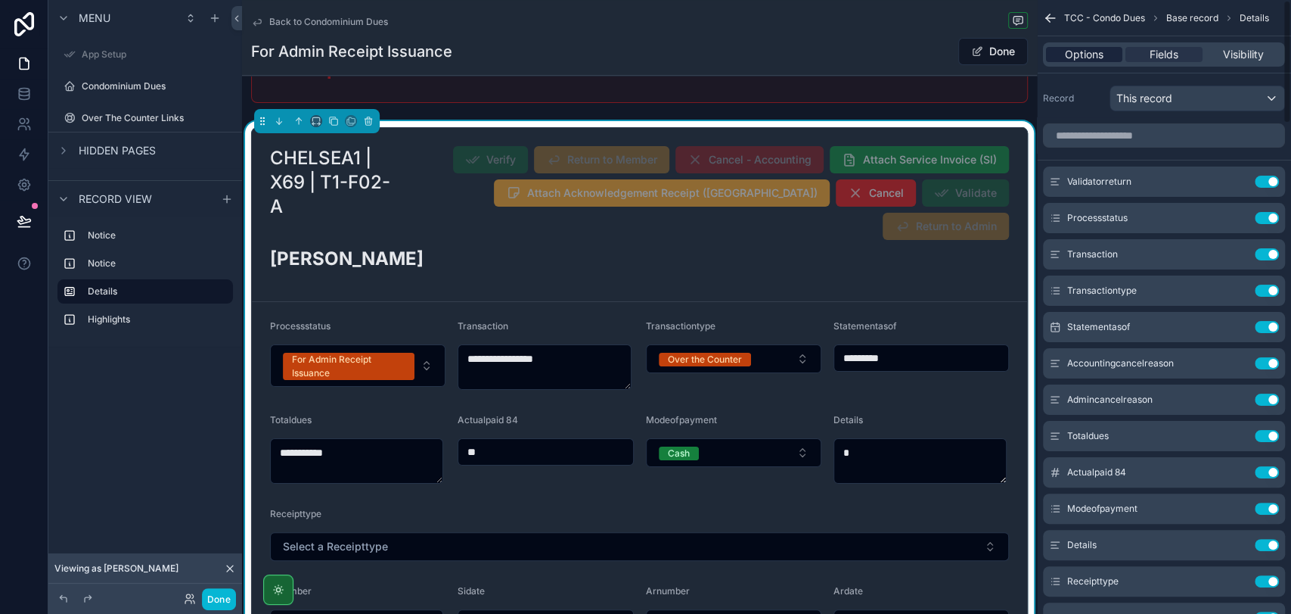
click at [1080, 54] on span "Options" at bounding box center [1084, 54] width 39 height 15
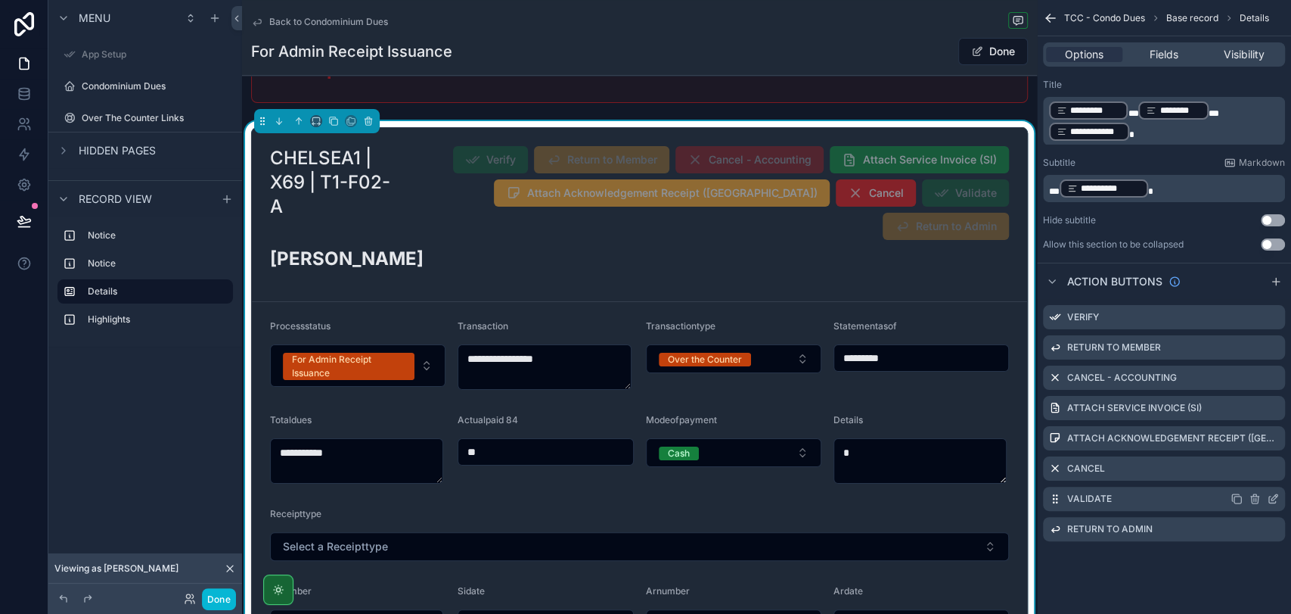
click at [1272, 500] on icon "scrollable content" at bounding box center [1275, 497] width 6 height 6
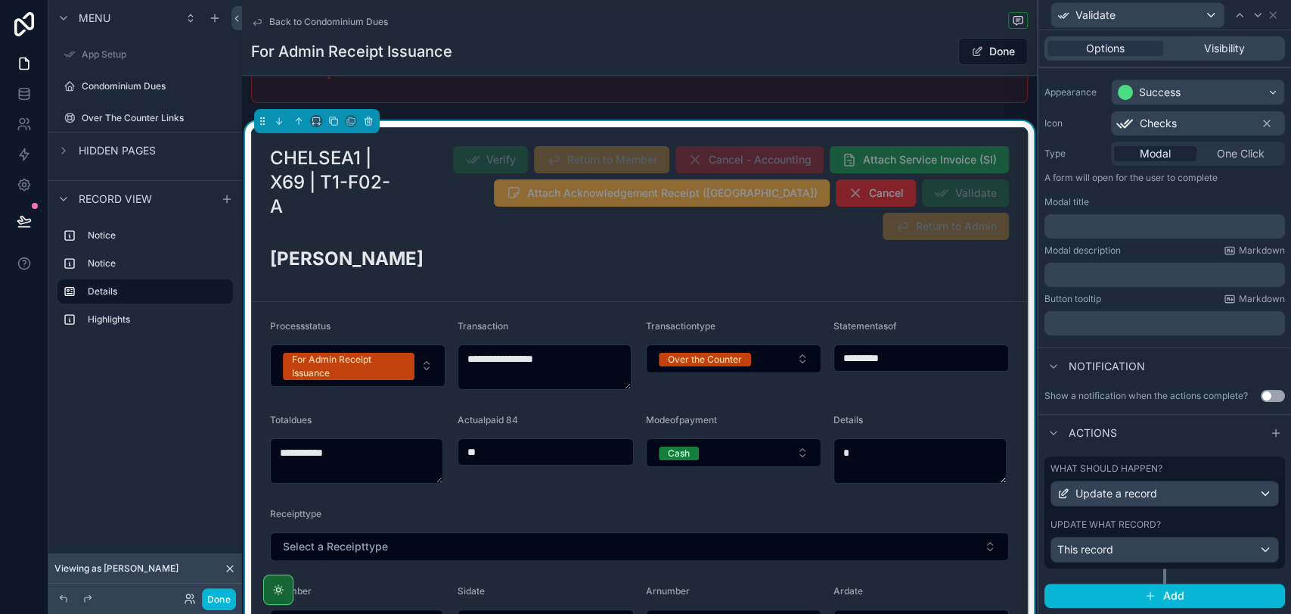
scroll to position [126, 0]
click at [1113, 480] on div "What should happen? Update a record" at bounding box center [1165, 484] width 228 height 44
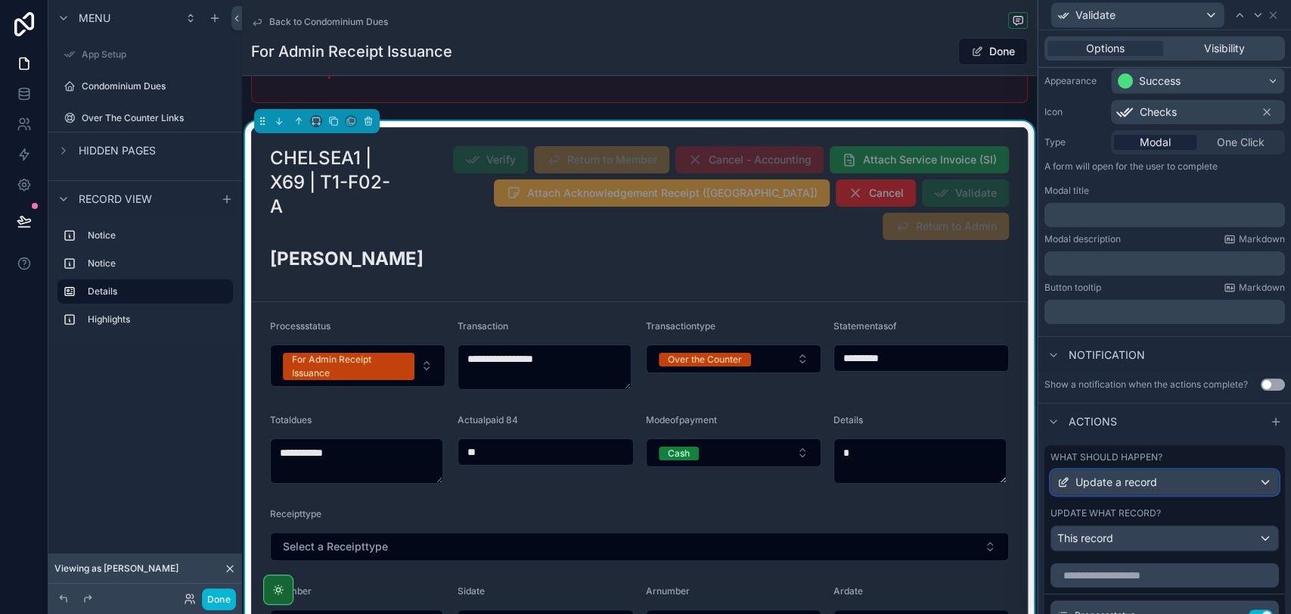
click at [1114, 489] on span "Update a record" at bounding box center [1117, 481] width 82 height 15
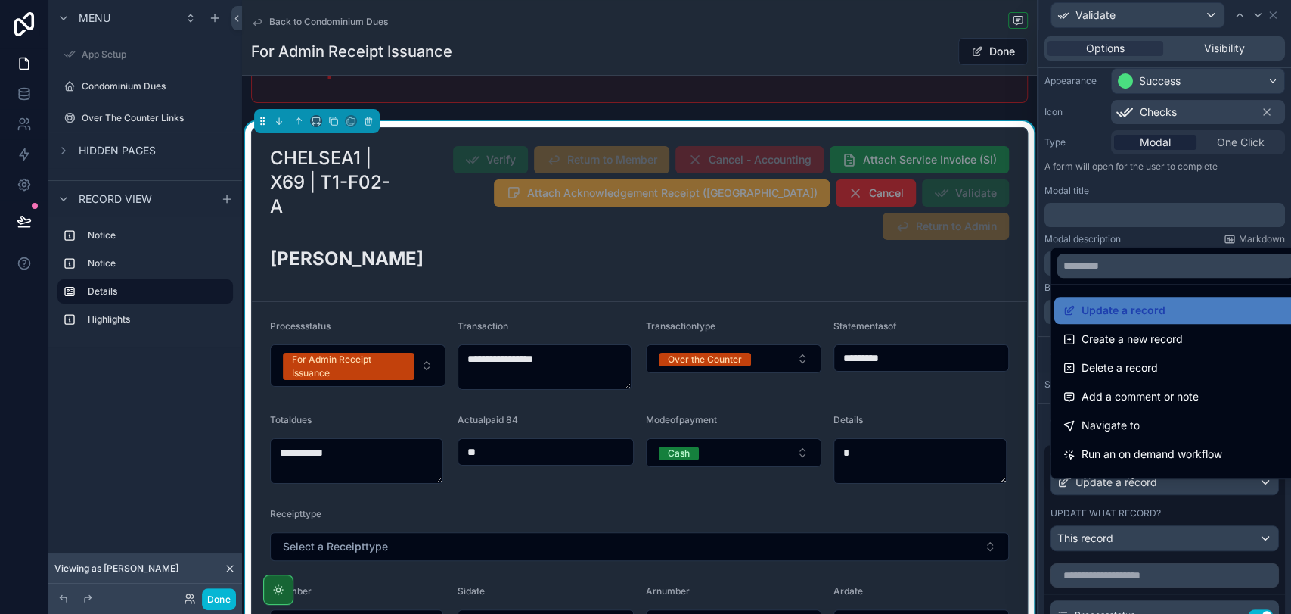
click at [1114, 492] on div at bounding box center [1165, 307] width 253 height 614
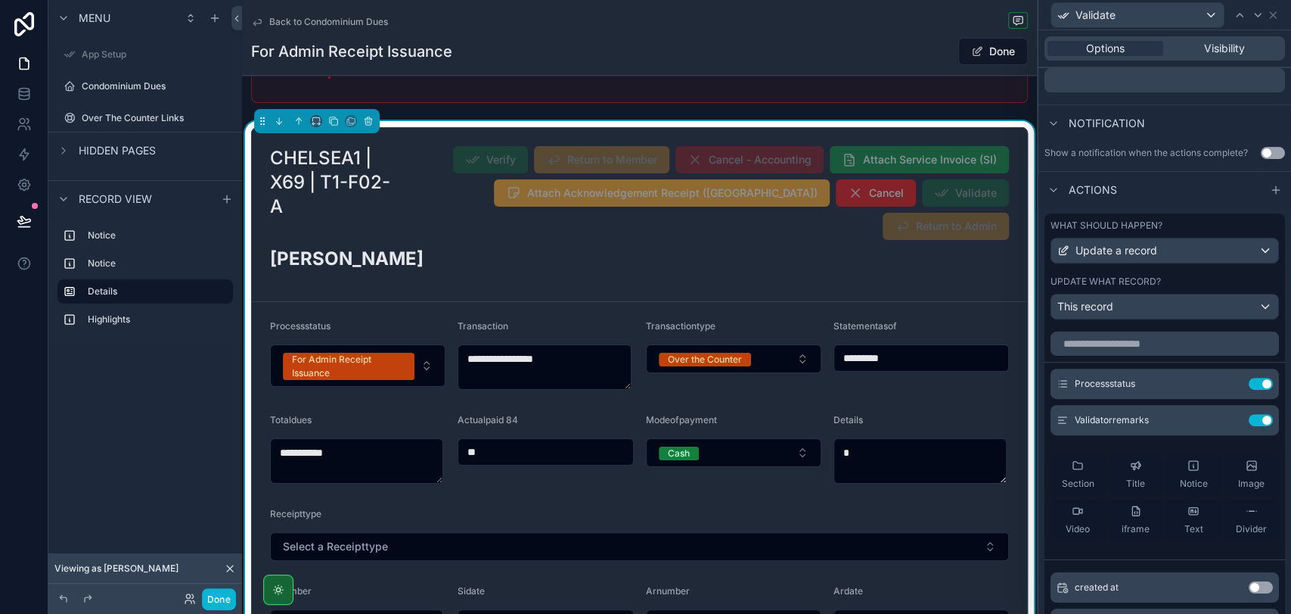
scroll to position [378, 0]
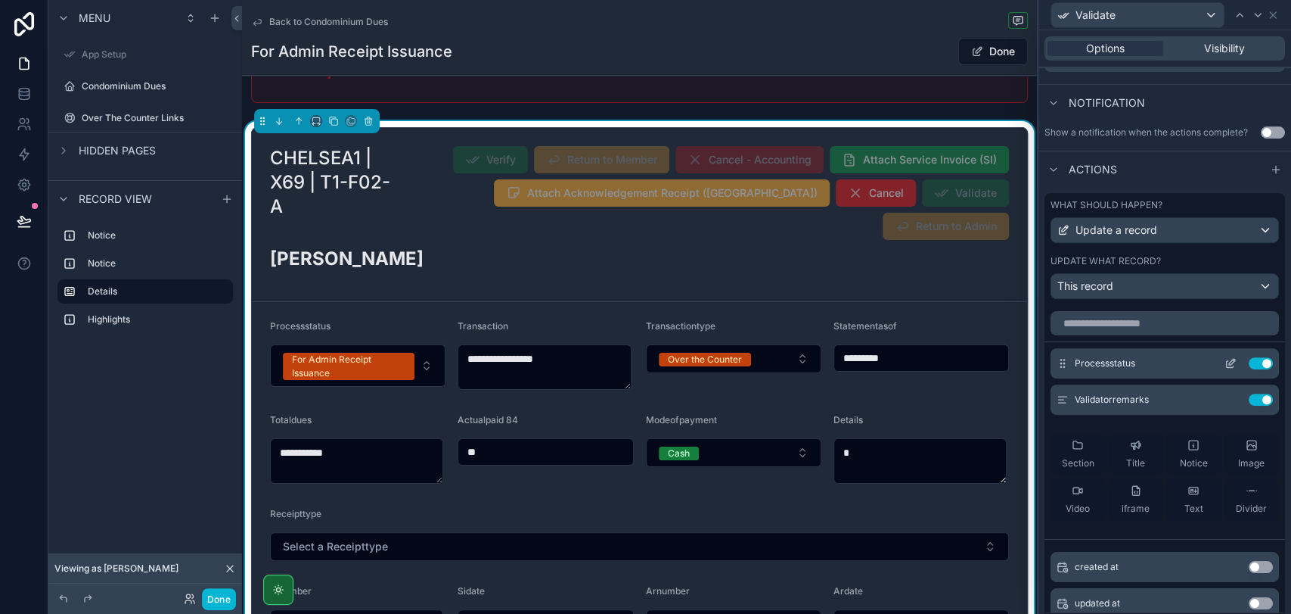
click at [1249, 369] on button "Use setting" at bounding box center [1261, 363] width 24 height 12
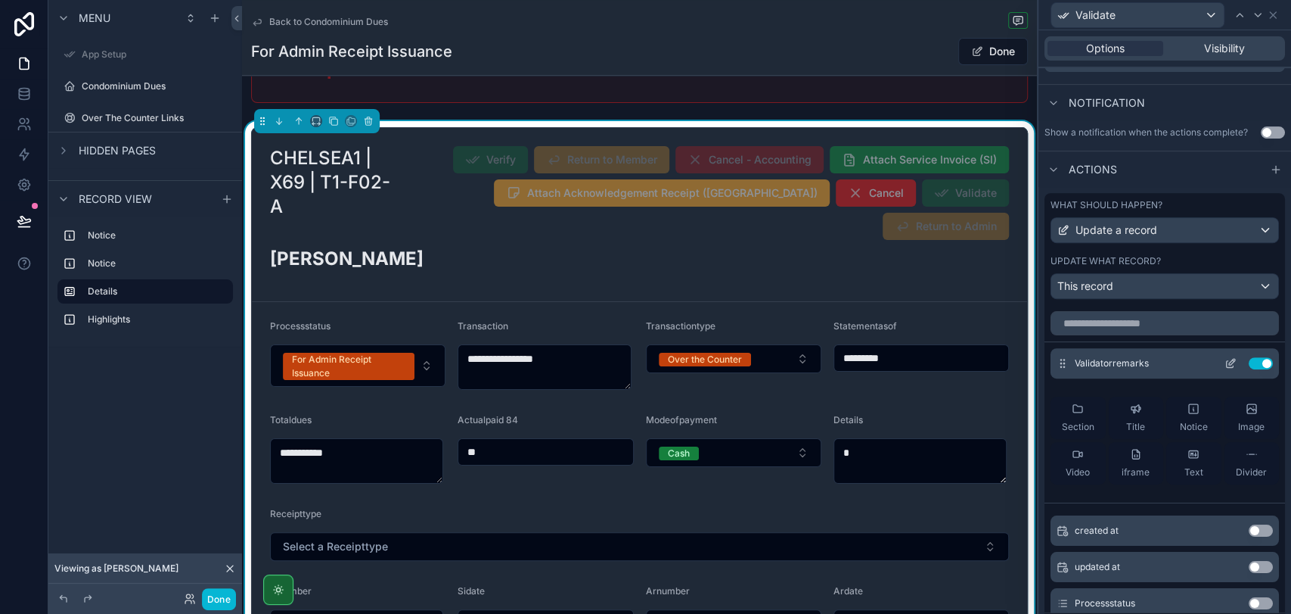
click at [1249, 369] on button "Use setting" at bounding box center [1261, 363] width 24 height 12
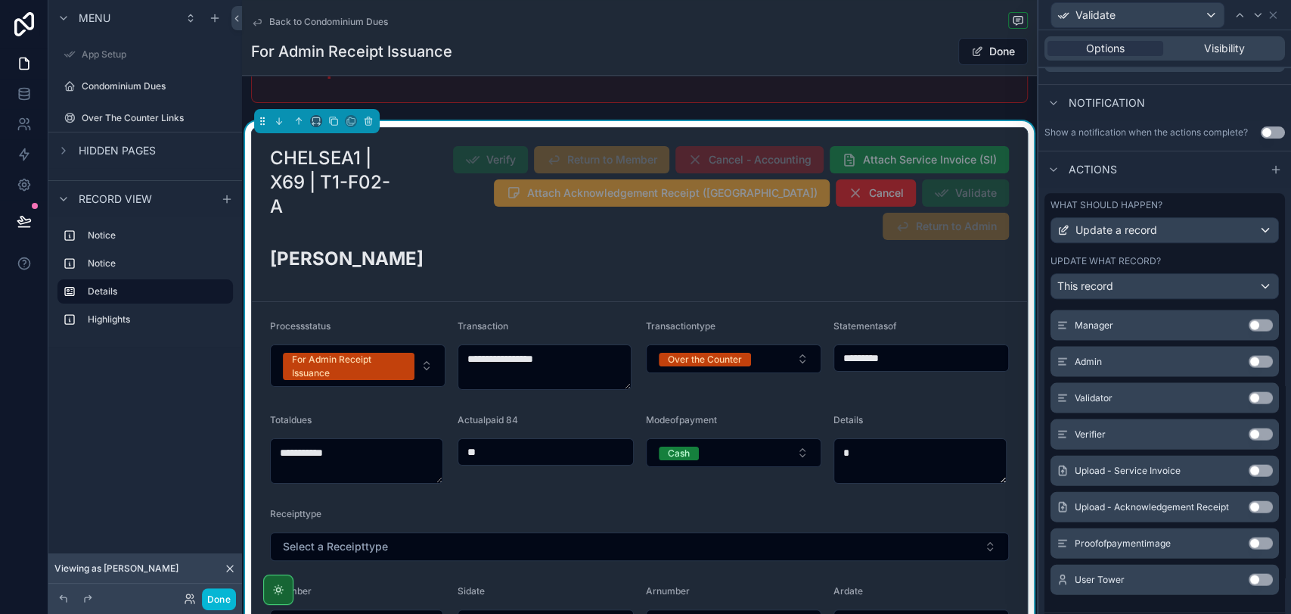
scroll to position [1963, 0]
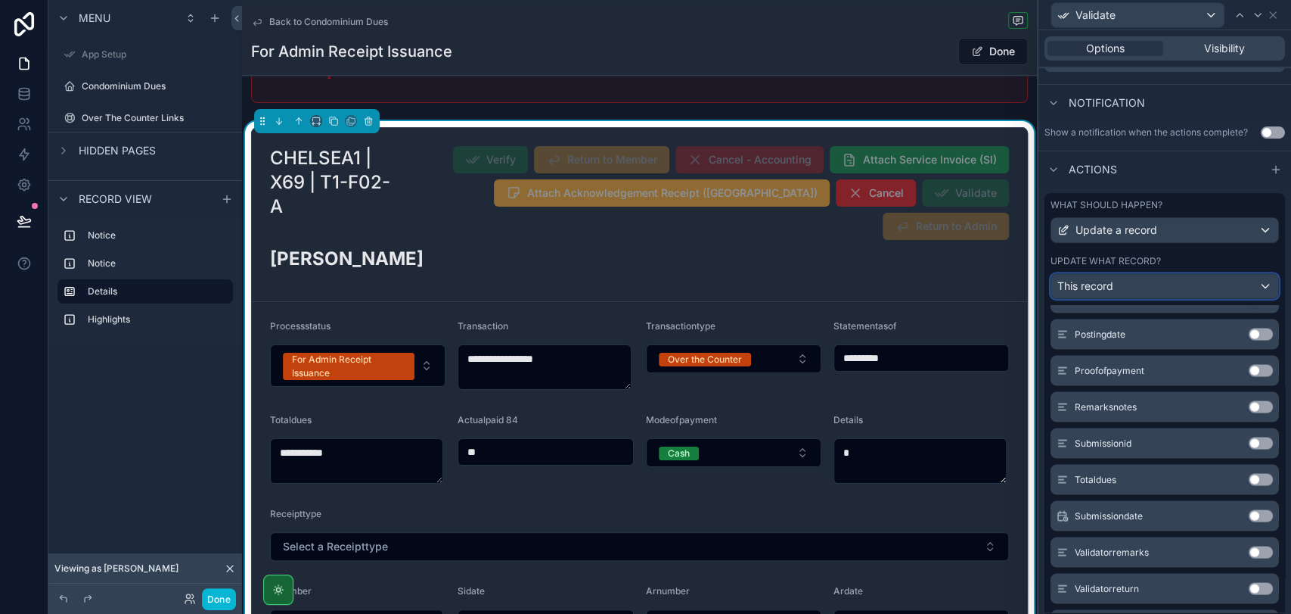
click at [1154, 298] on div "This record" at bounding box center [1165, 286] width 227 height 24
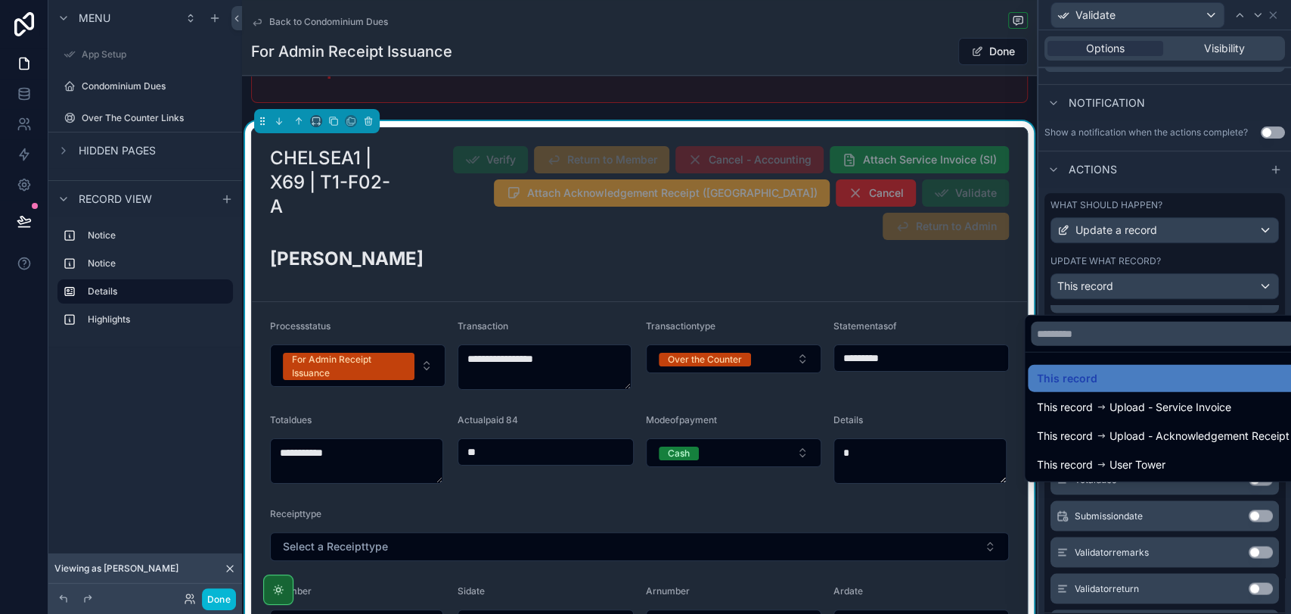
click at [1154, 236] on div at bounding box center [1165, 307] width 253 height 614
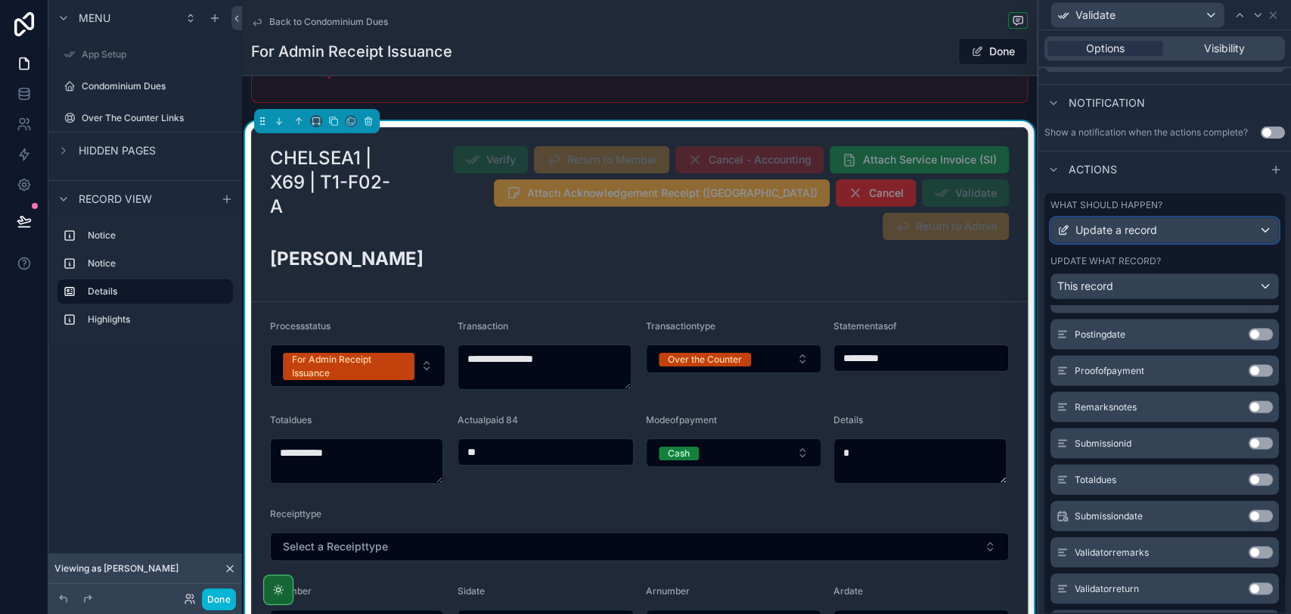
click at [1142, 238] on span "Update a record" at bounding box center [1117, 229] width 82 height 15
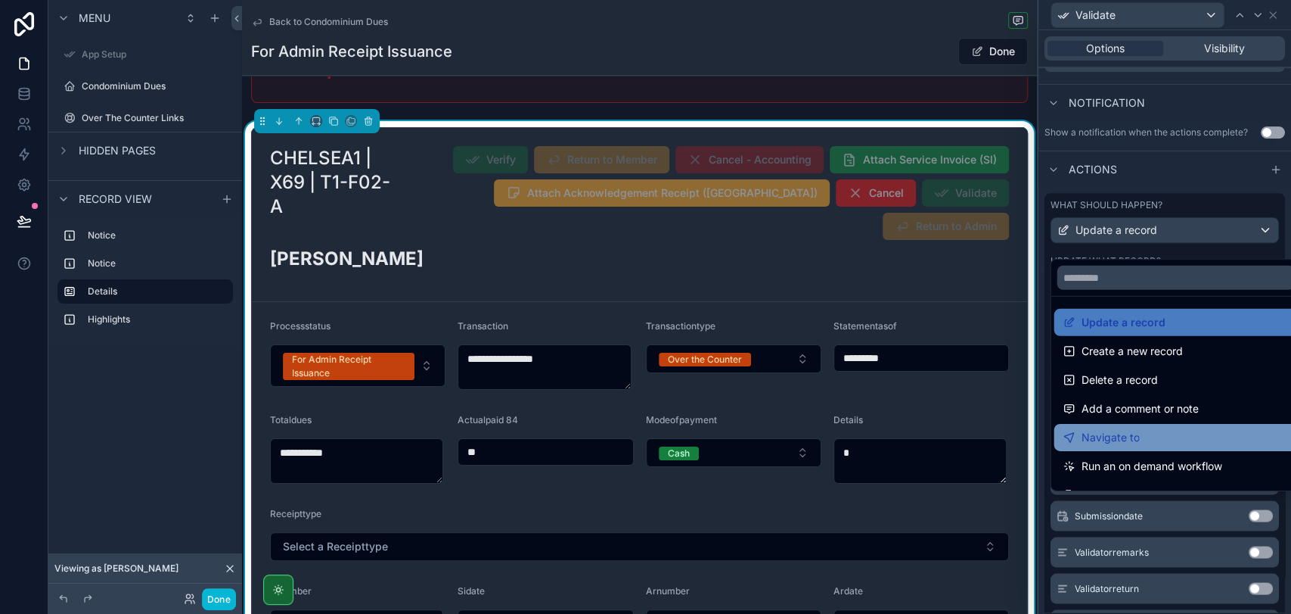
click at [1170, 433] on div "Navigate to" at bounding box center [1175, 437] width 225 height 18
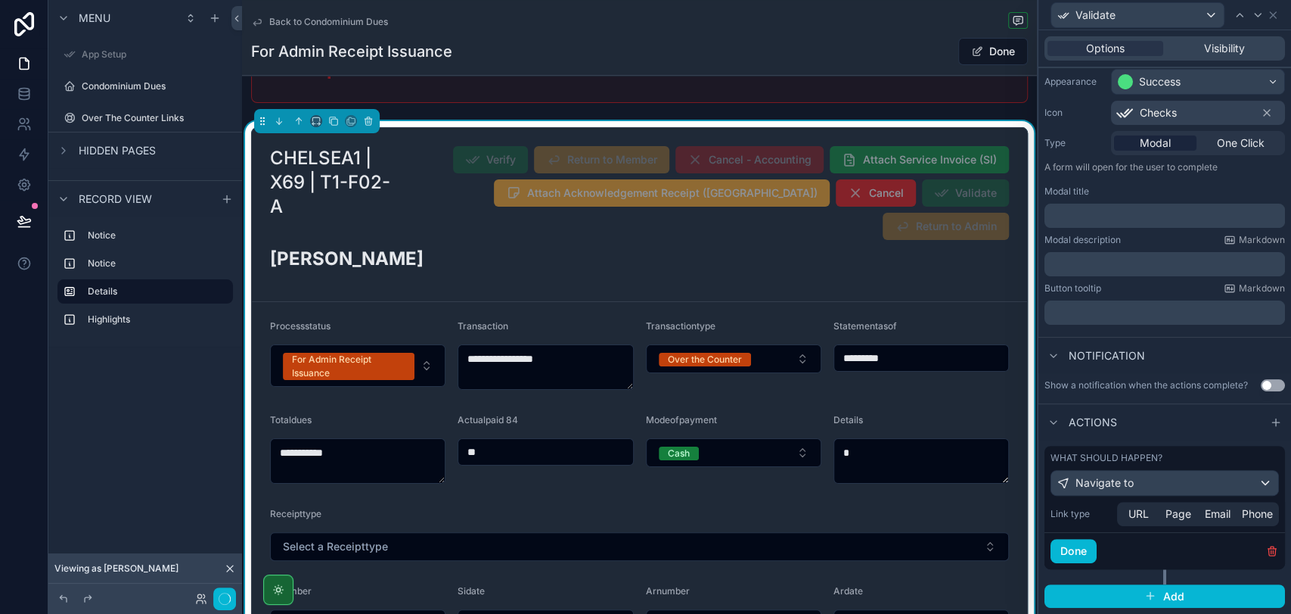
scroll to position [137, 0]
click at [1138, 513] on span "URL" at bounding box center [1139, 513] width 20 height 15
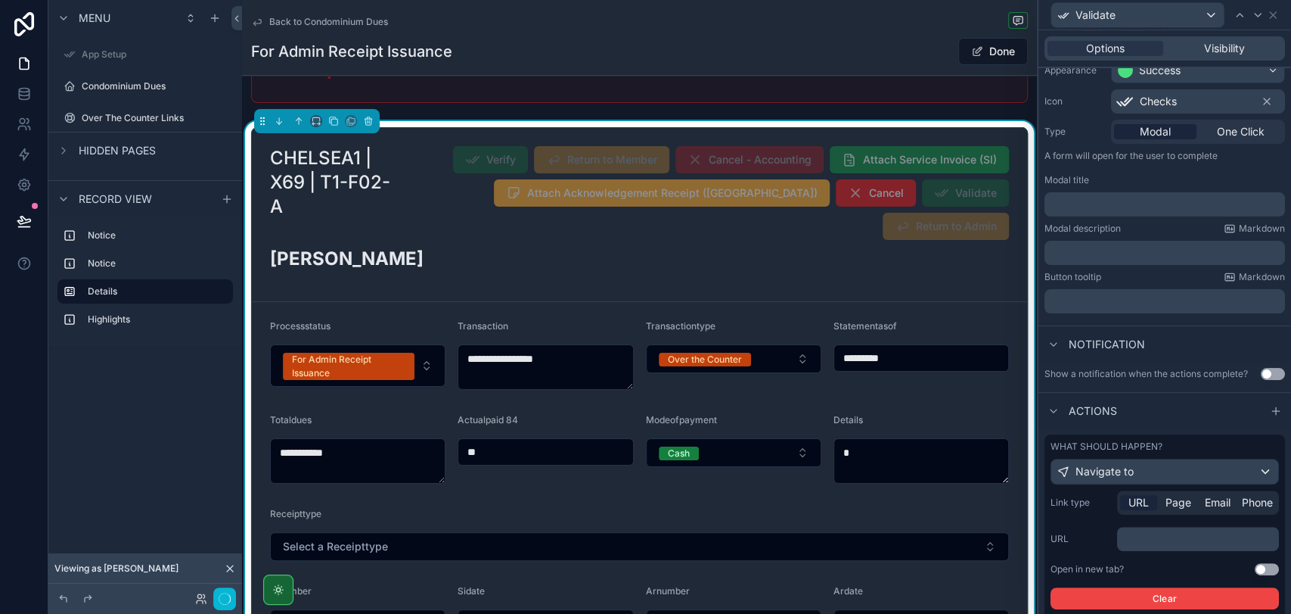
scroll to position [231, 0]
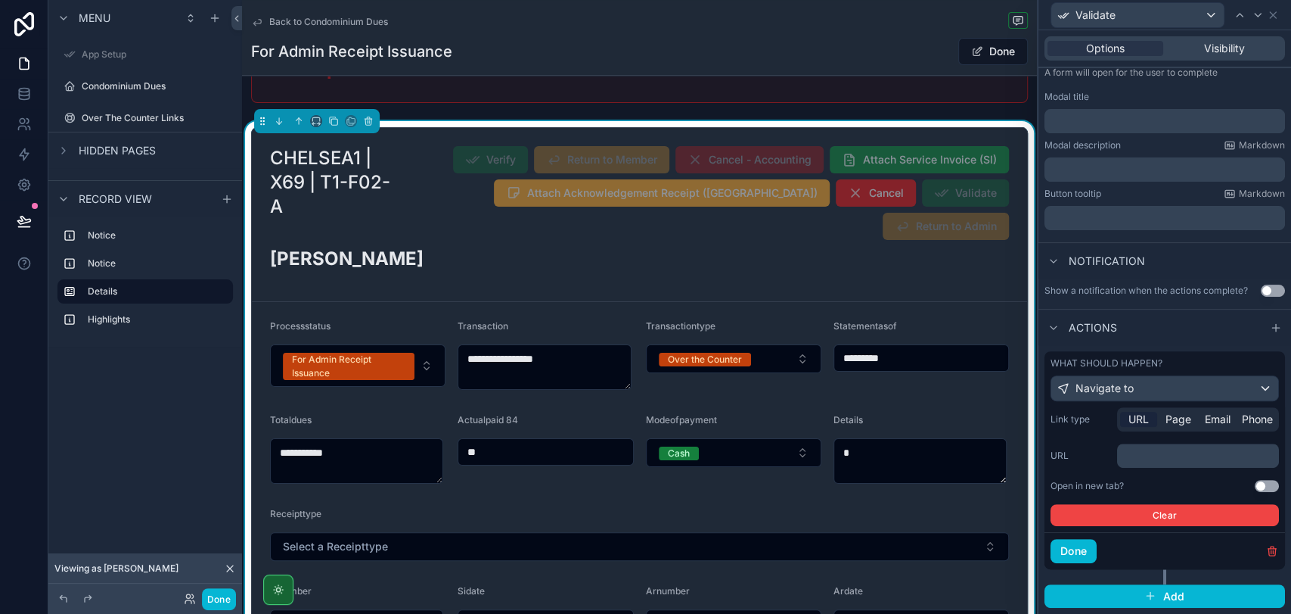
click at [1168, 458] on p "﻿" at bounding box center [1199, 455] width 153 height 15
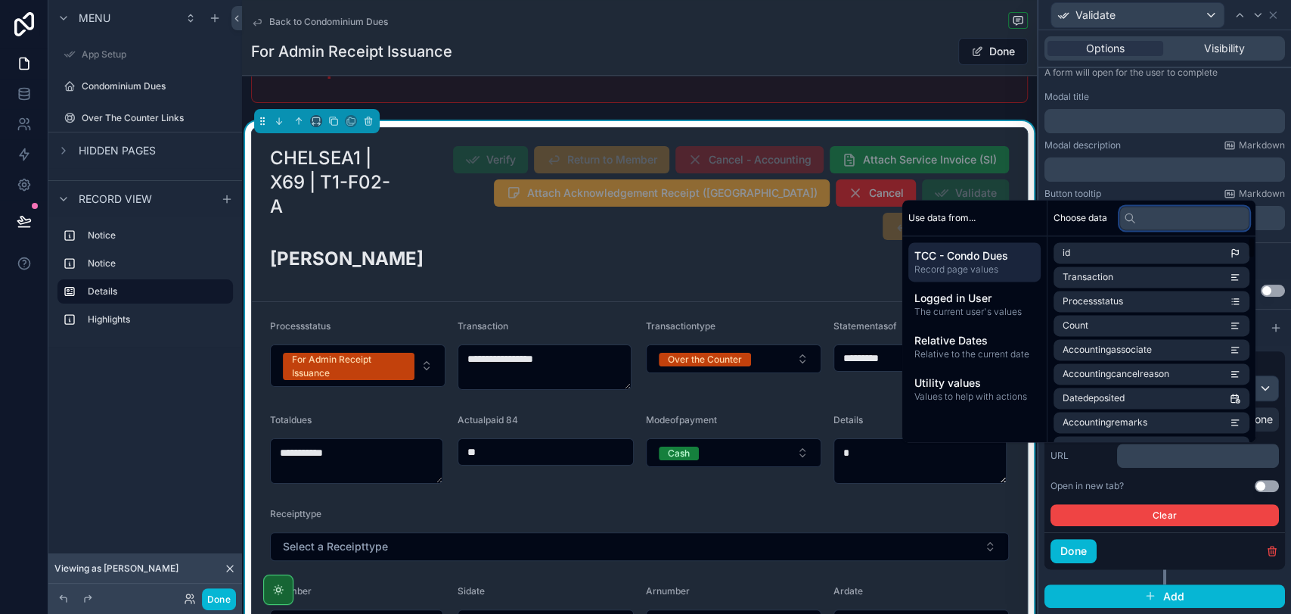
click at [1154, 223] on input "text" at bounding box center [1185, 218] width 130 height 24
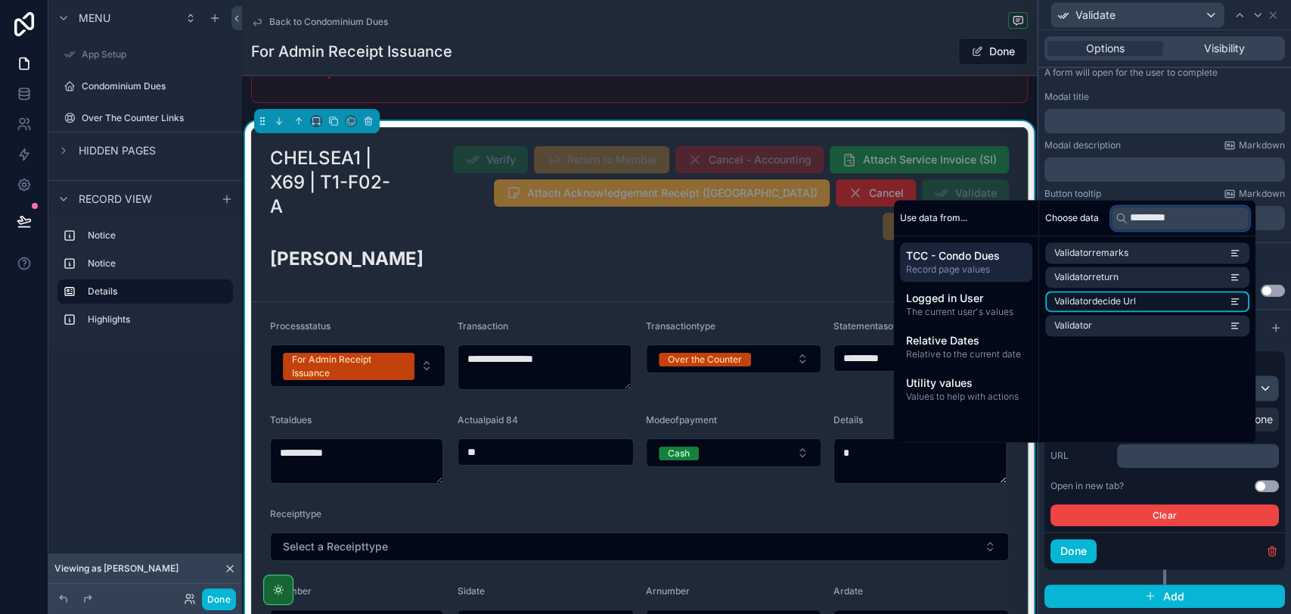
type input "*********"
click at [1114, 294] on li "Validatordecide Url" at bounding box center [1147, 300] width 204 height 21
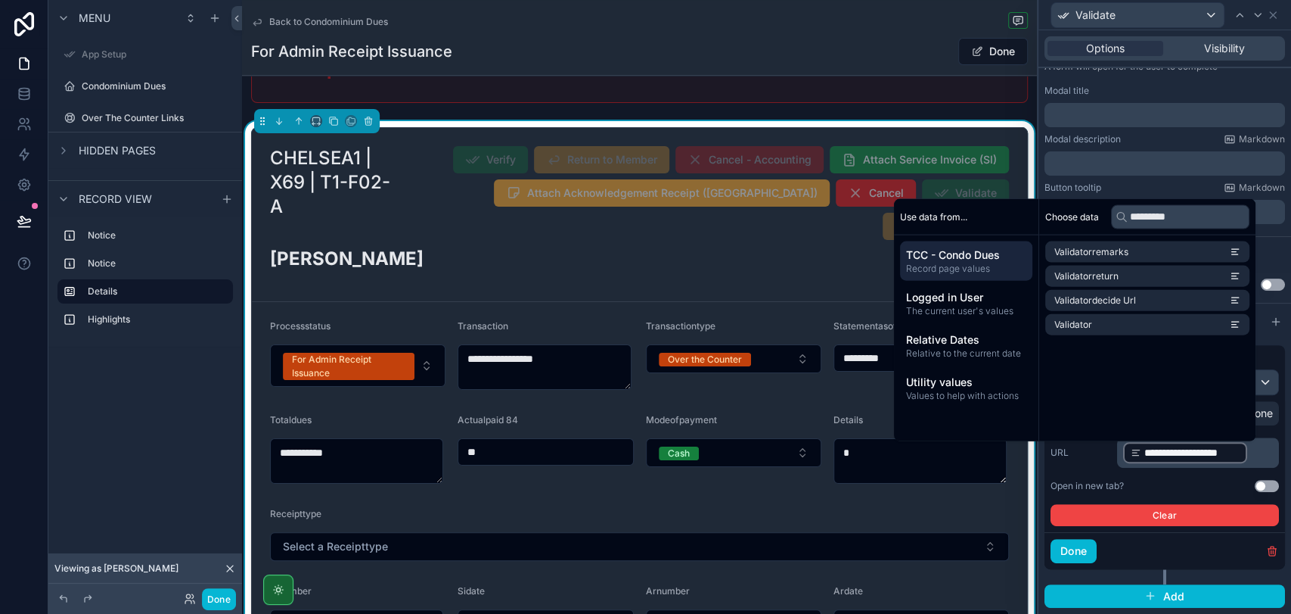
click at [1182, 485] on div "**********" at bounding box center [1165, 463] width 228 height 125
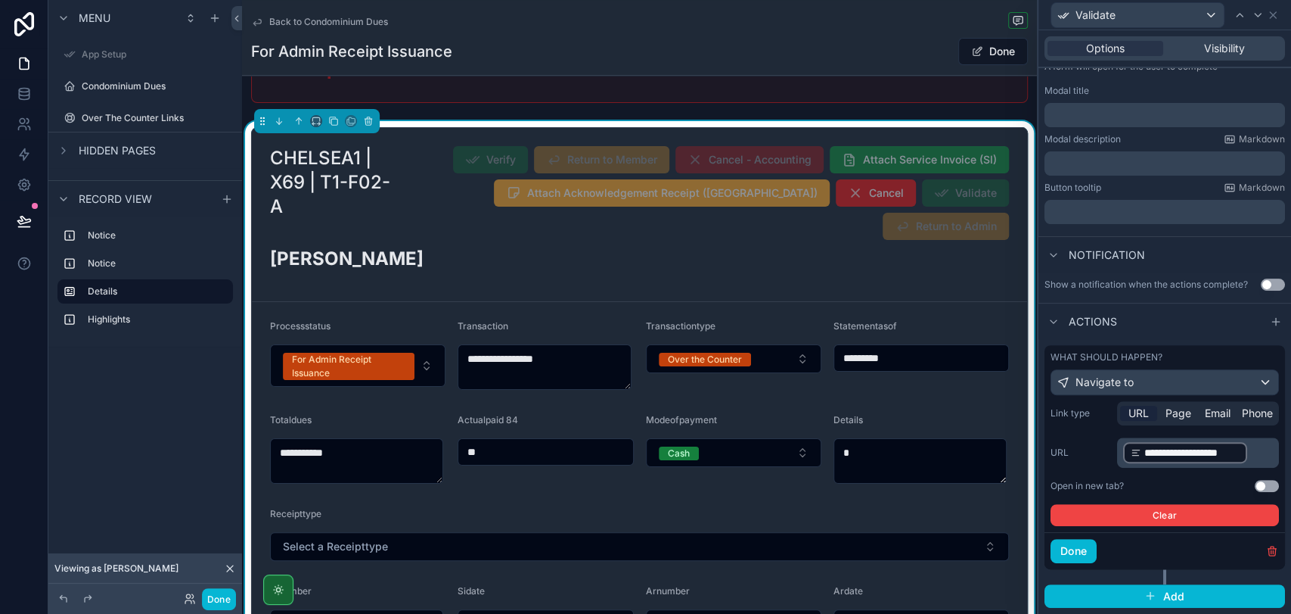
click at [1245, 486] on div "Open in new tab? Use setting" at bounding box center [1165, 486] width 228 height 12
click at [1255, 488] on button "Use setting" at bounding box center [1267, 486] width 24 height 12
click at [1076, 551] on button "Done" at bounding box center [1074, 551] width 46 height 24
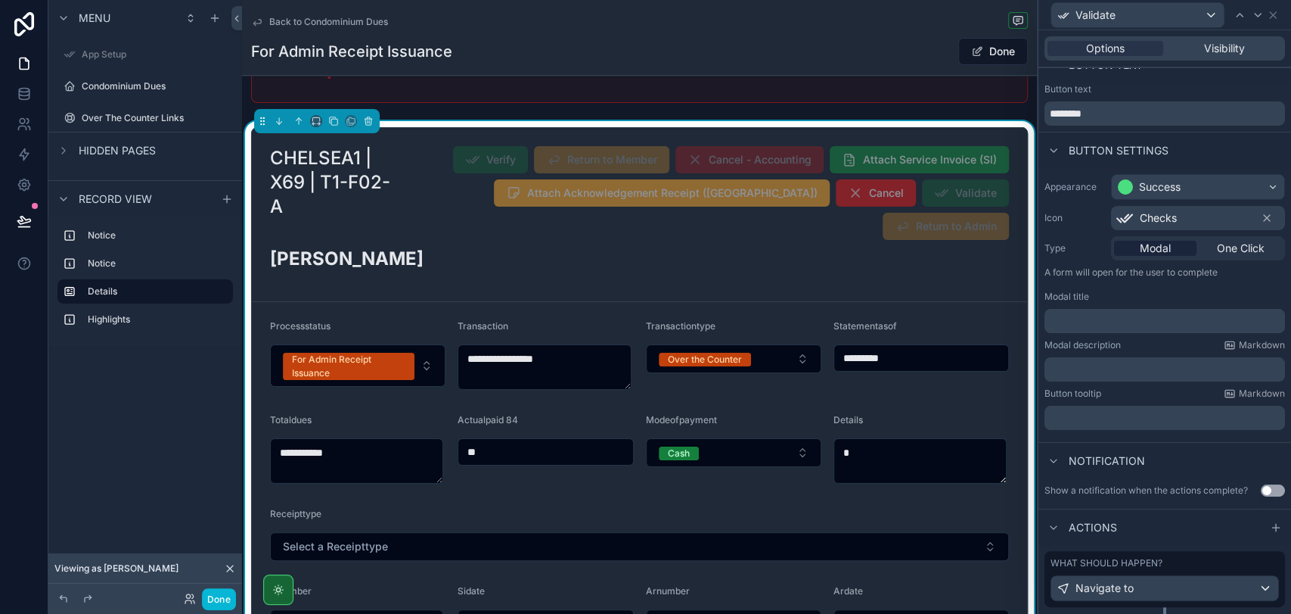
scroll to position [0, 0]
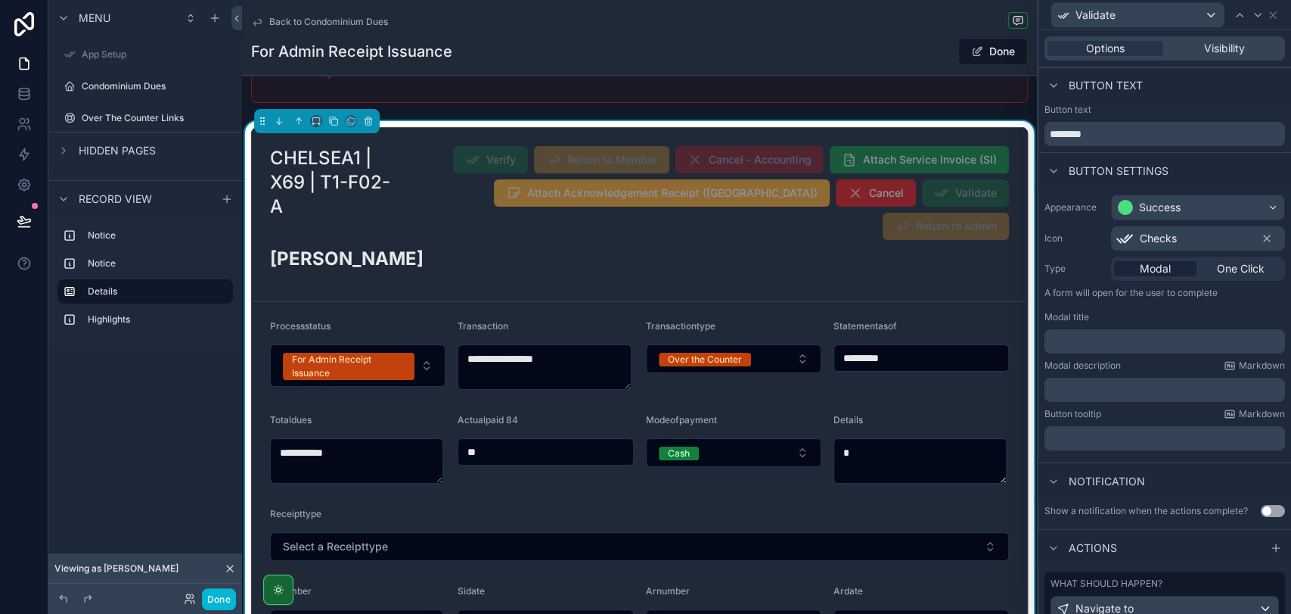
click at [1101, 346] on p "﻿" at bounding box center [1166, 341] width 231 height 15
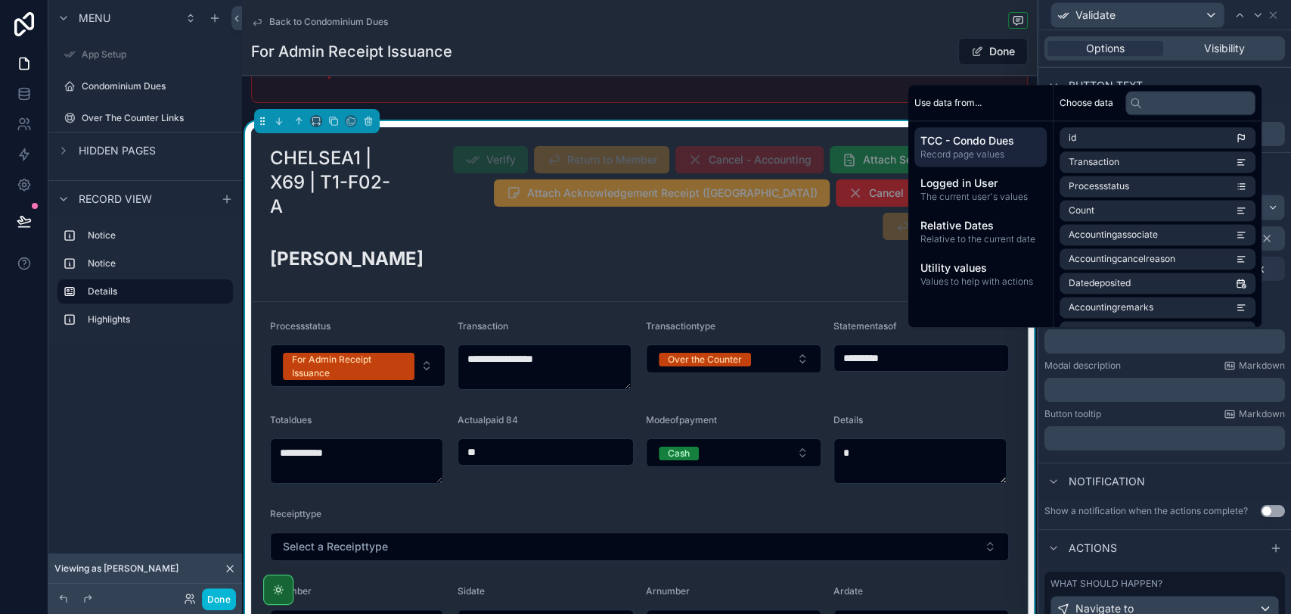
click at [1116, 385] on p "﻿" at bounding box center [1166, 389] width 231 height 15
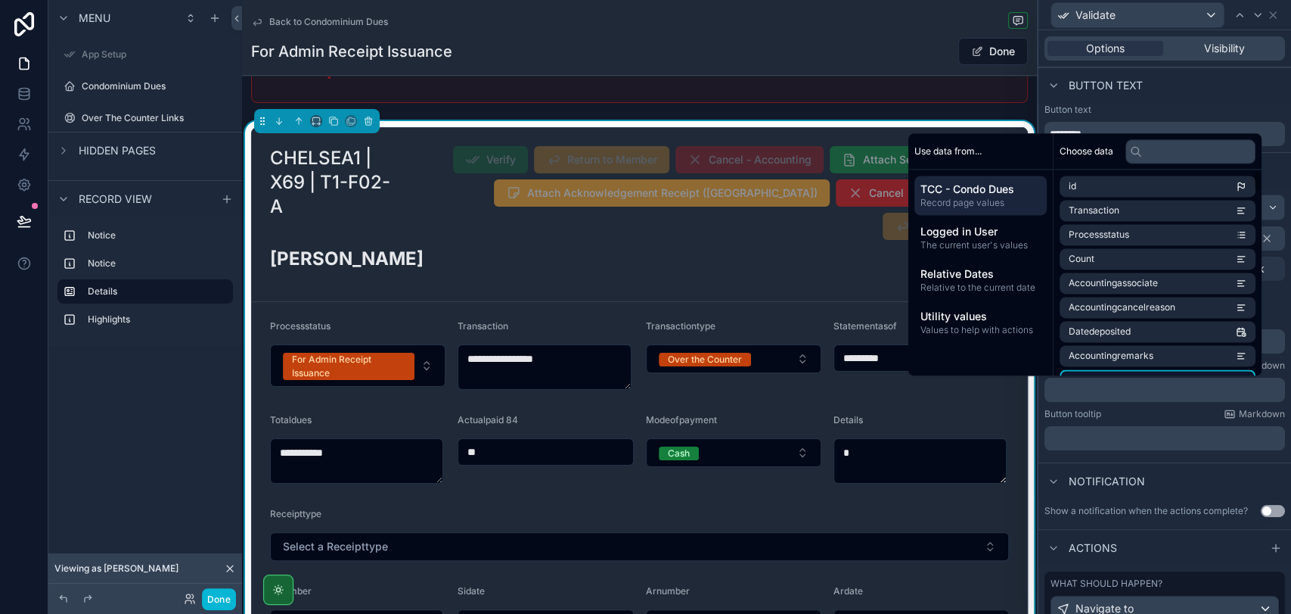
click at [1123, 372] on li "Returnremarks" at bounding box center [1158, 379] width 196 height 21
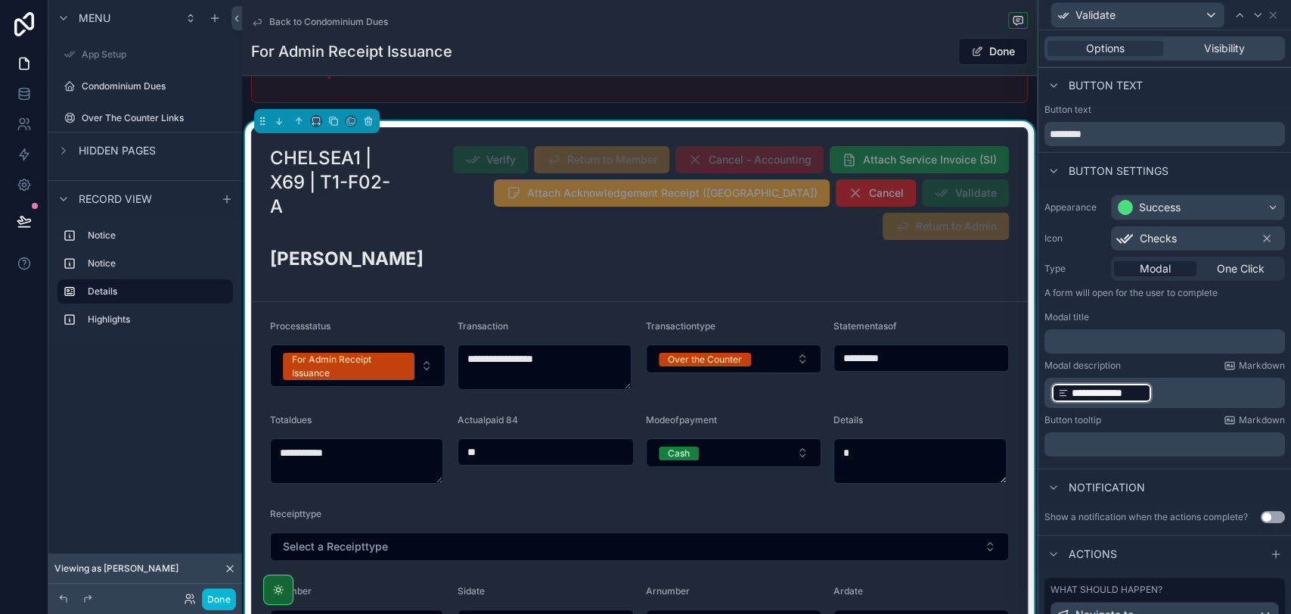
click at [1168, 396] on p "**********" at bounding box center [1166, 393] width 231 height 24
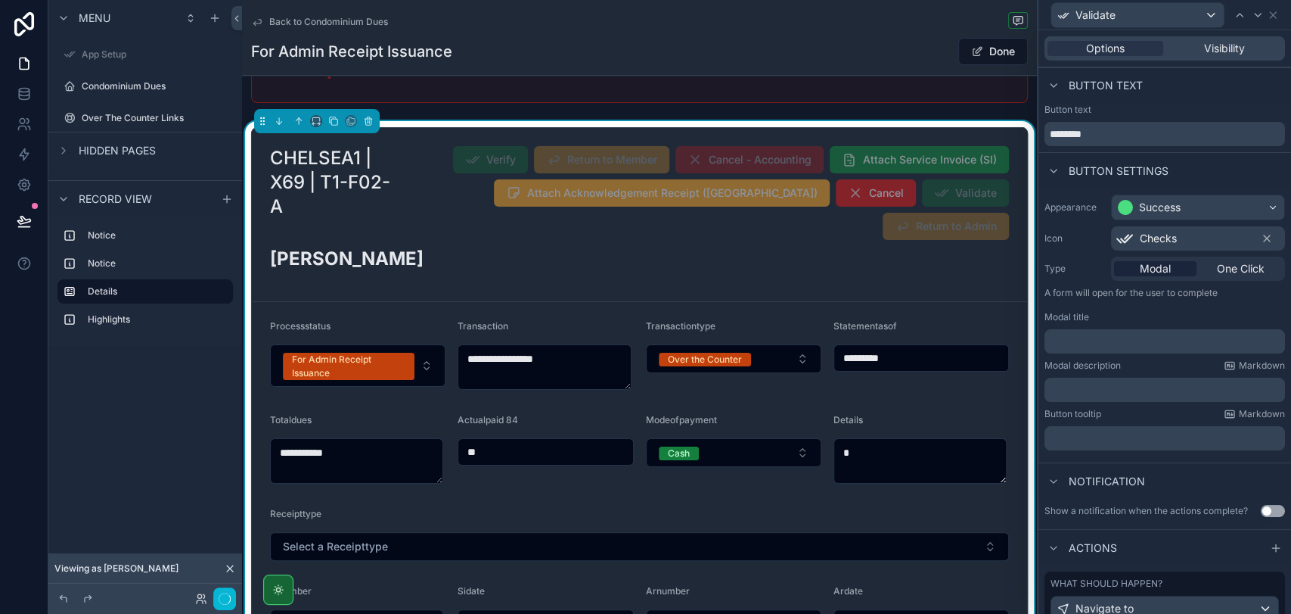
click at [1169, 461] on div "Appearance Success Icon Checks Type Modal One Click A form will open for the us…" at bounding box center [1165, 325] width 253 height 274
click at [213, 597] on button "Done" at bounding box center [219, 599] width 34 height 22
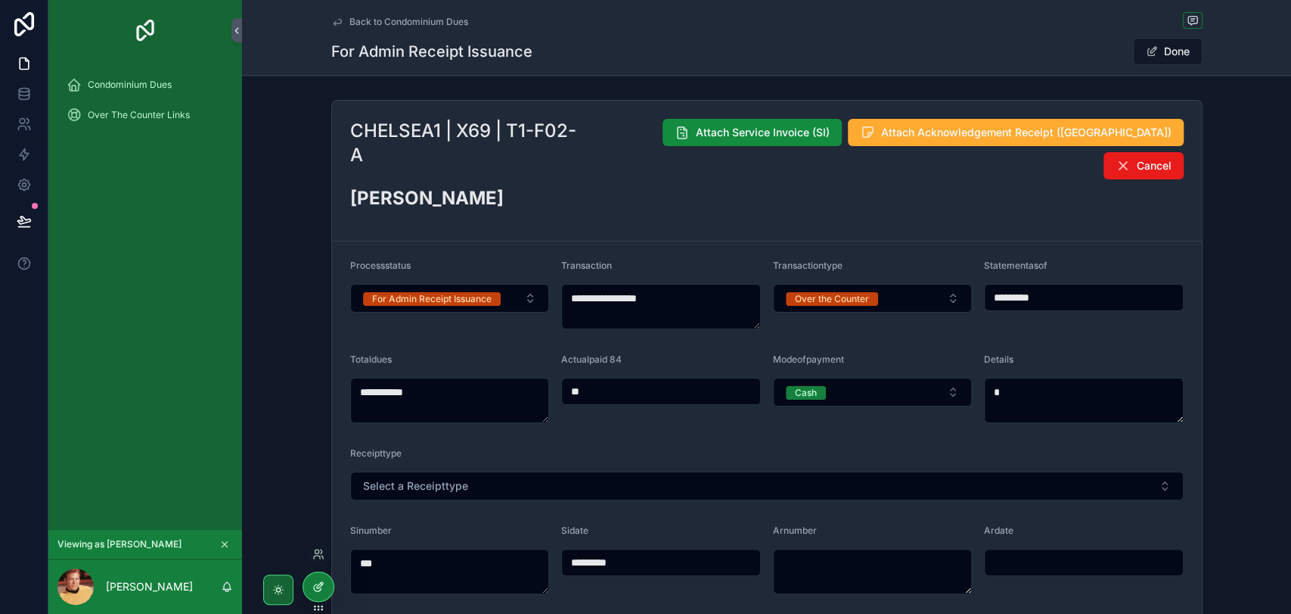
click at [312, 586] on icon at bounding box center [318, 586] width 12 height 12
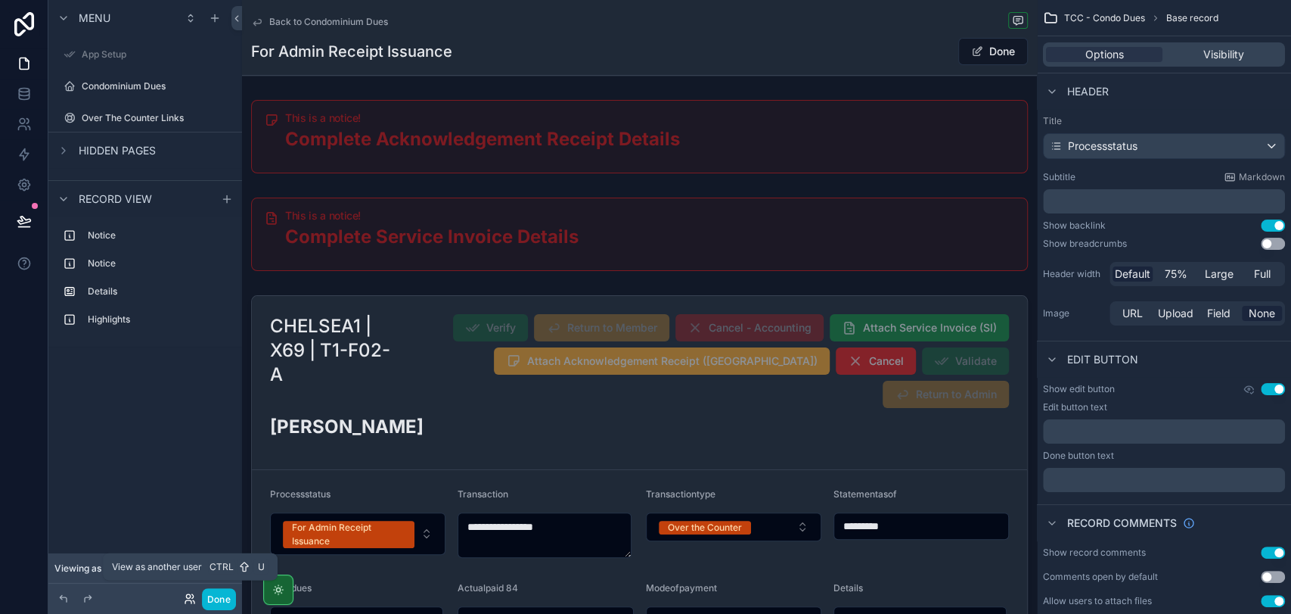
click at [188, 598] on icon at bounding box center [188, 596] width 4 height 4
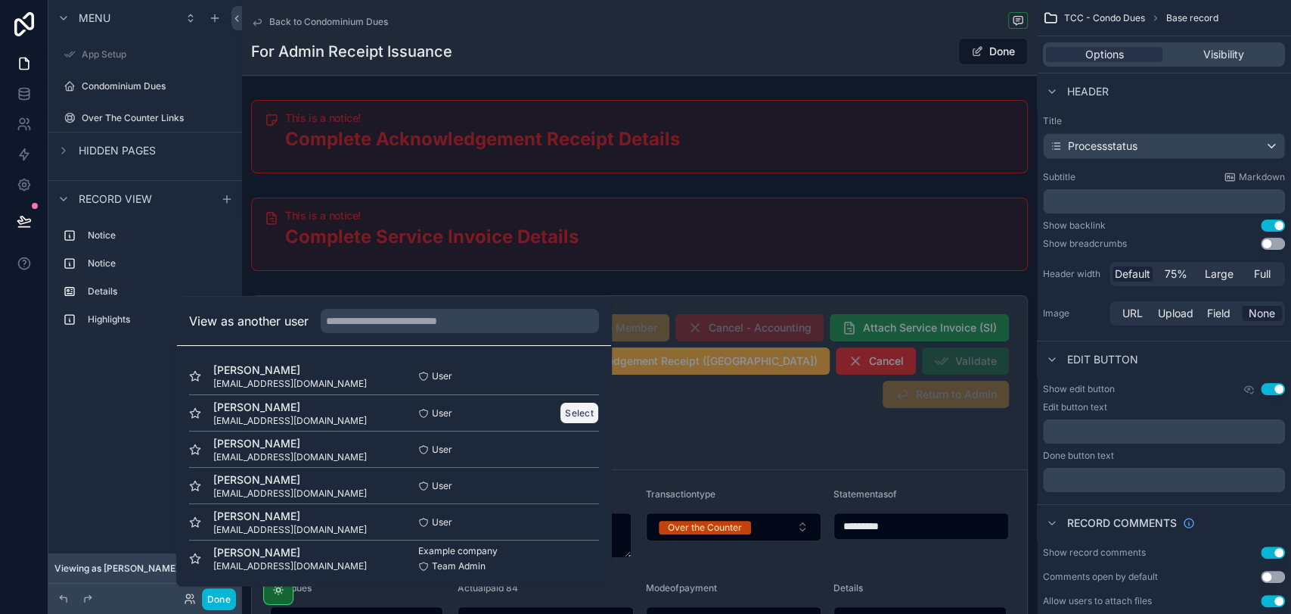
click at [570, 409] on button "Select" at bounding box center [579, 413] width 39 height 22
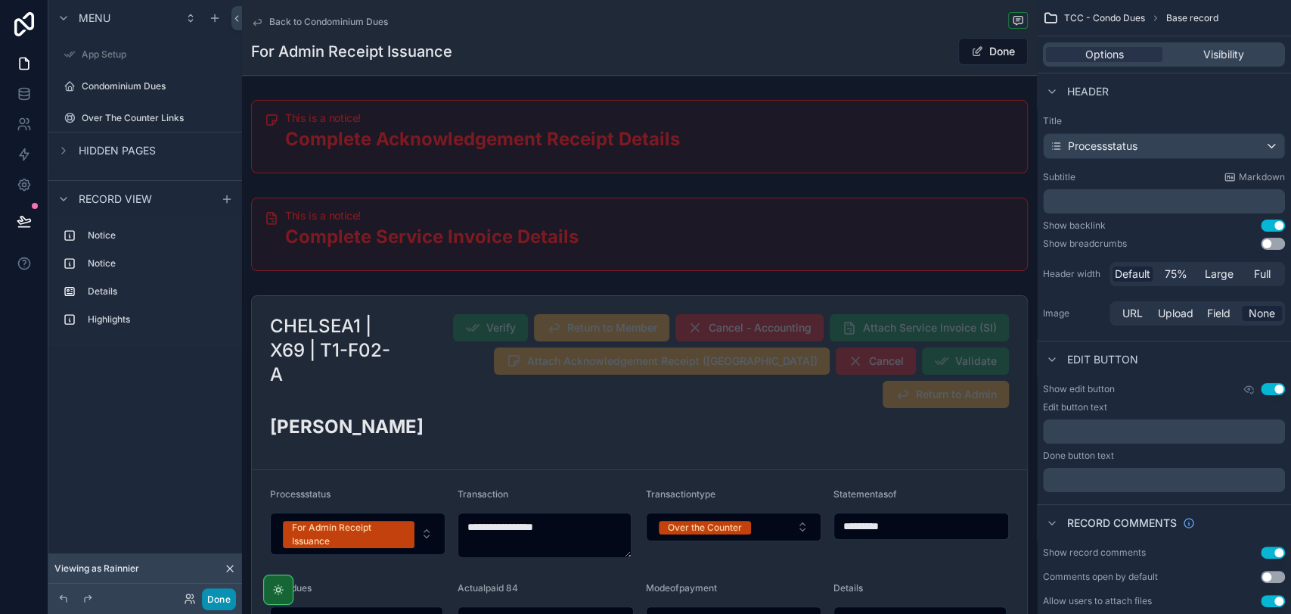
click at [227, 604] on button "Done" at bounding box center [219, 599] width 34 height 22
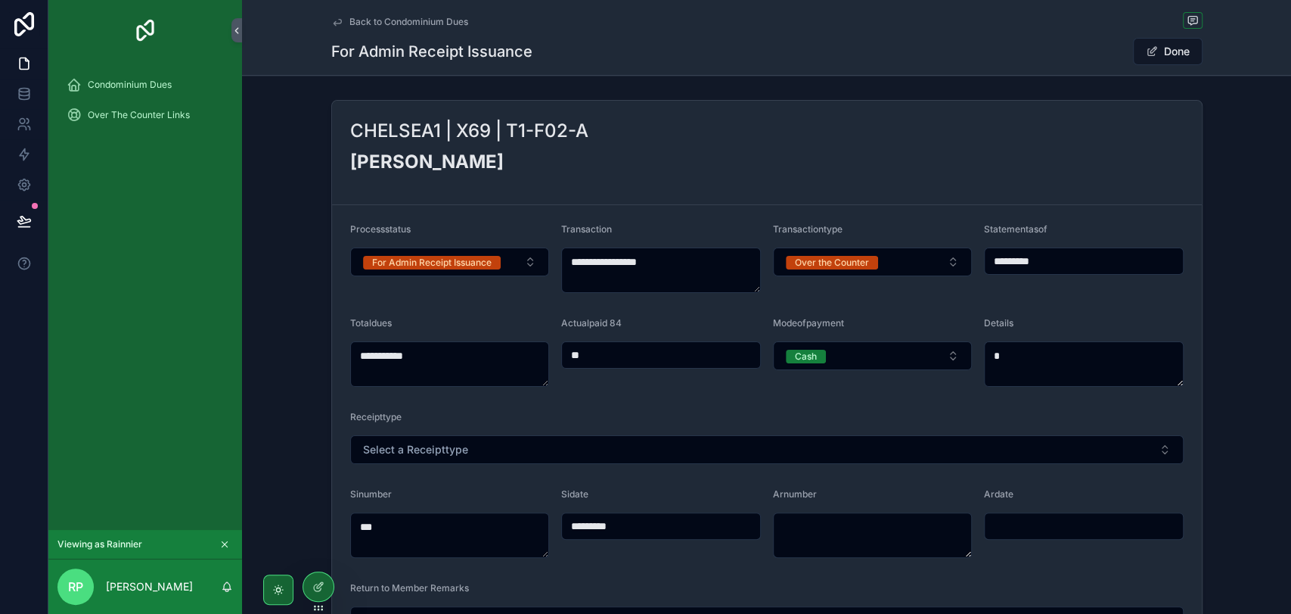
click at [387, 20] on span "Back to Condominium Dues" at bounding box center [409, 22] width 119 height 12
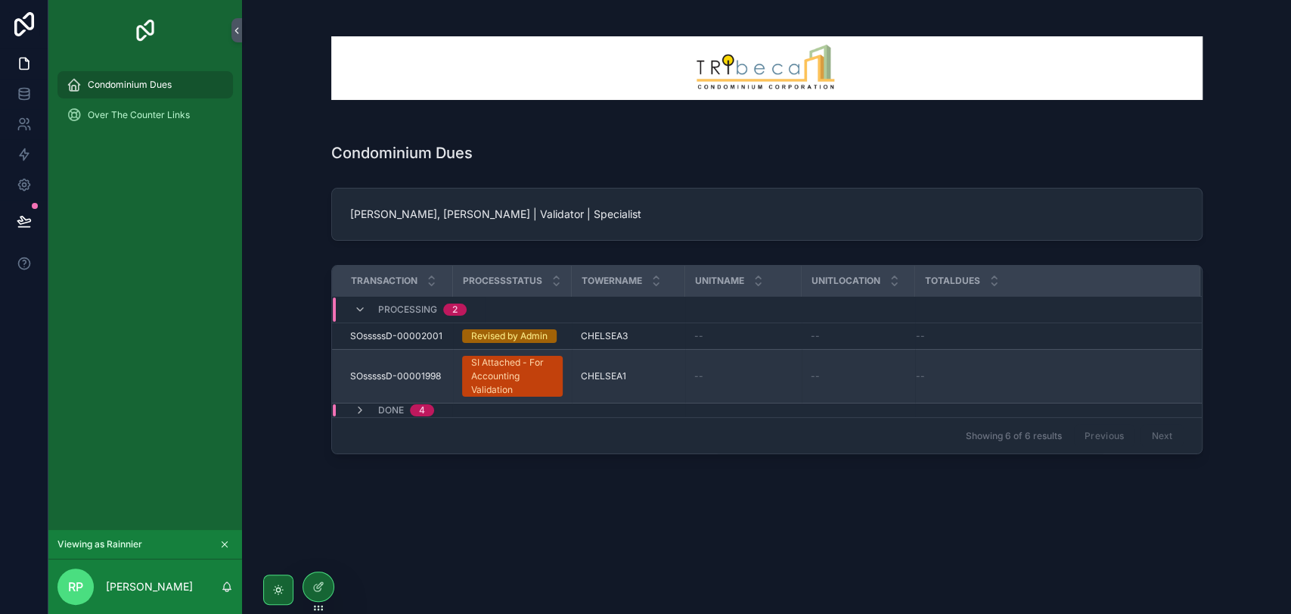
click at [520, 381] on div "SI Attached - For Accounting Validation" at bounding box center [512, 376] width 82 height 41
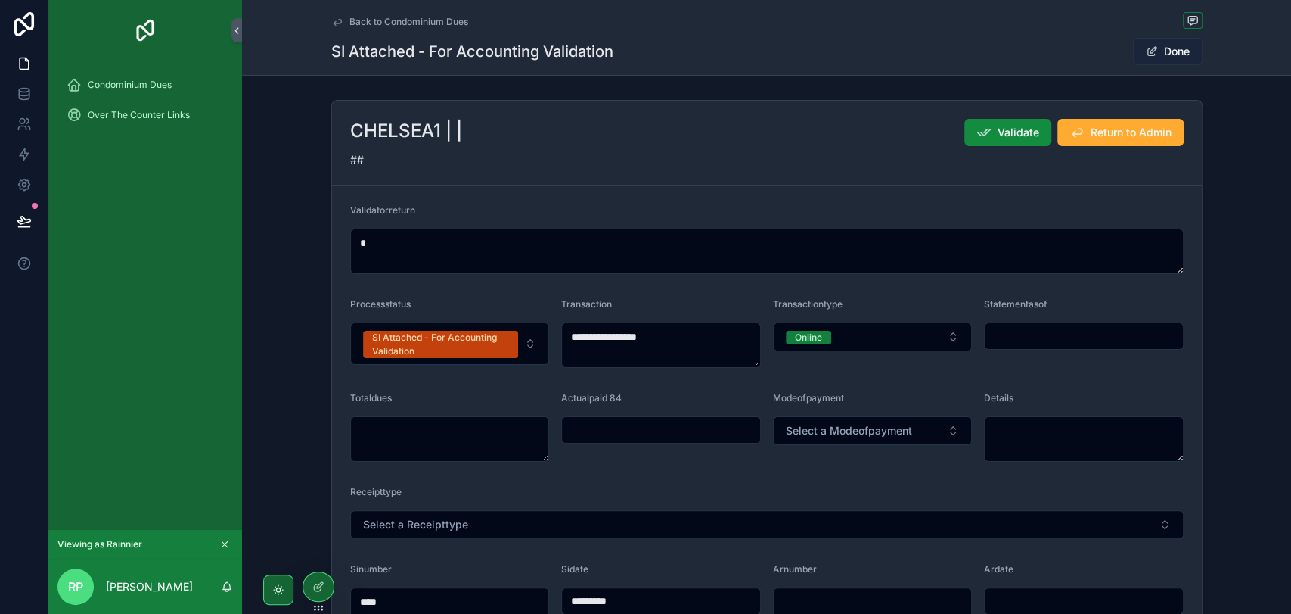
click at [1167, 51] on button "Done" at bounding box center [1168, 51] width 70 height 27
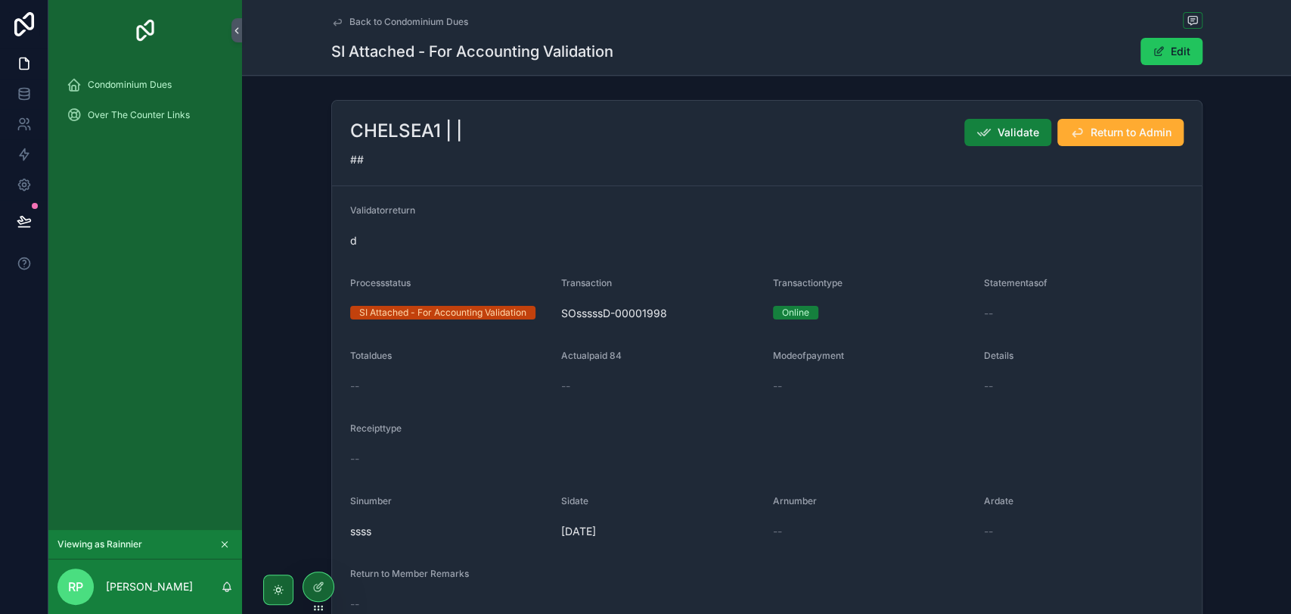
click at [1010, 125] on span "Validate" at bounding box center [1019, 132] width 42 height 15
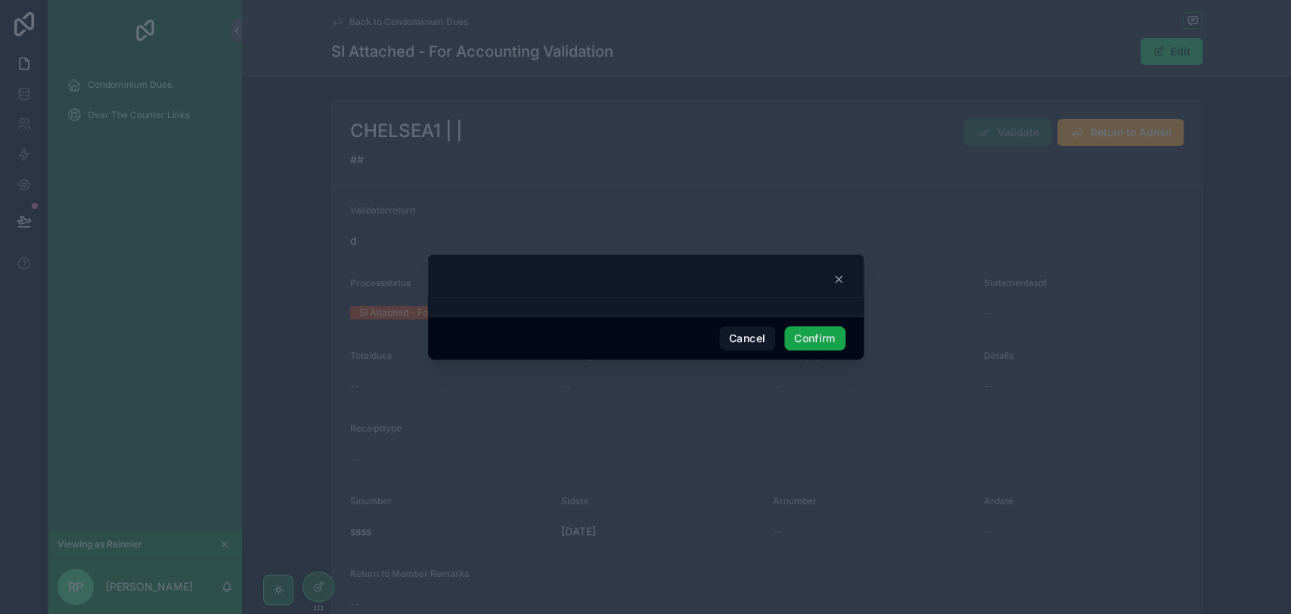
click at [794, 343] on button "Confirm" at bounding box center [814, 338] width 61 height 24
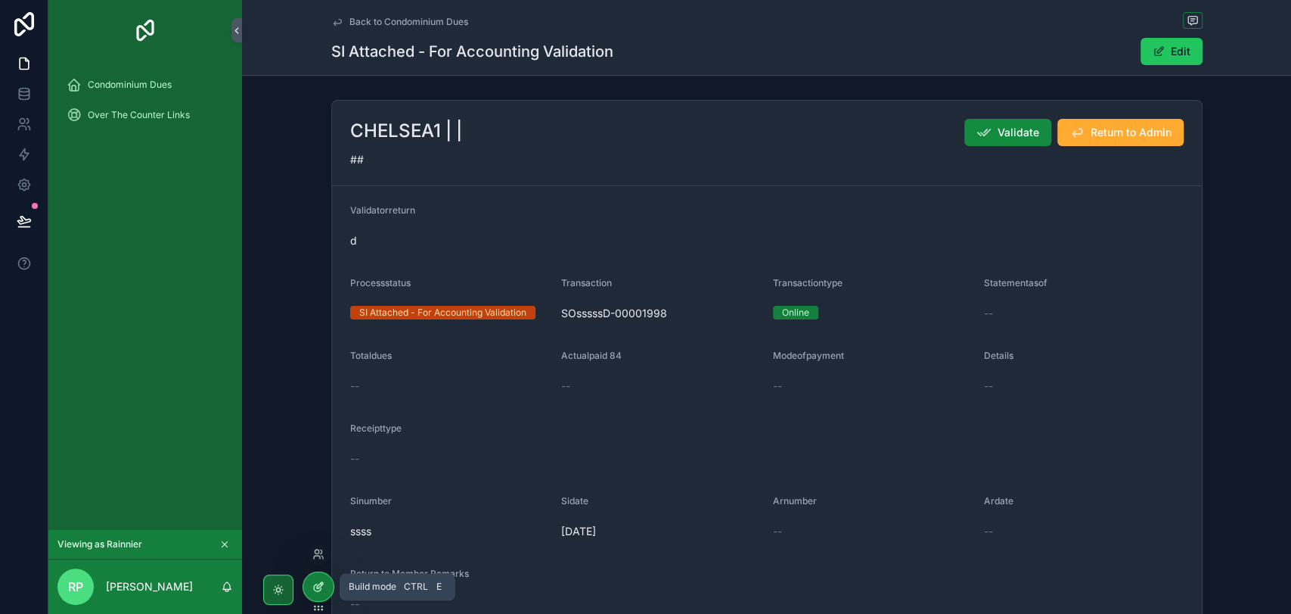
click at [313, 583] on icon at bounding box center [318, 586] width 12 height 12
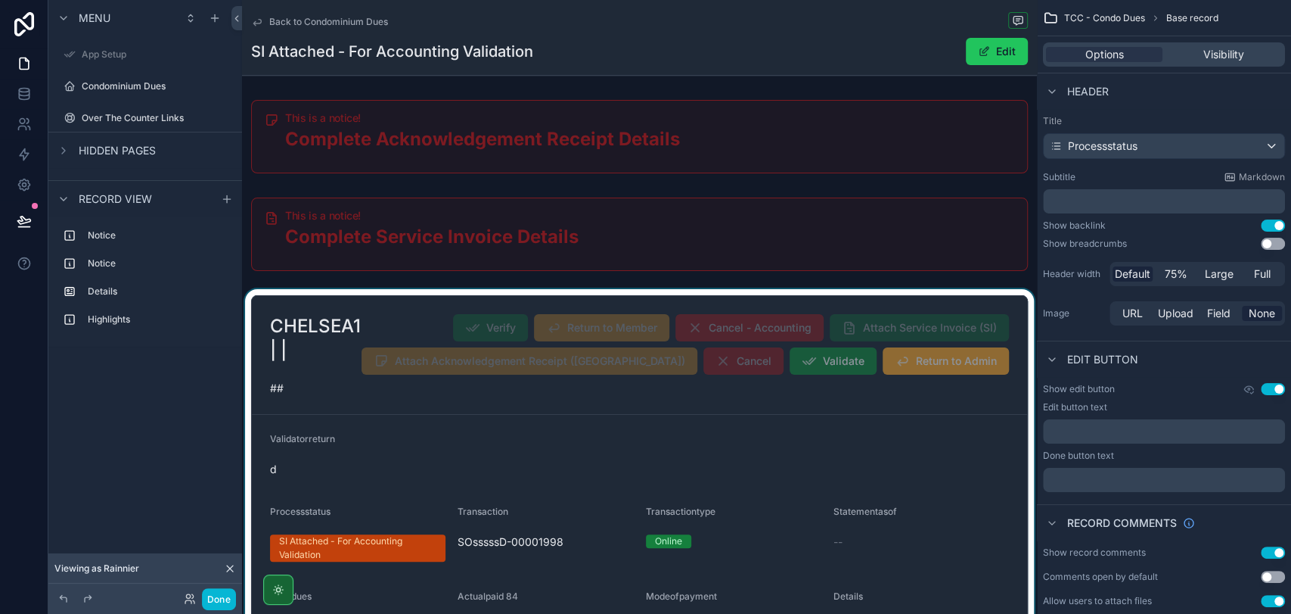
click at [823, 370] on div "scrollable content" at bounding box center [639, 585] width 795 height 592
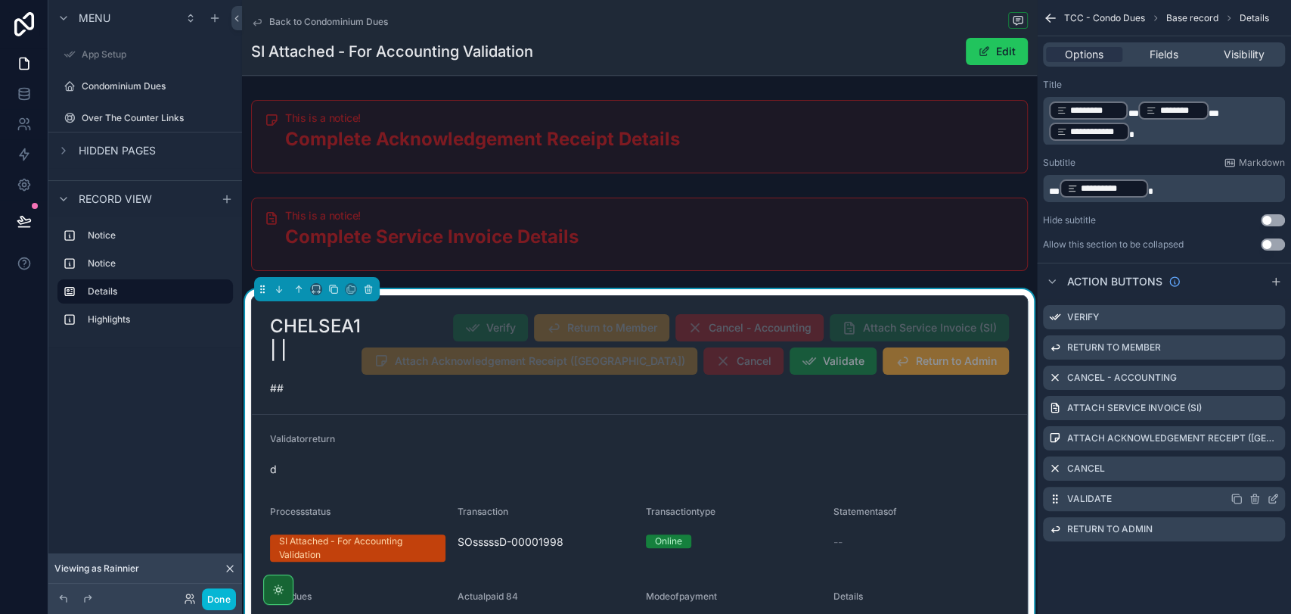
click at [1274, 496] on icon "scrollable content" at bounding box center [1273, 498] width 12 height 12
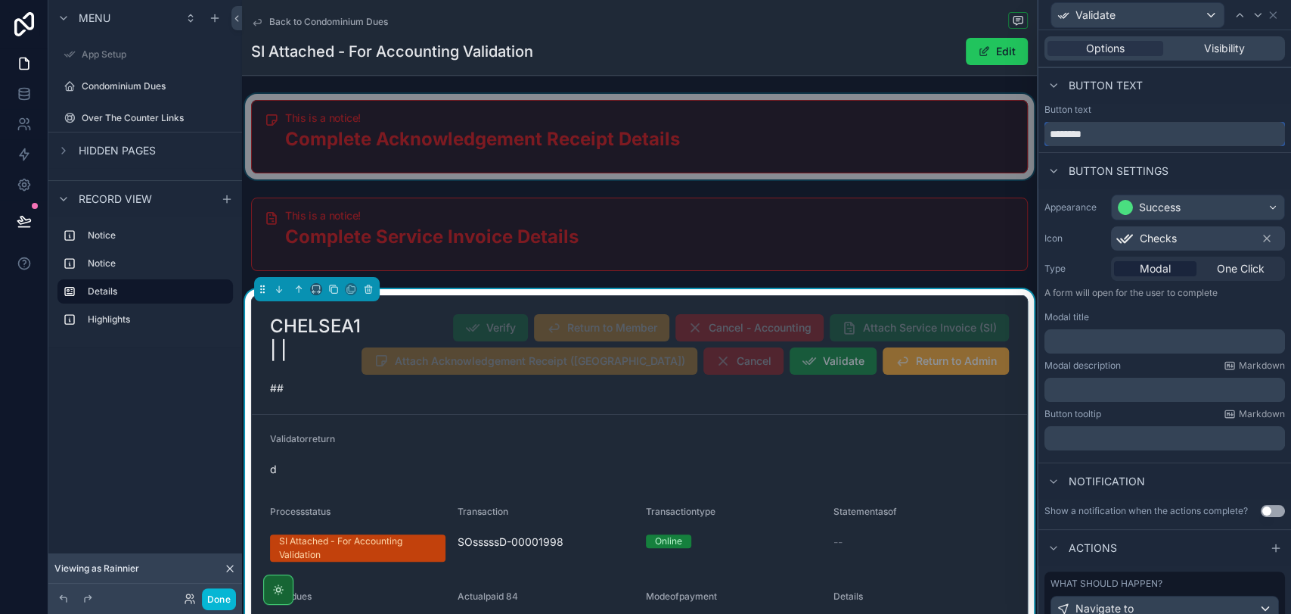
drag, startPoint x: 1128, startPoint y: 127, endPoint x: 971, endPoint y: 130, distance: 156.6
click at [972, 130] on div "Validate Options Visibility Button text Button text ******** Button settings Ap…" at bounding box center [645, 307] width 1291 height 614
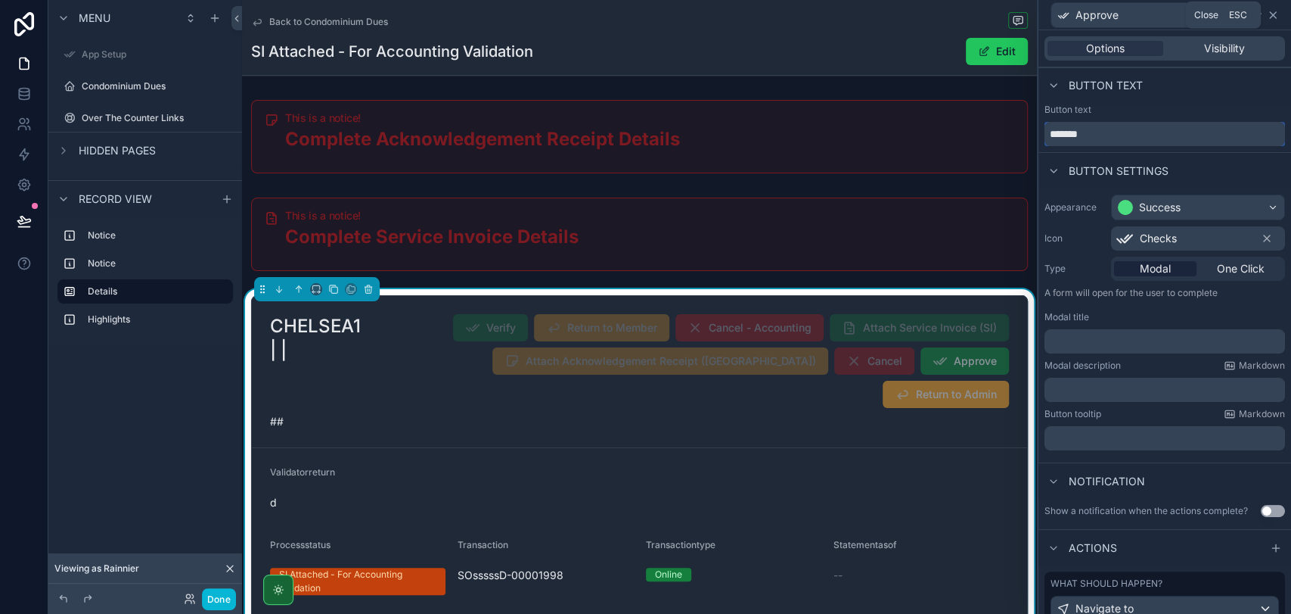
type input "*******"
click at [1270, 17] on icon at bounding box center [1273, 15] width 6 height 6
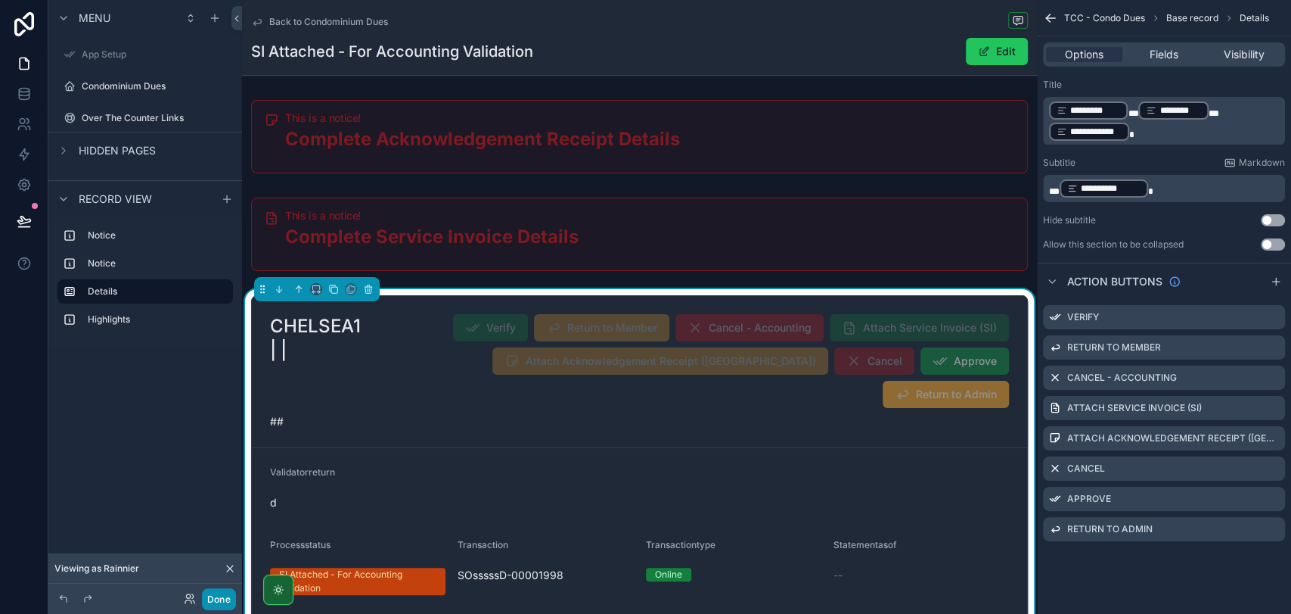
click at [219, 600] on button "Done" at bounding box center [219, 599] width 34 height 22
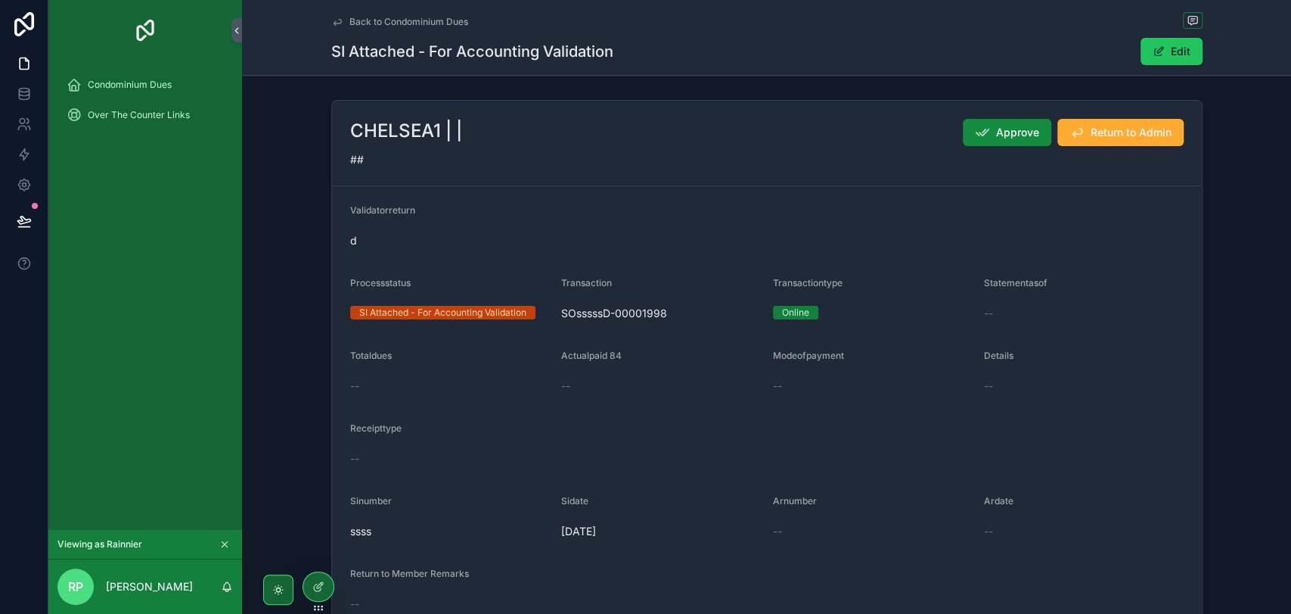
click at [986, 160] on div "##" at bounding box center [767, 159] width 834 height 15
click at [319, 583] on icon at bounding box center [320, 585] width 6 height 6
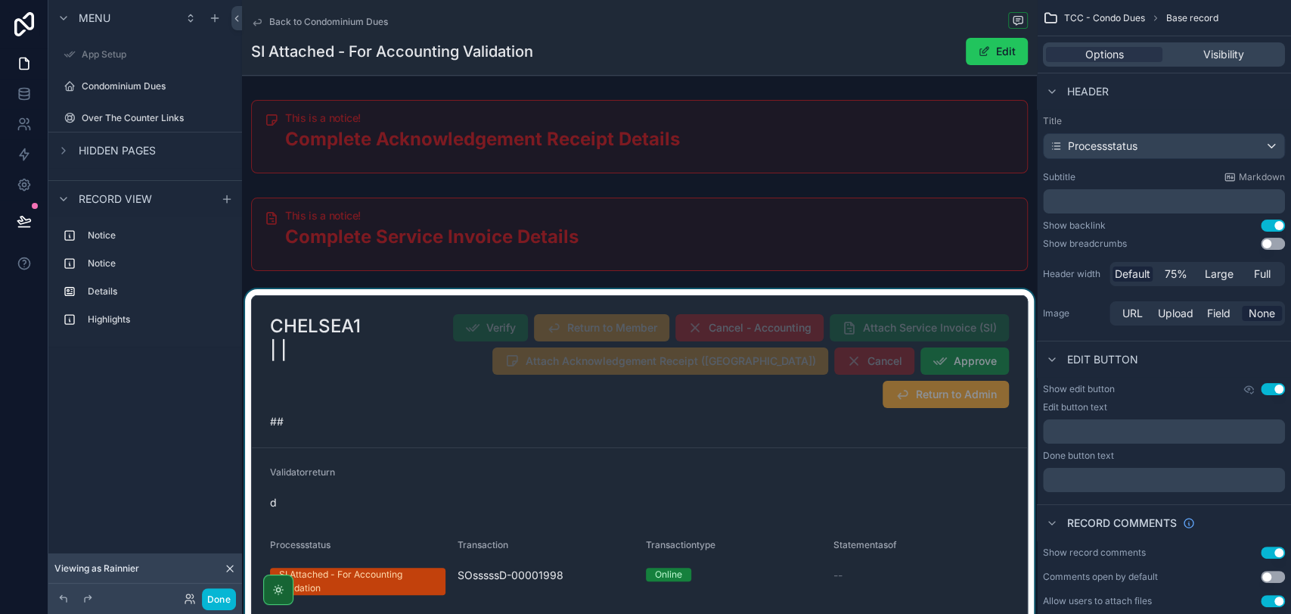
click at [833, 390] on div "scrollable content" at bounding box center [639, 602] width 795 height 626
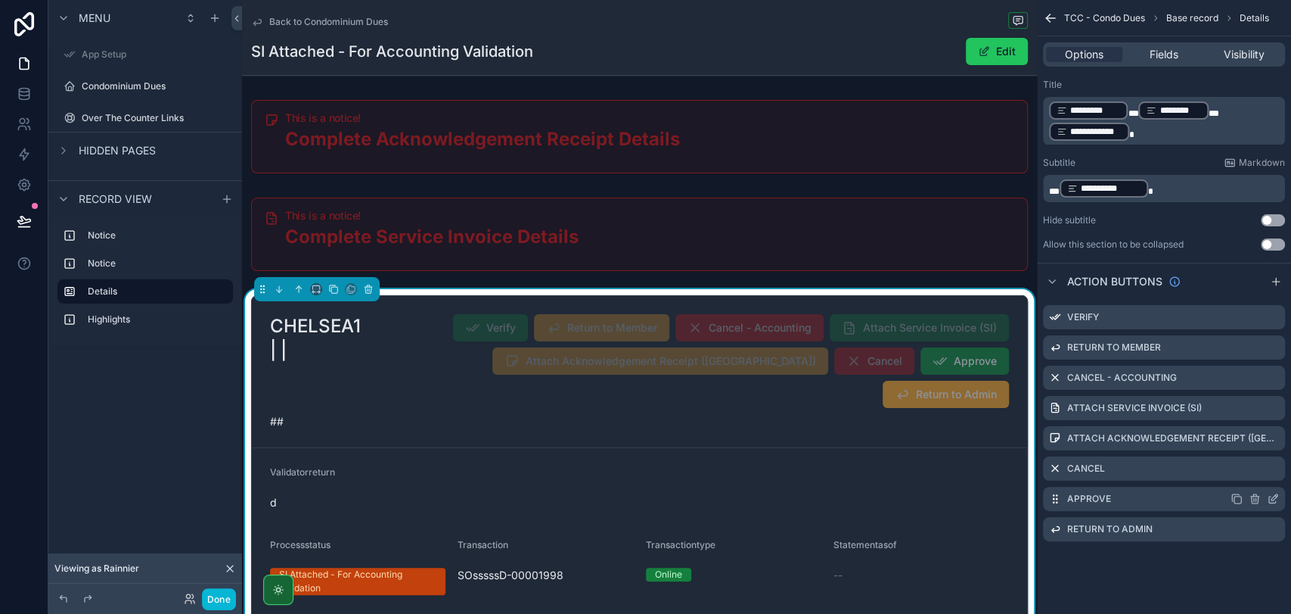
click at [1277, 499] on icon "scrollable content" at bounding box center [1273, 498] width 12 height 12
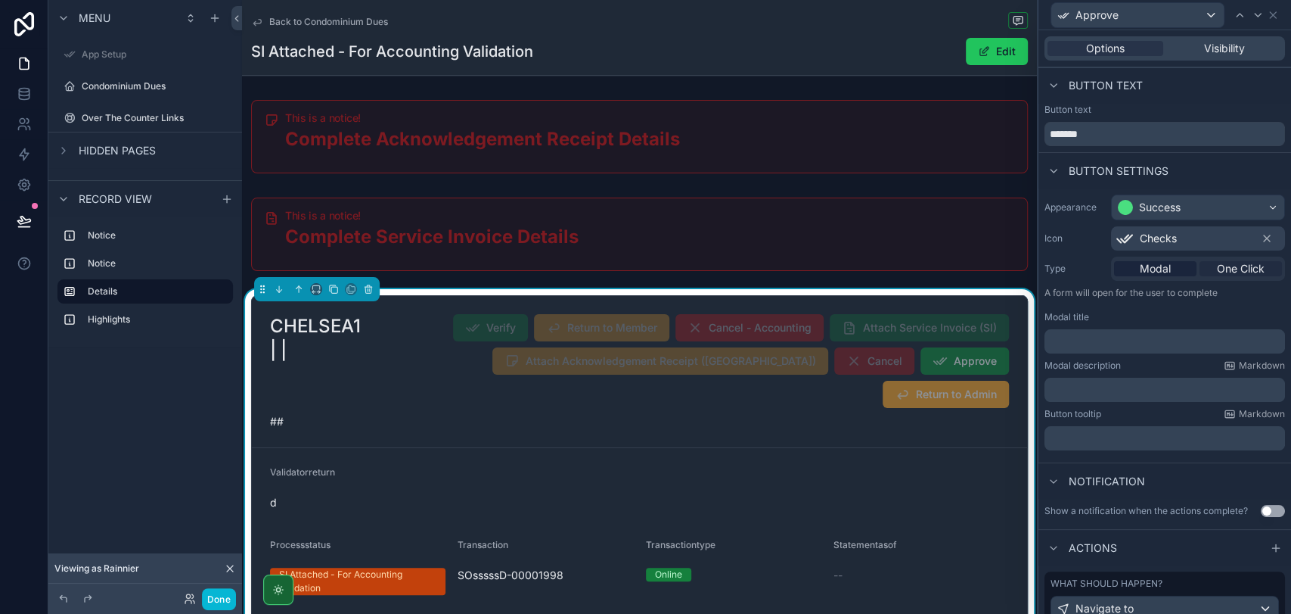
click at [1218, 274] on span "One Click" at bounding box center [1241, 268] width 48 height 15
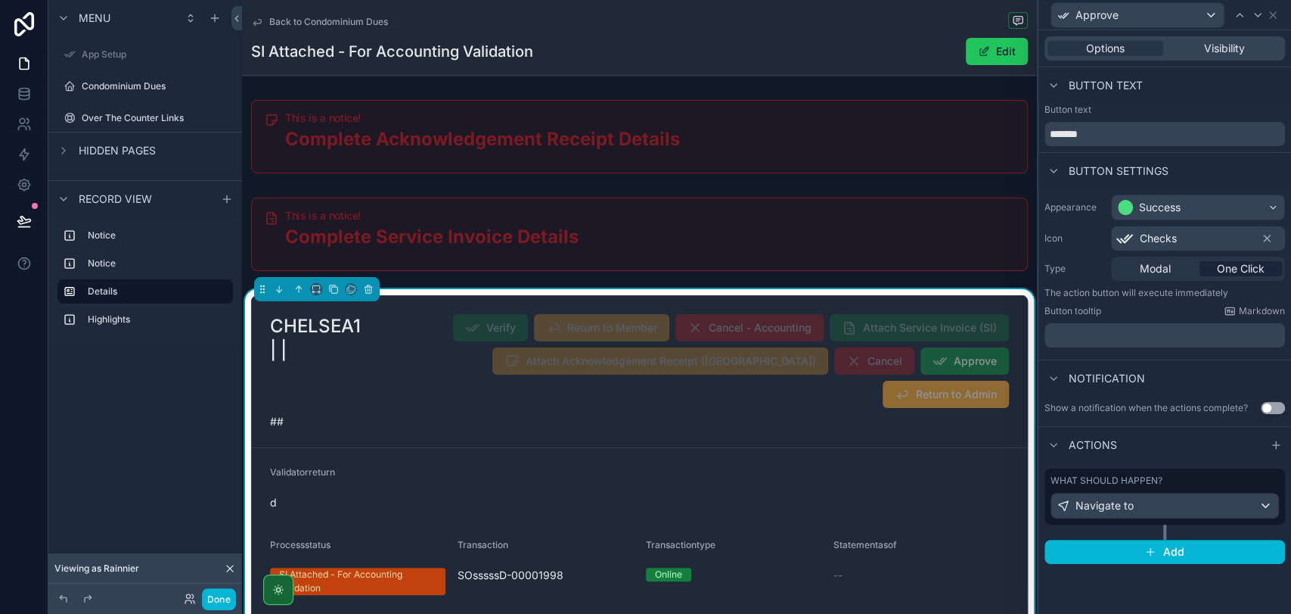
click at [1145, 334] on p "﻿" at bounding box center [1166, 335] width 231 height 15
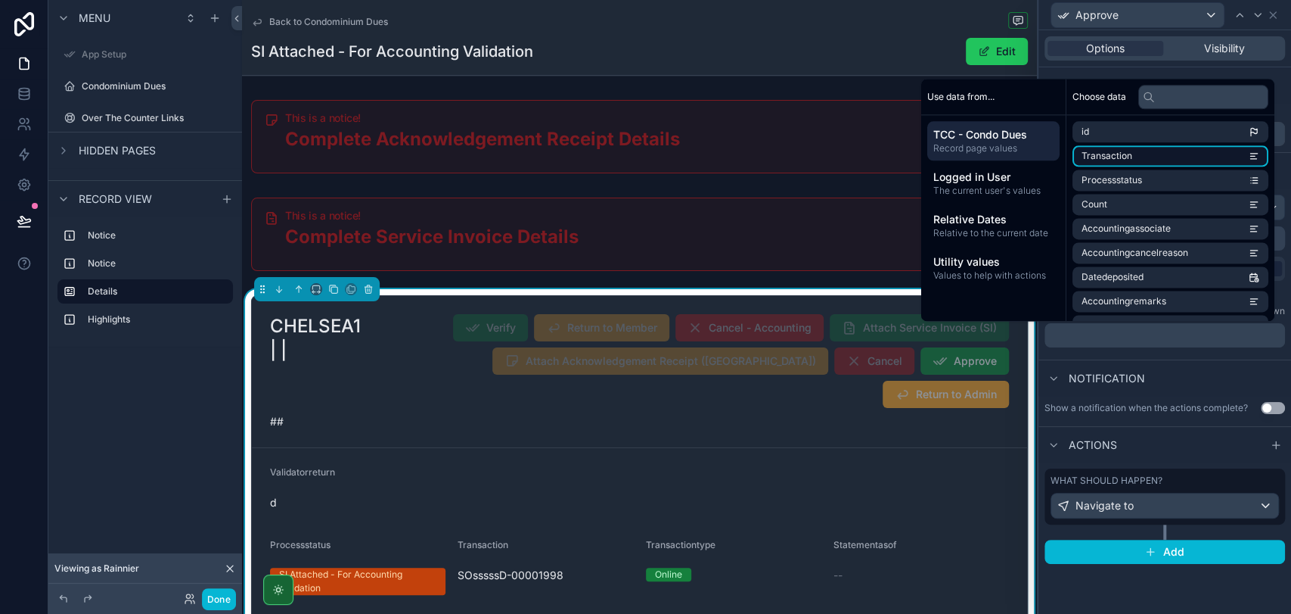
click at [1120, 160] on span "Transaction" at bounding box center [1107, 156] width 51 height 12
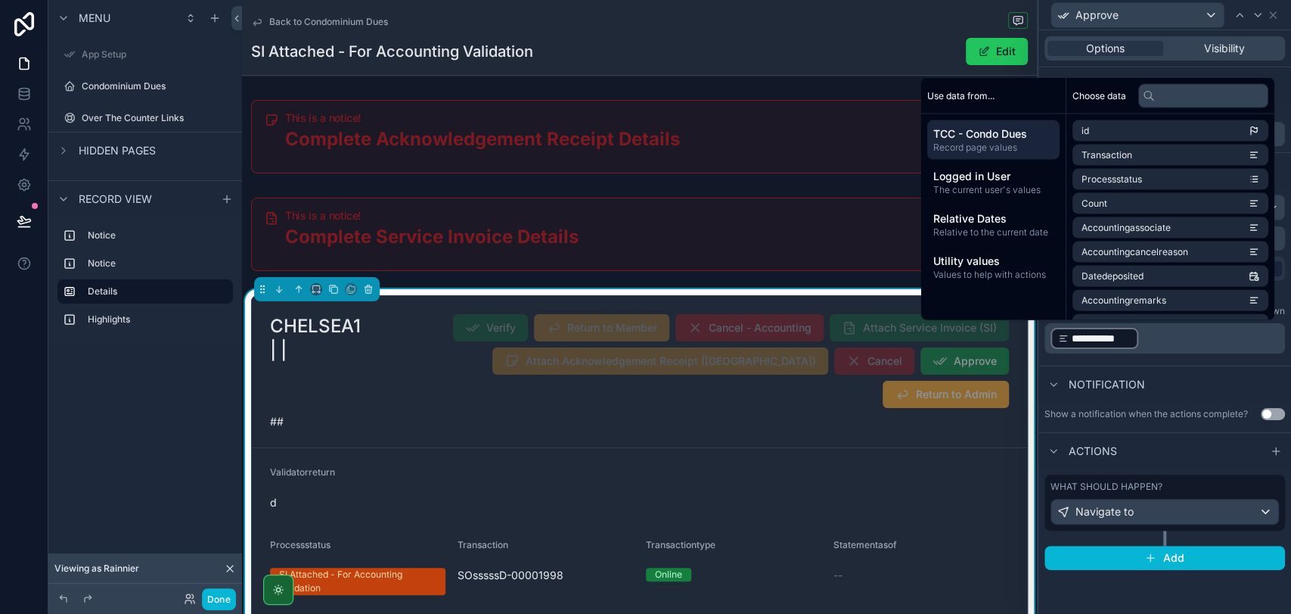
click at [1196, 391] on div "Notification" at bounding box center [1165, 383] width 253 height 36
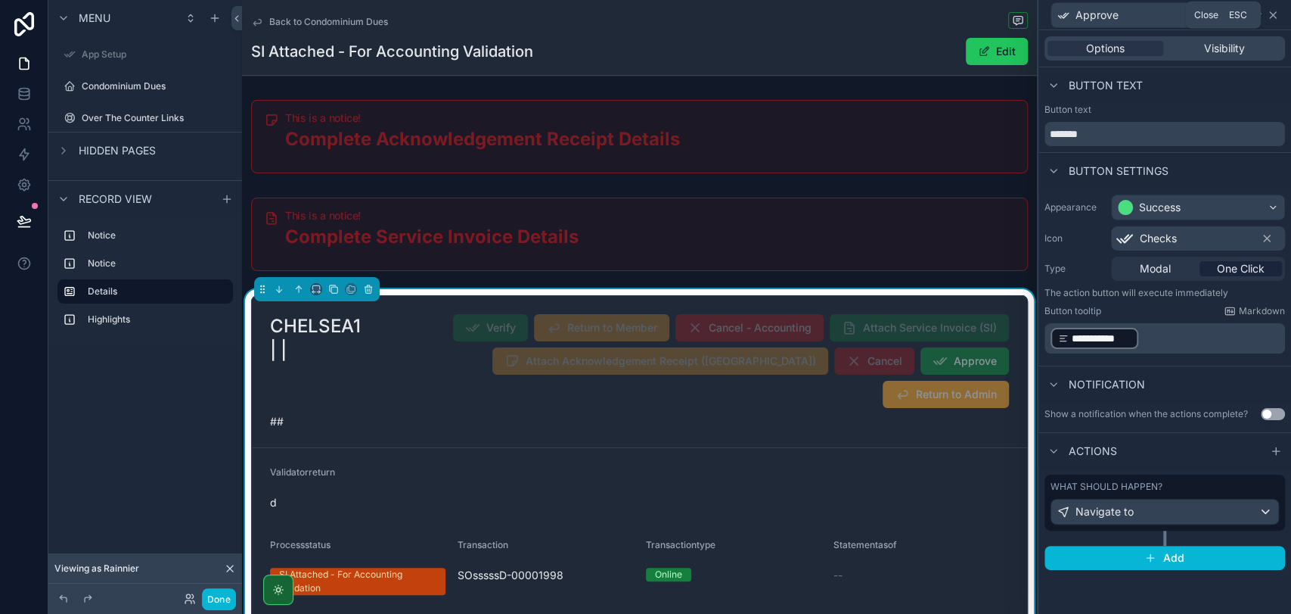
click at [1274, 20] on icon at bounding box center [1273, 15] width 12 height 12
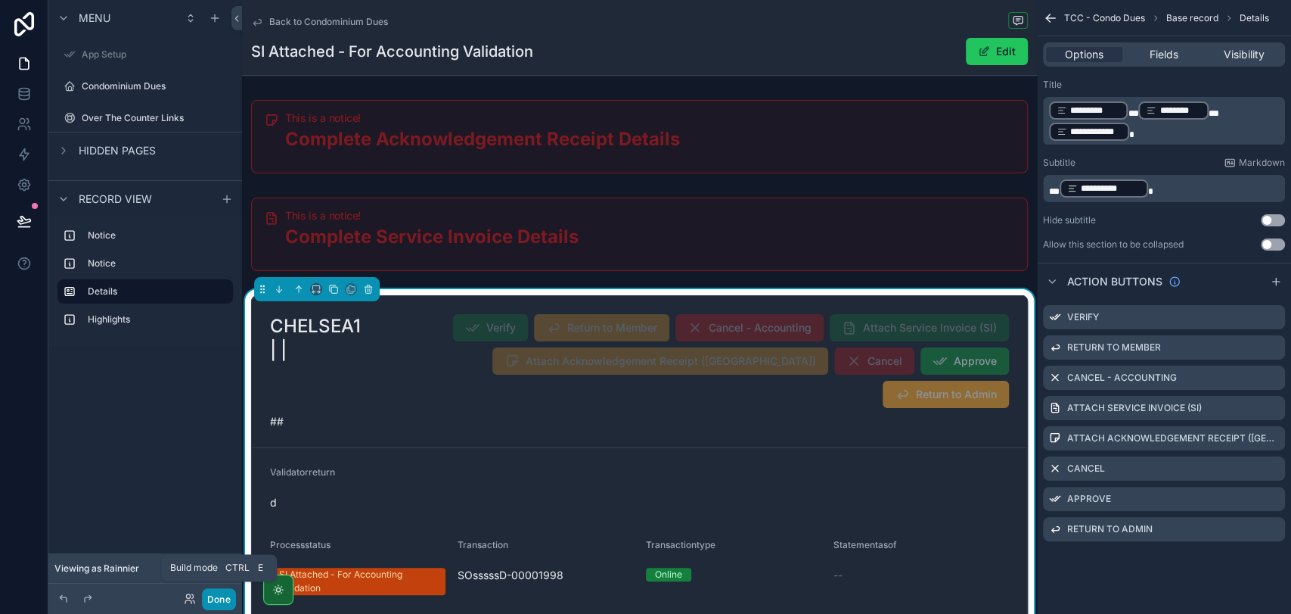
click at [221, 593] on button "Done" at bounding box center [219, 599] width 34 height 22
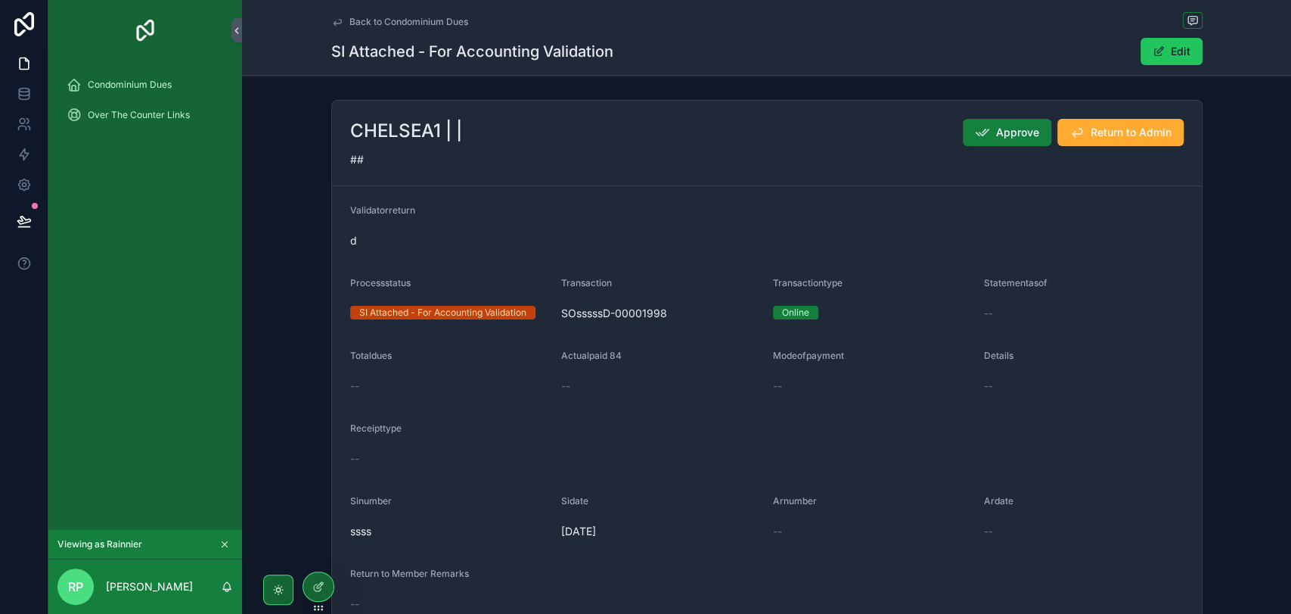
click at [999, 142] on button "Approve" at bounding box center [1007, 132] width 89 height 27
click at [310, 592] on div at bounding box center [318, 586] width 30 height 29
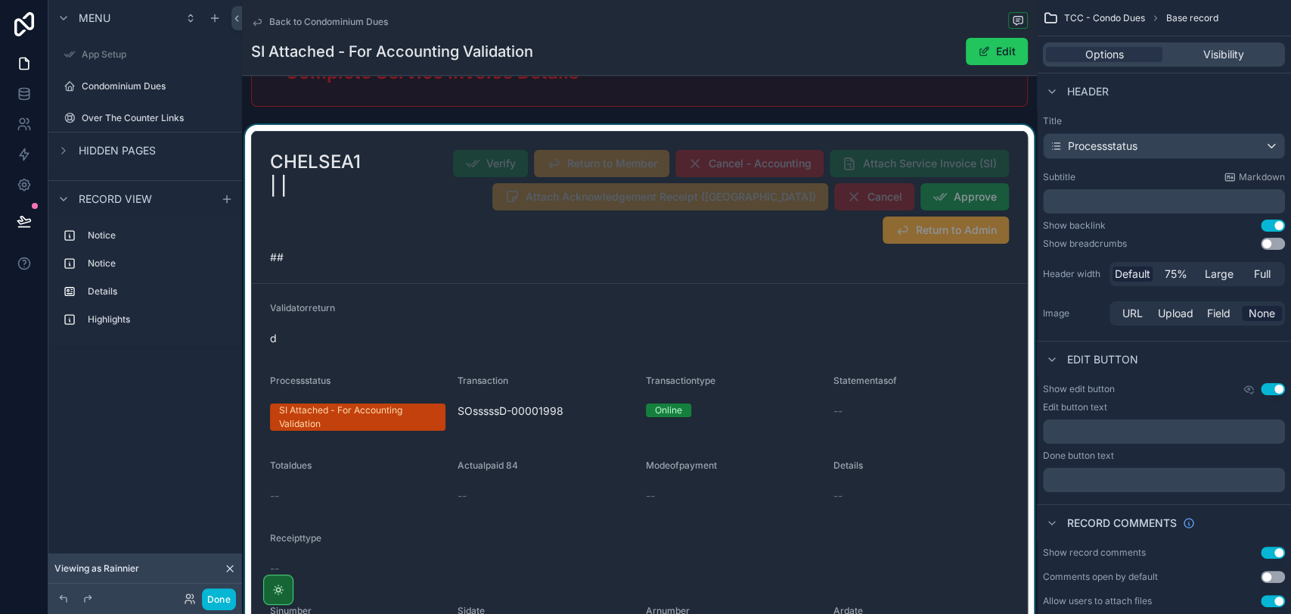
scroll to position [252, 0]
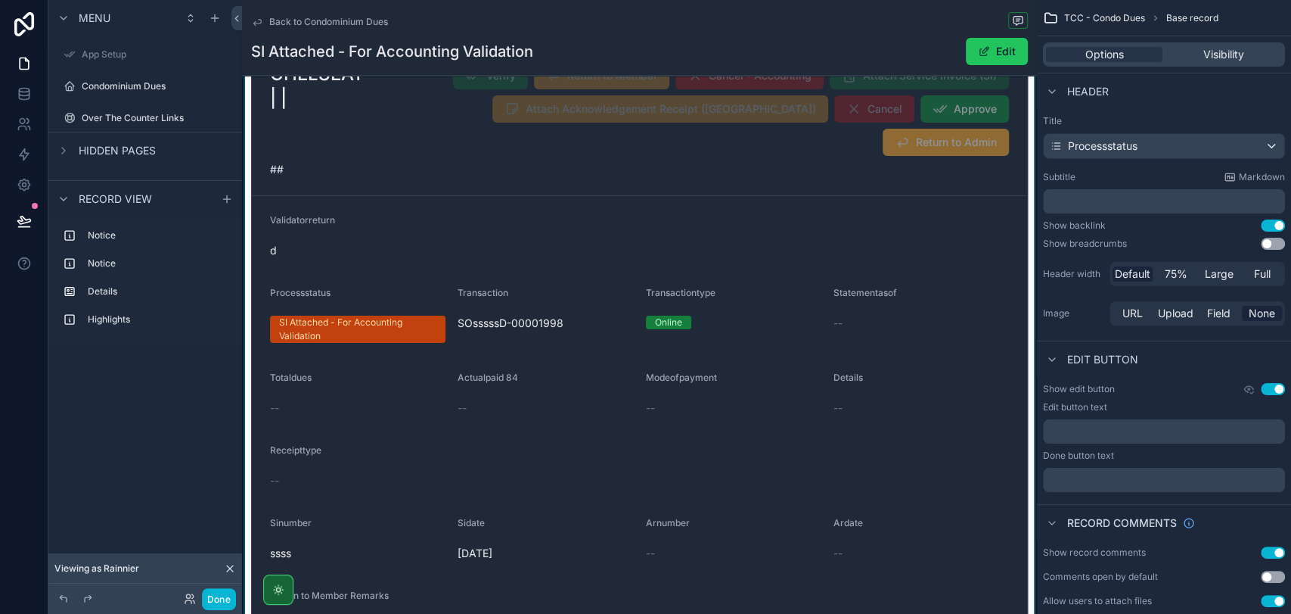
click at [434, 373] on div "scrollable content" at bounding box center [639, 350] width 795 height 626
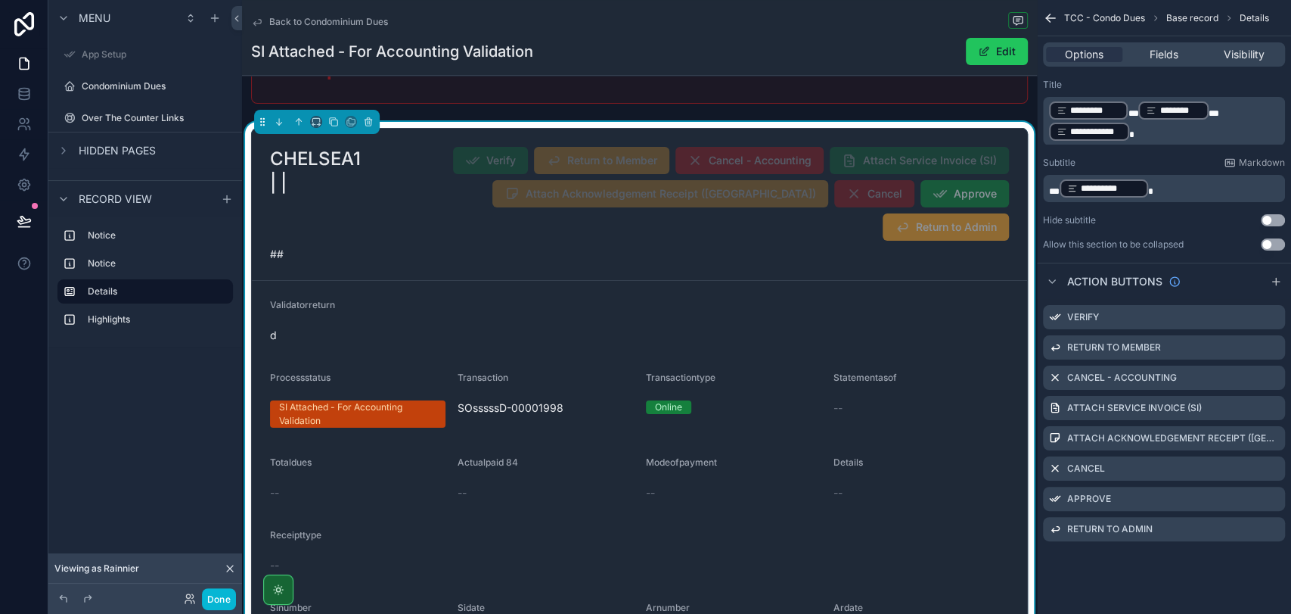
scroll to position [84, 0]
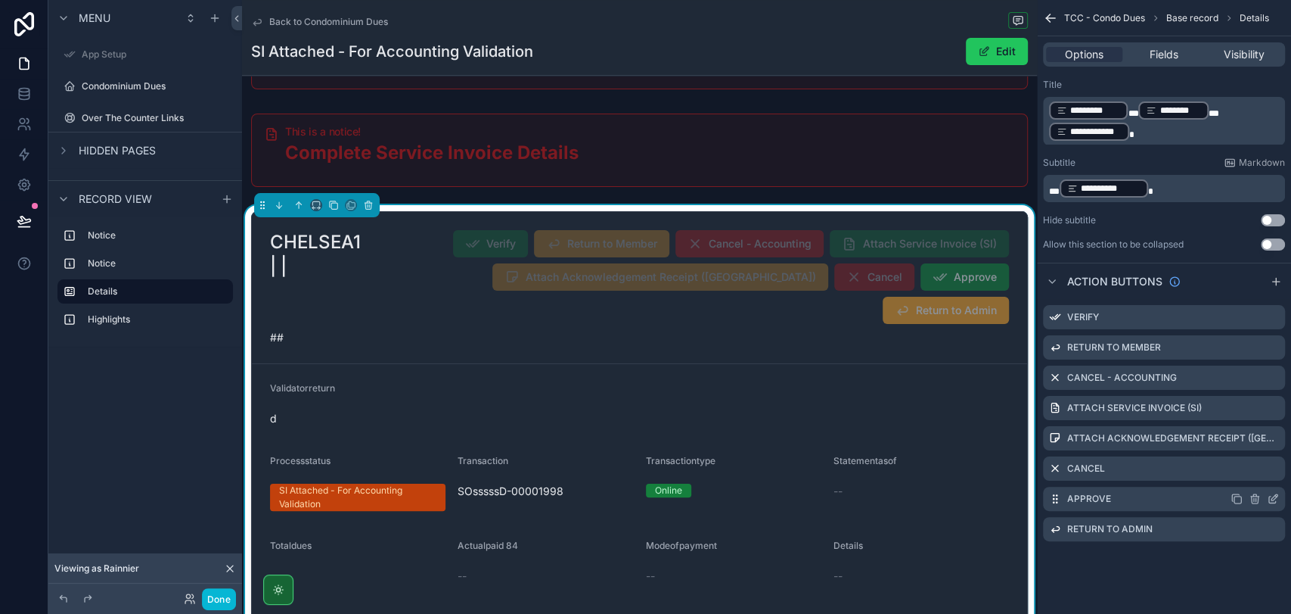
click at [1272, 495] on icon "scrollable content" at bounding box center [1273, 498] width 12 height 12
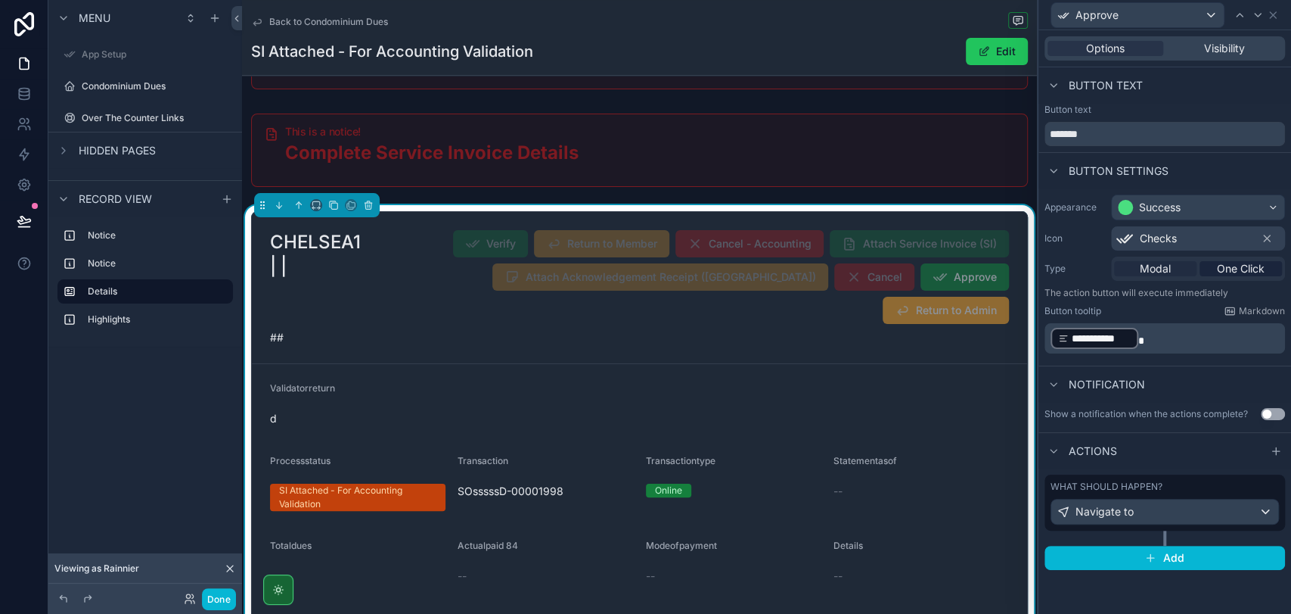
click at [1153, 267] on span "Modal" at bounding box center [1155, 268] width 31 height 15
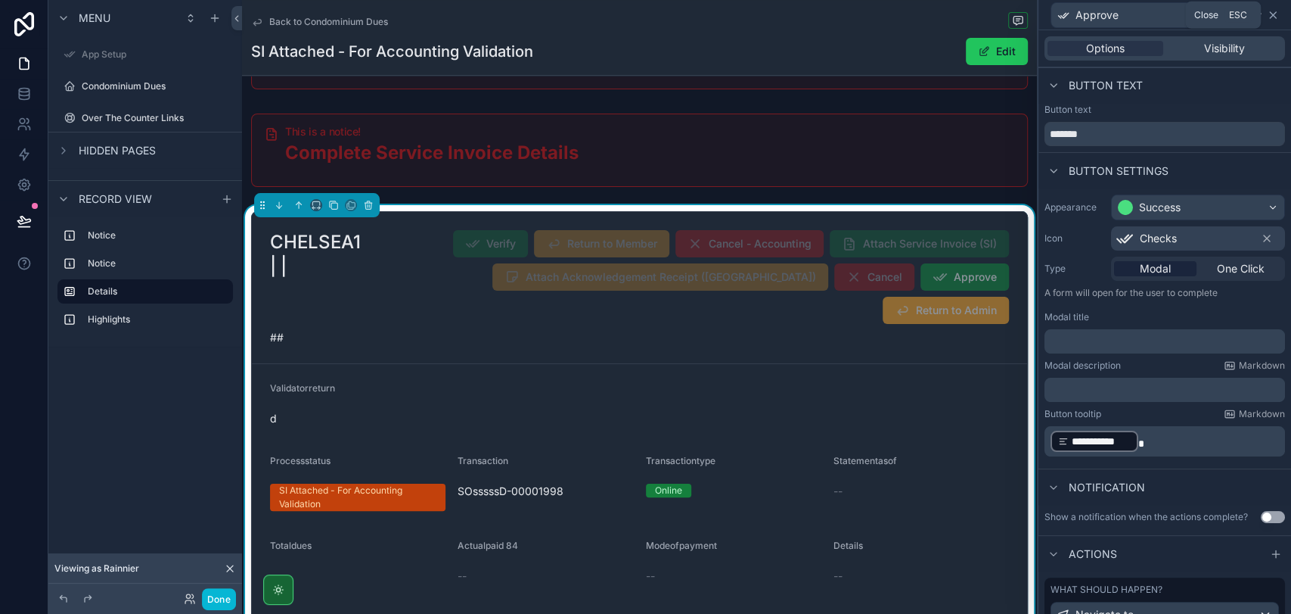
click at [1276, 15] on icon at bounding box center [1273, 15] width 12 height 12
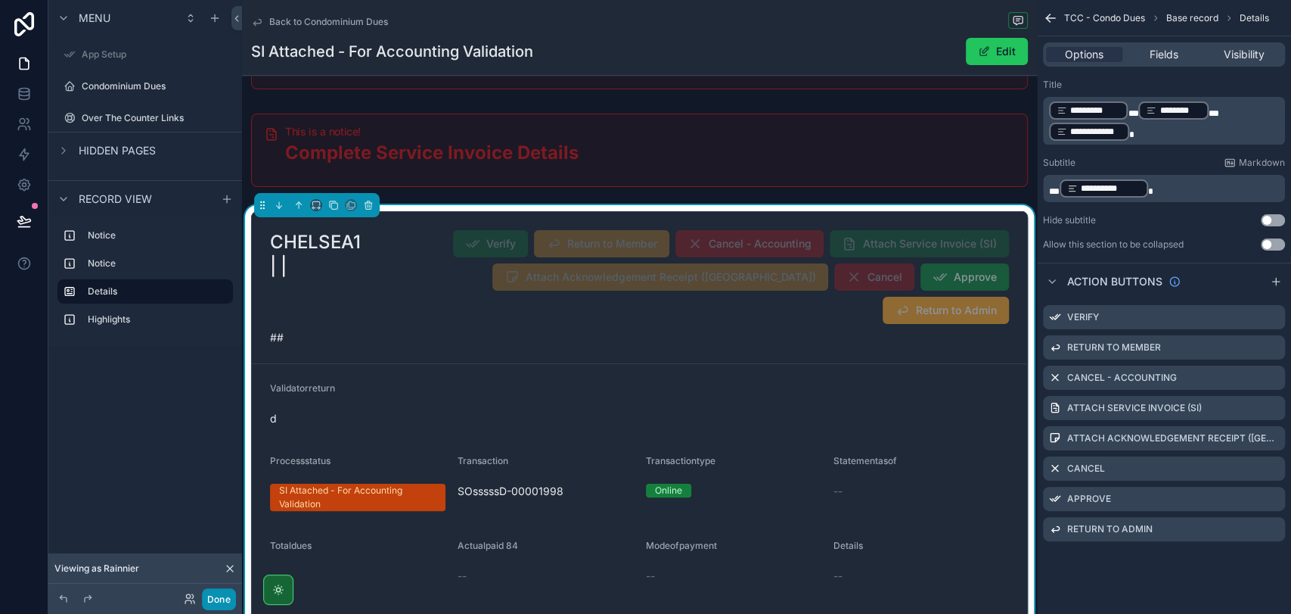
click at [220, 598] on button "Done" at bounding box center [219, 599] width 34 height 22
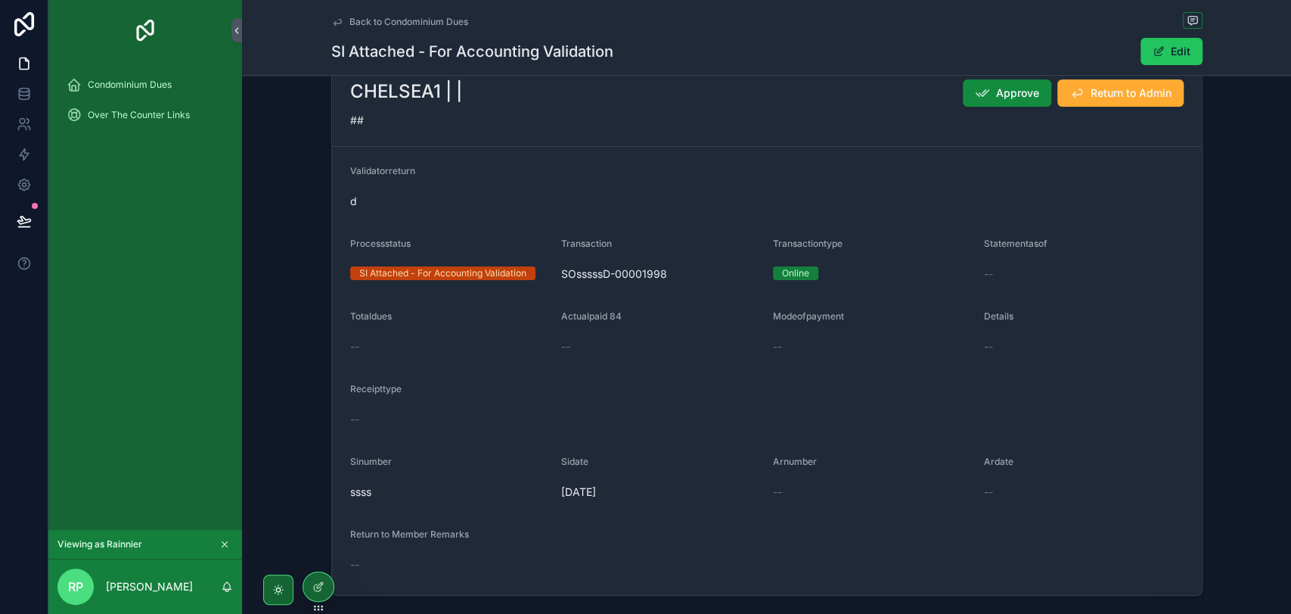
scroll to position [0, 0]
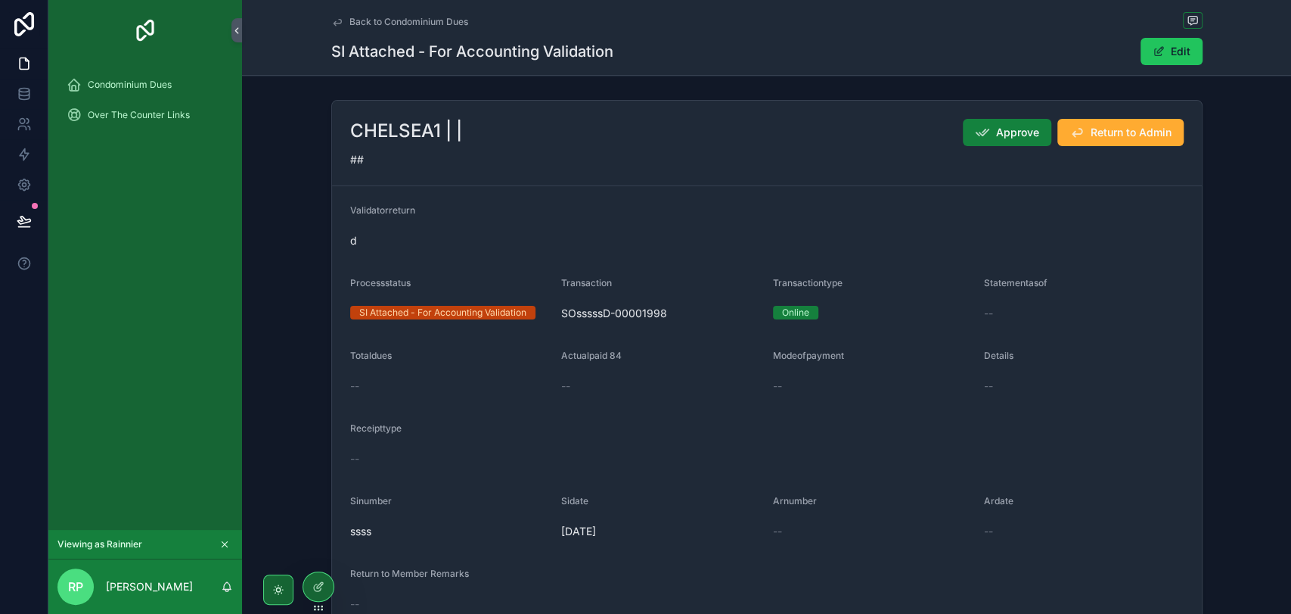
click at [996, 137] on span "Approve" at bounding box center [1017, 132] width 43 height 15
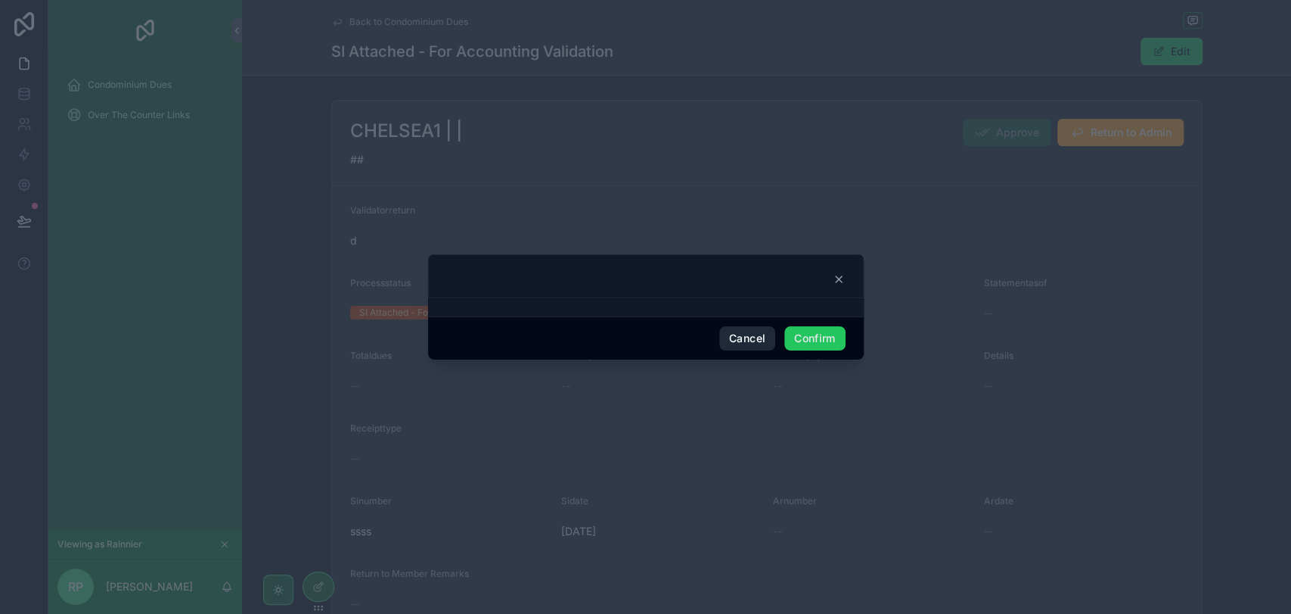
click at [747, 331] on button "Cancel" at bounding box center [747, 338] width 56 height 24
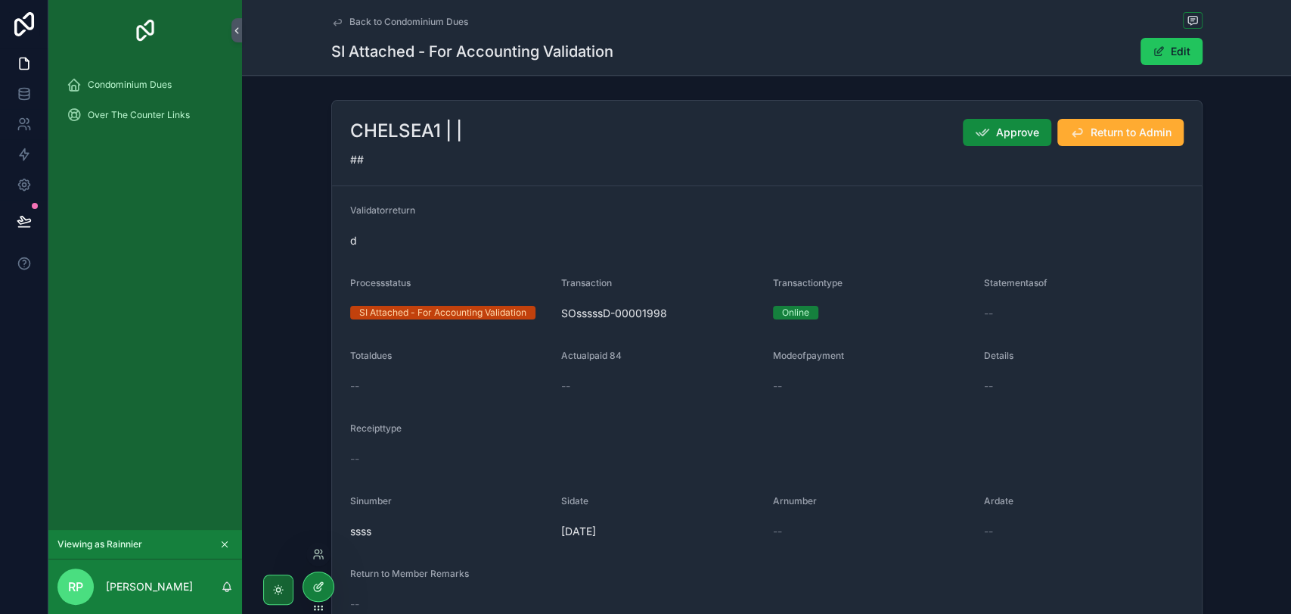
click at [318, 589] on icon at bounding box center [318, 586] width 12 height 12
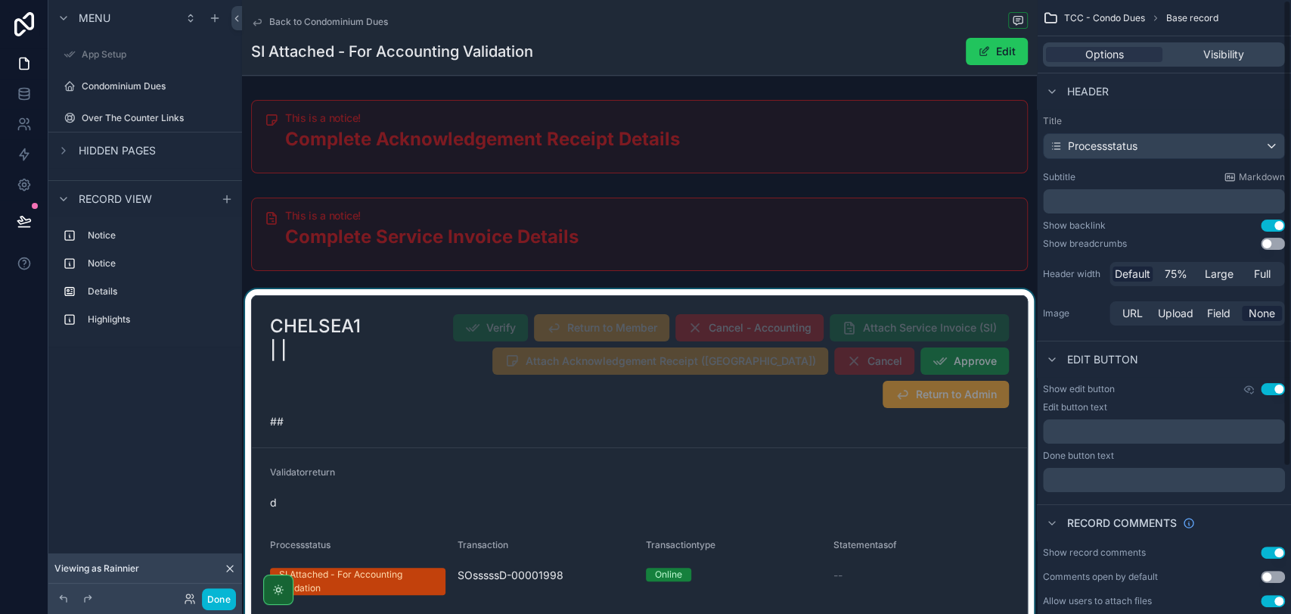
click at [915, 452] on div "scrollable content" at bounding box center [639, 602] width 795 height 626
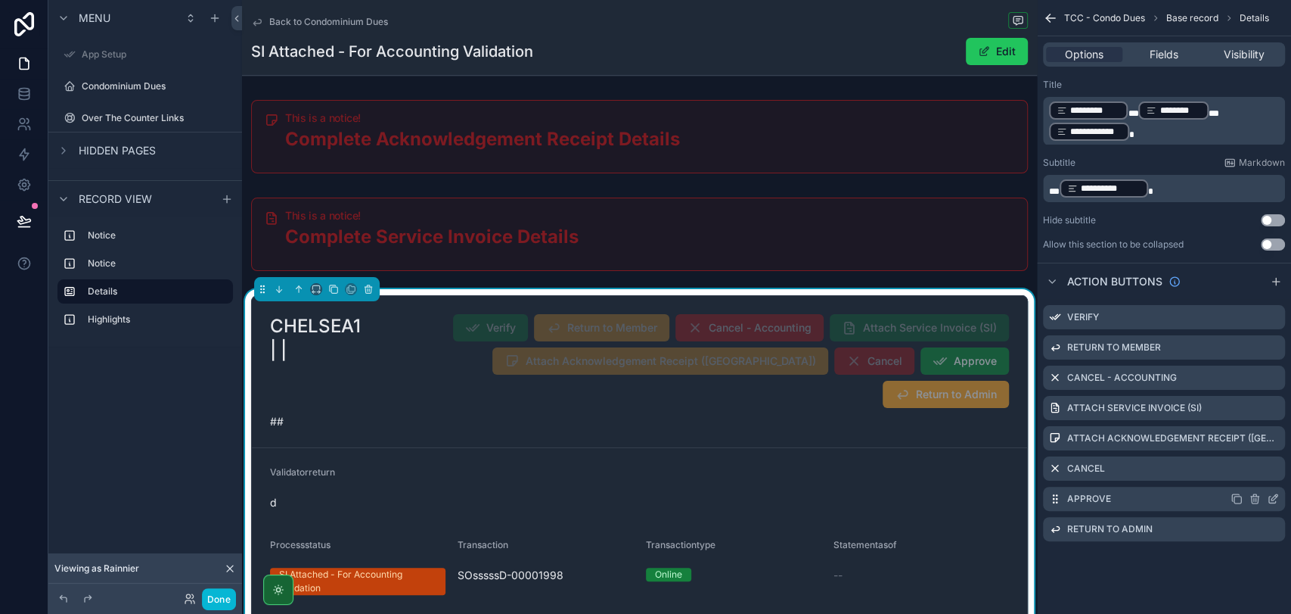
click at [1272, 499] on icon "scrollable content" at bounding box center [1275, 497] width 6 height 6
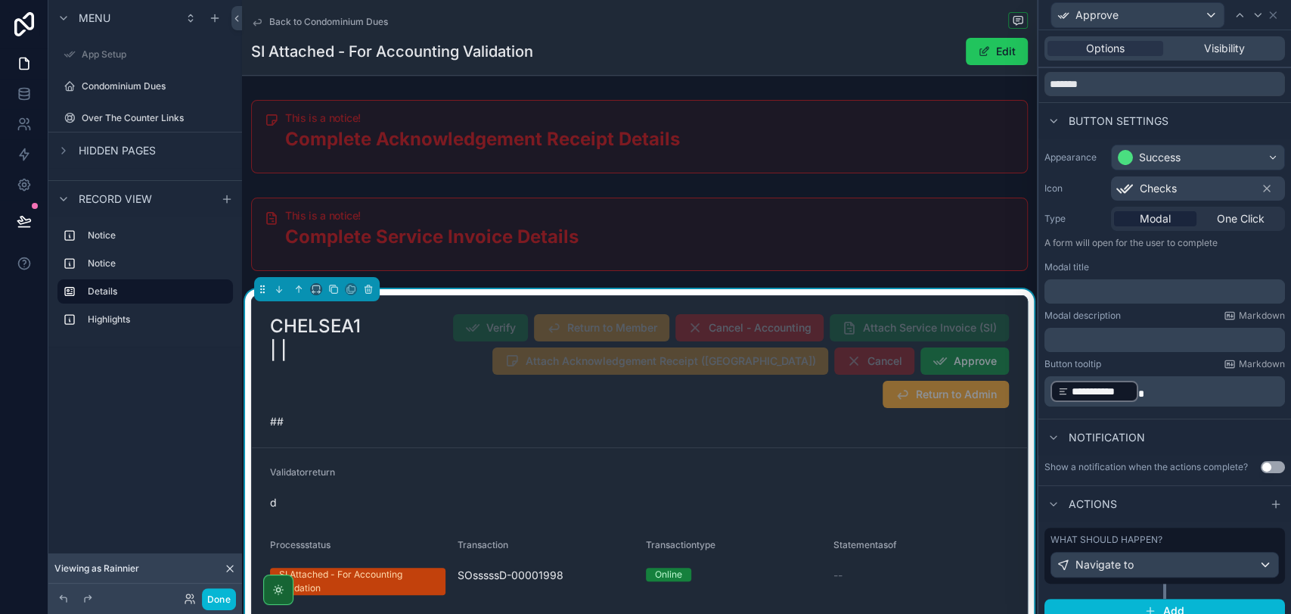
scroll to position [76, 0]
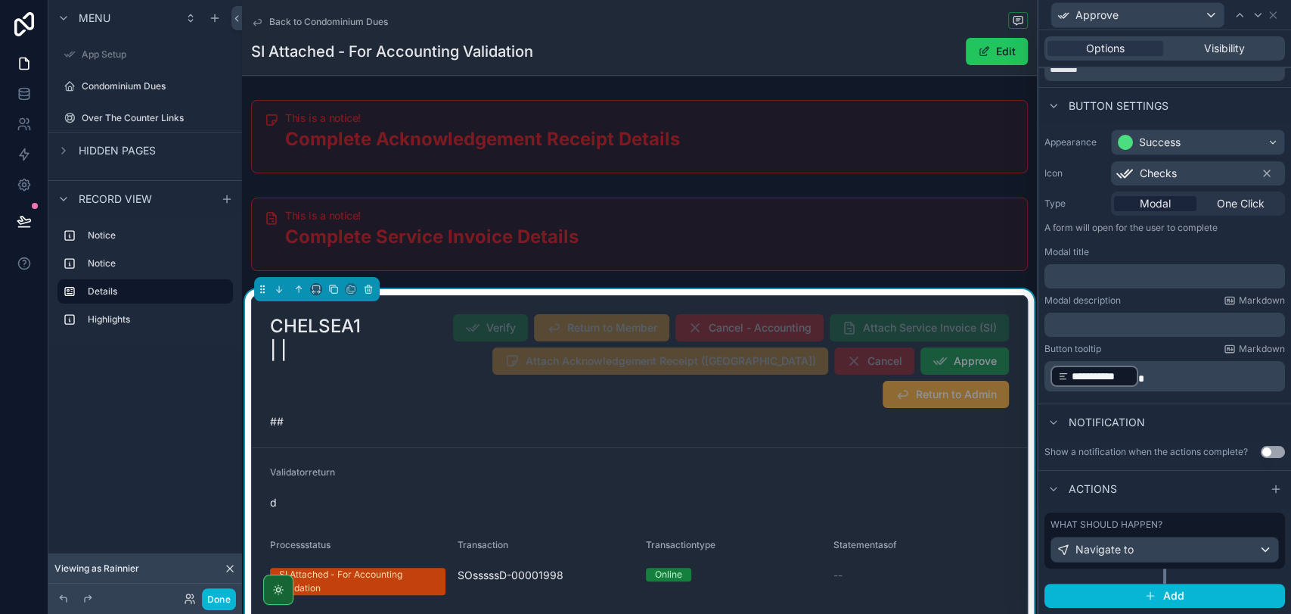
click at [1158, 269] on p "﻿" at bounding box center [1166, 276] width 231 height 15
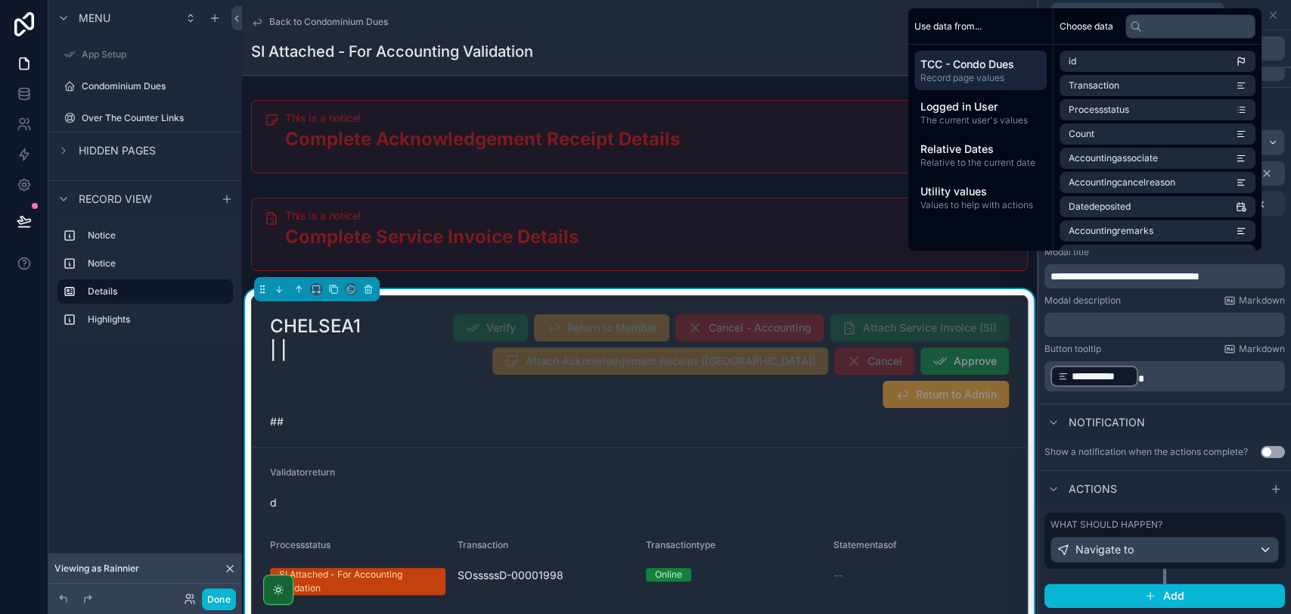
scroll to position [82, 0]
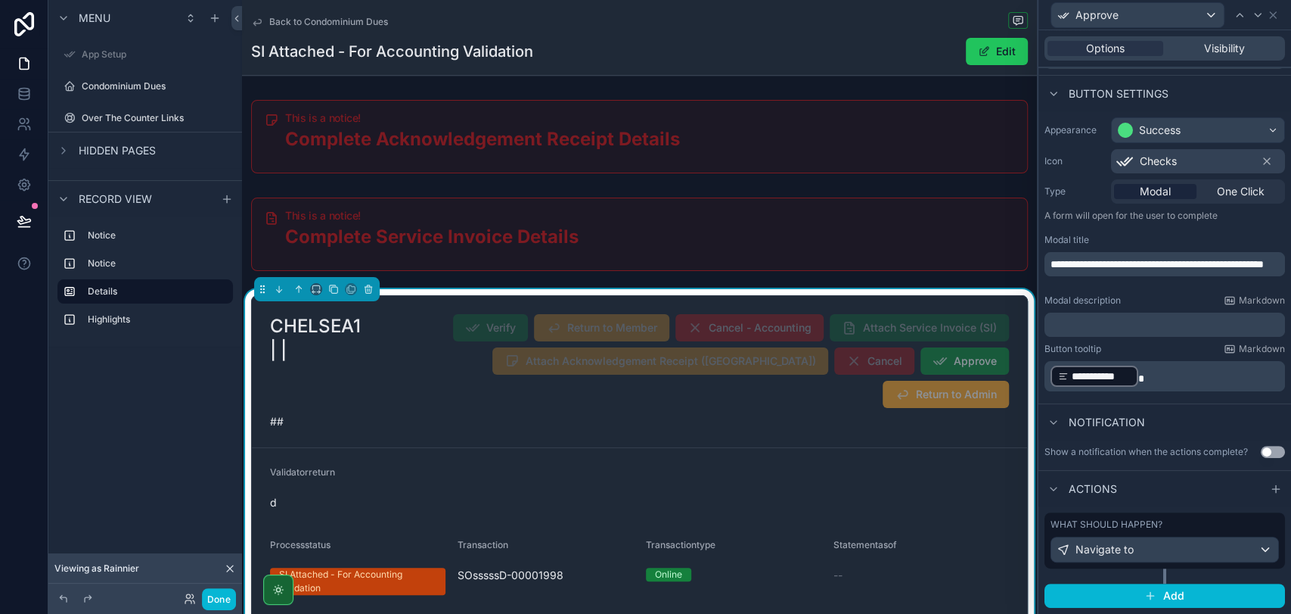
click at [1152, 317] on p "﻿" at bounding box center [1166, 324] width 231 height 15
click at [1150, 365] on p "**********" at bounding box center [1166, 376] width 231 height 24
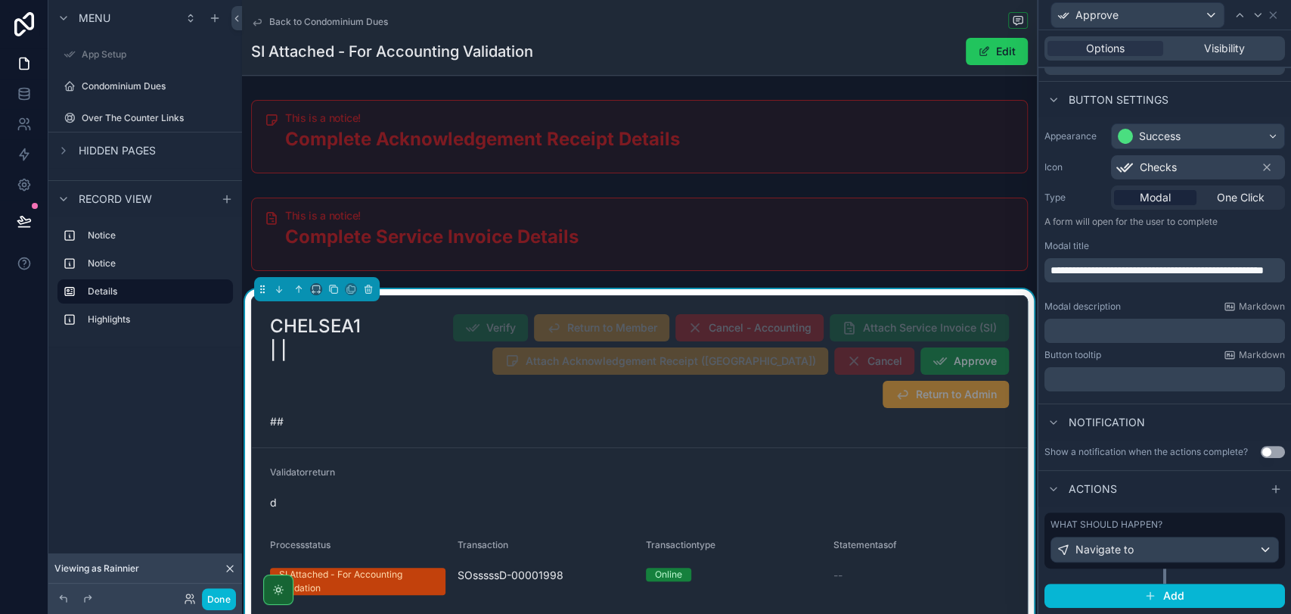
click at [1179, 403] on div "Notification" at bounding box center [1165, 421] width 253 height 36
click at [1109, 323] on p "﻿" at bounding box center [1166, 330] width 231 height 15
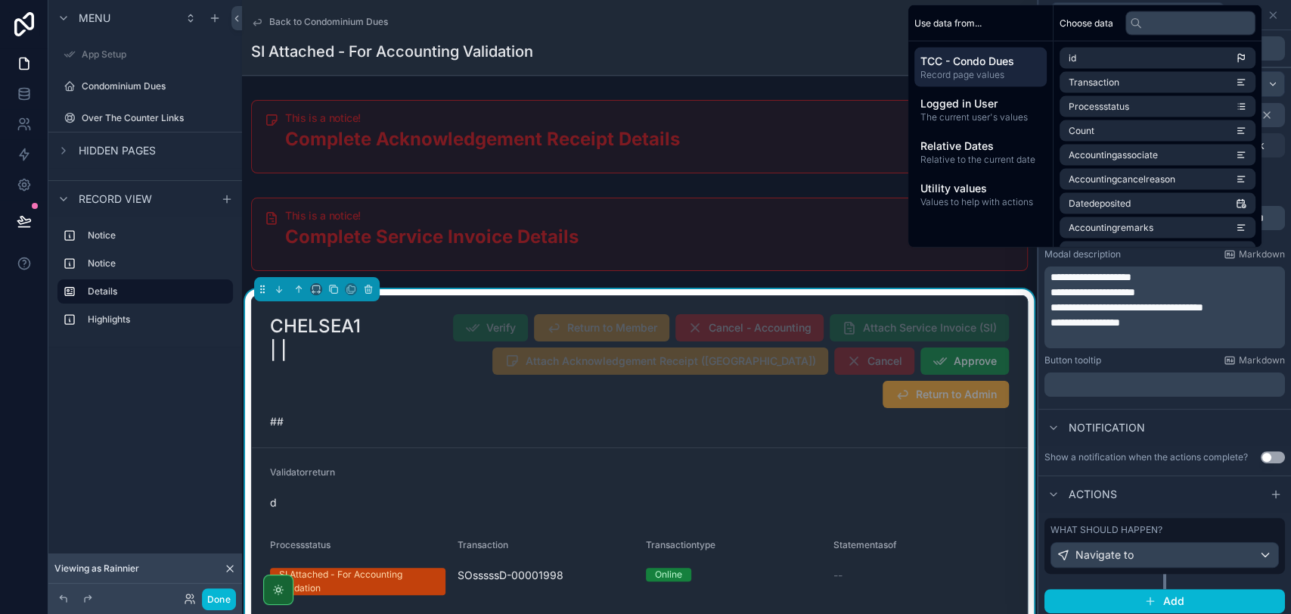
scroll to position [139, 0]
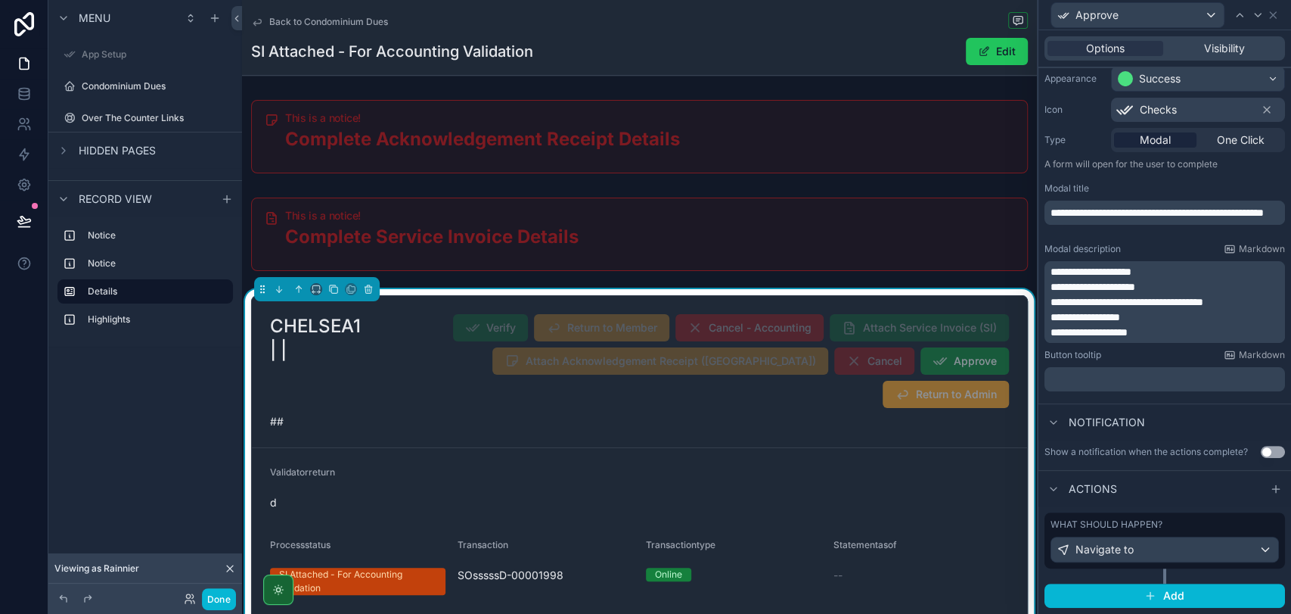
click at [1145, 349] on div "Button tooltip Markdown" at bounding box center [1165, 355] width 241 height 12
drag, startPoint x: 1167, startPoint y: 216, endPoint x: 1049, endPoint y: 201, distance: 119.0
click at [1049, 201] on div "**********" at bounding box center [1165, 212] width 241 height 24
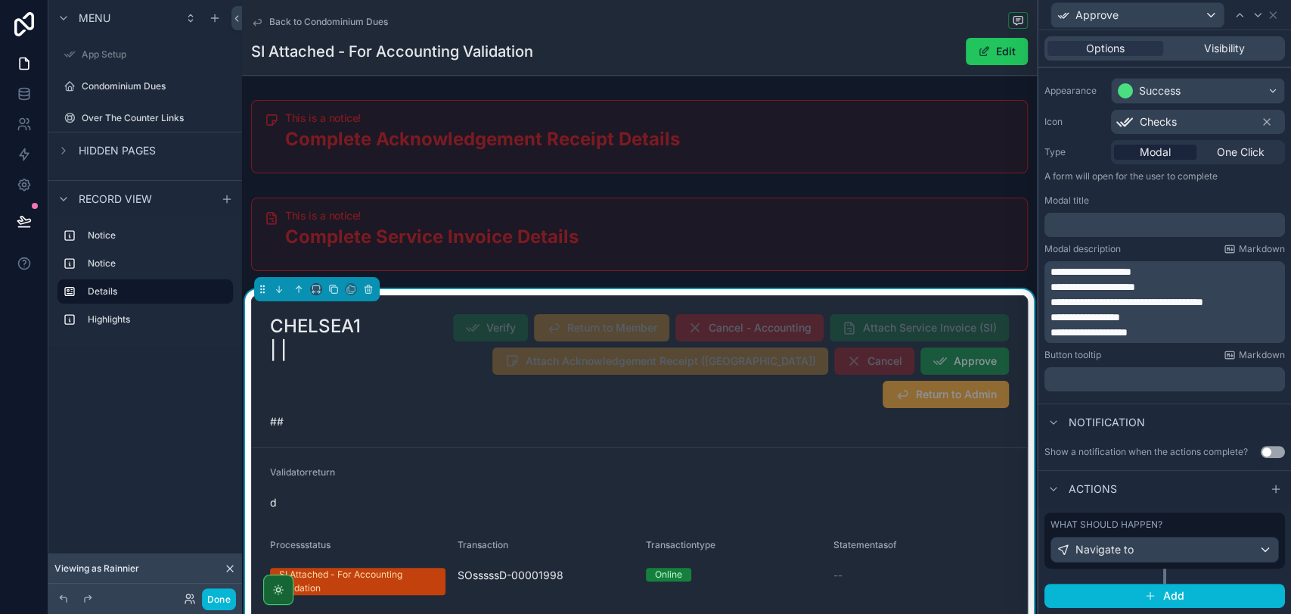
scroll to position [127, 0]
click at [1053, 266] on span "**********" at bounding box center [1091, 271] width 81 height 11
click at [1165, 325] on p "**********" at bounding box center [1166, 332] width 231 height 15
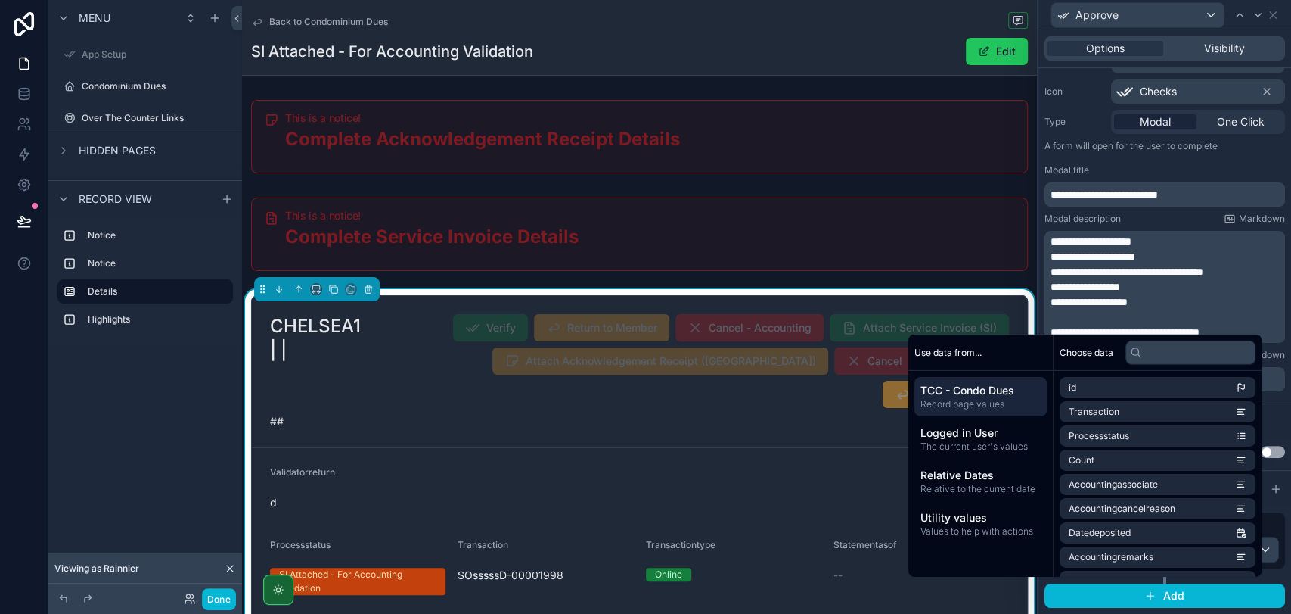
scroll to position [169, 0]
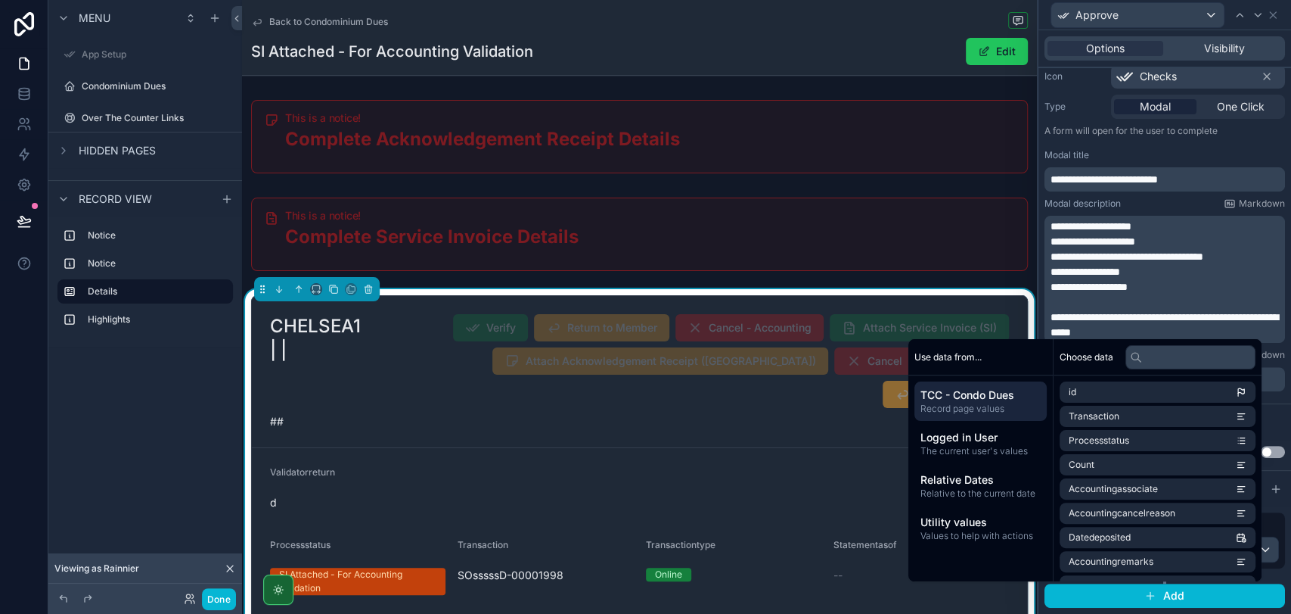
click at [1158, 175] on span "**********" at bounding box center [1104, 179] width 107 height 11
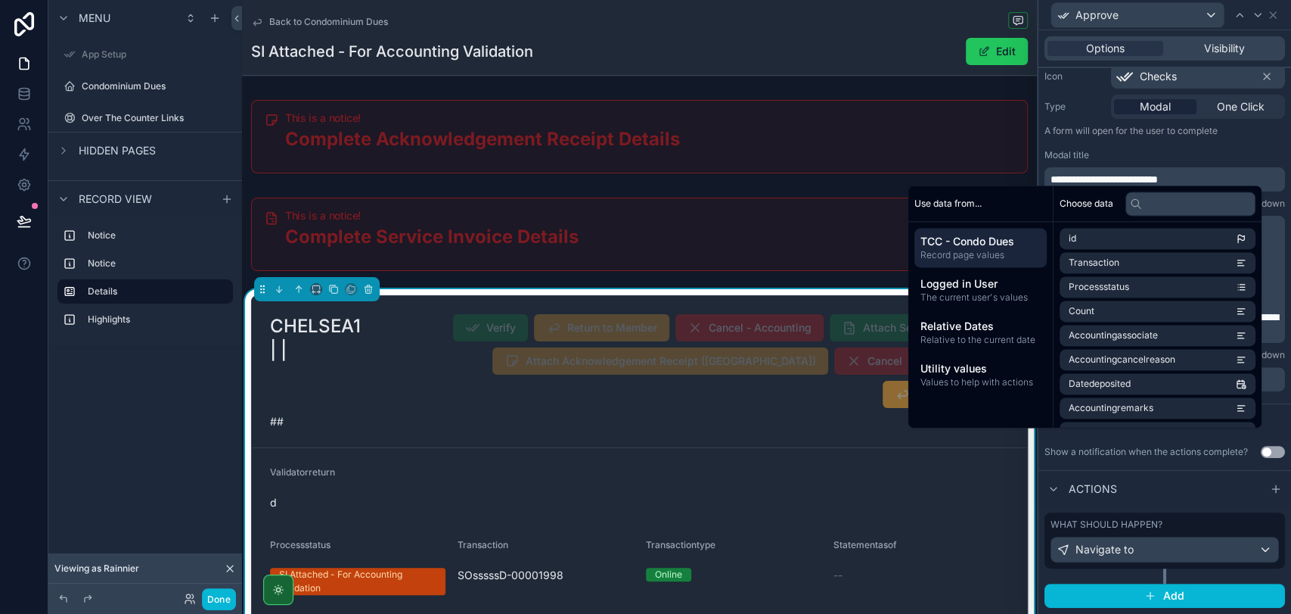
click at [1213, 172] on p "**********" at bounding box center [1166, 179] width 231 height 15
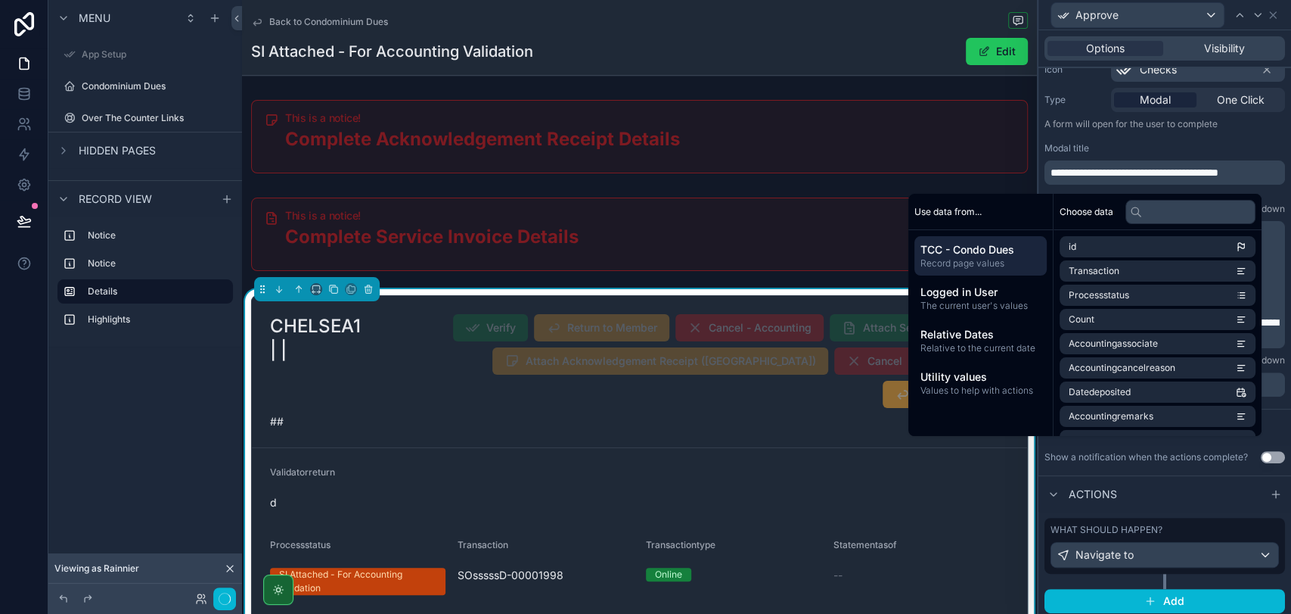
scroll to position [175, 0]
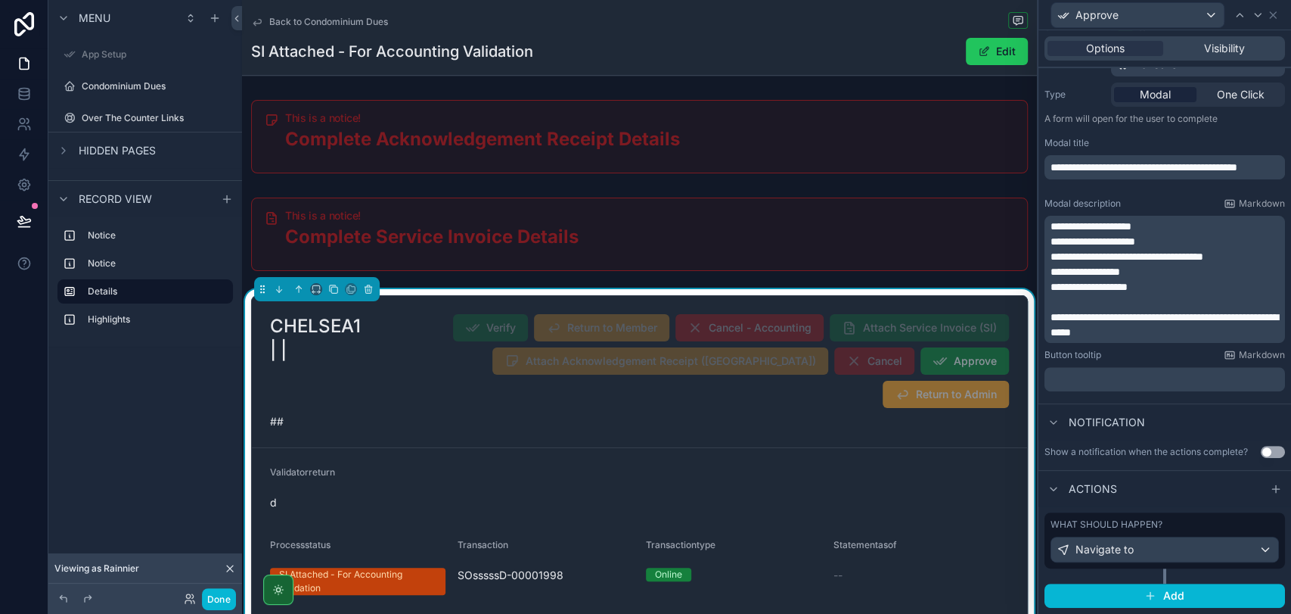
click at [1149, 492] on div "Actions" at bounding box center [1165, 488] width 253 height 36
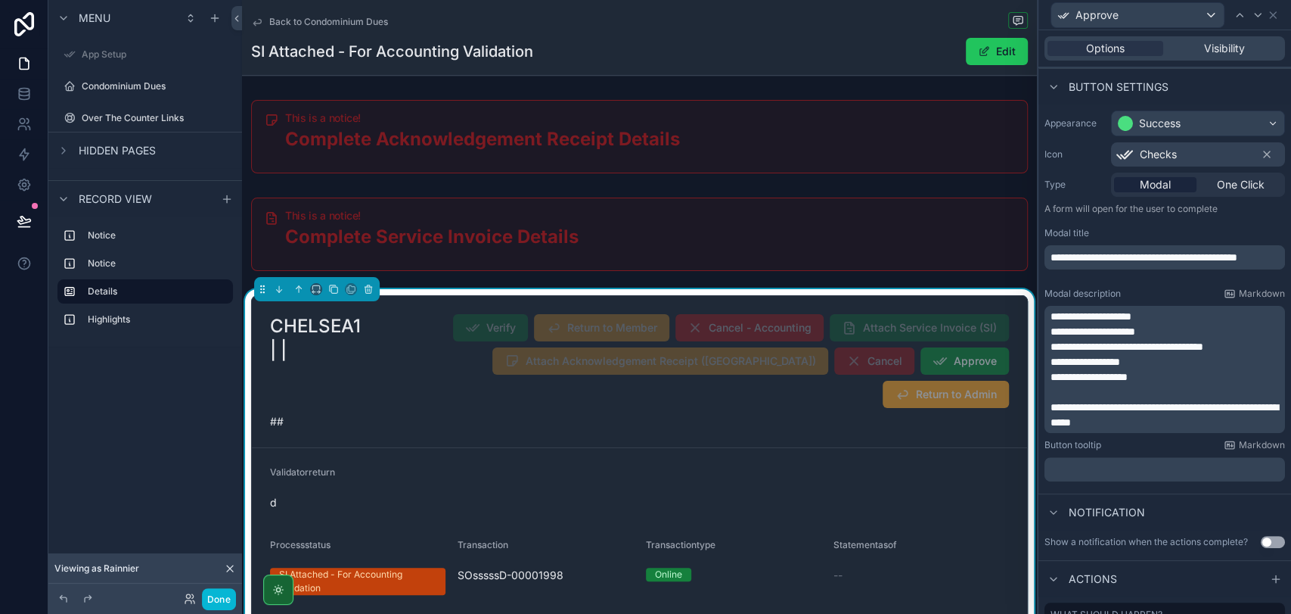
scroll to position [0, 0]
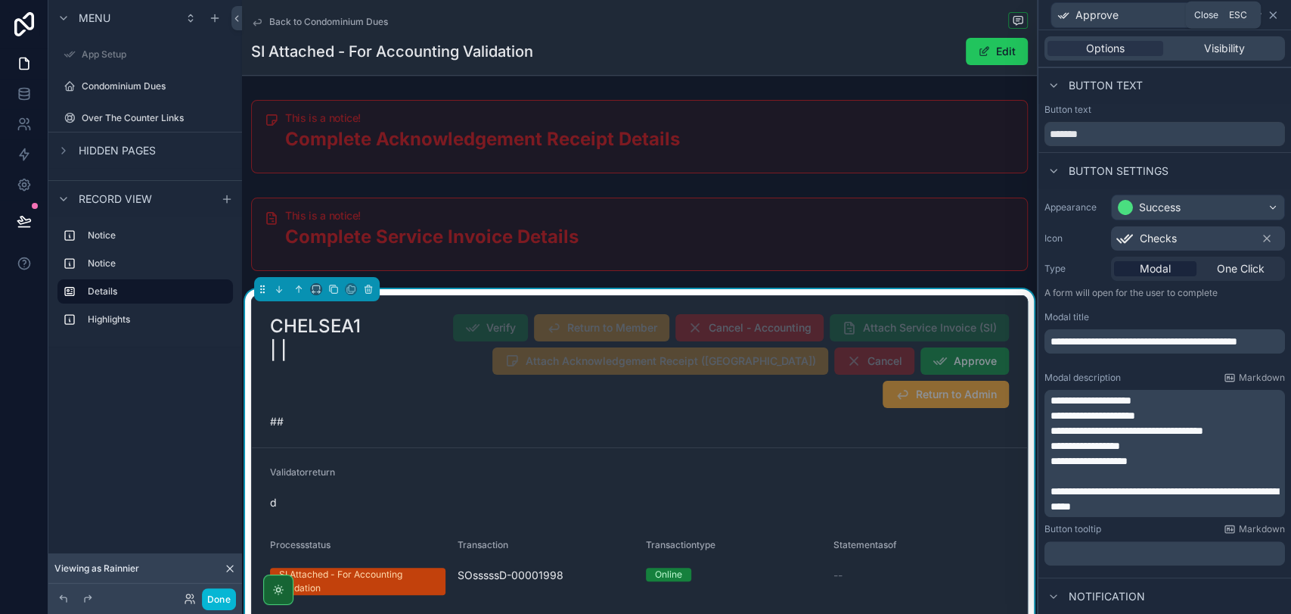
click at [1270, 17] on icon at bounding box center [1273, 15] width 6 height 6
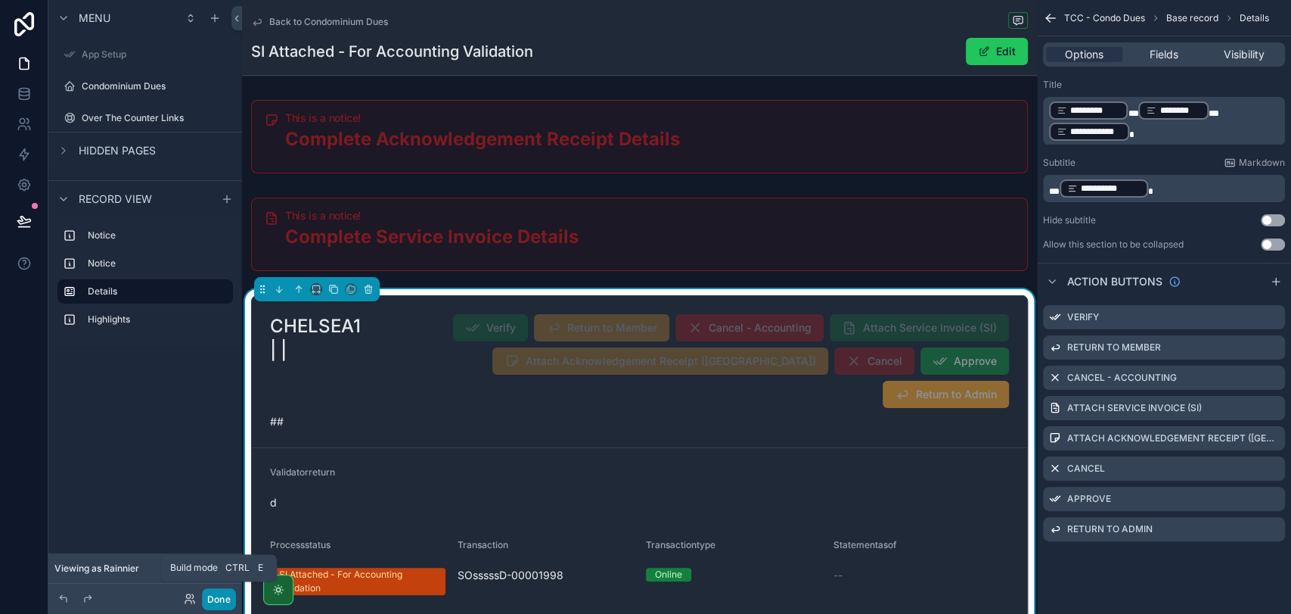
click at [209, 601] on button "Done" at bounding box center [219, 599] width 34 height 22
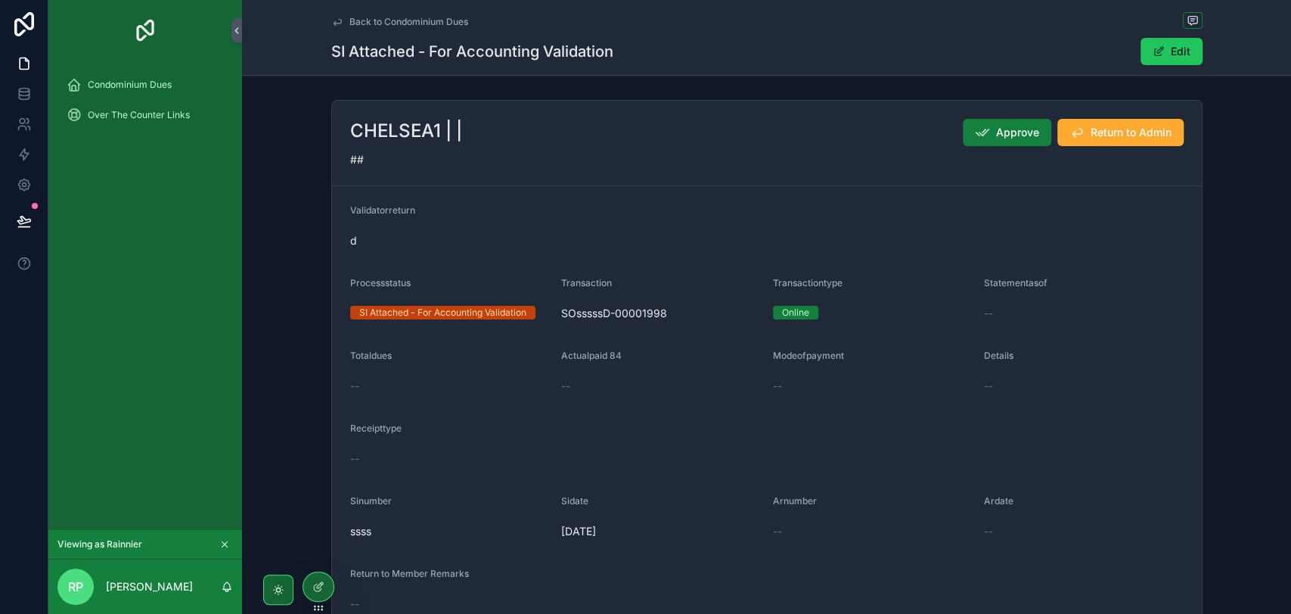
click at [1009, 127] on span "Approve" at bounding box center [1017, 132] width 43 height 15
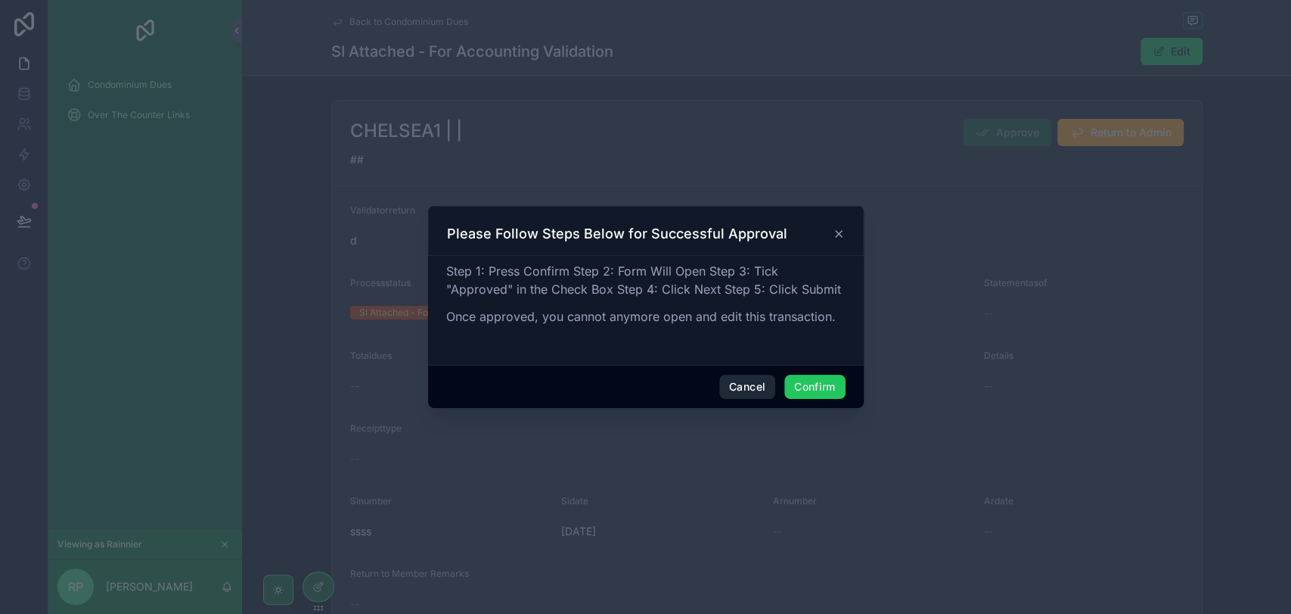
click at [754, 385] on button "Cancel" at bounding box center [747, 386] width 56 height 24
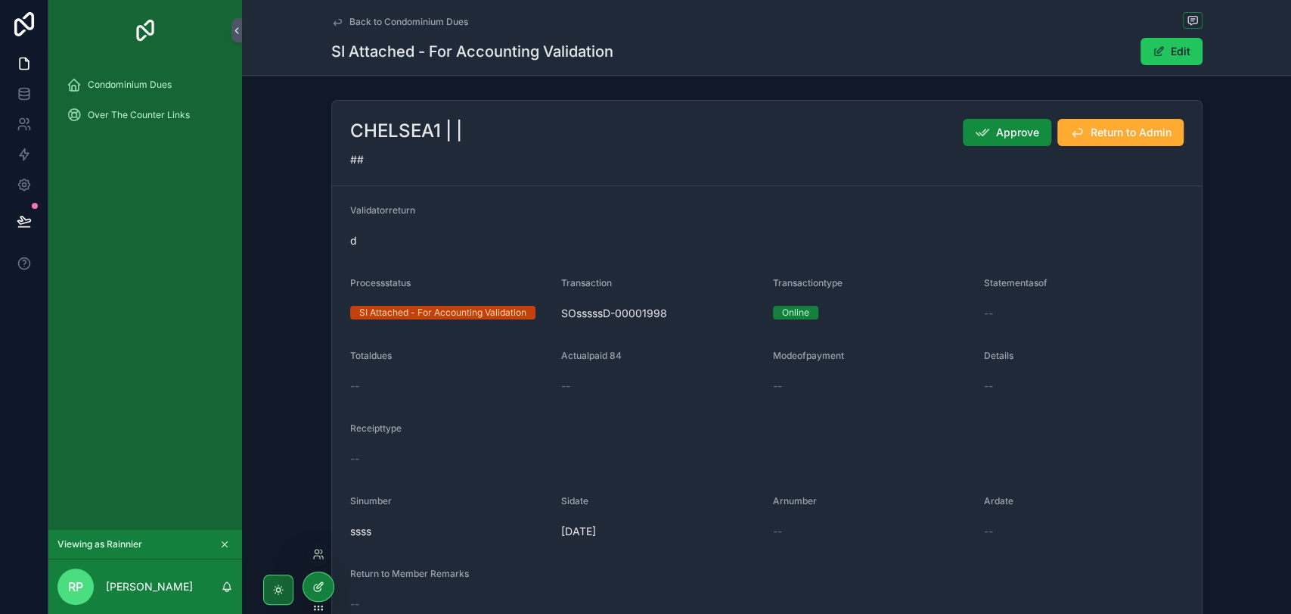
click at [307, 582] on div at bounding box center [318, 586] width 30 height 29
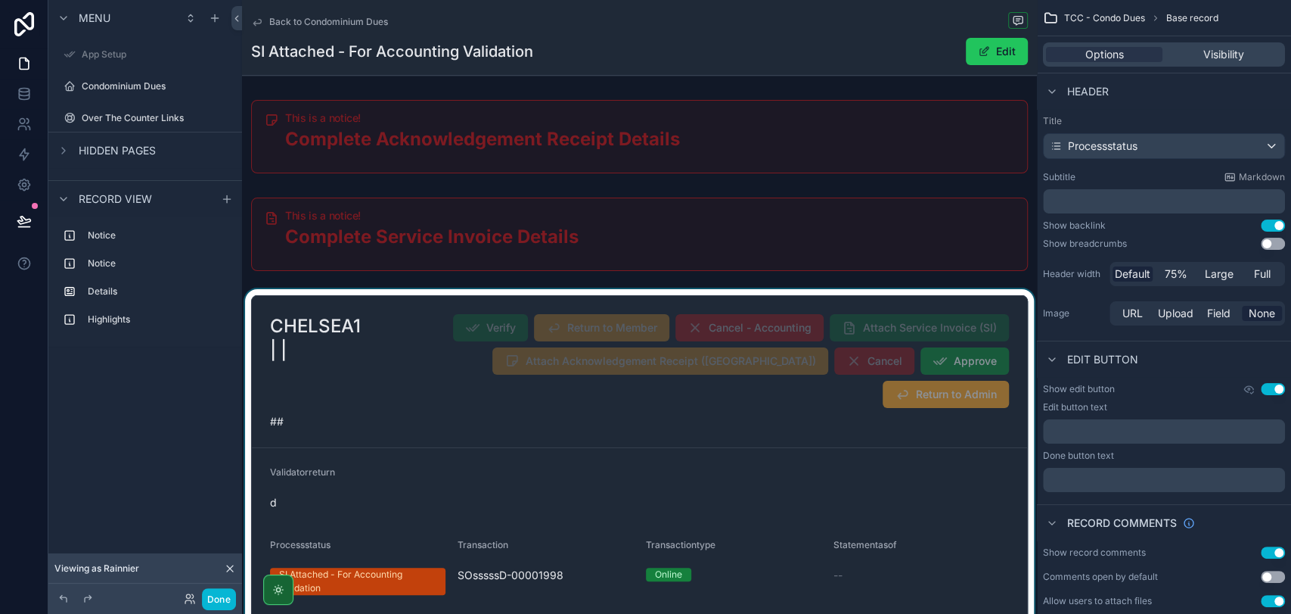
click at [901, 449] on div "scrollable content" at bounding box center [639, 602] width 795 height 626
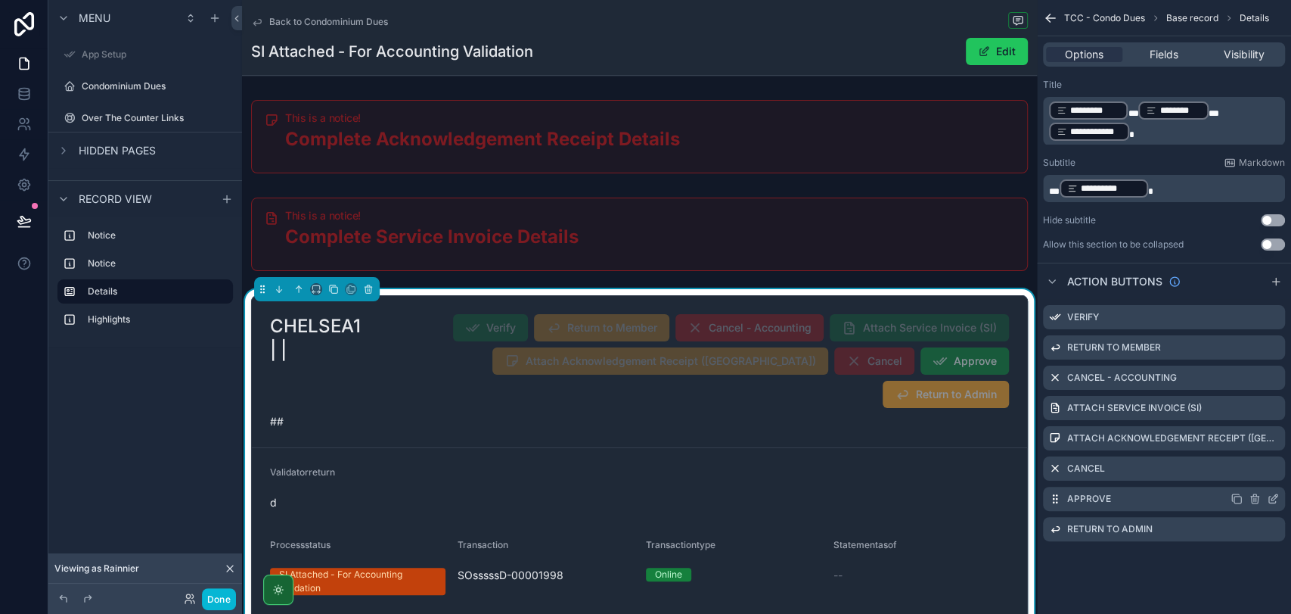
click at [1272, 501] on icon "scrollable content" at bounding box center [1273, 498] width 12 height 12
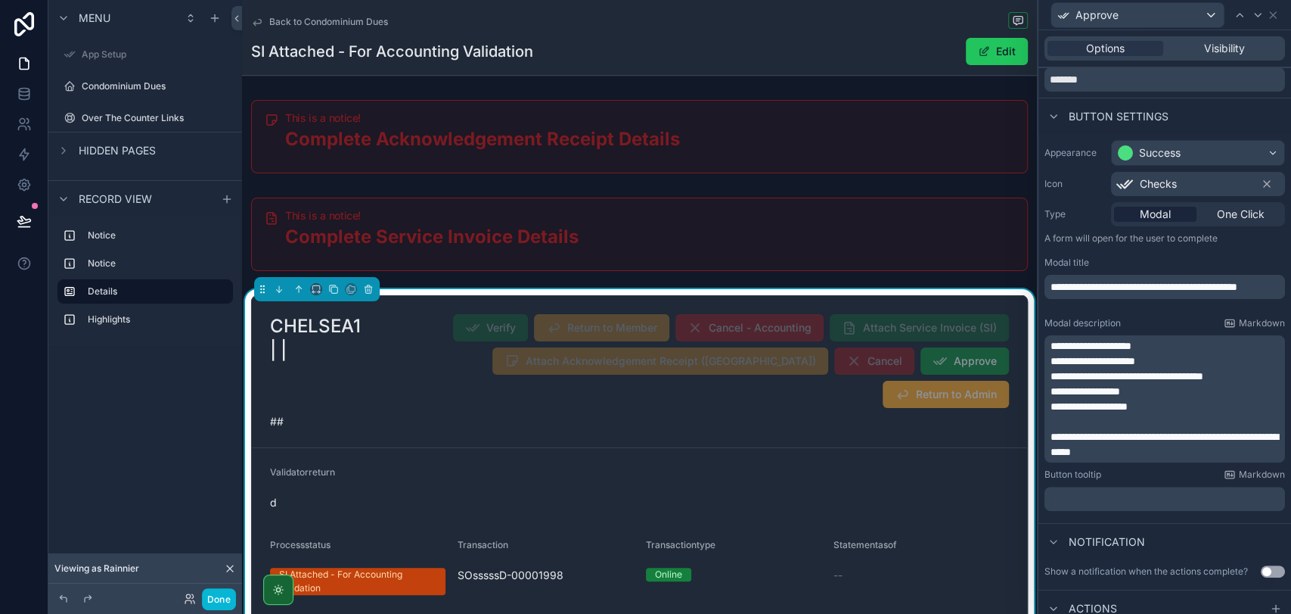
scroll to position [168, 0]
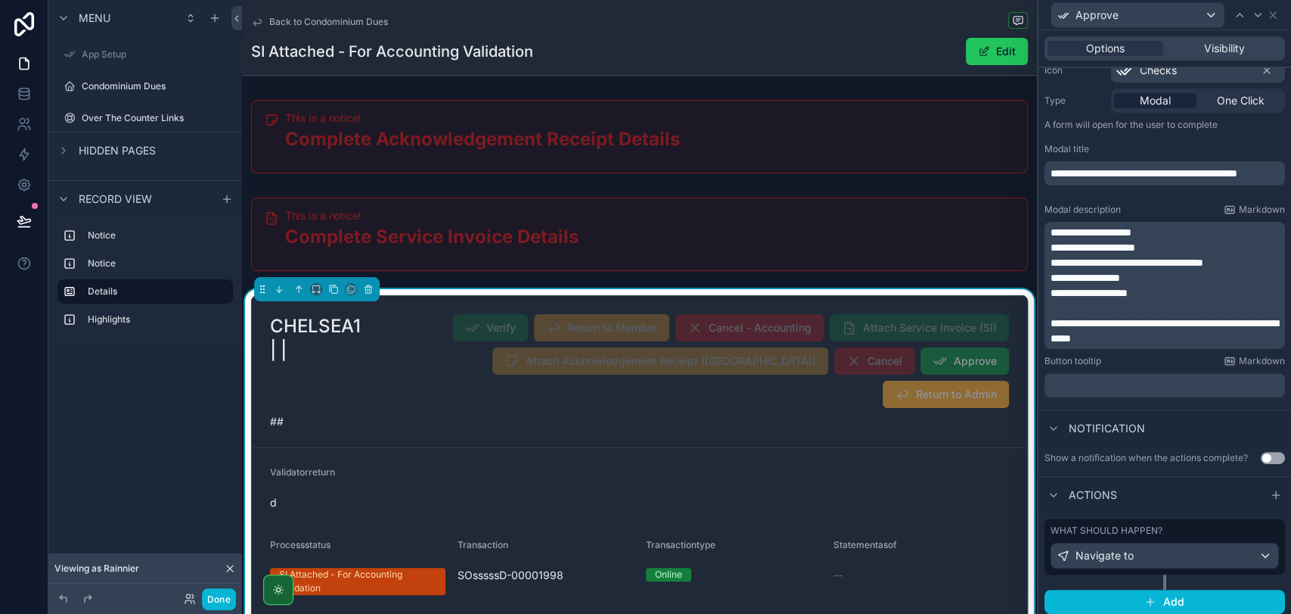
click at [1053, 247] on span "**********" at bounding box center [1093, 247] width 85 height 11
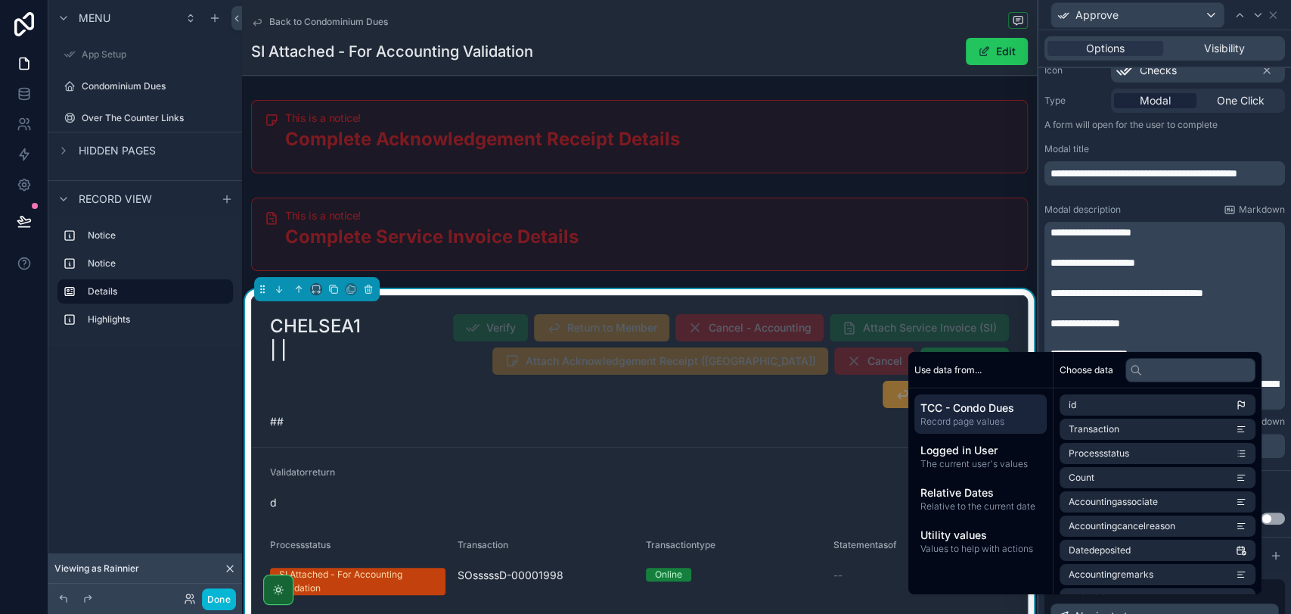
click at [1114, 268] on span "**********" at bounding box center [1093, 262] width 85 height 11
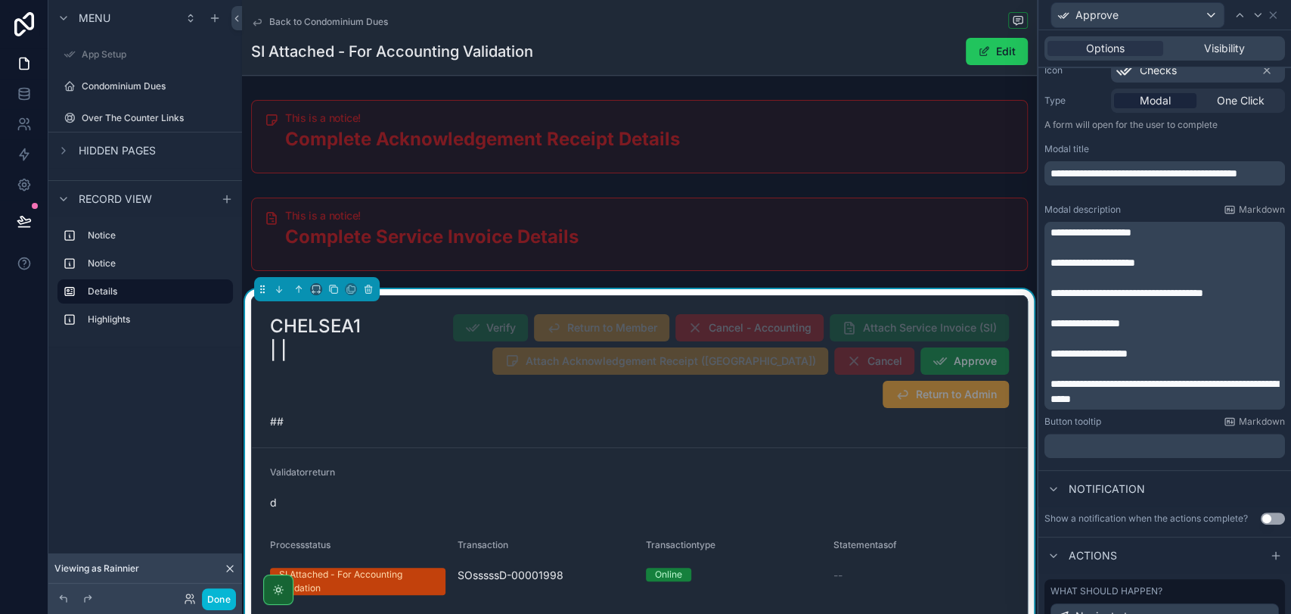
click at [1167, 348] on p "**********" at bounding box center [1166, 353] width 231 height 15
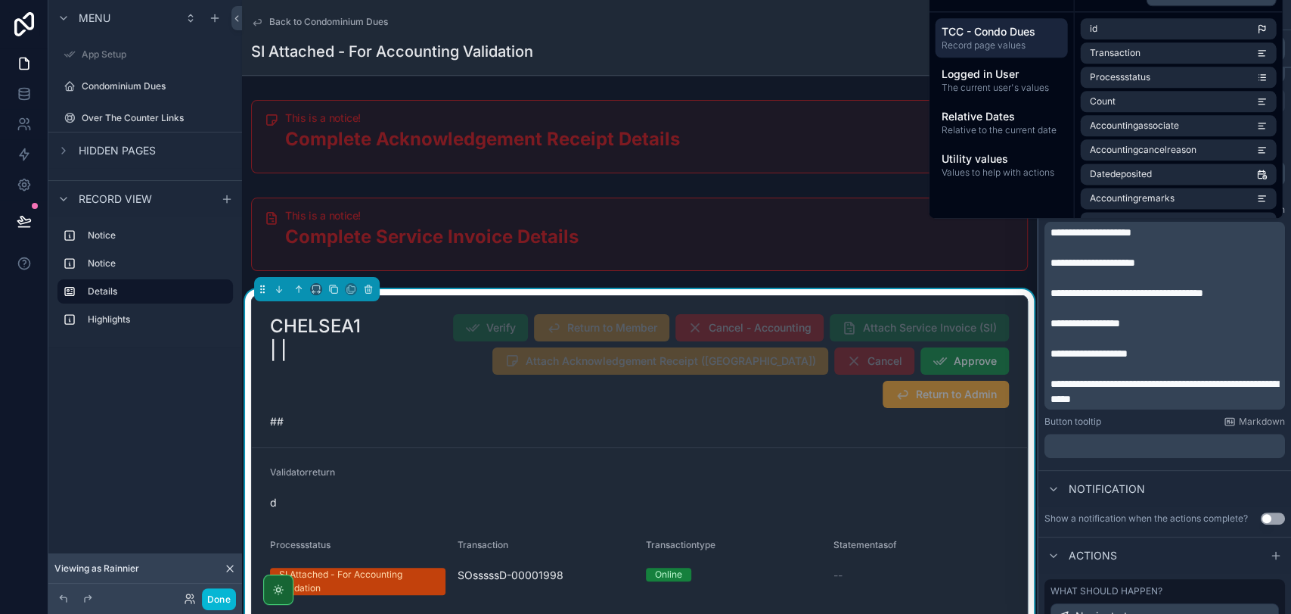
click at [1173, 415] on div "Button tooltip Markdown" at bounding box center [1165, 421] width 241 height 12
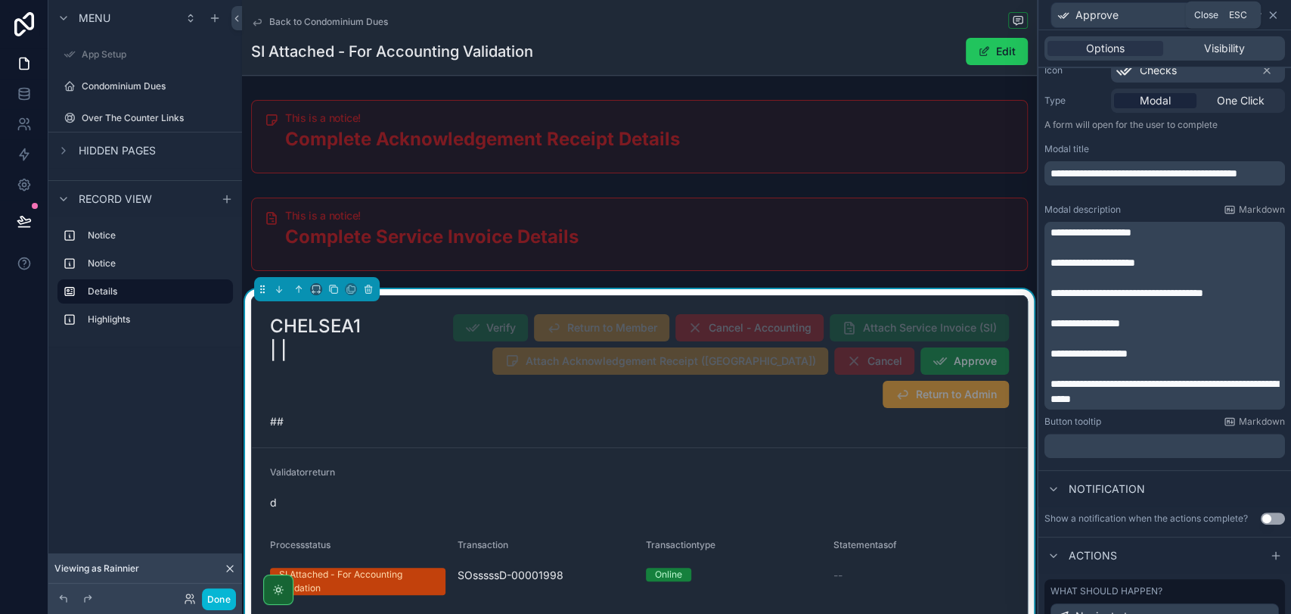
click at [1275, 17] on icon at bounding box center [1273, 15] width 6 height 6
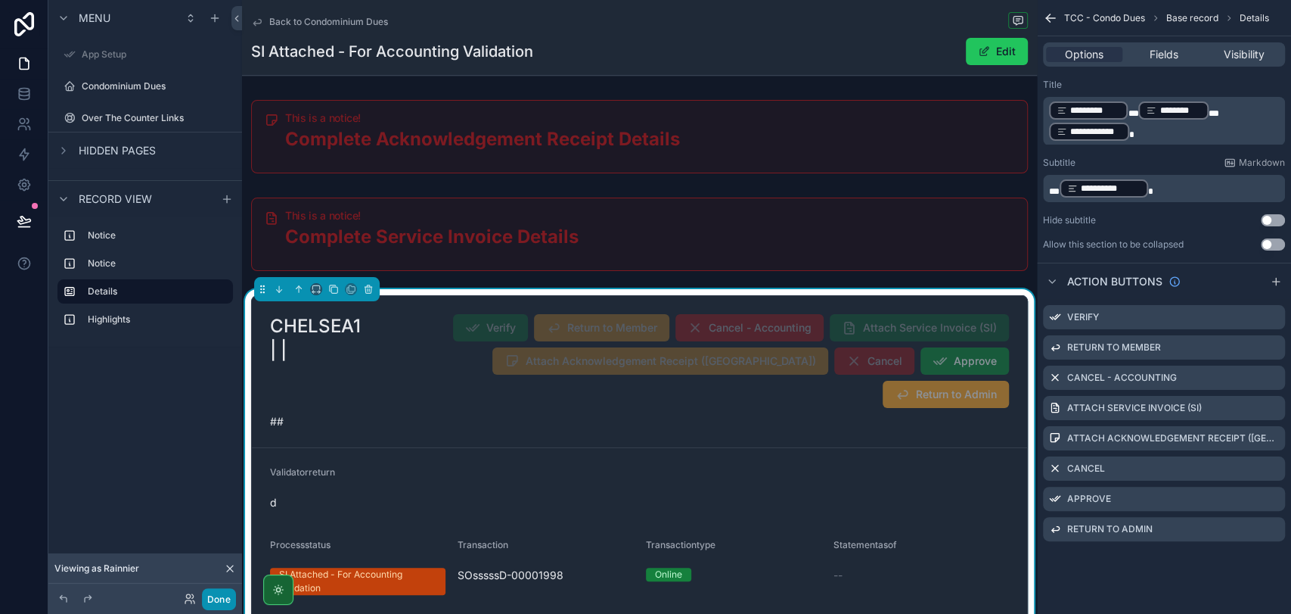
click at [231, 598] on button "Done" at bounding box center [219, 599] width 34 height 22
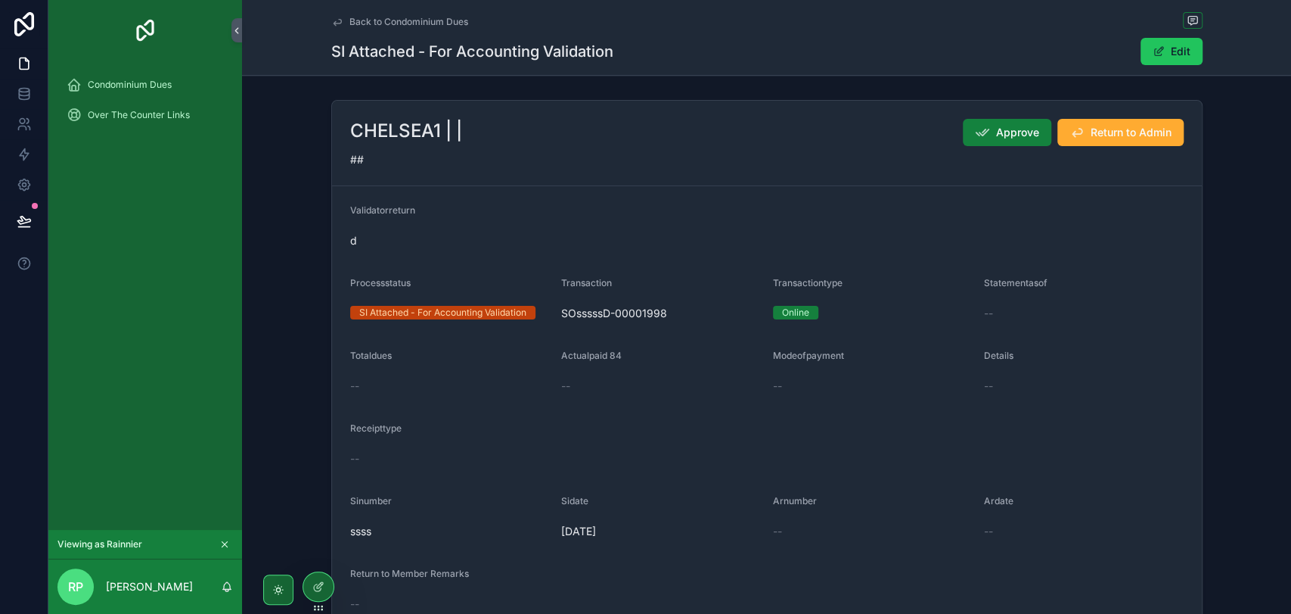
click at [997, 137] on span "Approve" at bounding box center [1017, 132] width 43 height 15
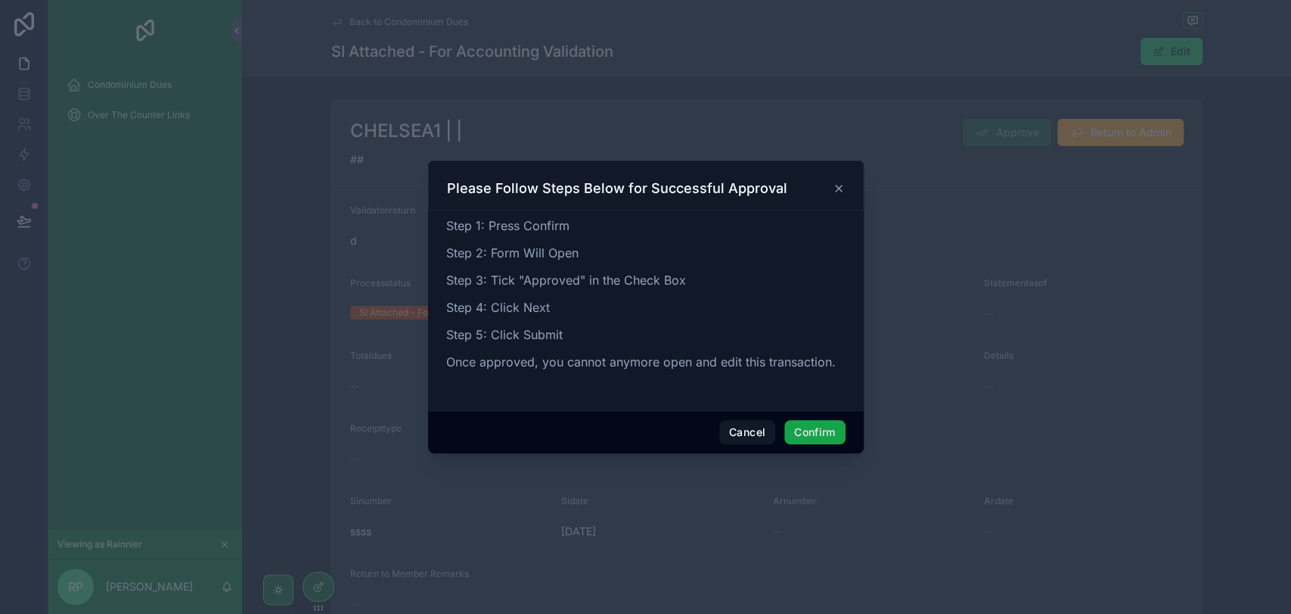
click at [814, 437] on button "Confirm" at bounding box center [814, 432] width 61 height 24
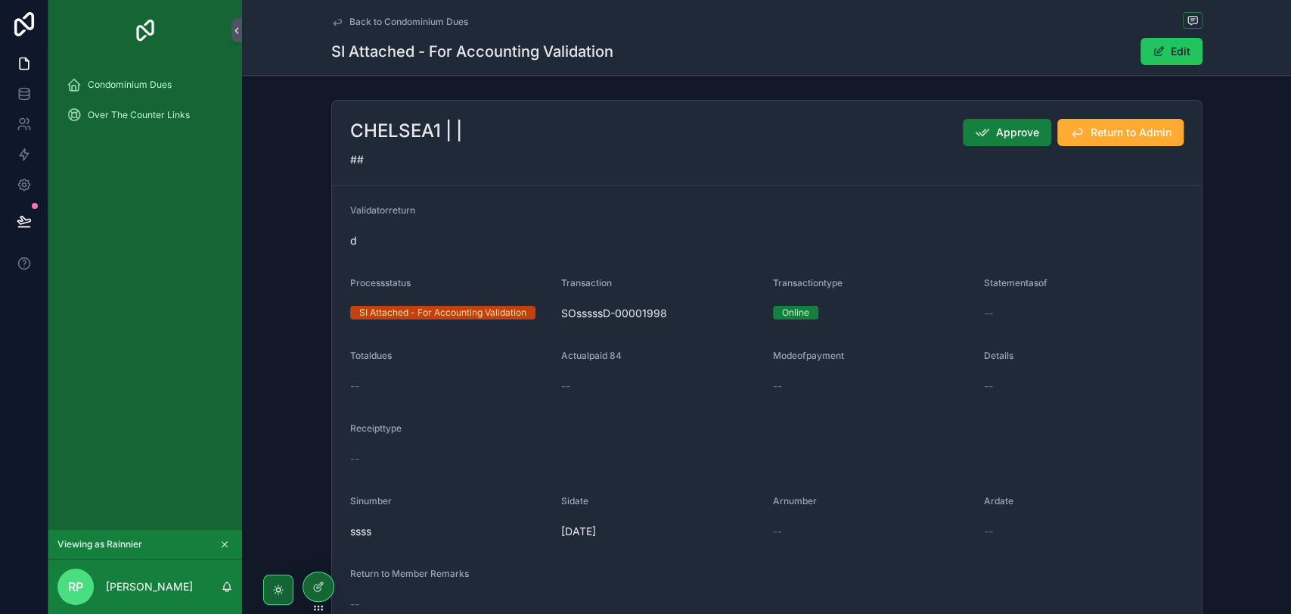
click at [1007, 138] on span "Approve" at bounding box center [1017, 132] width 43 height 15
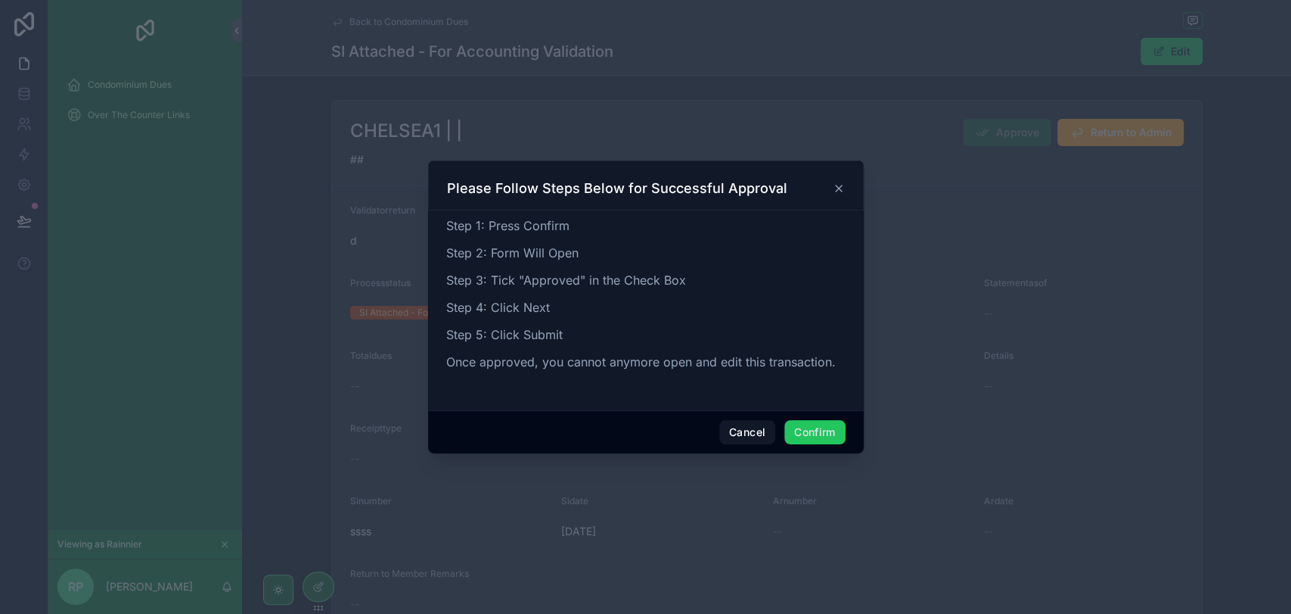
click at [841, 191] on icon at bounding box center [839, 188] width 6 height 6
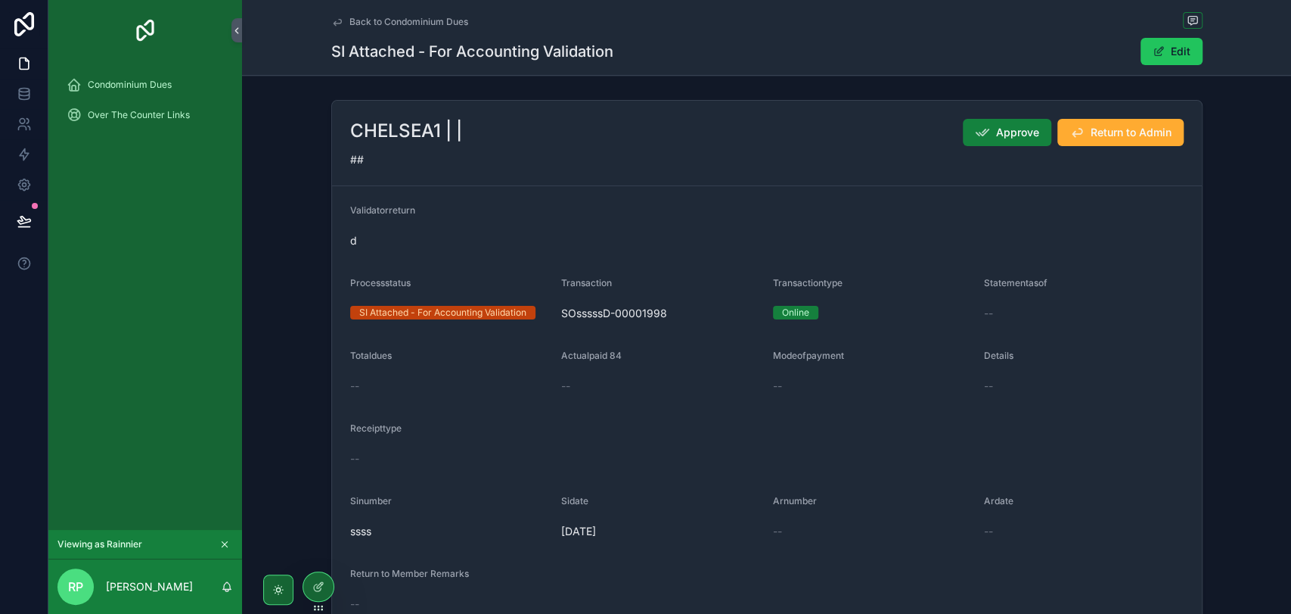
click at [999, 126] on span "Approve" at bounding box center [1017, 132] width 43 height 15
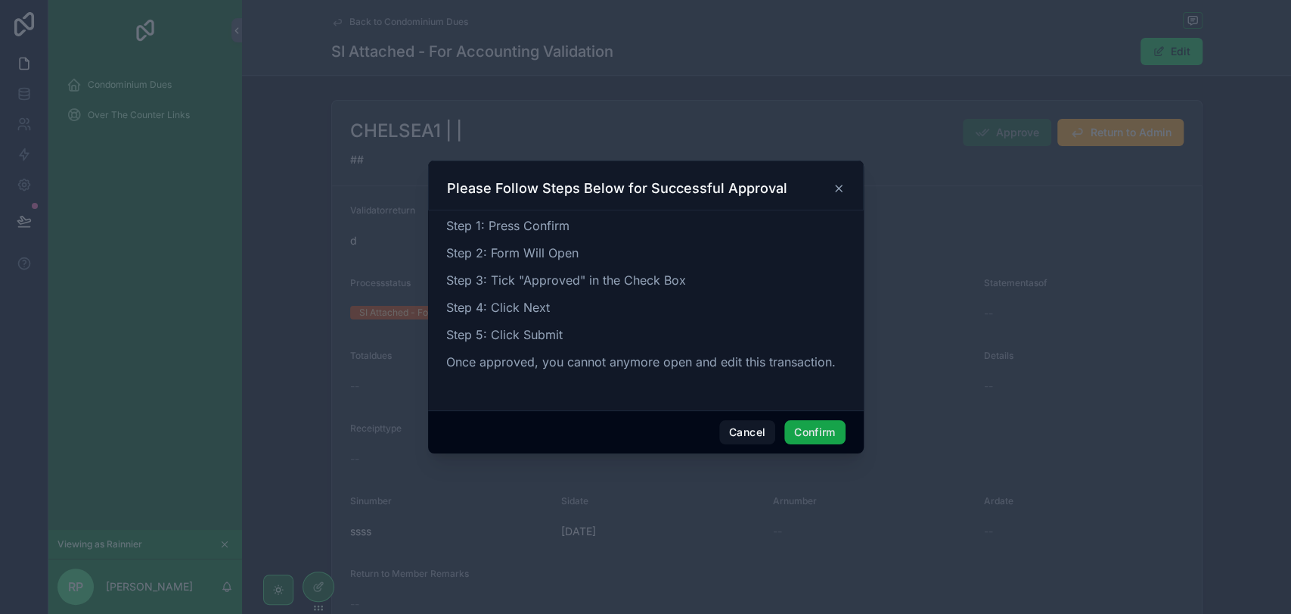
click at [811, 433] on button "Confirm" at bounding box center [814, 432] width 61 height 24
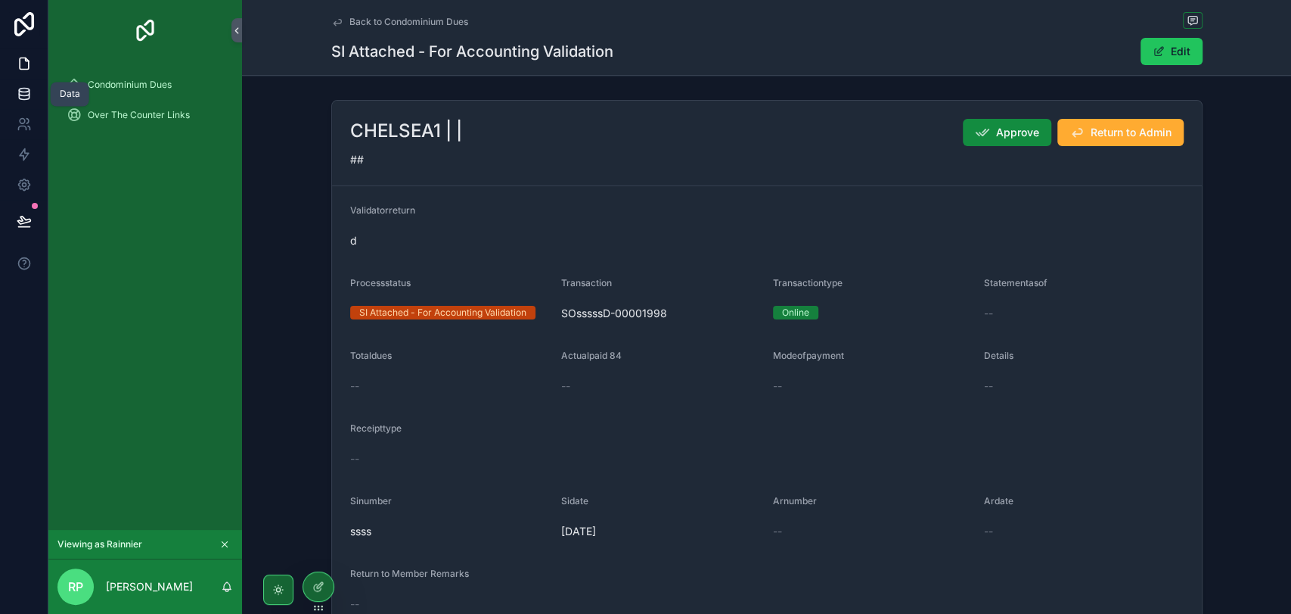
click at [25, 94] on icon at bounding box center [24, 93] width 15 height 15
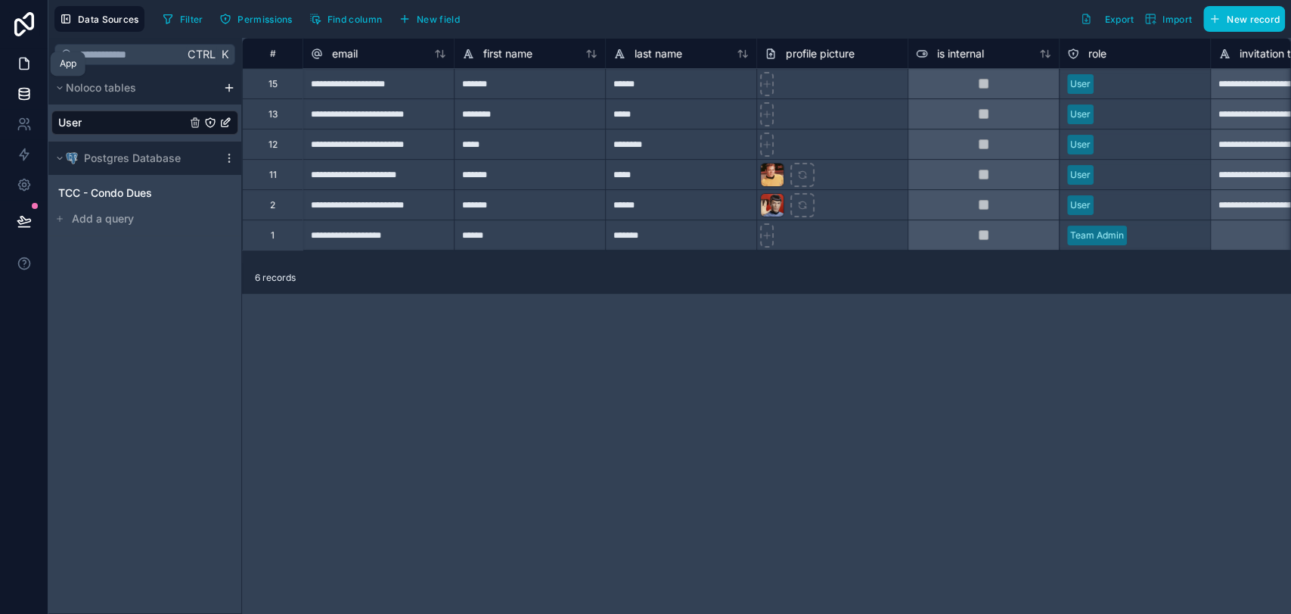
click at [20, 64] on icon at bounding box center [24, 63] width 9 height 11
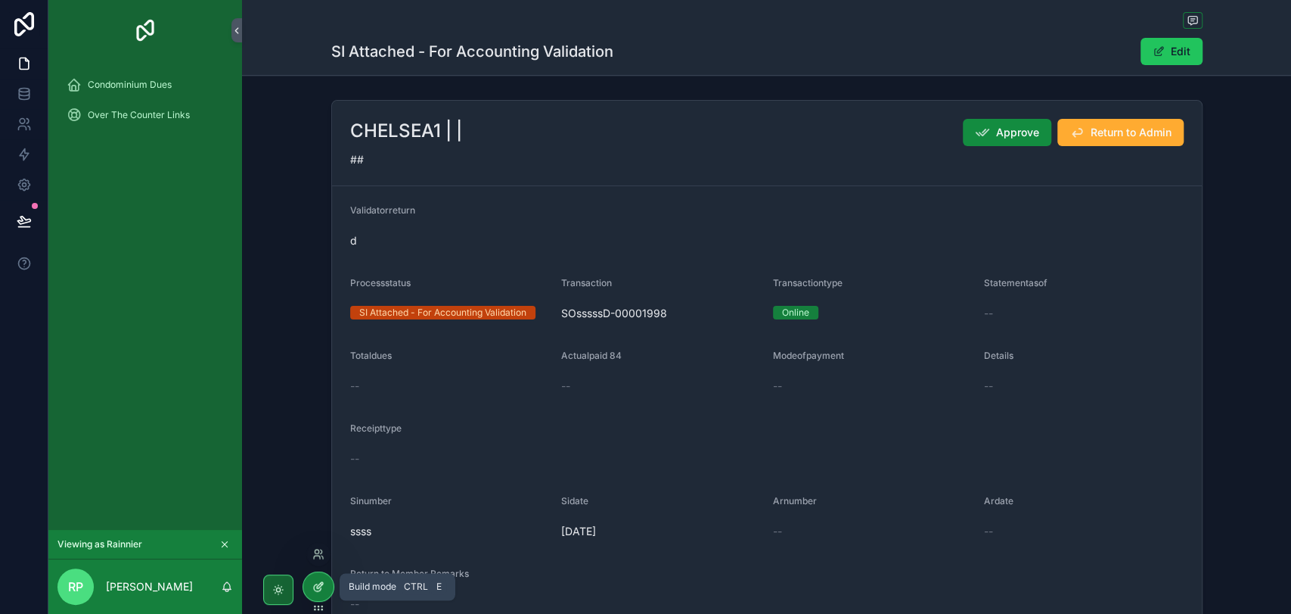
click at [320, 593] on div at bounding box center [318, 586] width 30 height 29
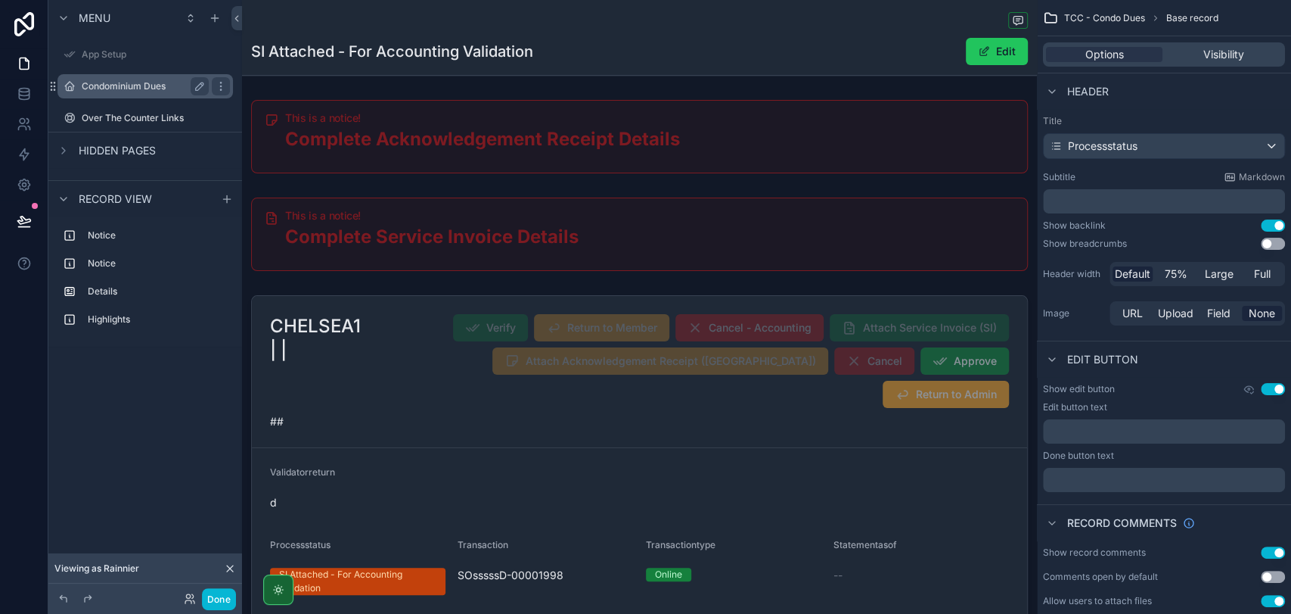
click at [95, 86] on label "Condominium Dues" at bounding box center [142, 86] width 121 height 12
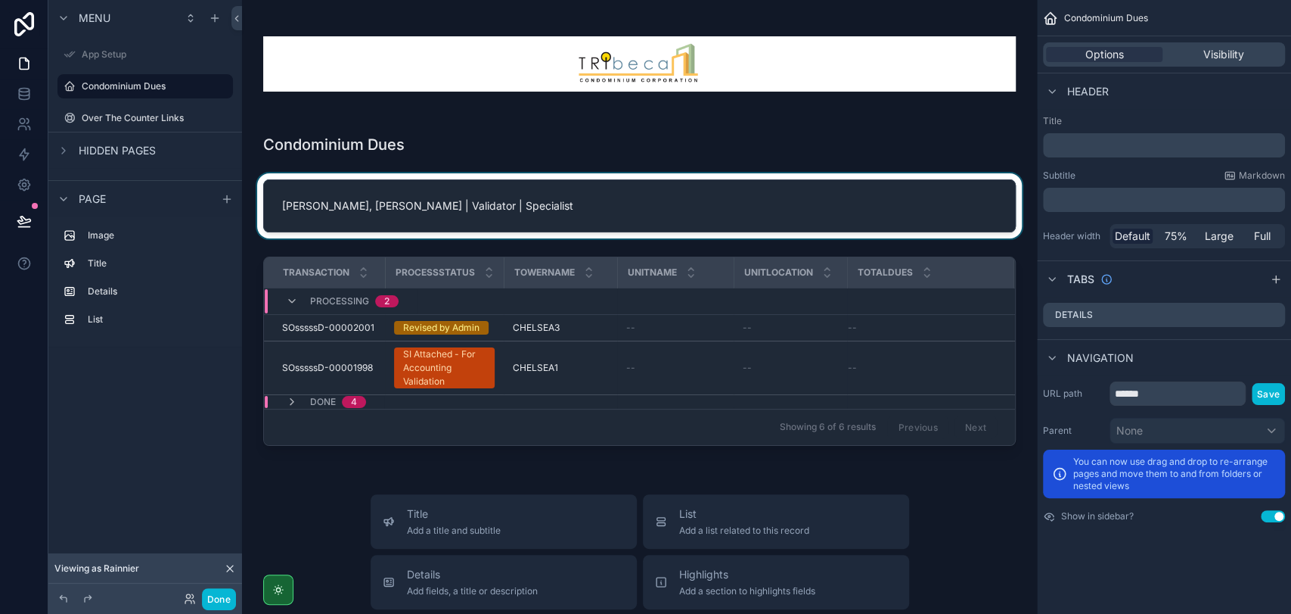
click at [446, 217] on div "scrollable content" at bounding box center [639, 205] width 771 height 65
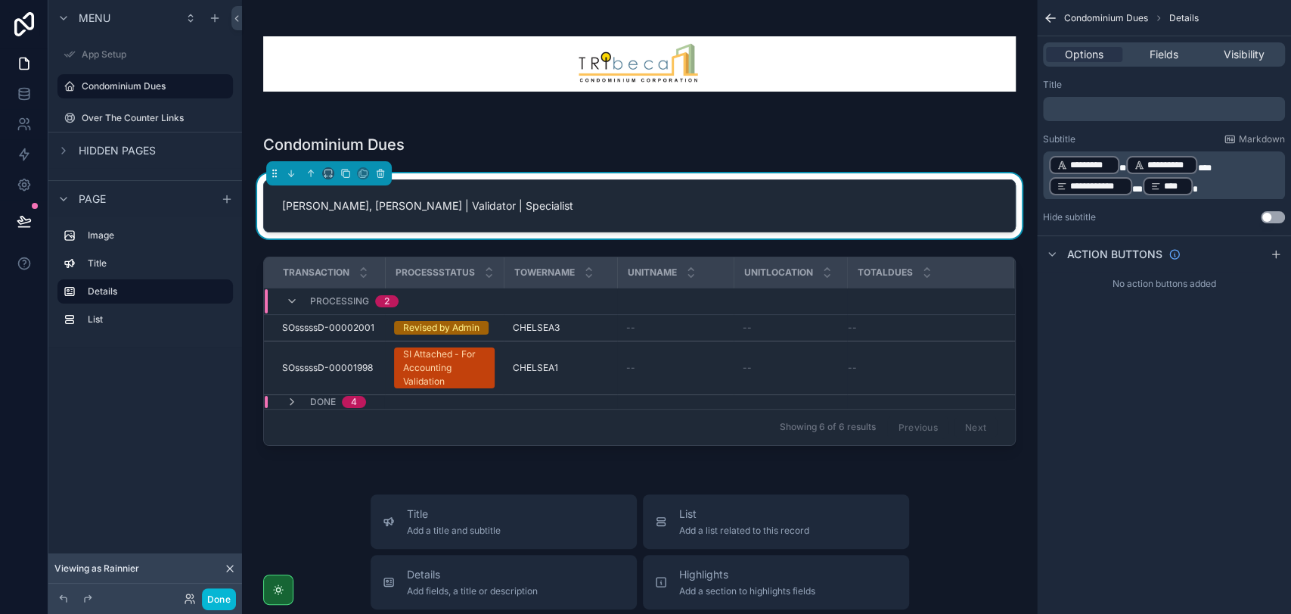
click at [136, 90] on label "Condominium Dues" at bounding box center [142, 86] width 121 height 12
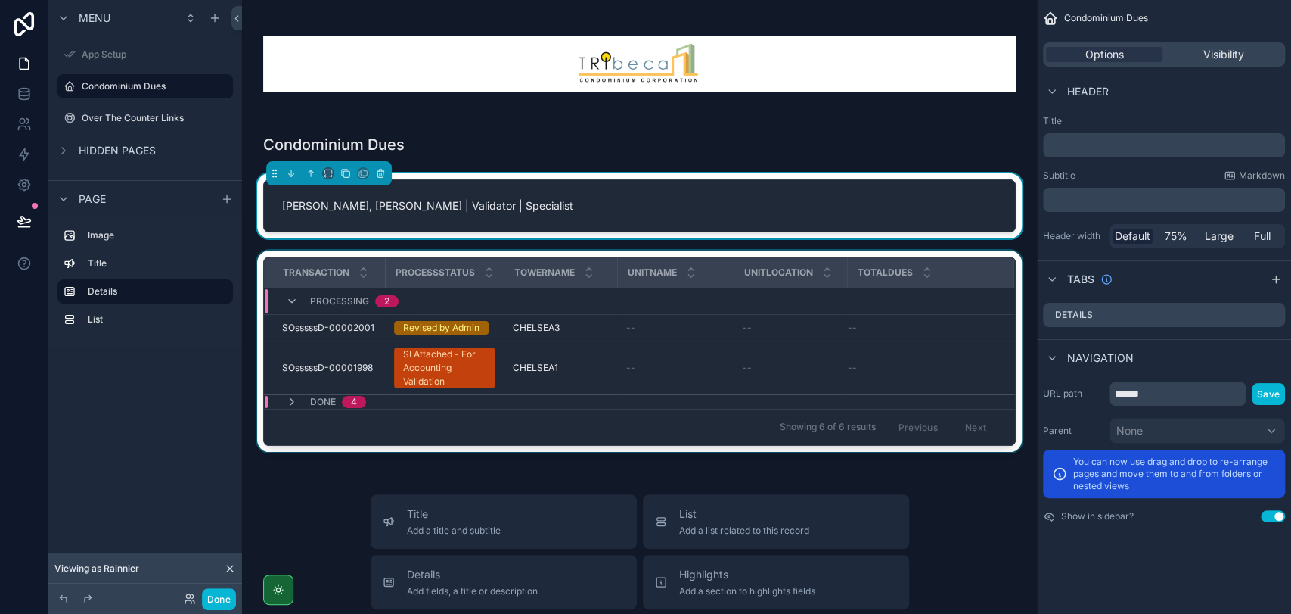
click at [466, 303] on div "Processing 2" at bounding box center [441, 301] width 352 height 24
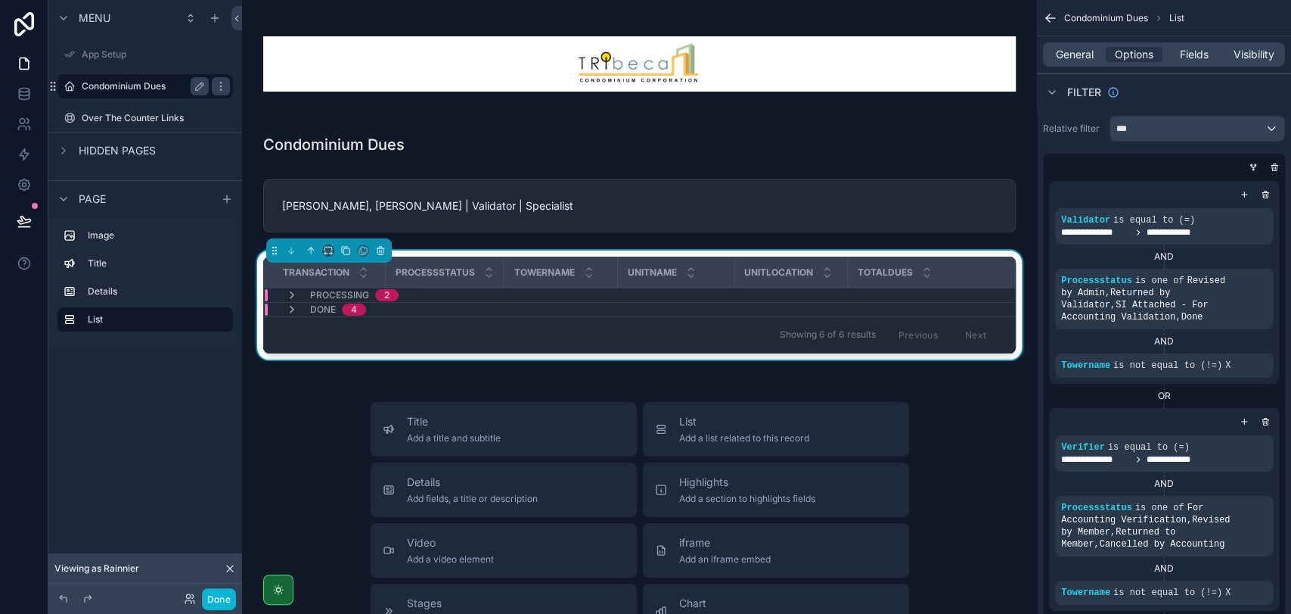
click at [165, 83] on label "Condominium Dues" at bounding box center [142, 86] width 121 height 12
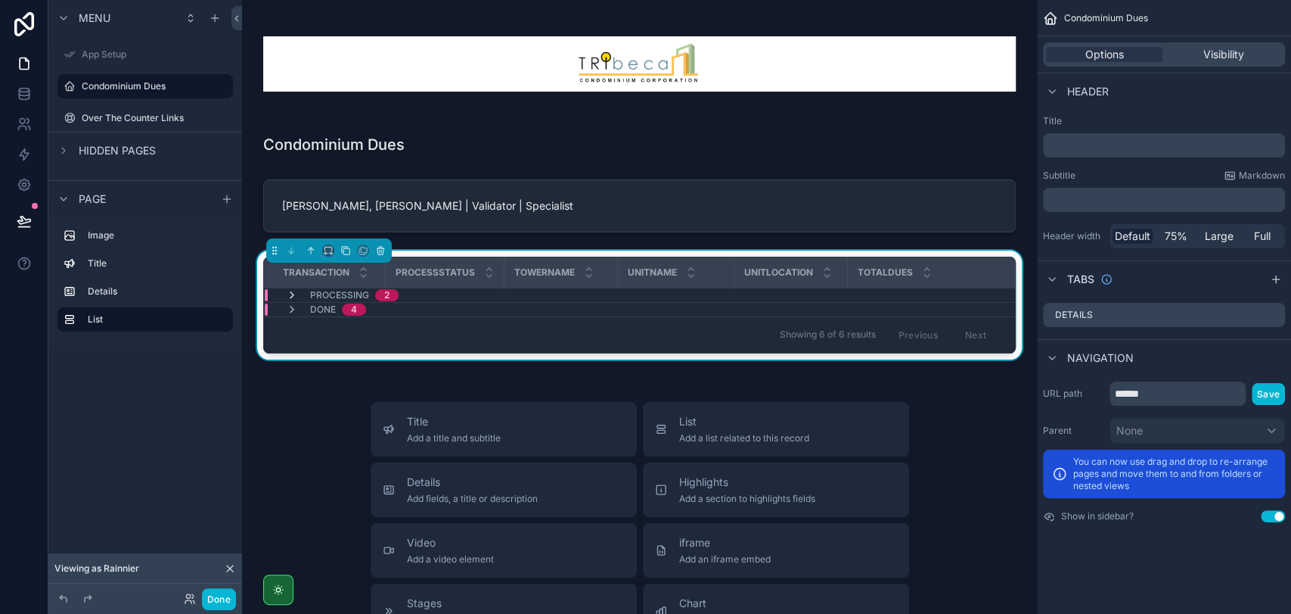
click at [286, 289] on icon "scrollable content" at bounding box center [292, 295] width 12 height 12
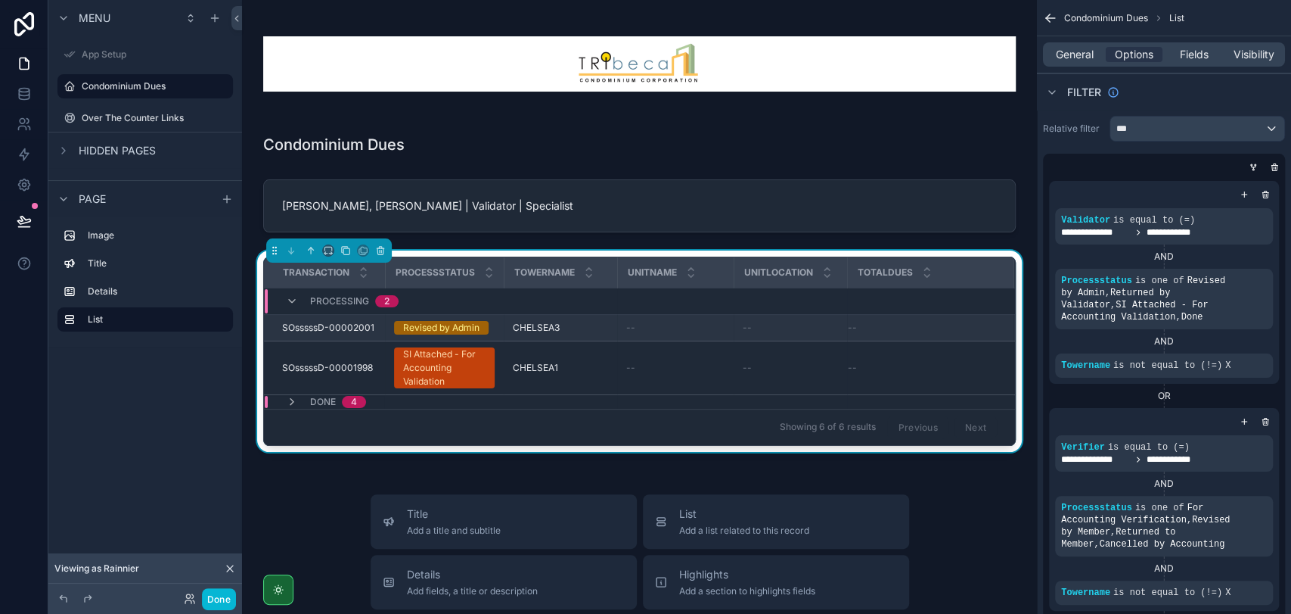
click at [315, 322] on span "SOsssssD-00002001" at bounding box center [328, 328] width 92 height 12
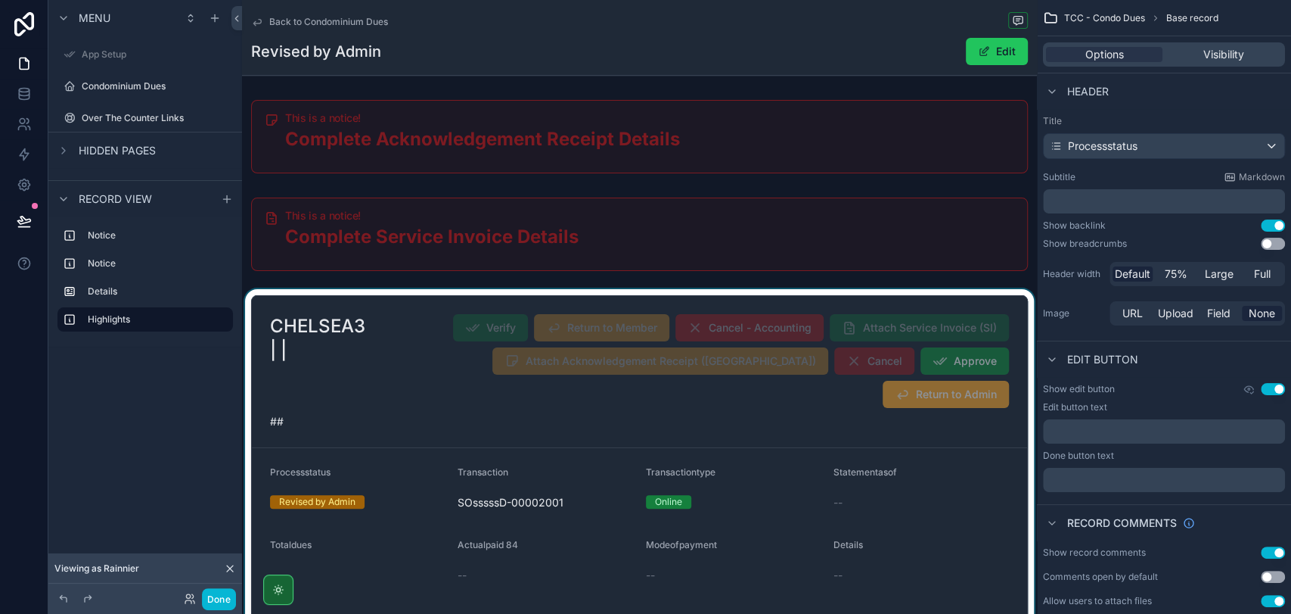
click at [405, 356] on div "scrollable content" at bounding box center [639, 559] width 795 height 541
